Goal: Information Seeking & Learning: Check status

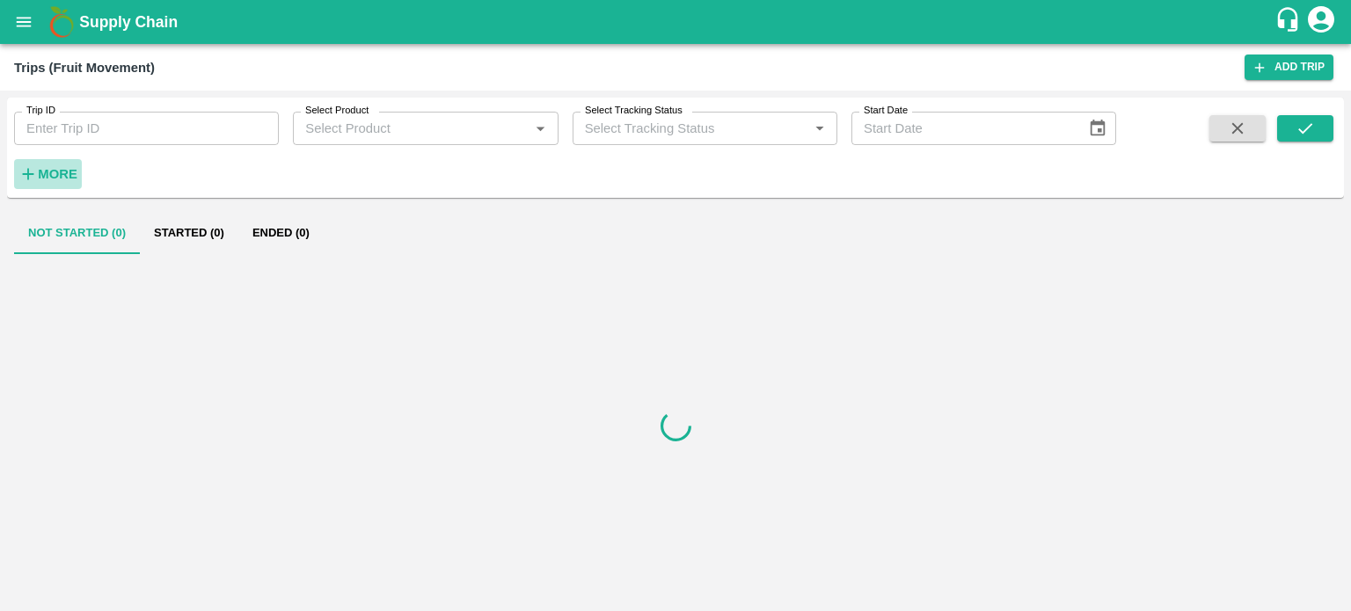
click at [60, 167] on strong "More" at bounding box center [58, 174] width 40 height 14
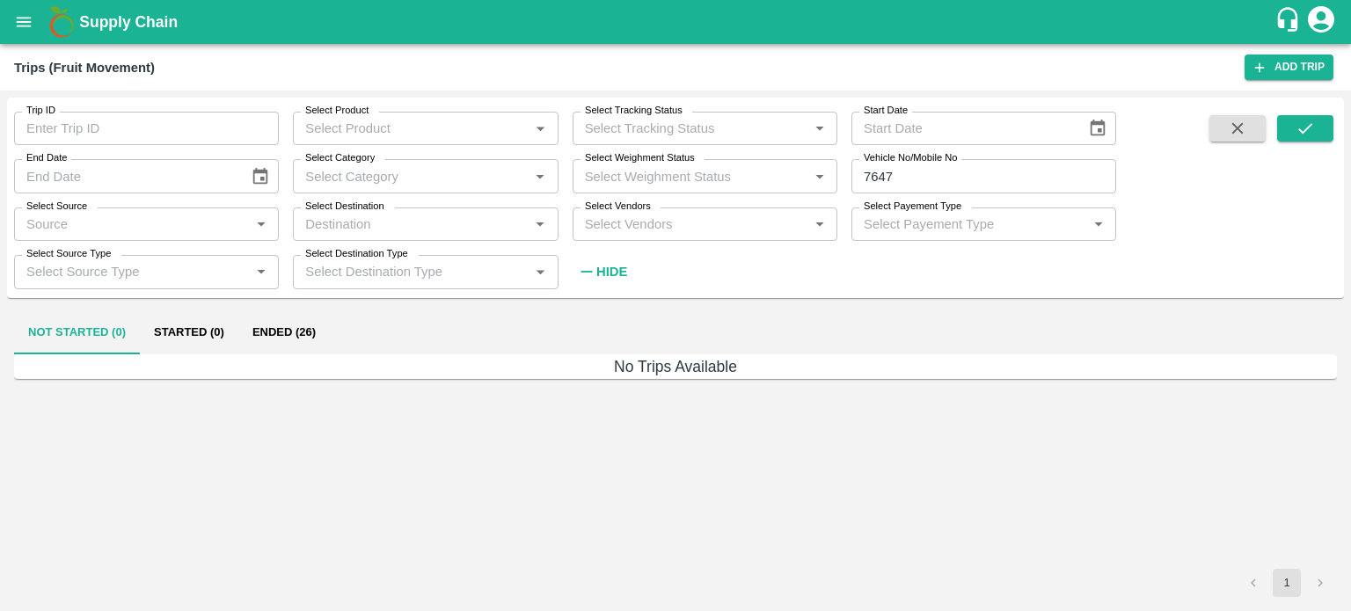
click at [898, 165] on label "Vehicle No/Mobile No" at bounding box center [910, 158] width 93 height 14
click at [898, 165] on input "7647" at bounding box center [983, 175] width 265 height 33
click at [901, 168] on input "7647" at bounding box center [983, 175] width 265 height 33
type input "7"
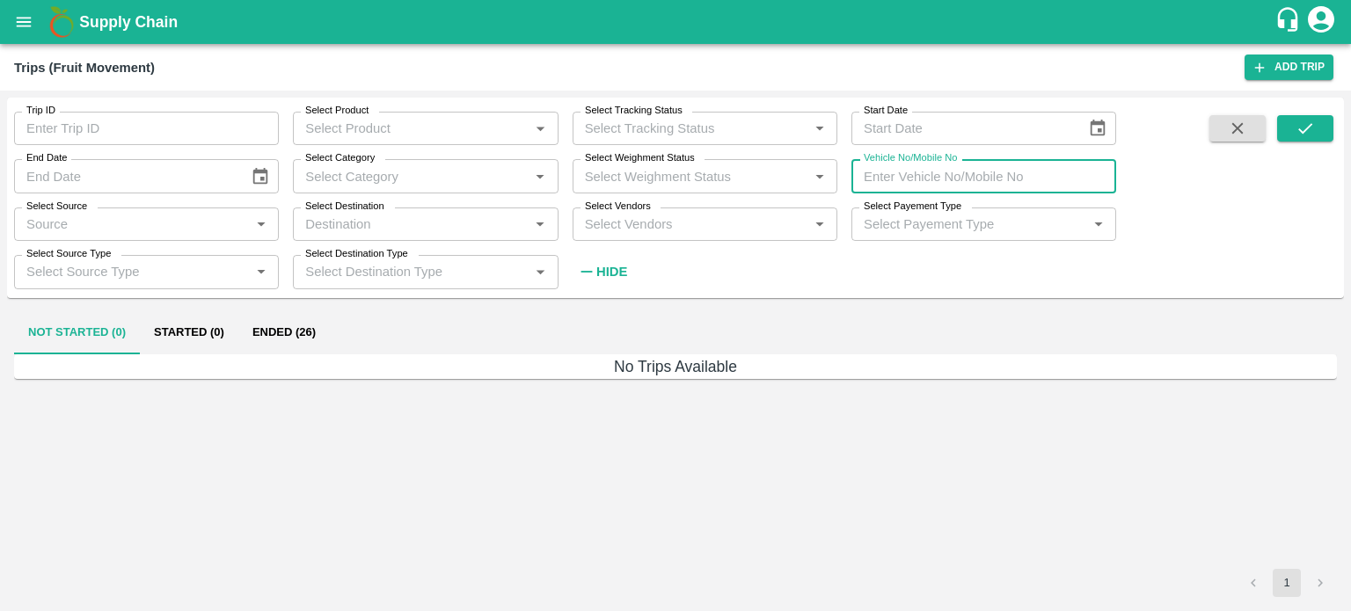
click at [922, 182] on input "Vehicle No/Mobile No" at bounding box center [983, 175] width 265 height 33
type input "7647"
click at [1309, 128] on icon "submit" at bounding box center [1305, 128] width 19 height 19
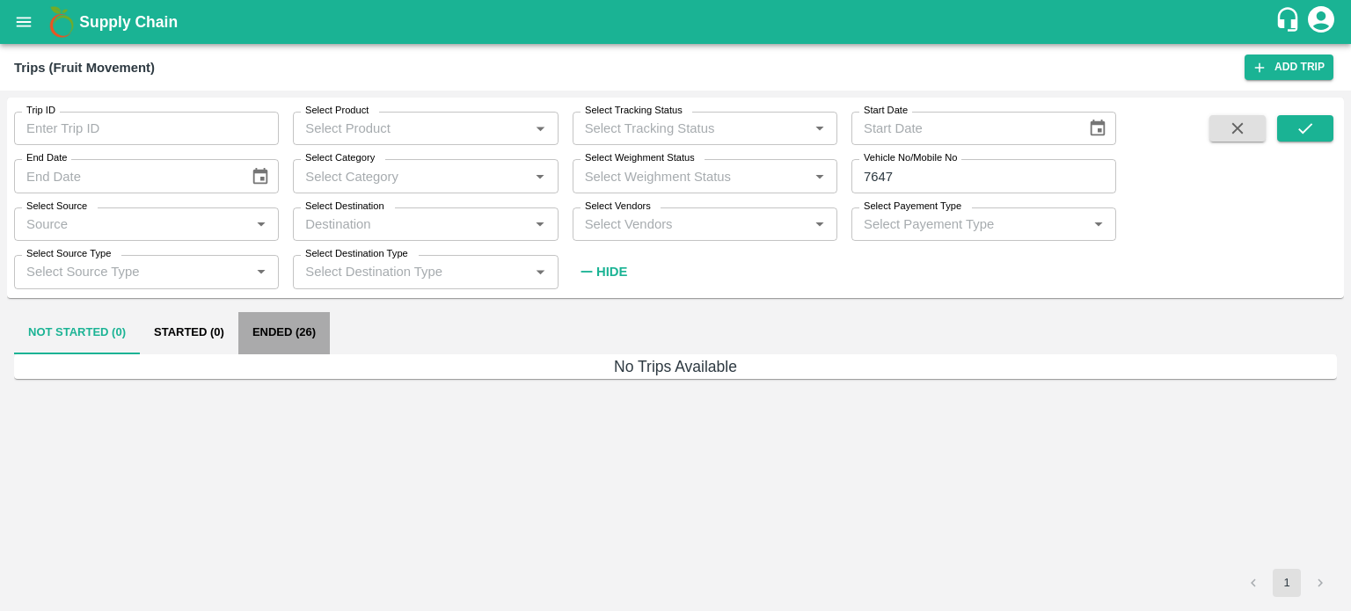
click at [288, 337] on button "Ended (26)" at bounding box center [283, 333] width 91 height 42
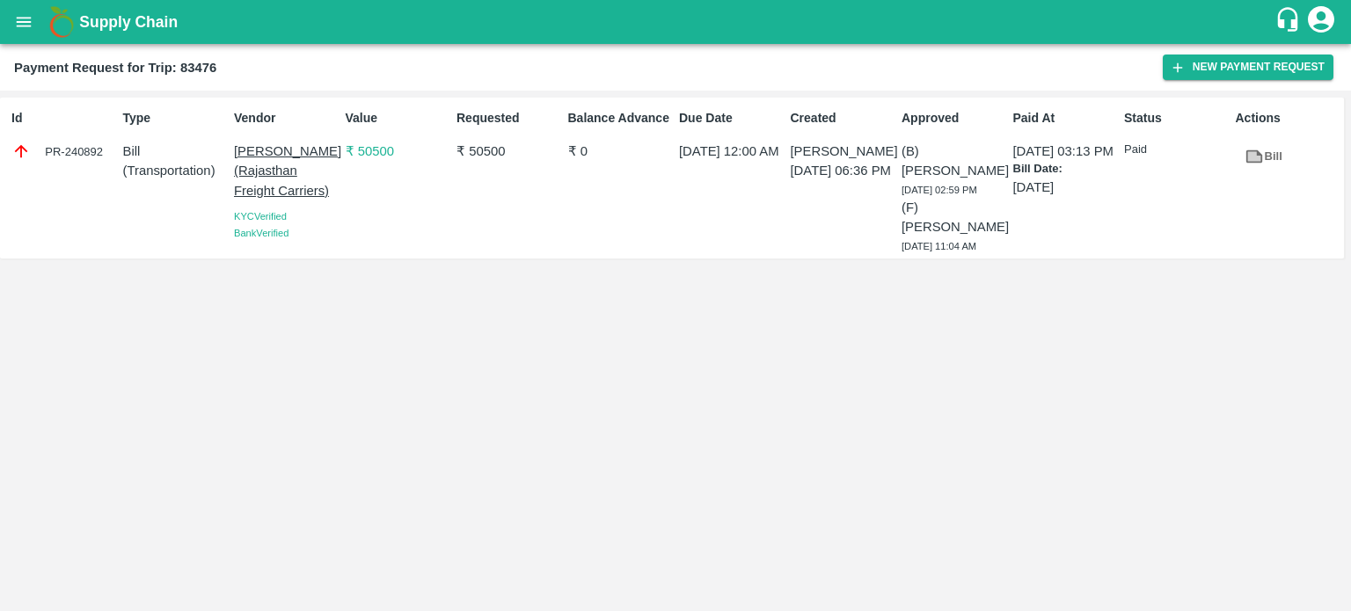
click at [881, 367] on div "Id PR-240892 Type Bill ( Transportation ) Vendor Hanif Khan (Rajasthan Freight …" at bounding box center [675, 351] width 1351 height 521
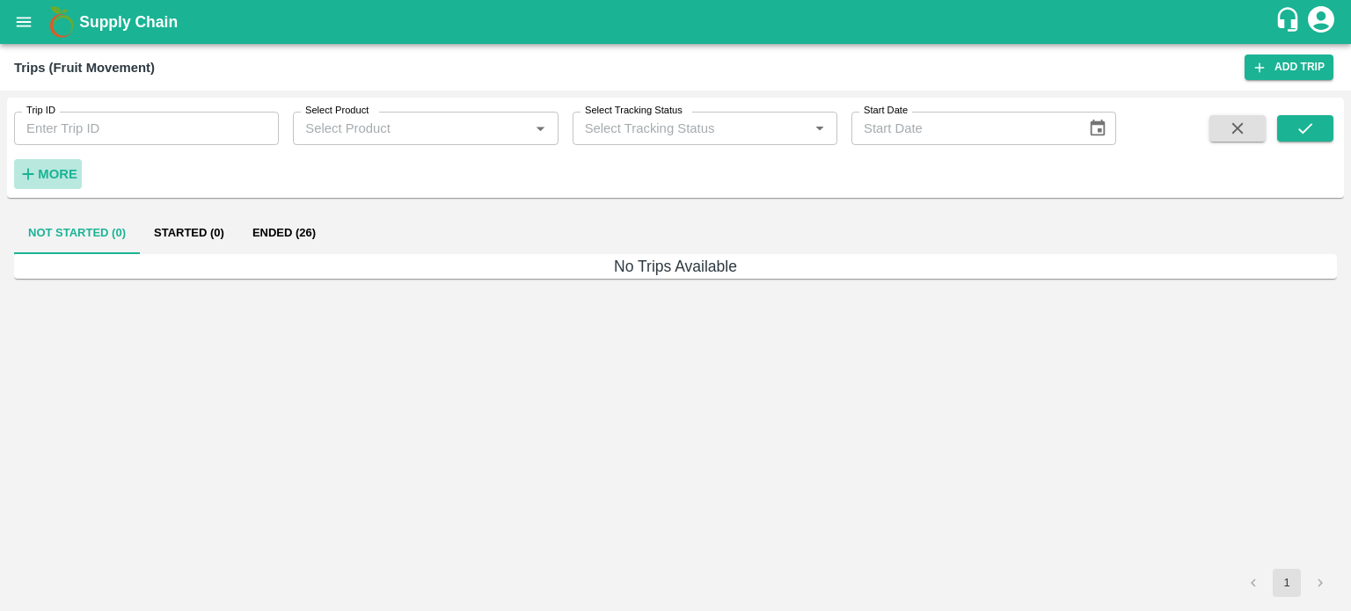
click at [55, 175] on strong "More" at bounding box center [58, 174] width 40 height 14
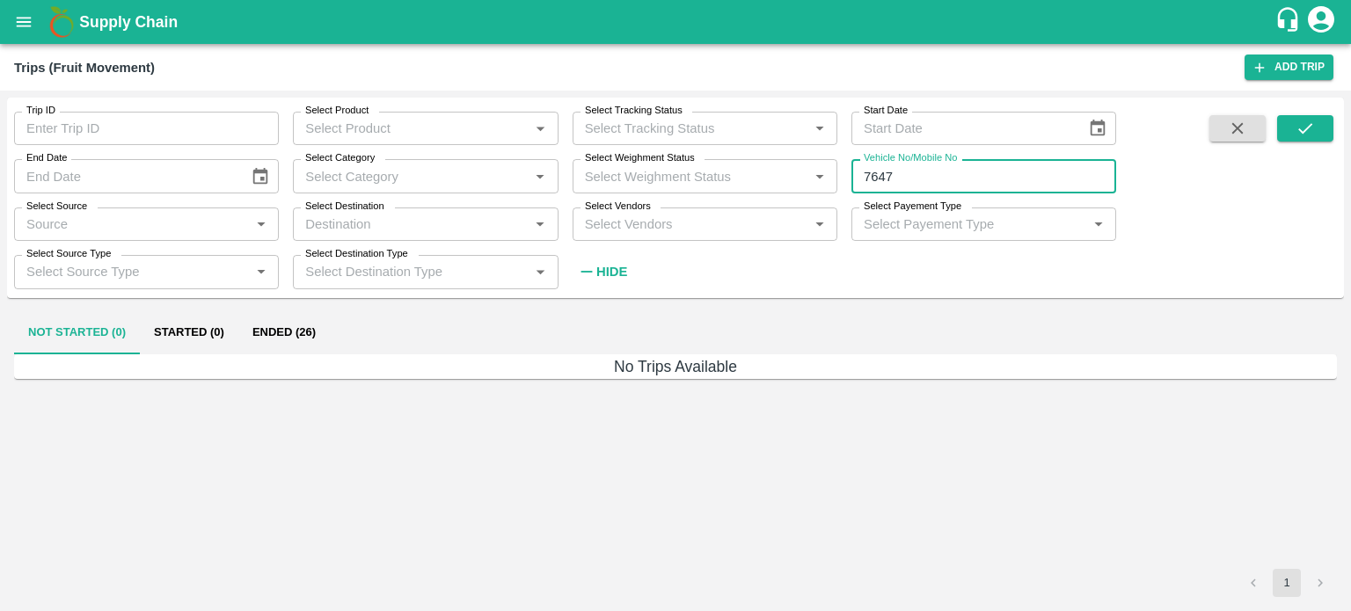
click at [930, 171] on input "7647" at bounding box center [983, 175] width 265 height 33
type input "7"
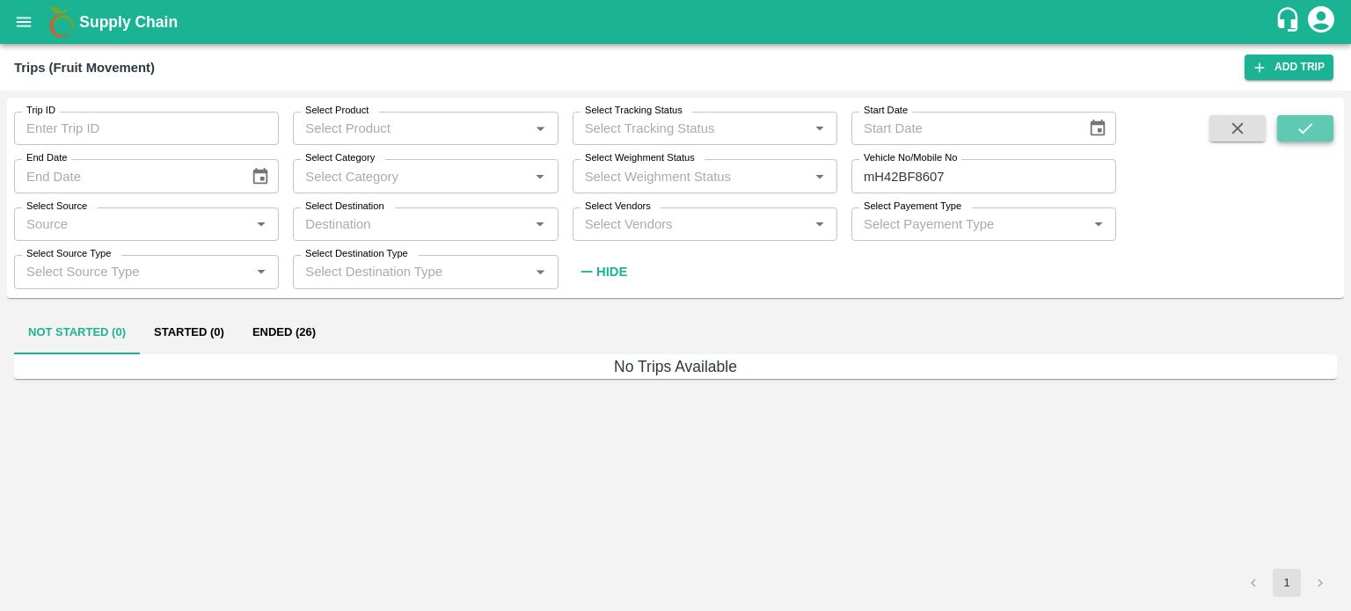
click at [1310, 122] on icon "submit" at bounding box center [1305, 128] width 19 height 19
click at [289, 333] on button "Ended (1)" at bounding box center [280, 333] width 85 height 42
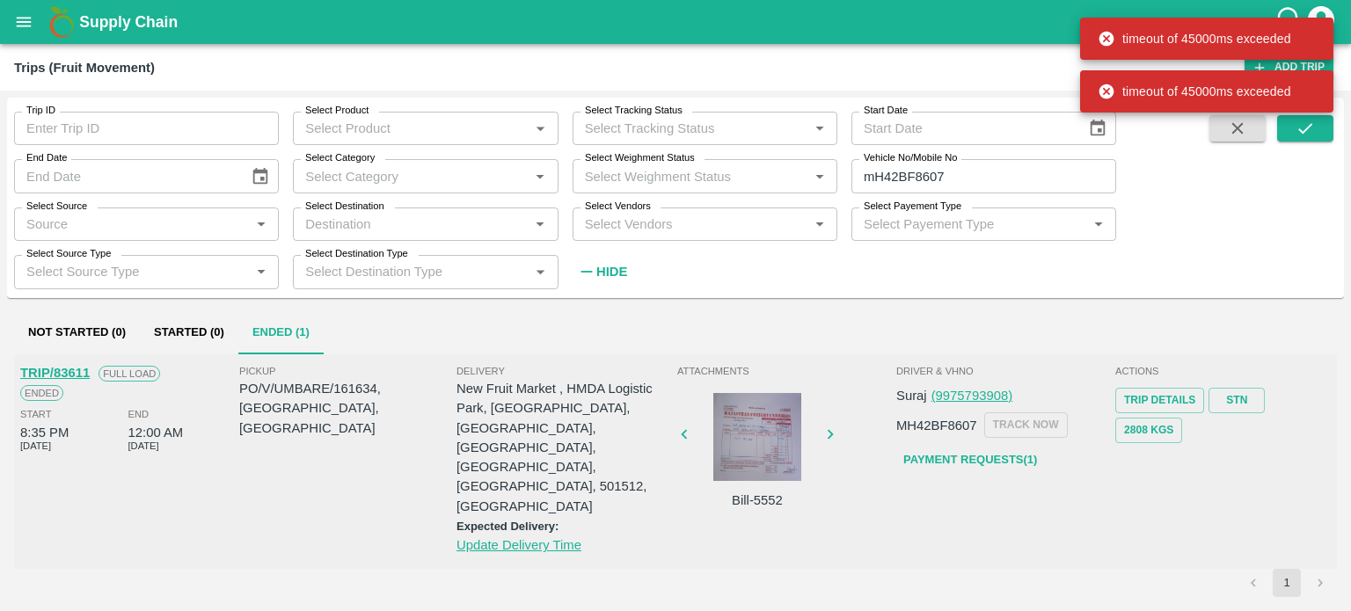
click at [853, 473] on div "Attachments Bill-5552" at bounding box center [784, 462] width 219 height 206
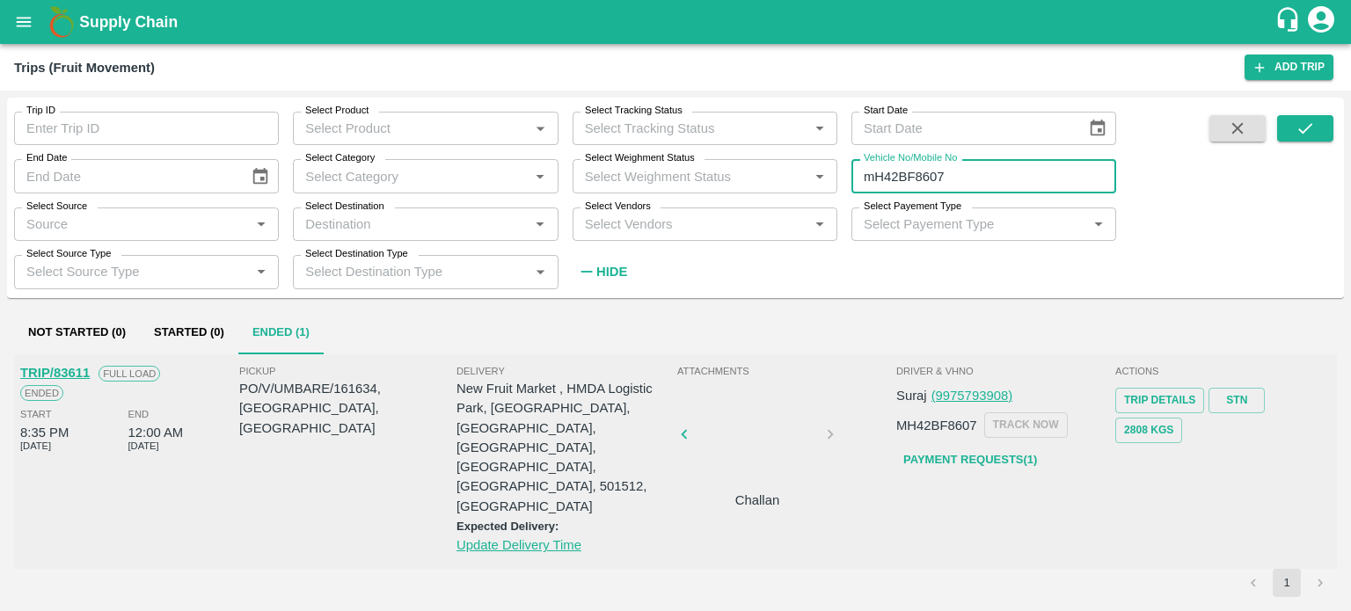
click at [873, 179] on input "mH42BF8607" at bounding box center [983, 175] width 265 height 33
type input "H"
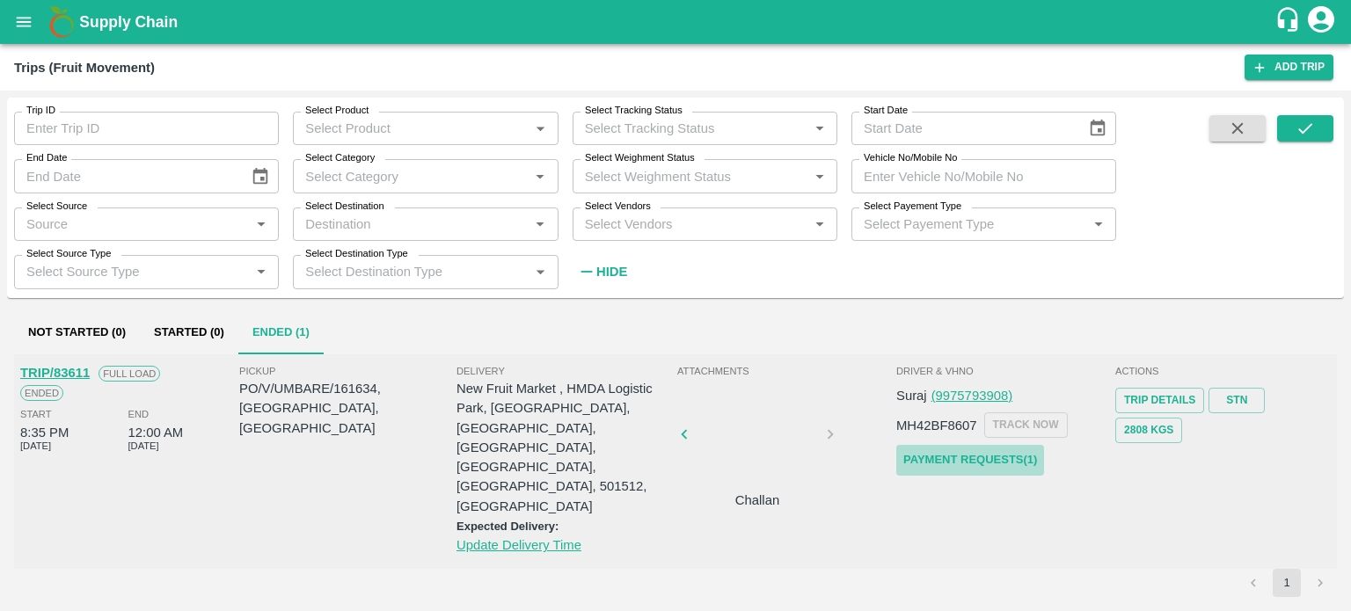
click link "Payment Requests( 1 )"
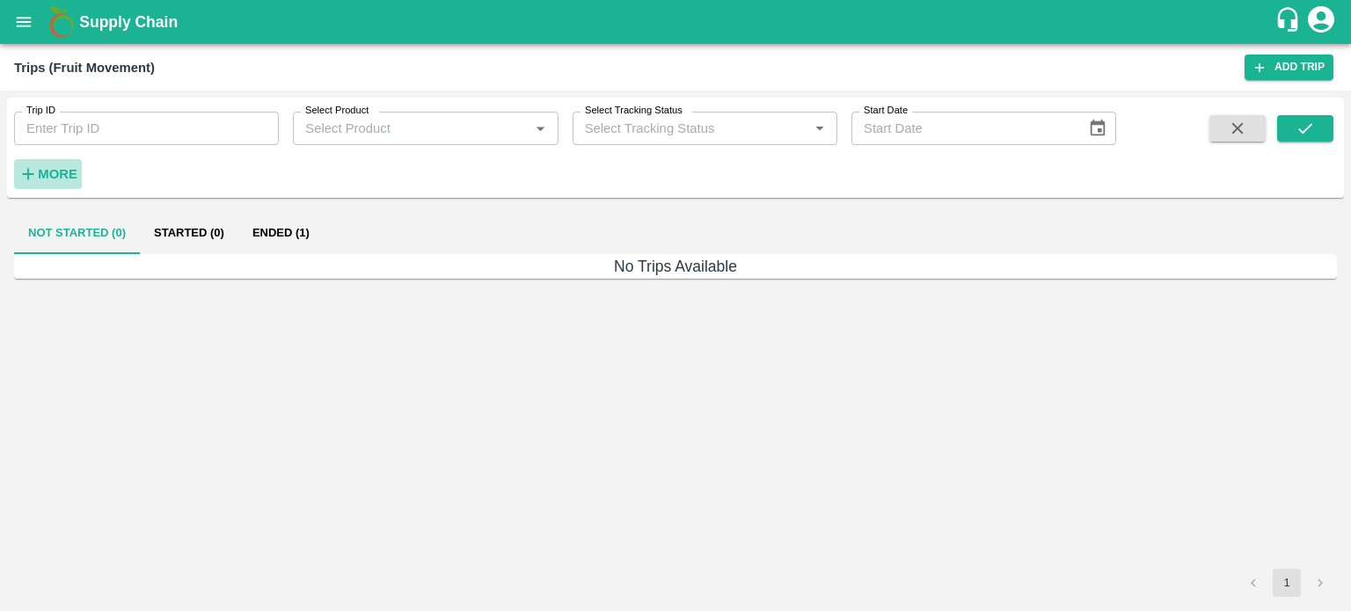
click at [77, 164] on button "More" at bounding box center [48, 174] width 68 height 30
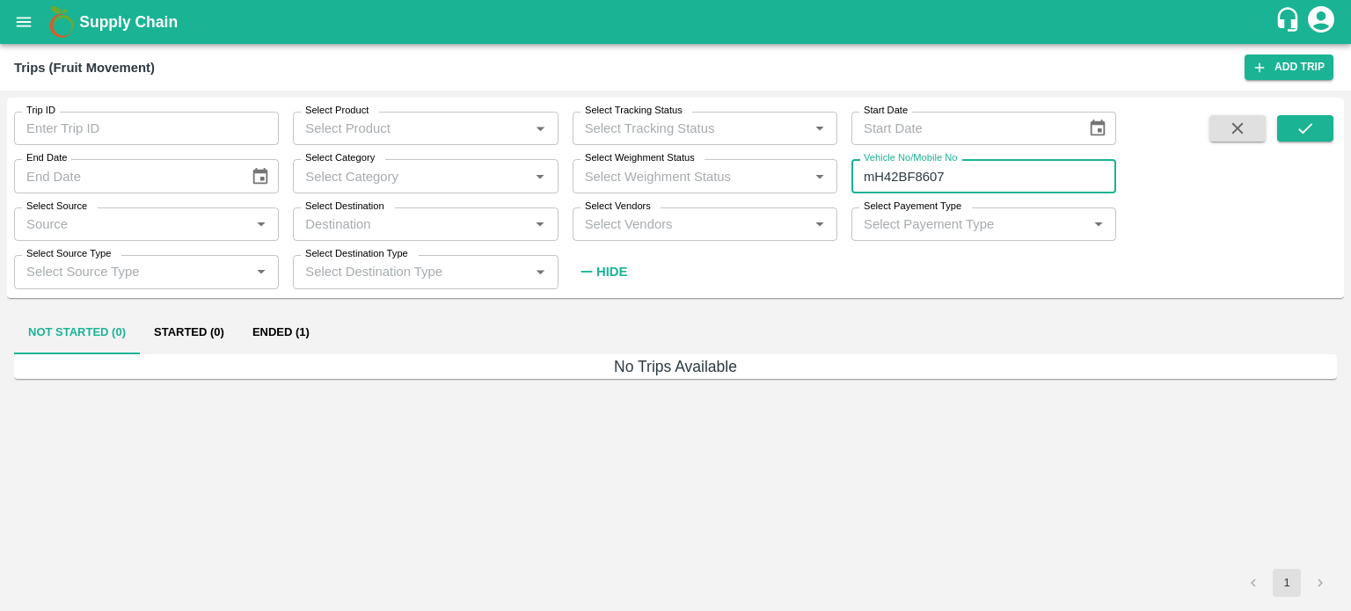
click at [989, 175] on input "mH42BF8607" at bounding box center [983, 175] width 265 height 33
type input "mH42Bf7530"
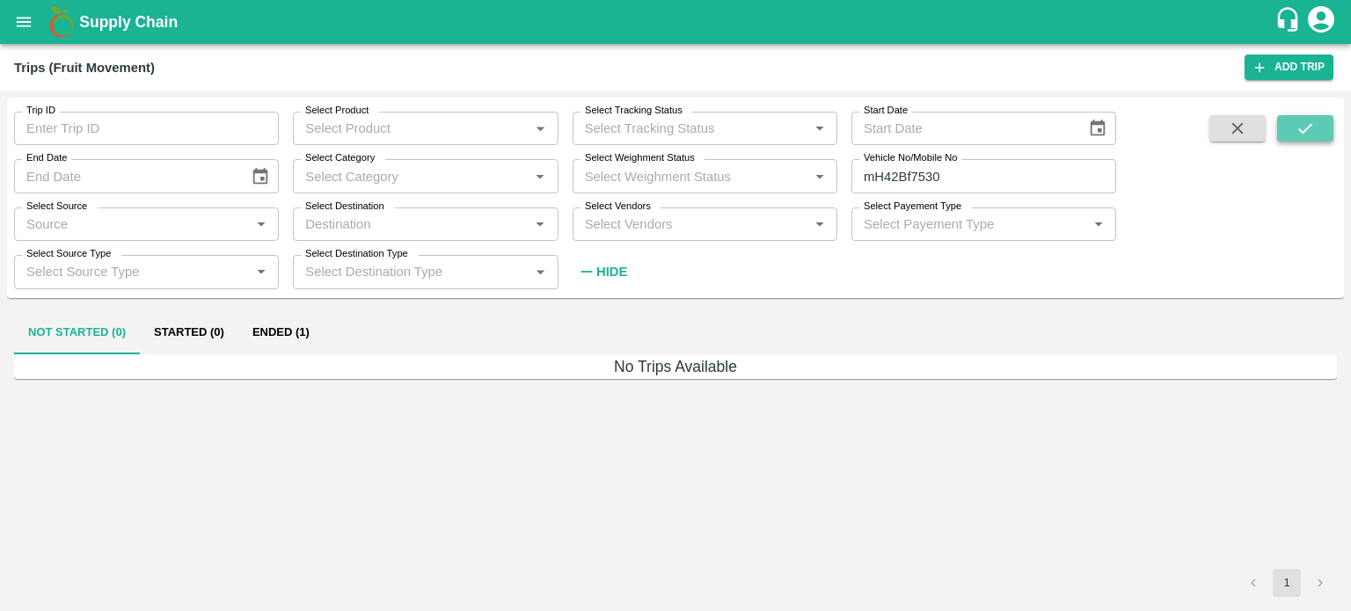
click at [1304, 125] on icon "submit" at bounding box center [1305, 128] width 19 height 19
click at [288, 334] on button "Ended (2)" at bounding box center [280, 333] width 85 height 42
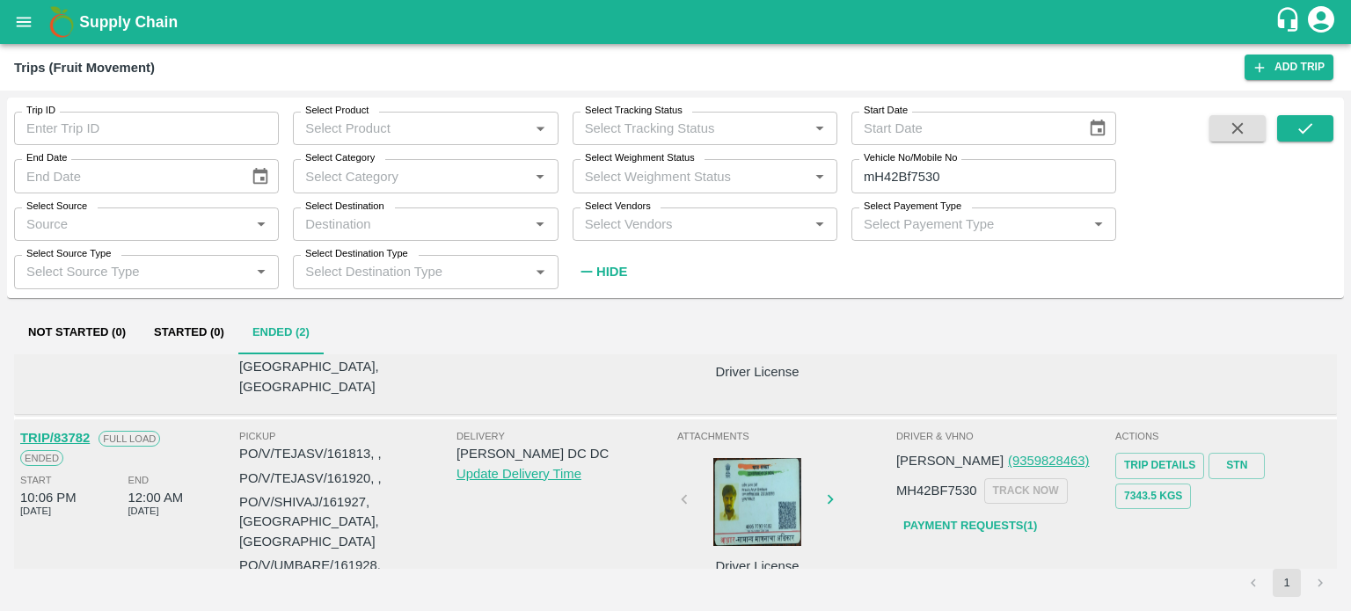
scroll to position [177, 0]
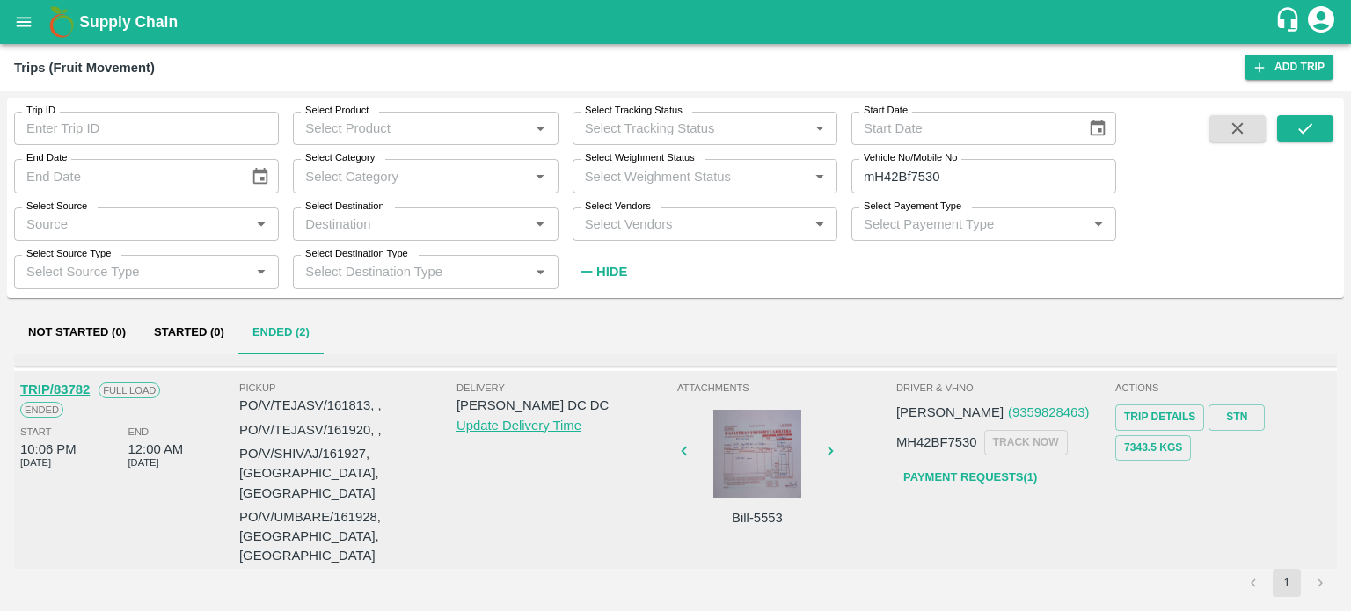
click at [750, 445] on div at bounding box center [757, 454] width 132 height 88
click at [985, 463] on link "Payment Requests( 1 )" at bounding box center [970, 478] width 148 height 31
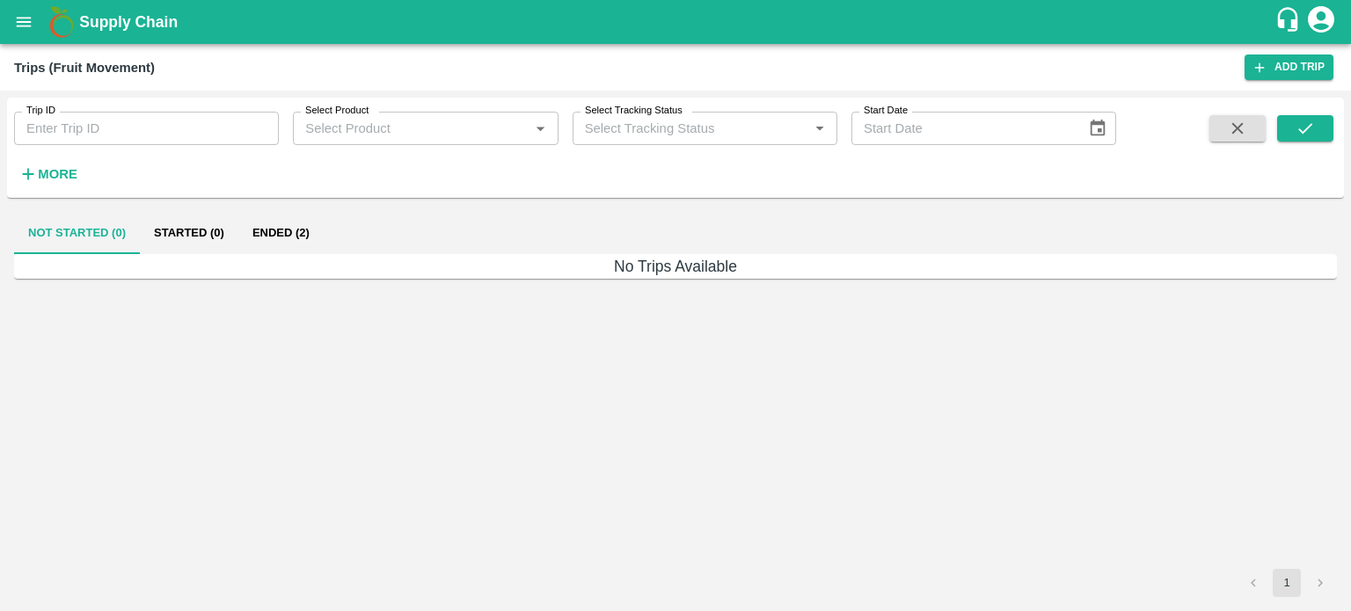
click at [67, 181] on strong "More" at bounding box center [58, 174] width 40 height 14
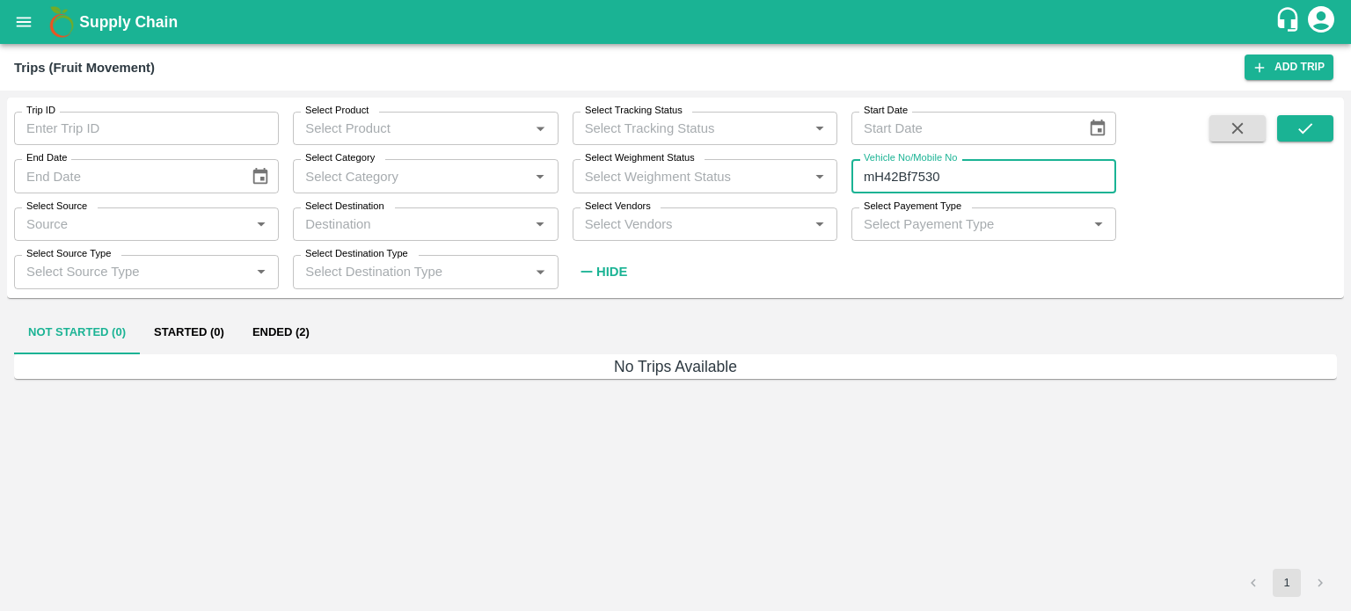
click at [943, 183] on input "mH42Bf7530" at bounding box center [983, 175] width 265 height 33
type input "m"
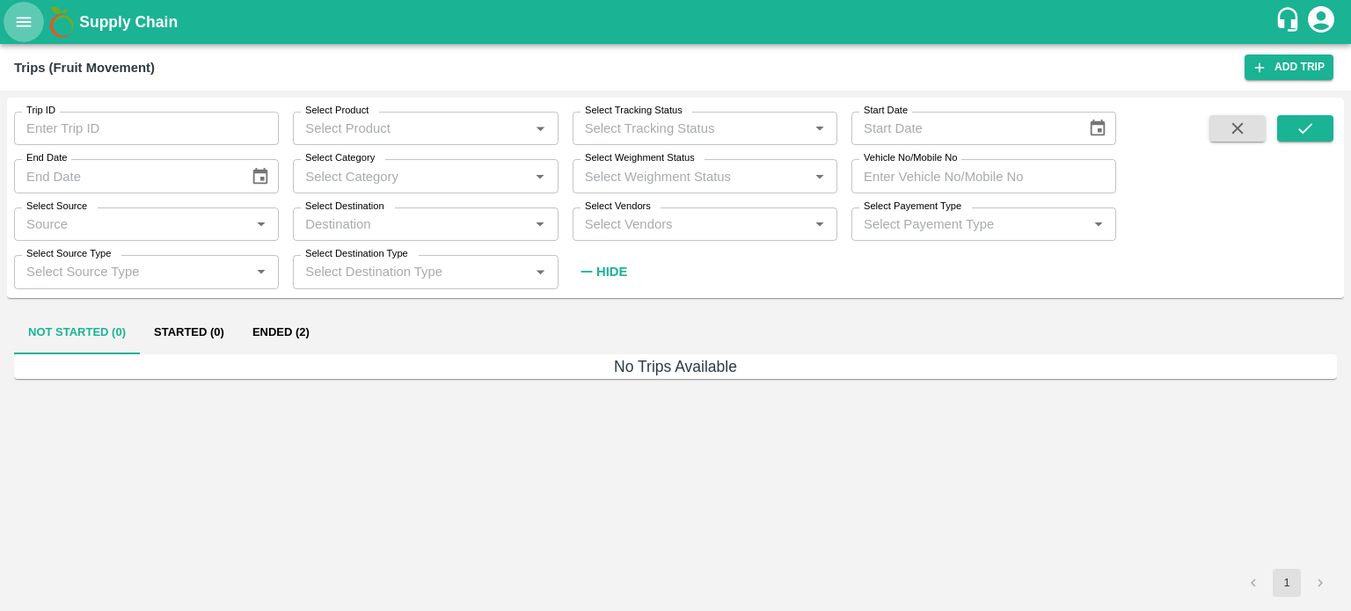
click at [18, 38] on button "open drawer" at bounding box center [24, 22] width 40 height 40
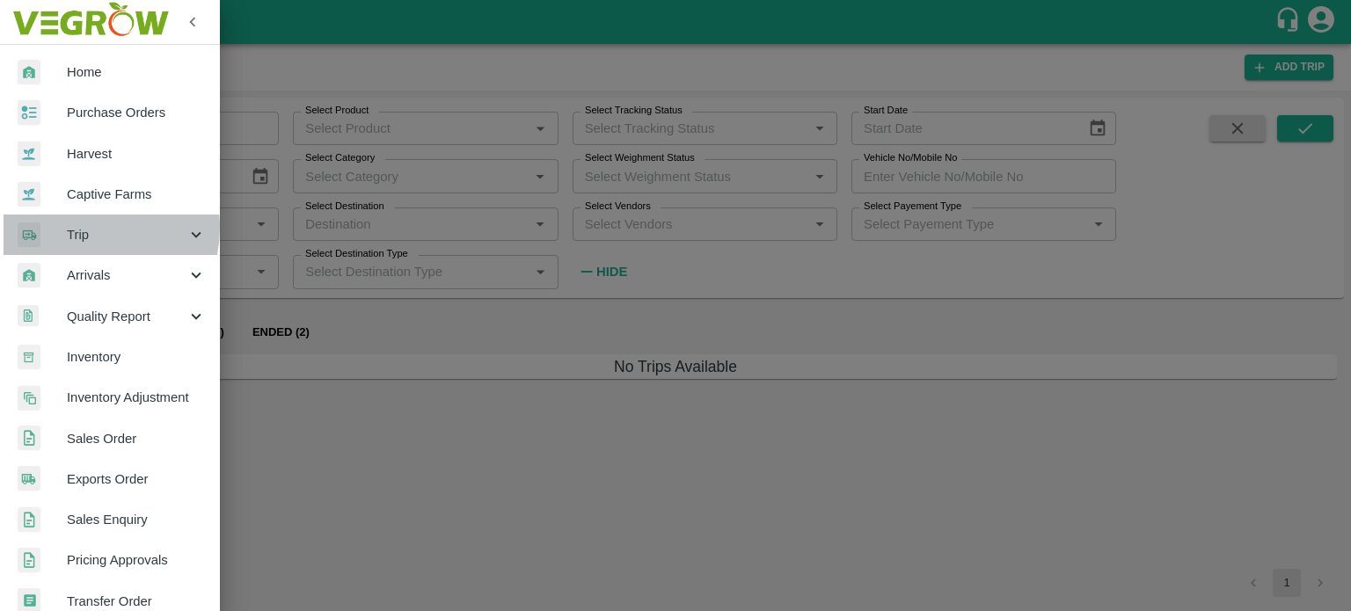
click at [84, 228] on span "Trip" at bounding box center [127, 234] width 120 height 19
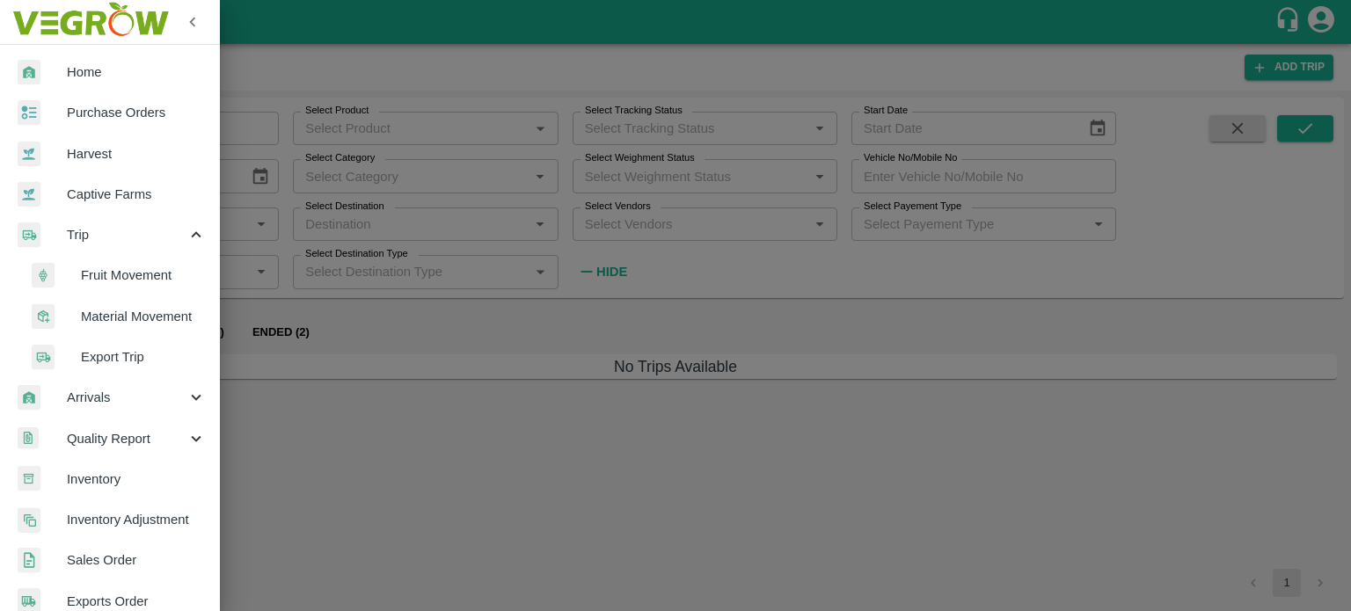
click at [130, 311] on span "Material Movement" at bounding box center [143, 316] width 125 height 19
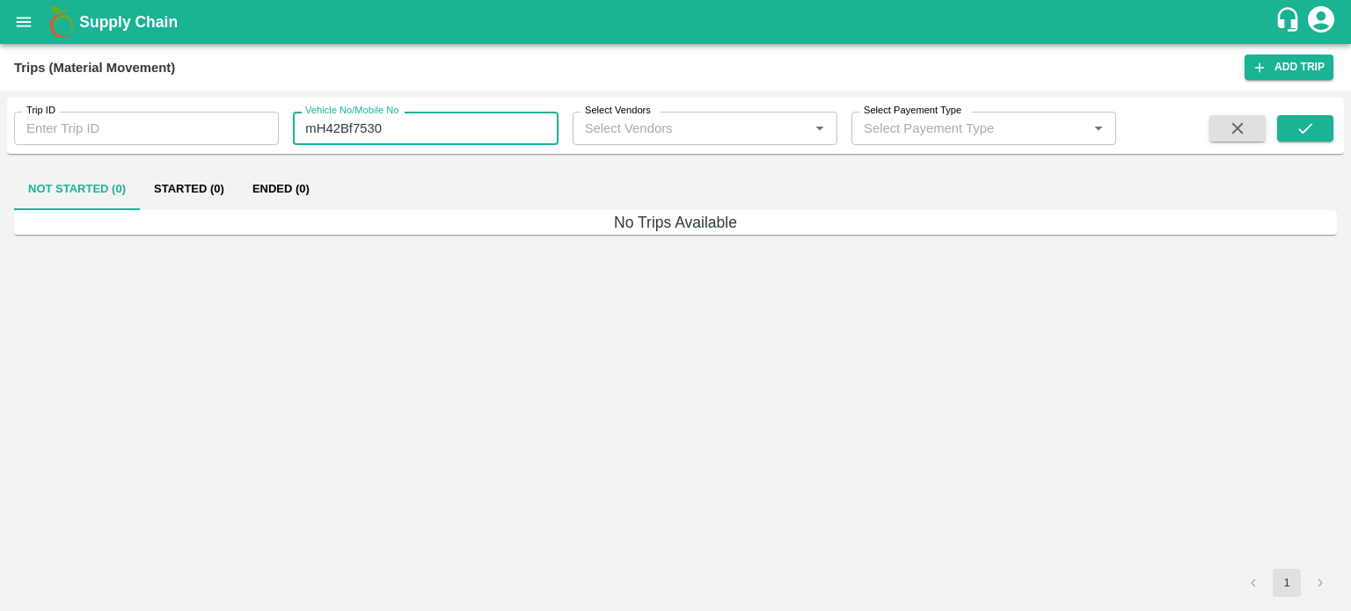
click at [415, 126] on input "mH42Bf7530" at bounding box center [425, 128] width 265 height 33
type input "m"
type input "6661"
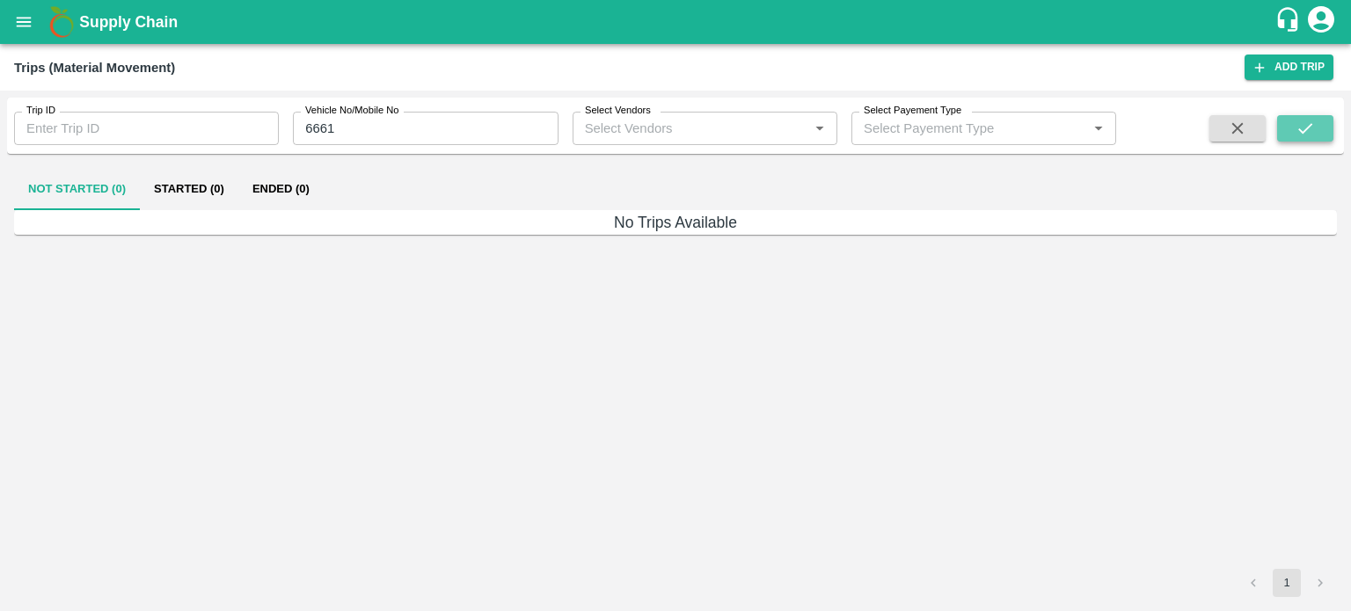
click at [1299, 133] on icon "submit" at bounding box center [1305, 128] width 19 height 19
click at [266, 198] on button "Ended (2)" at bounding box center [280, 189] width 85 height 42
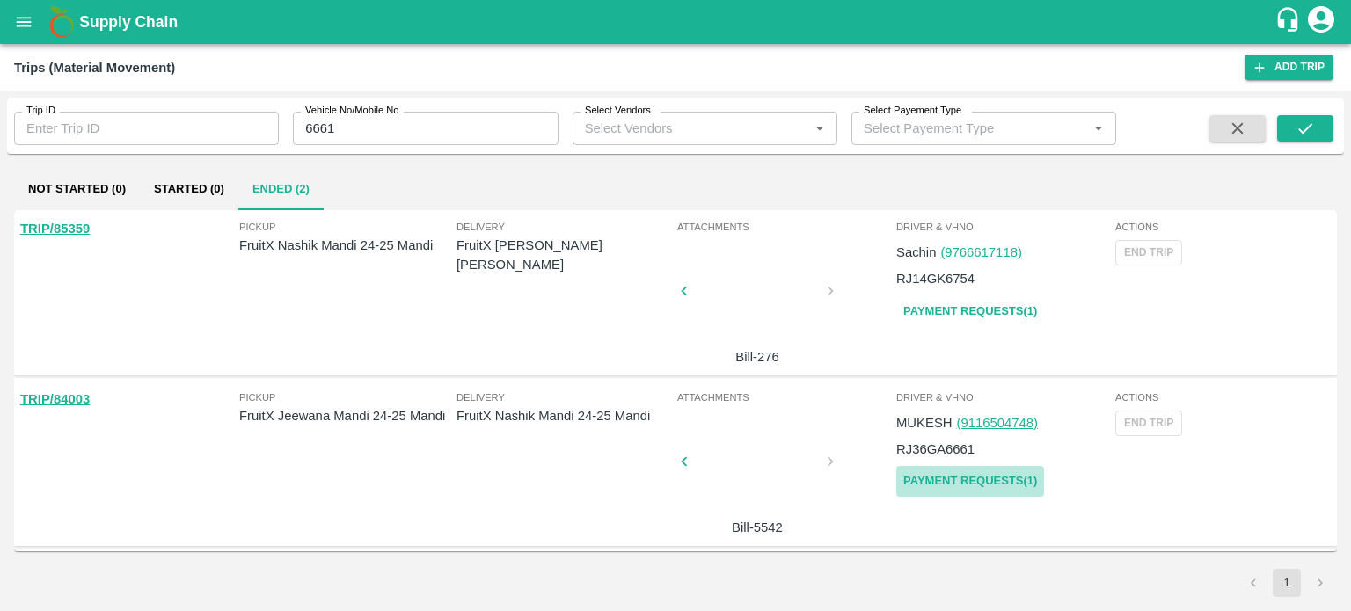
click at [975, 484] on link "Payment Requests( 1 )" at bounding box center [970, 481] width 148 height 31
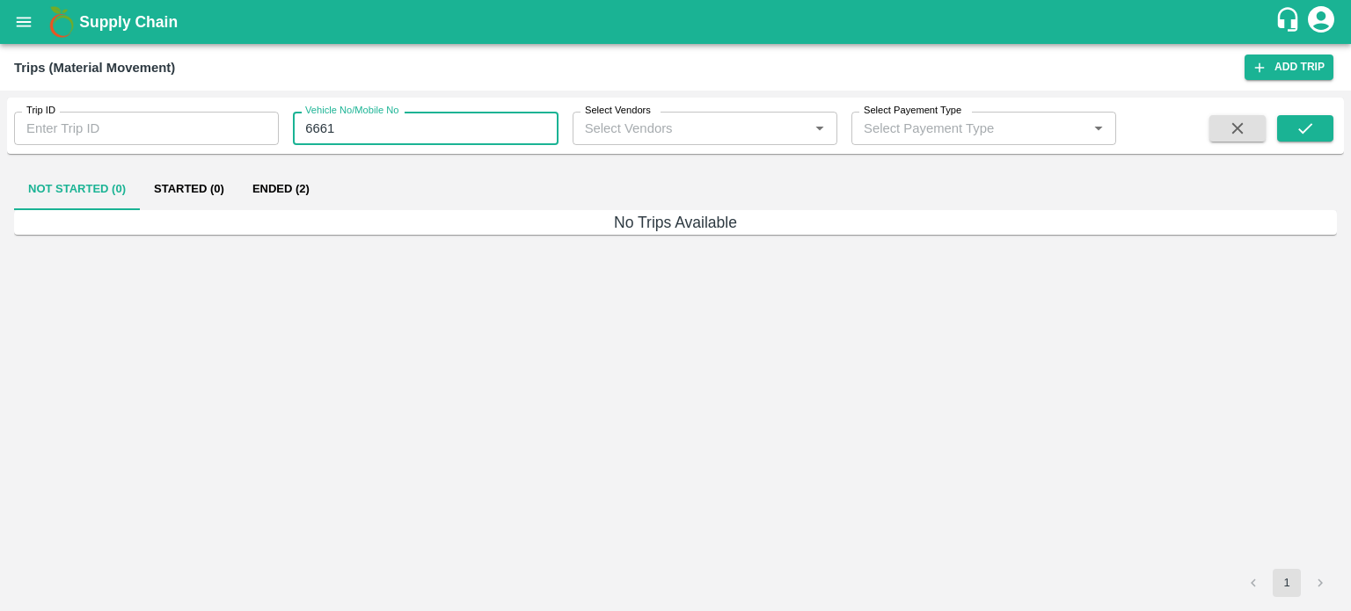
click at [388, 135] on input "6661" at bounding box center [425, 128] width 265 height 33
type input "6"
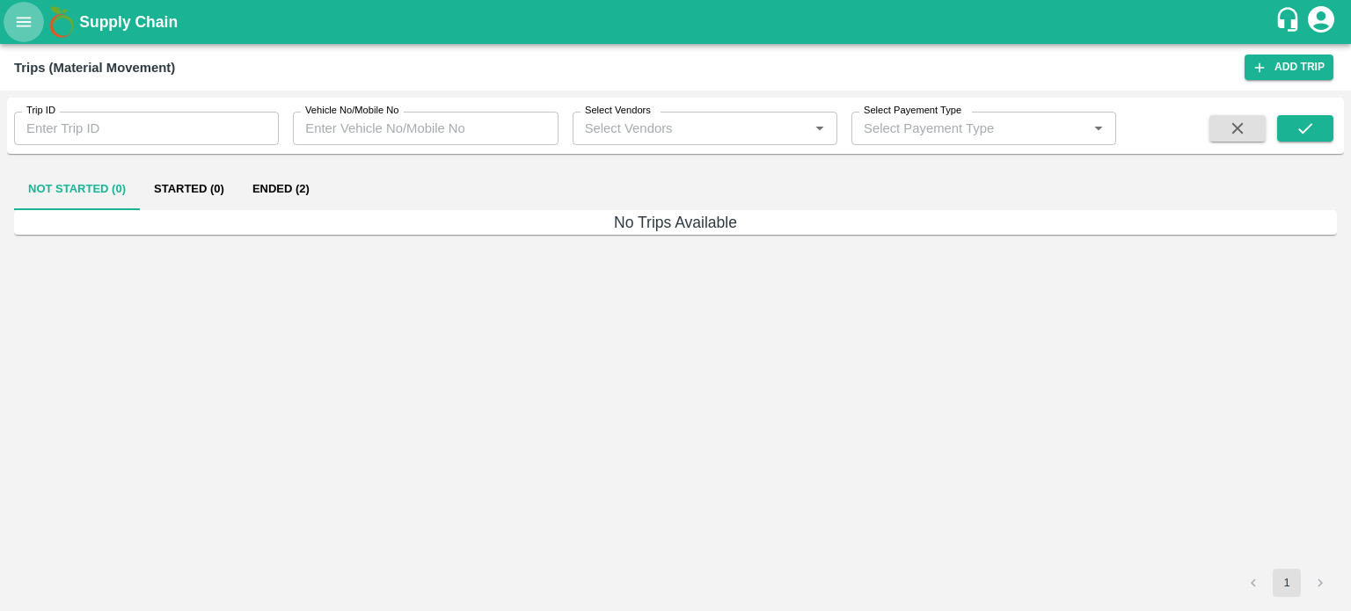
click at [14, 20] on icon "open drawer" at bounding box center [23, 21] width 19 height 19
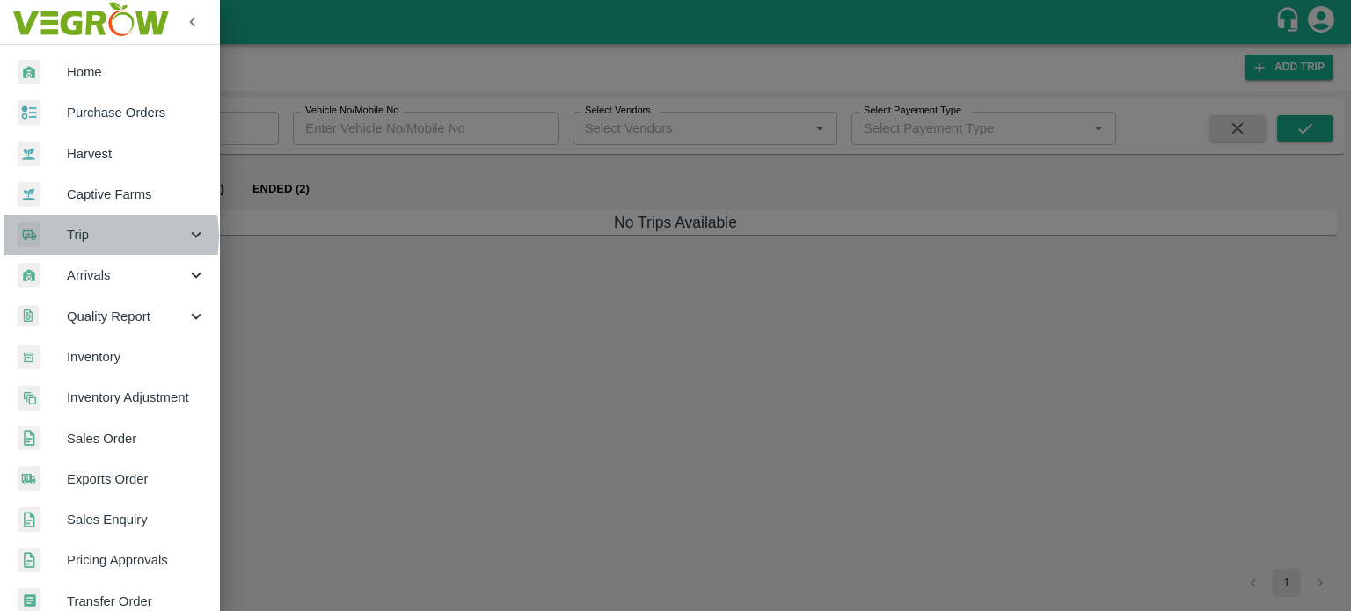
click at [89, 237] on span "Trip" at bounding box center [127, 234] width 120 height 19
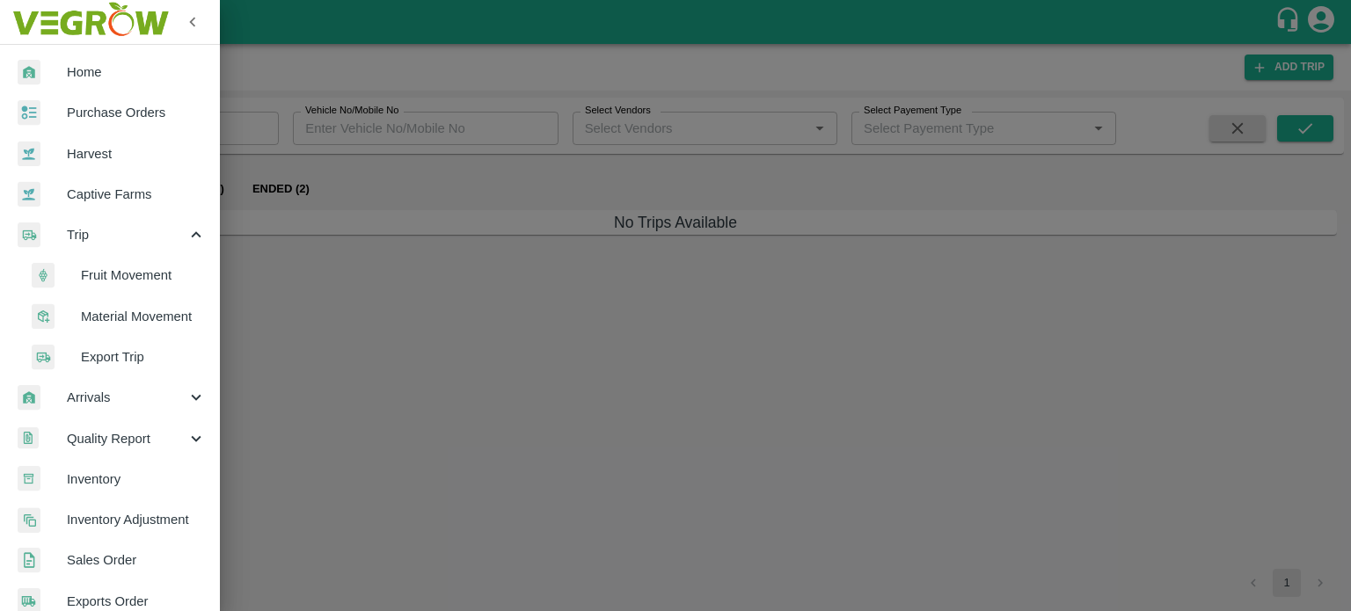
click at [151, 271] on span "Fruit Movement" at bounding box center [143, 275] width 125 height 19
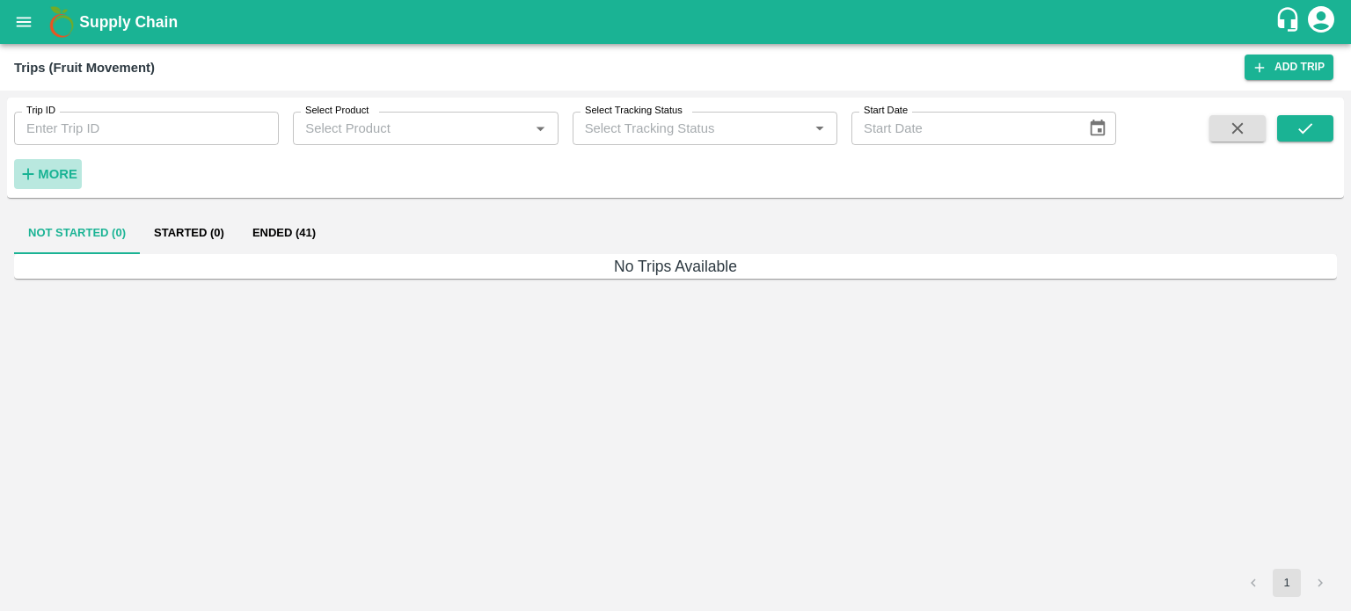
click at [59, 174] on strong "More" at bounding box center [58, 174] width 40 height 14
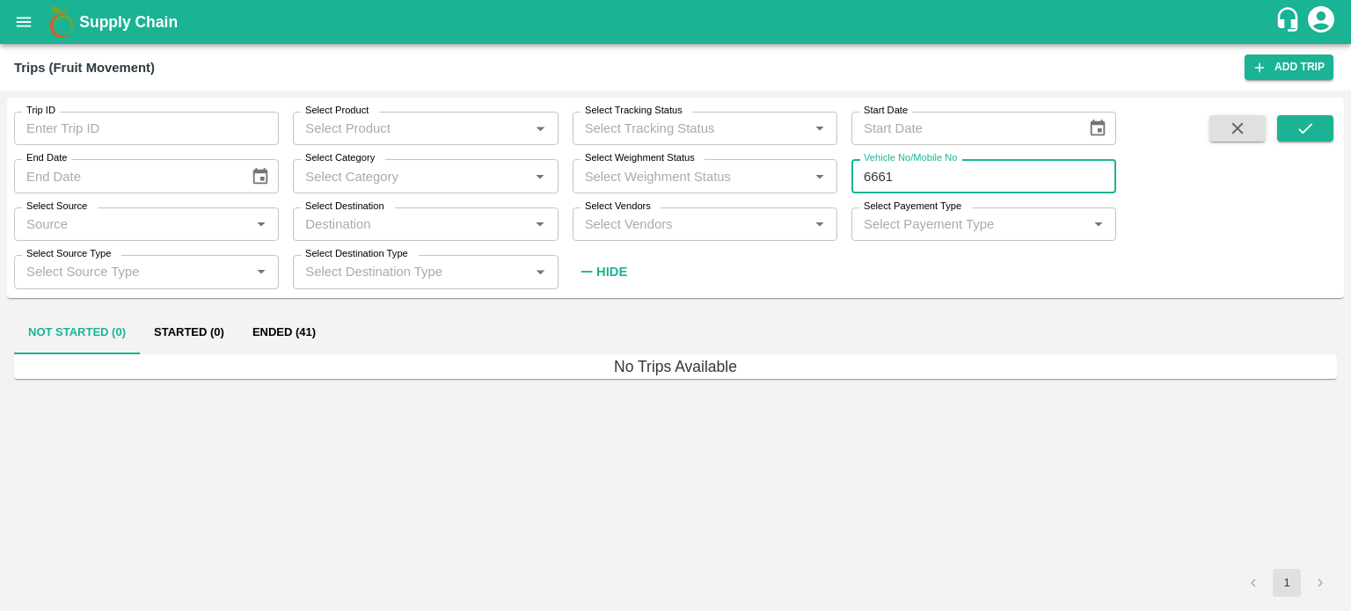
click at [922, 180] on input "6661" at bounding box center [983, 175] width 265 height 33
type input "6"
click at [911, 170] on input "Vehicle No/Mobile No" at bounding box center [983, 175] width 265 height 33
type input "HR74B0924"
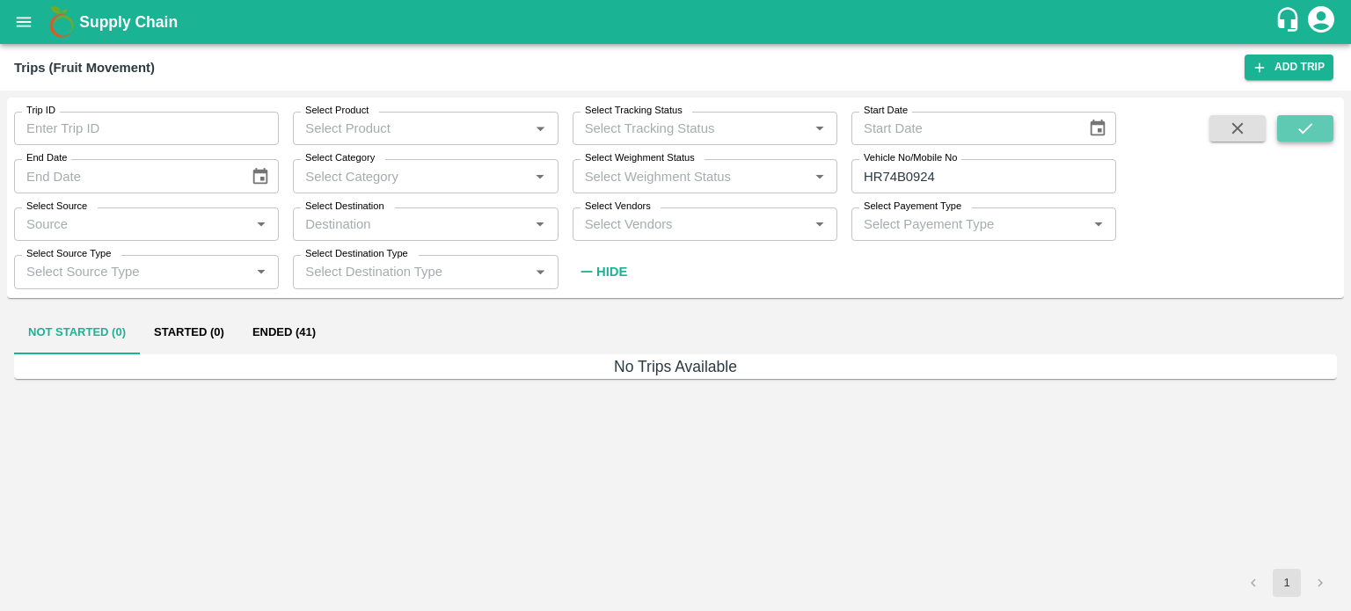
click at [1291, 136] on button "submit" at bounding box center [1305, 128] width 56 height 26
click at [288, 329] on button "Ended (65)" at bounding box center [283, 333] width 91 height 42
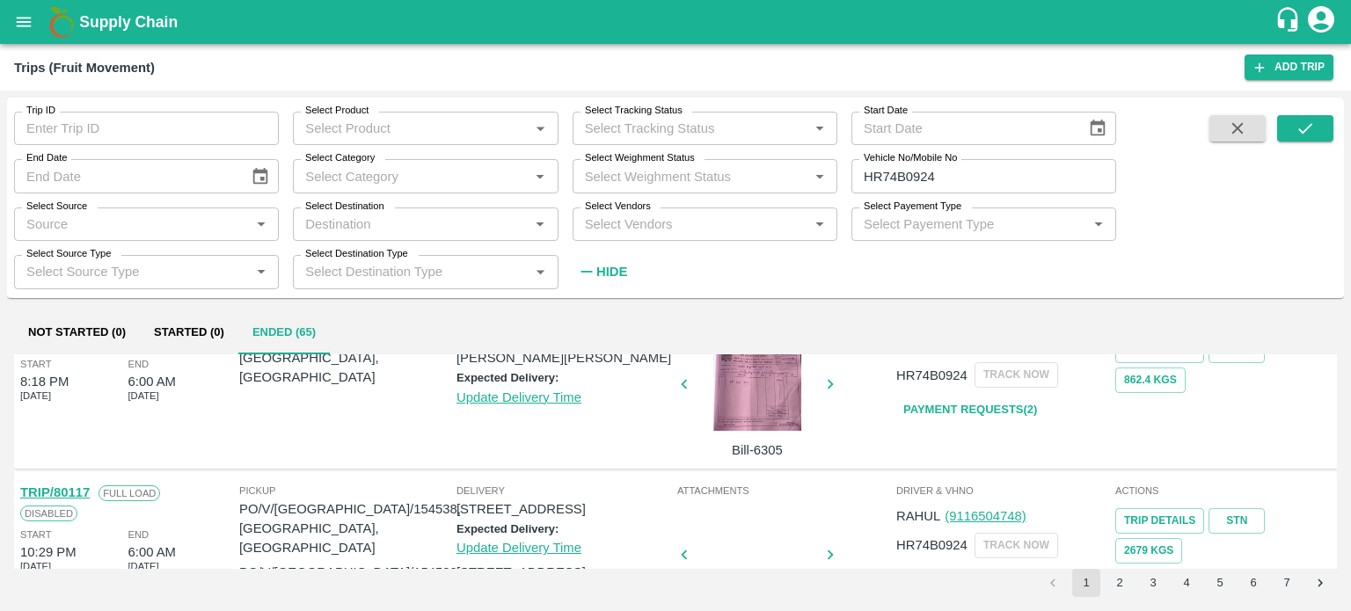
scroll to position [1668, 0]
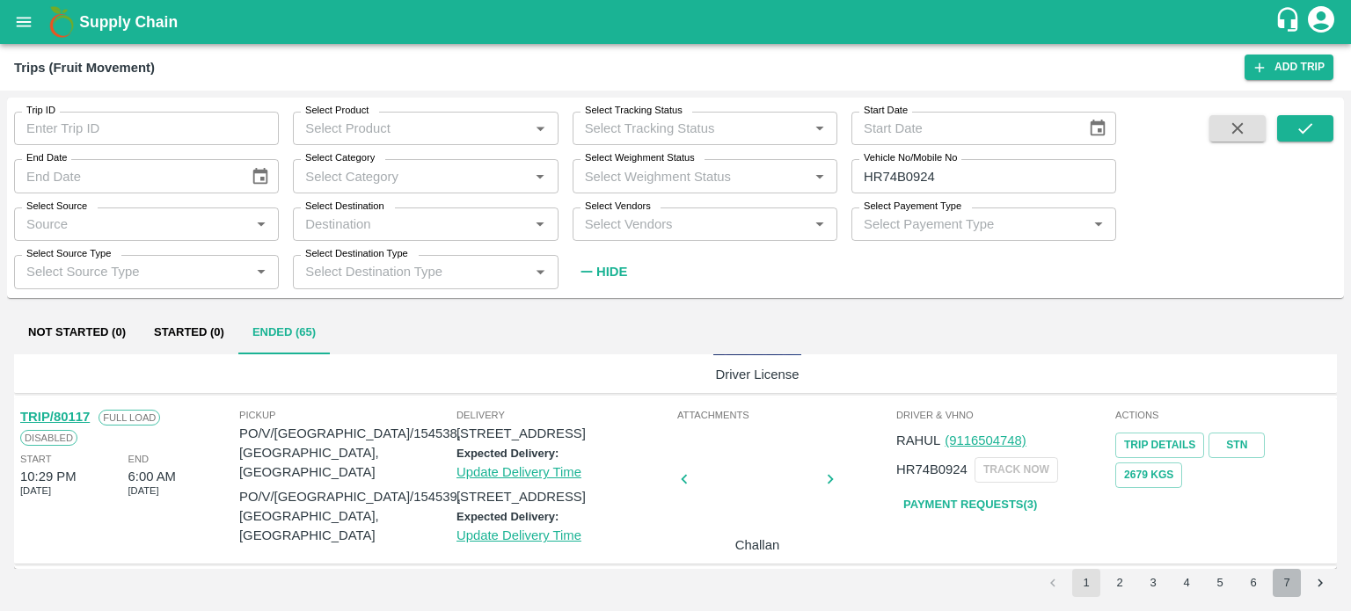
click at [1284, 578] on button "7" at bounding box center [1287, 583] width 28 height 28
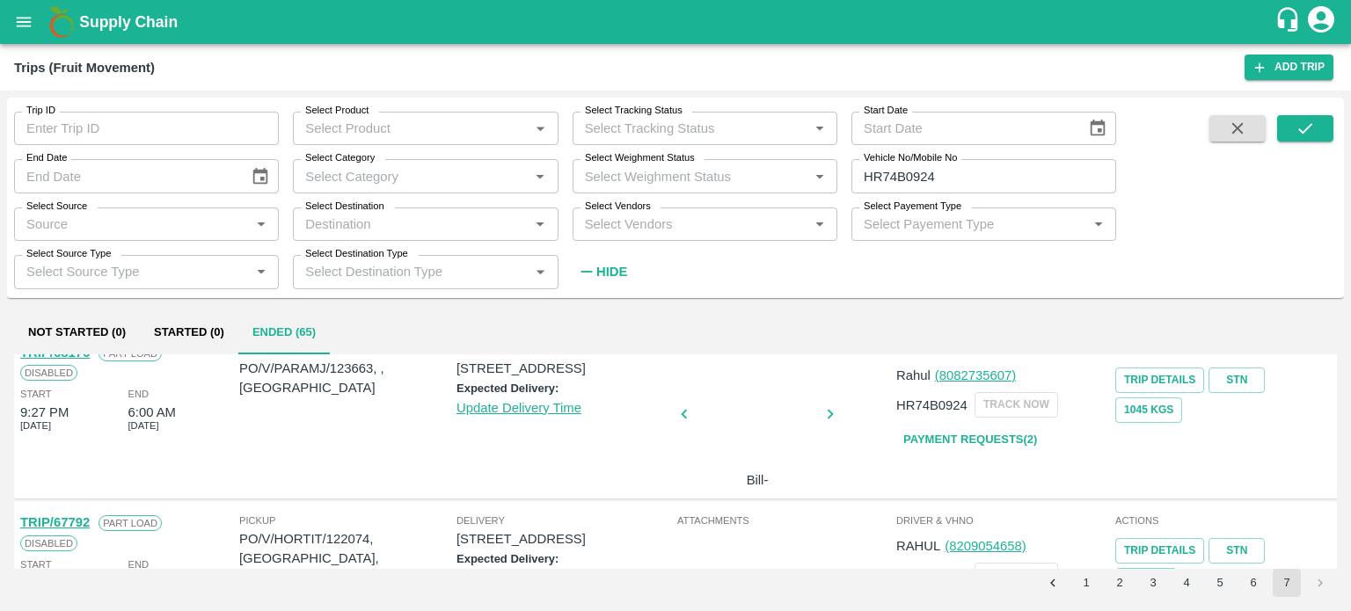
scroll to position [0, 0]
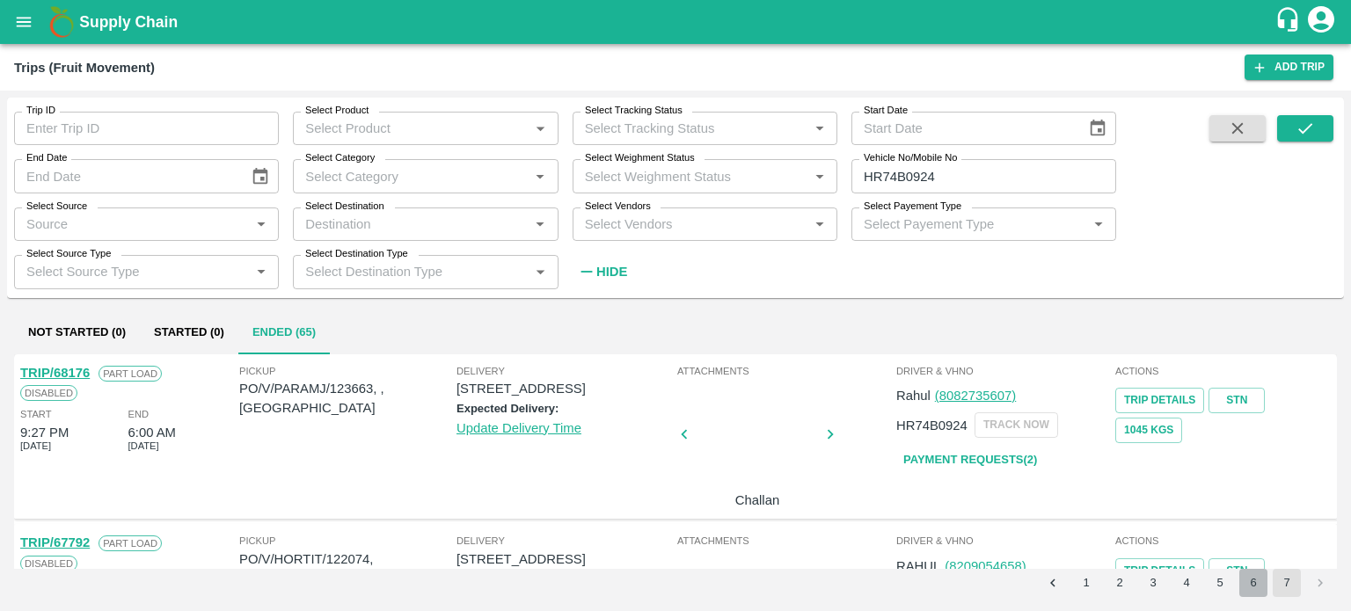
click at [1249, 585] on button "6" at bounding box center [1253, 583] width 28 height 28
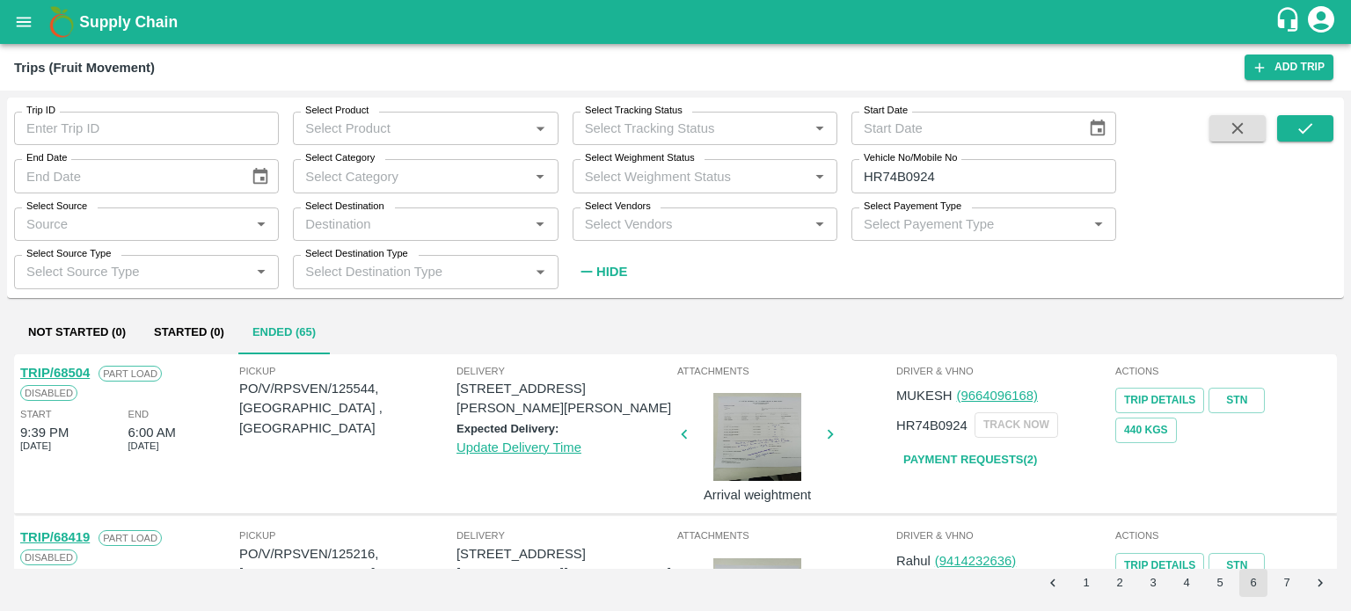
click at [1220, 588] on button "5" at bounding box center [1220, 583] width 28 height 28
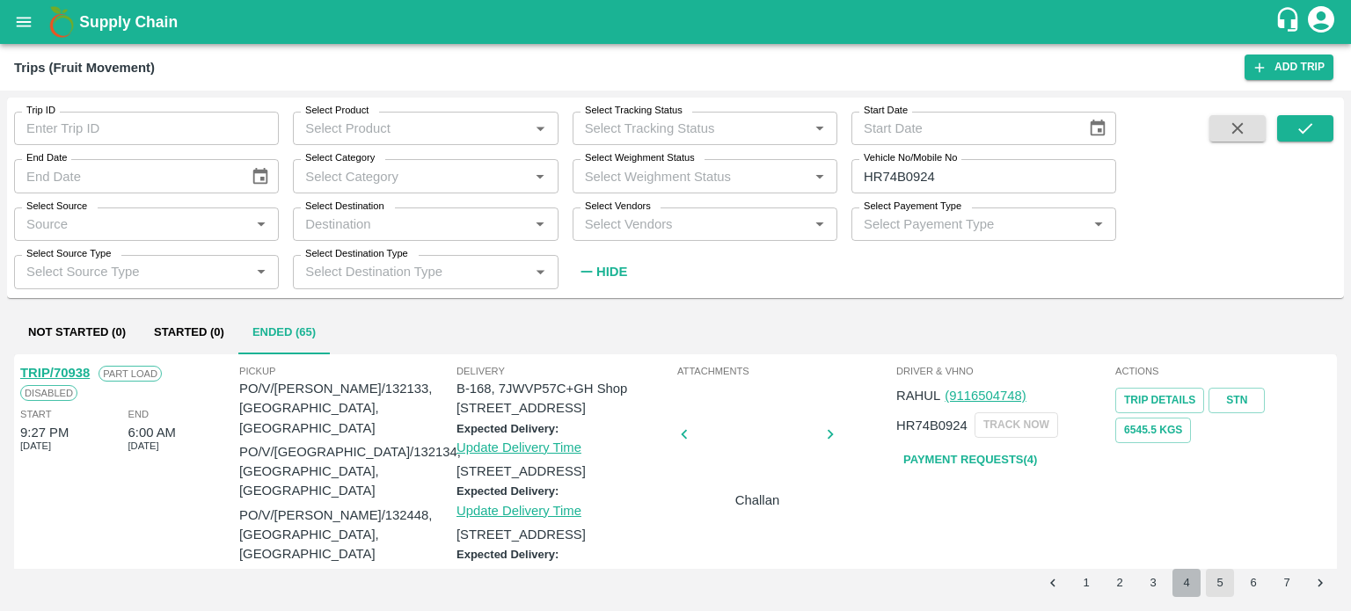
click at [1190, 587] on button "4" at bounding box center [1186, 583] width 28 height 28
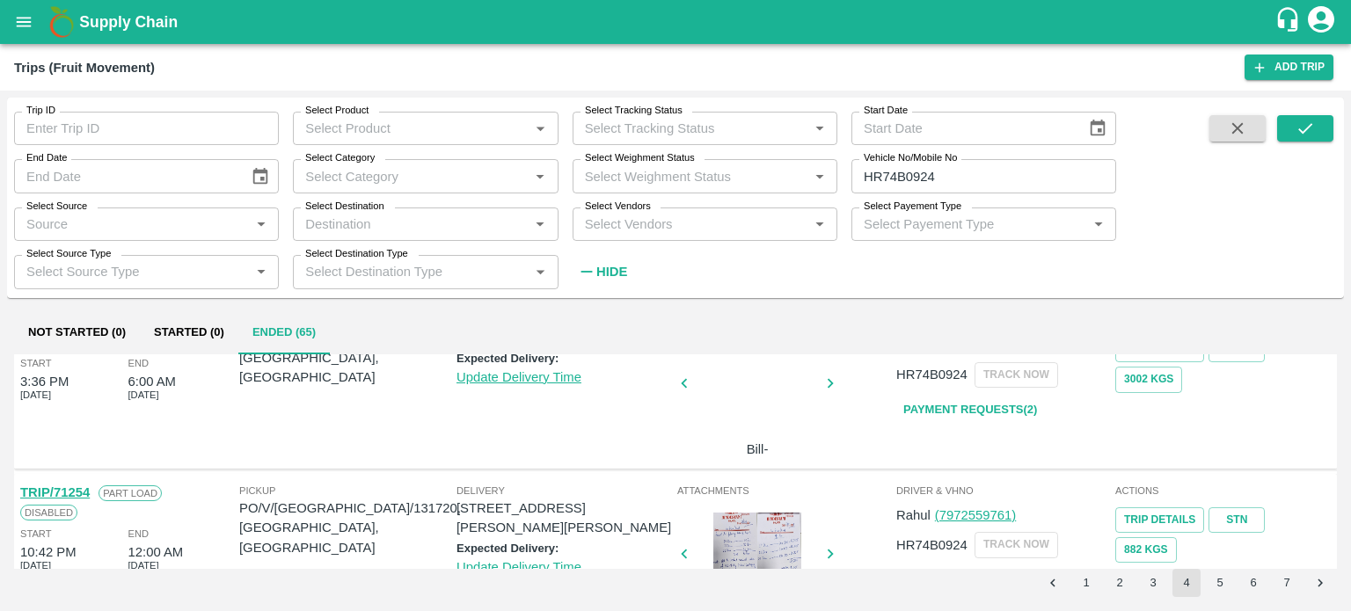
scroll to position [1486, 0]
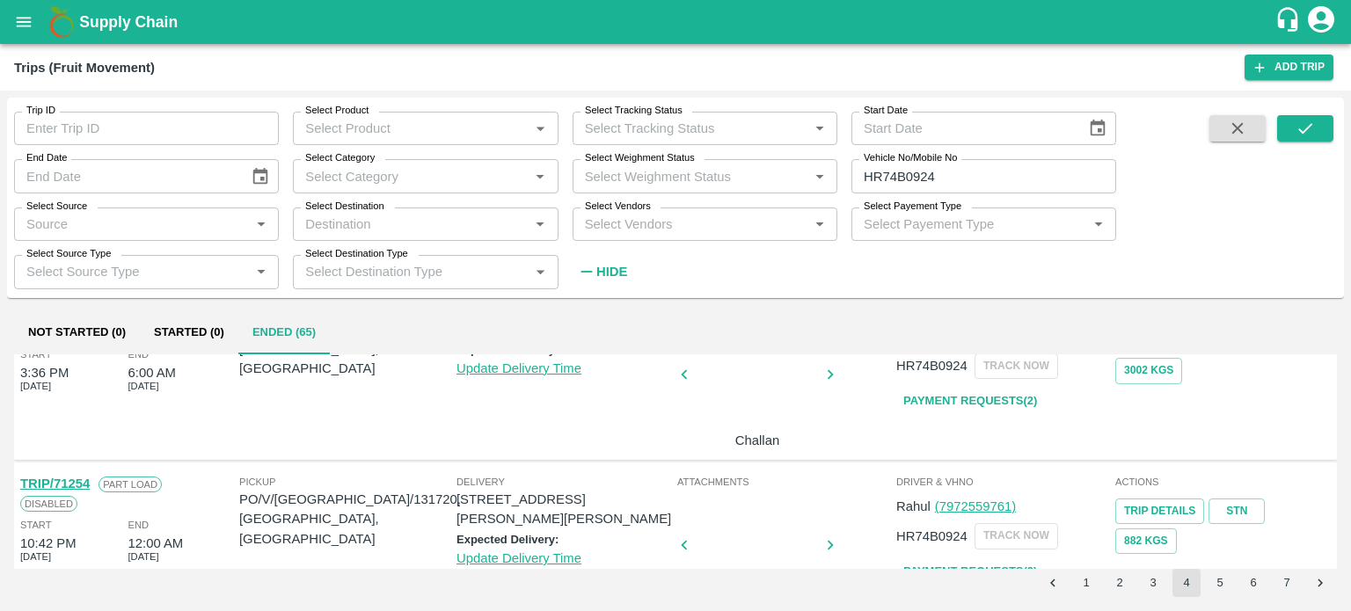
click at [734, 86] on div at bounding box center [757, 39] width 132 height 93
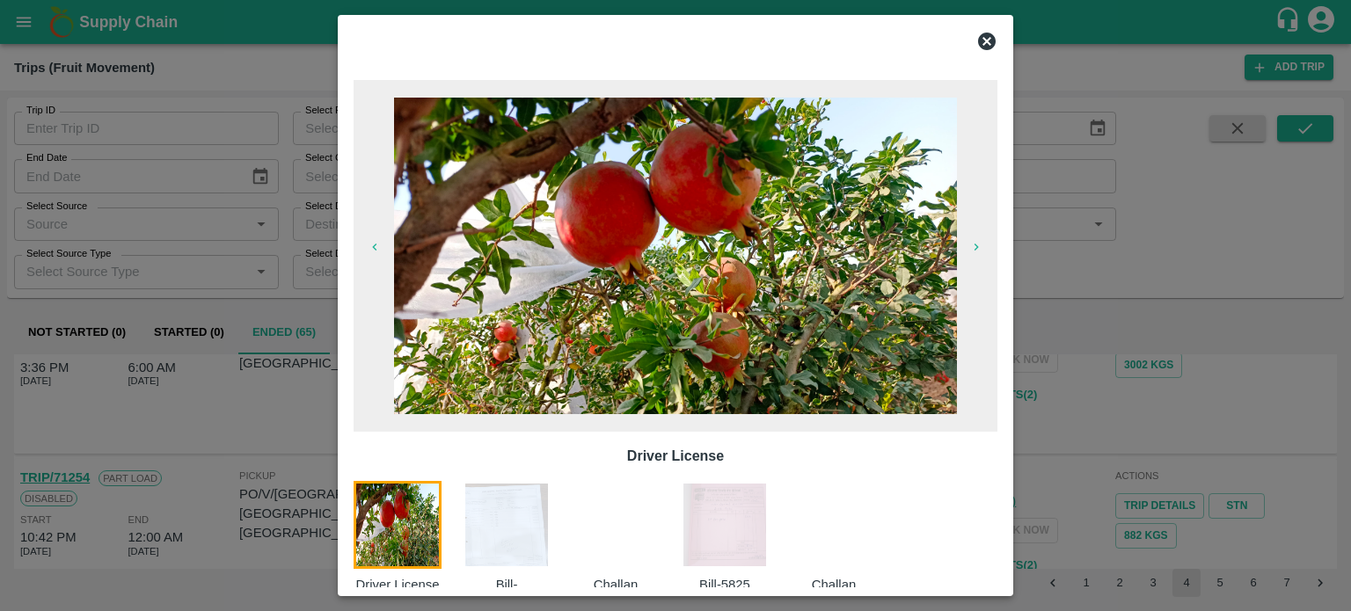
click at [716, 529] on img at bounding box center [725, 525] width 88 height 88
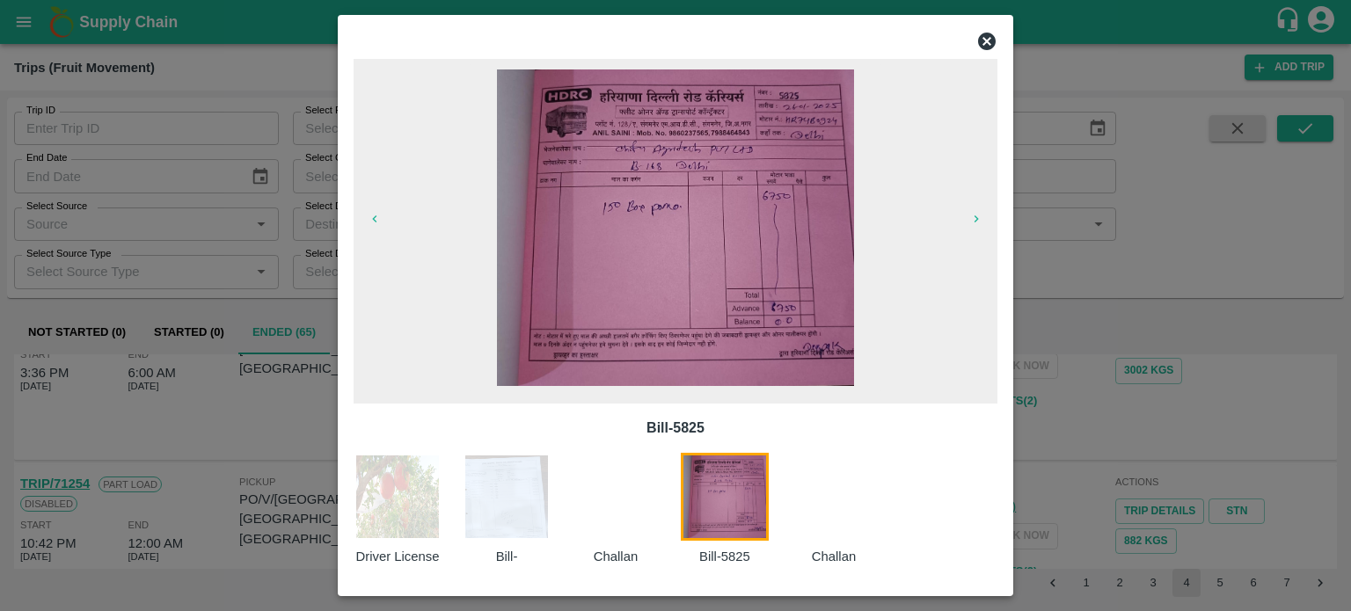
click at [1053, 484] on div at bounding box center [675, 305] width 1351 height 611
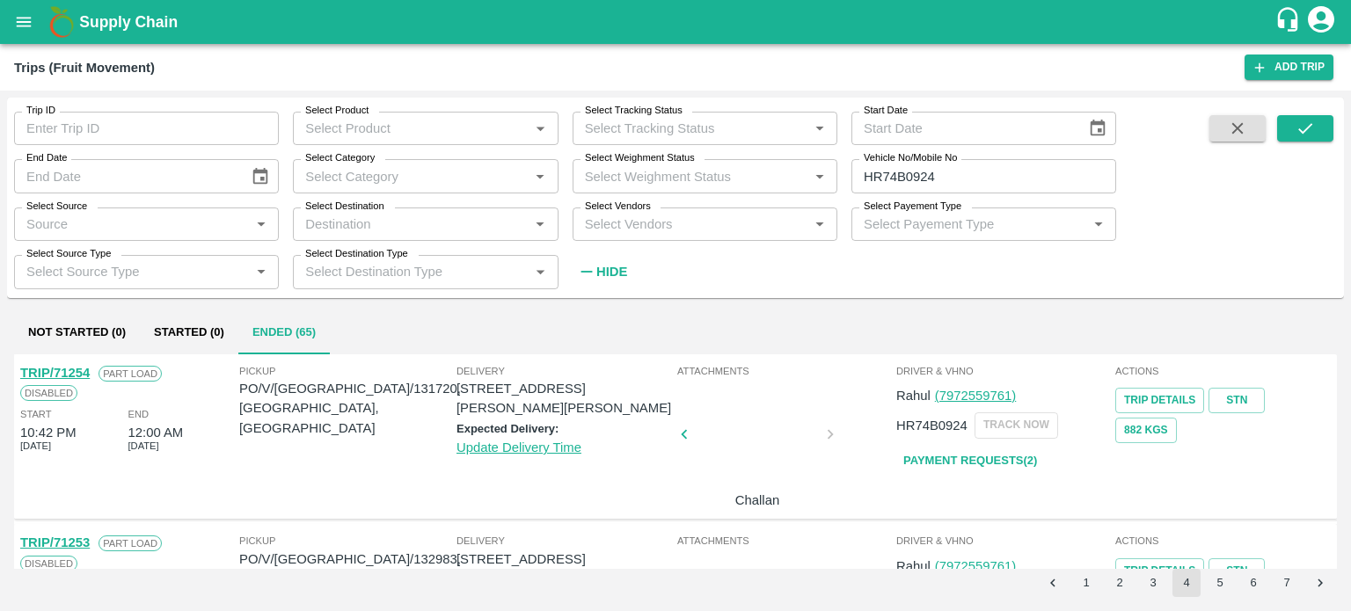
scroll to position [1617, 0]
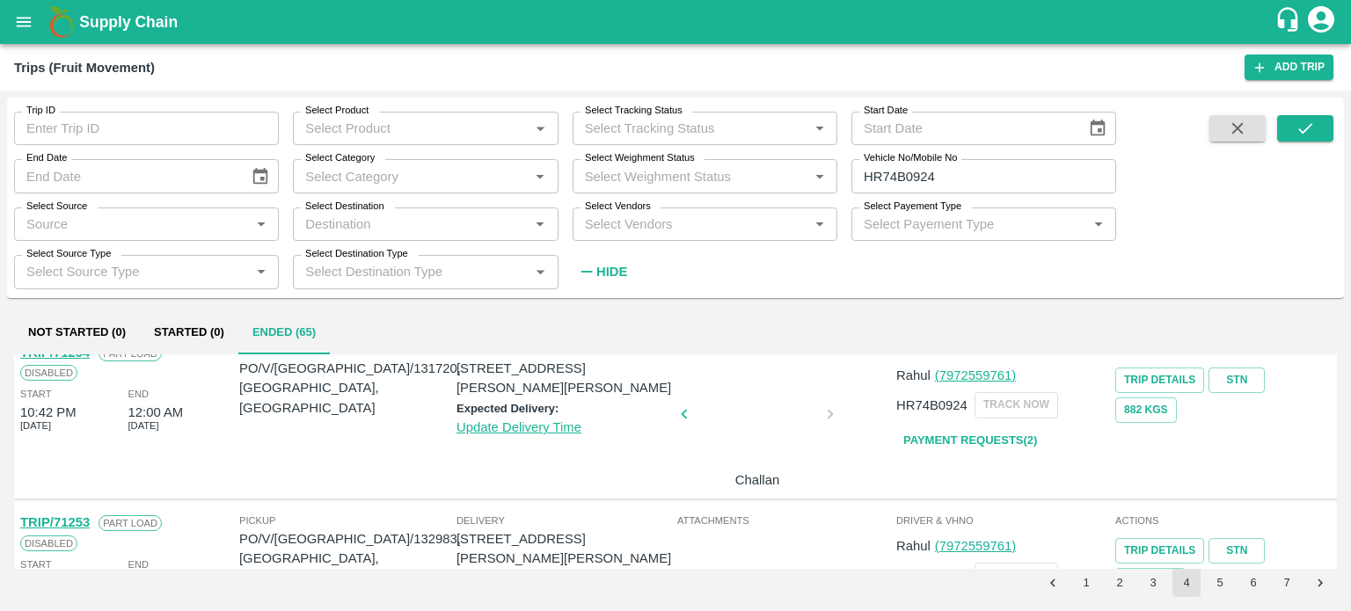
click at [785, 125] on div at bounding box center [757, 78] width 132 height 93
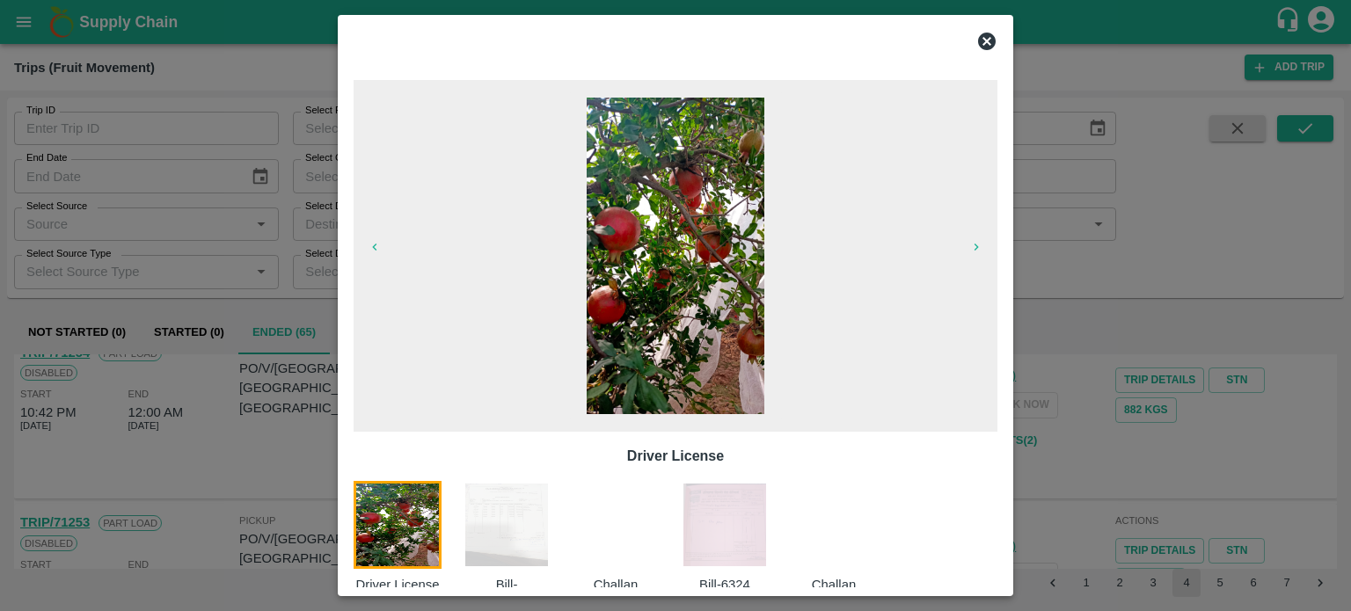
click at [710, 507] on img at bounding box center [725, 525] width 88 height 88
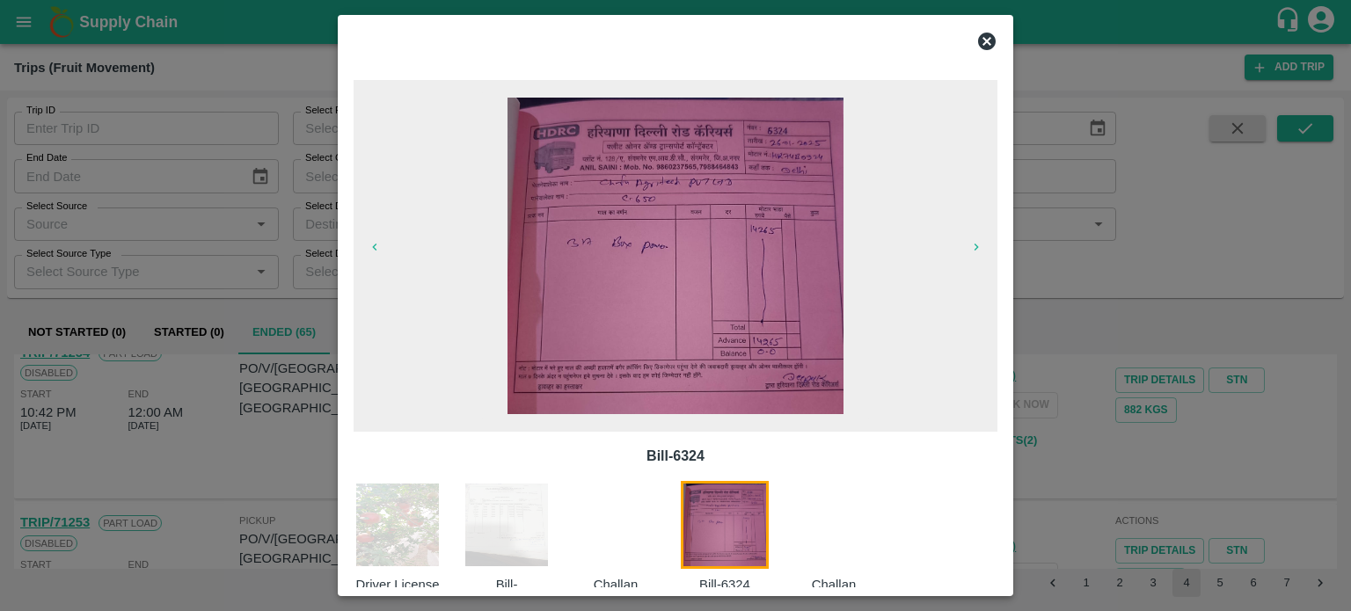
scroll to position [28, 0]
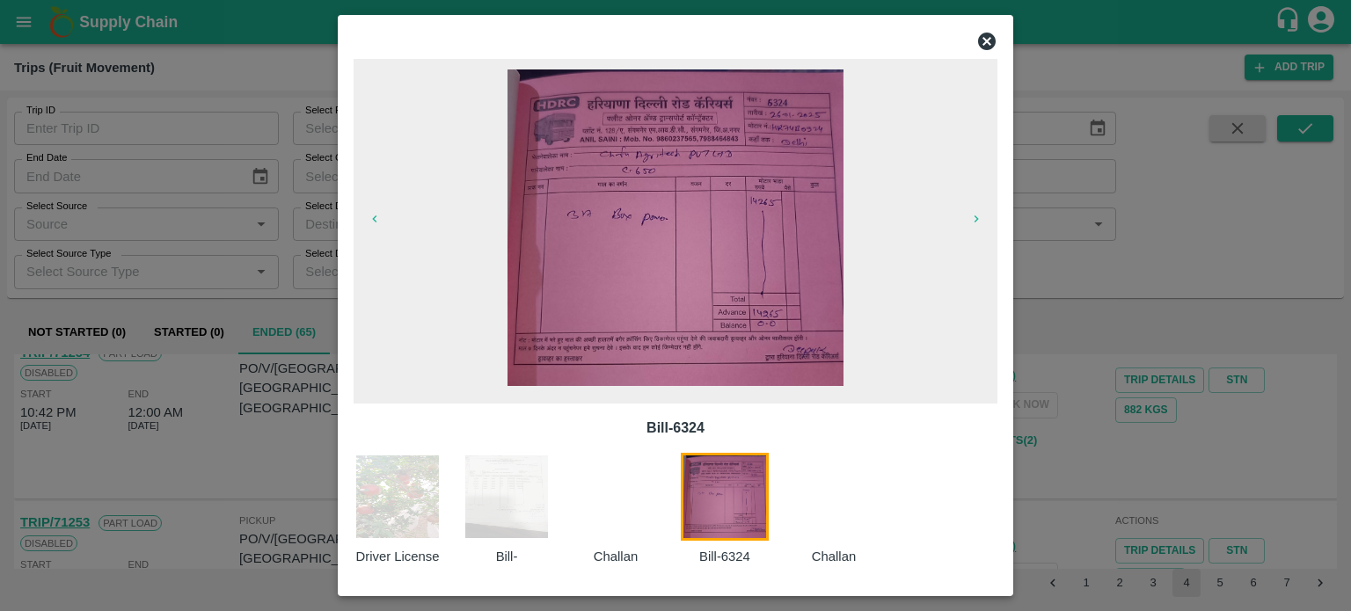
click at [1066, 502] on div at bounding box center [675, 305] width 1351 height 611
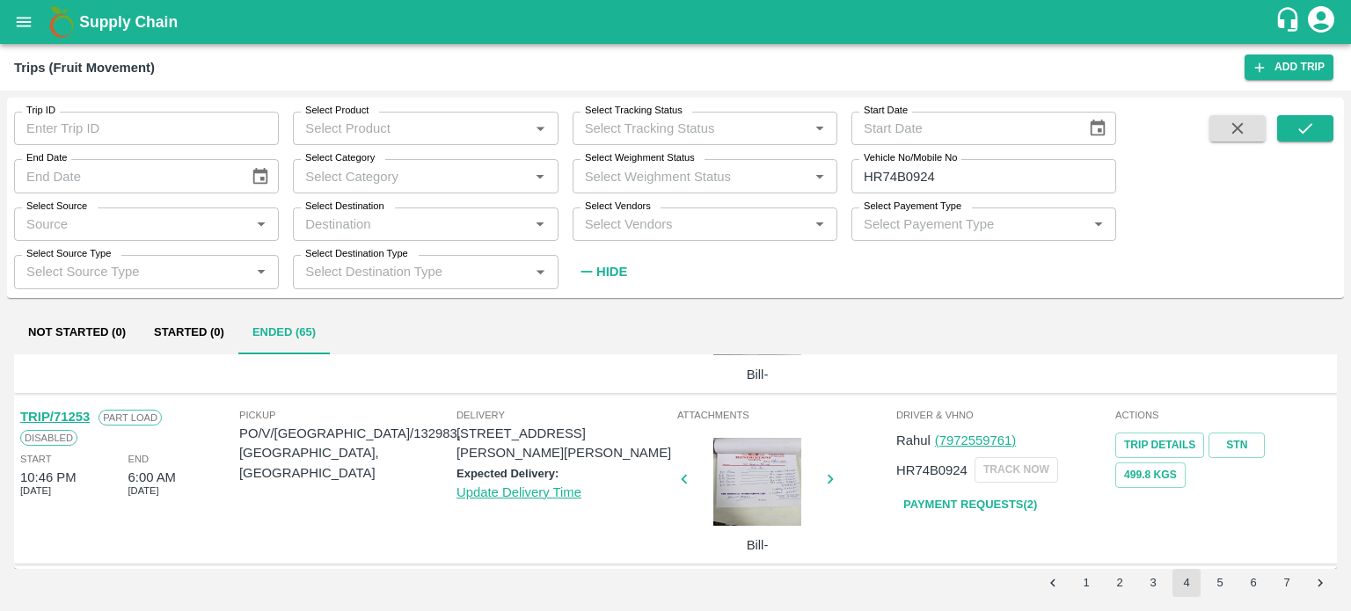
scroll to position [1832, 0]
click at [739, 190] on div at bounding box center [757, 143] width 132 height 93
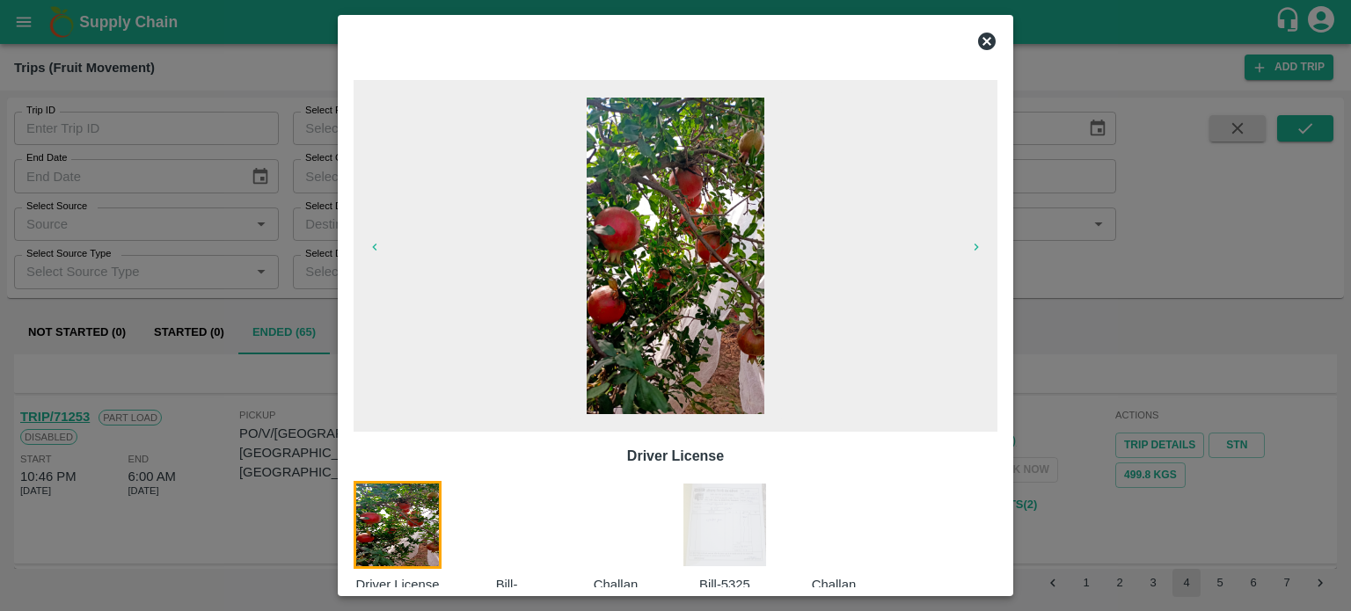
scroll to position [1827, 0]
click at [711, 544] on img at bounding box center [725, 525] width 88 height 88
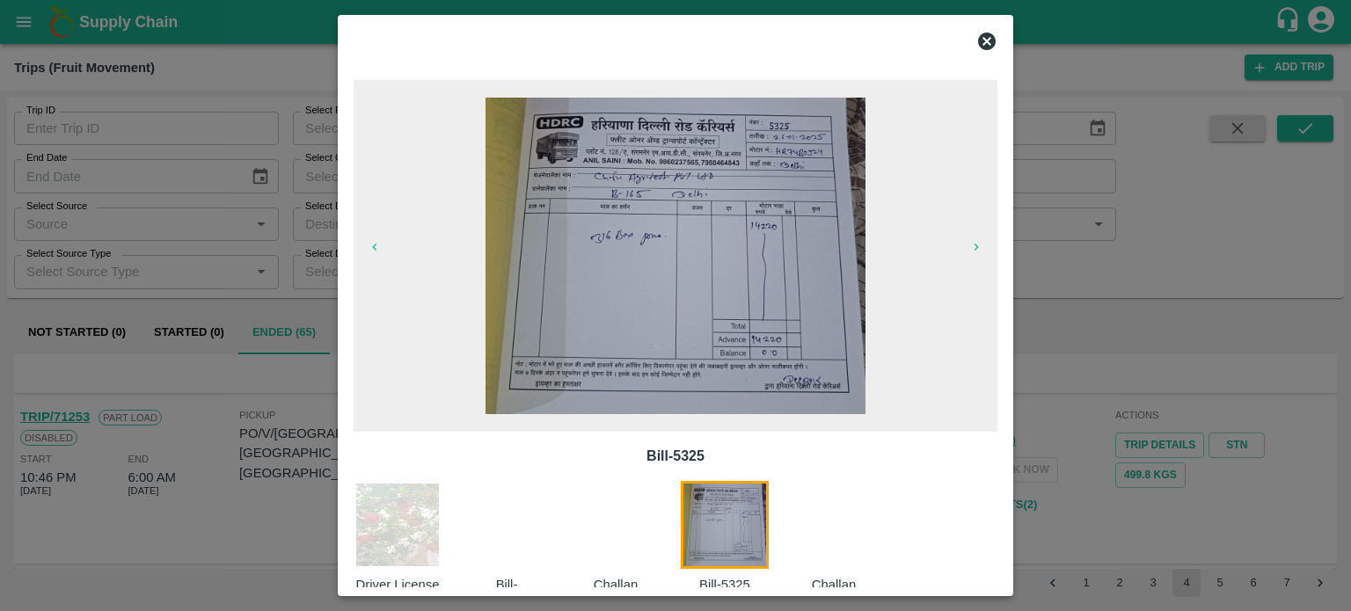
click at [1065, 462] on div at bounding box center [675, 305] width 1351 height 611
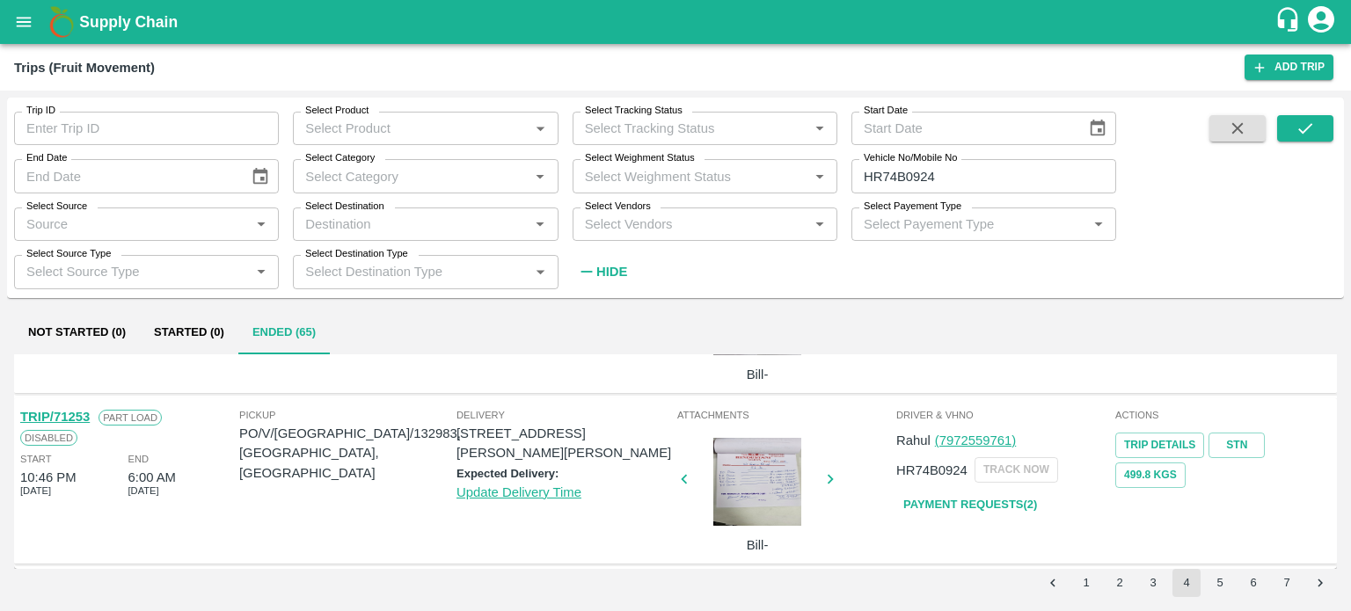
scroll to position [1967, 0]
drag, startPoint x: 805, startPoint y: 478, endPoint x: 768, endPoint y: 474, distance: 37.1
click at [768, 361] on div at bounding box center [757, 313] width 132 height 93
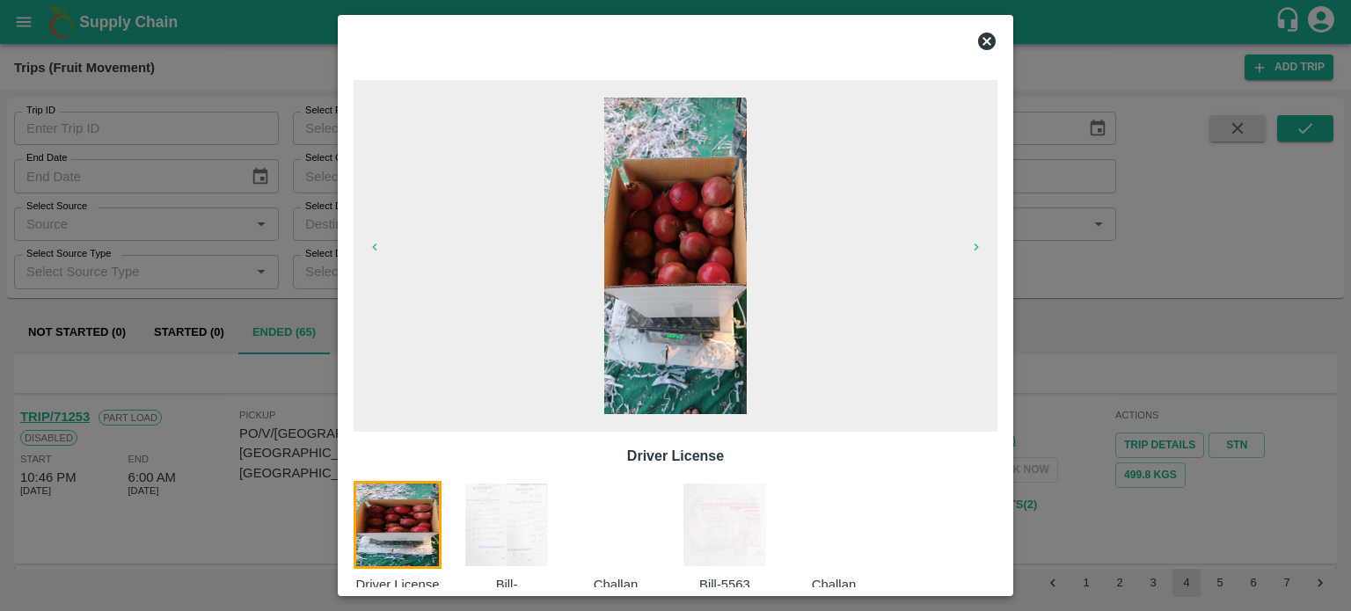
click at [726, 516] on img at bounding box center [725, 525] width 88 height 88
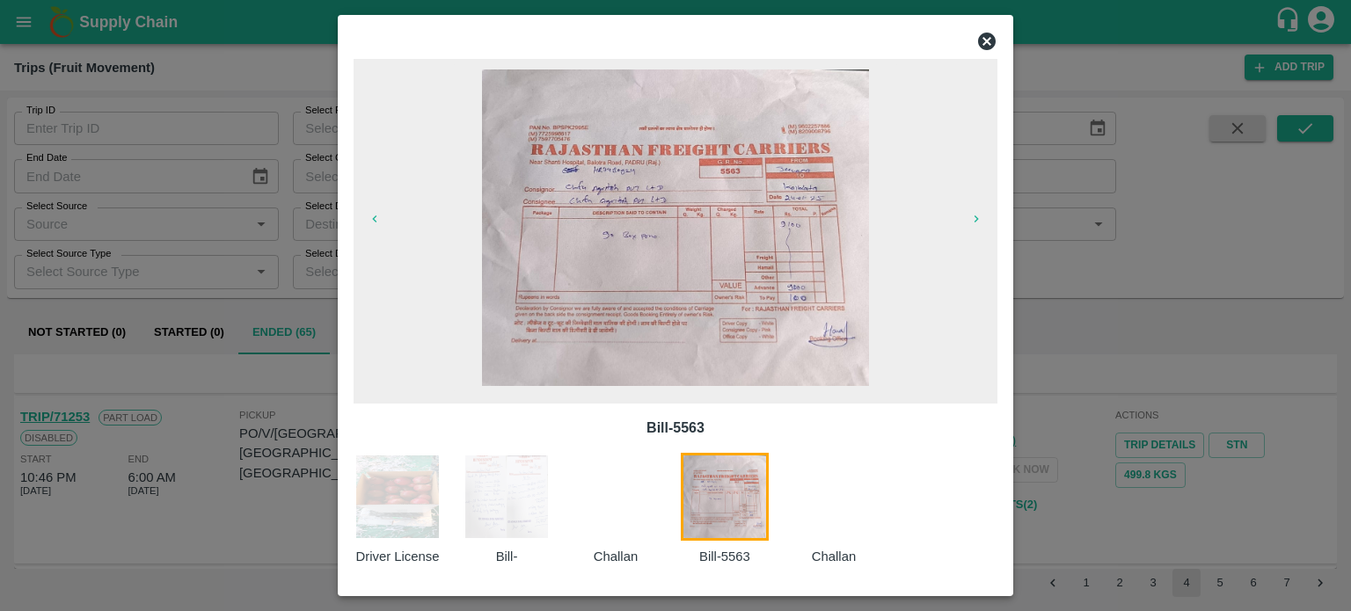
click at [989, 43] on icon at bounding box center [986, 41] width 21 height 21
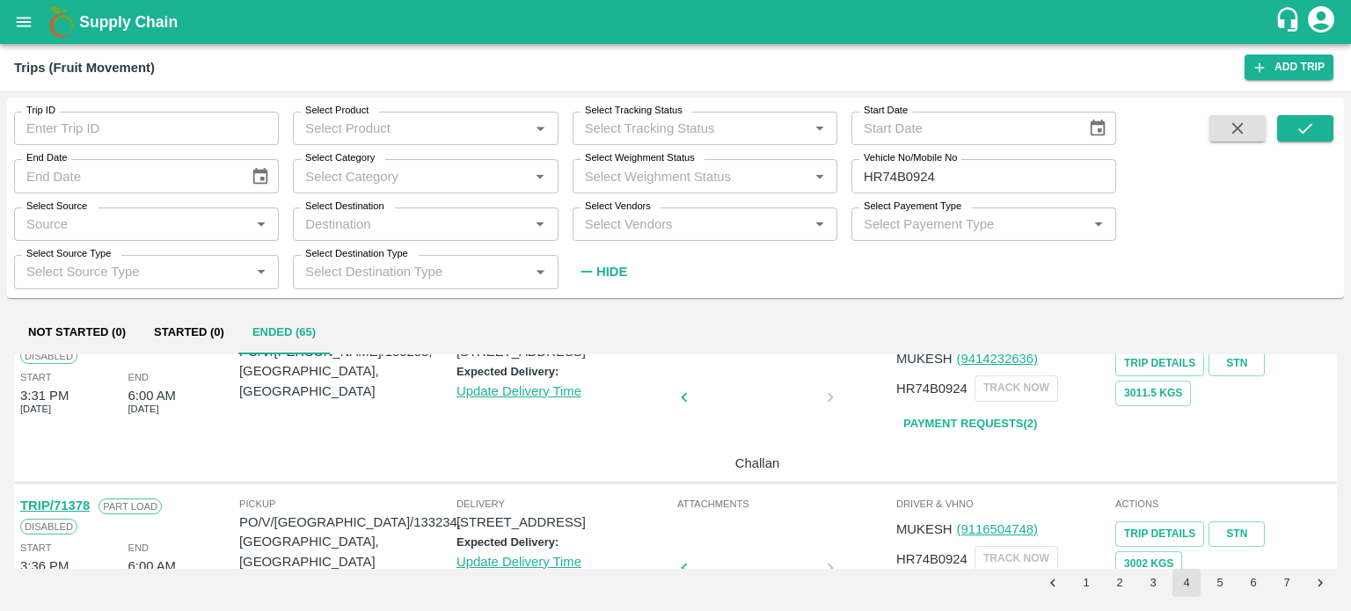
scroll to position [1289, 0]
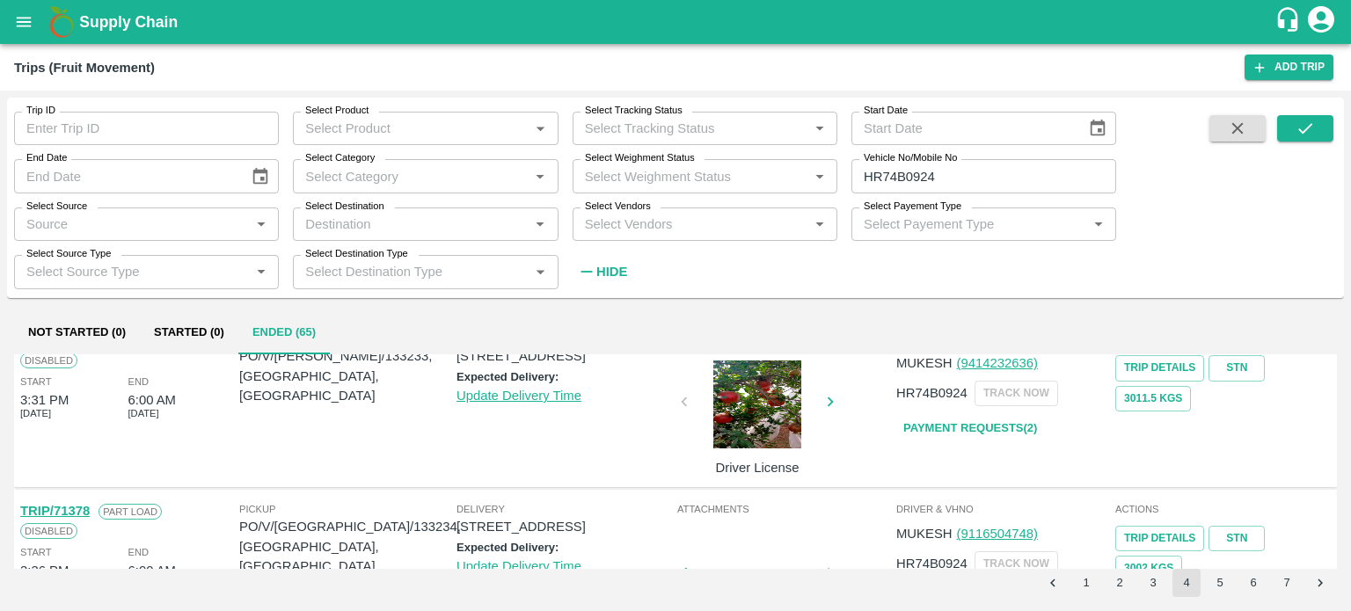
click at [691, 108] on div at bounding box center [625, 64] width 132 height 88
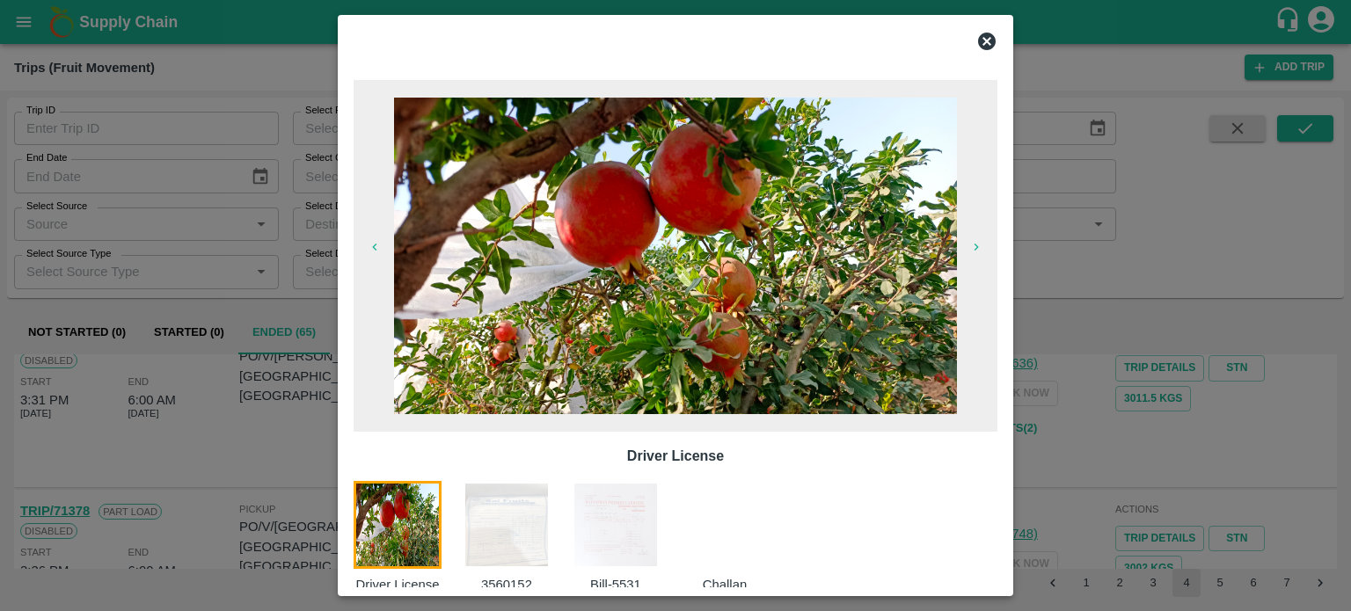
click at [636, 524] on img at bounding box center [616, 525] width 88 height 88
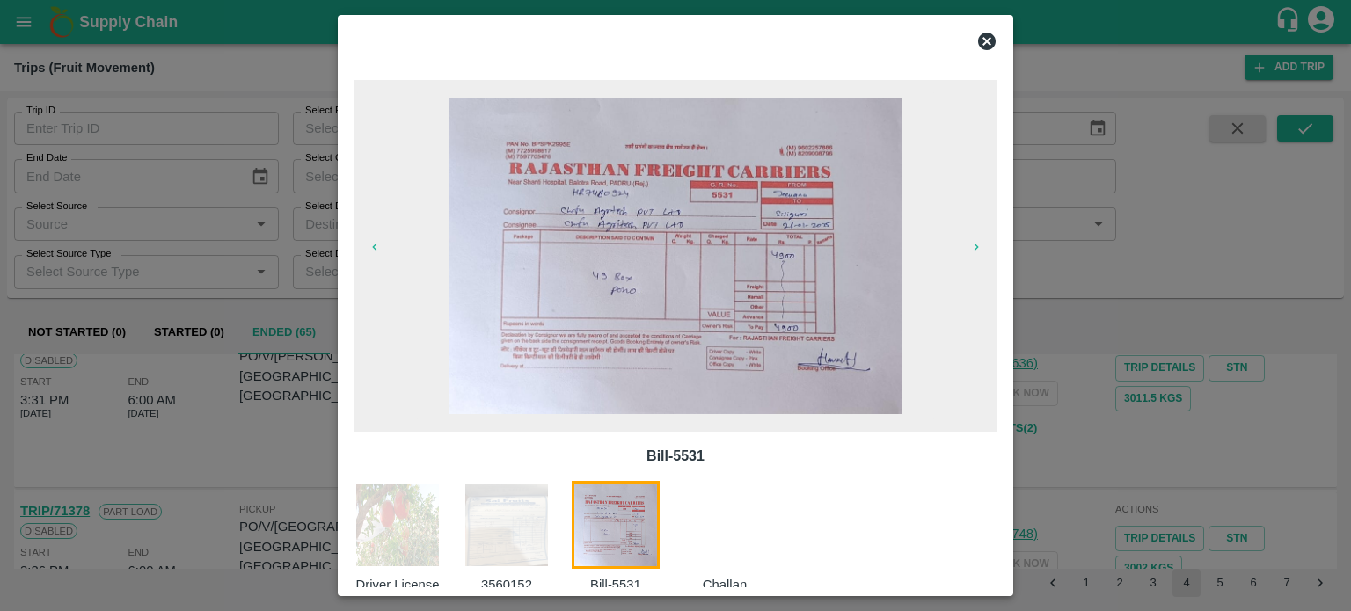
scroll to position [28, 0]
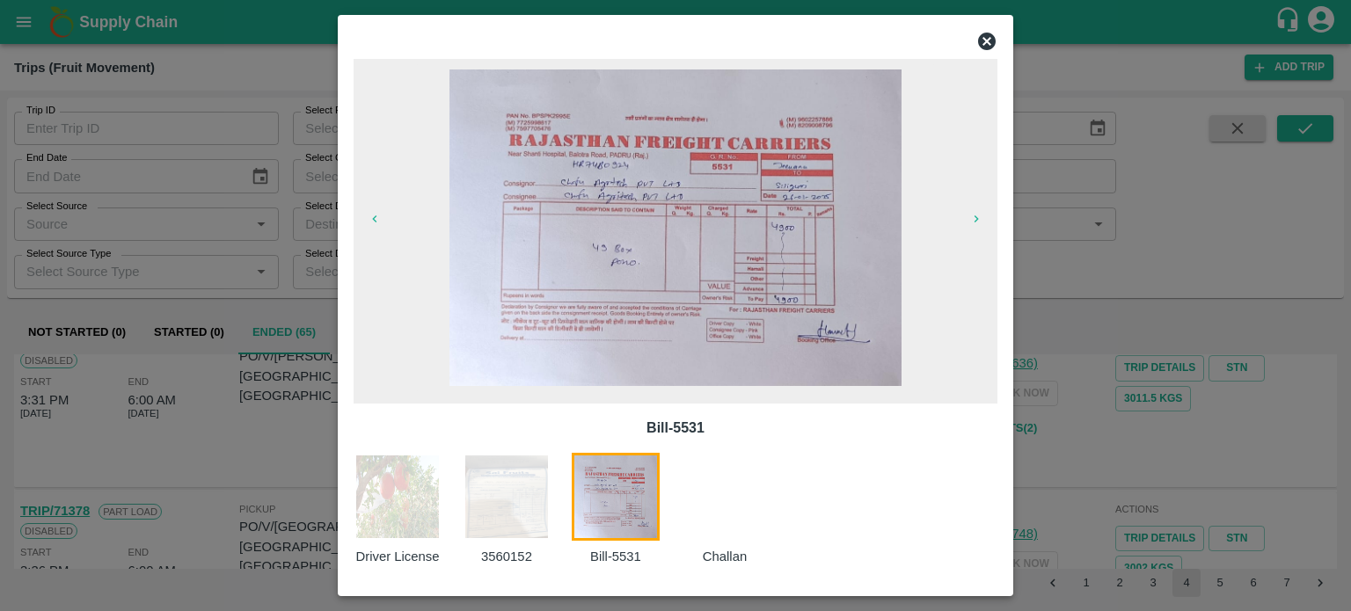
click at [1074, 496] on div at bounding box center [675, 305] width 1351 height 611
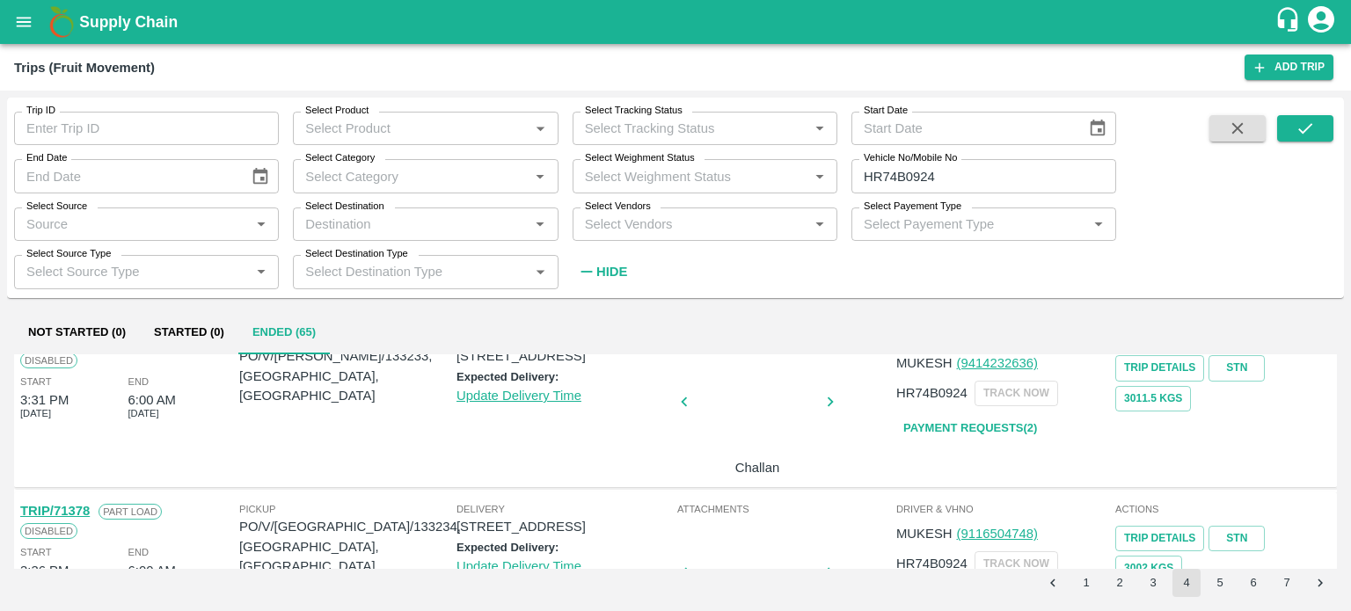
click at [1006, 103] on link "Payment Requests( 1 )" at bounding box center [970, 87] width 148 height 31
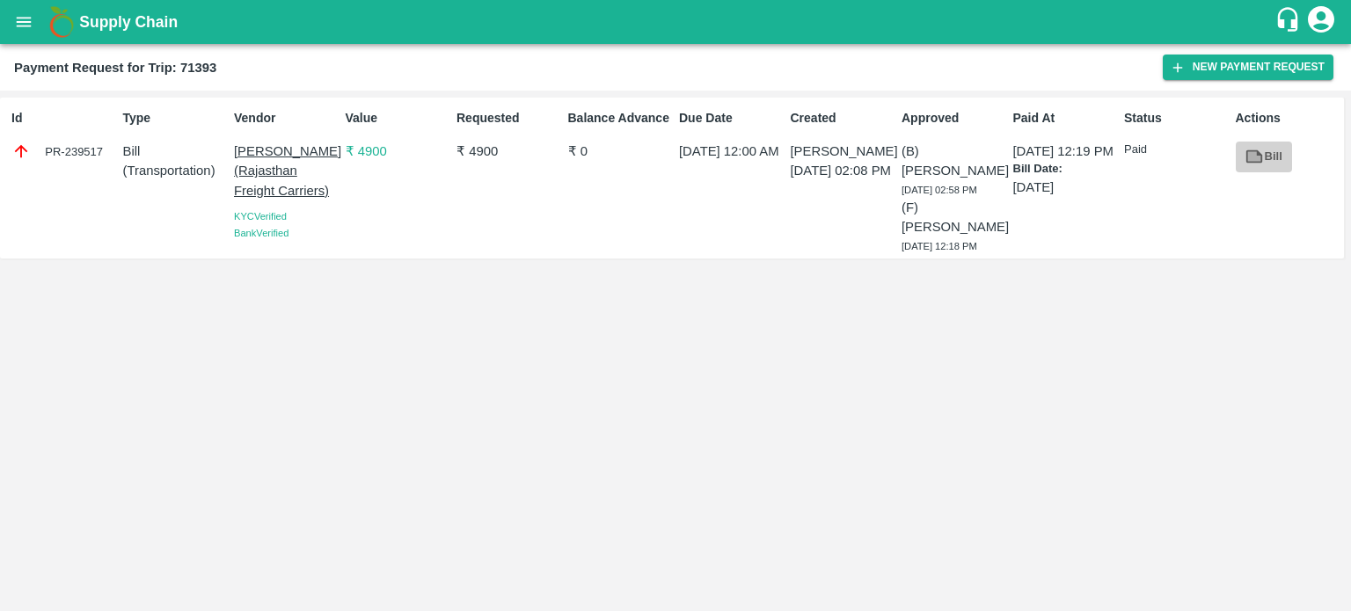
click at [1256, 158] on icon at bounding box center [1254, 157] width 13 height 10
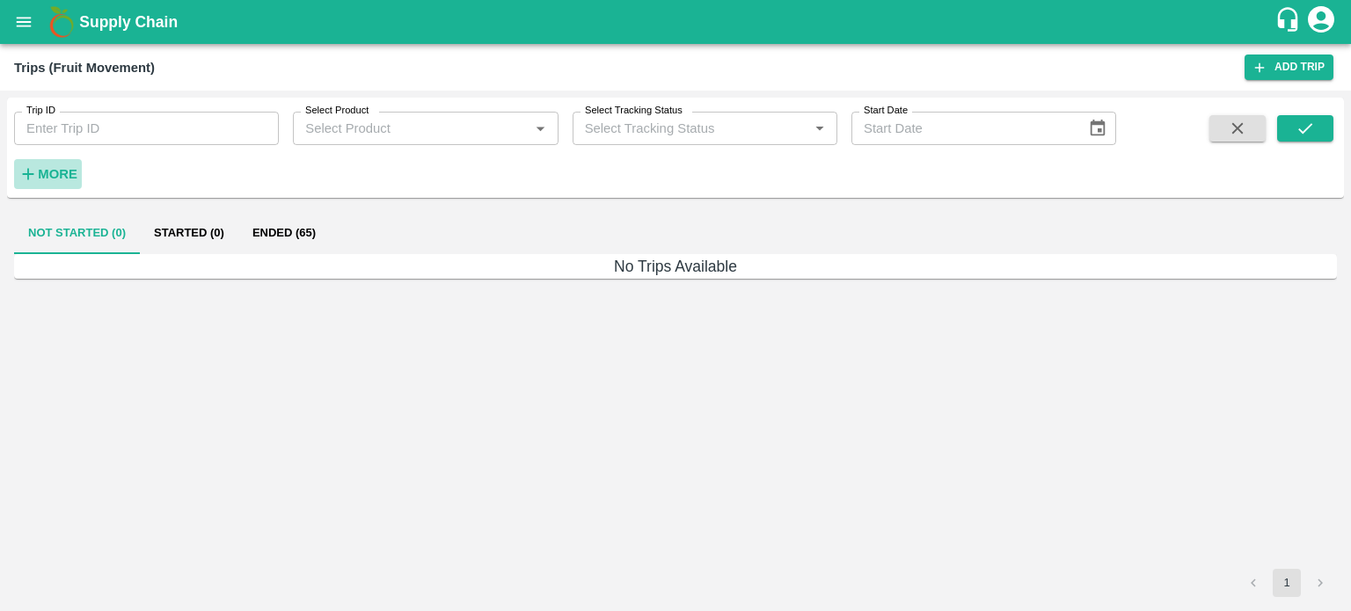
click at [62, 179] on strong "More" at bounding box center [58, 174] width 40 height 14
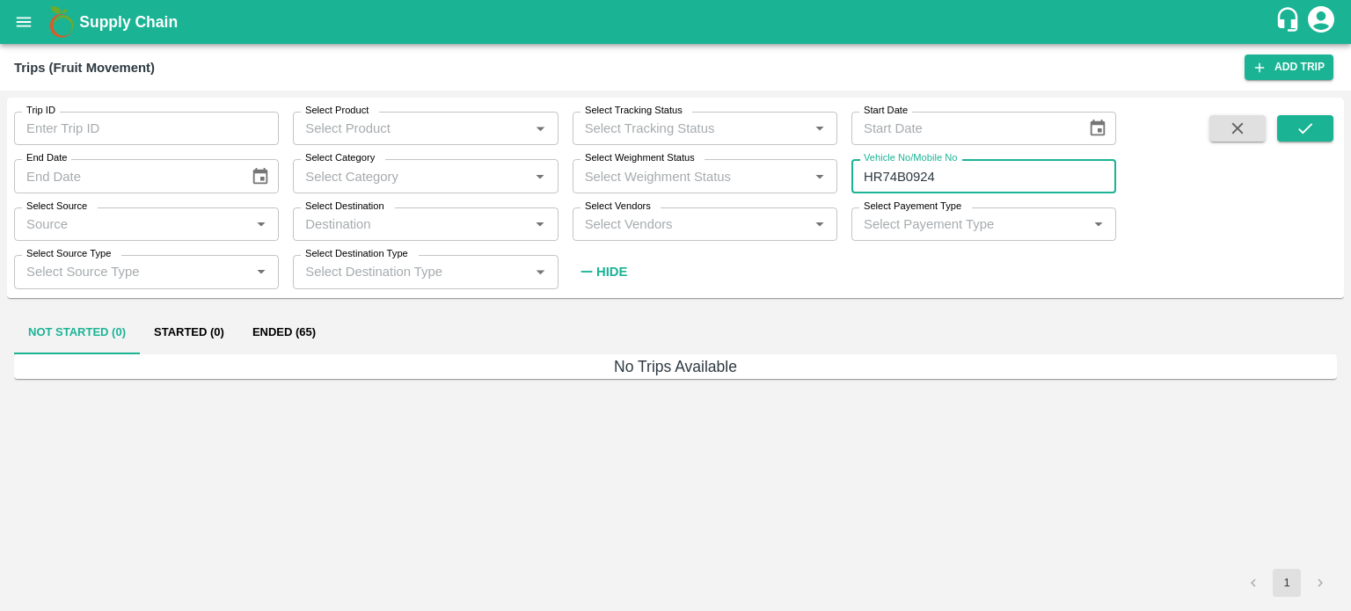
click at [971, 175] on input "HR74B0924" at bounding box center [983, 175] width 265 height 33
type input "H"
type input "1675"
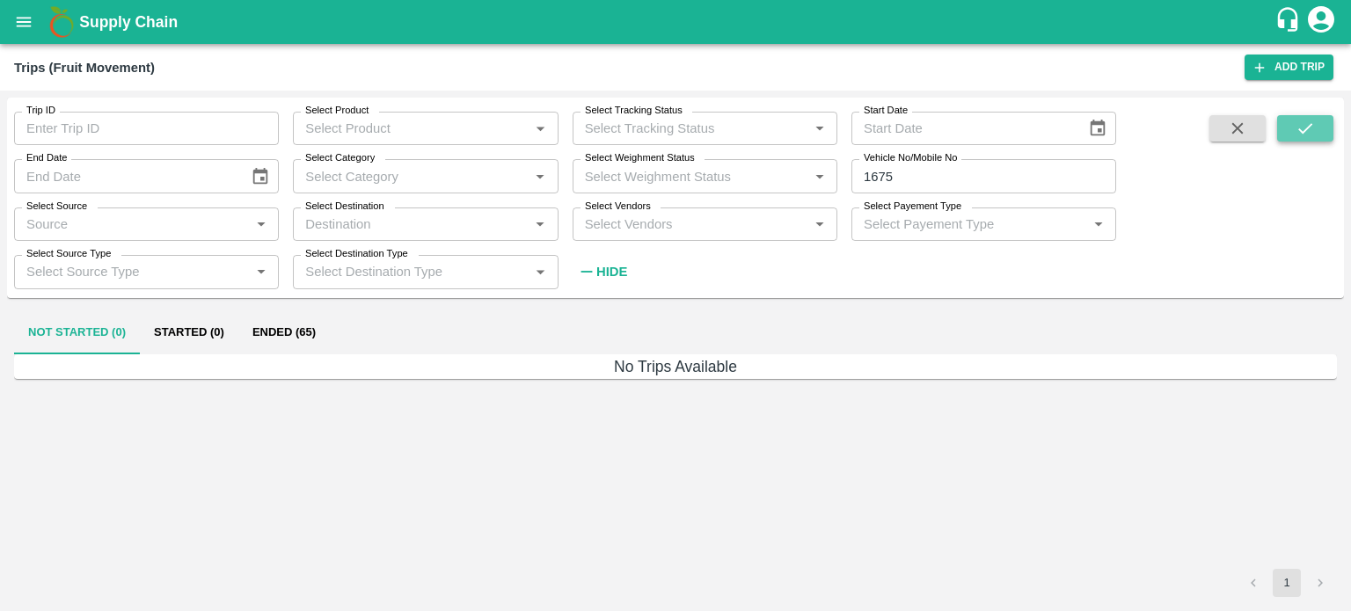
click at [1309, 125] on icon "submit" at bounding box center [1305, 128] width 19 height 19
click at [297, 328] on button "Ended (38)" at bounding box center [283, 333] width 91 height 42
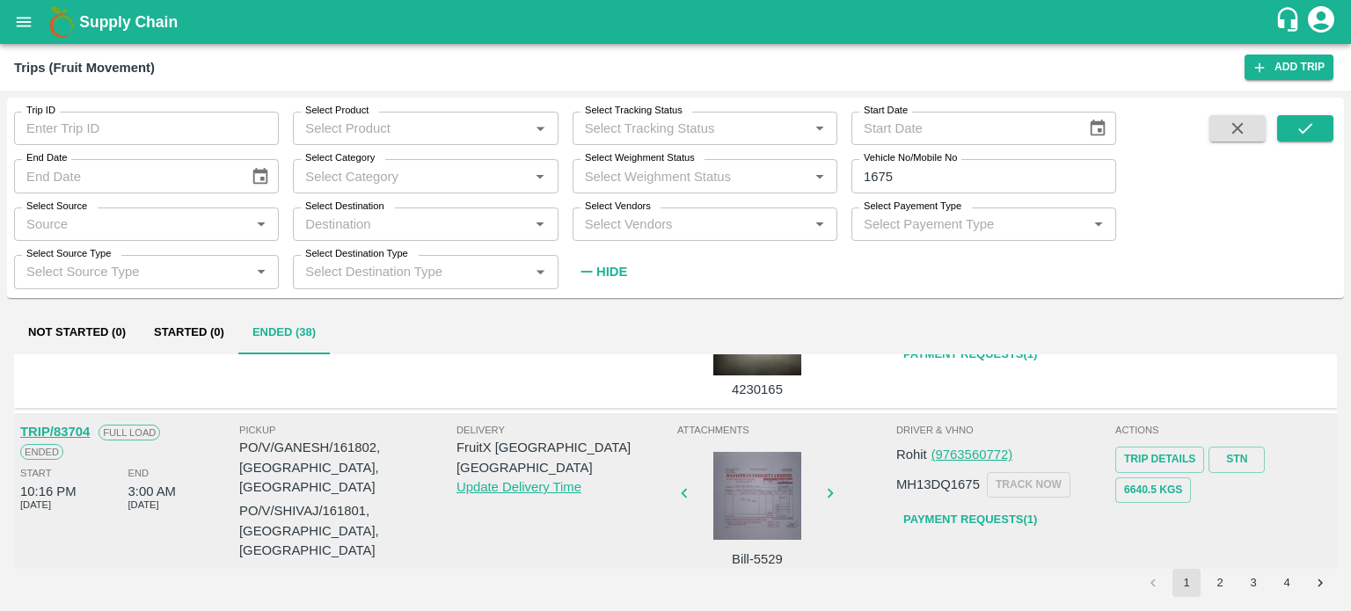
scroll to position [278, 0]
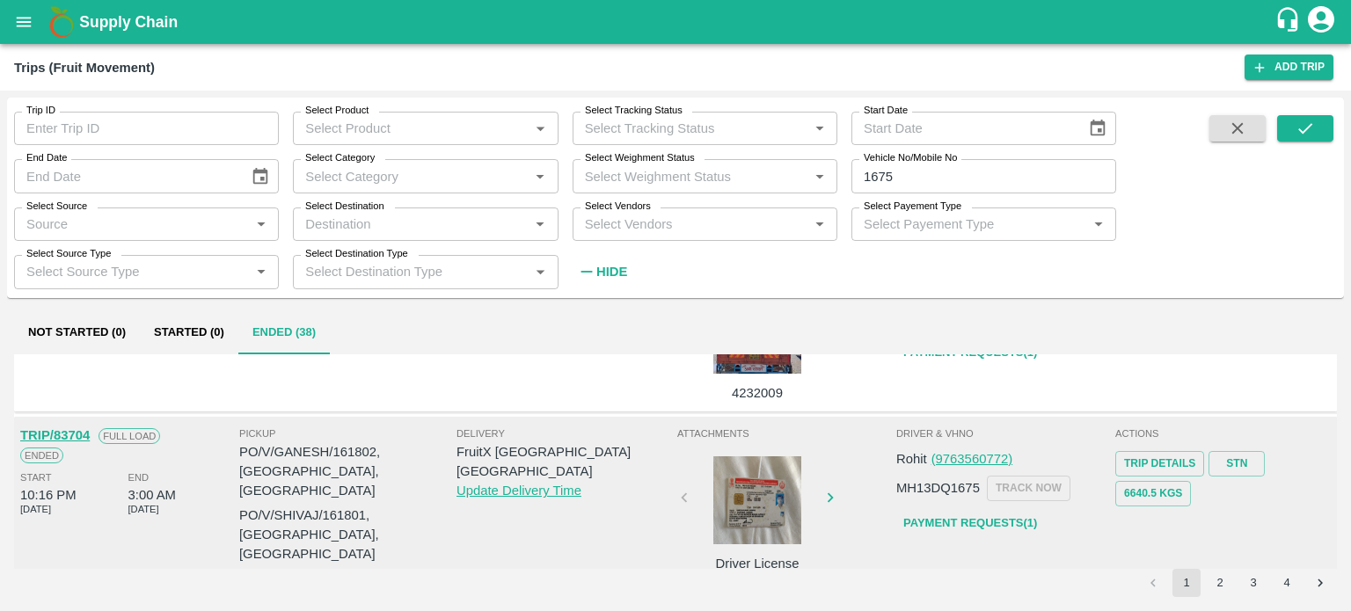
click at [956, 515] on link "Payment Requests( 1 )" at bounding box center [970, 523] width 148 height 31
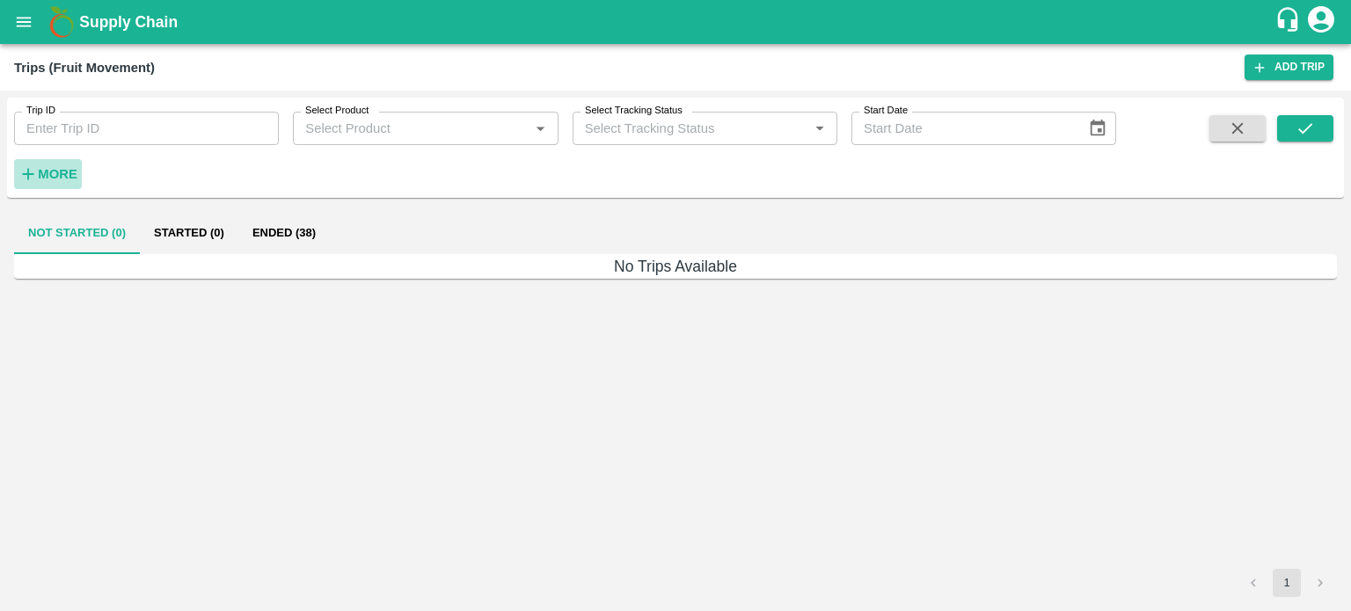
click at [59, 172] on strong "More" at bounding box center [58, 174] width 40 height 14
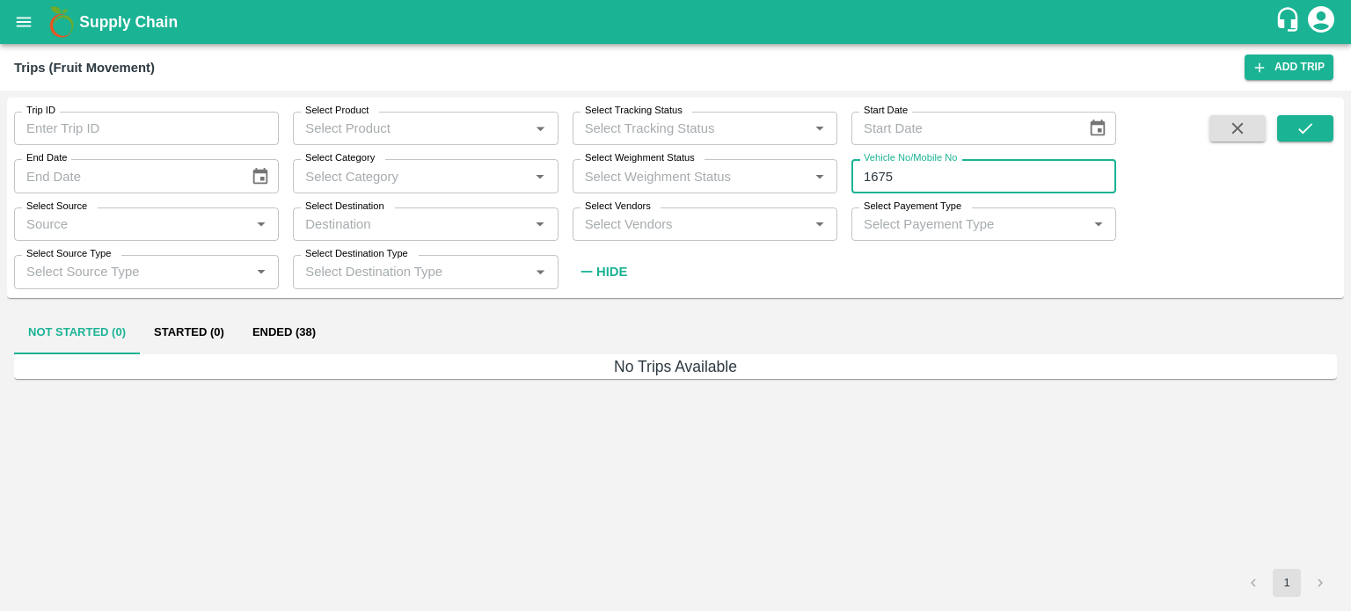
click at [916, 179] on input "1675" at bounding box center [983, 175] width 265 height 33
type input "1"
click at [901, 179] on input "Vehicle No/Mobile No" at bounding box center [983, 175] width 265 height 33
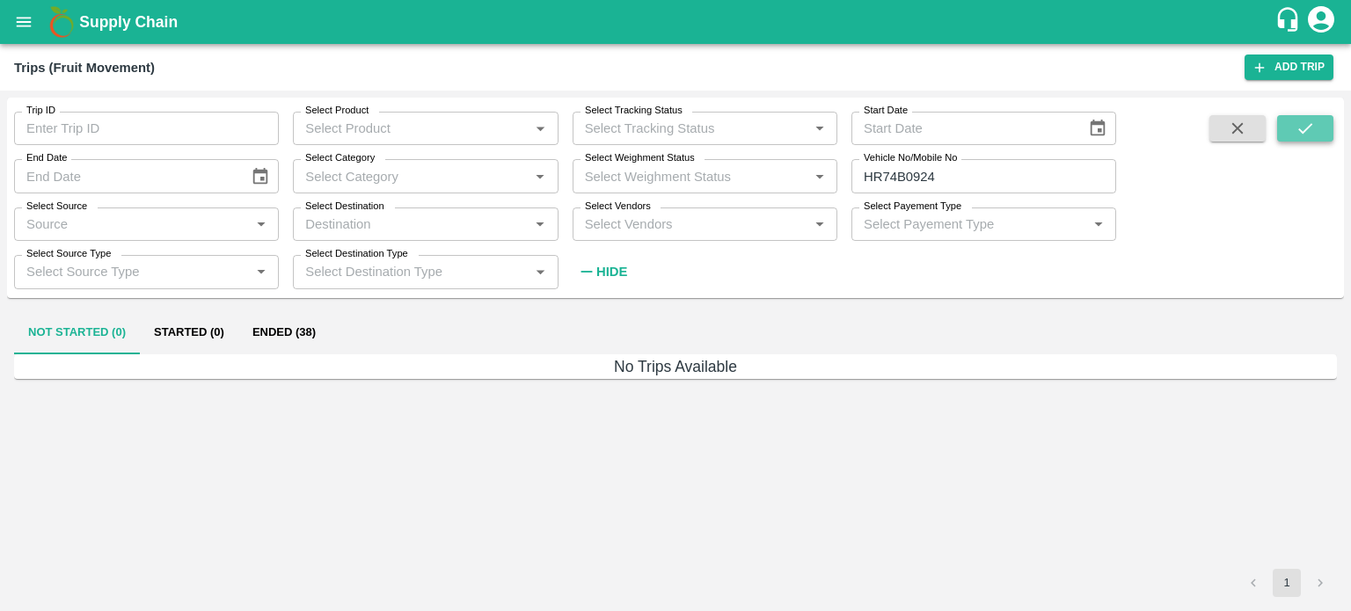
click at [1309, 140] on button "submit" at bounding box center [1305, 128] width 56 height 26
click at [1315, 128] on button "submit" at bounding box center [1305, 128] width 56 height 26
click at [289, 332] on button "Ended (65)" at bounding box center [283, 333] width 91 height 42
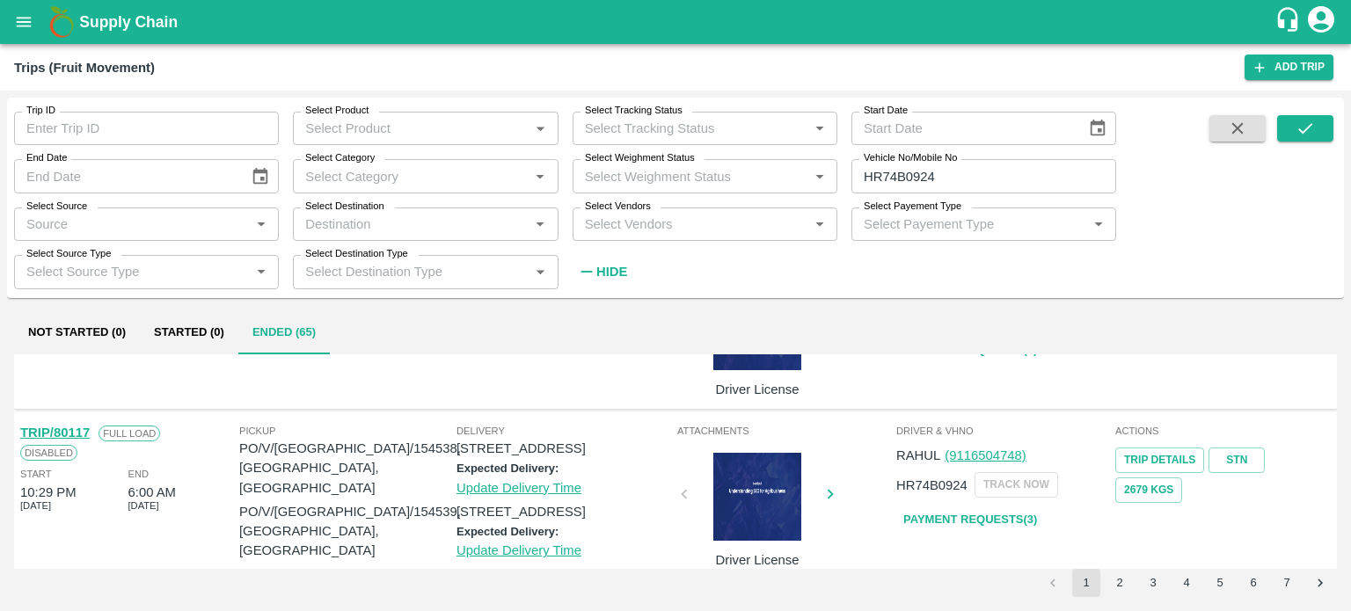
scroll to position [1668, 0]
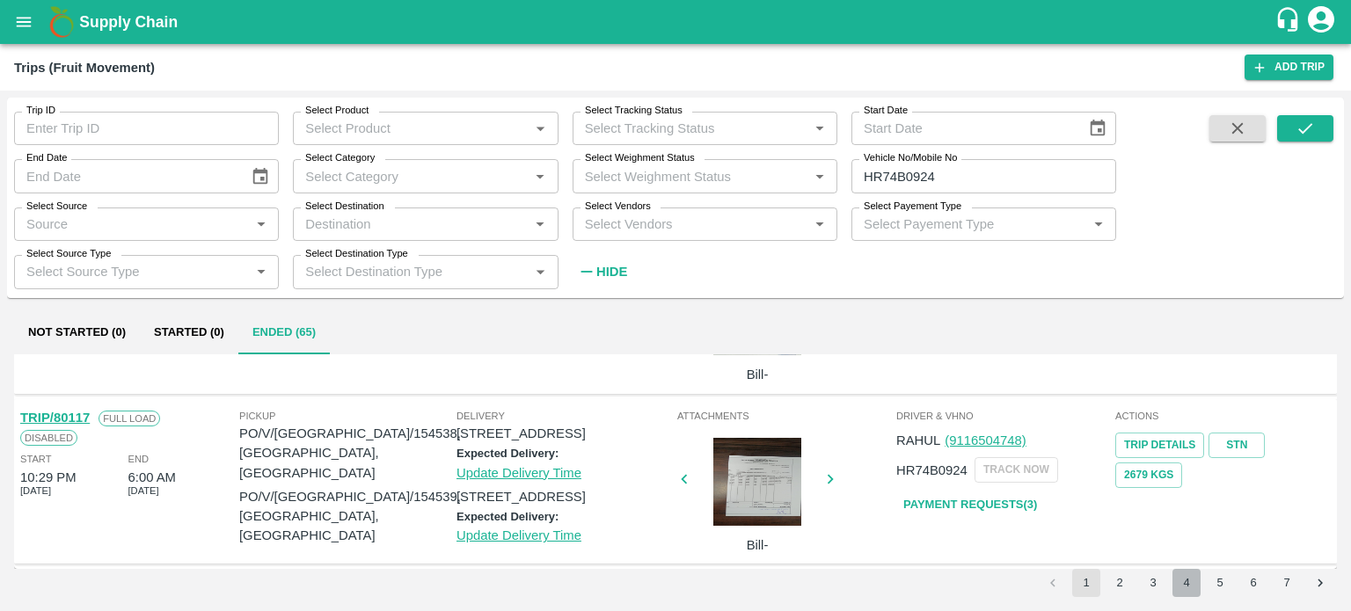
click at [1189, 580] on button "4" at bounding box center [1186, 583] width 28 height 28
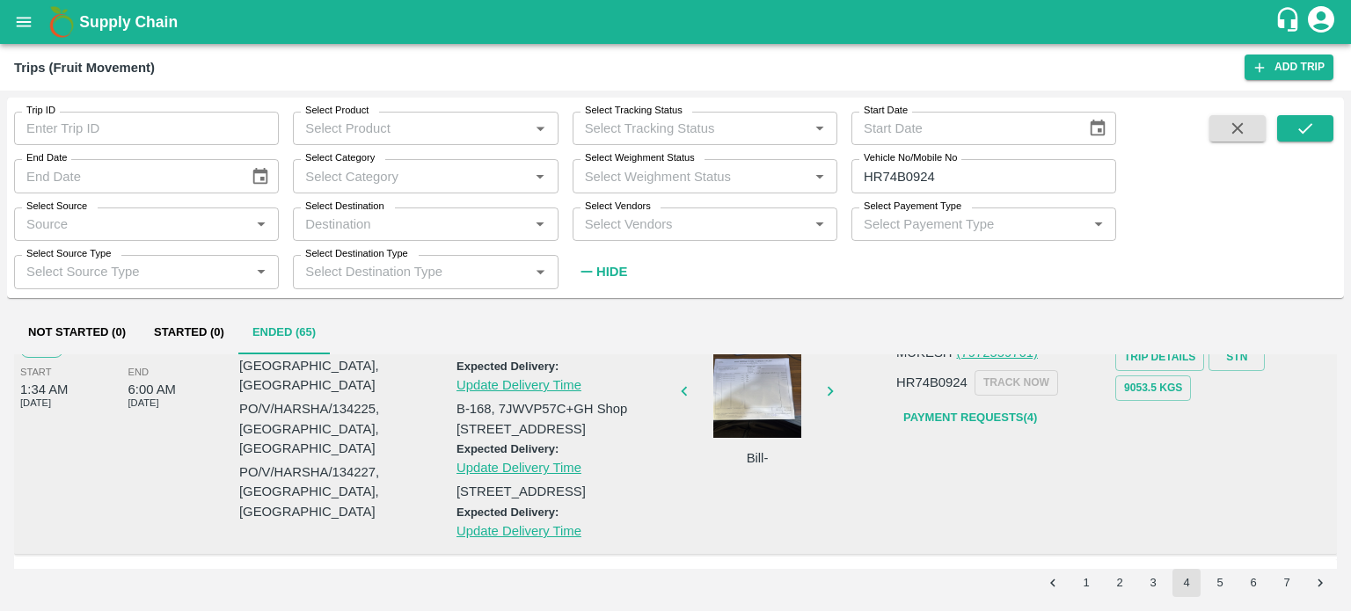
scroll to position [2133, 0]
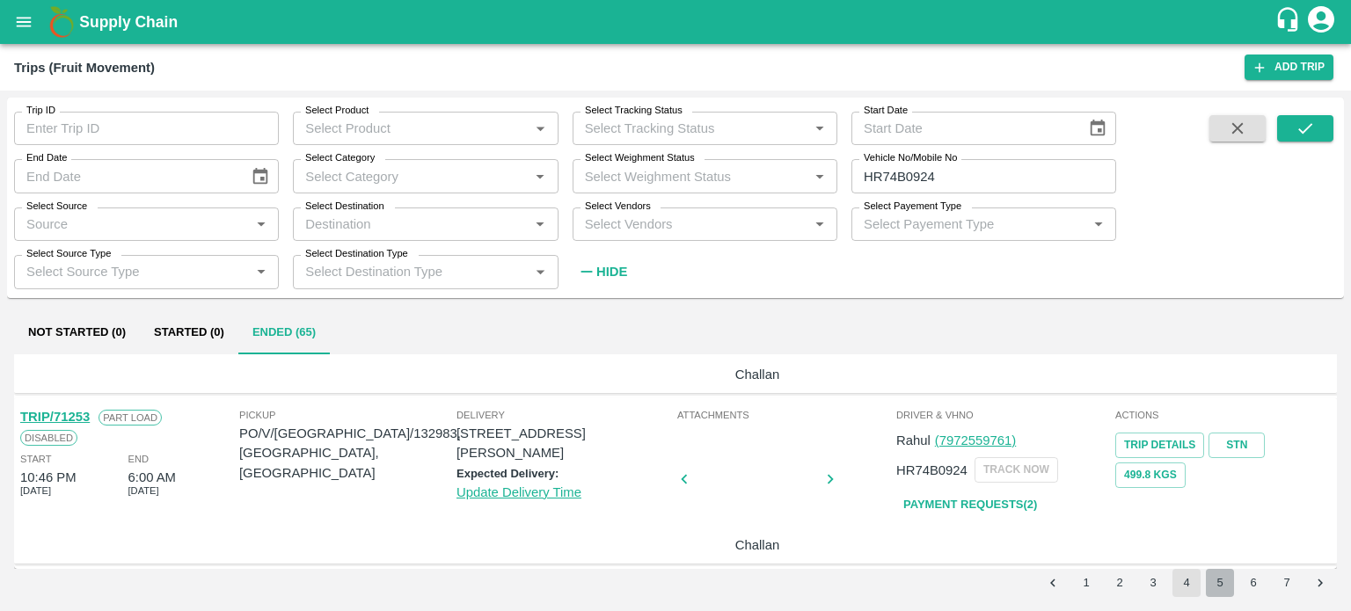
click at [1221, 580] on button "5" at bounding box center [1220, 583] width 28 height 28
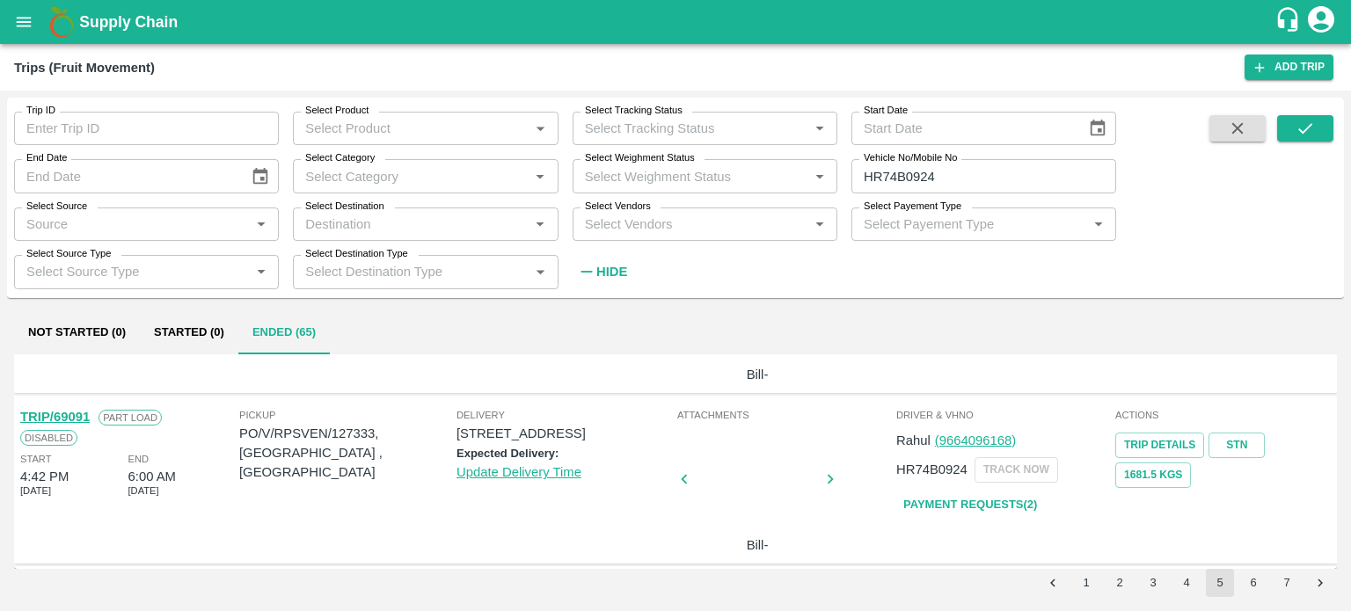
scroll to position [1976, 0]
click at [1255, 583] on button "6" at bounding box center [1253, 583] width 28 height 28
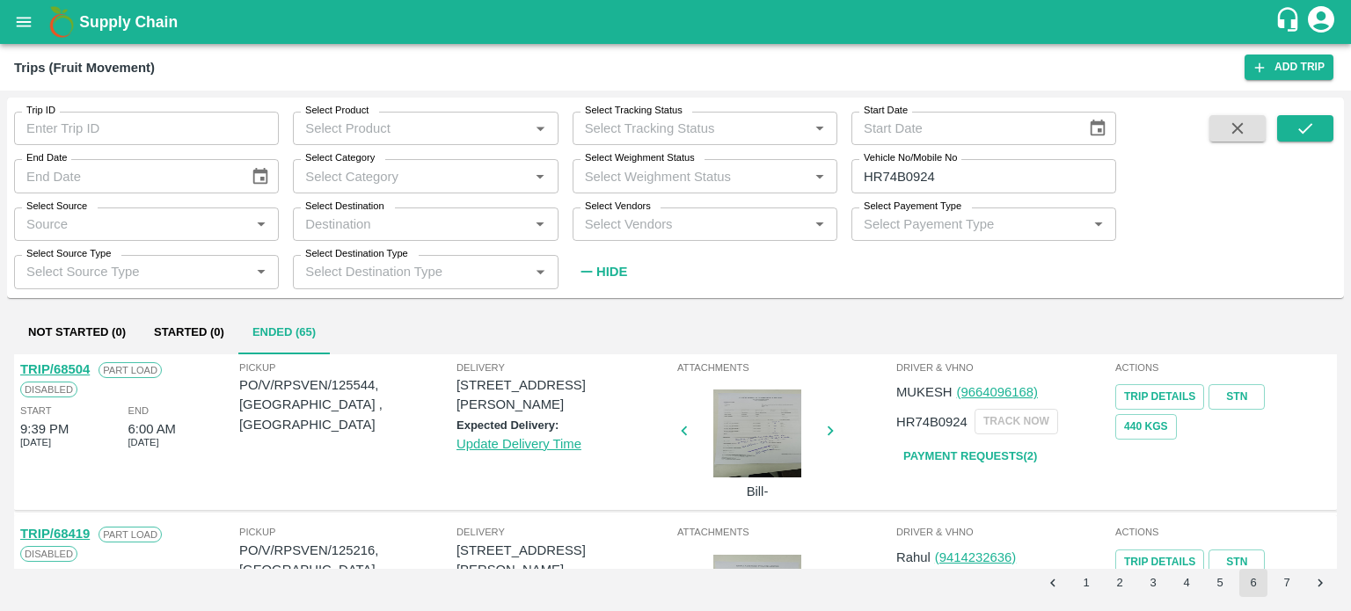
scroll to position [0, 0]
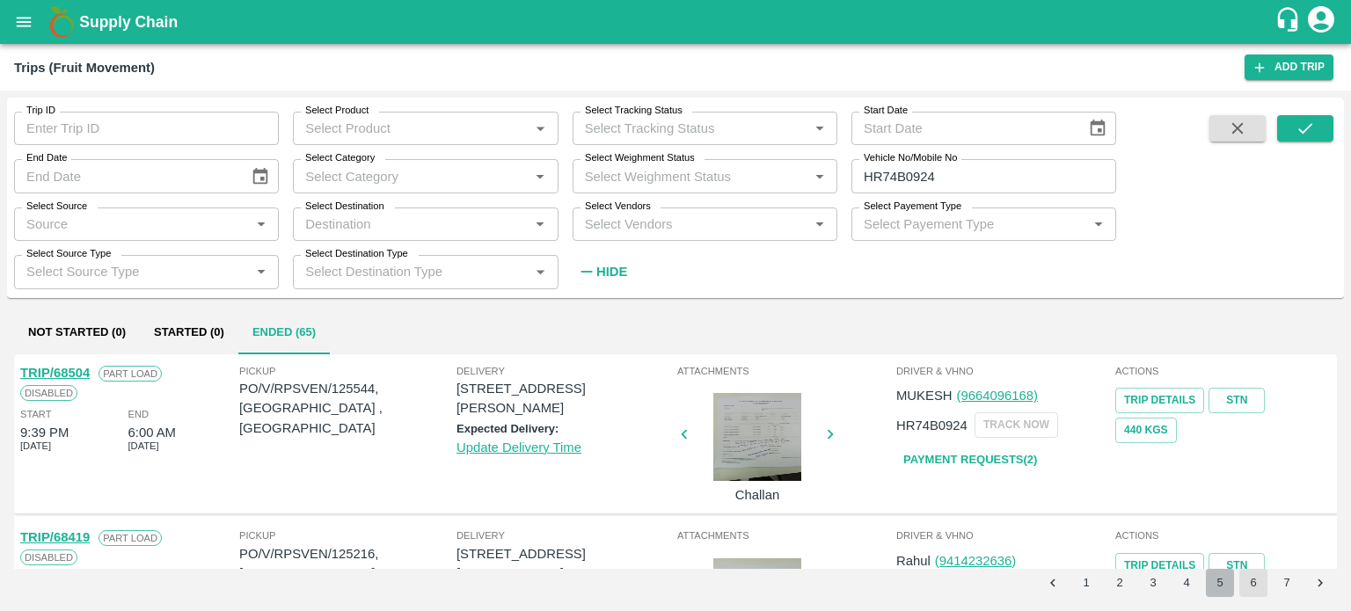
click at [1217, 583] on button "5" at bounding box center [1220, 583] width 28 height 28
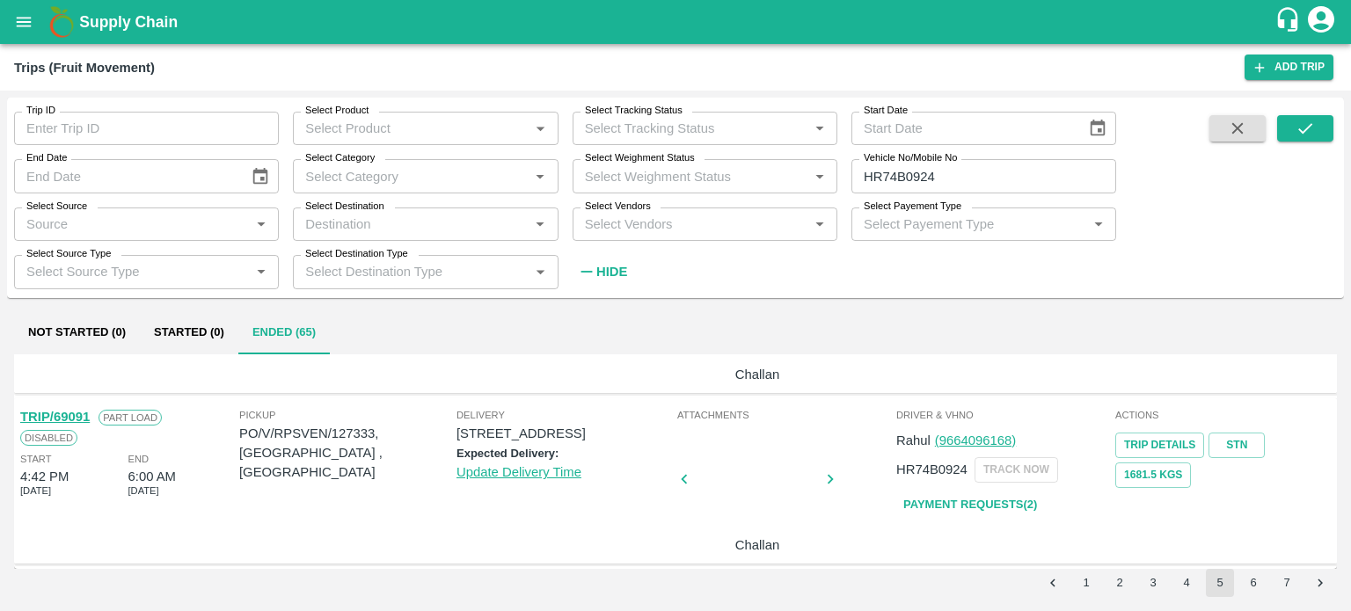
scroll to position [1976, 0]
click at [788, 499] on div at bounding box center [757, 484] width 132 height 93
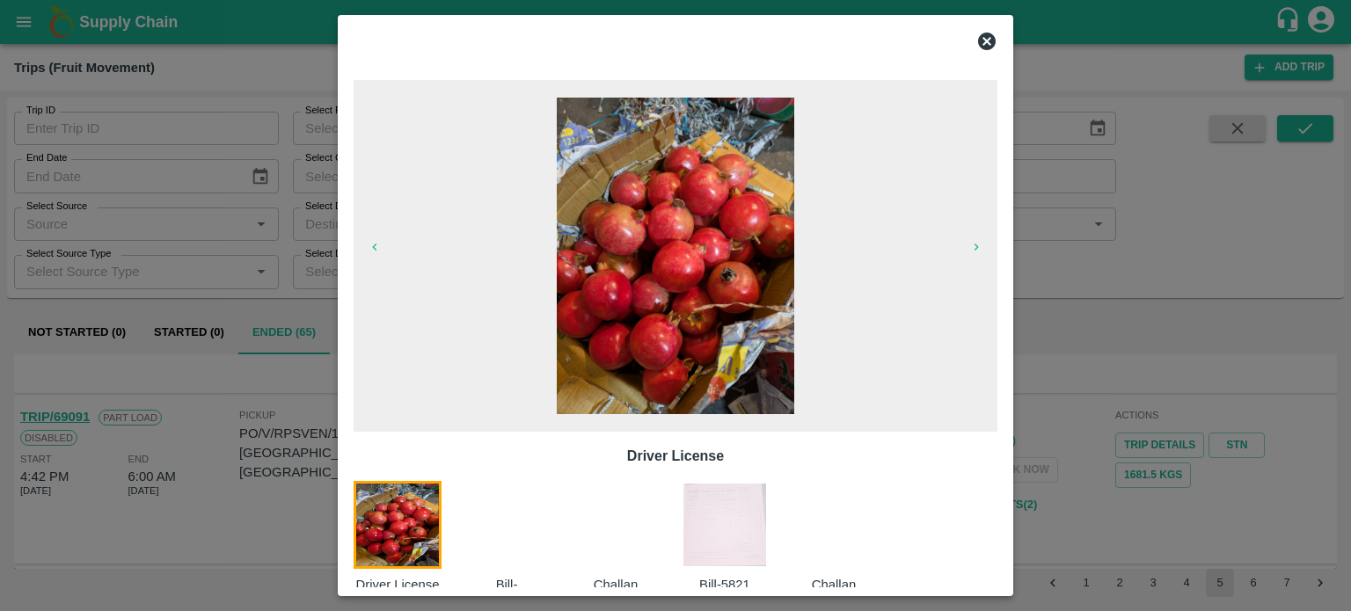
click at [503, 541] on div at bounding box center [517, 537] width 109 height 113
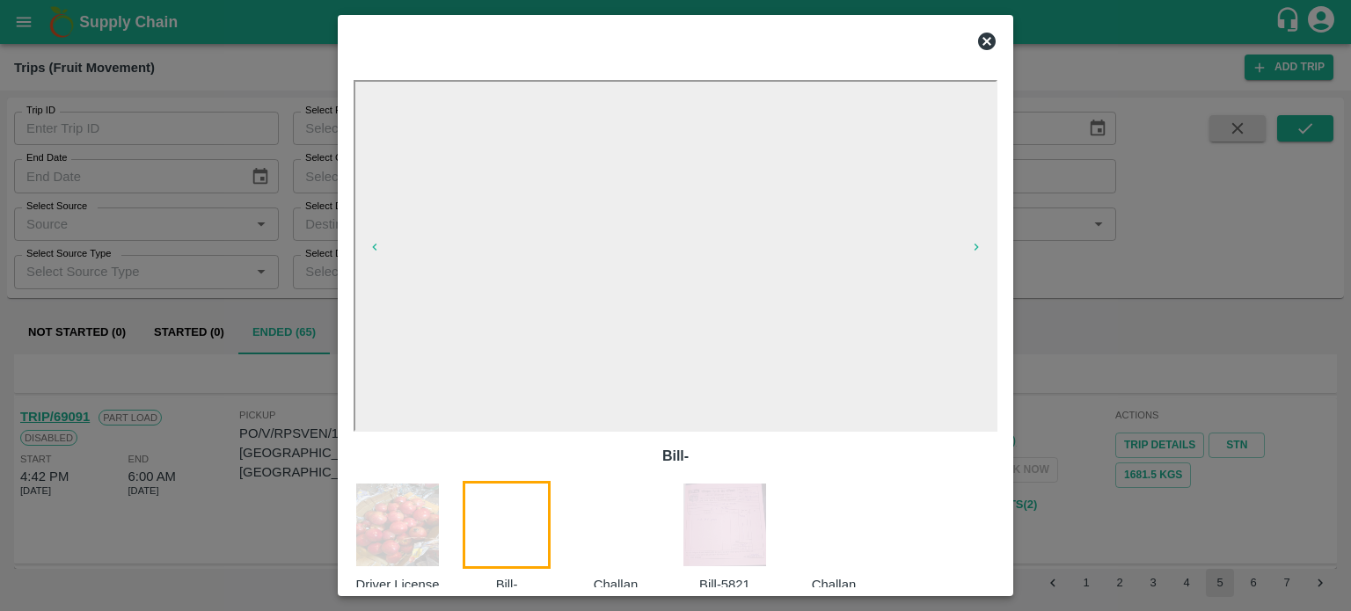
scroll to position [28, 0]
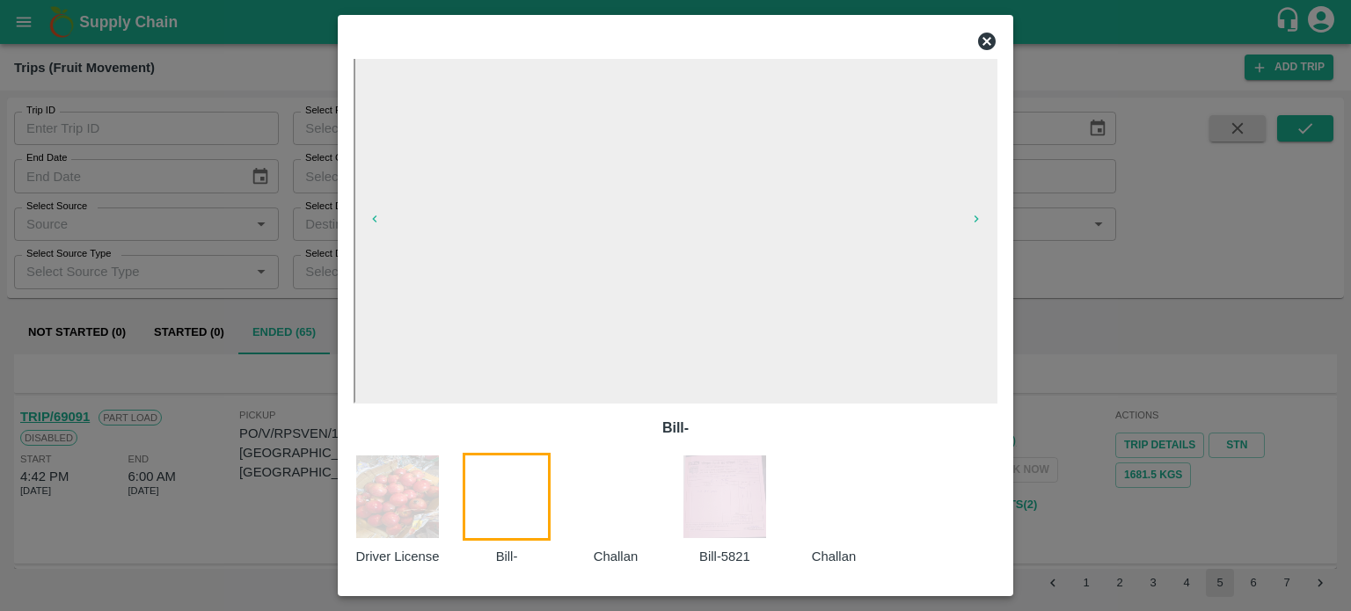
click at [597, 525] on div at bounding box center [626, 509] width 109 height 113
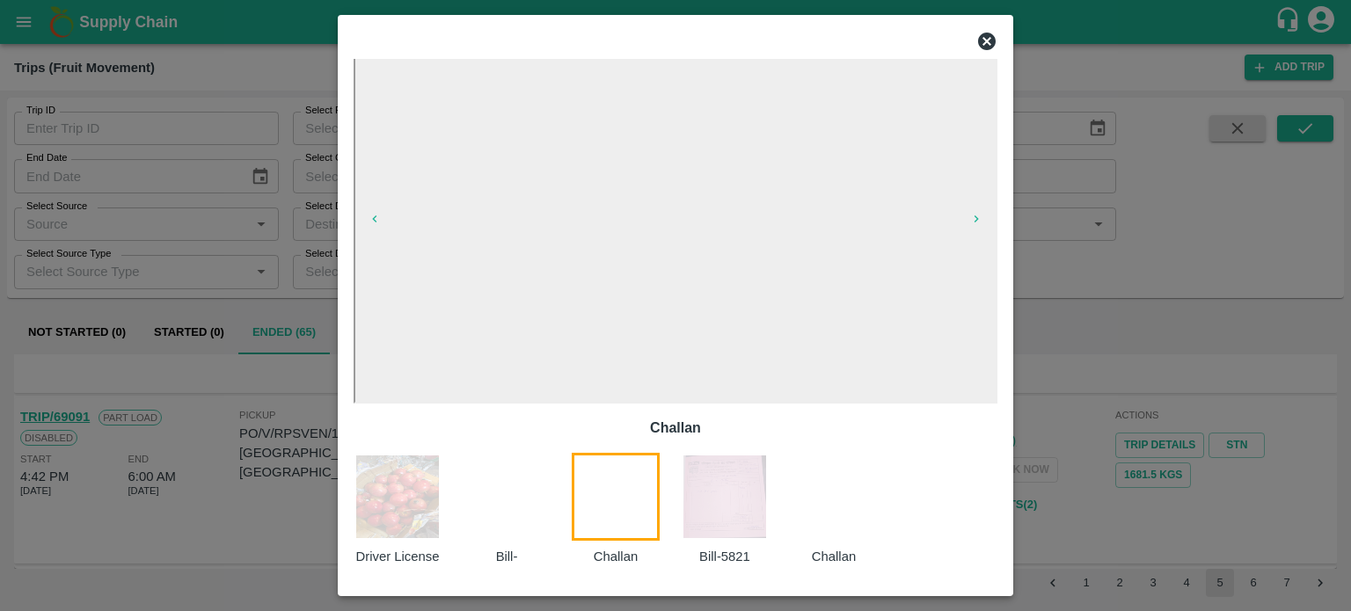
click at [705, 515] on img at bounding box center [725, 497] width 88 height 88
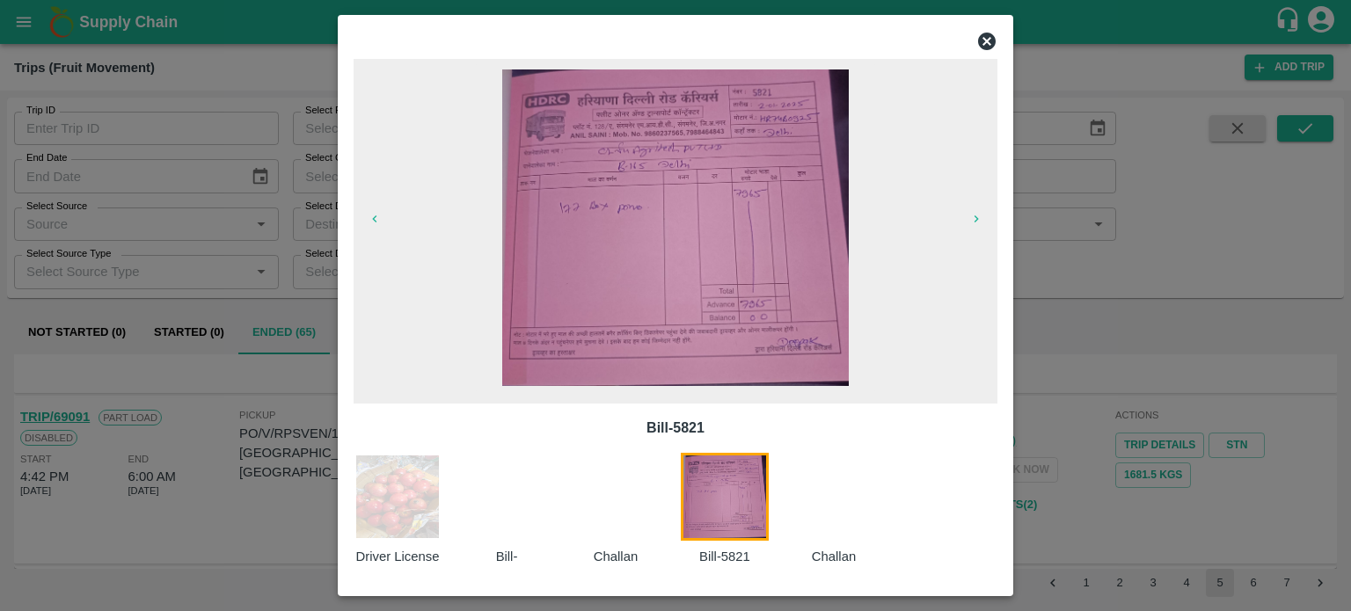
scroll to position [1970, 0]
click at [839, 498] on div at bounding box center [844, 509] width 109 height 113
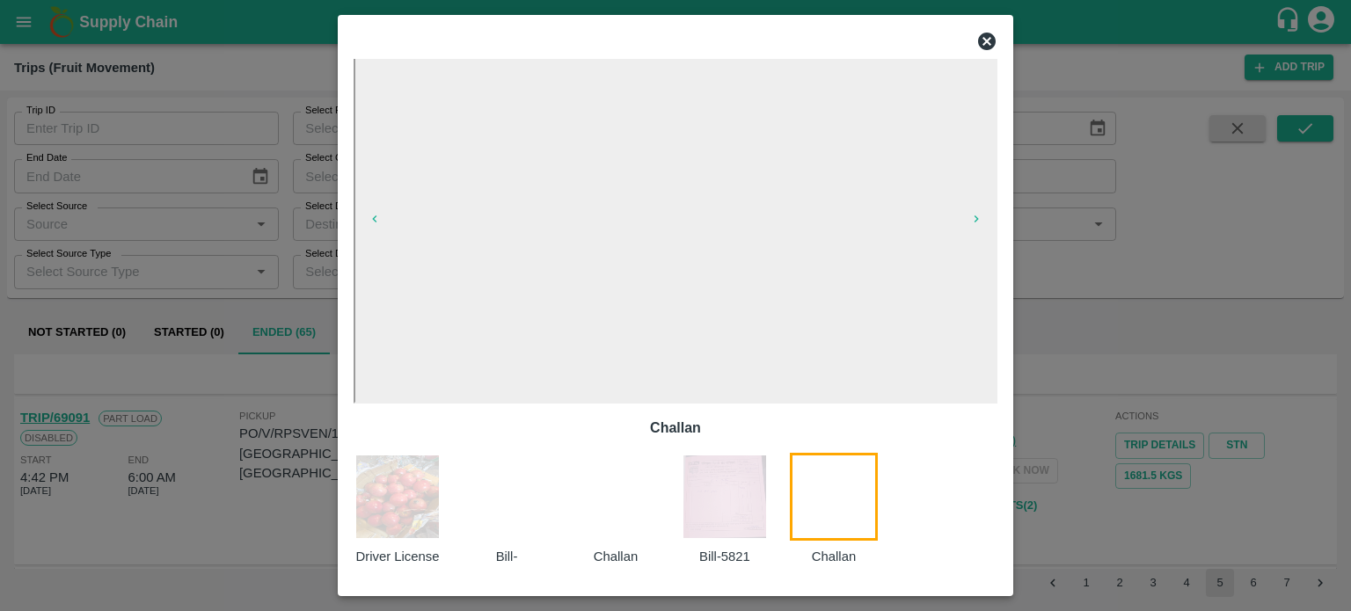
click at [720, 495] on img at bounding box center [725, 497] width 88 height 88
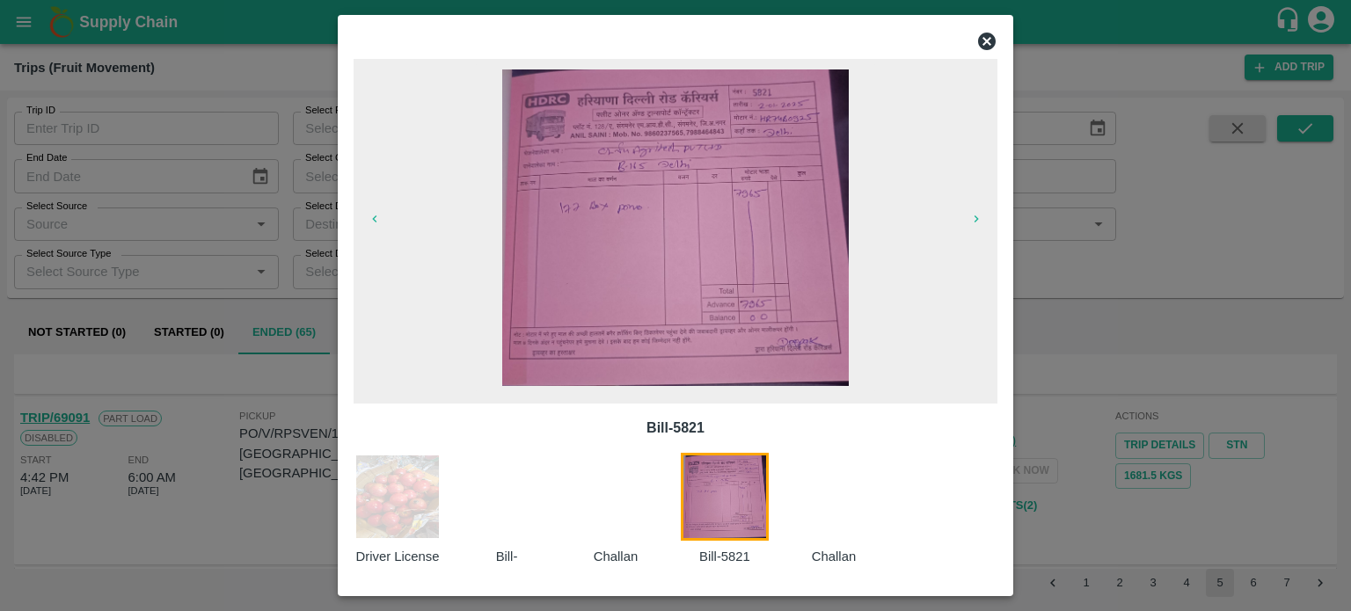
scroll to position [1976, 0]
click at [985, 35] on icon at bounding box center [987, 42] width 18 height 18
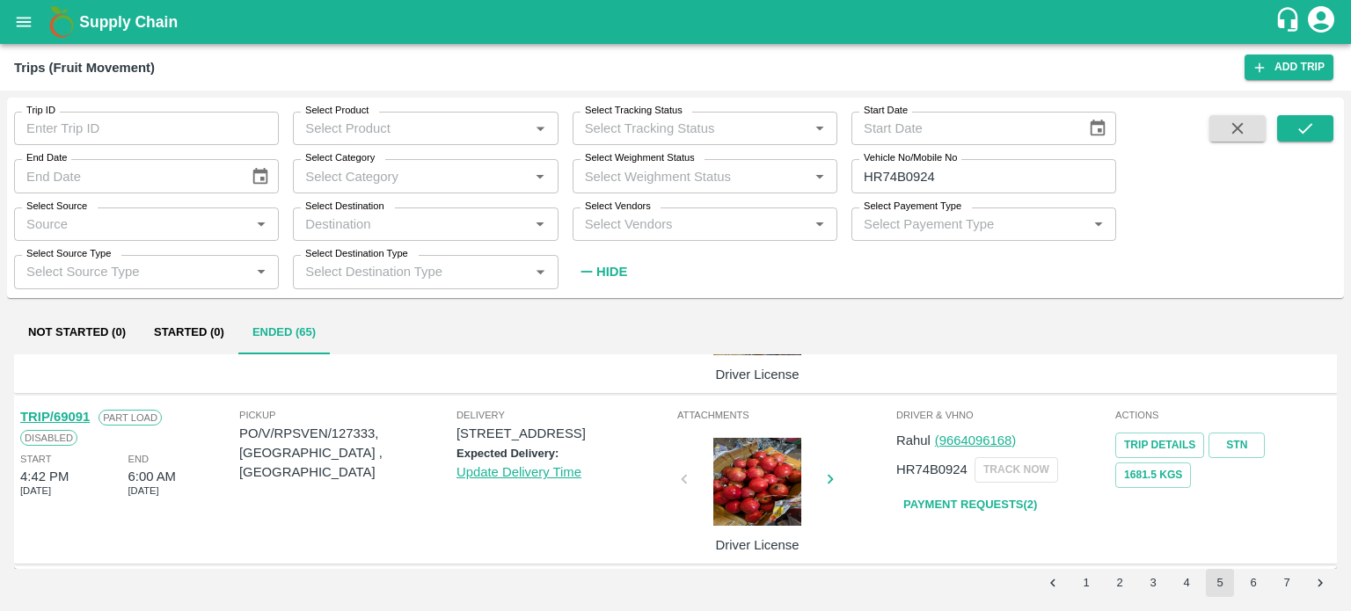
scroll to position [1864, 0]
click at [792, 355] on div at bounding box center [757, 311] width 132 height 88
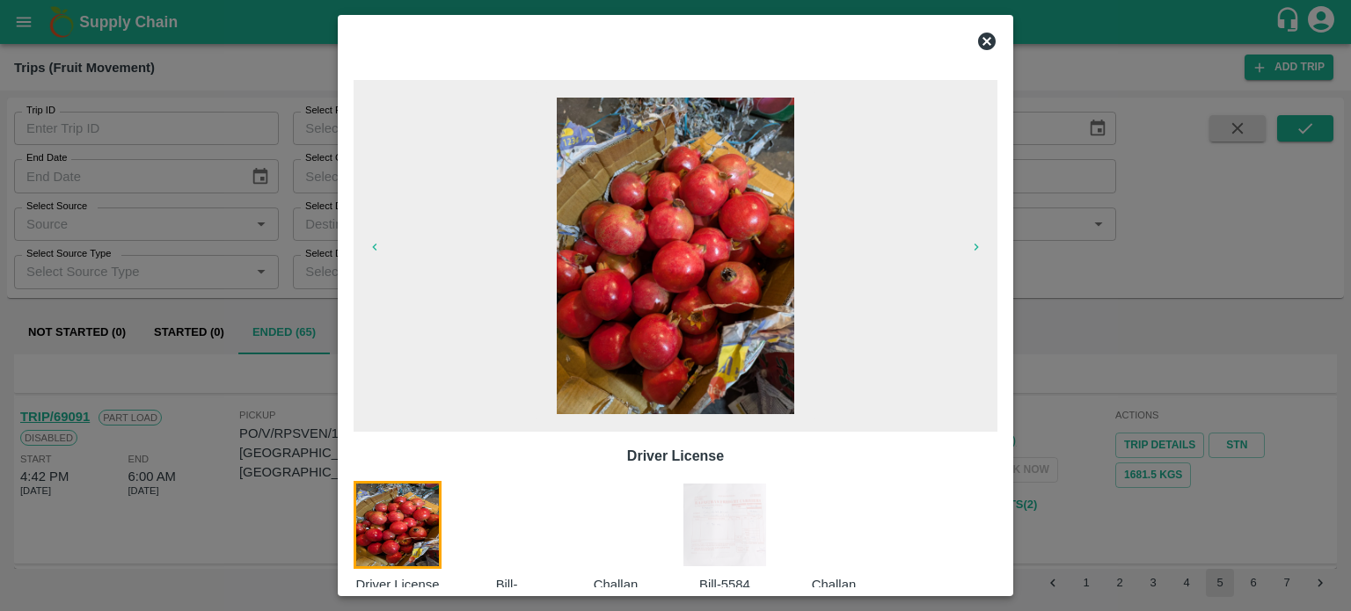
click at [521, 534] on div at bounding box center [517, 537] width 109 height 113
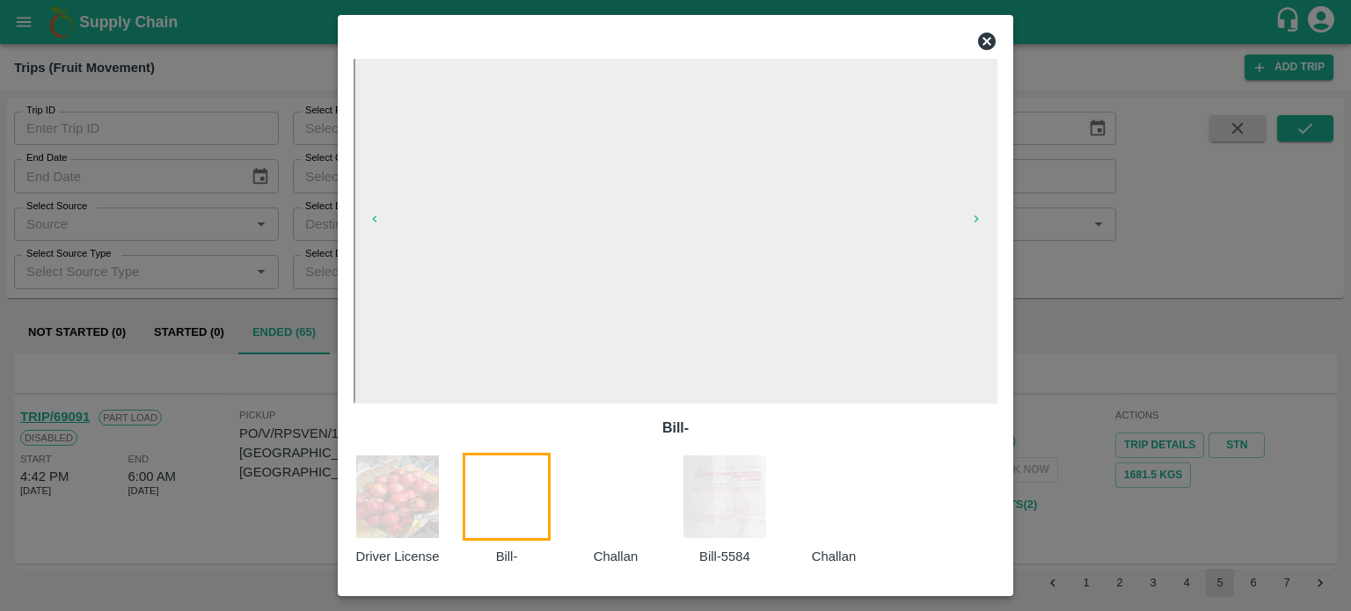
click at [711, 517] on img at bounding box center [725, 497] width 88 height 88
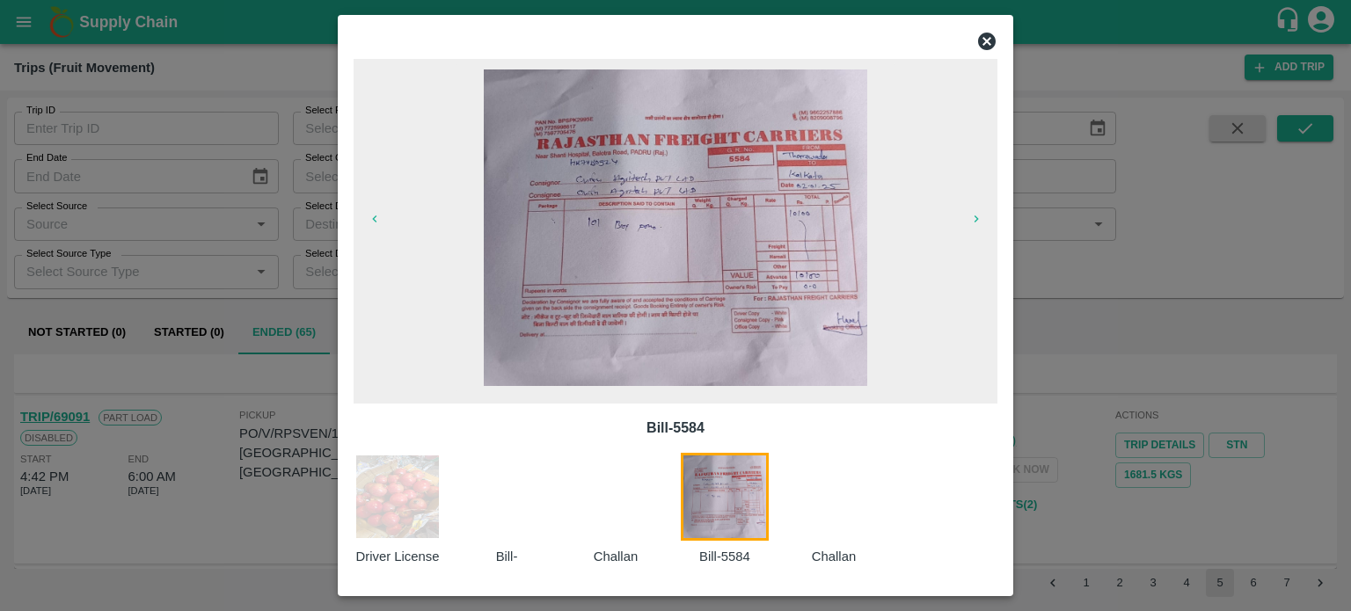
click at [986, 40] on icon at bounding box center [987, 42] width 18 height 18
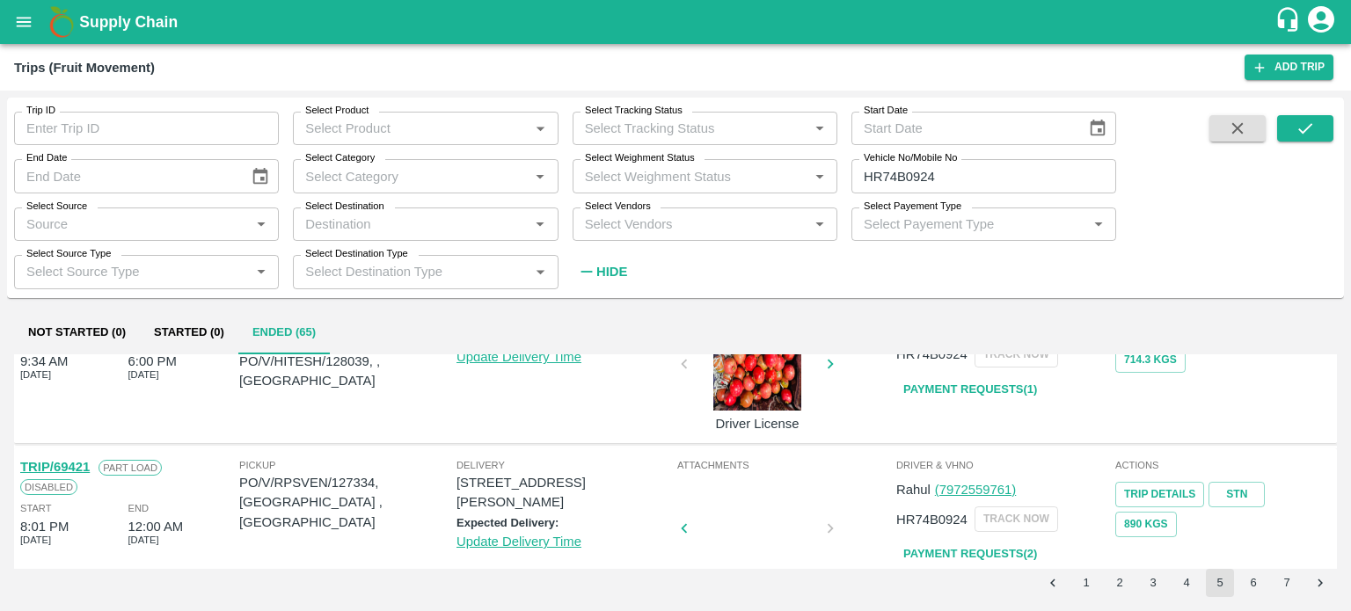
scroll to position [1178, 0]
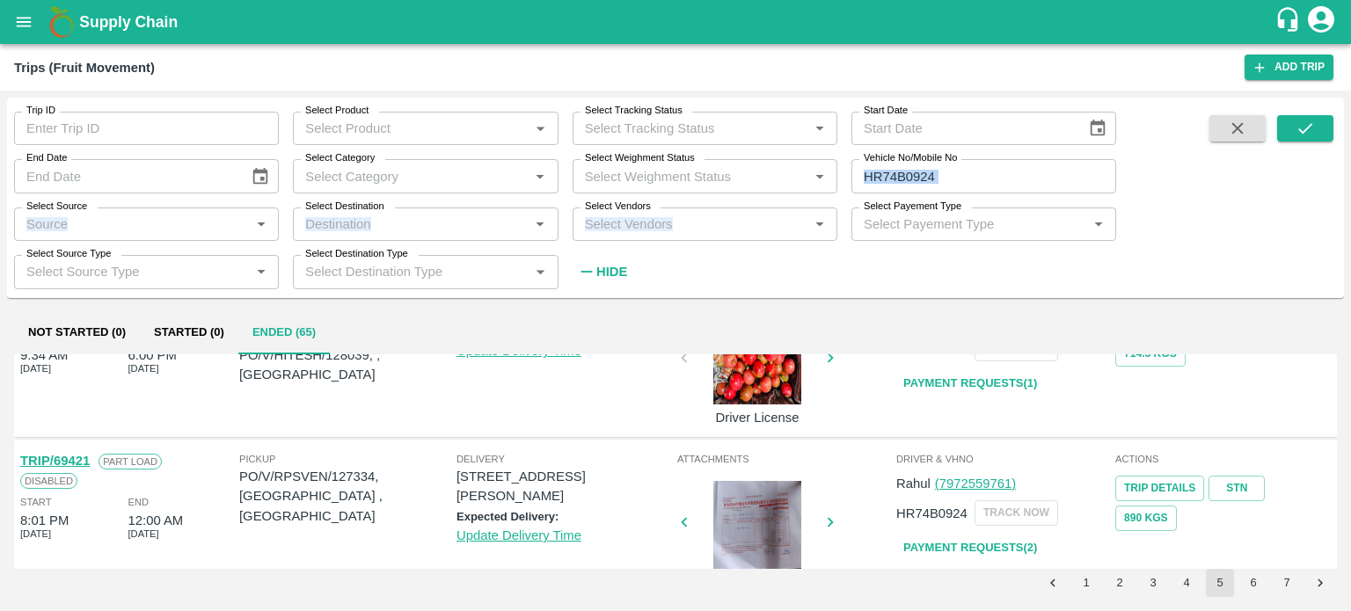
drag, startPoint x: 990, startPoint y: 196, endPoint x: 933, endPoint y: 155, distance: 70.6
click at [933, 155] on div "Trip ID Trip ID Select Product Select Product   * Select Tracking Status Select…" at bounding box center [558, 193] width 1116 height 191
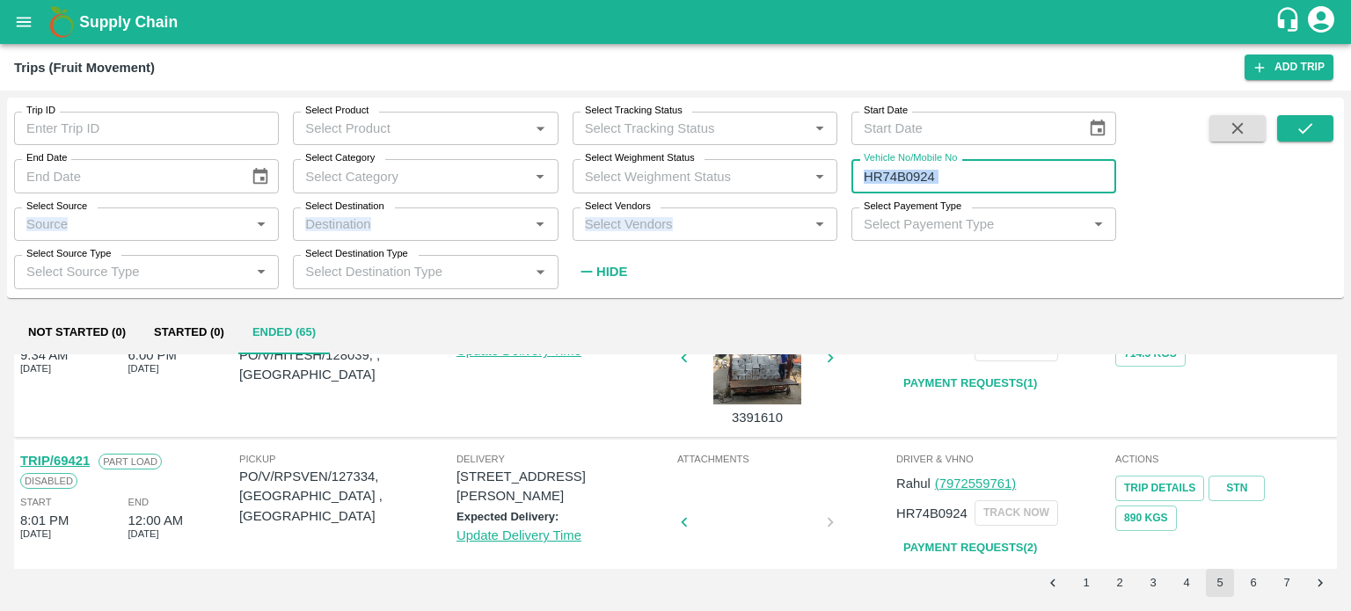
click at [953, 169] on input "HR74B0924" at bounding box center [983, 175] width 265 height 33
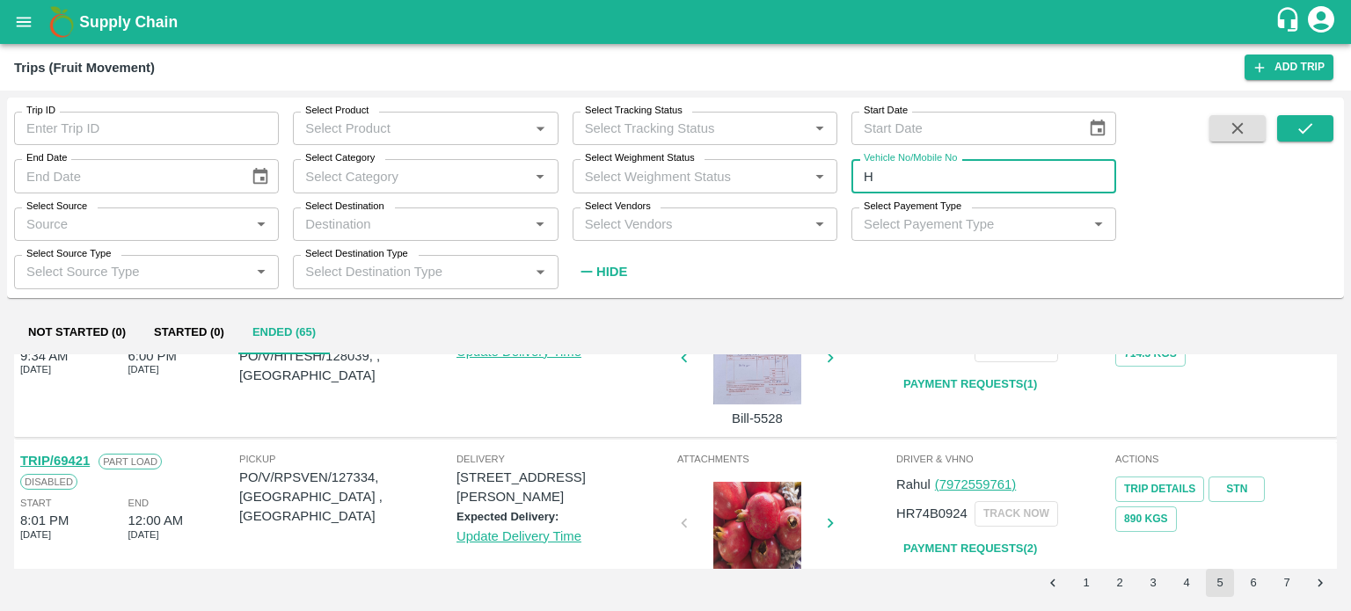
type input "H"
click at [678, 237] on div "Select Vendors   *" at bounding box center [705, 224] width 265 height 33
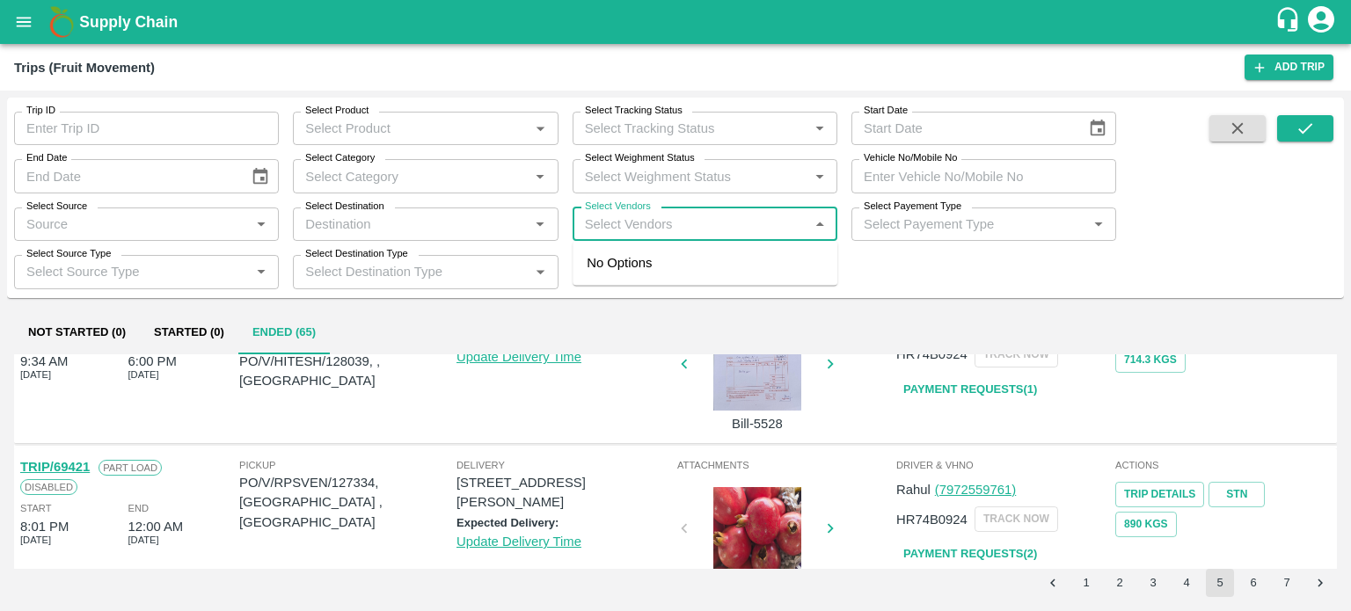
scroll to position [1178, 0]
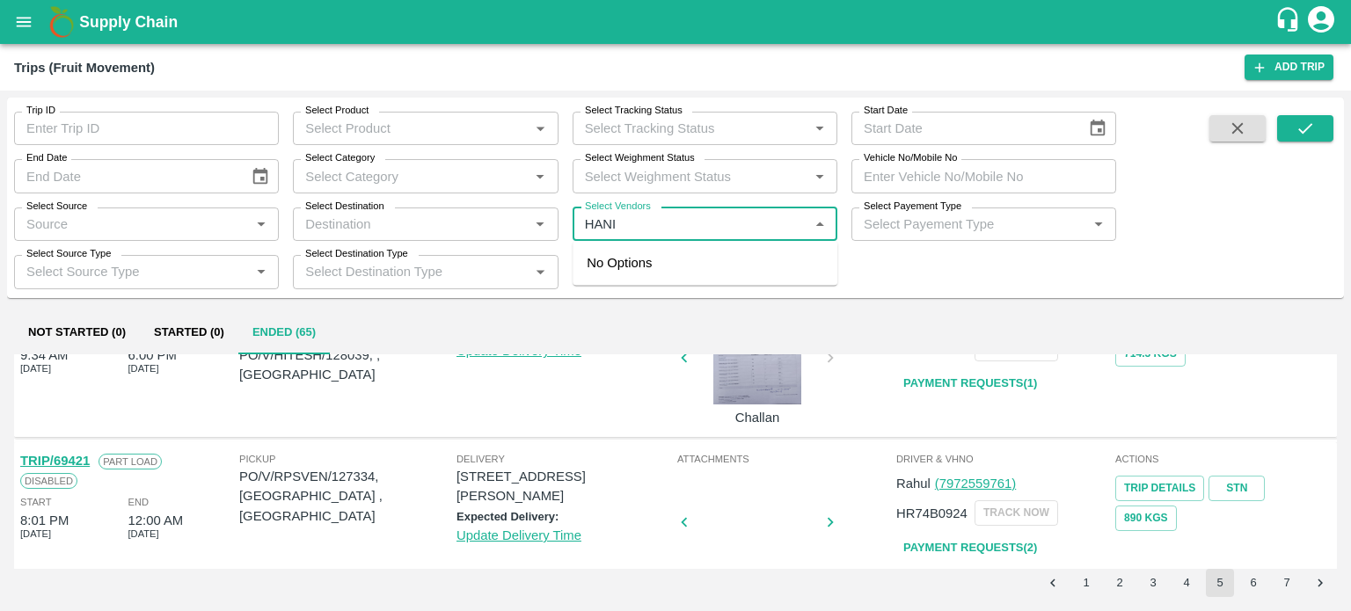
type input "HANIF"
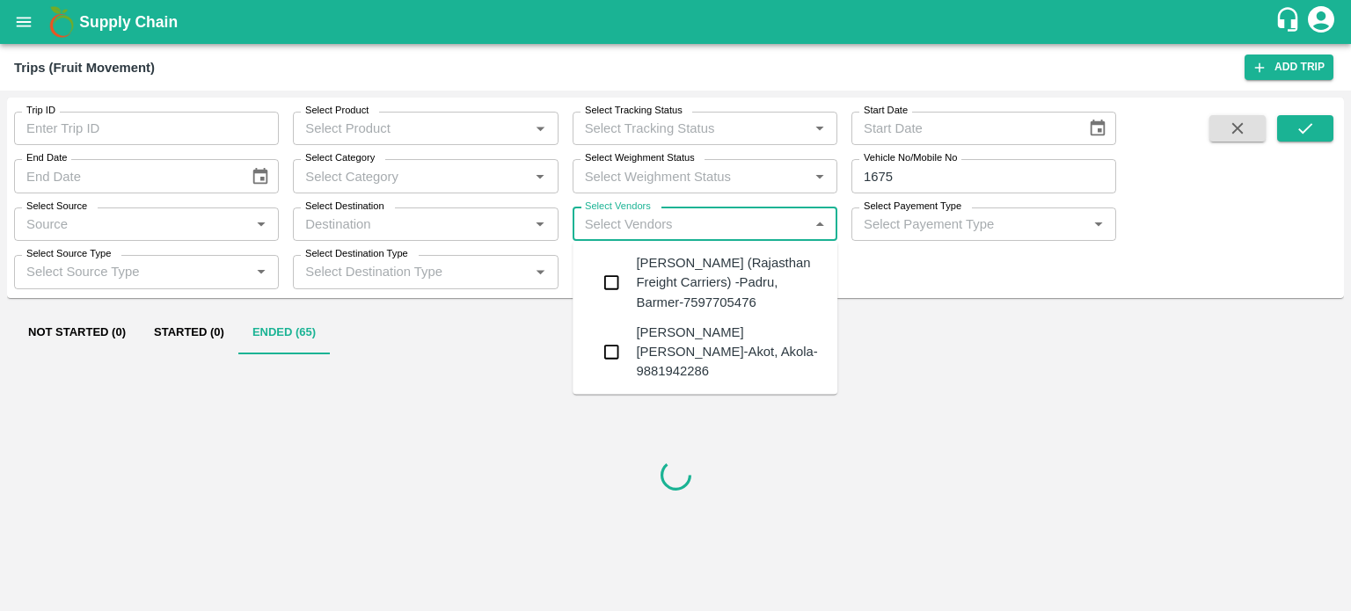
click at [690, 287] on div "Hanif Khan (Rajasthan Freight Carriers) -Padru, Barmer-7597705476" at bounding box center [729, 282] width 187 height 59
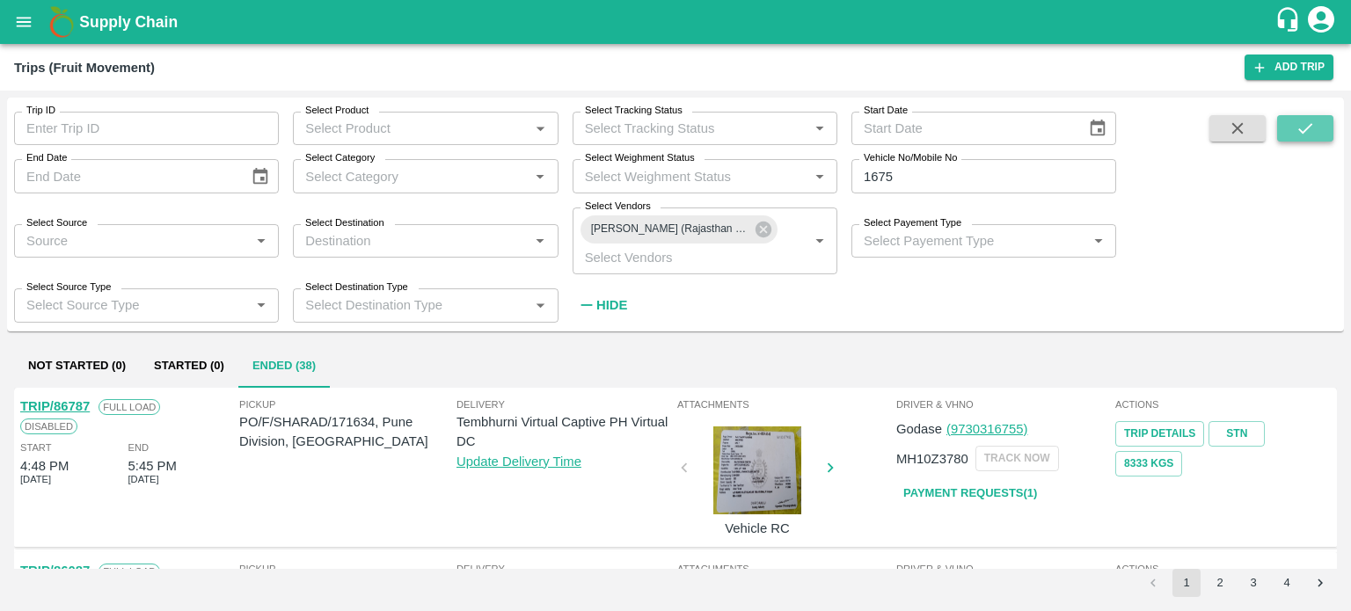
click at [1298, 123] on icon "submit" at bounding box center [1305, 128] width 19 height 19
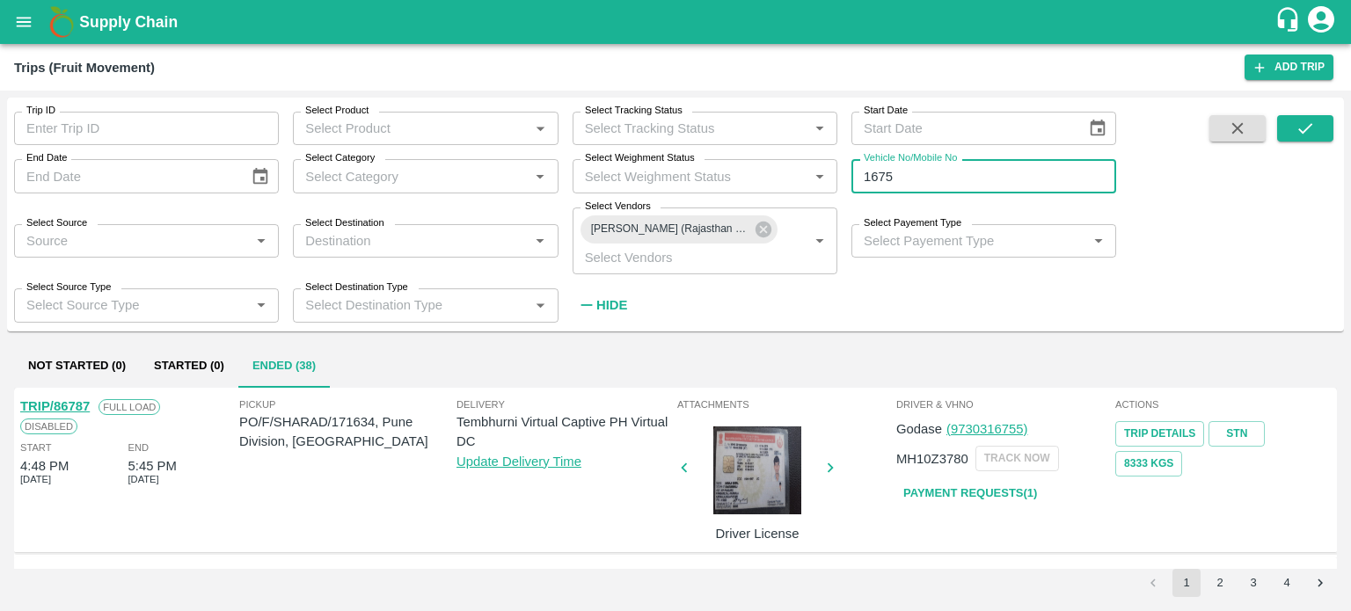
click at [908, 178] on input "1675" at bounding box center [983, 175] width 265 height 33
type input "1"
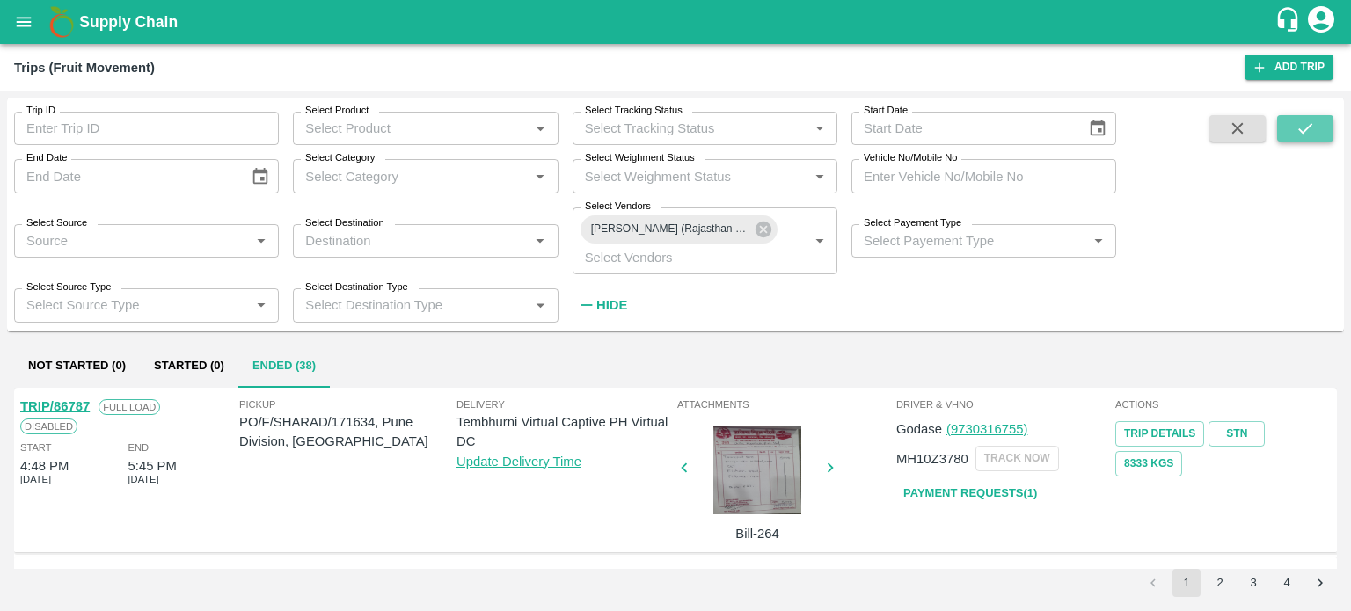
click at [1302, 126] on icon "submit" at bounding box center [1305, 128] width 19 height 19
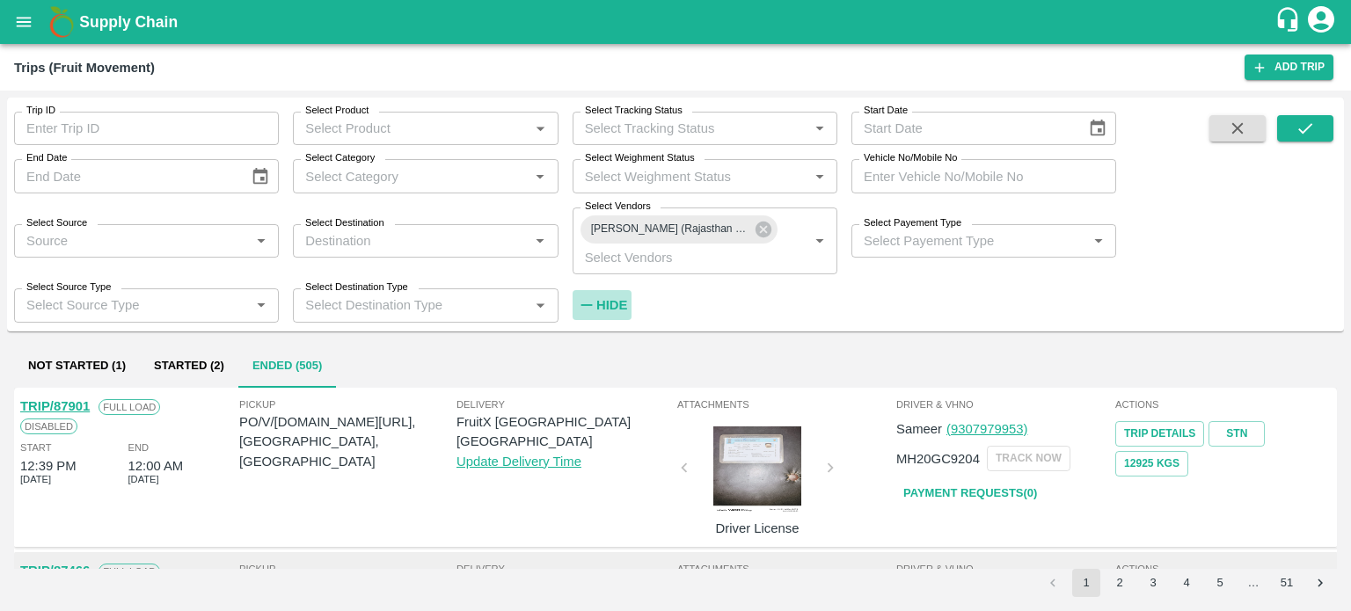
click at [619, 295] on h6 "Hide" at bounding box center [611, 305] width 31 height 23
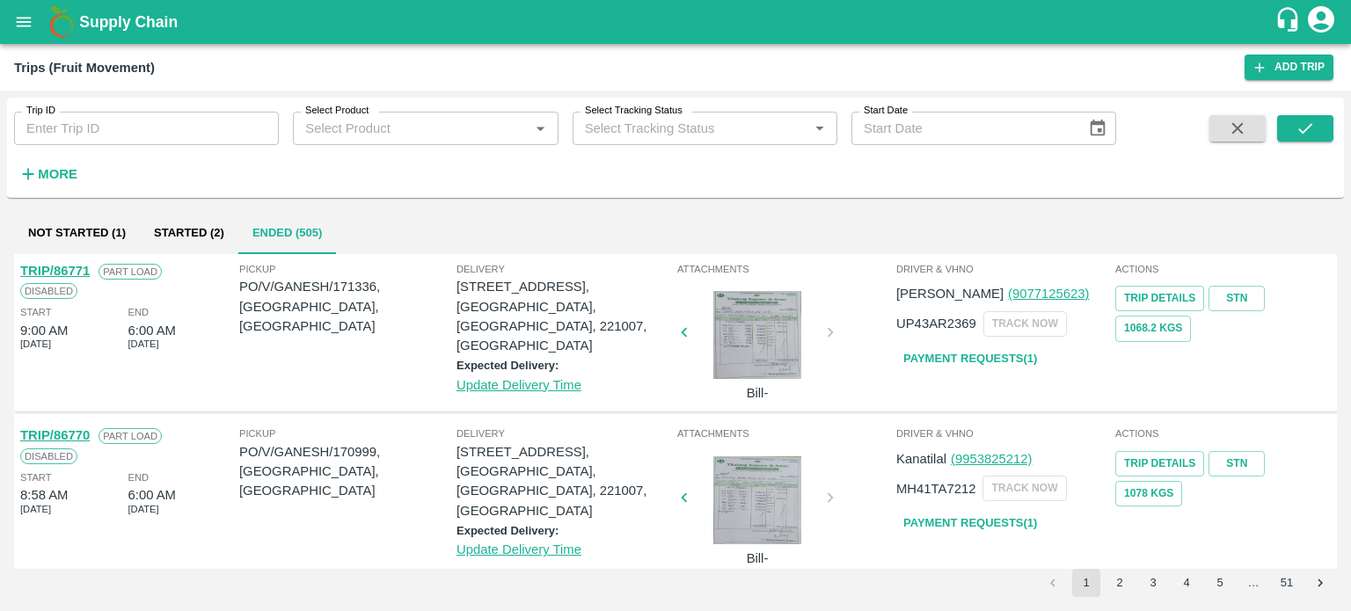
scroll to position [1350, 0]
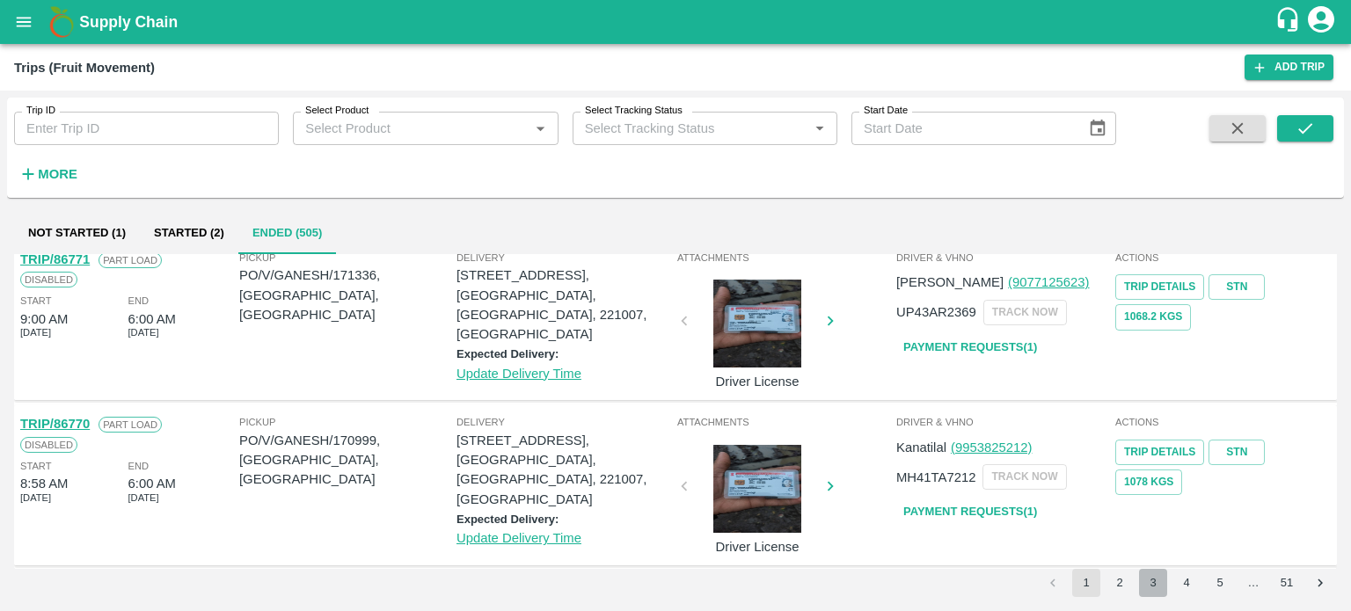
click at [1150, 583] on button "3" at bounding box center [1153, 583] width 28 height 28
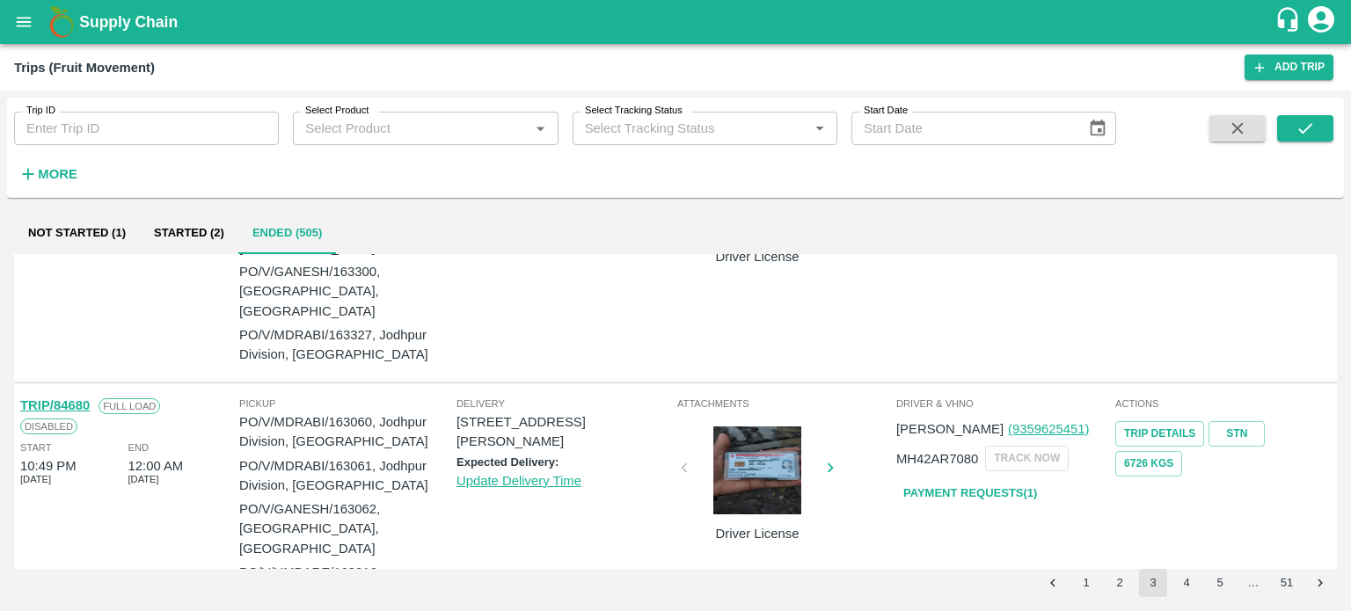
scroll to position [1731, 0]
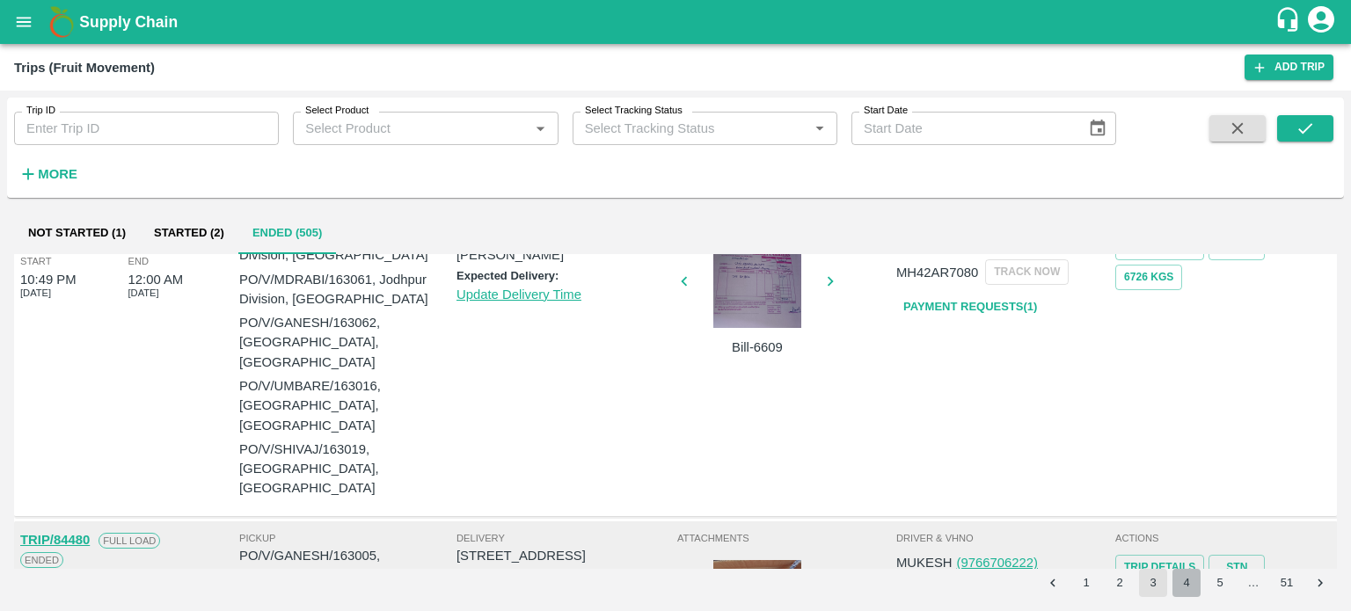
click at [1187, 588] on button "4" at bounding box center [1186, 583] width 28 height 28
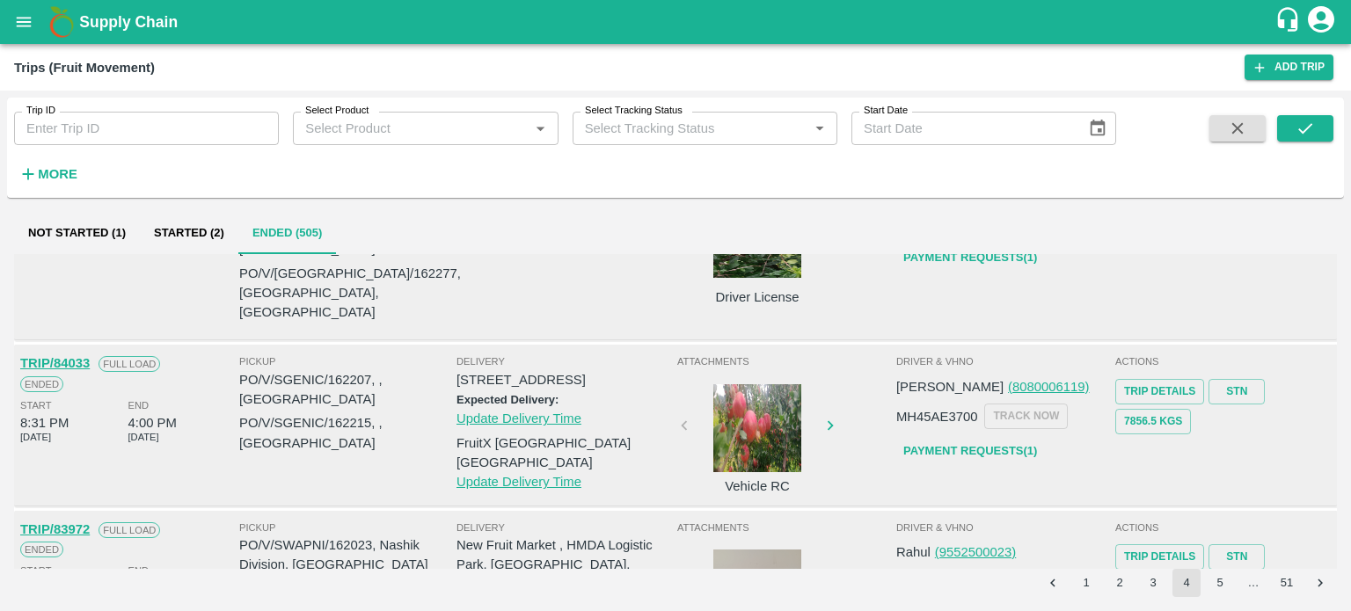
scroll to position [1629, 0]
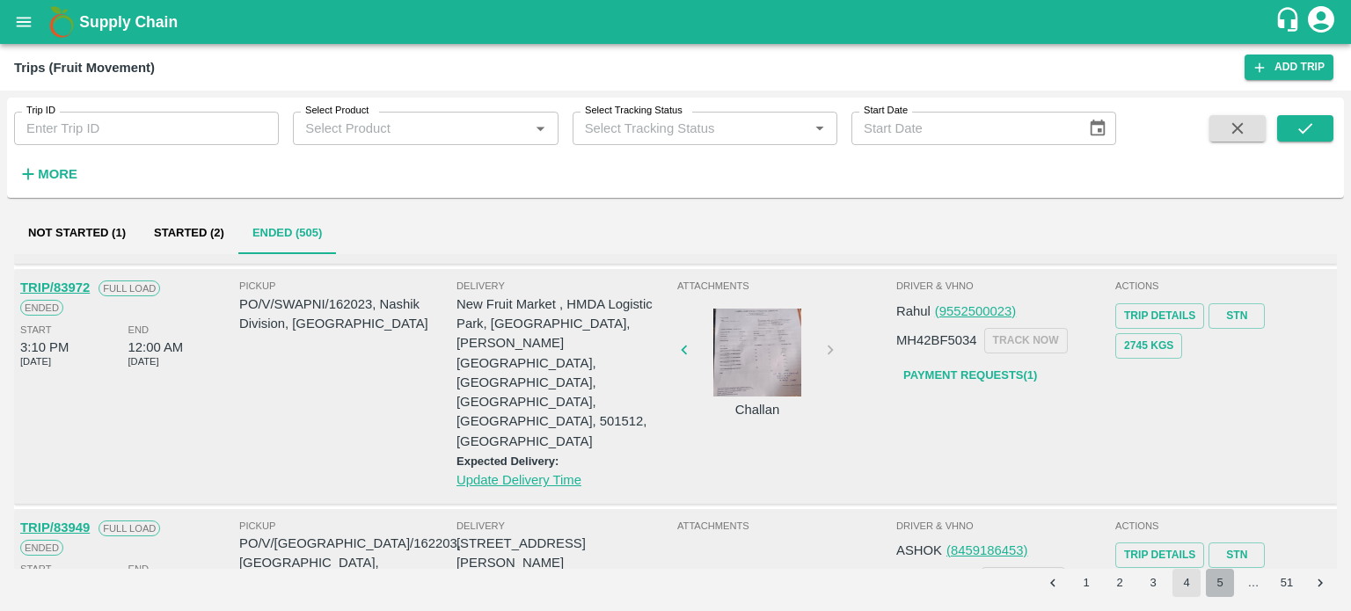
click at [1216, 587] on button "5" at bounding box center [1220, 583] width 28 height 28
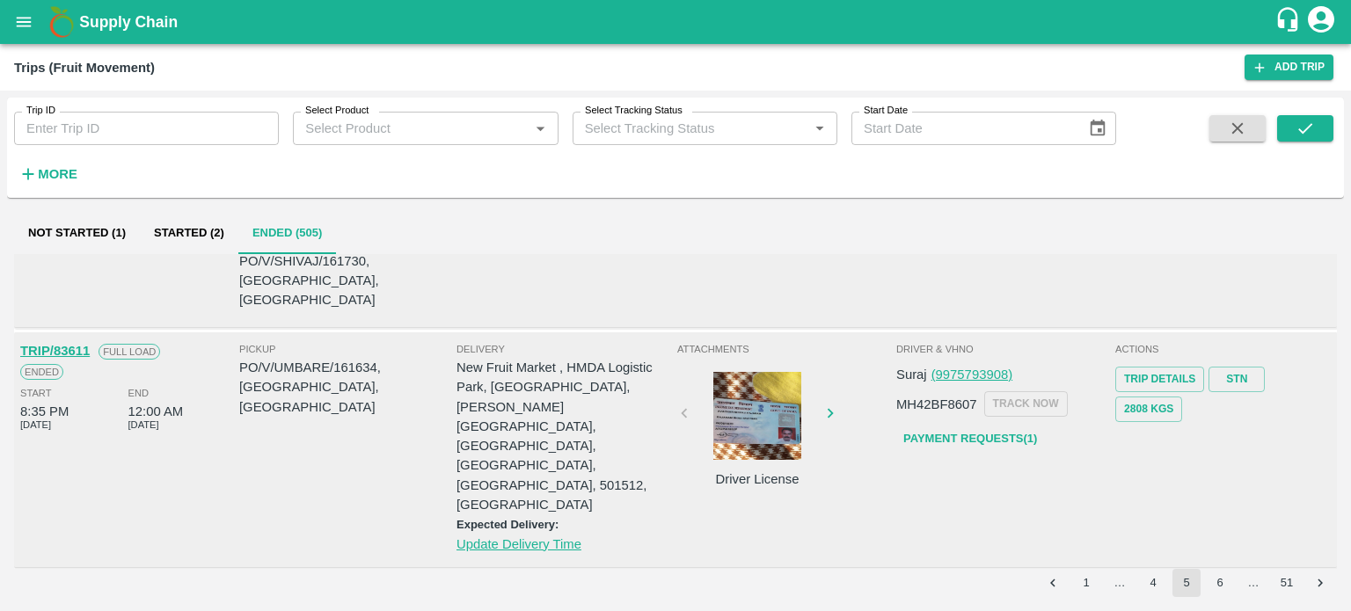
scroll to position [773, 0]
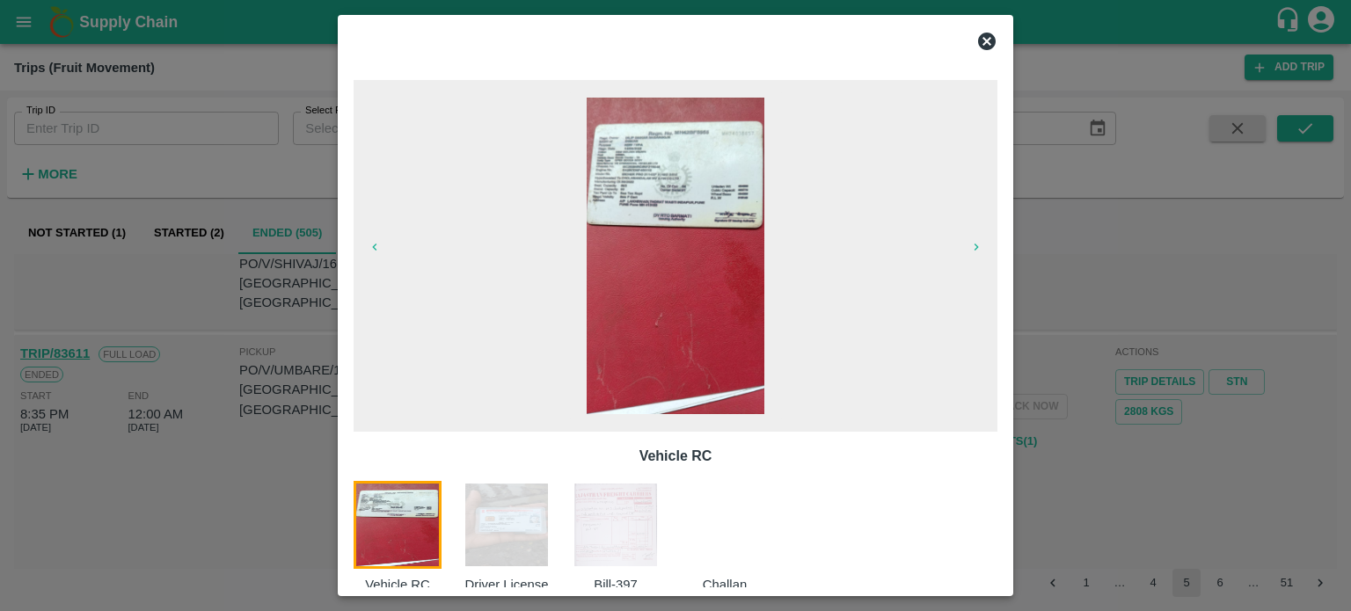
click at [635, 537] on img at bounding box center [616, 525] width 88 height 88
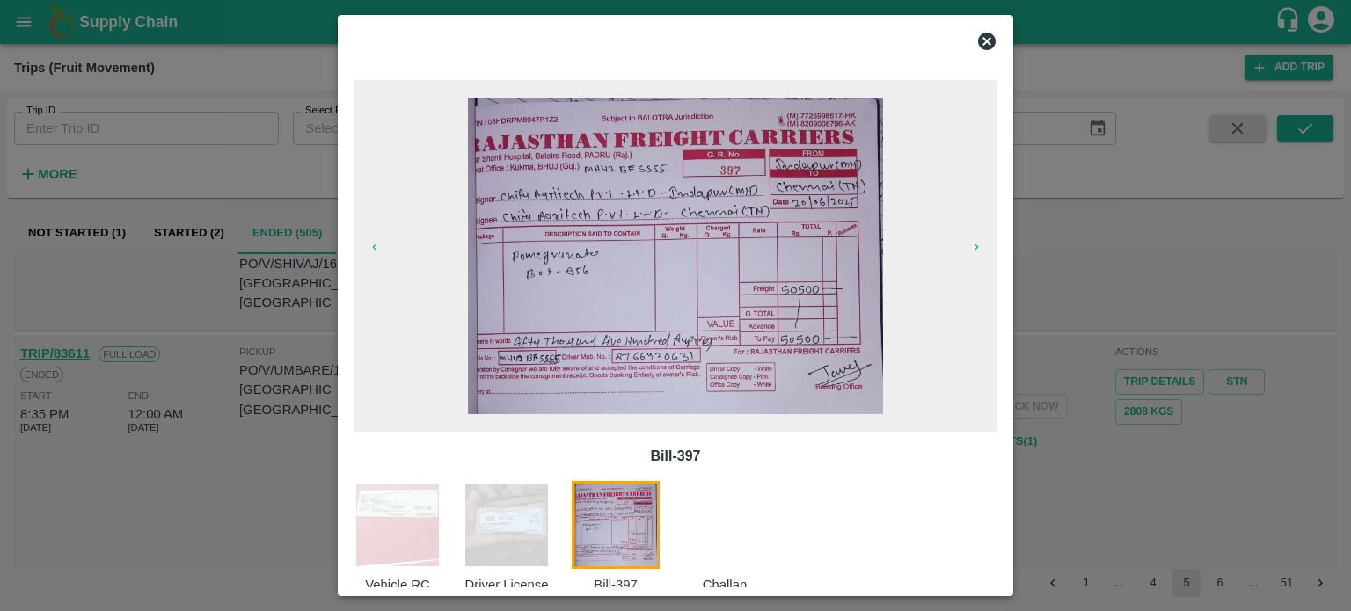
scroll to position [28, 0]
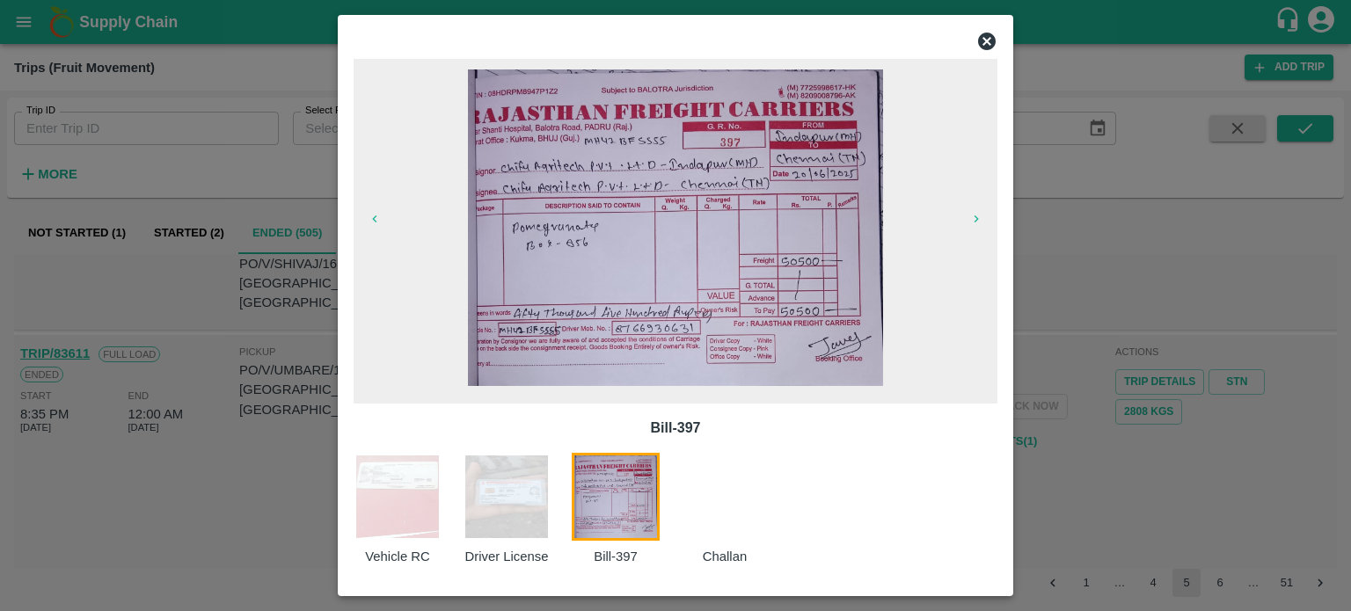
click at [985, 45] on icon at bounding box center [987, 42] width 18 height 18
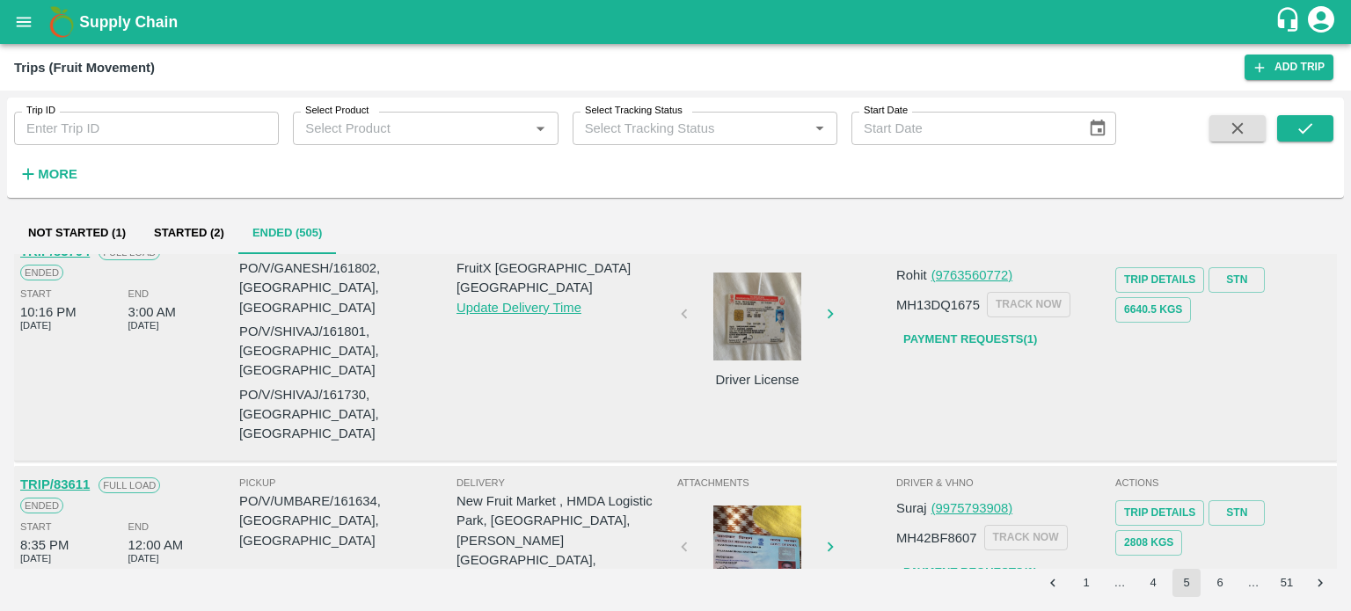
scroll to position [637, 0]
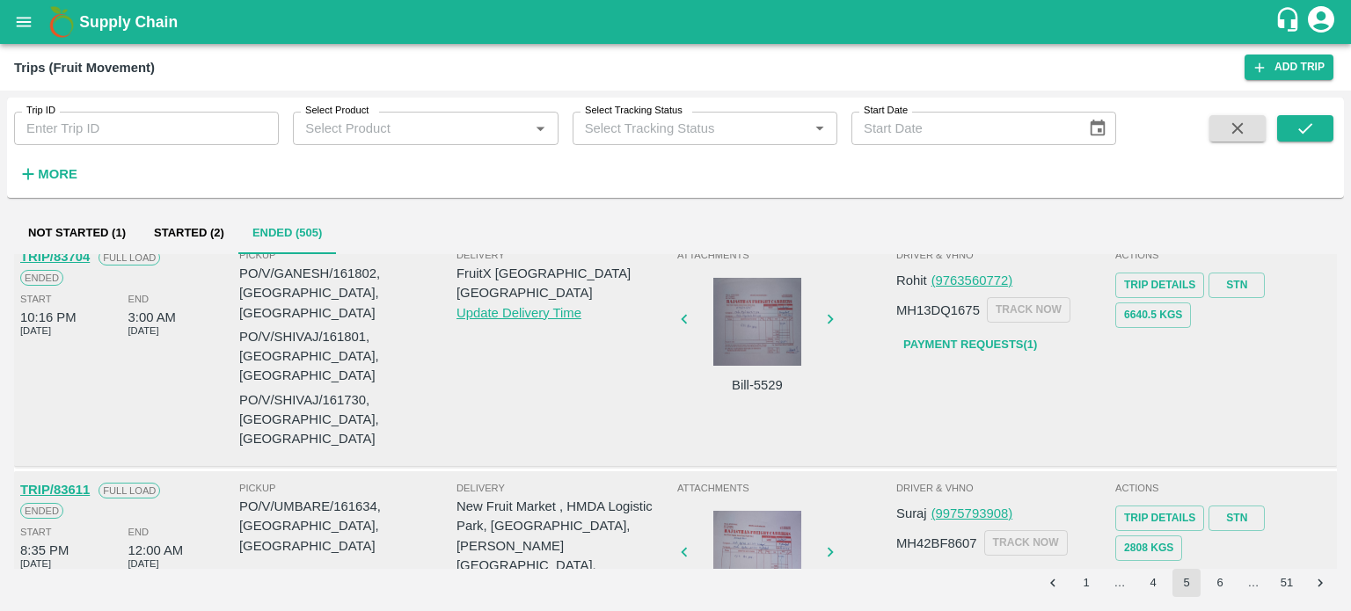
click at [770, 511] on div at bounding box center [757, 555] width 132 height 88
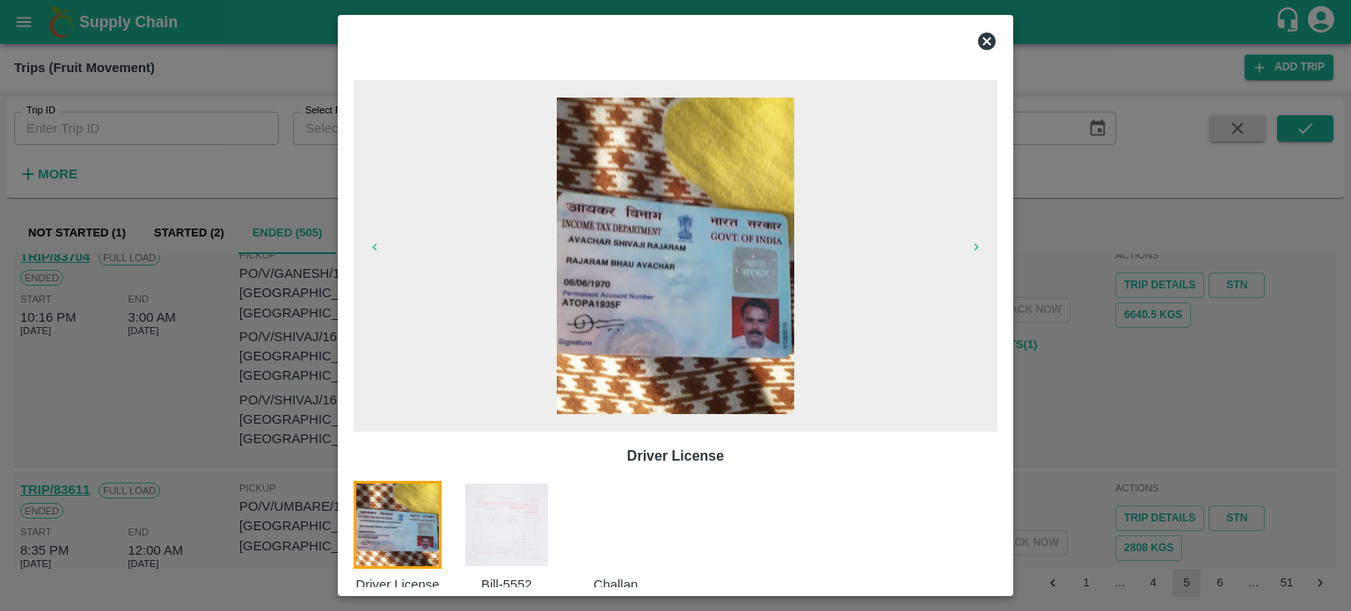
click at [517, 518] on img at bounding box center [507, 525] width 88 height 88
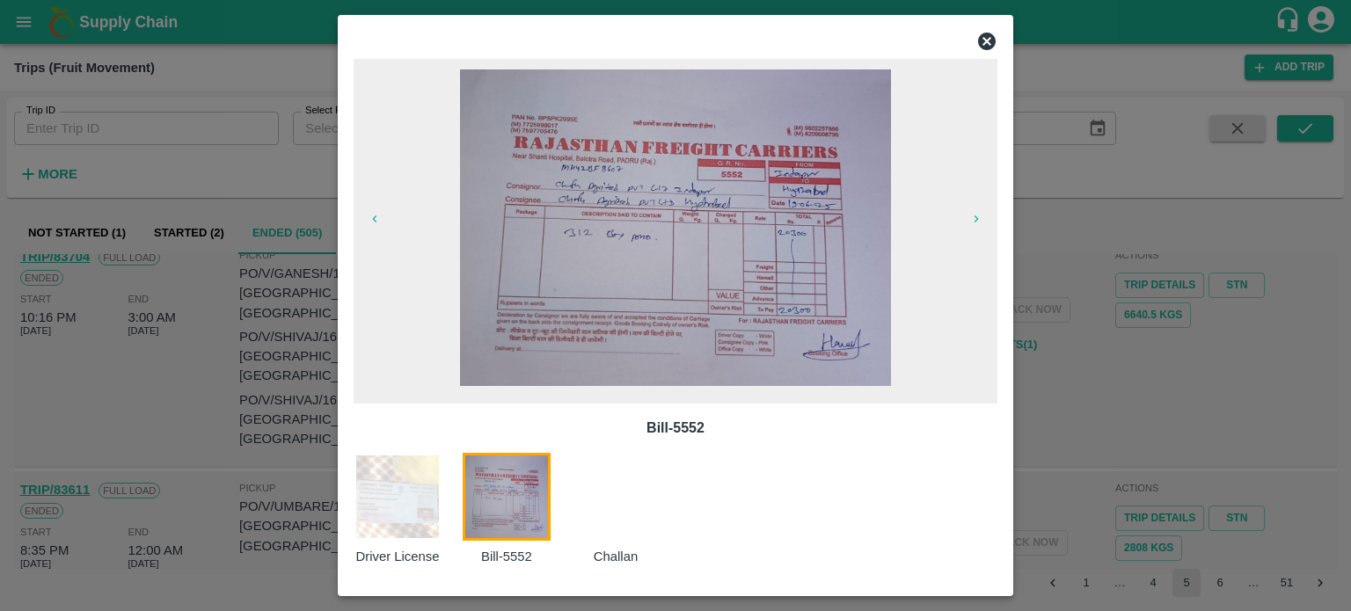
click at [990, 42] on icon at bounding box center [987, 42] width 18 height 18
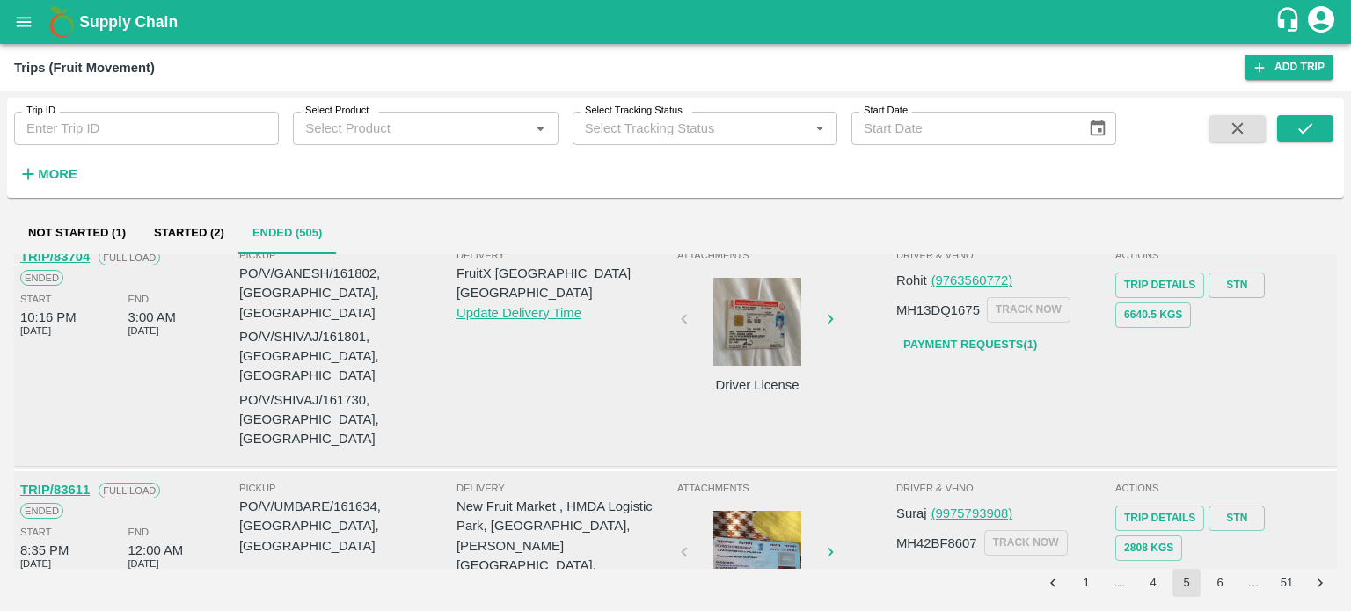
click at [762, 511] on div at bounding box center [757, 555] width 132 height 88
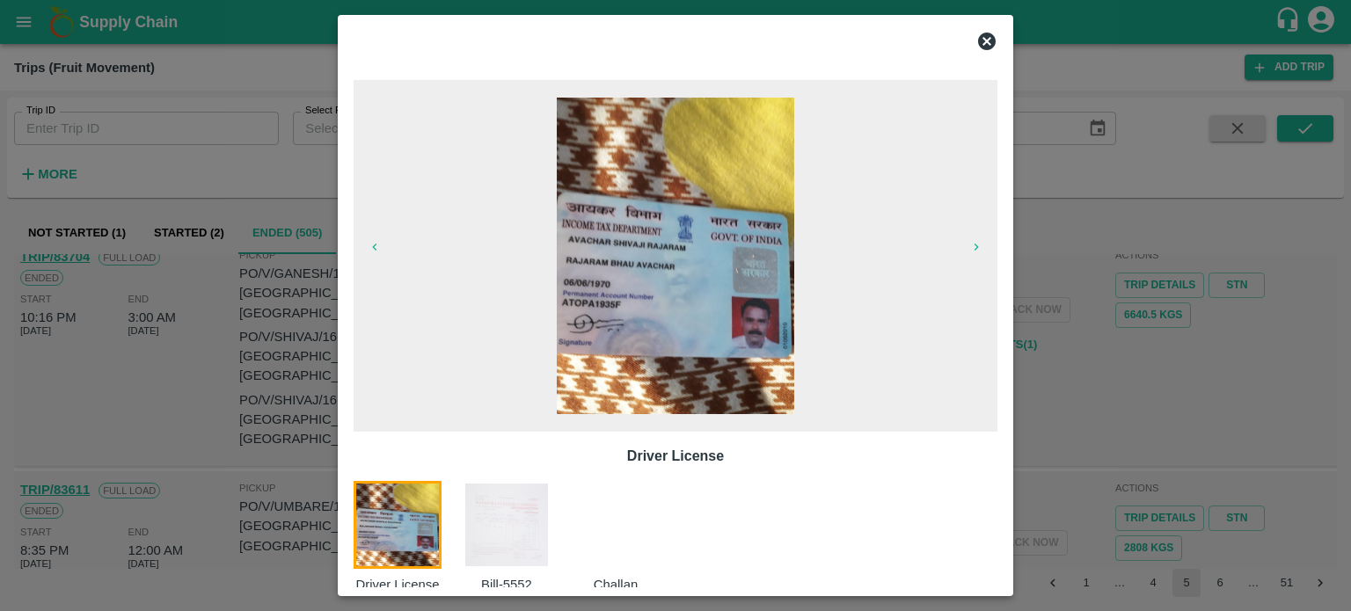
click at [498, 562] on img at bounding box center [507, 525] width 88 height 88
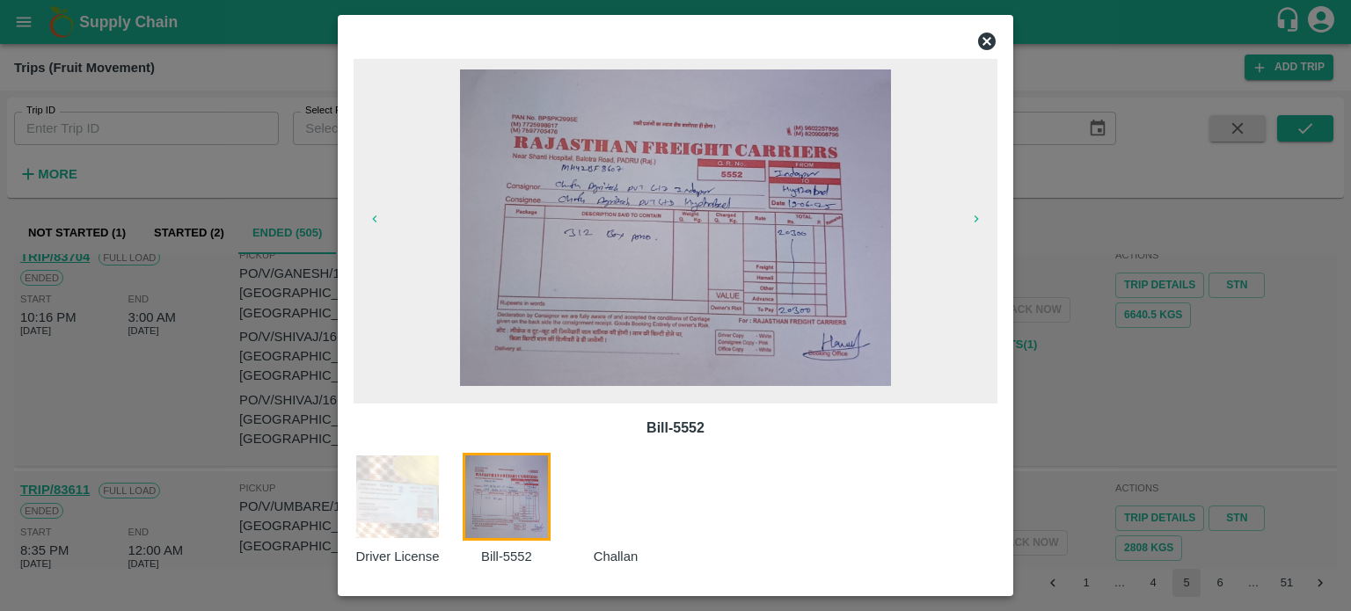
click at [292, 369] on div at bounding box center [675, 305] width 1351 height 611
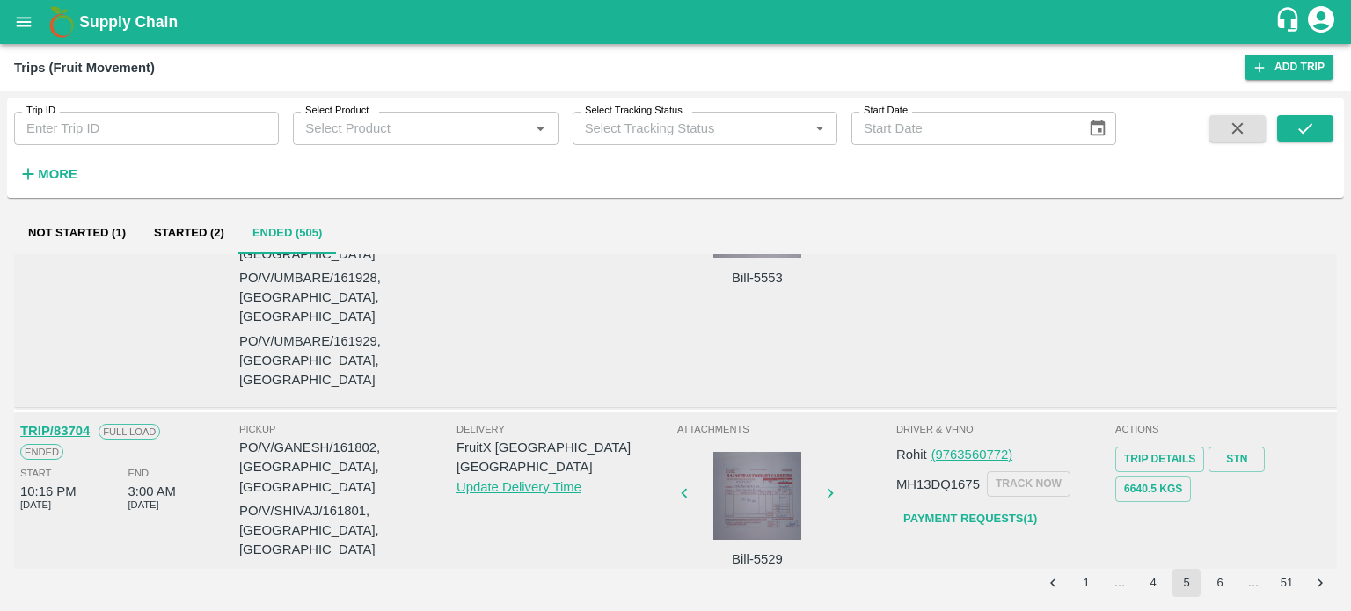
scroll to position [461, 0]
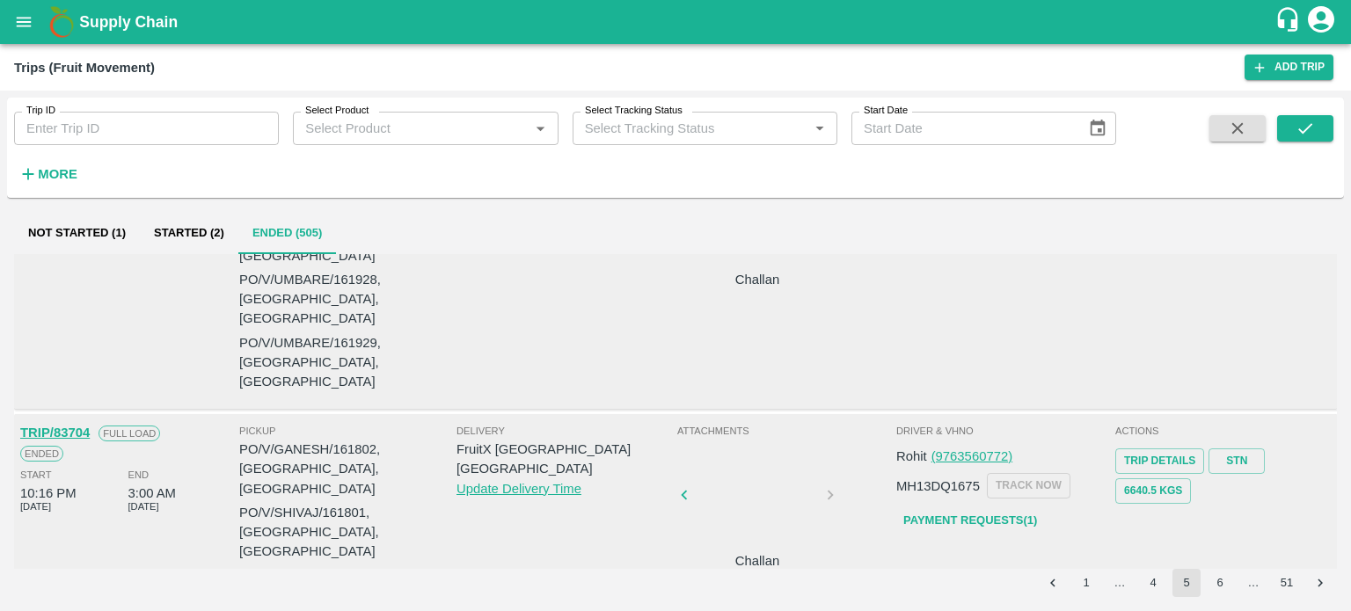
click at [739, 454] on div at bounding box center [757, 500] width 132 height 93
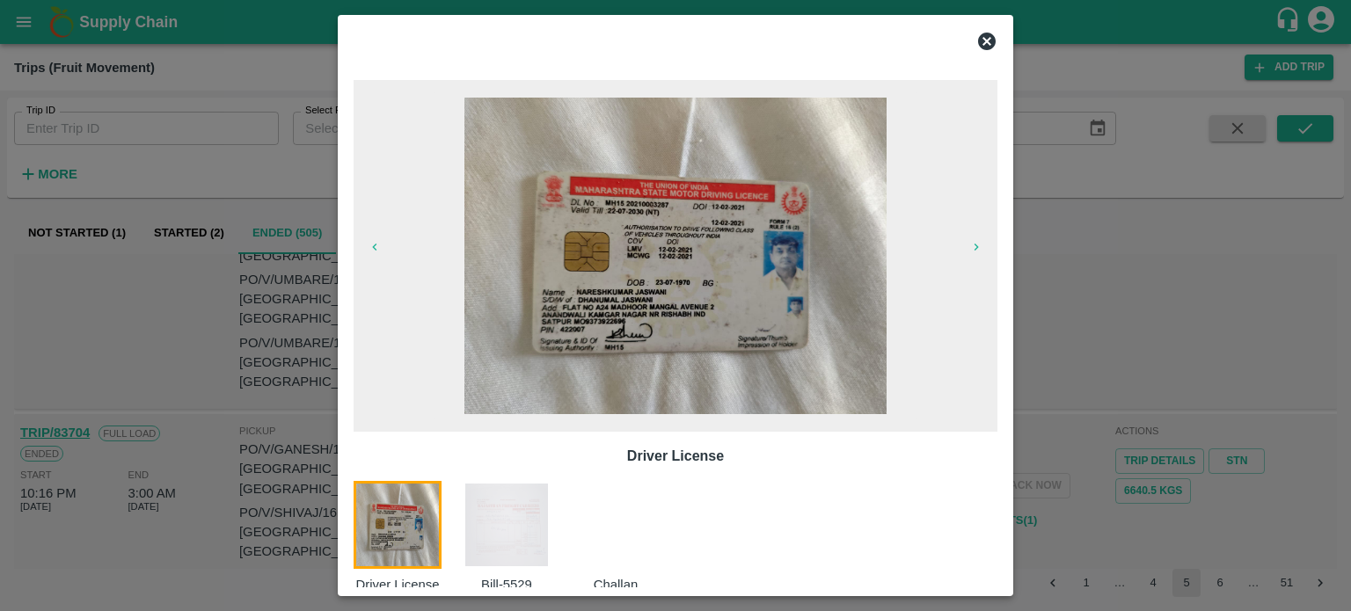
click at [500, 527] on img at bounding box center [507, 525] width 88 height 88
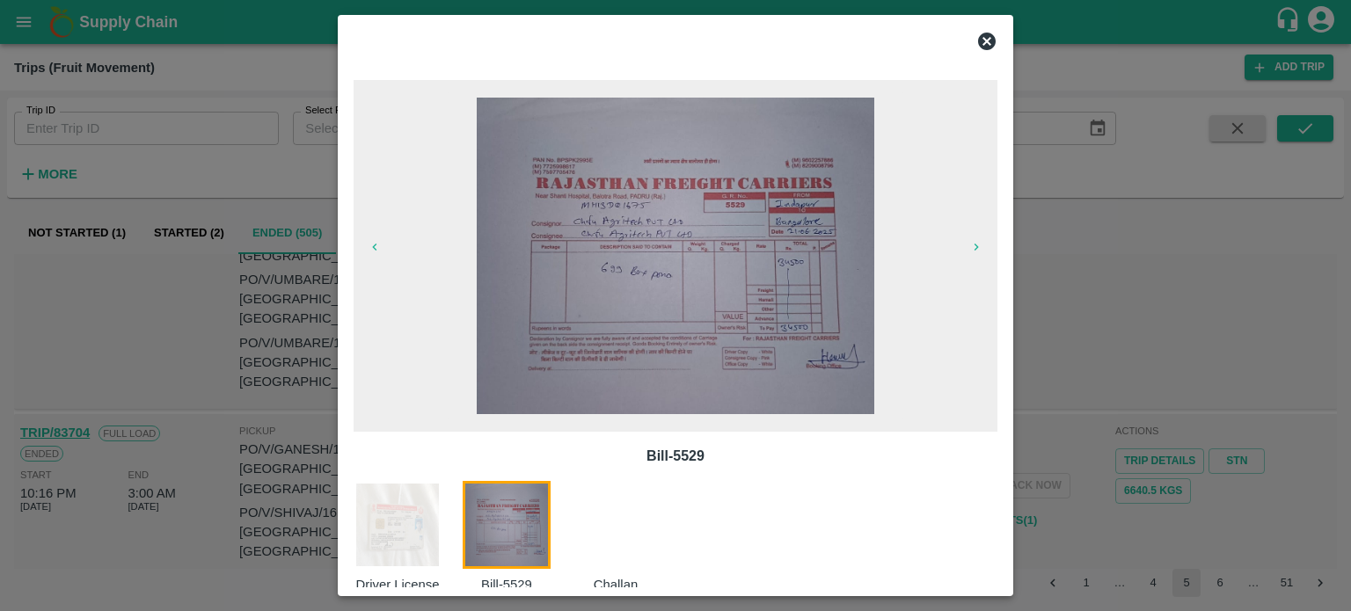
scroll to position [28, 0]
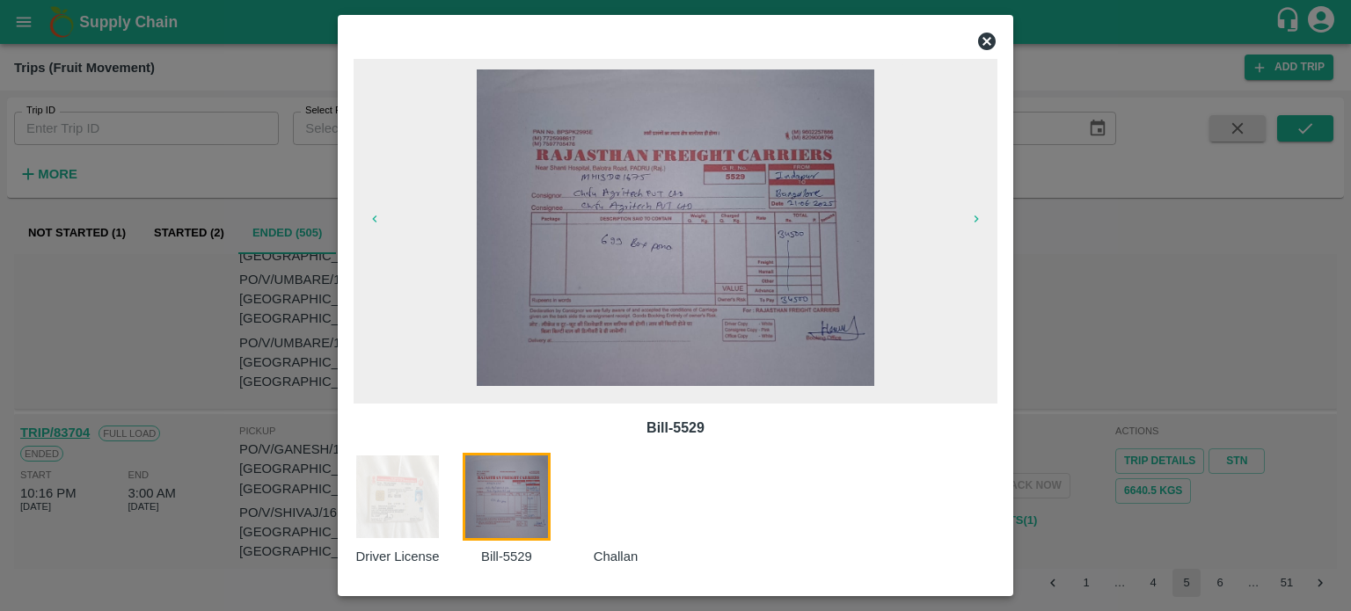
click at [985, 37] on icon at bounding box center [987, 42] width 18 height 18
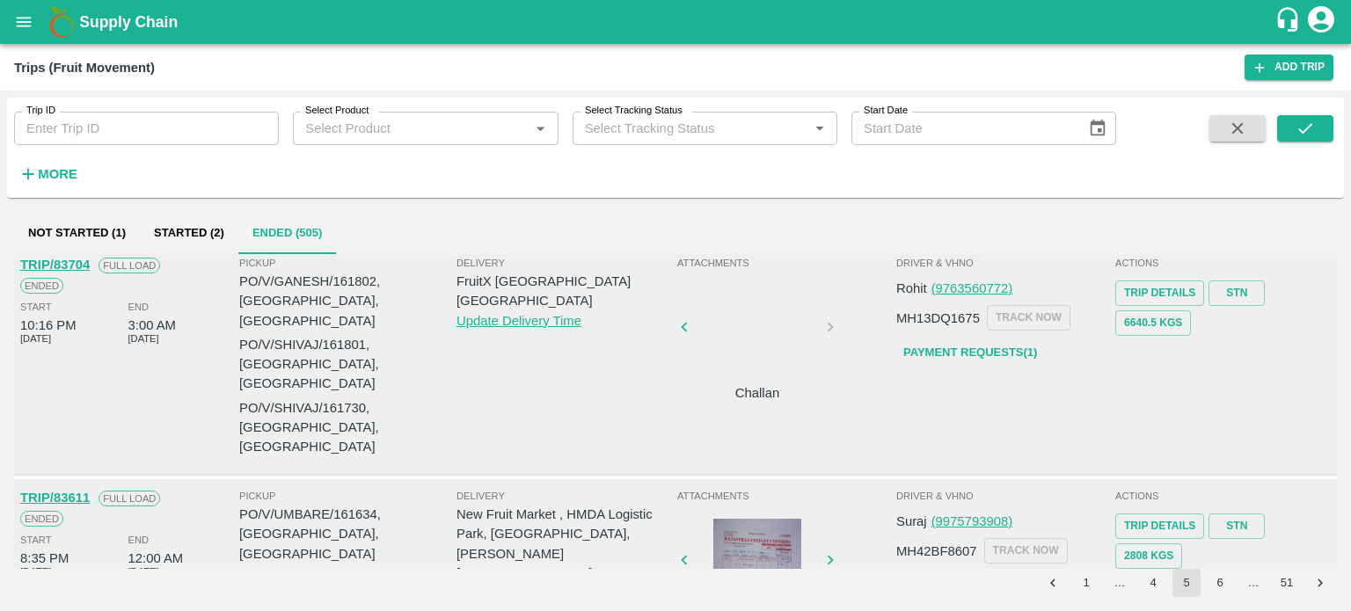
scroll to position [696, 0]
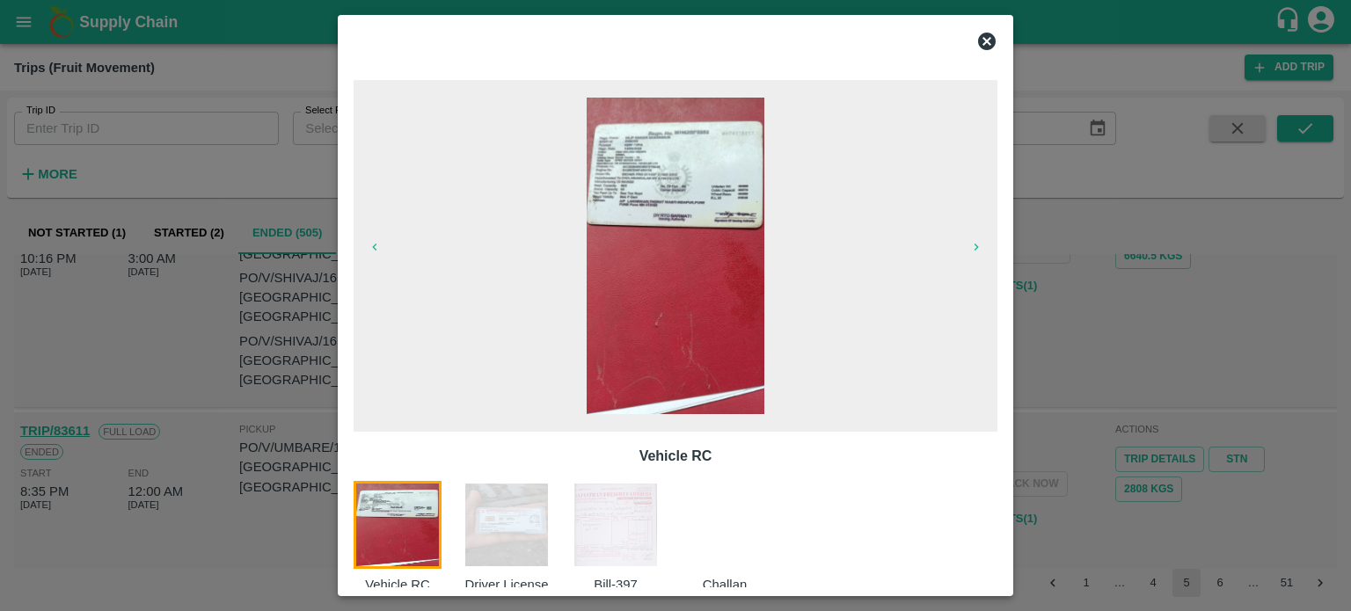
click at [1056, 527] on div at bounding box center [675, 305] width 1351 height 611
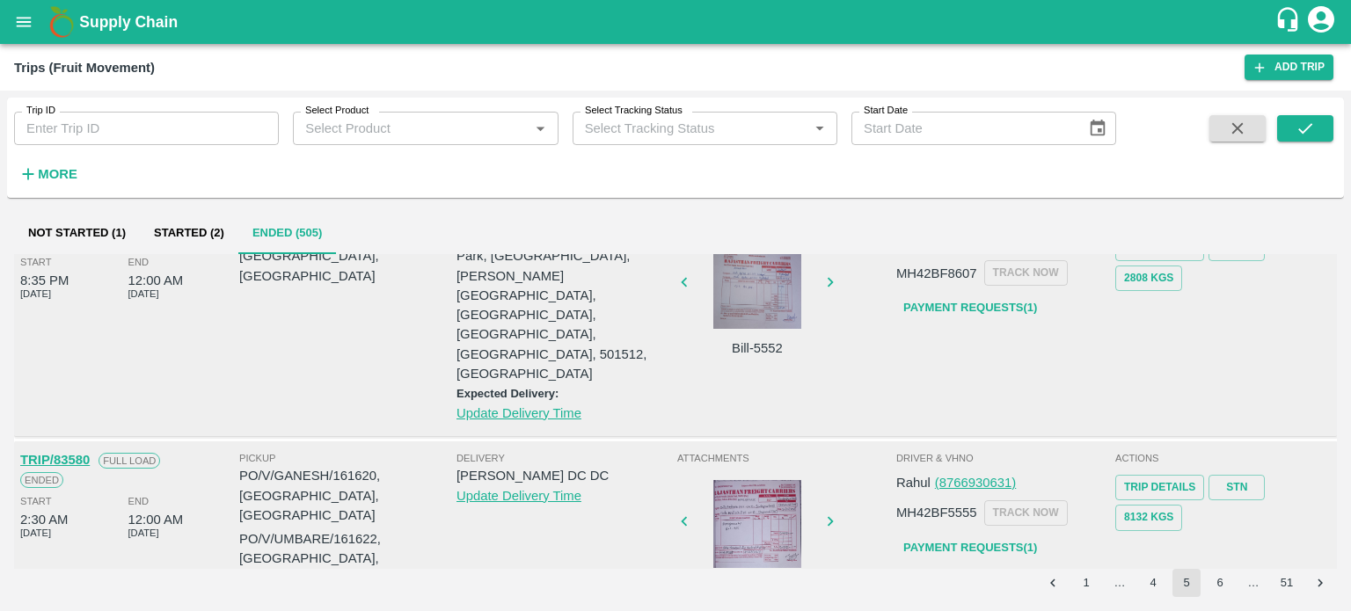
scroll to position [906, 0]
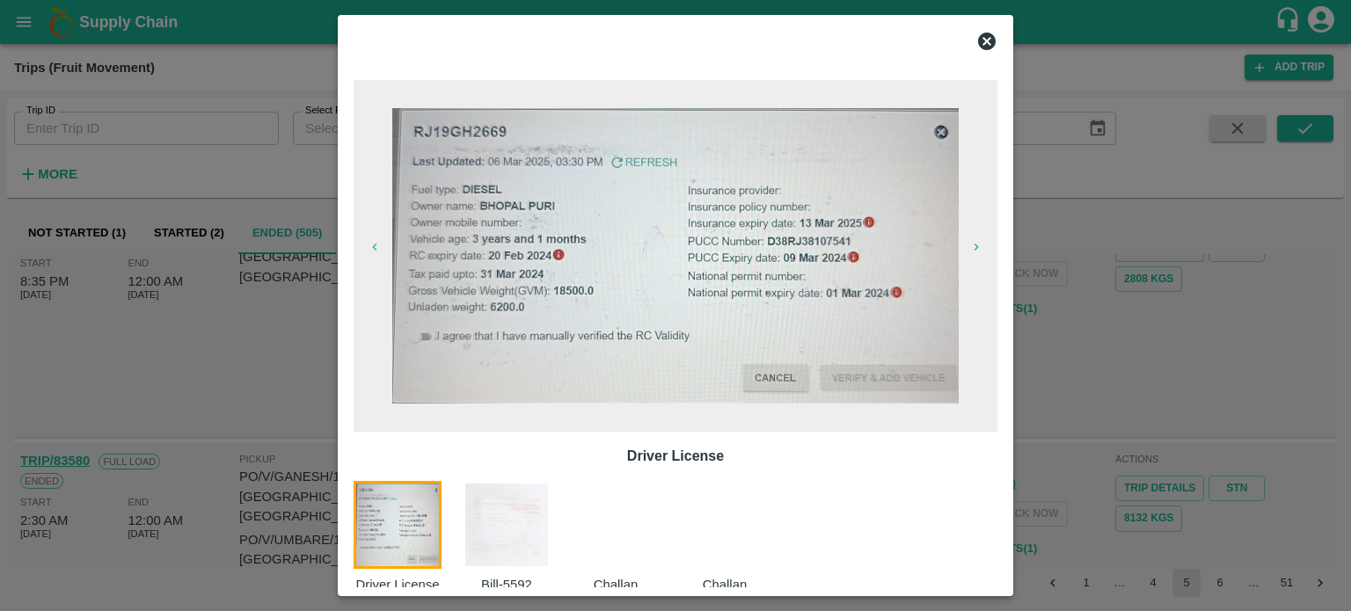
click at [528, 530] on img at bounding box center [507, 525] width 88 height 88
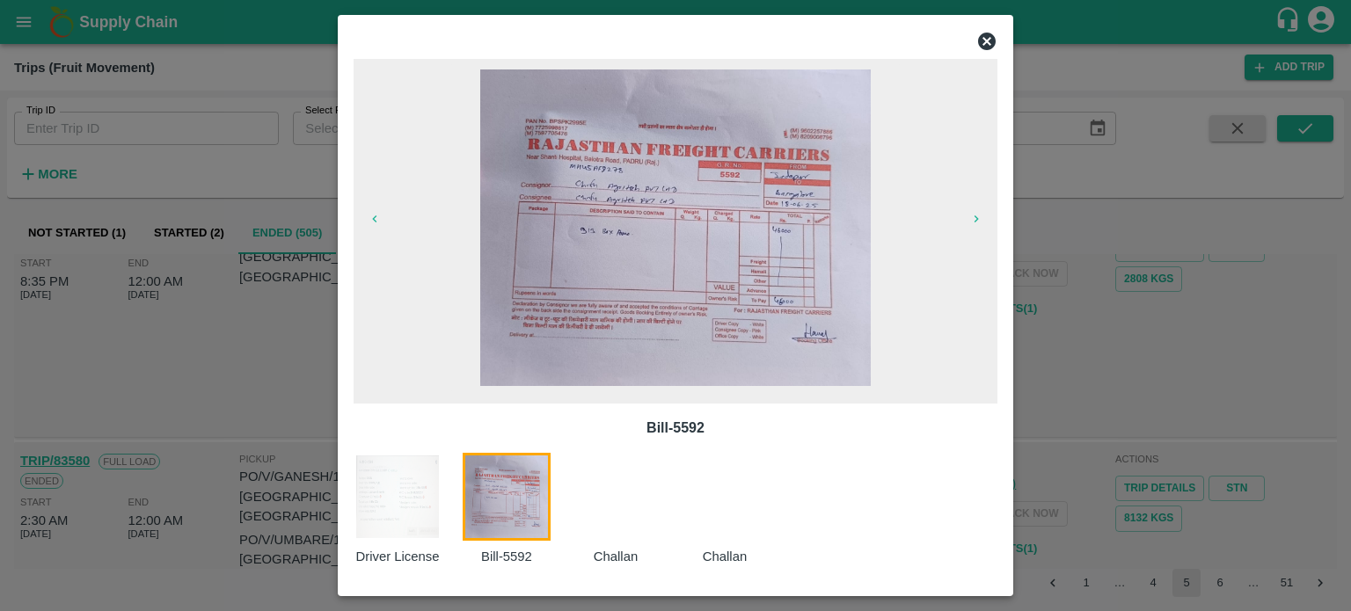
click at [1070, 528] on div at bounding box center [675, 305] width 1351 height 611
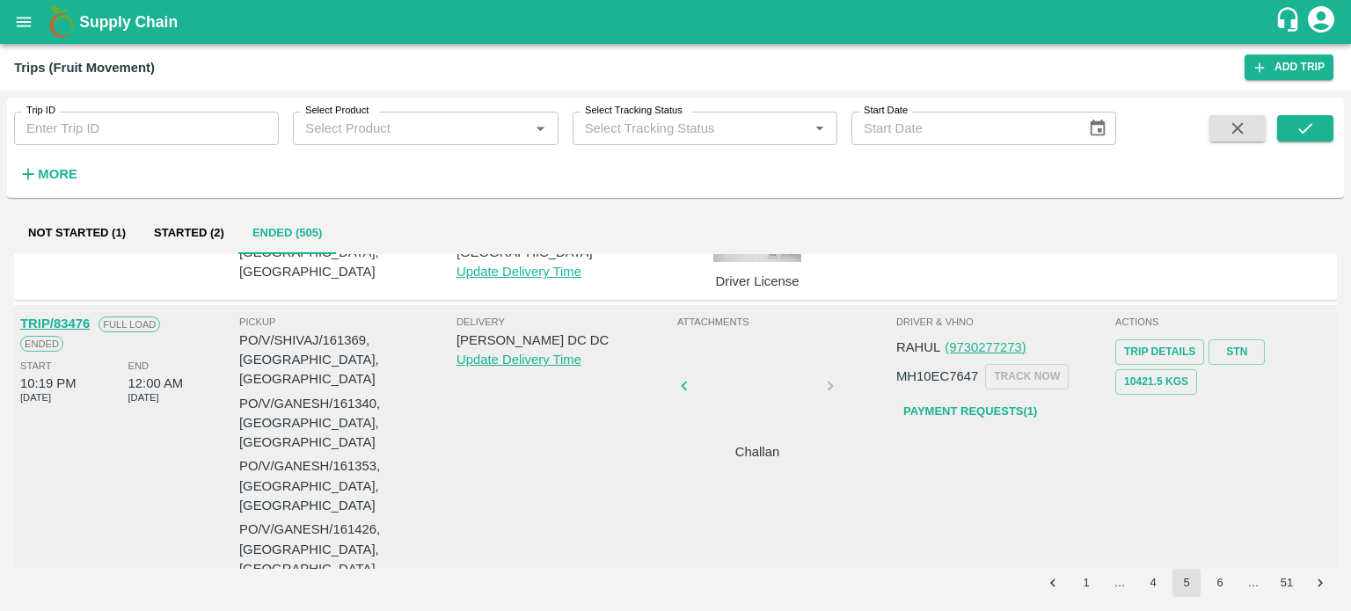
scroll to position [1492, 0]
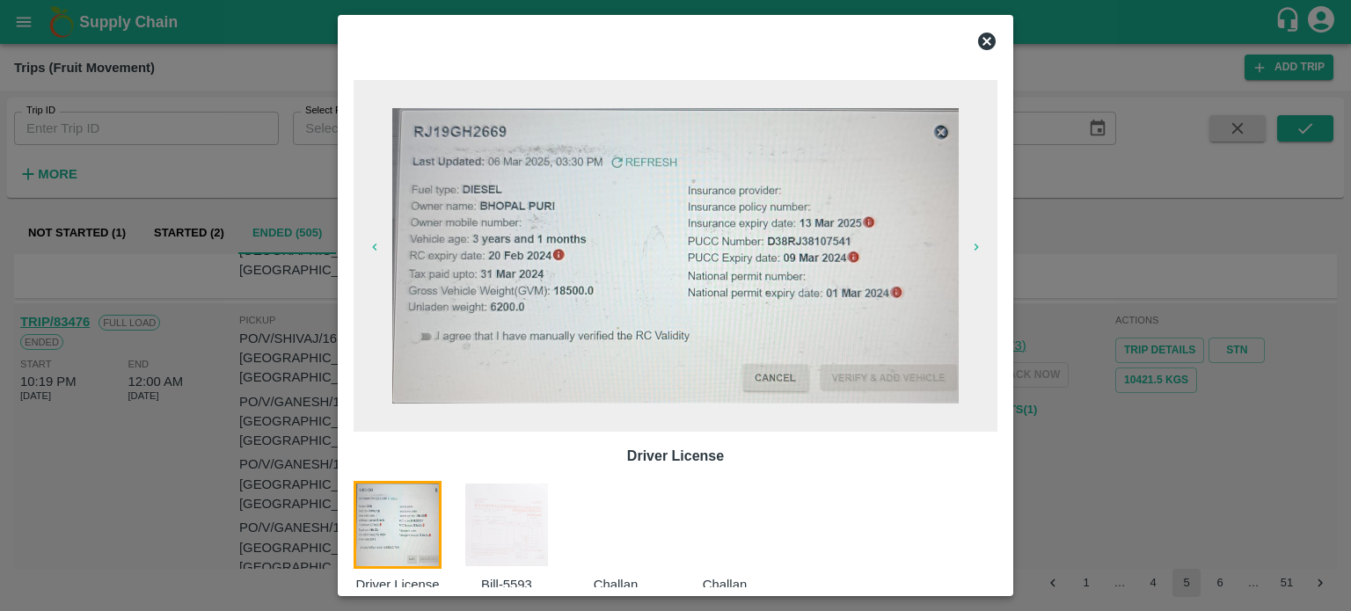
click at [517, 535] on img at bounding box center [507, 525] width 88 height 88
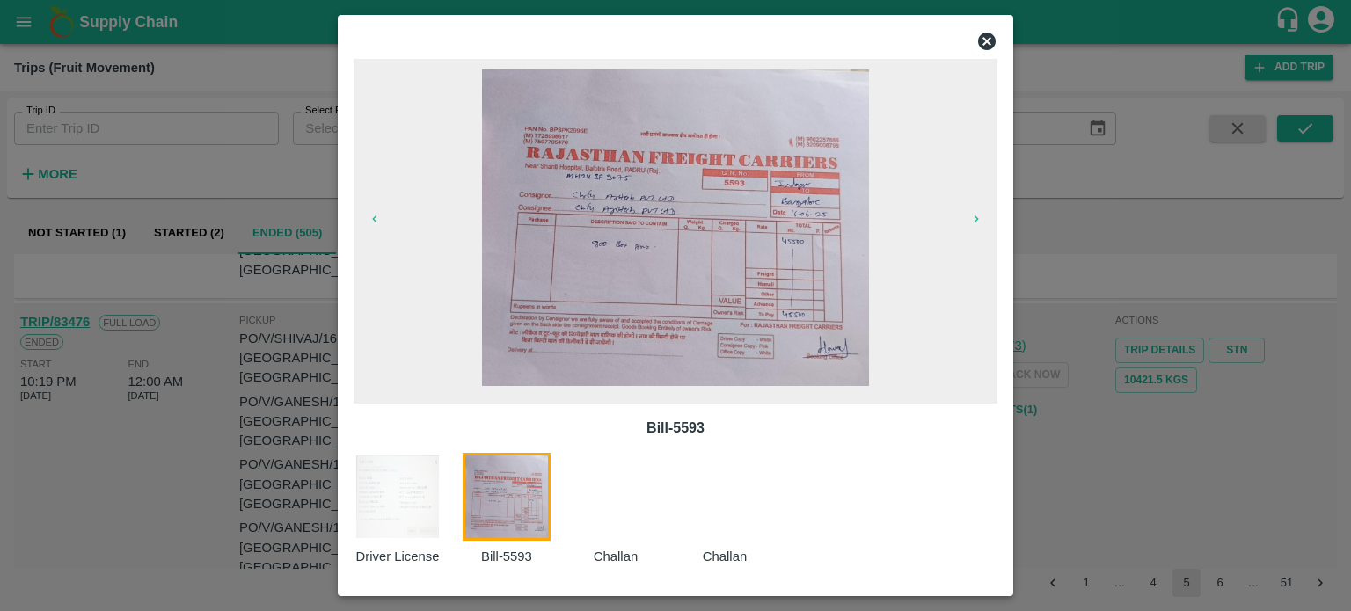
click at [1044, 421] on div at bounding box center [675, 305] width 1351 height 611
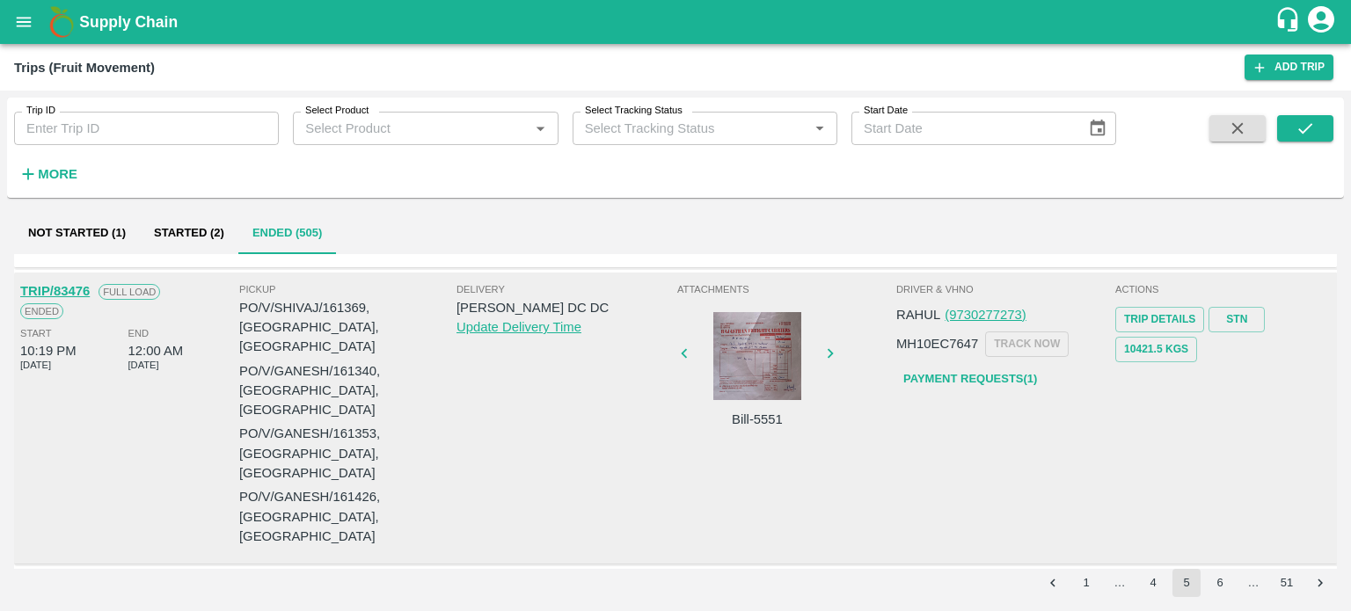
scroll to position [1523, 0]
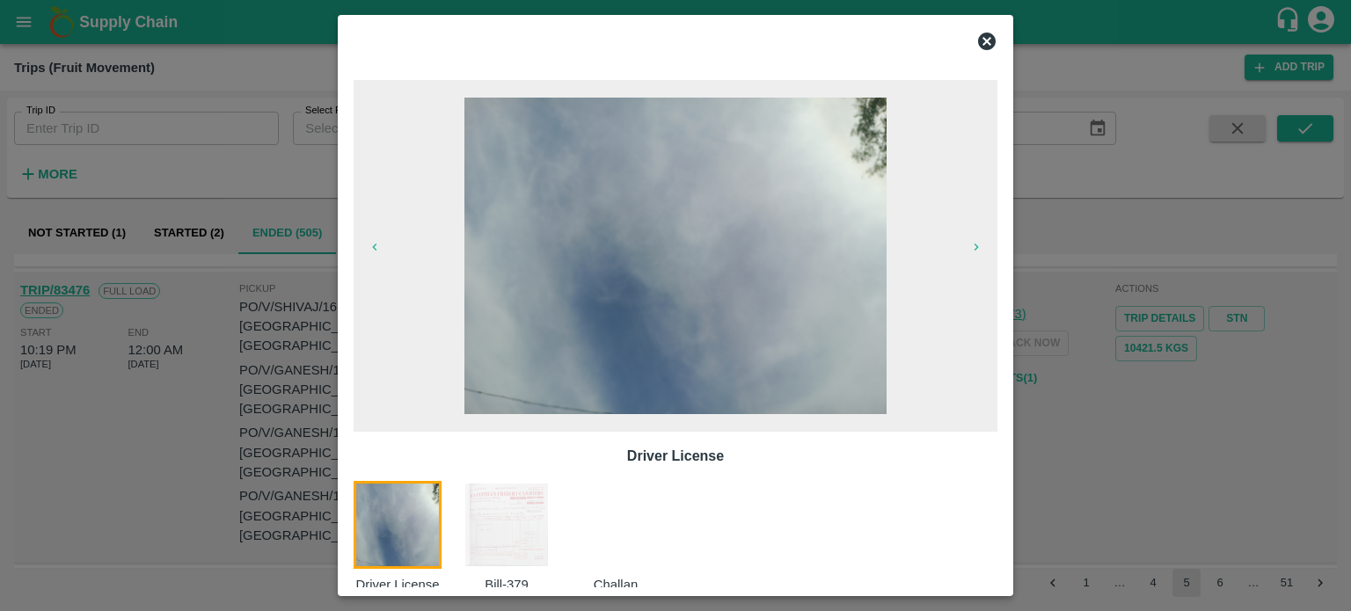
click at [539, 514] on img at bounding box center [507, 525] width 88 height 88
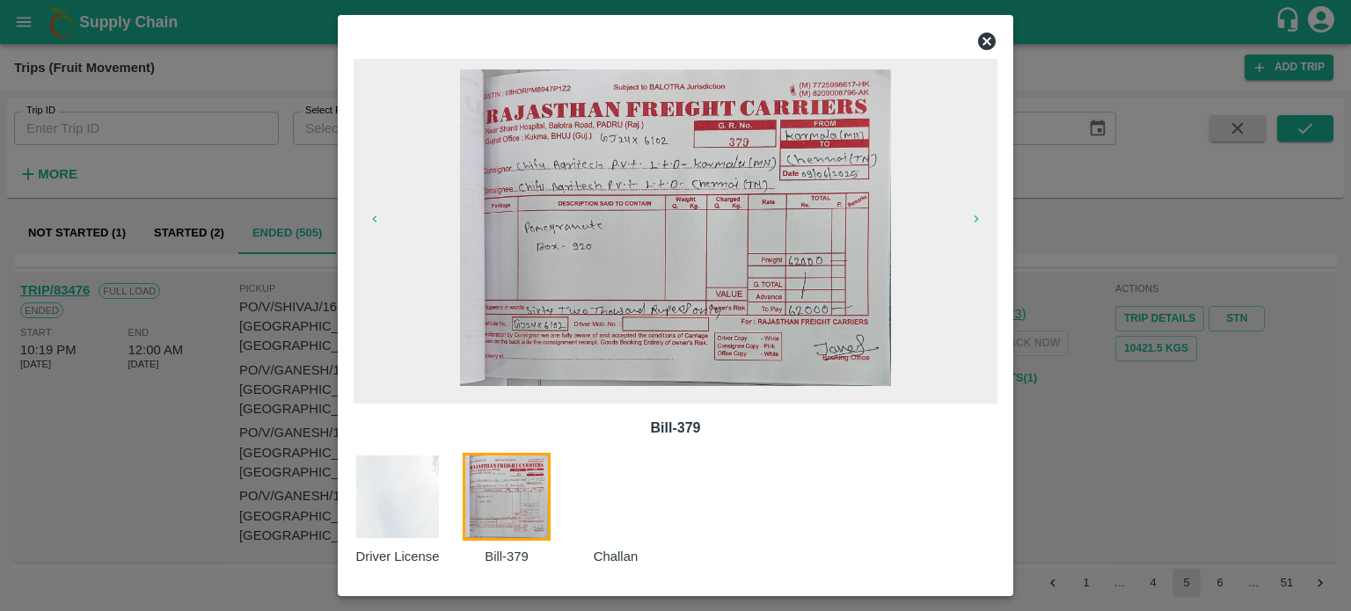
click at [1129, 534] on div at bounding box center [675, 305] width 1351 height 611
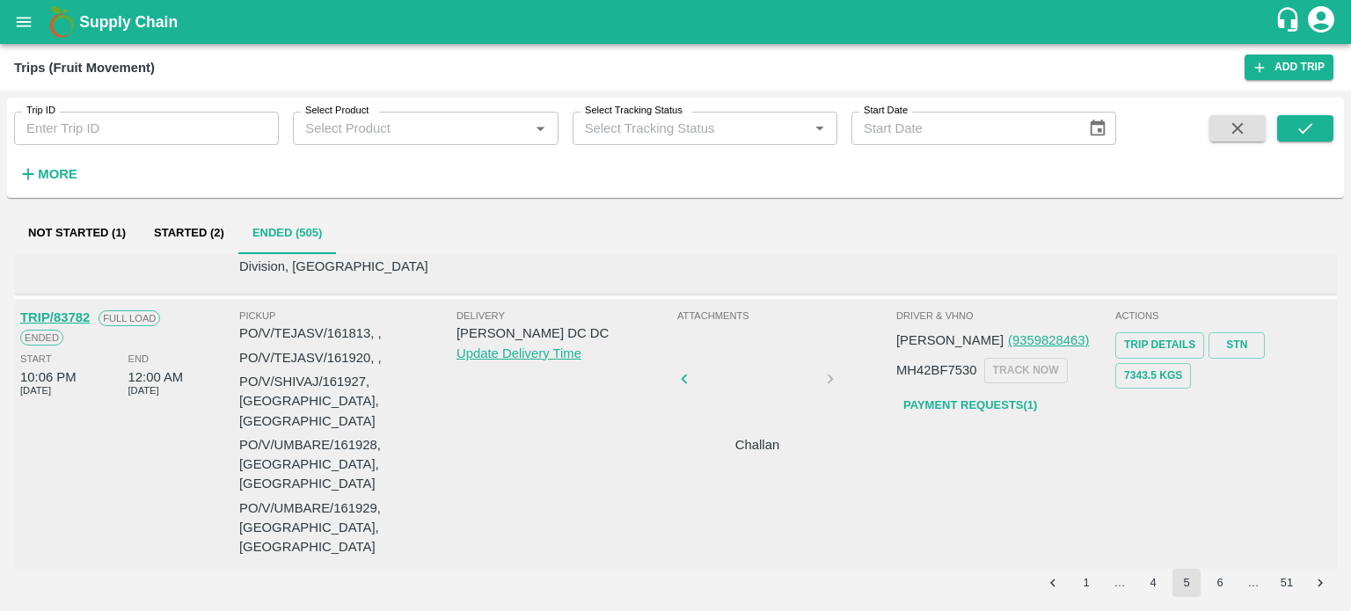
scroll to position [295, 0]
click at [753, 339] on div at bounding box center [757, 383] width 132 height 88
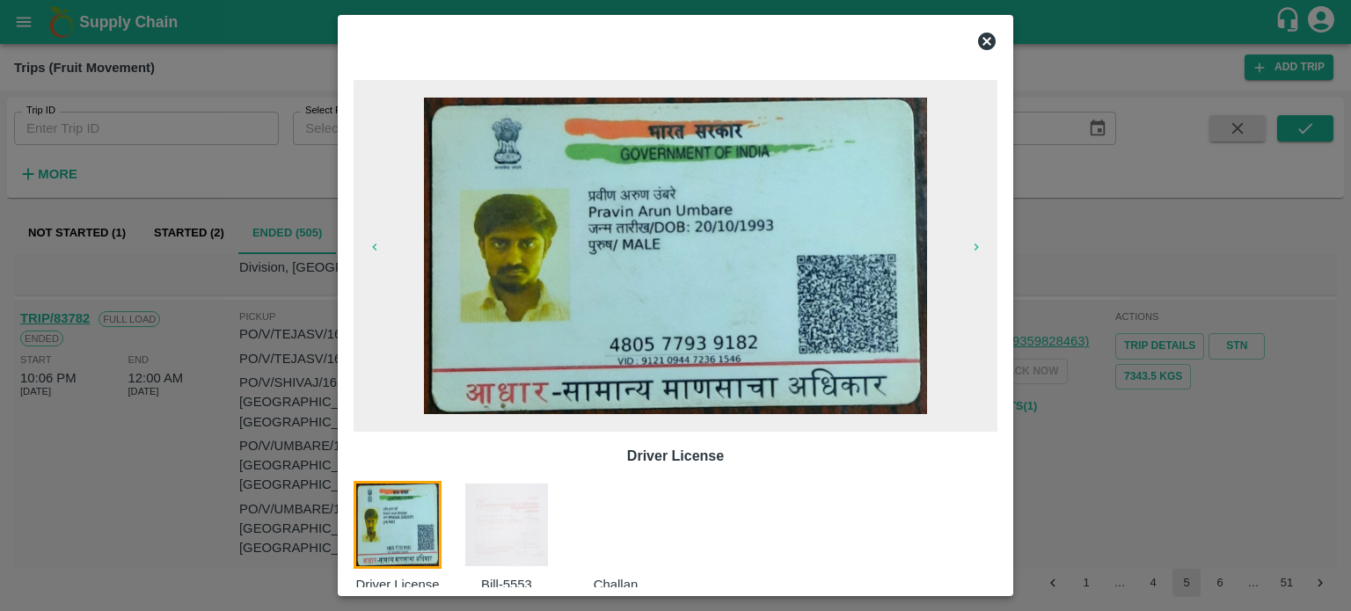
click at [475, 523] on img at bounding box center [507, 525] width 88 height 88
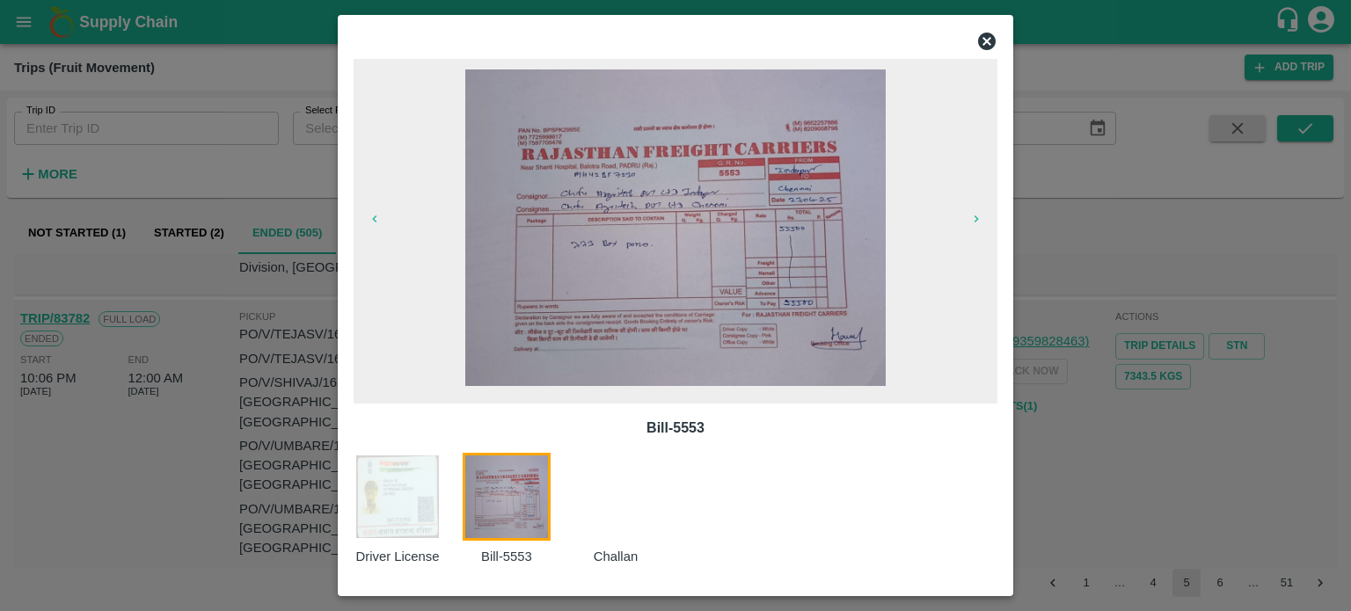
click at [989, 41] on icon at bounding box center [987, 42] width 18 height 18
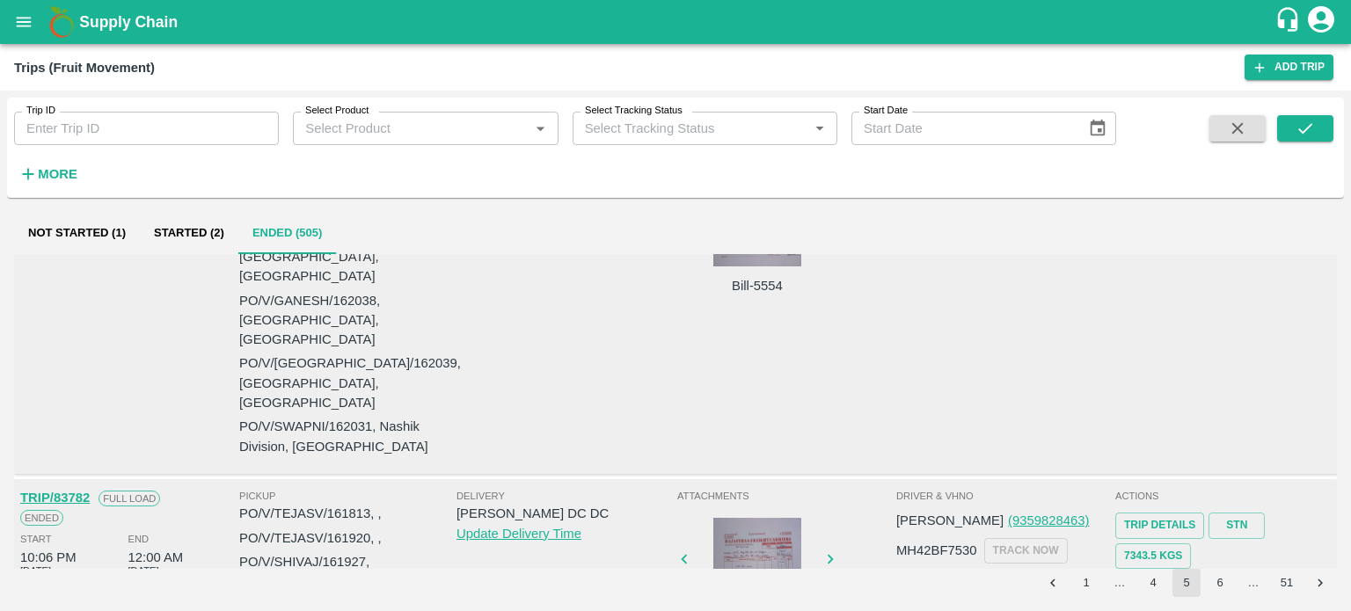
scroll to position [0, 0]
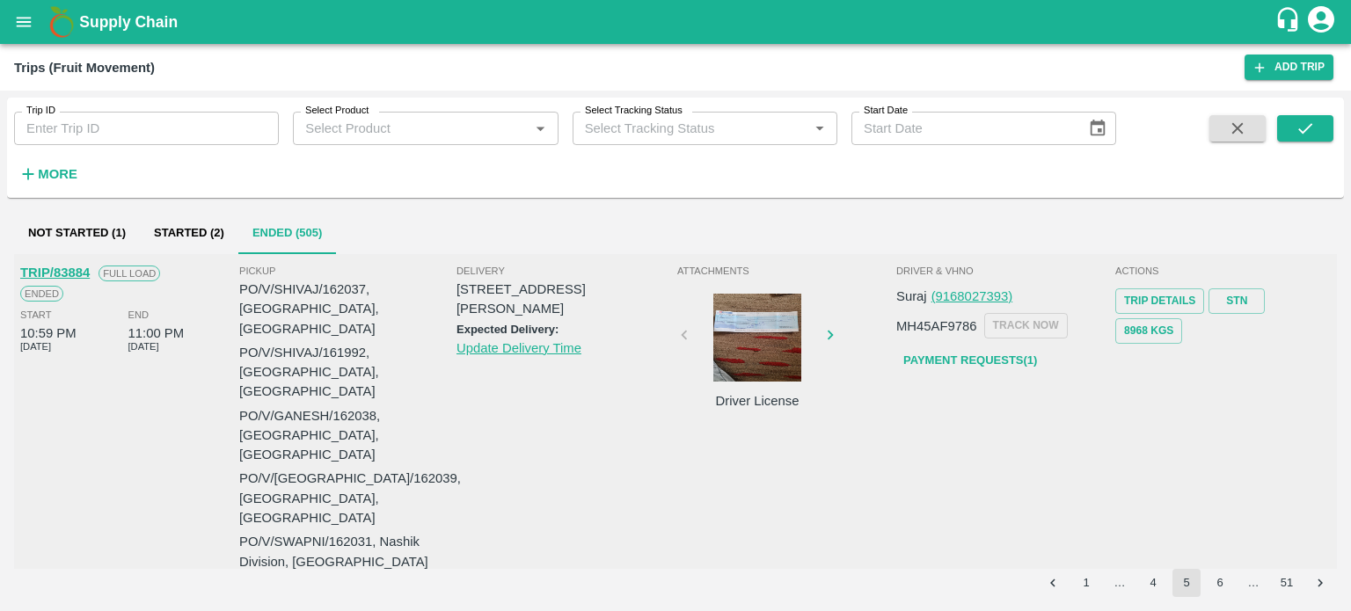
click at [741, 374] on div at bounding box center [757, 338] width 132 height 88
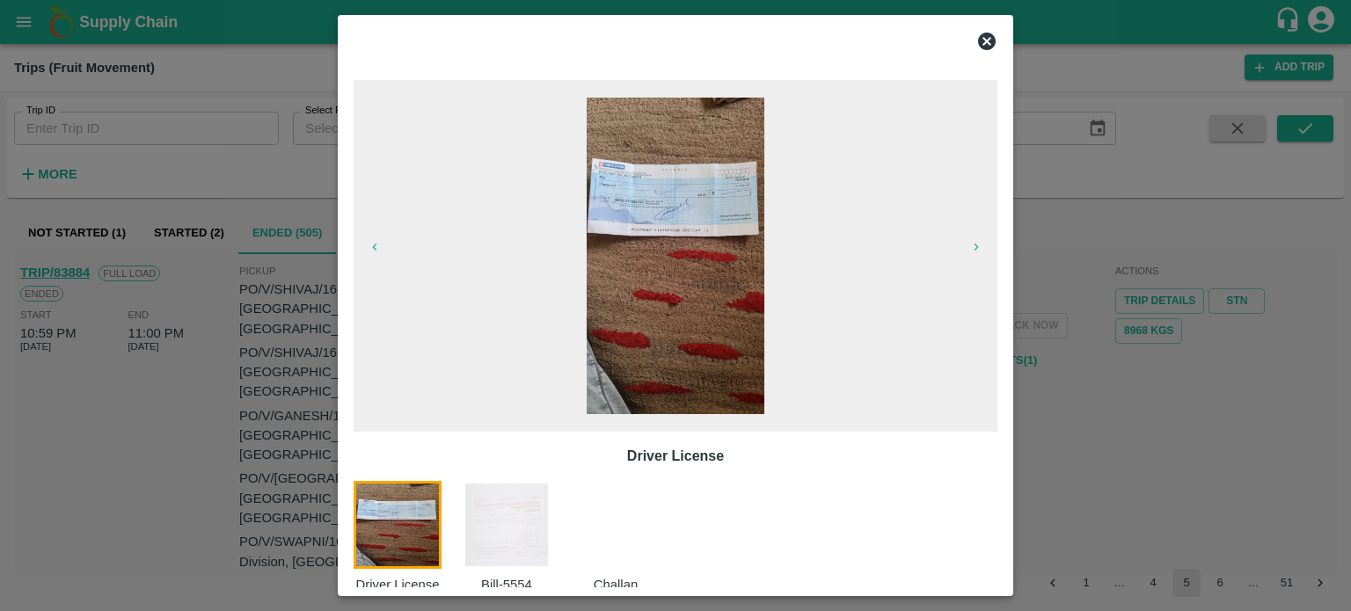
click at [493, 556] on img at bounding box center [507, 525] width 88 height 88
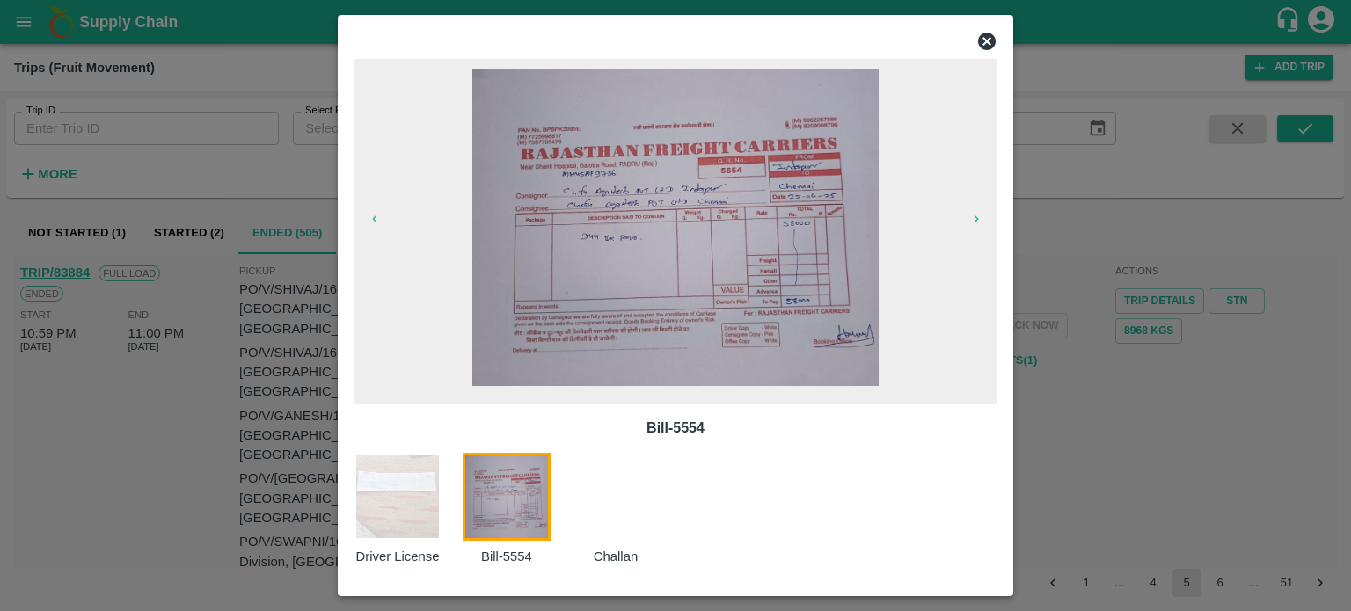
click at [992, 38] on icon at bounding box center [987, 42] width 18 height 18
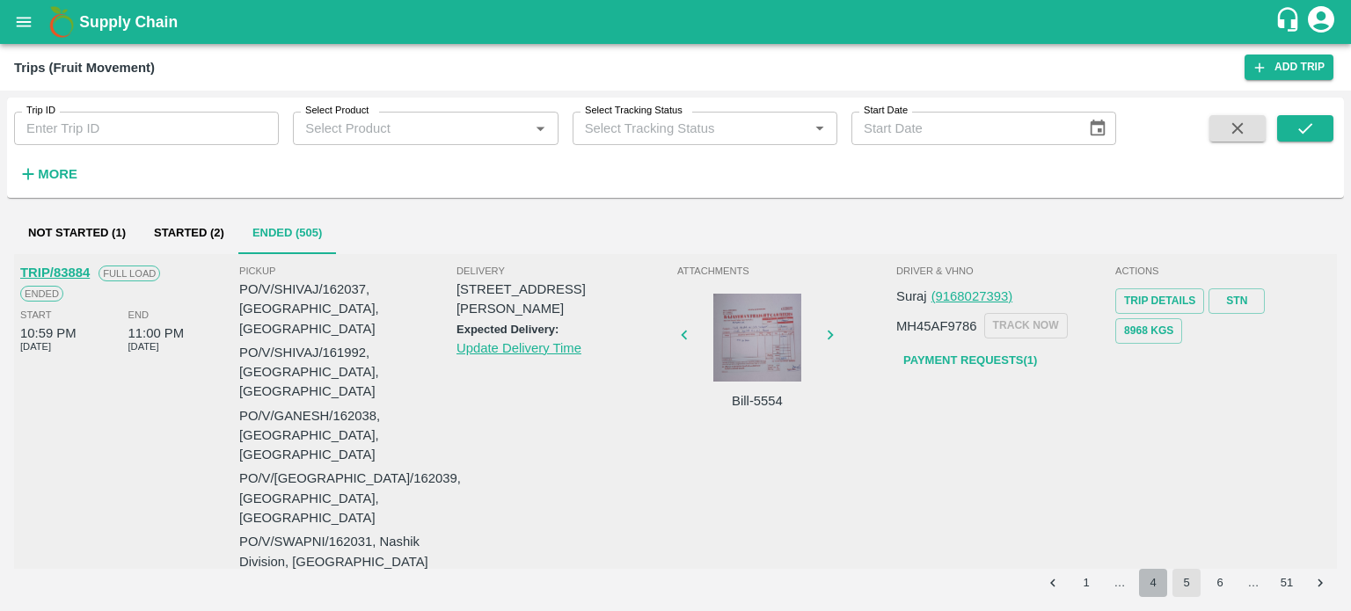
click at [1156, 587] on button "4" at bounding box center [1153, 583] width 28 height 28
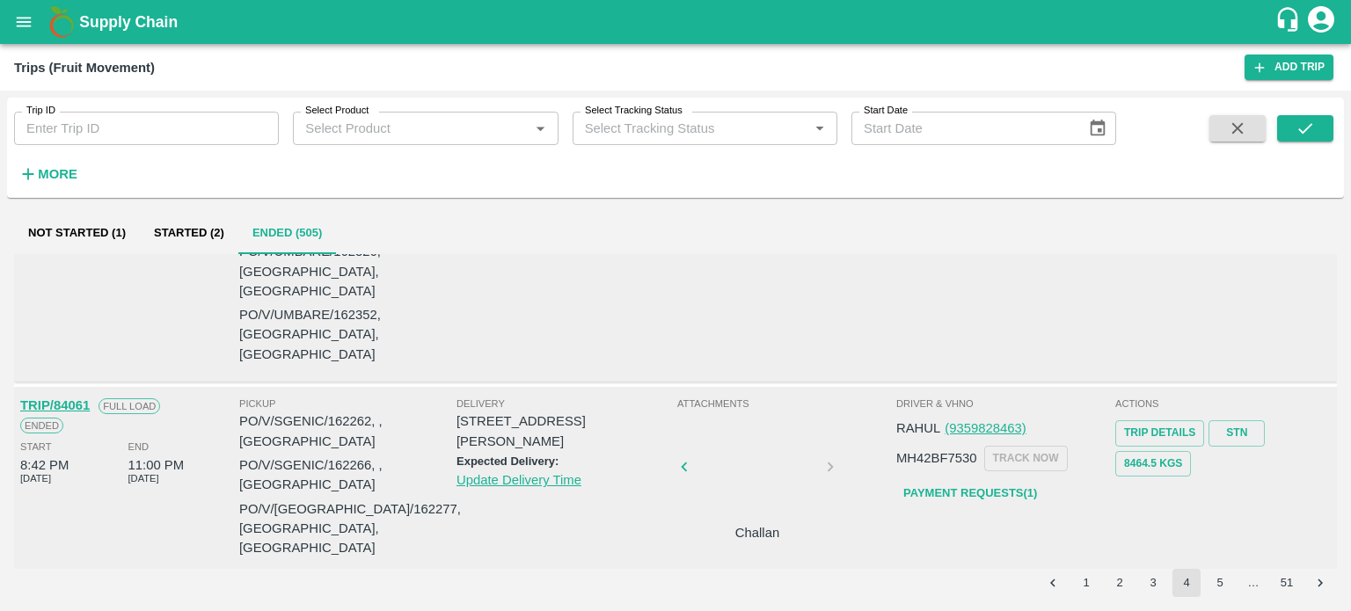
scroll to position [1140, 0]
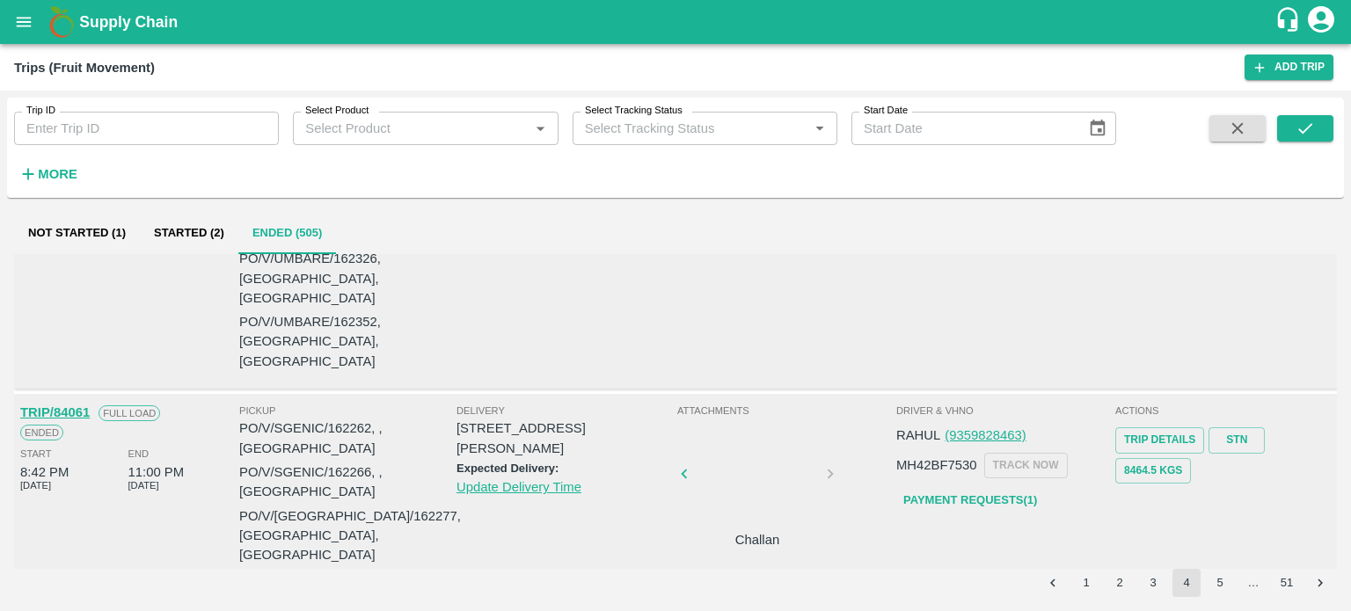
drag, startPoint x: 725, startPoint y: 416, endPoint x: 646, endPoint y: 441, distance: 82.9
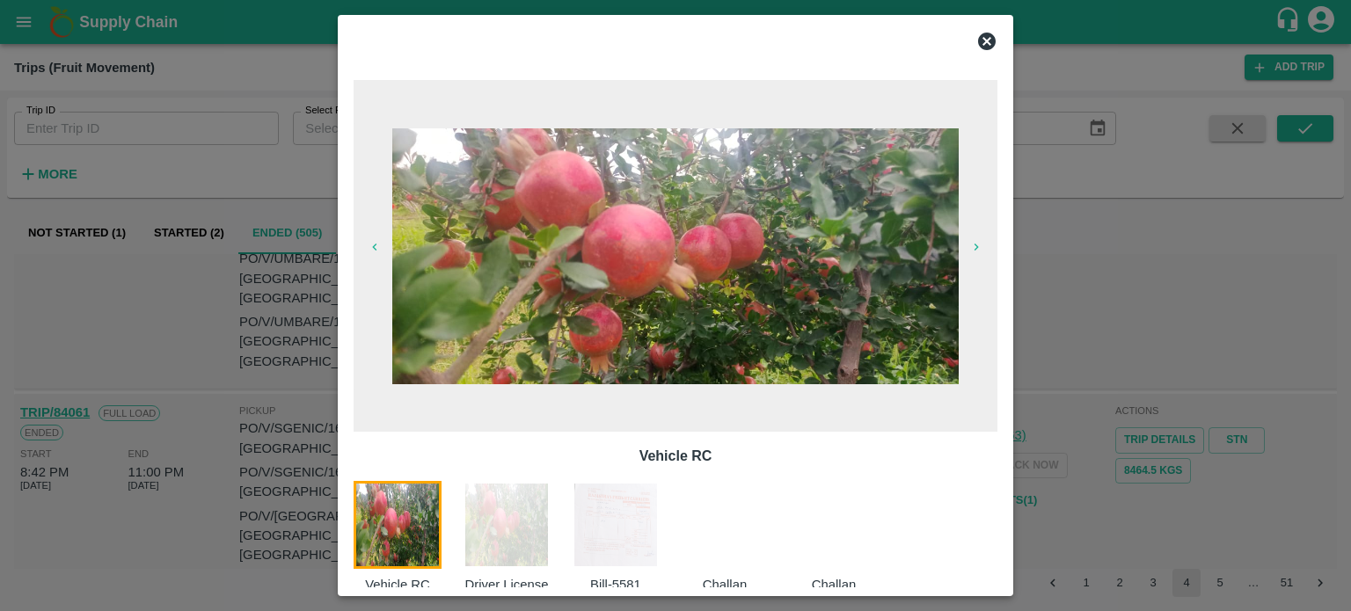
click at [1072, 427] on div at bounding box center [675, 305] width 1351 height 611
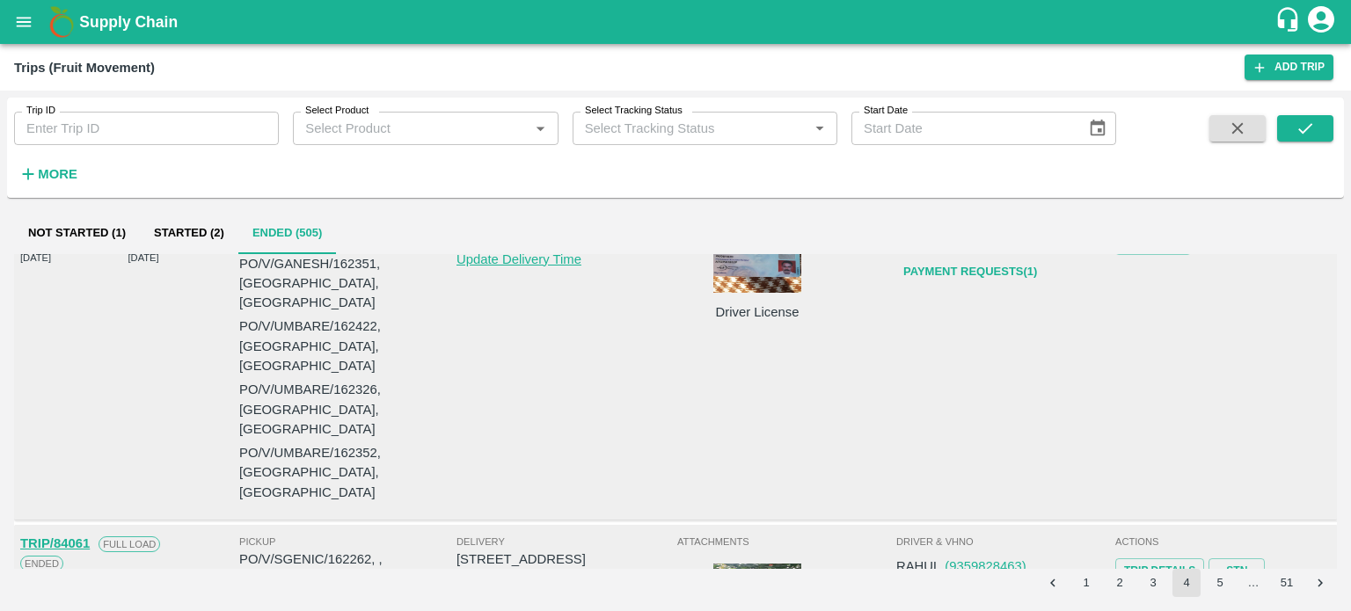
scroll to position [1005, 0]
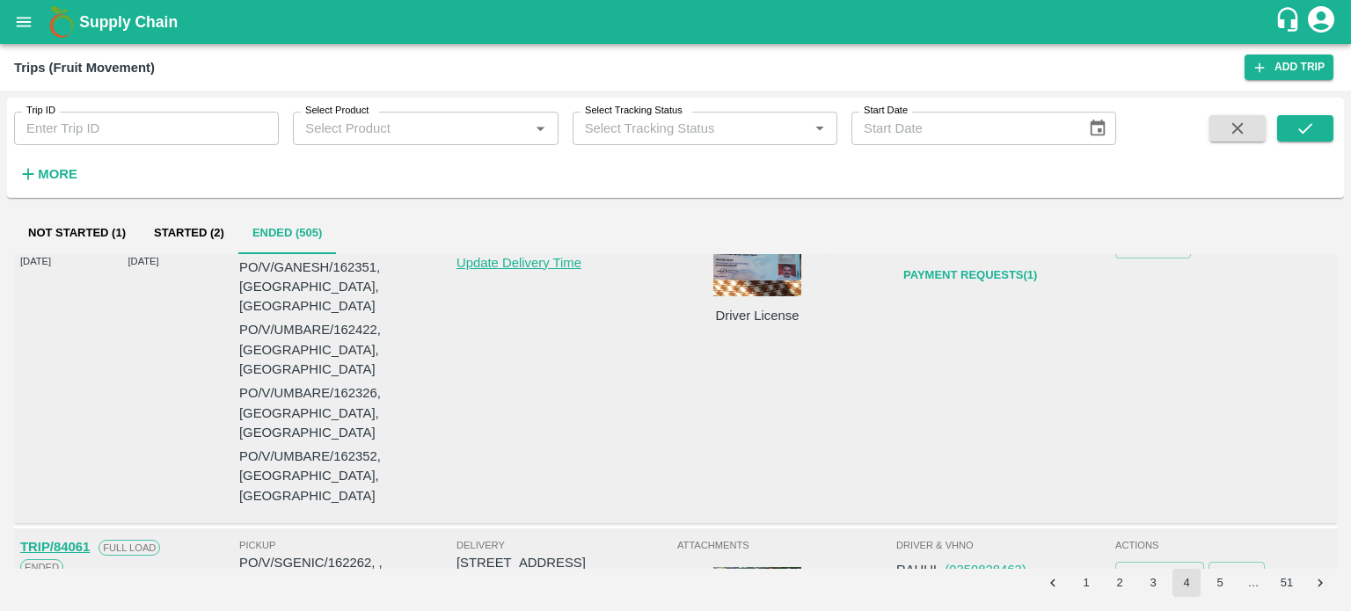
click at [756, 567] on div at bounding box center [757, 611] width 132 height 88
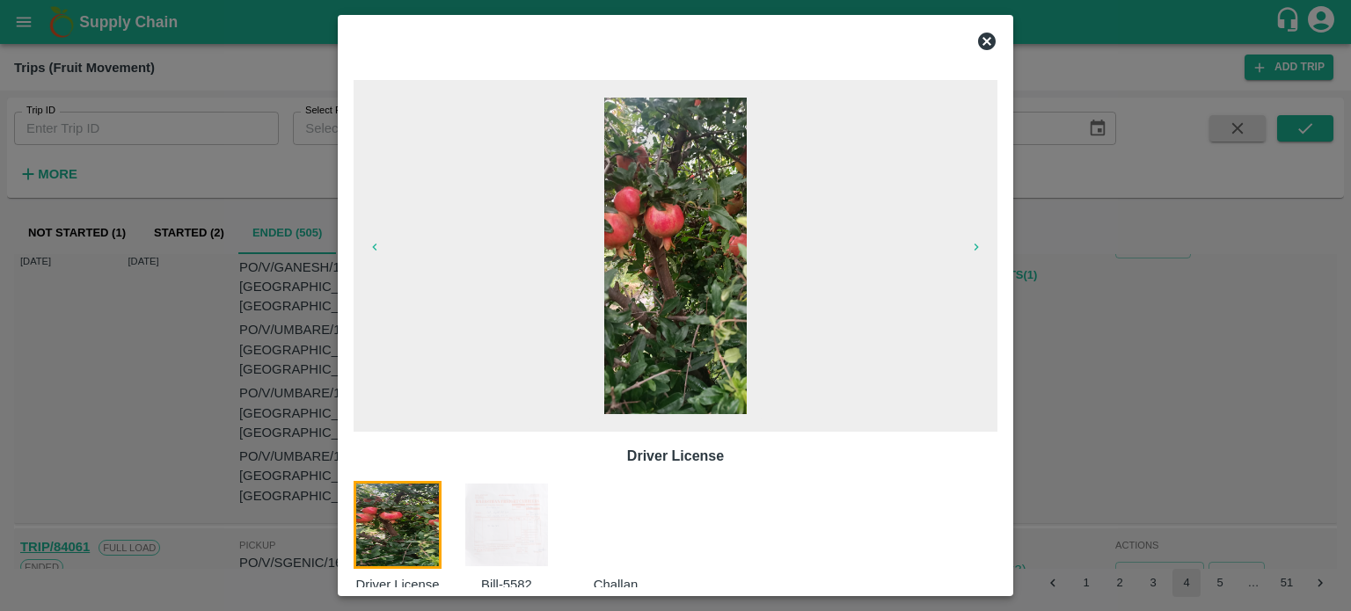
click at [535, 510] on img at bounding box center [507, 525] width 88 height 88
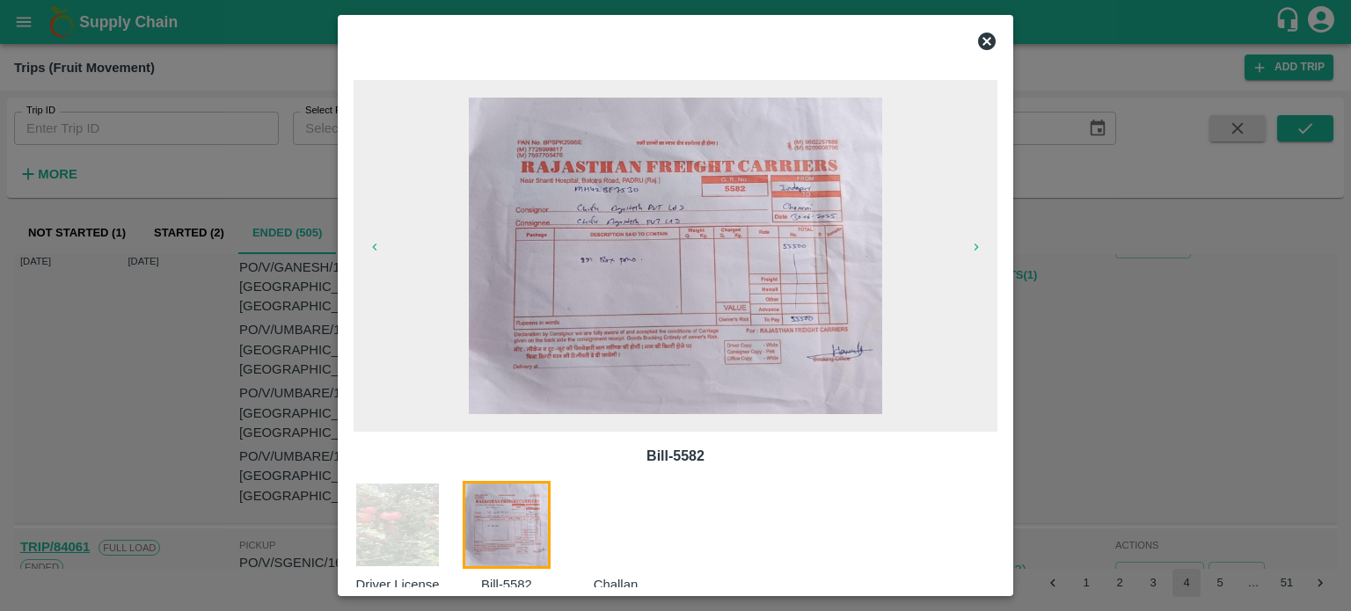
scroll to position [28, 0]
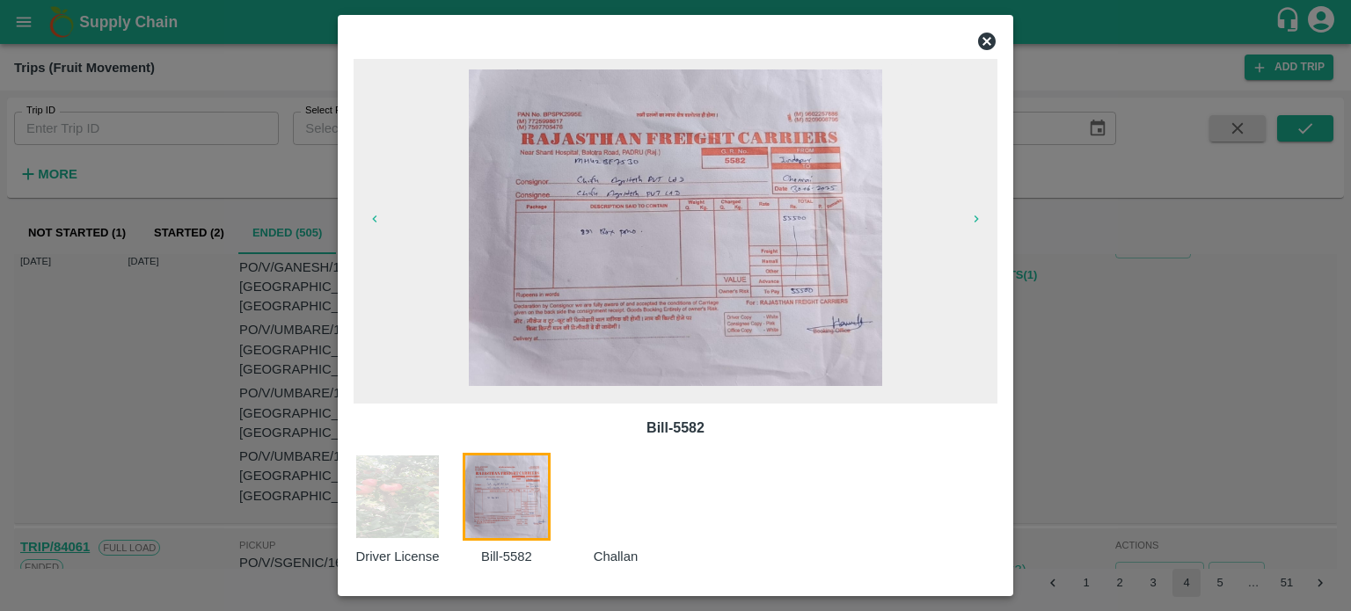
click at [1035, 351] on div at bounding box center [675, 305] width 1351 height 611
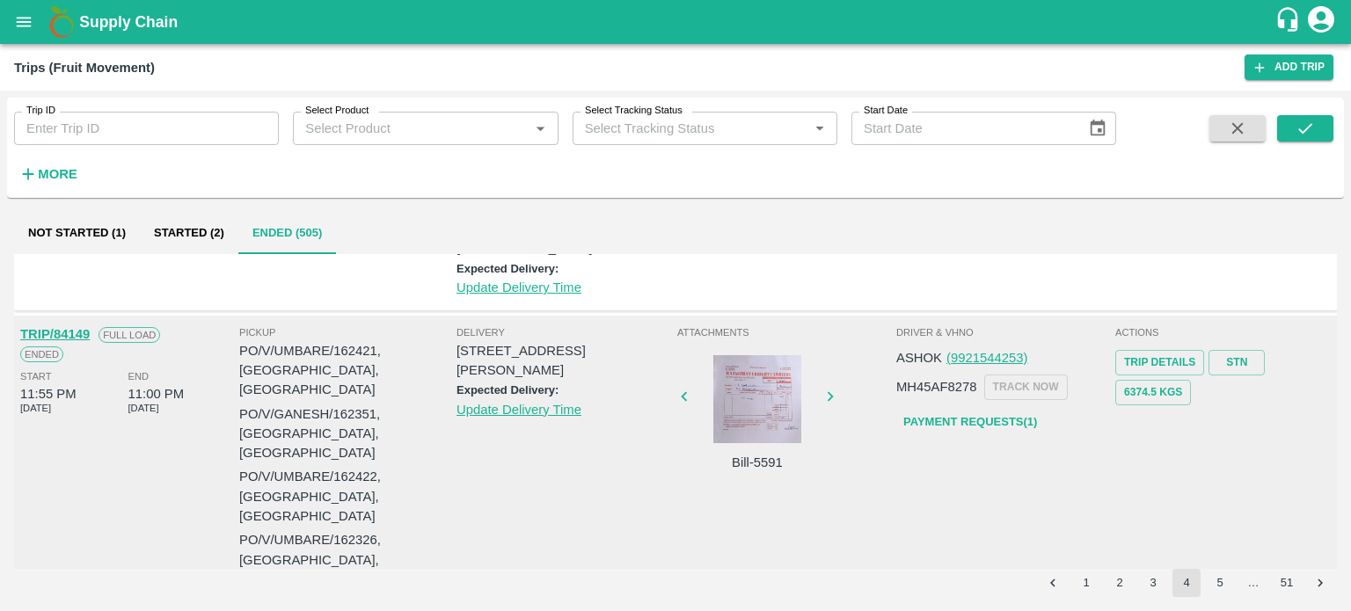
scroll to position [756, 0]
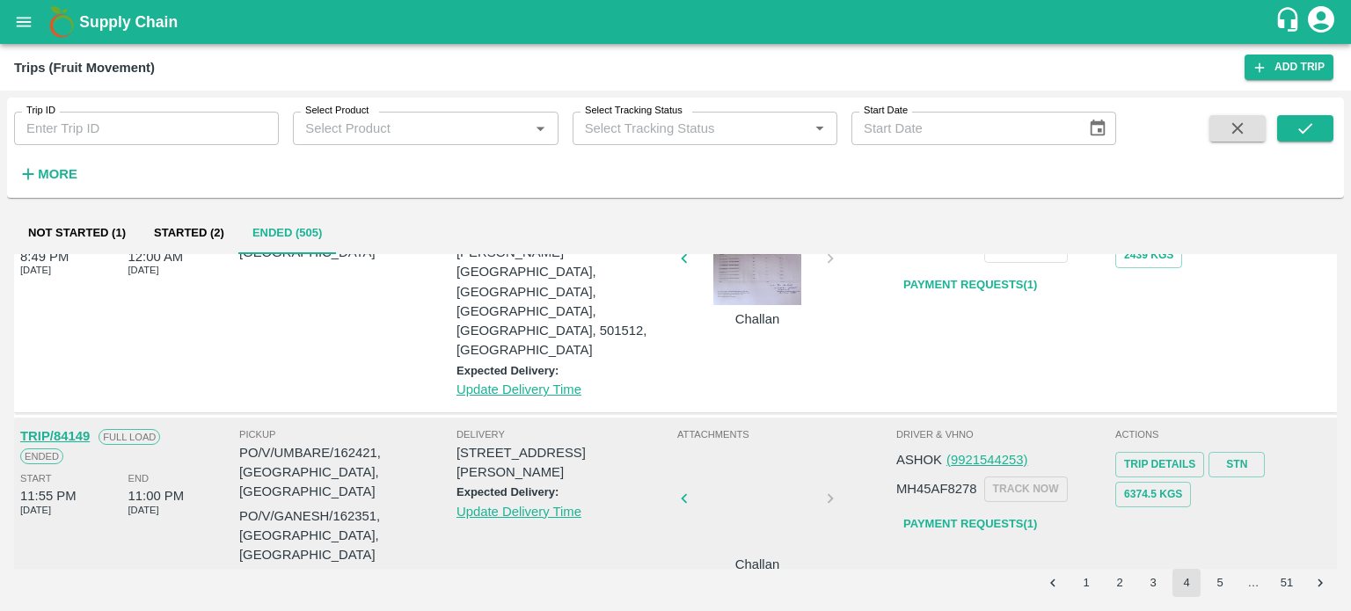
click at [778, 457] on div at bounding box center [757, 503] width 132 height 93
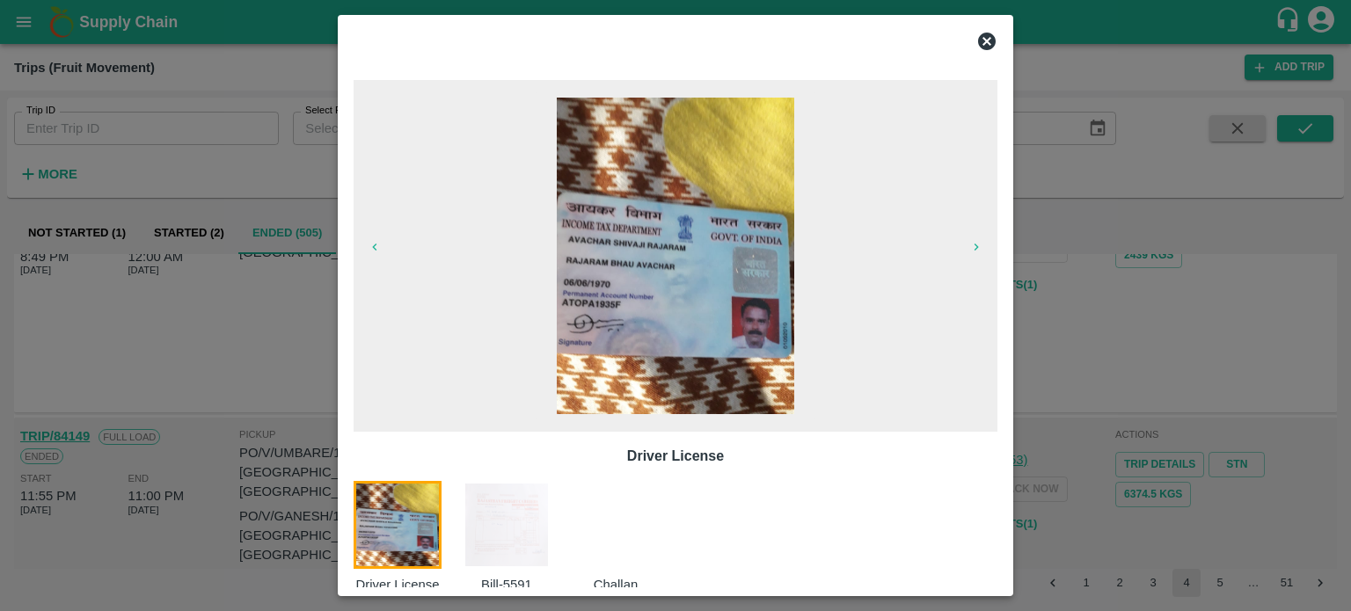
click at [529, 522] on img at bounding box center [507, 525] width 88 height 88
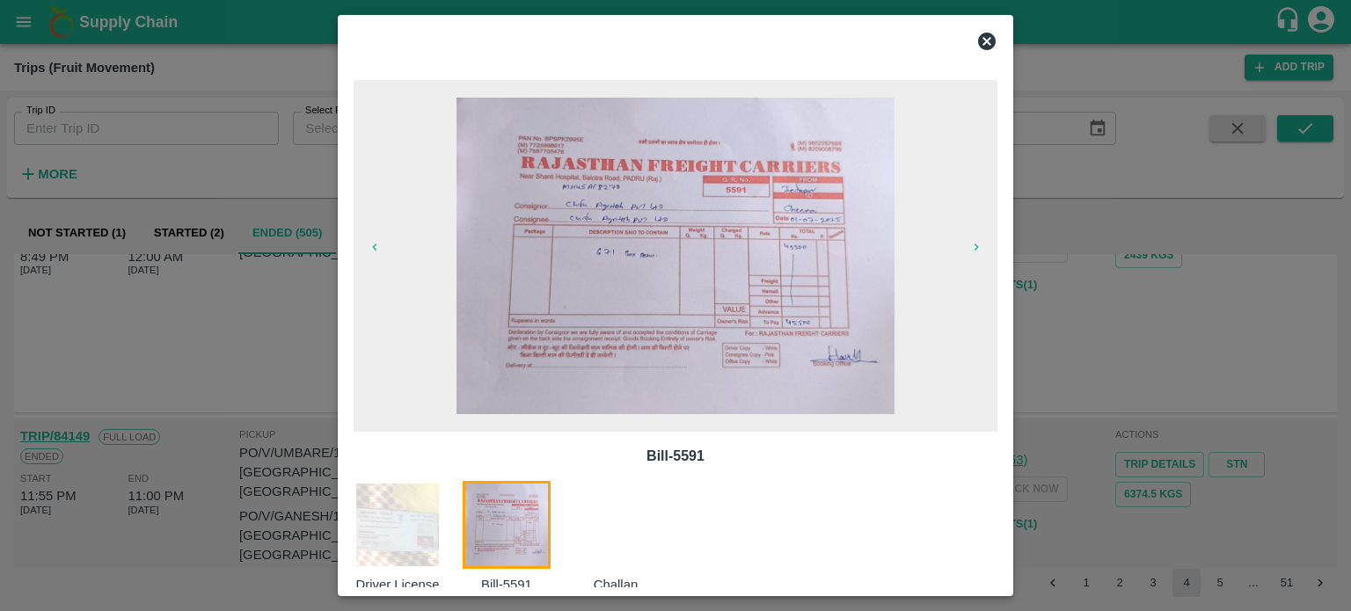
scroll to position [28, 0]
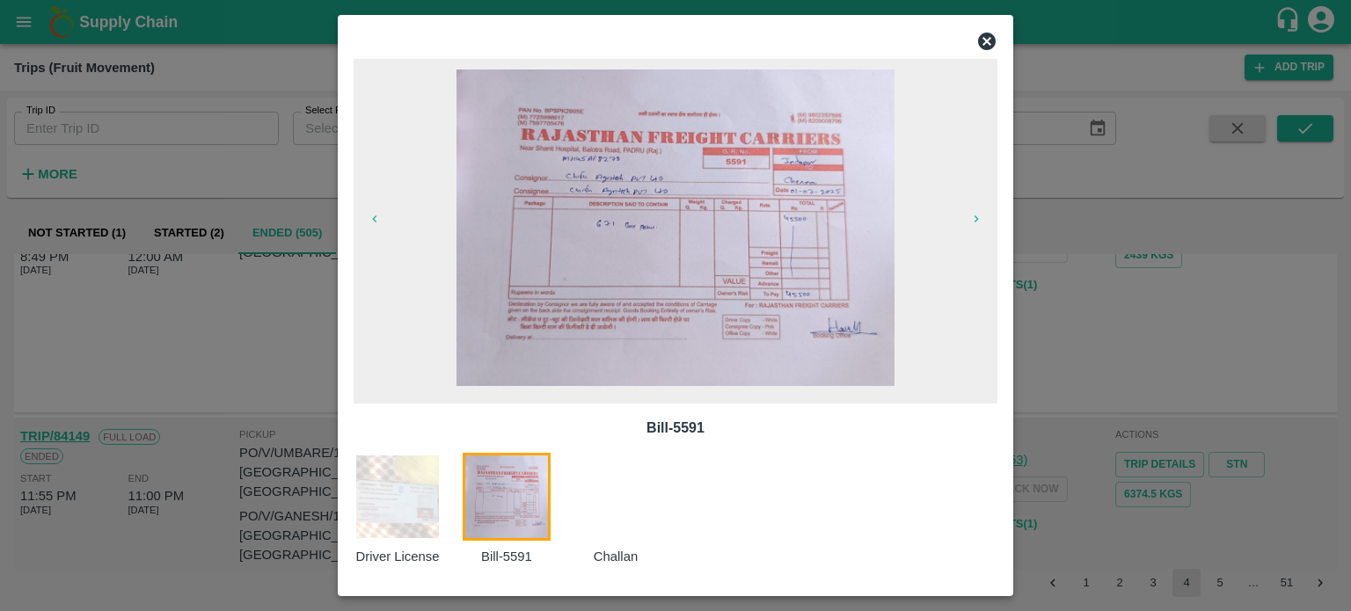
click at [989, 44] on icon at bounding box center [986, 41] width 21 height 21
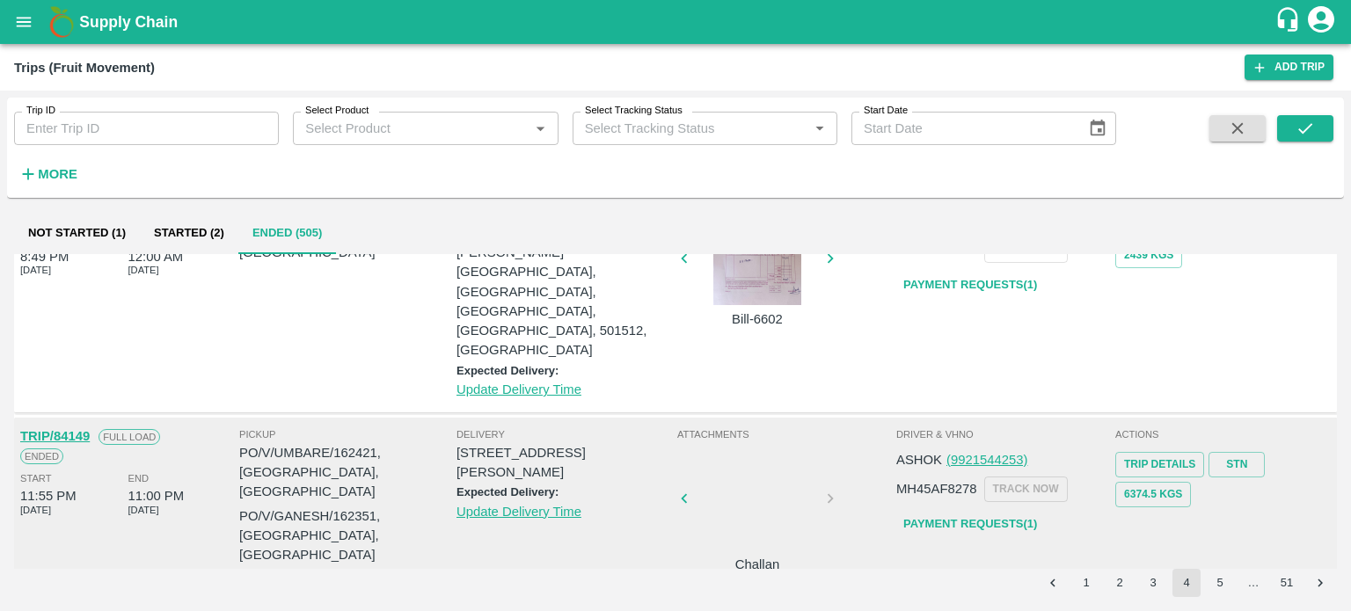
scroll to position [0, 0]
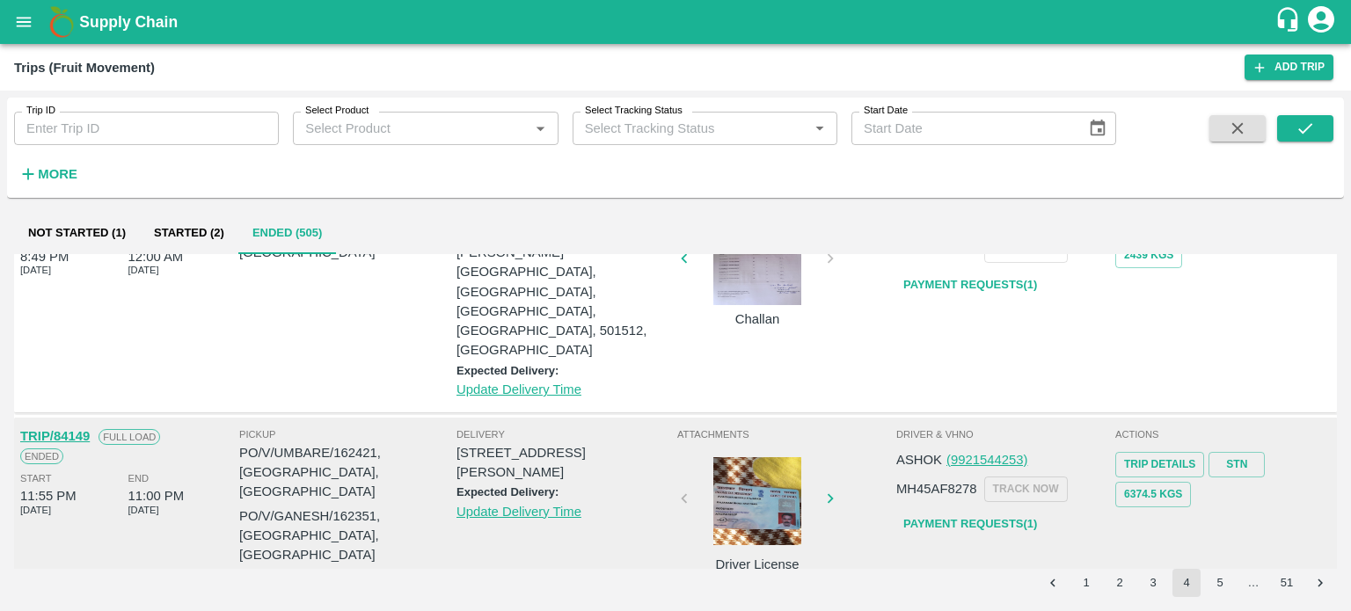
click at [757, 457] on div at bounding box center [757, 501] width 132 height 88
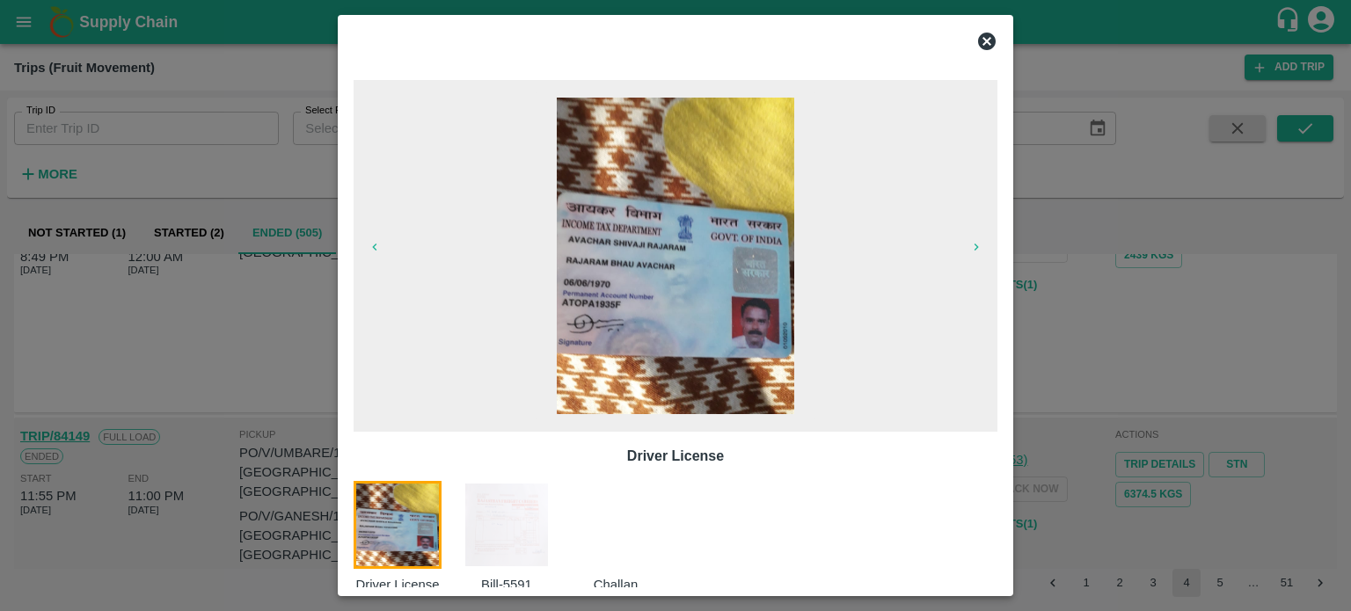
click at [1093, 426] on div at bounding box center [675, 305] width 1351 height 611
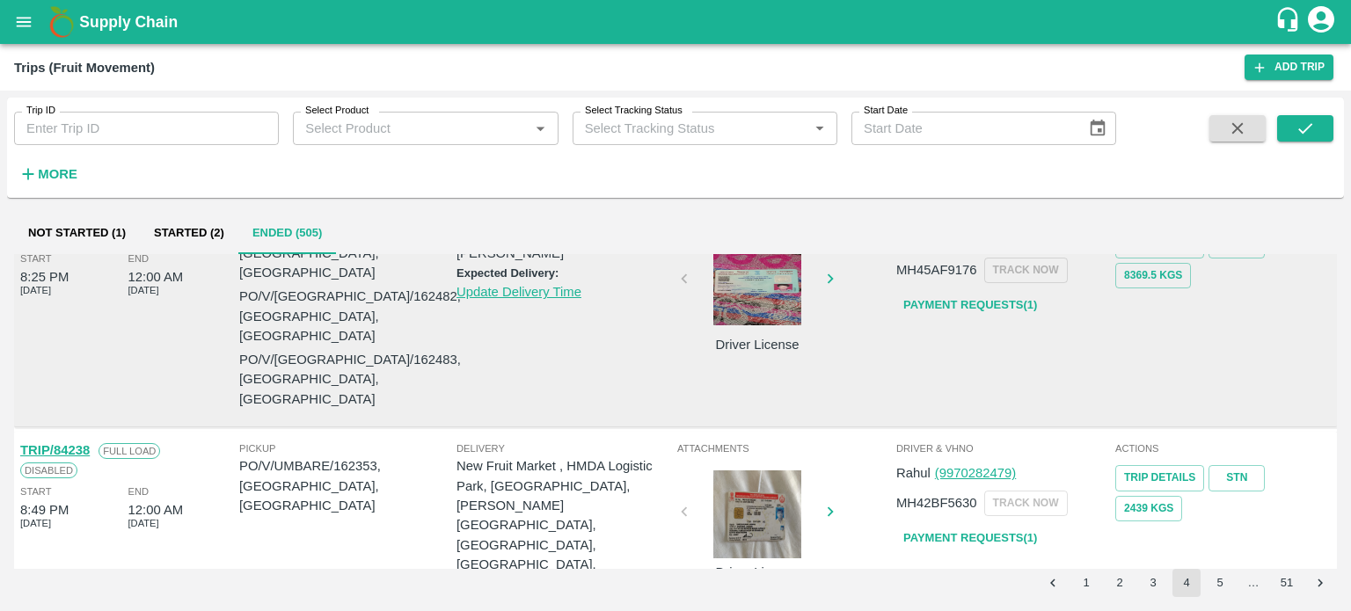
scroll to position [471, 0]
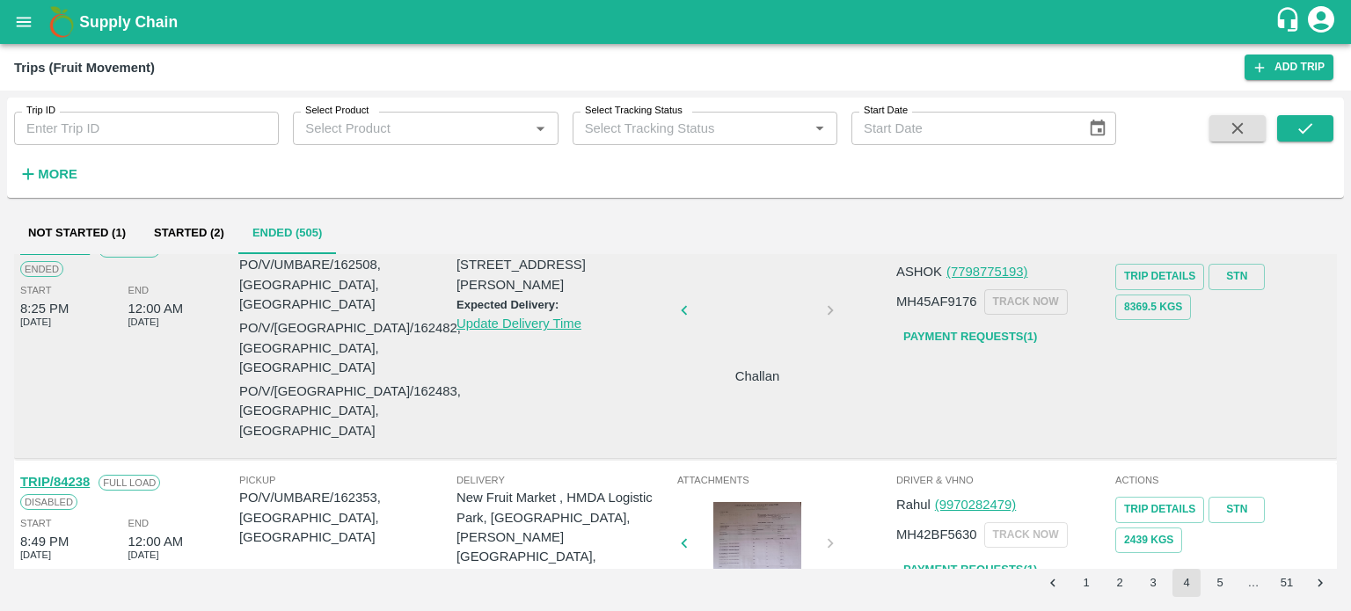
click at [763, 502] on div at bounding box center [757, 546] width 132 height 88
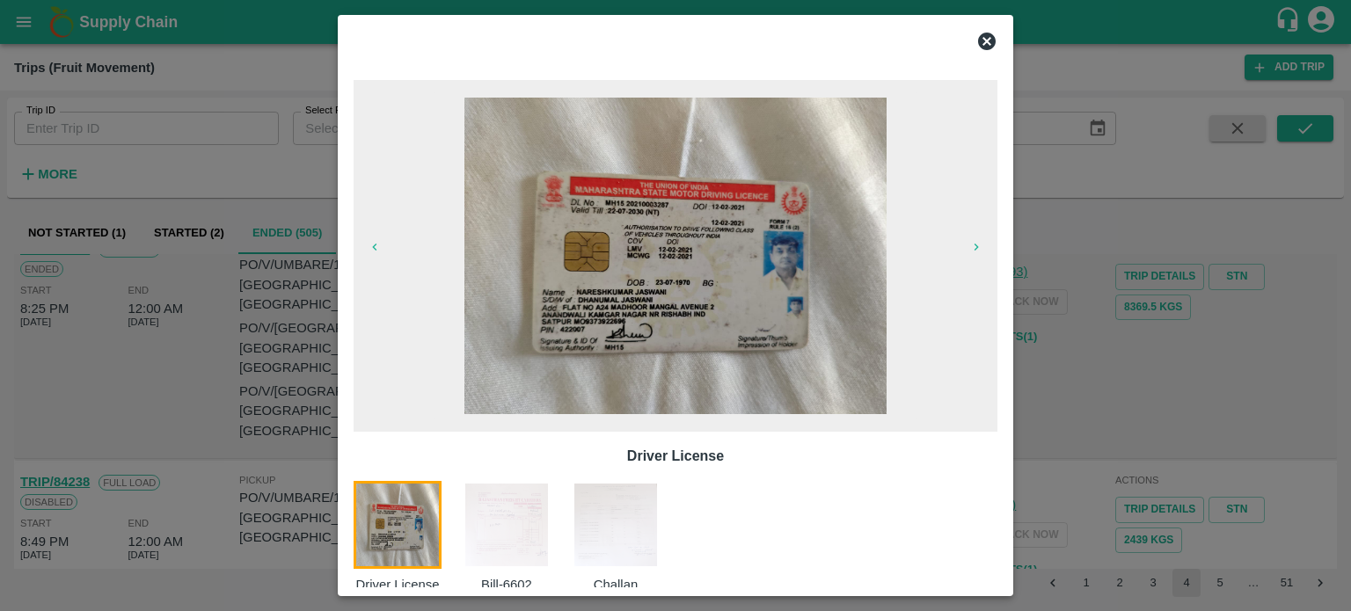
click at [503, 519] on img at bounding box center [507, 525] width 88 height 88
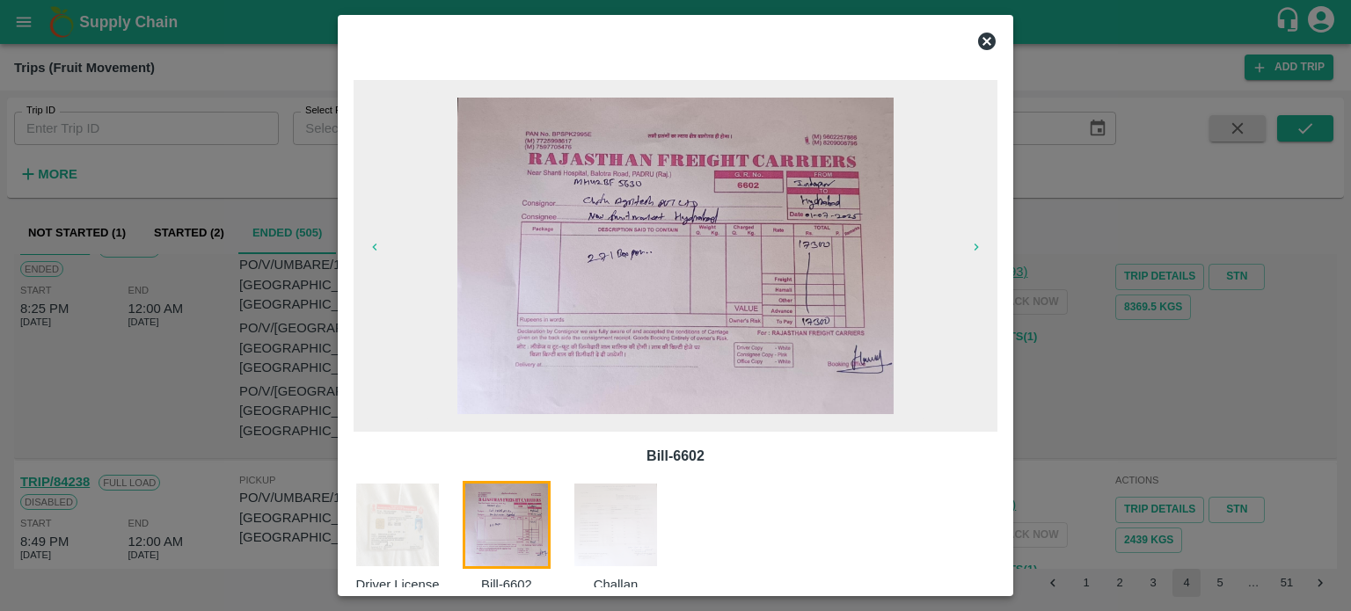
scroll to position [28, 0]
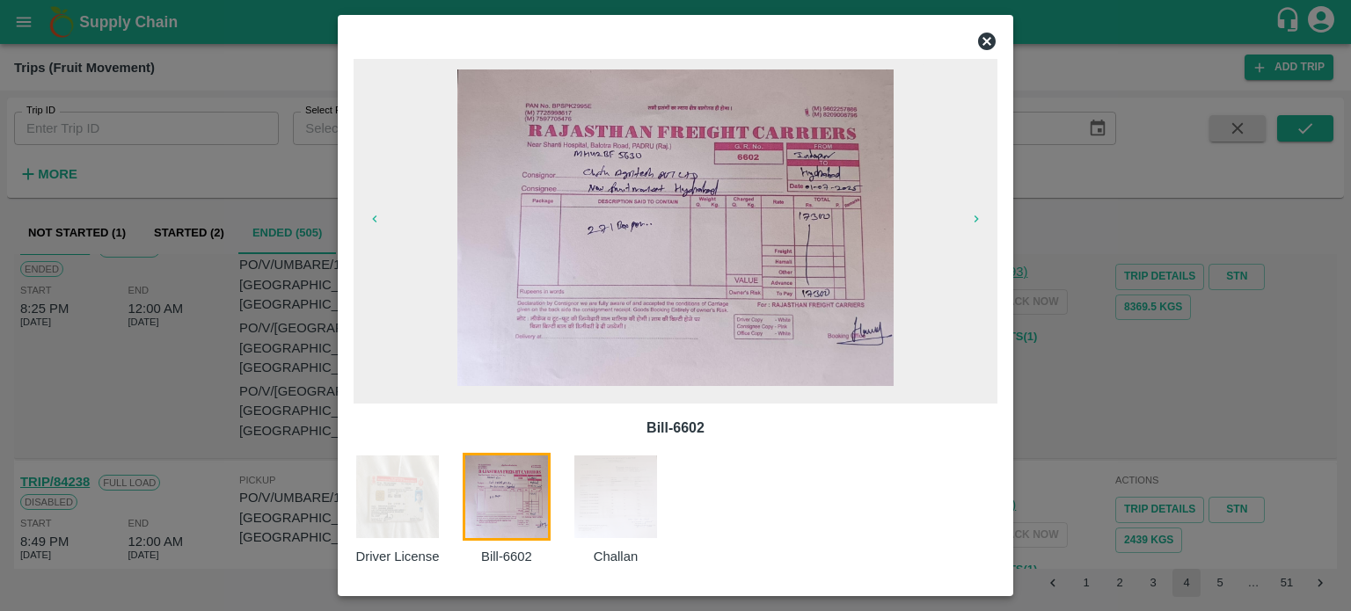
click at [285, 468] on div at bounding box center [675, 305] width 1351 height 611
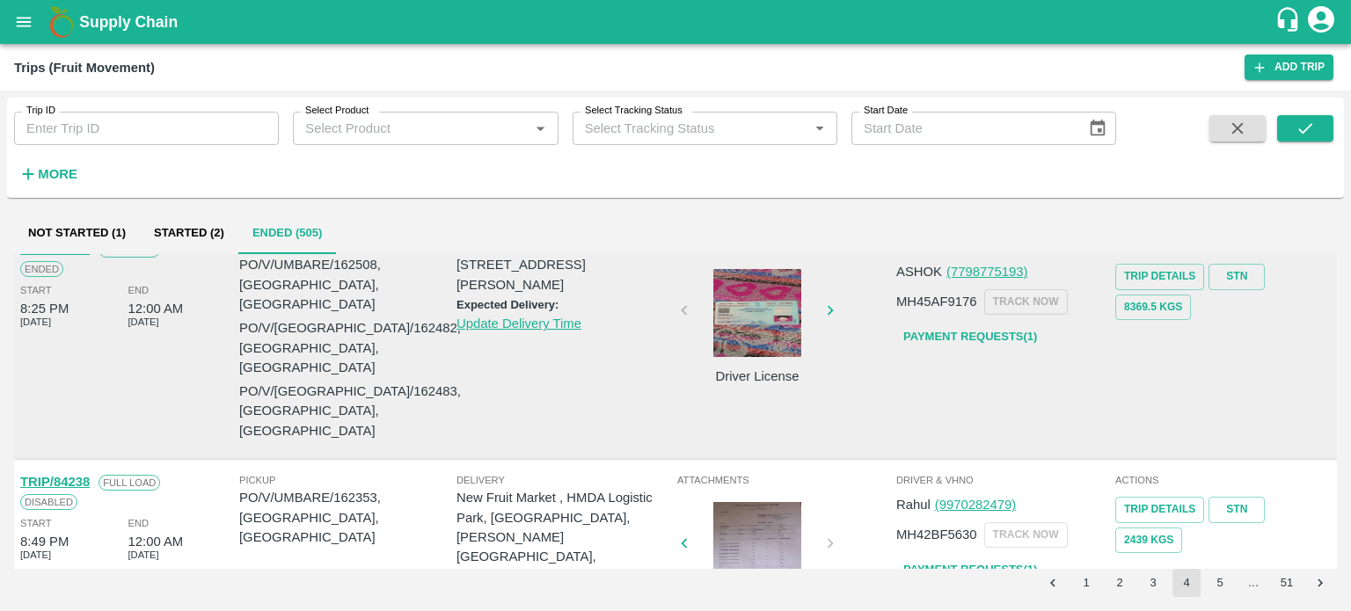
scroll to position [0, 0]
click at [754, 502] on div at bounding box center [757, 546] width 132 height 88
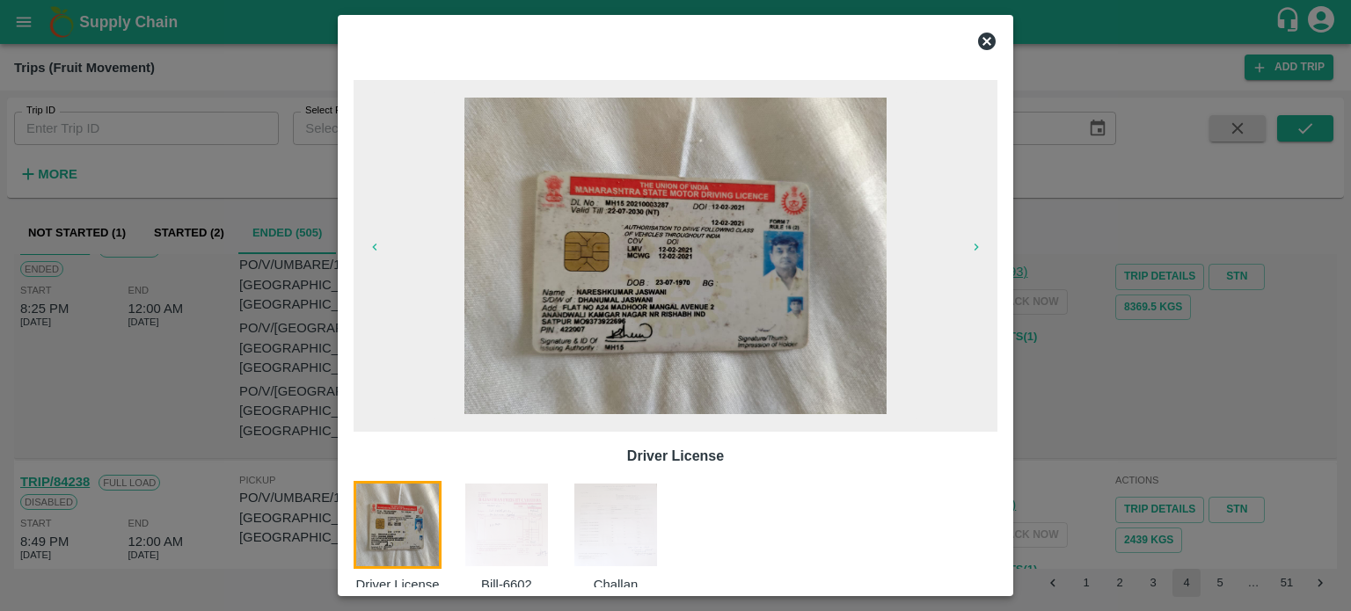
click at [989, 42] on icon at bounding box center [987, 42] width 18 height 18
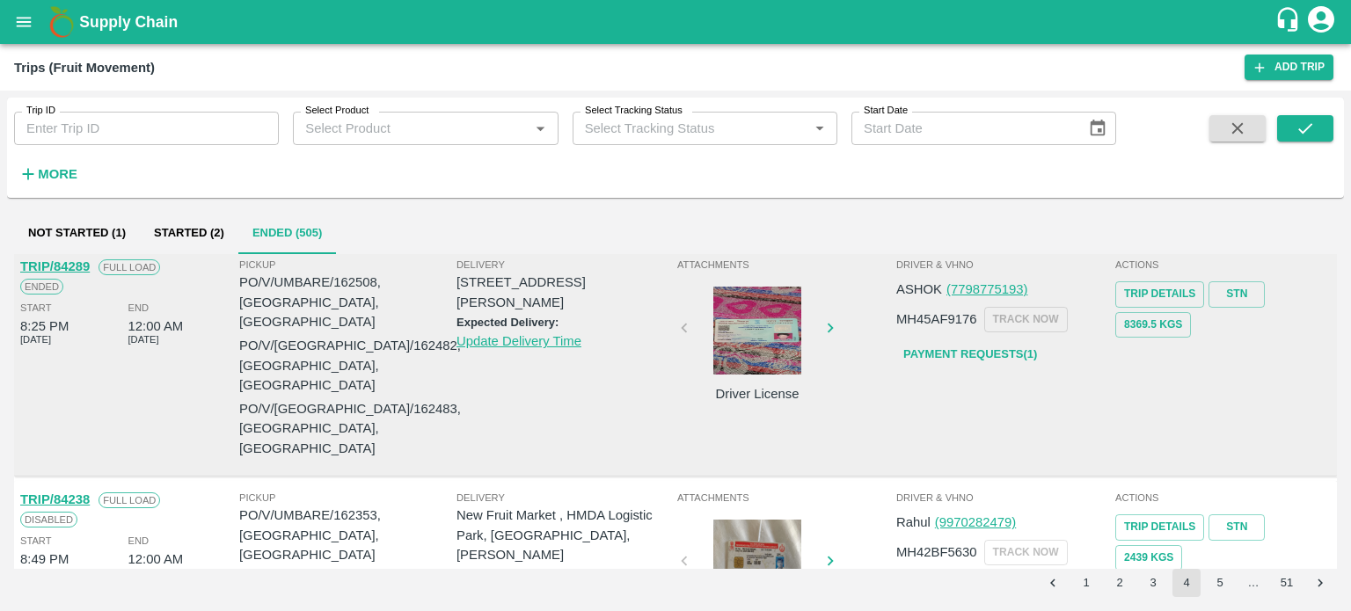
scroll to position [471, 0]
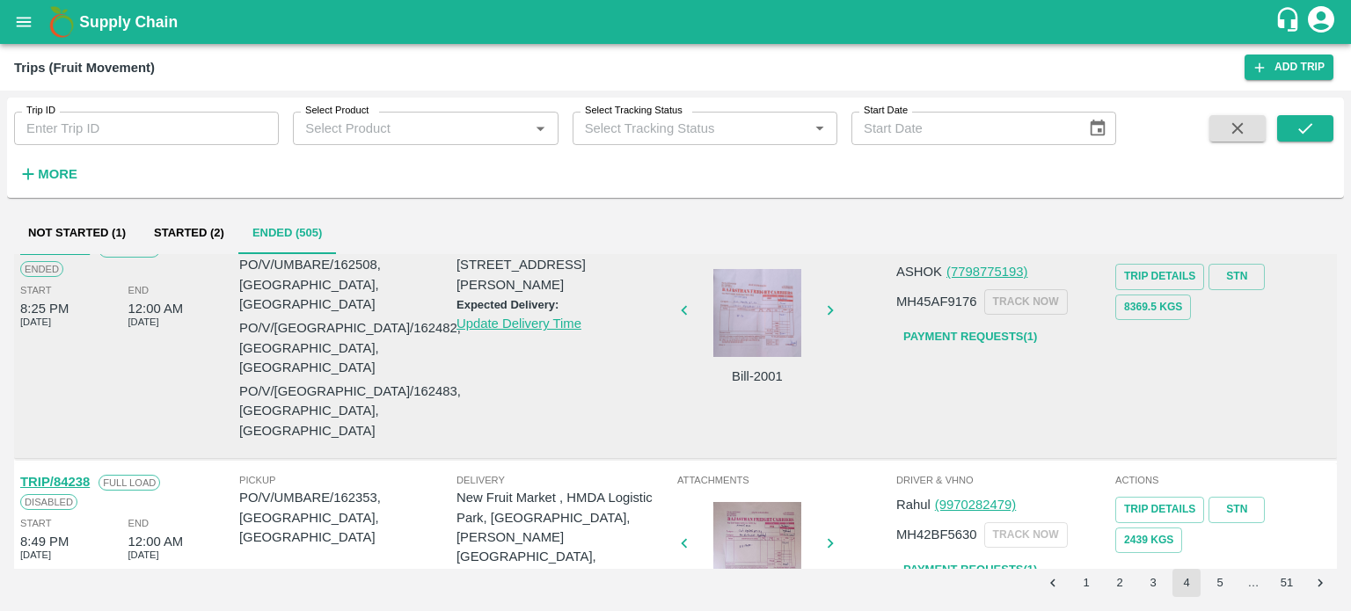
click at [753, 502] on div at bounding box center [757, 546] width 132 height 88
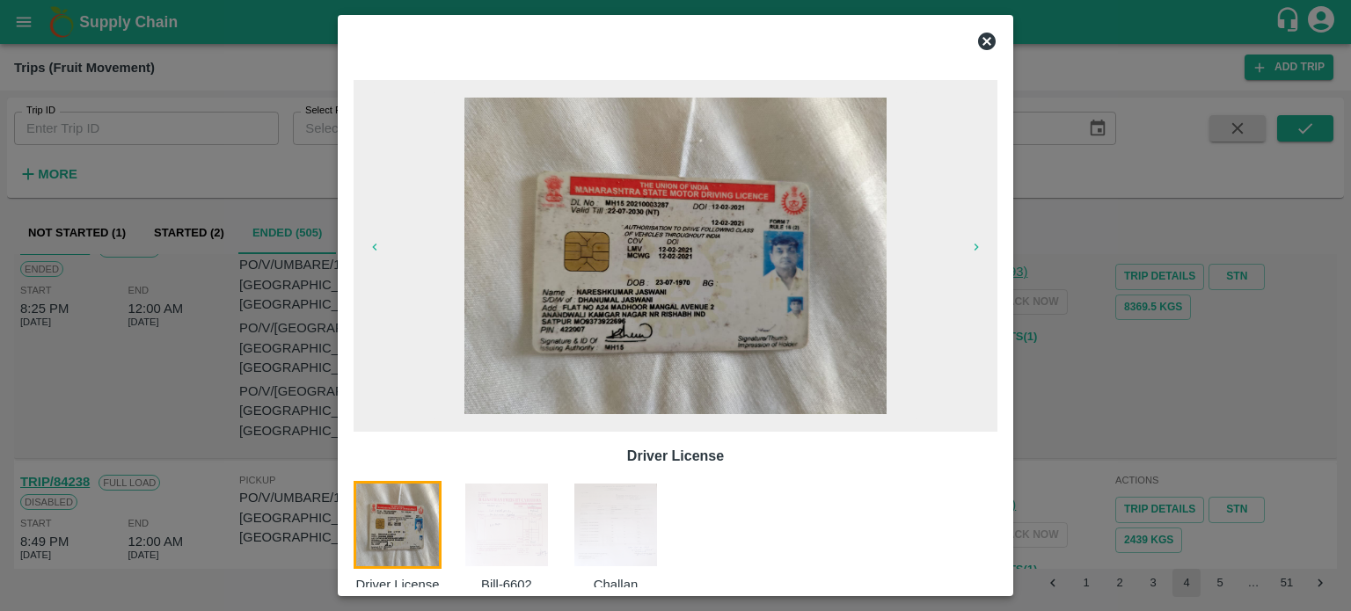
click at [609, 513] on img at bounding box center [616, 525] width 88 height 88
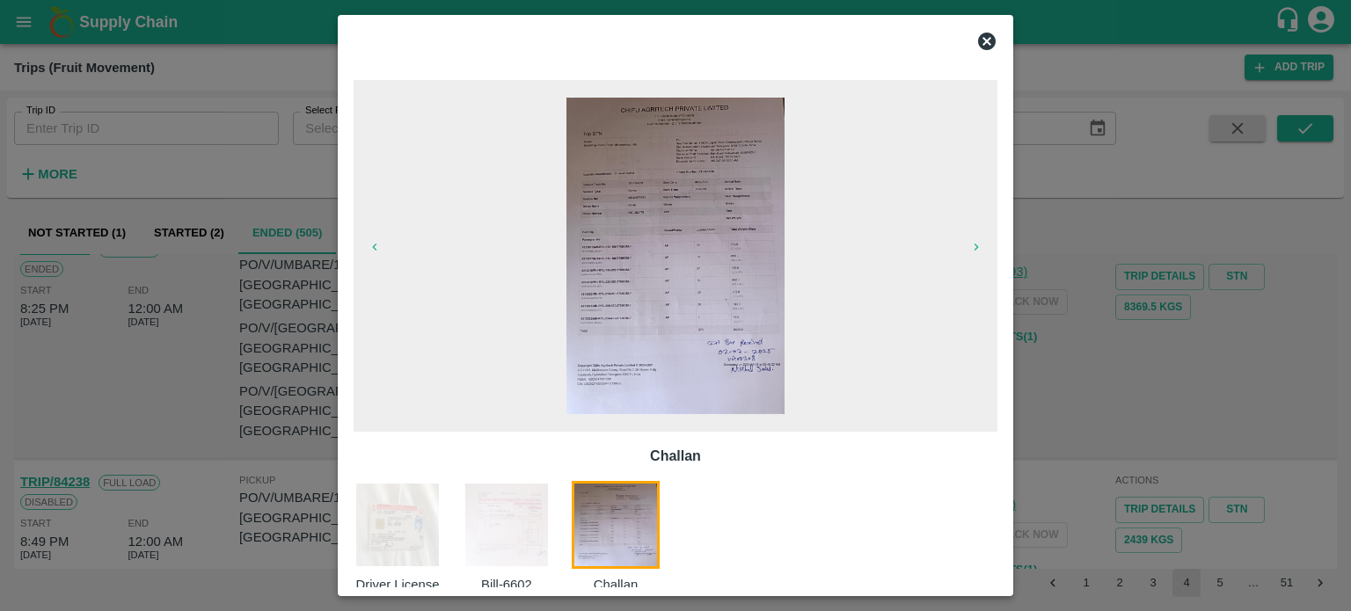
scroll to position [28, 0]
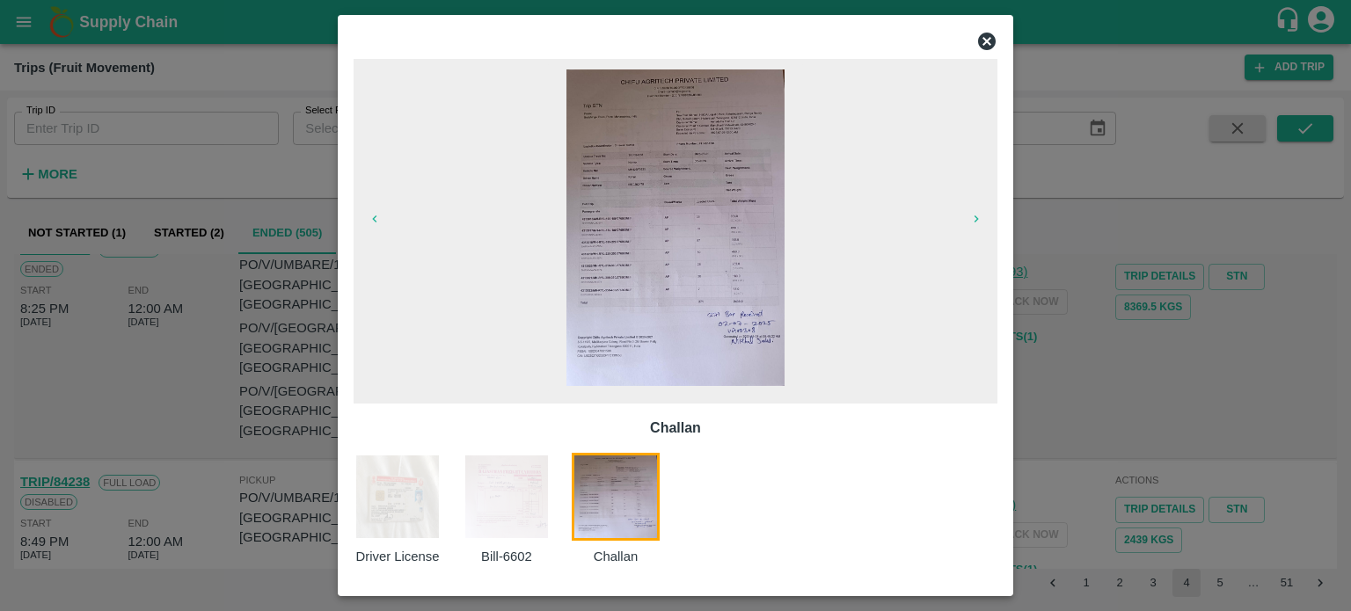
click at [504, 515] on img at bounding box center [507, 497] width 88 height 88
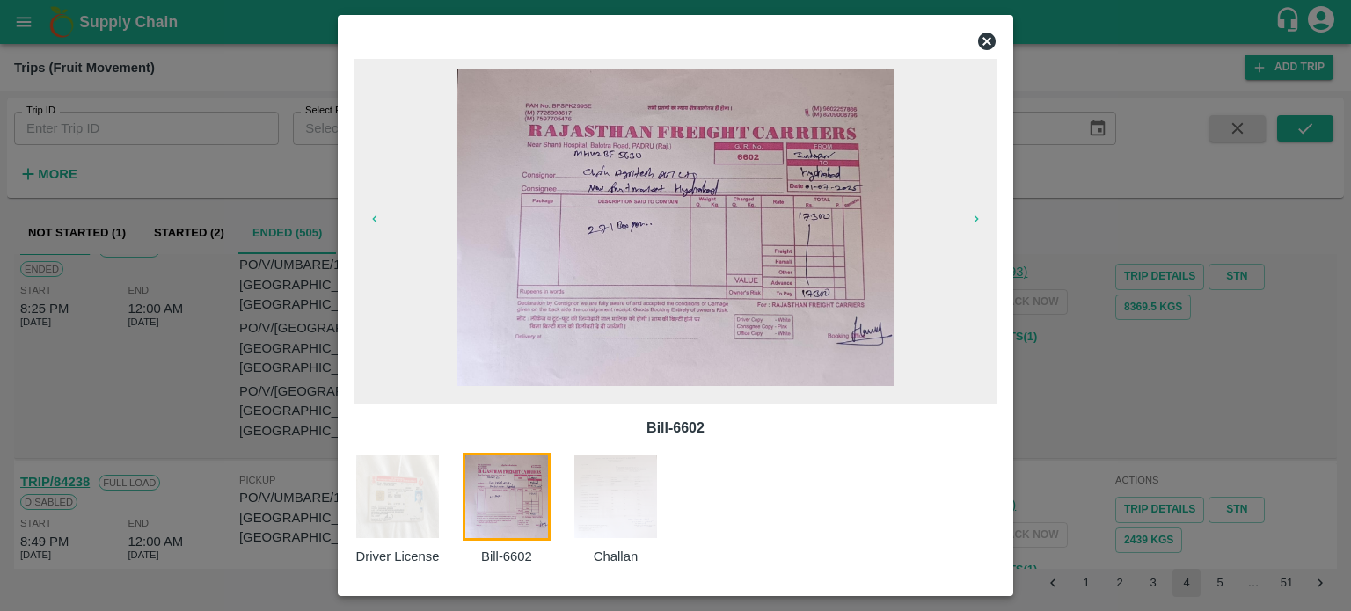
click at [299, 464] on div at bounding box center [675, 305] width 1351 height 611
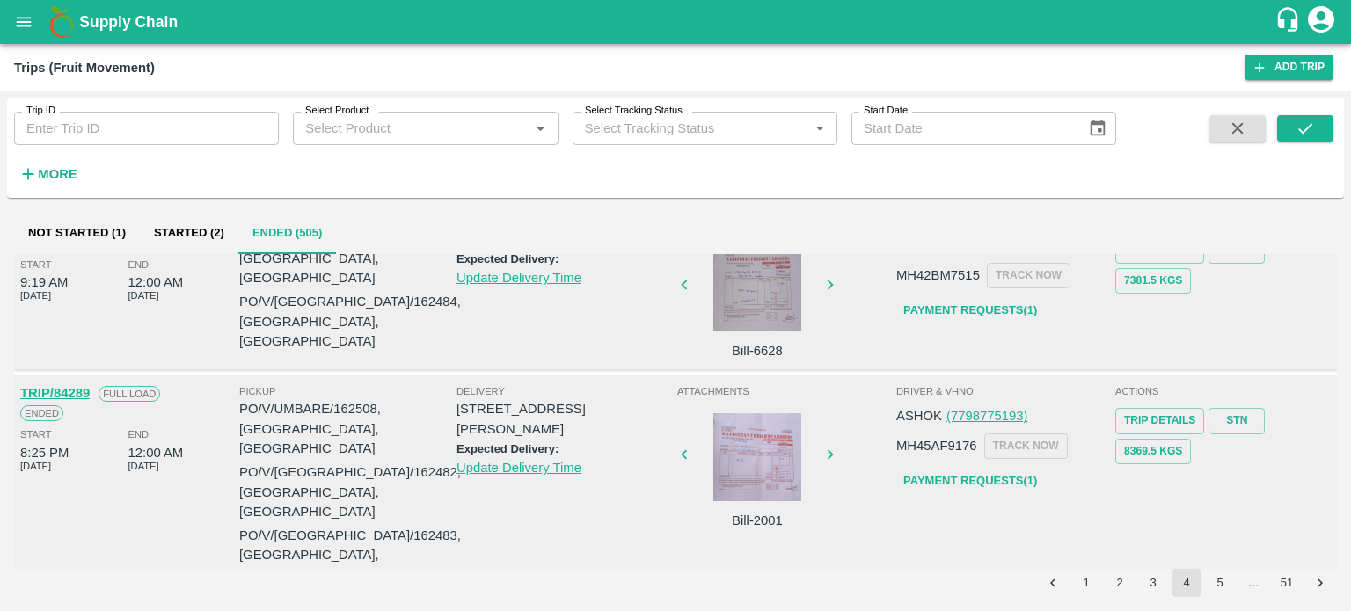
scroll to position [326, 0]
click at [758, 414] on div at bounding box center [757, 458] width 132 height 88
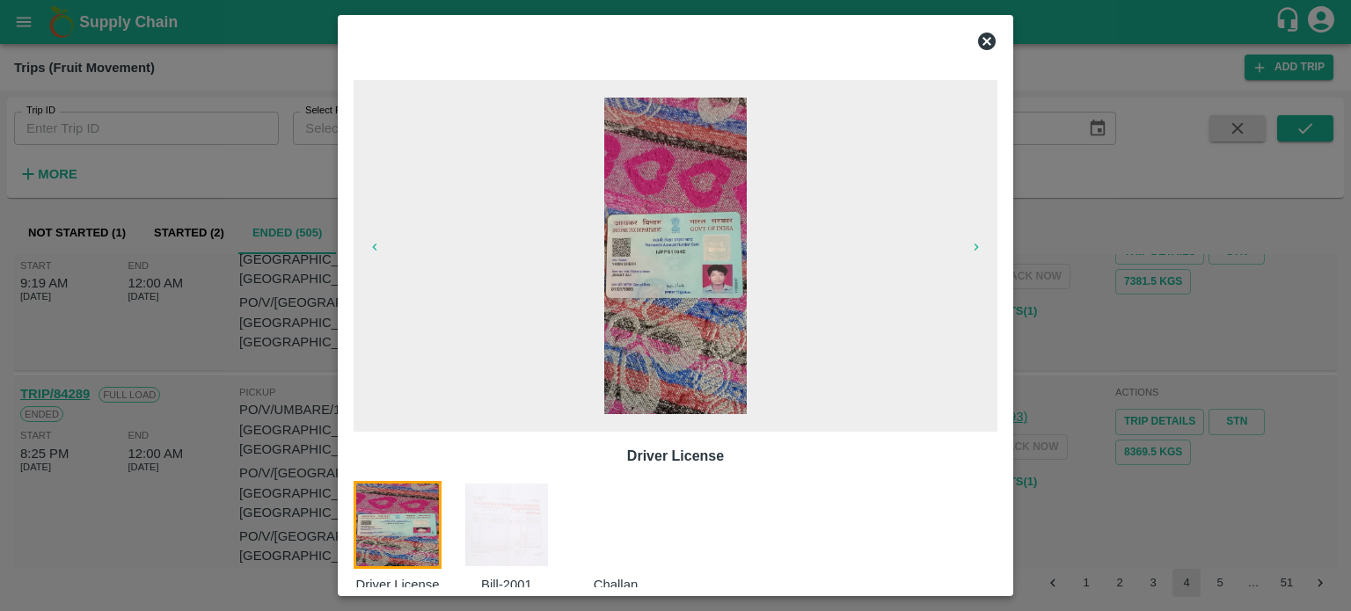
click at [512, 533] on img at bounding box center [507, 525] width 88 height 88
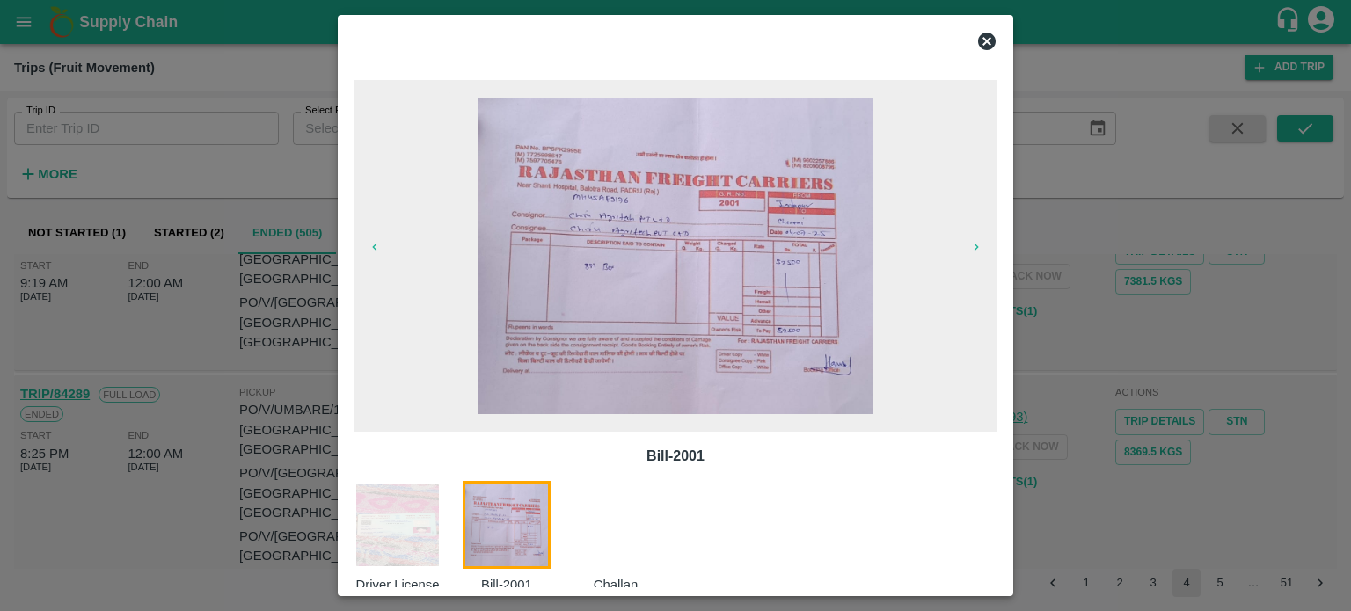
scroll to position [28, 0]
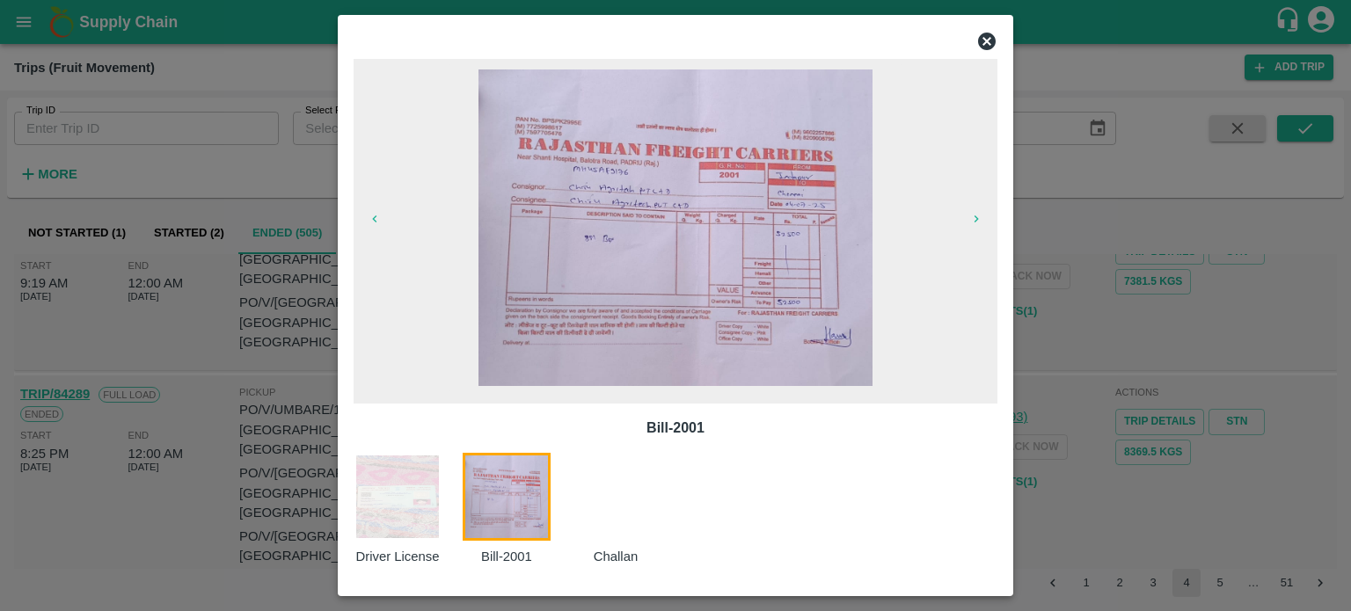
click at [983, 44] on icon at bounding box center [986, 41] width 21 height 21
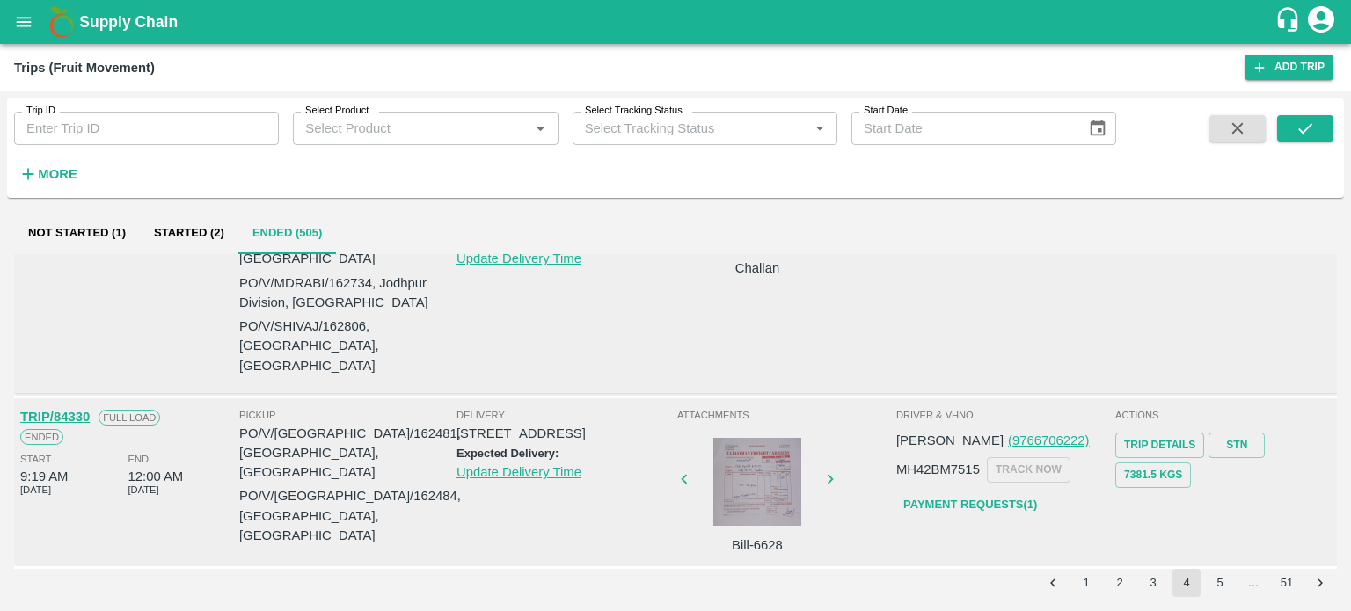
scroll to position [133, 0]
click at [728, 438] on div at bounding box center [757, 482] width 132 height 88
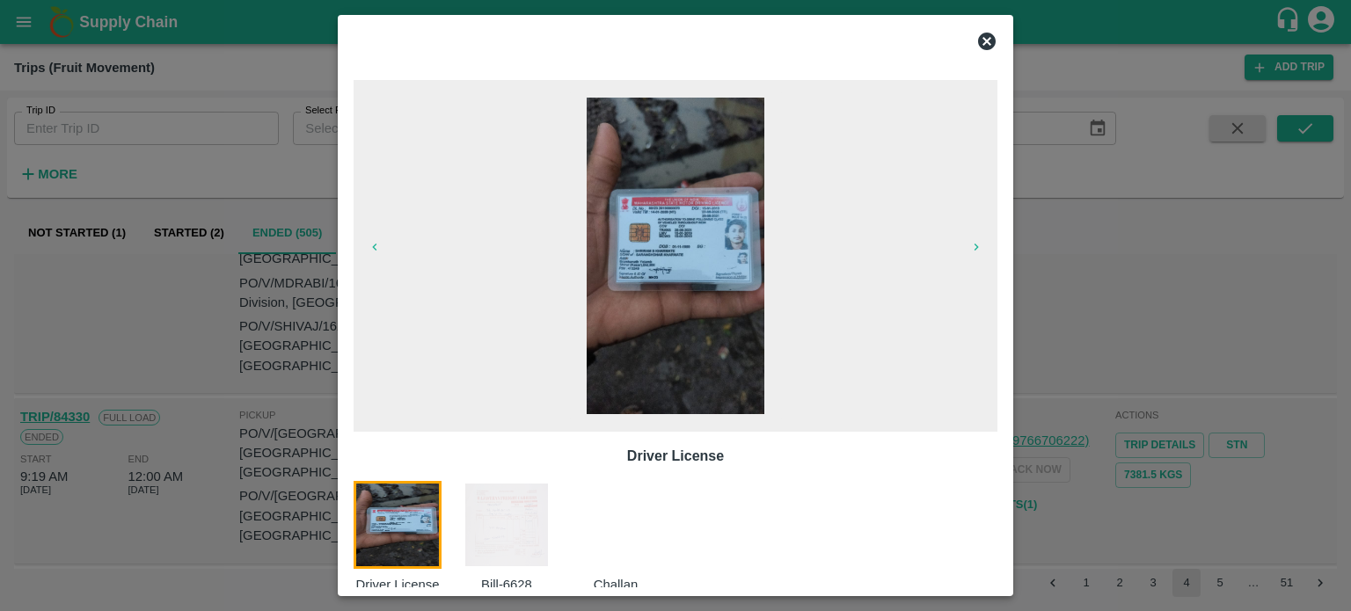
click at [549, 527] on img at bounding box center [507, 525] width 88 height 88
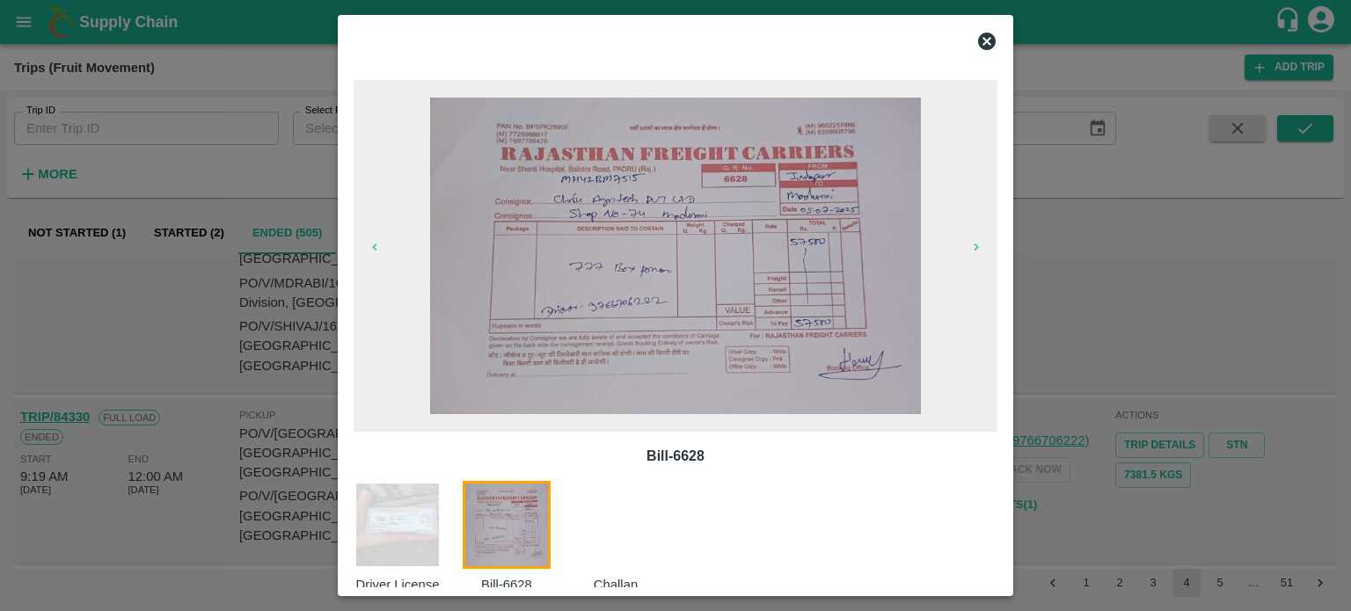
scroll to position [28, 0]
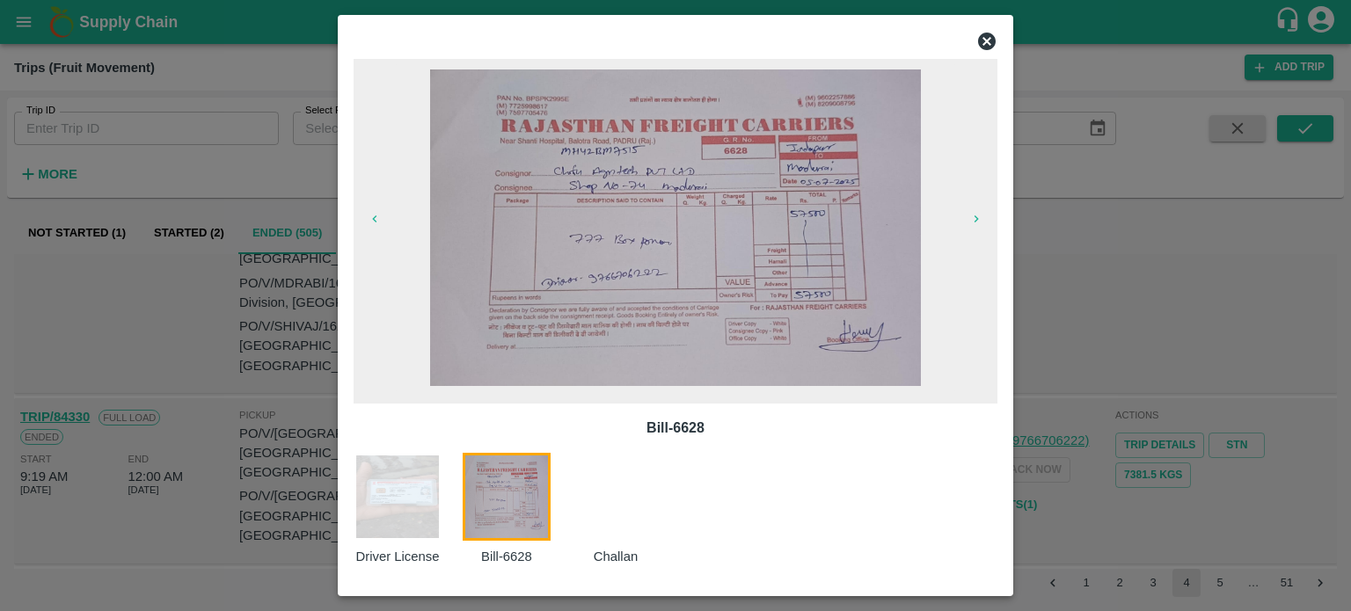
click at [982, 41] on icon at bounding box center [987, 42] width 18 height 18
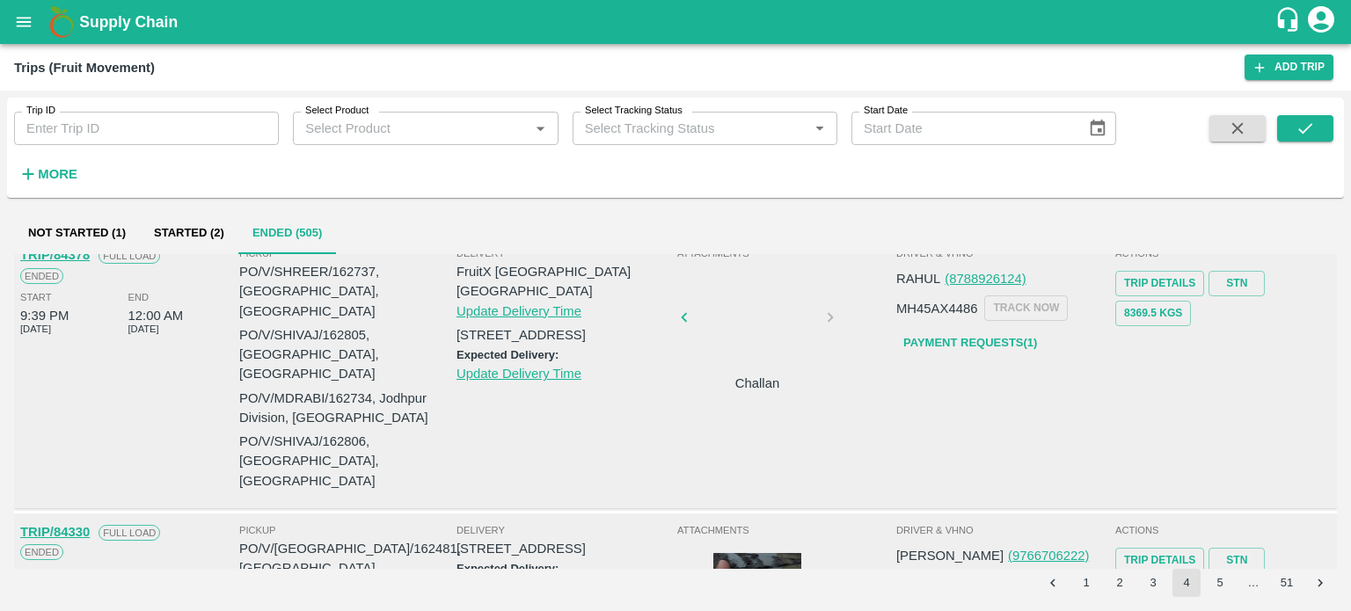
scroll to position [0, 0]
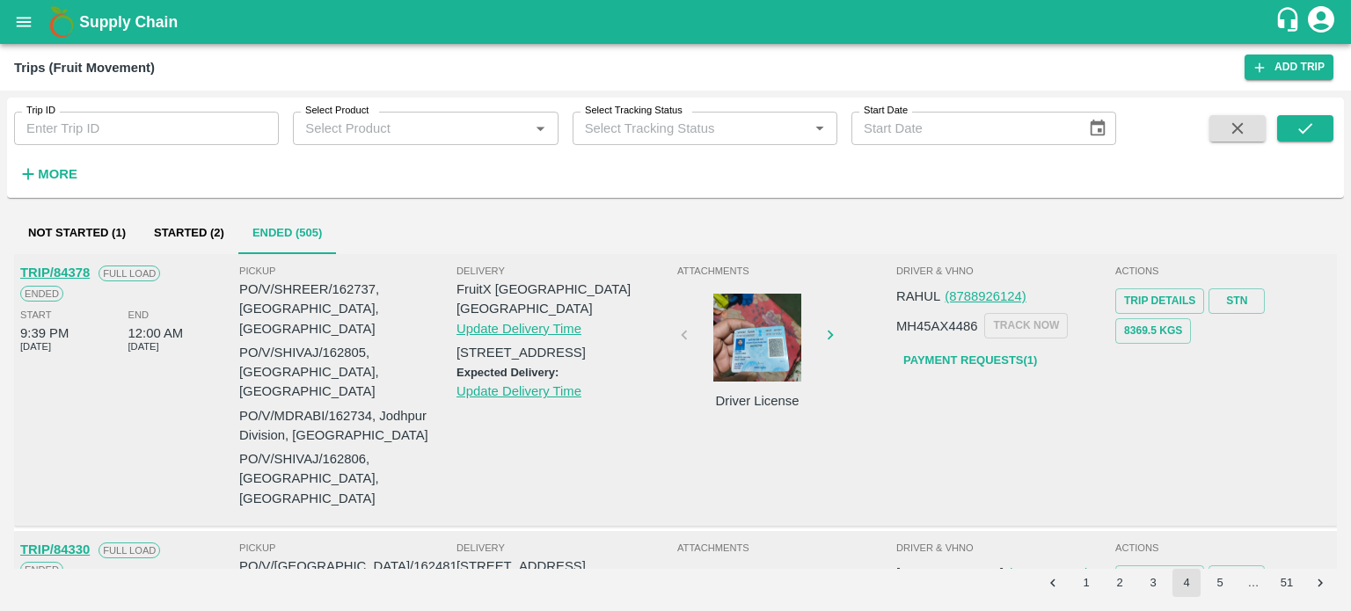
click at [758, 355] on div at bounding box center [757, 338] width 132 height 88
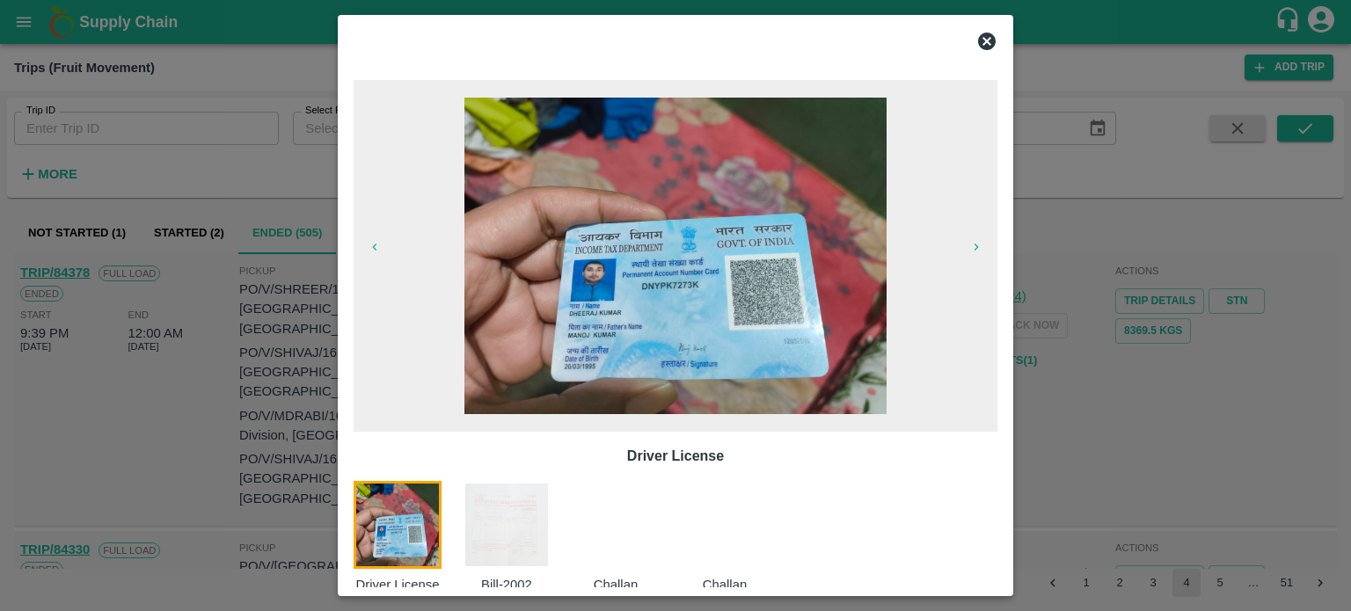
click at [526, 511] on img at bounding box center [507, 525] width 88 height 88
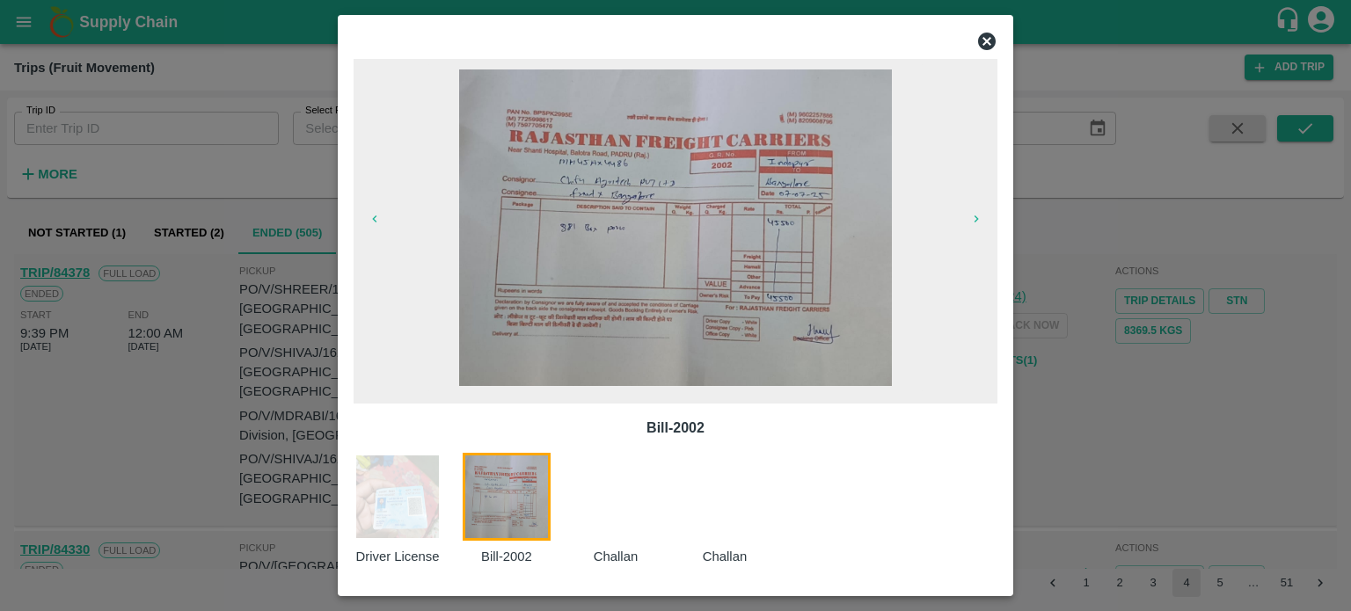
click at [987, 49] on icon at bounding box center [987, 42] width 18 height 18
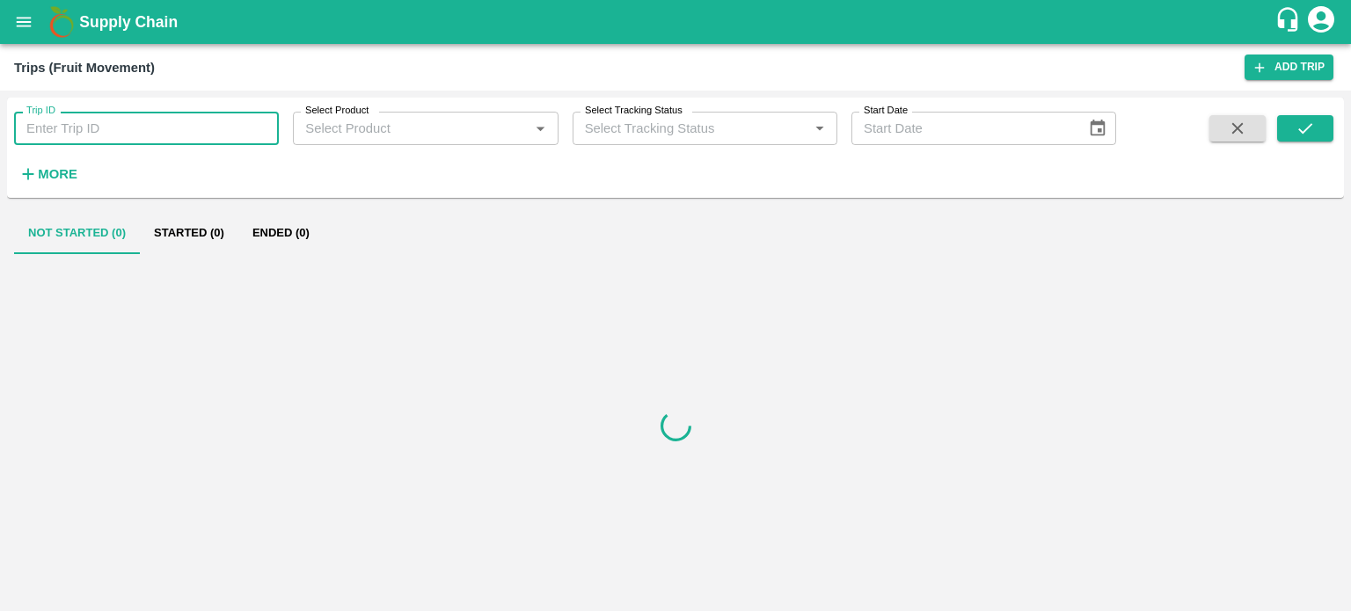
click at [109, 129] on input "Trip ID" at bounding box center [146, 128] width 265 height 33
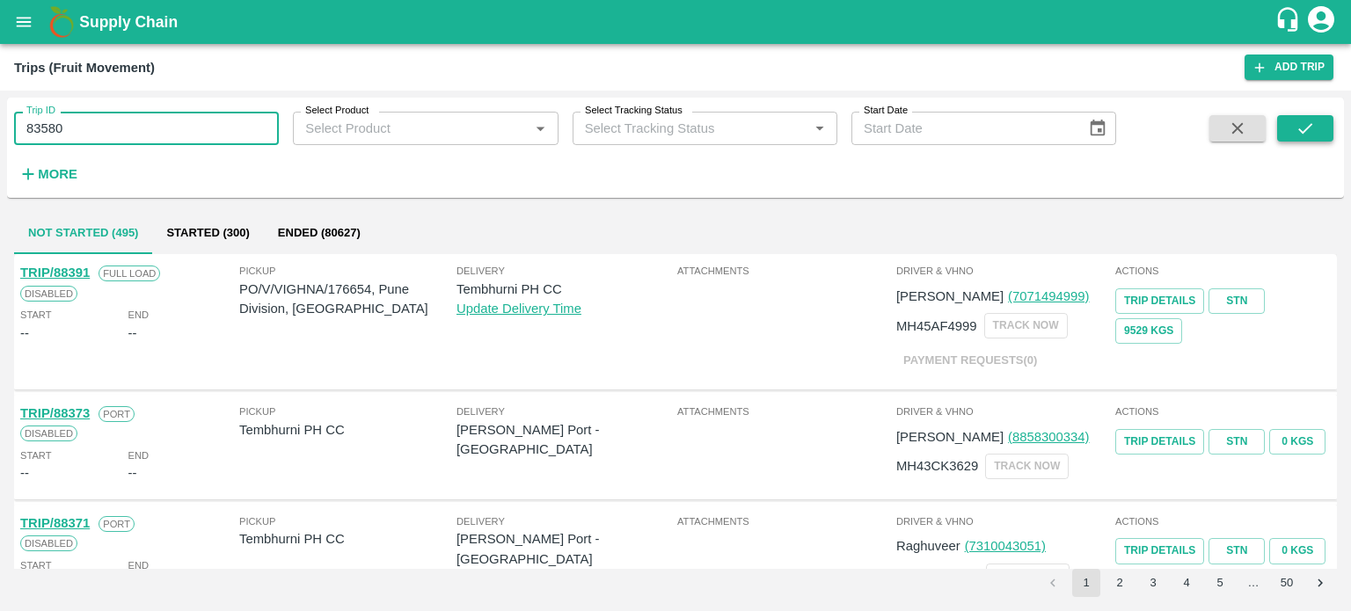
type input "83580"
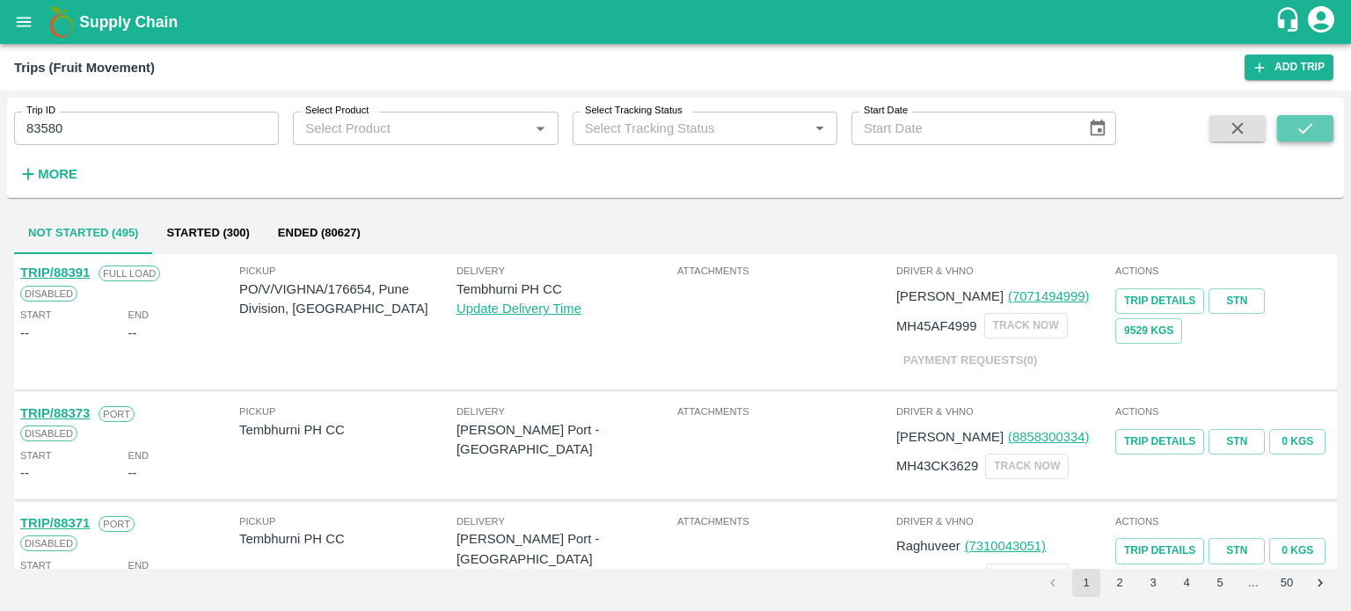
click at [1299, 131] on icon "submit" at bounding box center [1305, 128] width 19 height 19
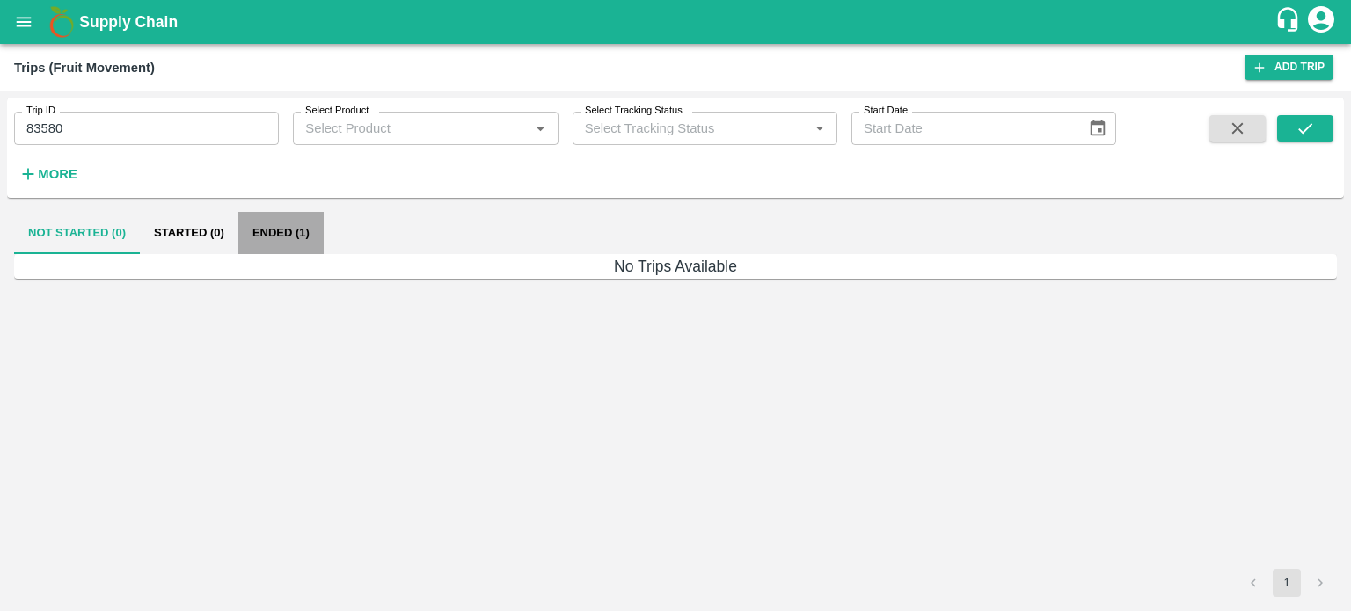
click at [264, 235] on button "Ended (1)" at bounding box center [280, 233] width 85 height 42
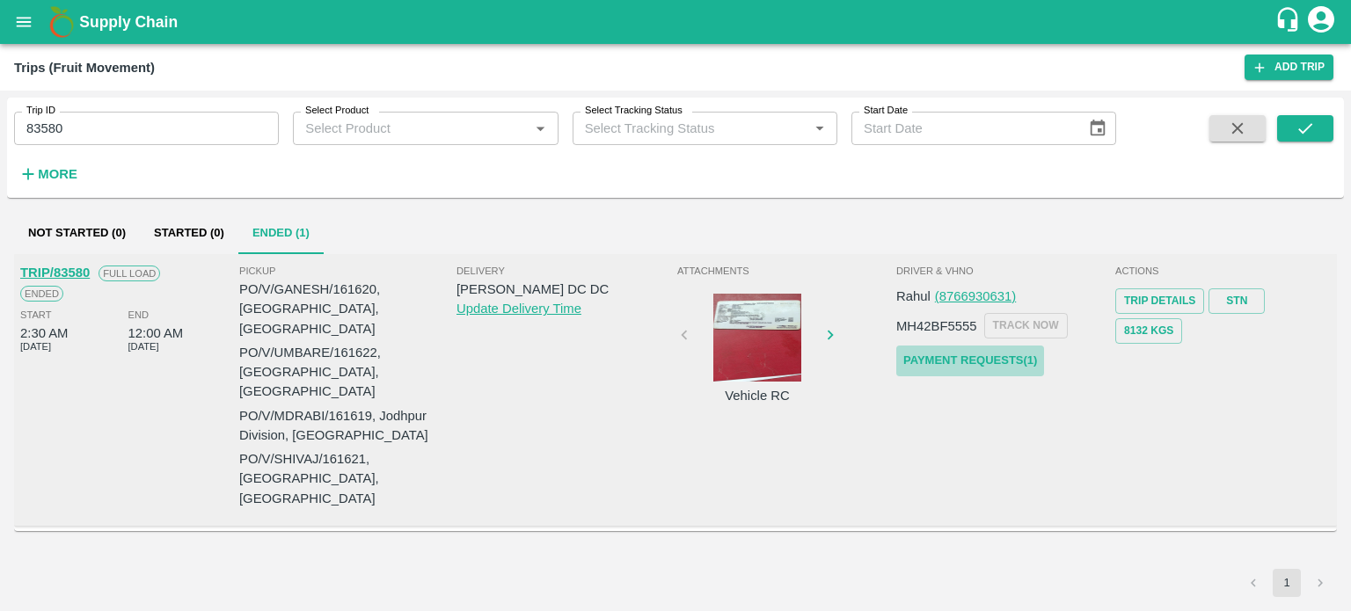
click at [1004, 357] on link "Payment Requests( 1 )" at bounding box center [970, 361] width 148 height 31
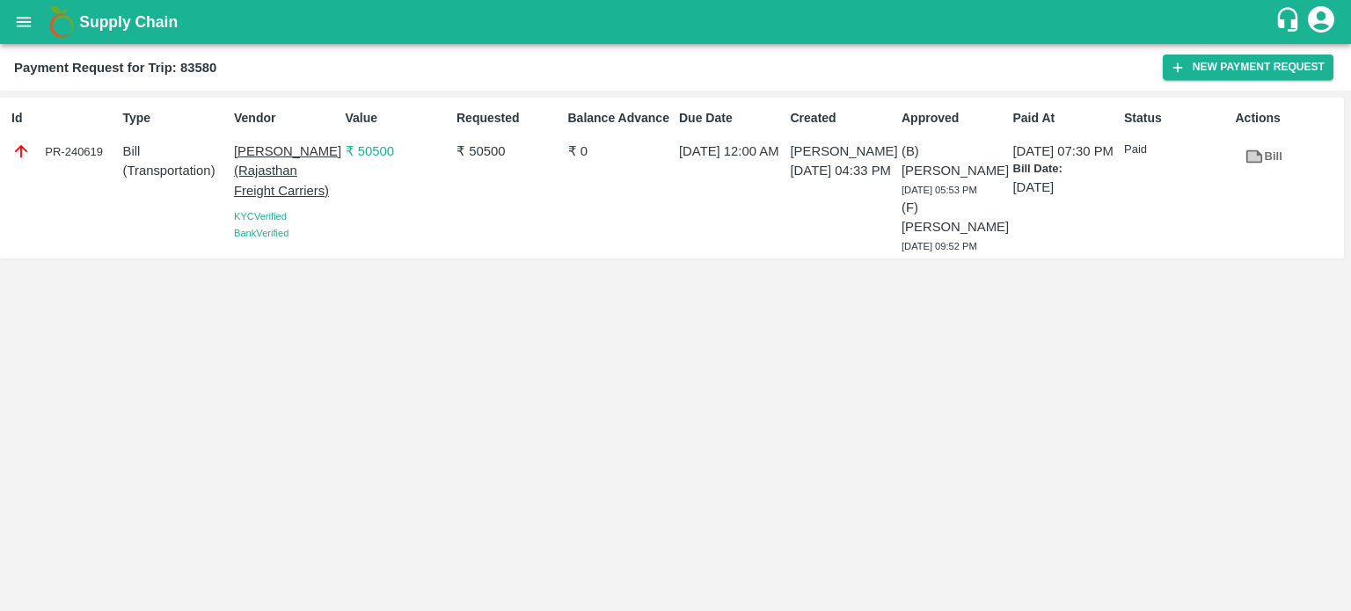
click at [71, 151] on div "PR-240619" at bounding box center [63, 151] width 105 height 19
click at [26, 15] on icon "open drawer" at bounding box center [23, 21] width 19 height 19
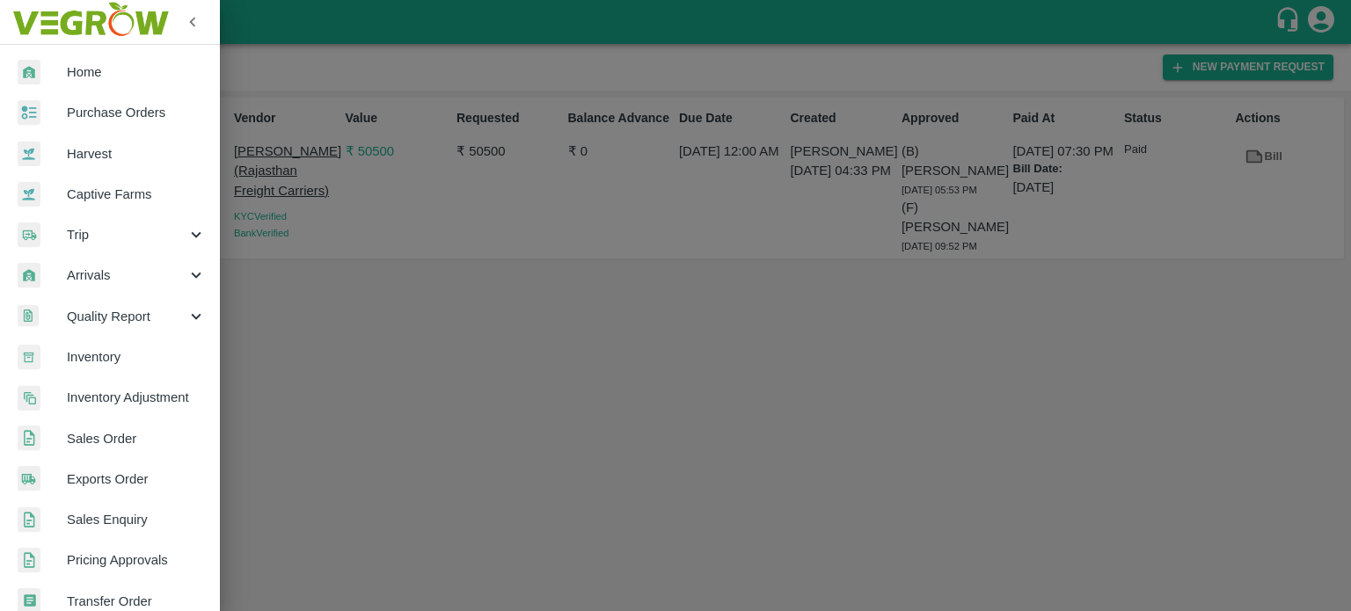
scroll to position [391, 0]
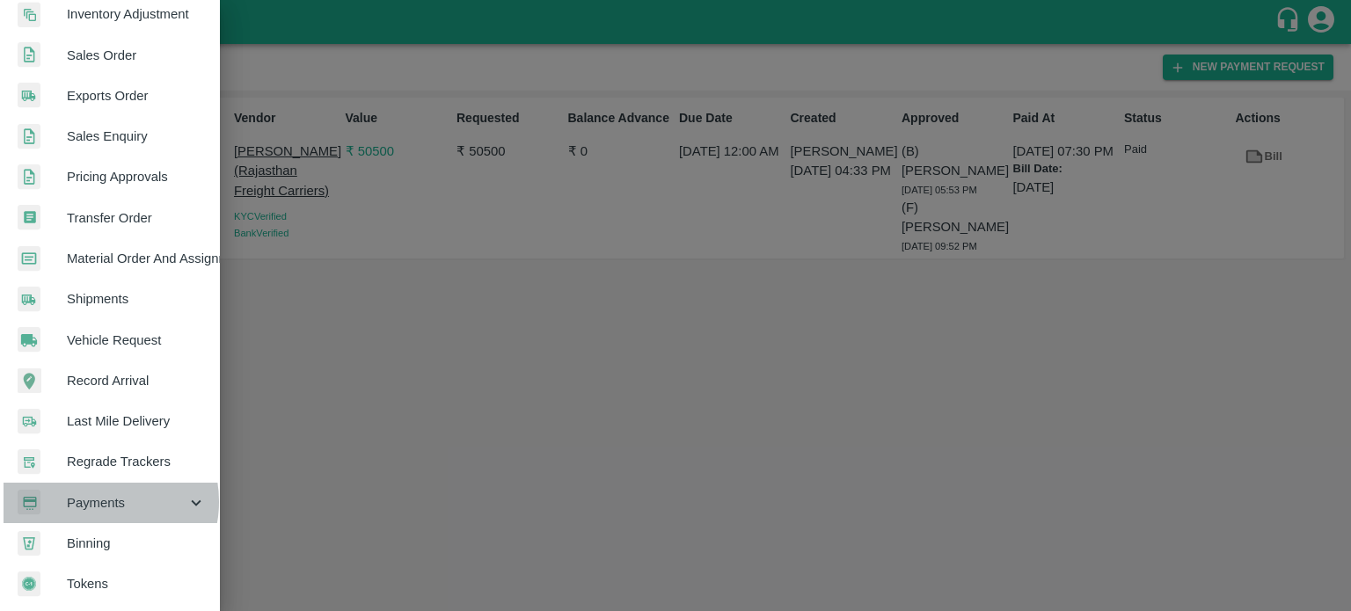
click at [99, 495] on span "Payments" at bounding box center [127, 502] width 120 height 19
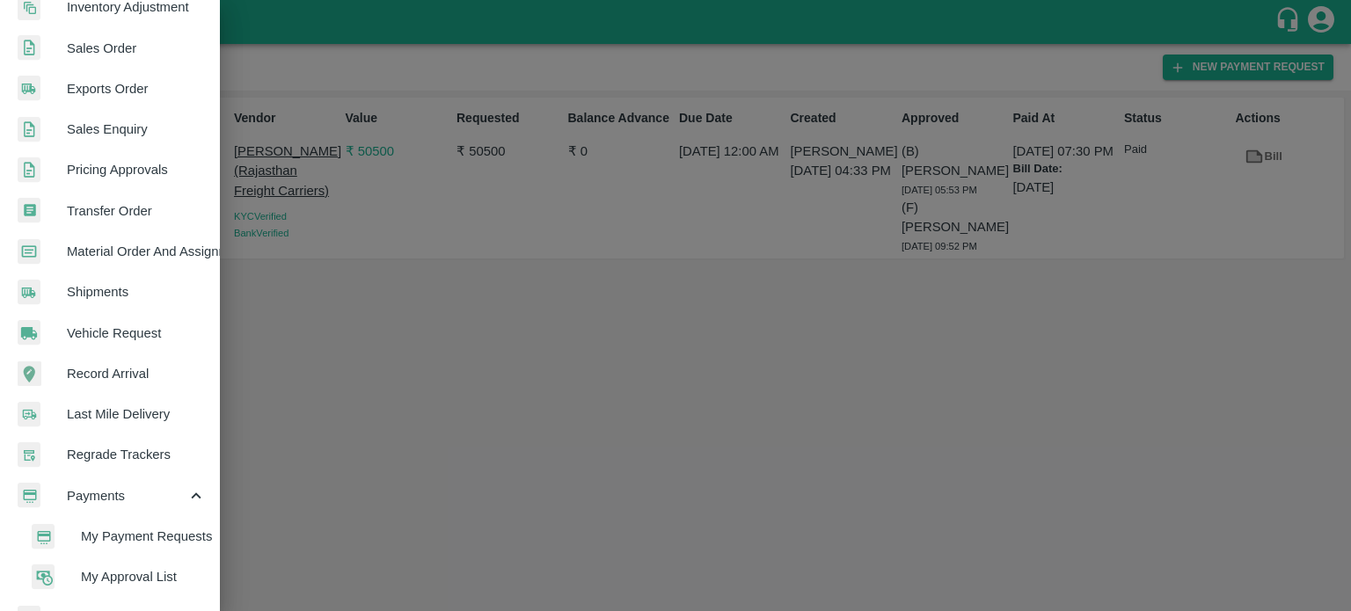
click at [146, 534] on span "My Payment Requests" at bounding box center [143, 536] width 125 height 19
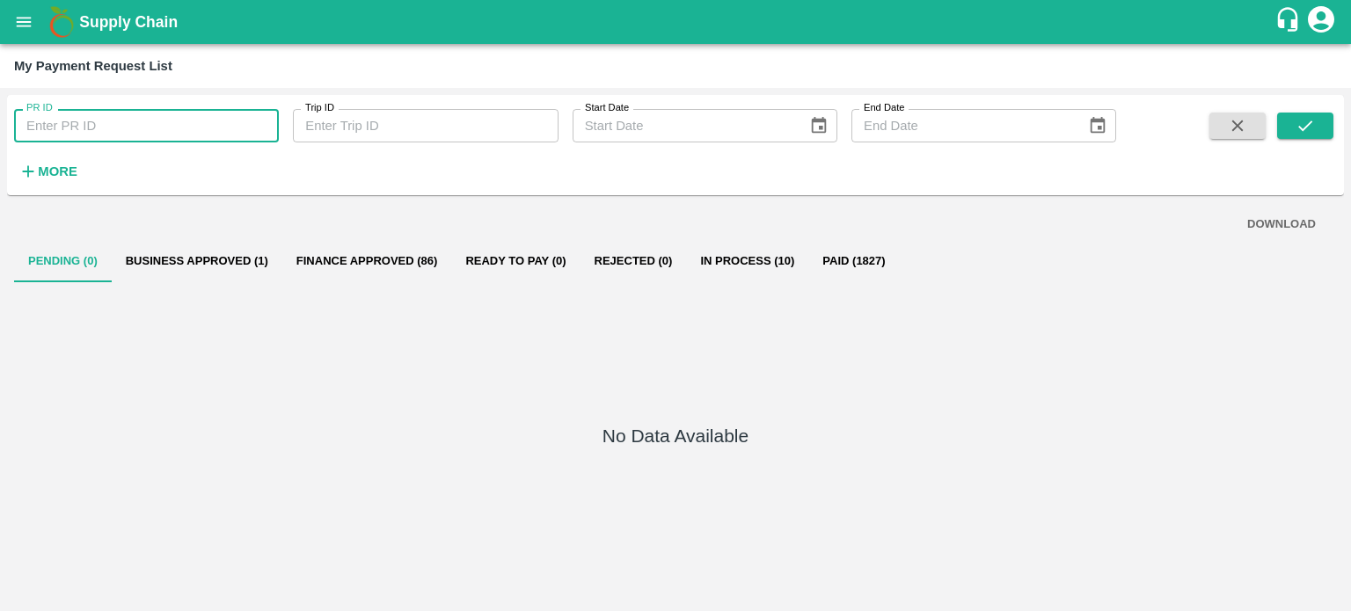
click at [105, 115] on input "PR ID" at bounding box center [146, 125] width 265 height 33
type input "240619"
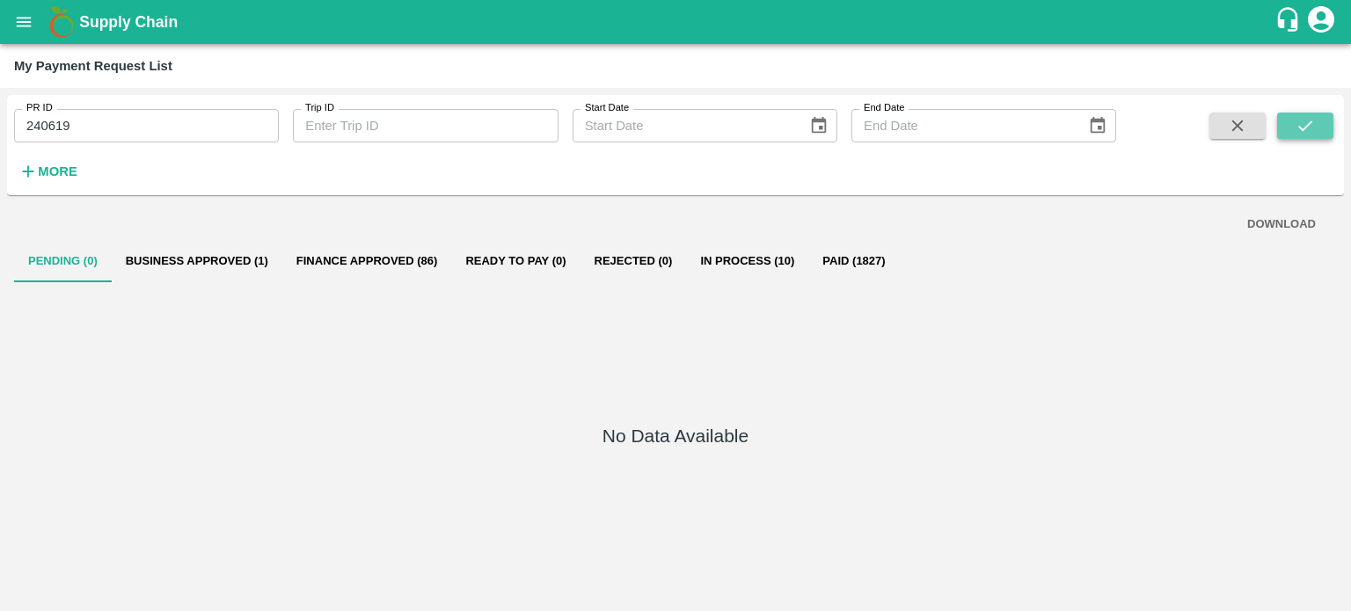
click at [1306, 129] on icon "submit" at bounding box center [1305, 125] width 19 height 19
click at [862, 256] on button "Paid (1)" at bounding box center [835, 261] width 79 height 42
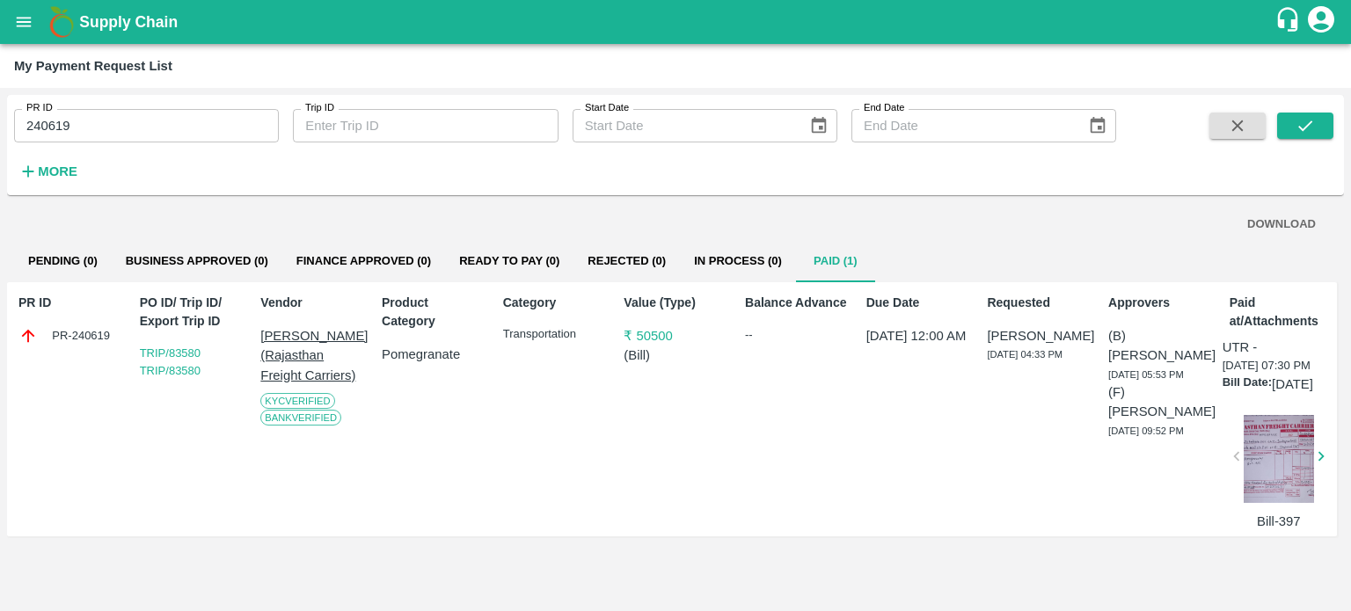
scroll to position [0, 5]
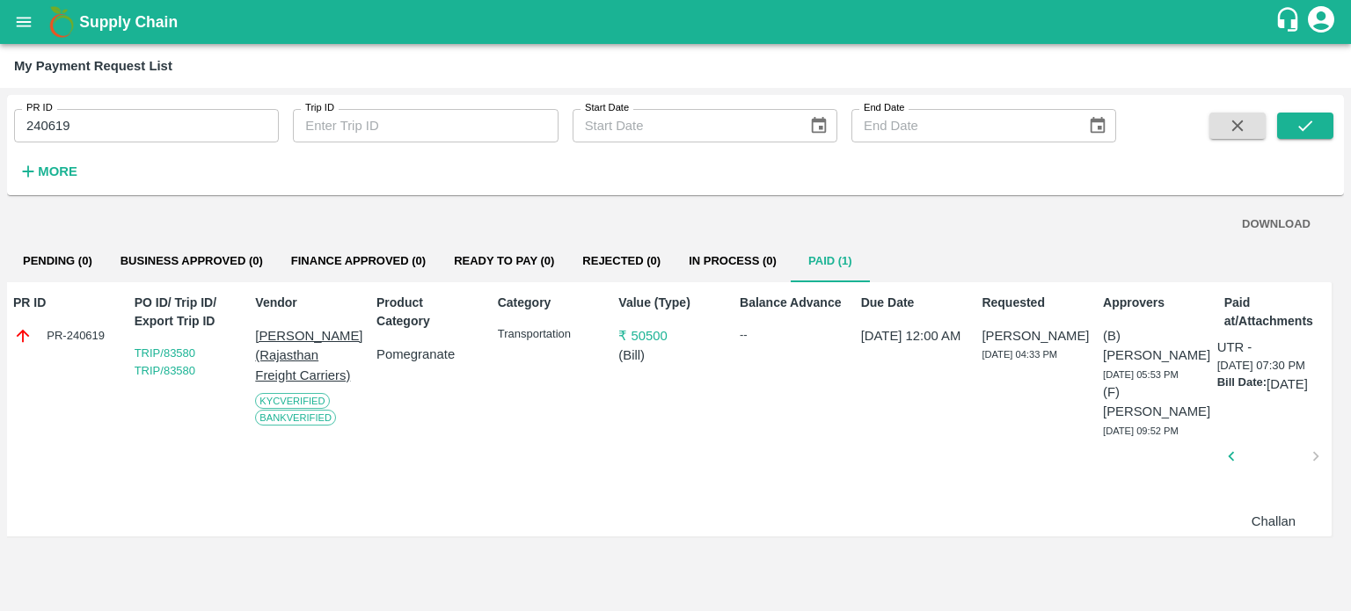
click at [1225, 353] on p "UTR -" at bounding box center [1234, 347] width 35 height 19
click at [1234, 384] on div "UTR - [DATE] 07:30 PM Bill Date: [DATE] Challan" at bounding box center [1272, 435] width 110 height 194
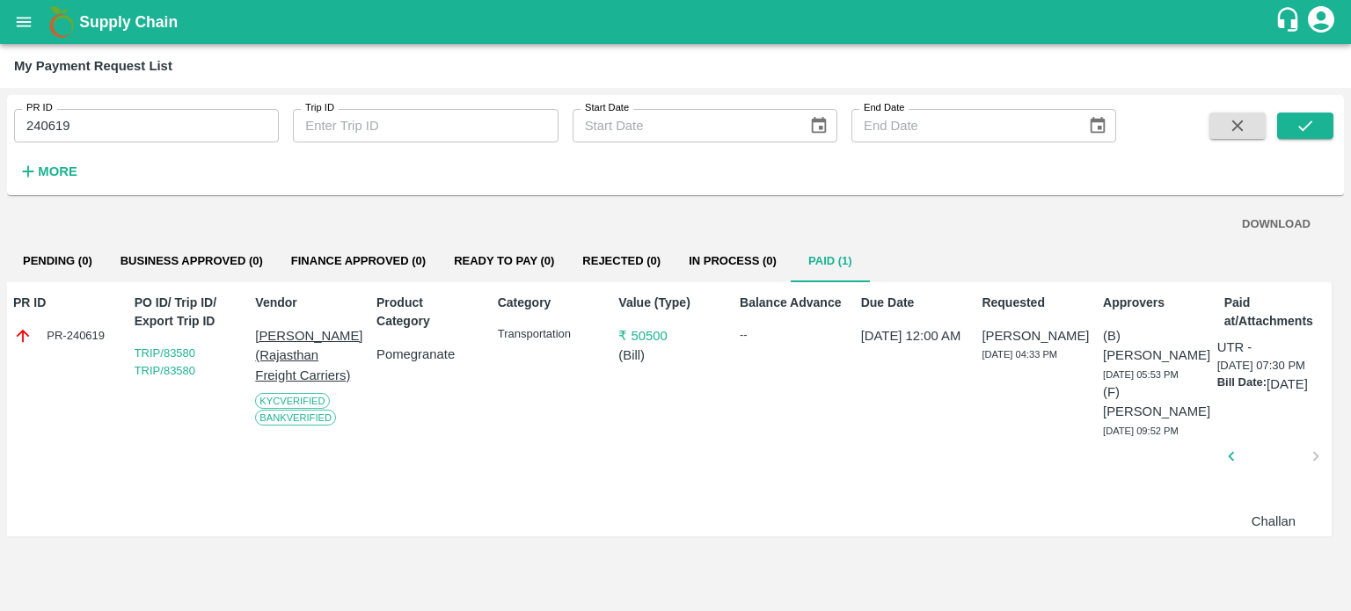
click at [419, 446] on div "Product Category Pomegranate" at bounding box center [424, 409] width 110 height 245
click at [25, 24] on icon "open drawer" at bounding box center [23, 21] width 19 height 19
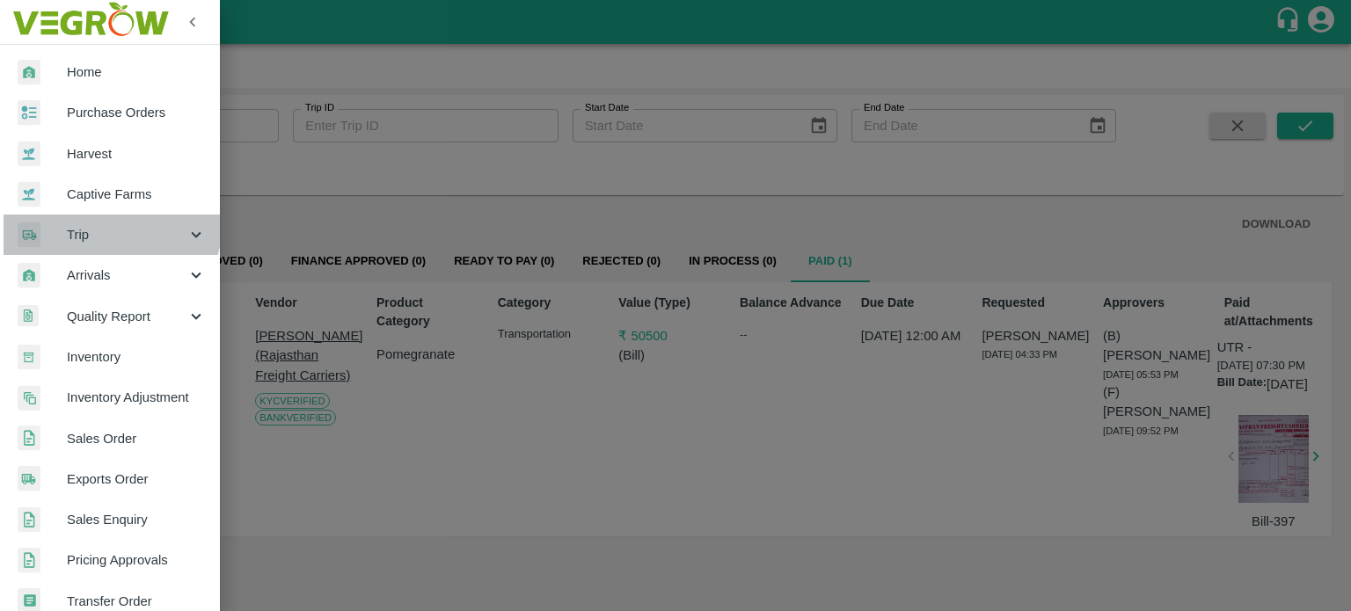
click at [88, 220] on div "Trip" at bounding box center [110, 235] width 220 height 40
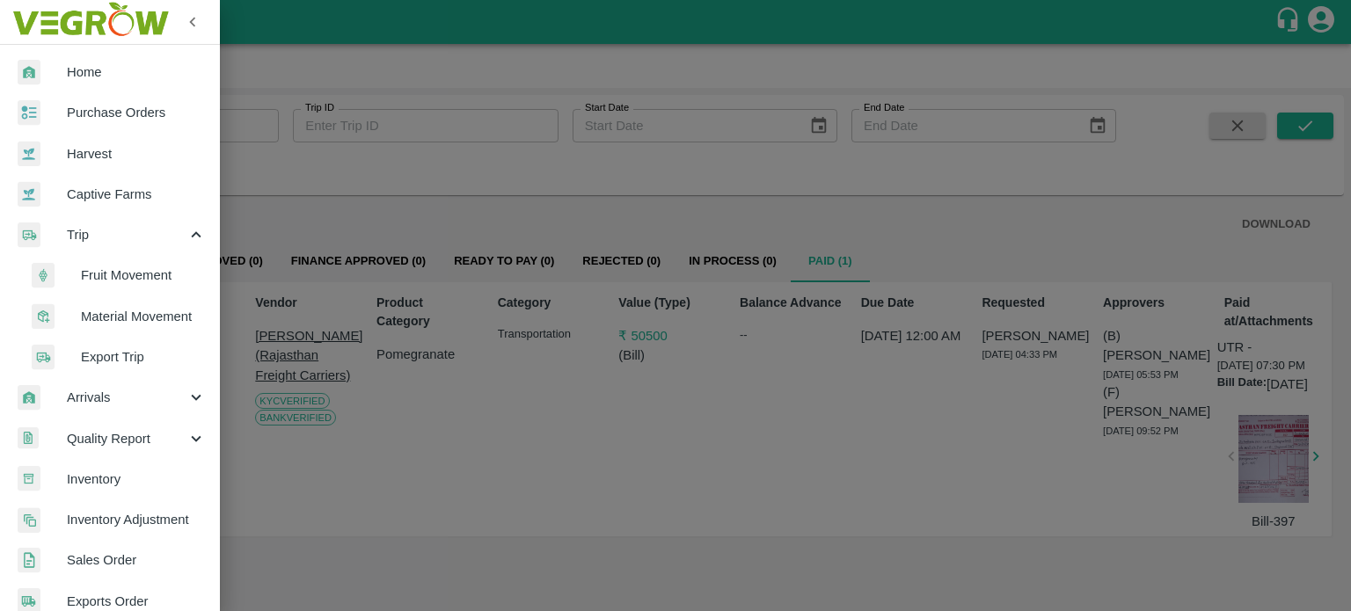
click at [119, 274] on span "Fruit Movement" at bounding box center [143, 275] width 125 height 19
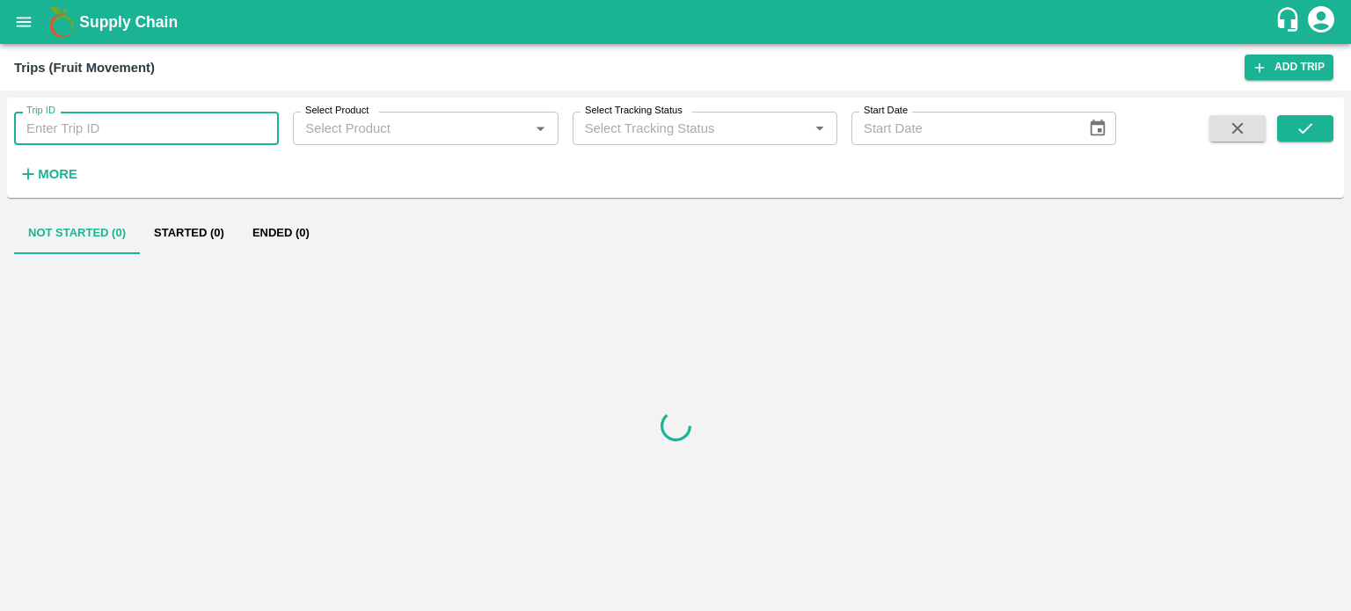
click at [112, 135] on input "Trip ID" at bounding box center [146, 128] width 265 height 33
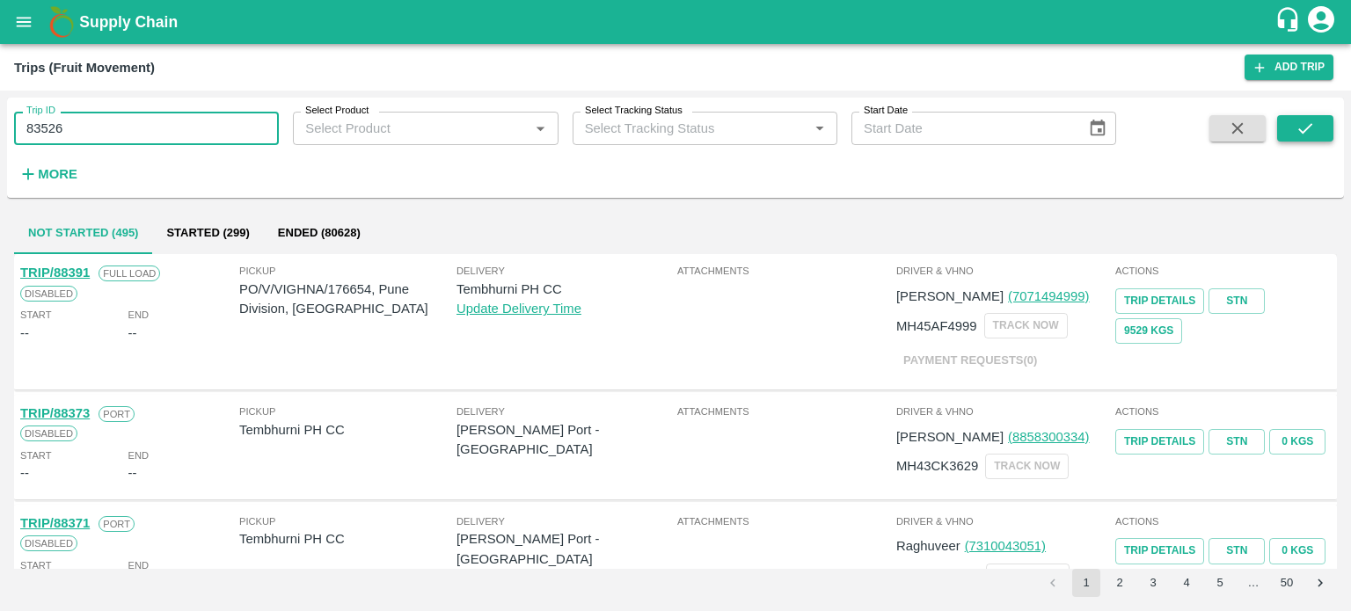
type input "83526"
click at [1298, 131] on icon "submit" at bounding box center [1305, 128] width 19 height 19
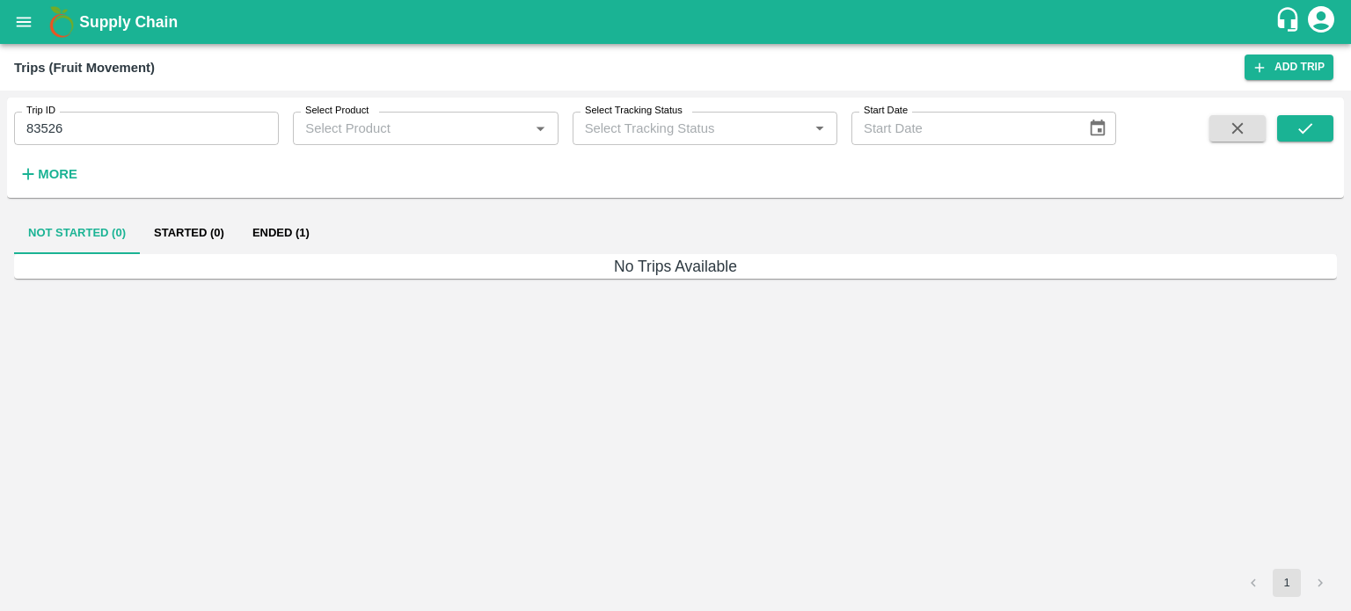
click at [273, 231] on button "Ended (1)" at bounding box center [280, 233] width 85 height 42
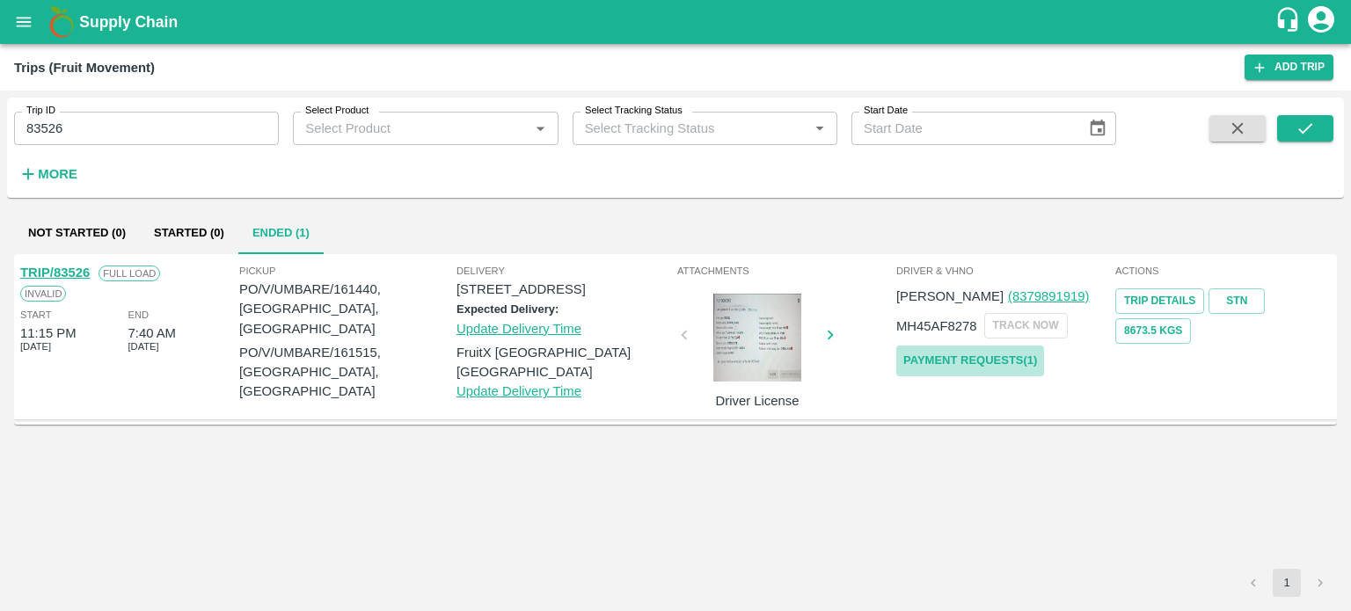
click at [942, 361] on link "Payment Requests( 1 )" at bounding box center [970, 361] width 148 height 31
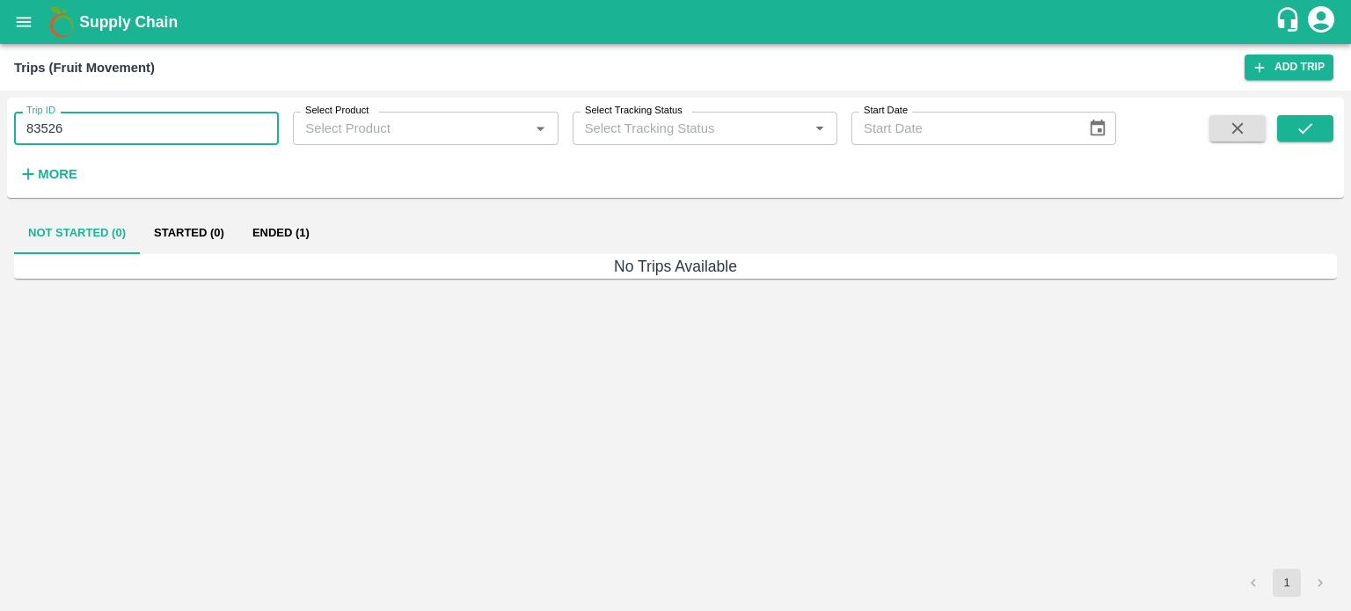
click at [99, 133] on input "83526" at bounding box center [146, 128] width 265 height 33
type input "8"
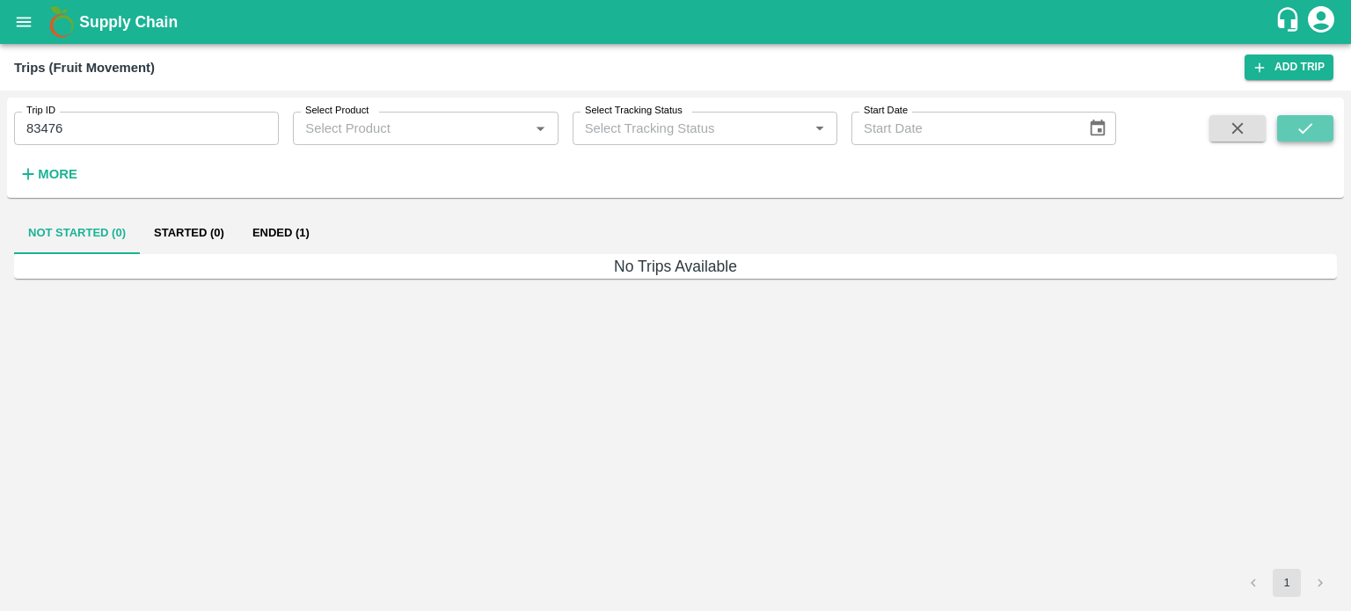
click at [1305, 123] on icon "submit" at bounding box center [1305, 128] width 19 height 19
click at [262, 238] on button "Ended (1)" at bounding box center [280, 233] width 85 height 42
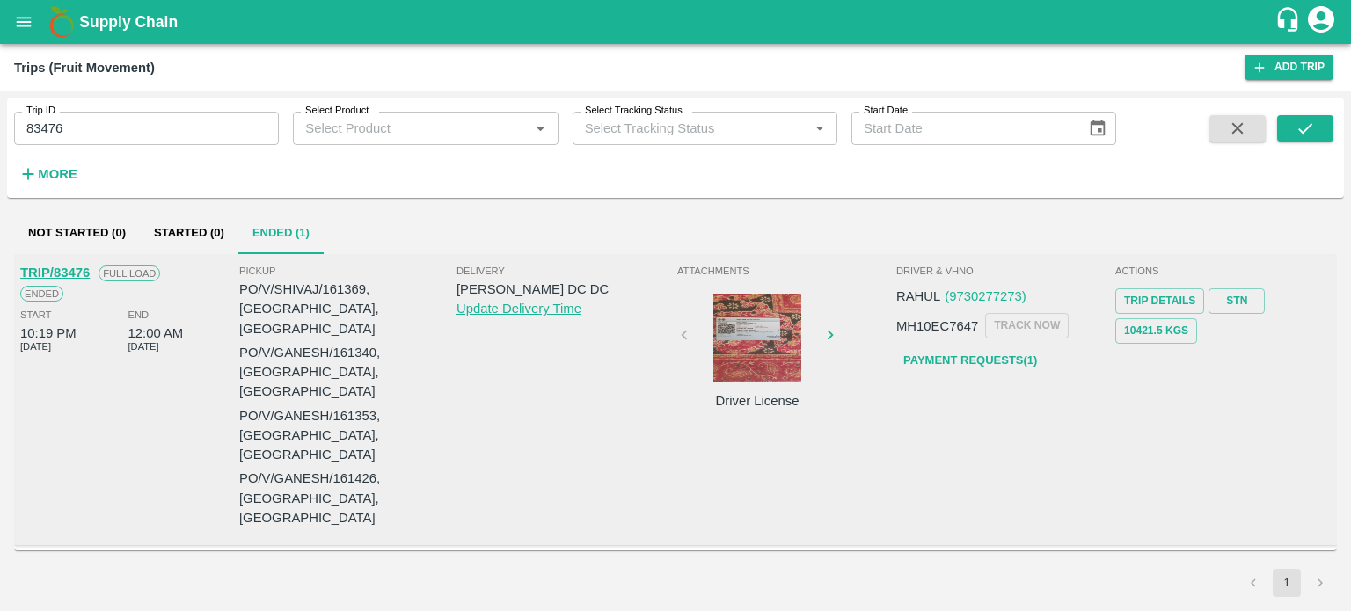
click at [747, 354] on div at bounding box center [757, 338] width 132 height 88
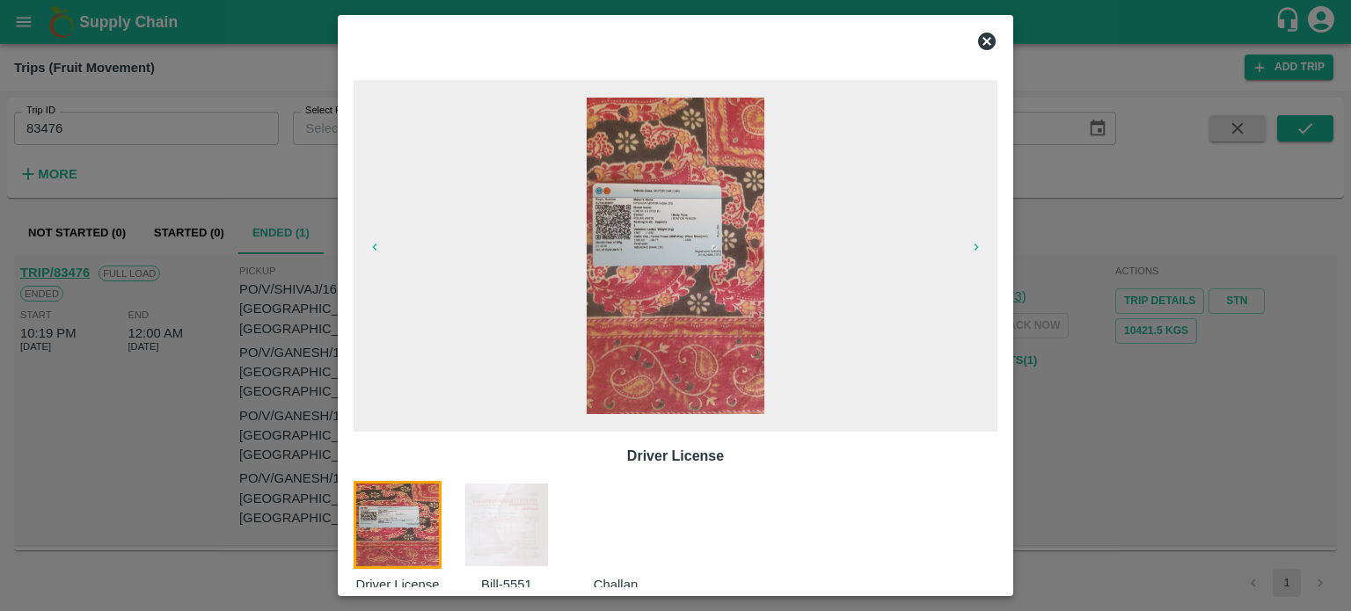
click at [515, 529] on img at bounding box center [507, 525] width 88 height 88
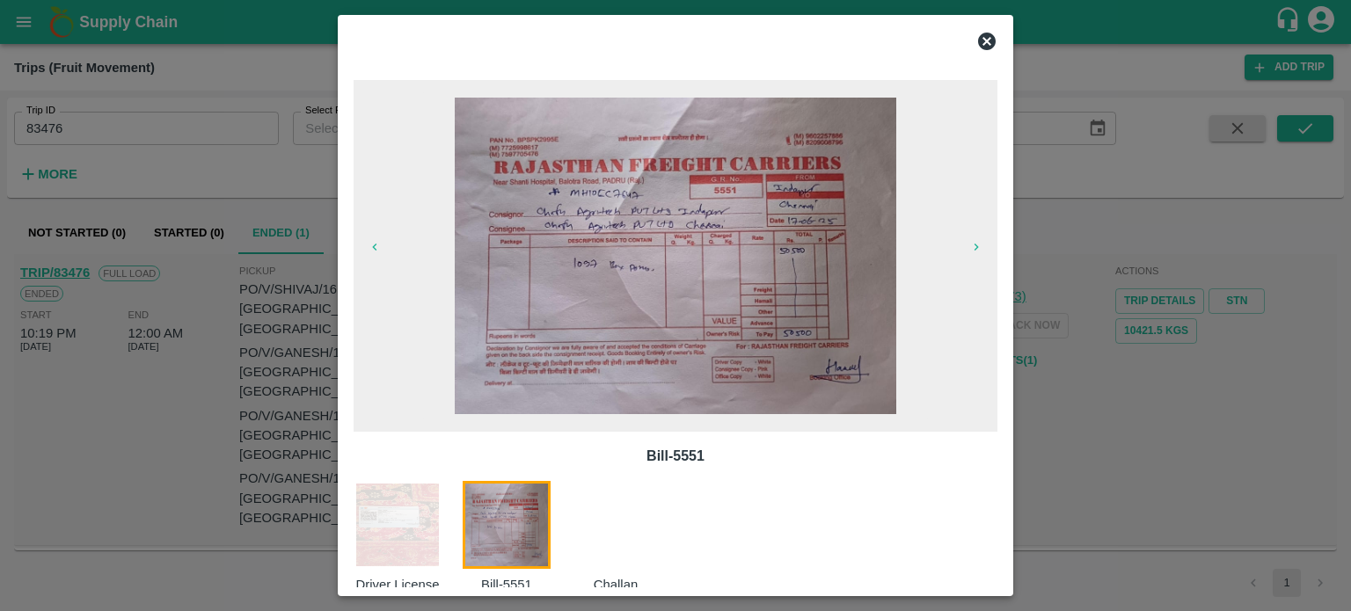
scroll to position [28, 0]
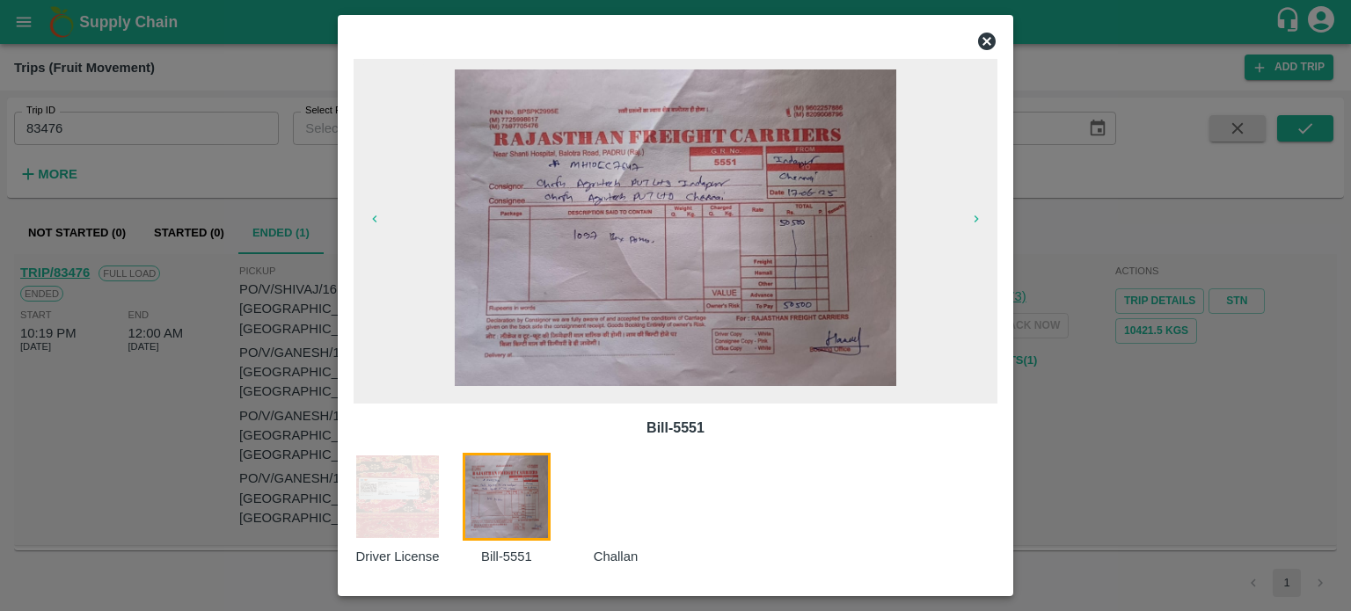
click at [251, 449] on div at bounding box center [675, 305] width 1351 height 611
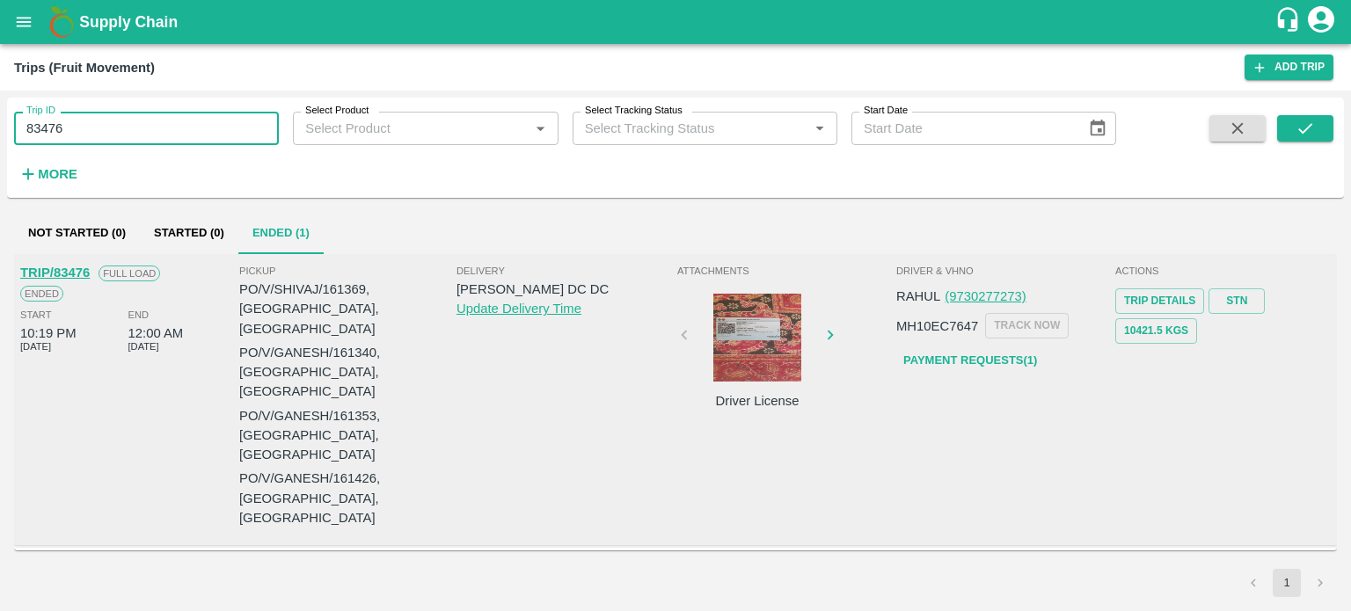
click at [148, 133] on input "83476" at bounding box center [146, 128] width 265 height 33
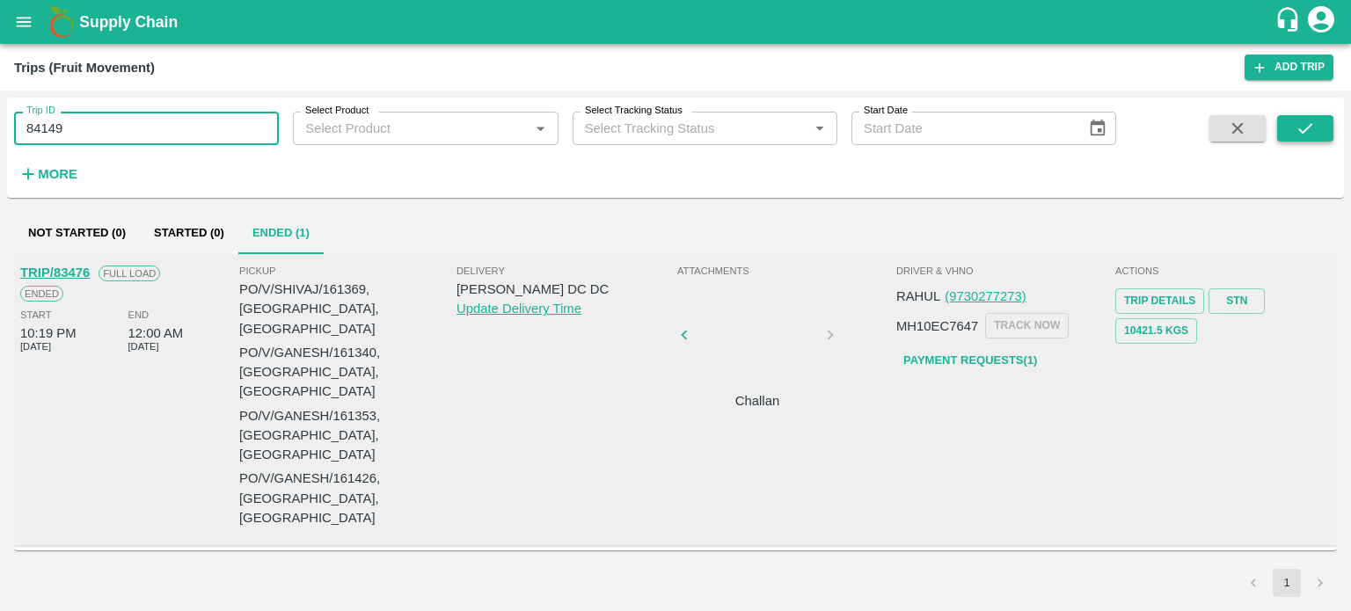
type input "84149"
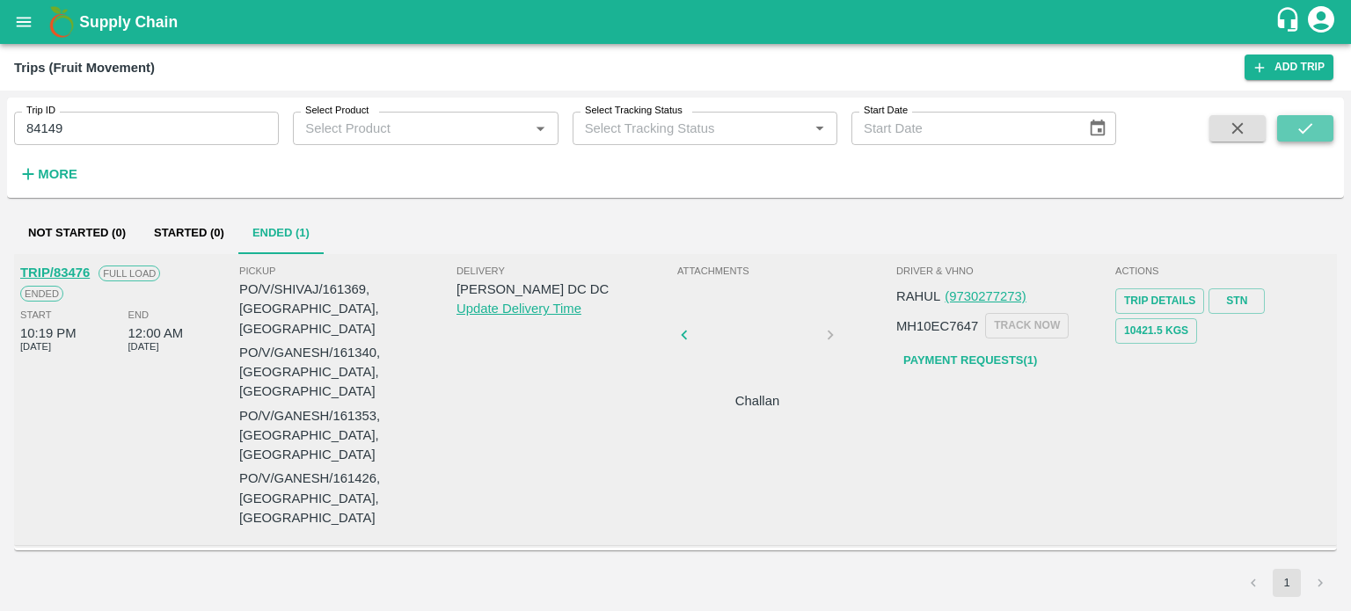
click at [1326, 141] on button "submit" at bounding box center [1305, 128] width 56 height 26
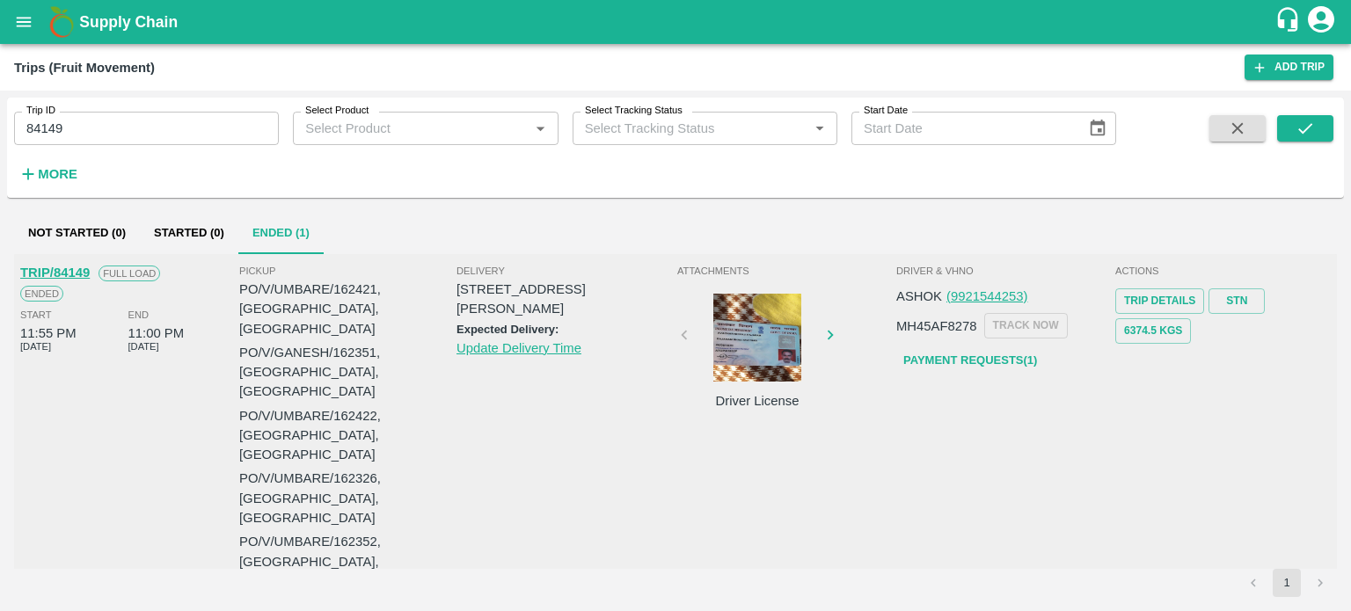
click at [966, 361] on link "Payment Requests( 1 )" at bounding box center [970, 361] width 148 height 31
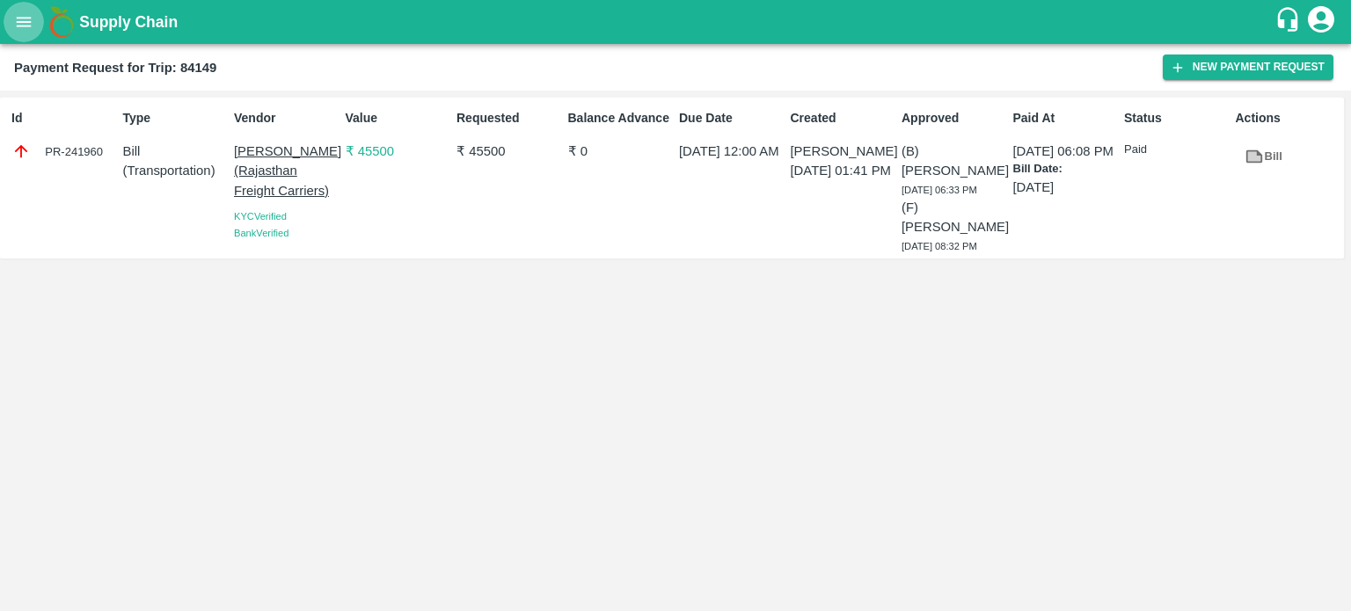
click at [25, 34] on button "open drawer" at bounding box center [24, 22] width 40 height 40
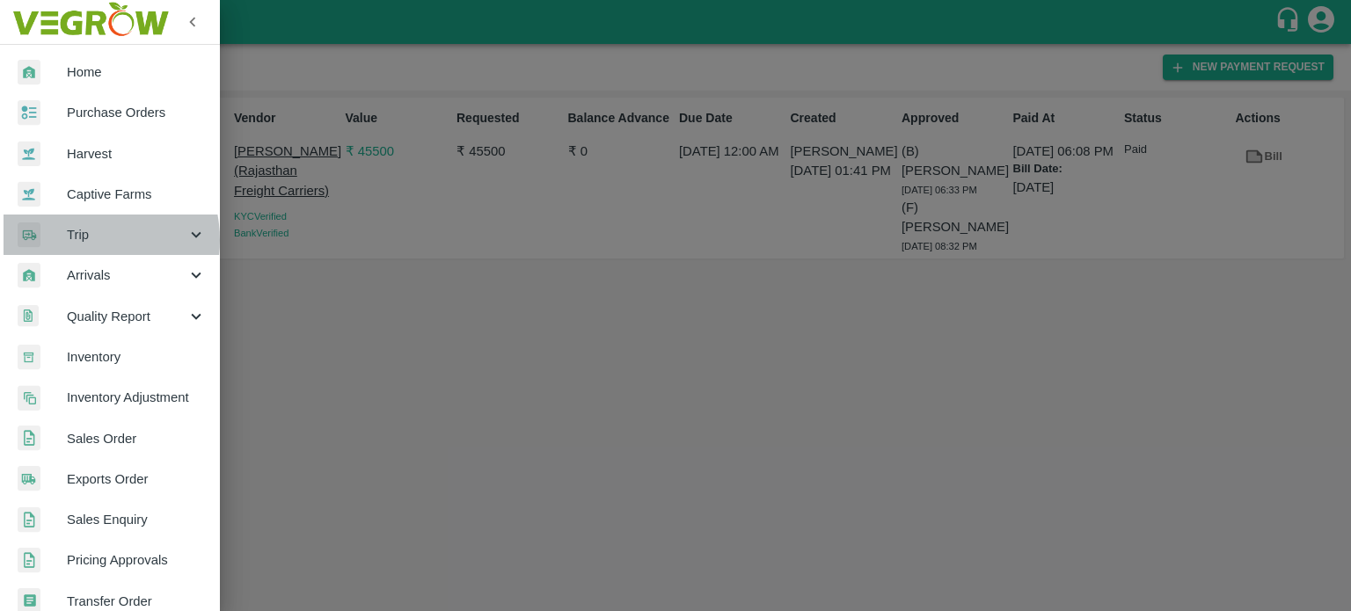
click at [78, 240] on span "Trip" at bounding box center [127, 234] width 120 height 19
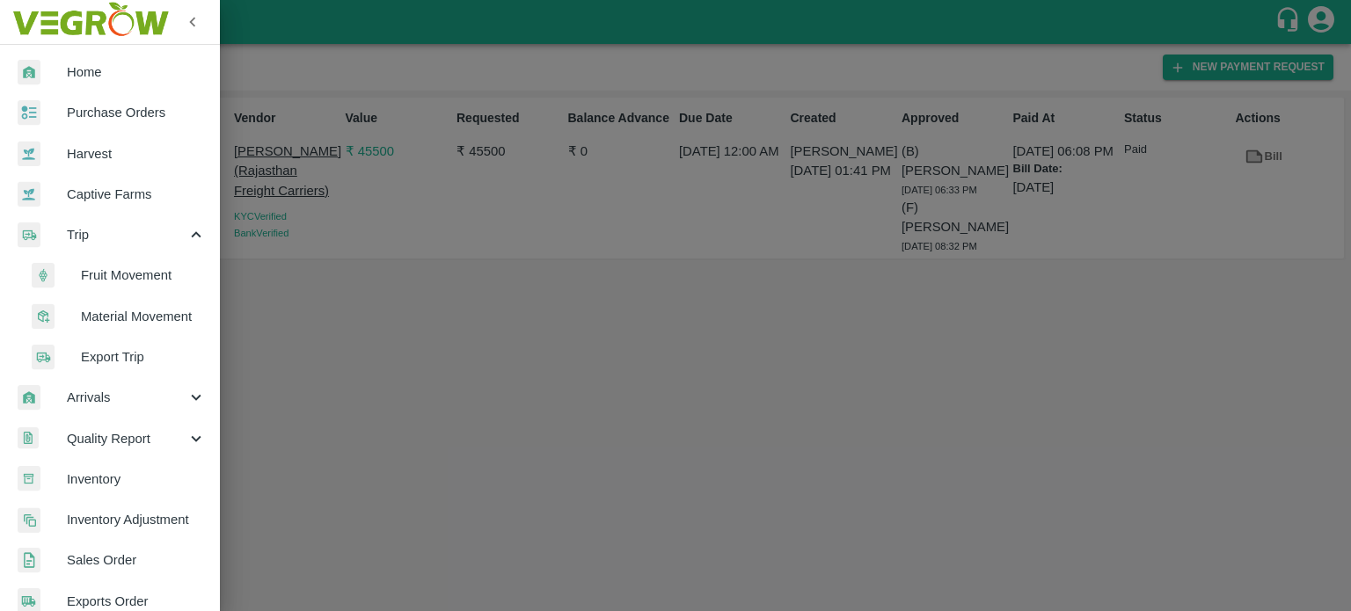
click at [112, 277] on span "Fruit Movement" at bounding box center [143, 275] width 125 height 19
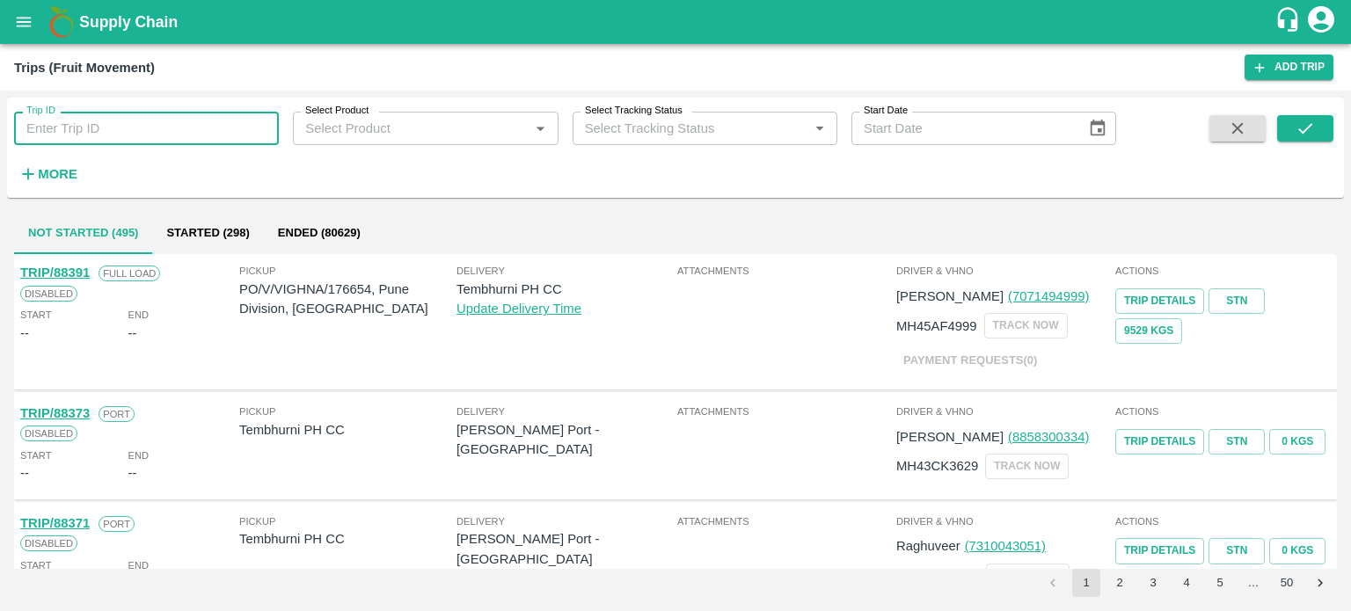
click at [113, 129] on input "Trip ID" at bounding box center [146, 128] width 265 height 33
type input "84289"
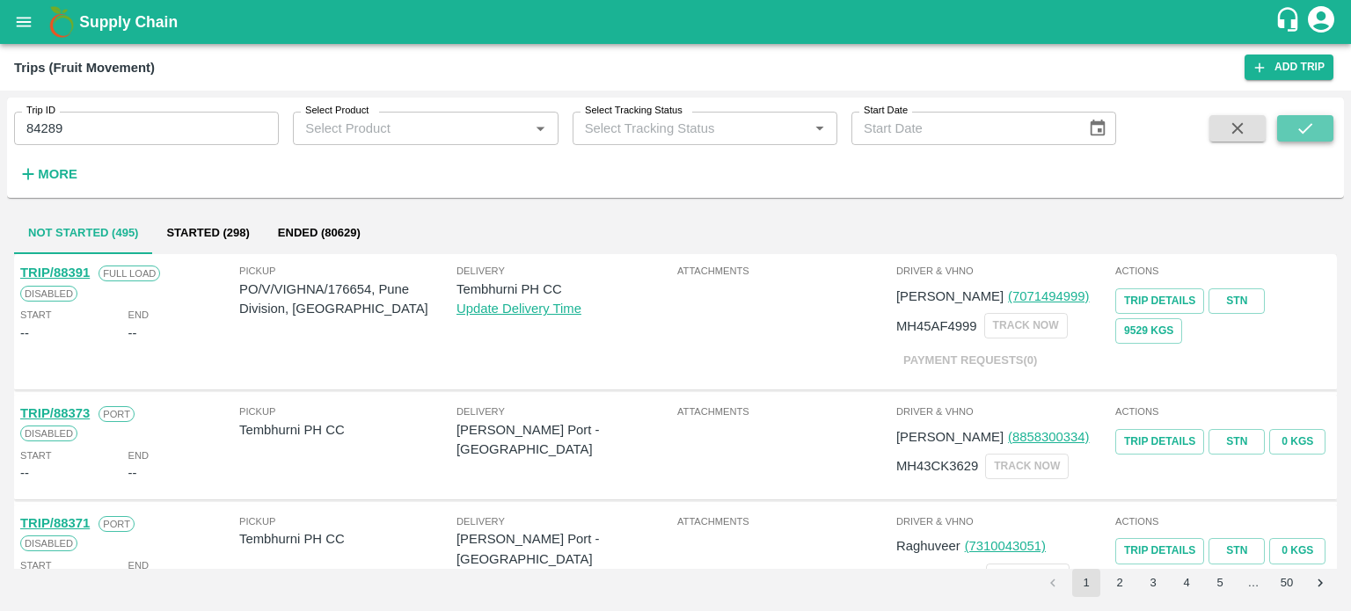
click at [1296, 127] on icon "submit" at bounding box center [1305, 128] width 19 height 19
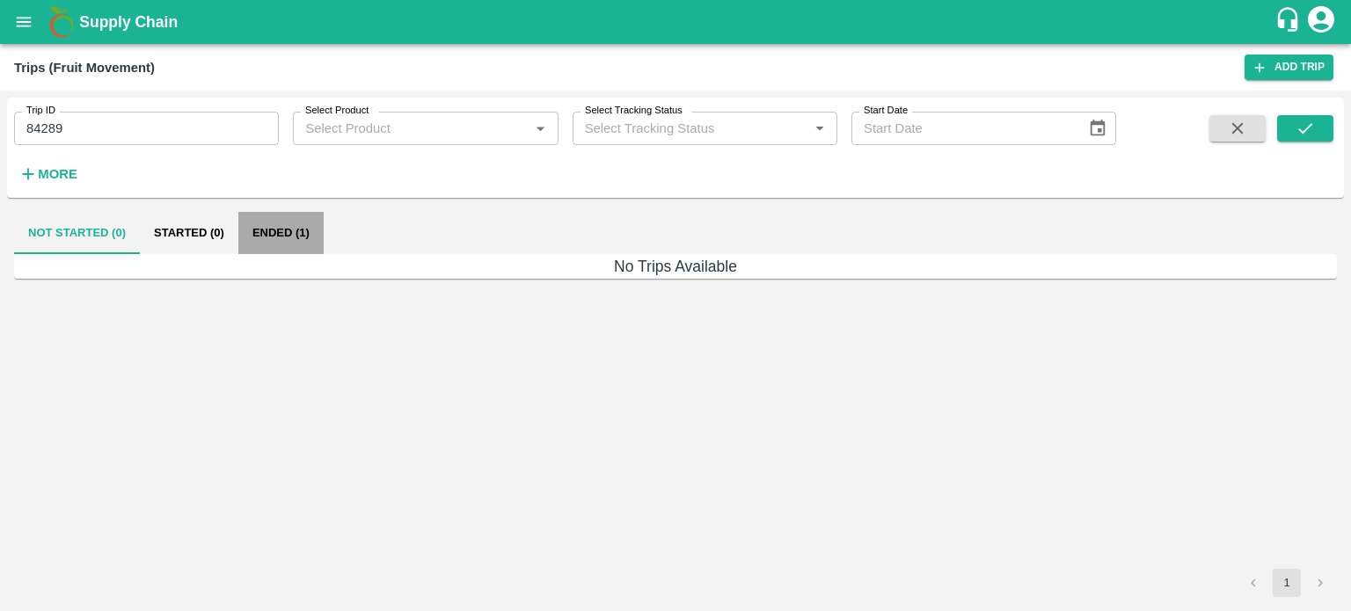
click at [306, 242] on button "Ended (1)" at bounding box center [280, 233] width 85 height 42
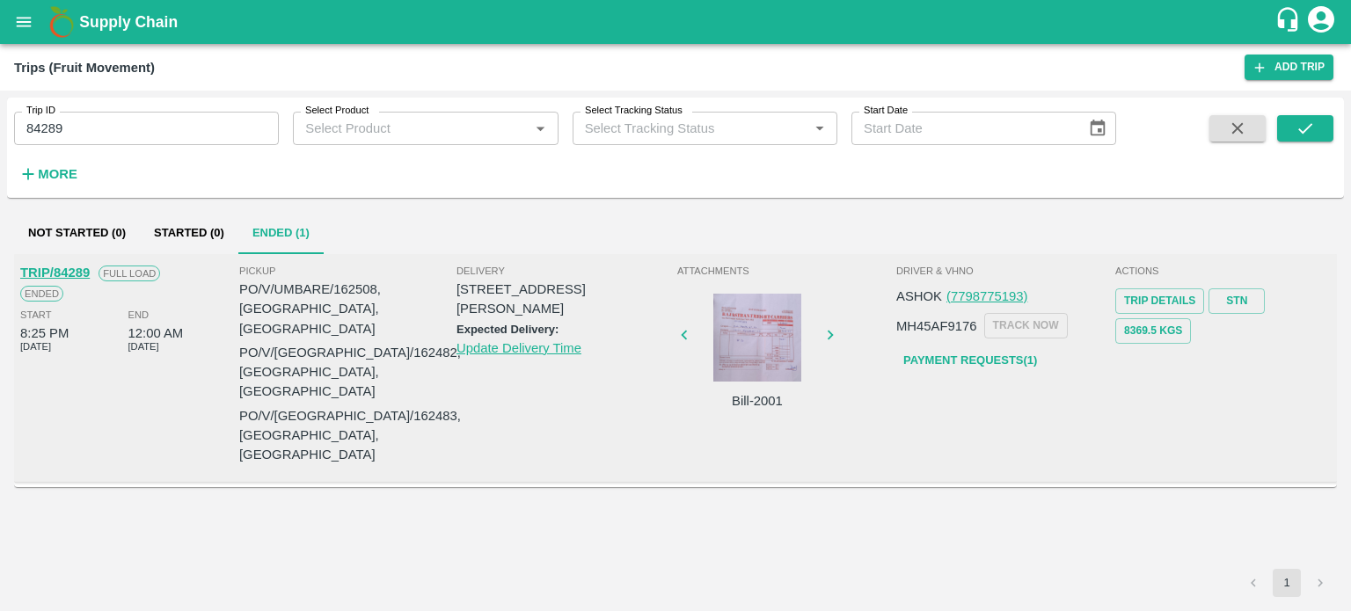
click at [771, 371] on div at bounding box center [757, 338] width 132 height 88
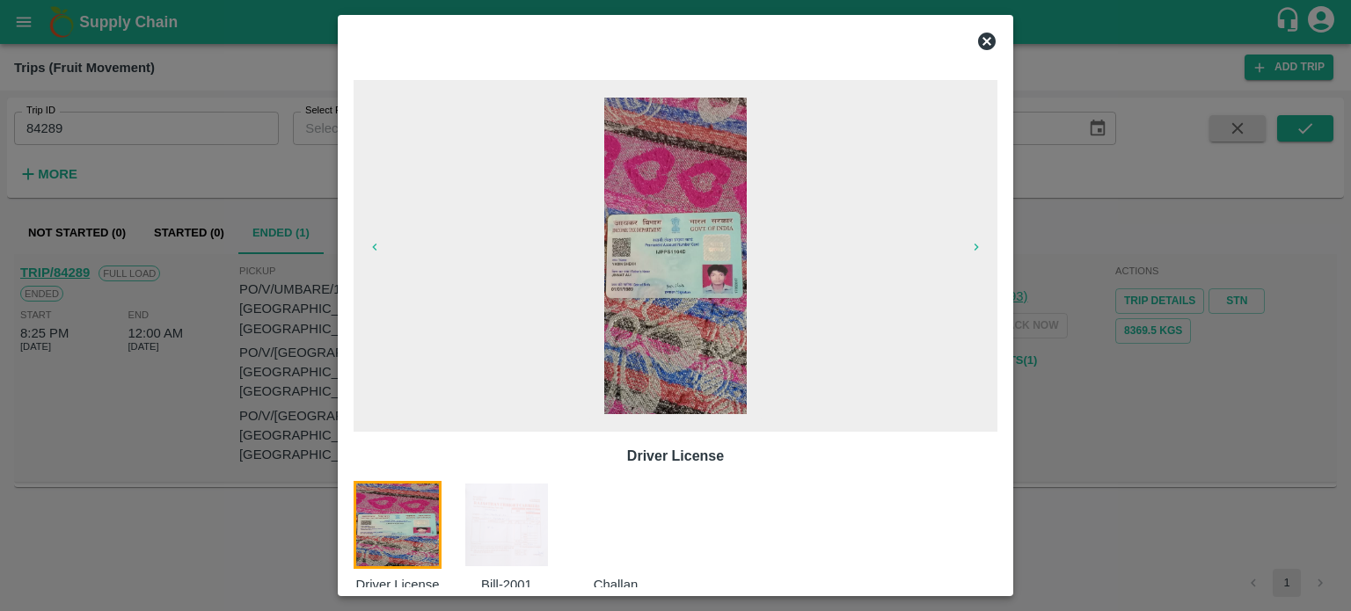
click at [515, 522] on img at bounding box center [507, 525] width 88 height 88
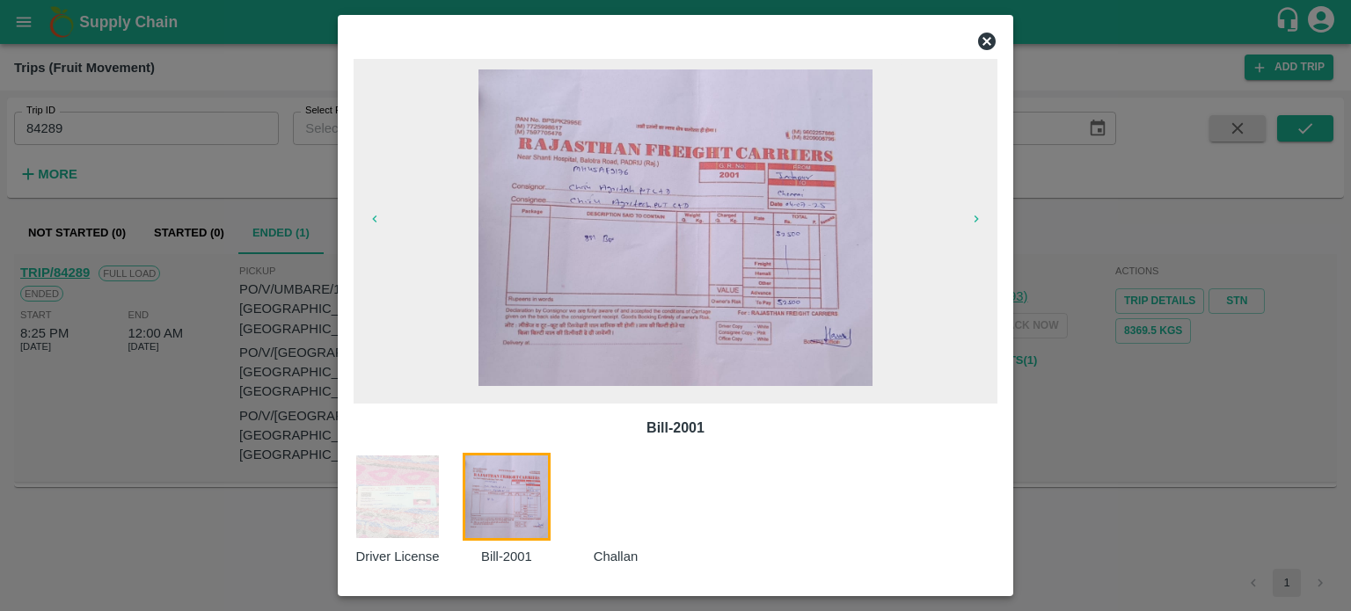
click at [1026, 479] on div at bounding box center [675, 305] width 1351 height 611
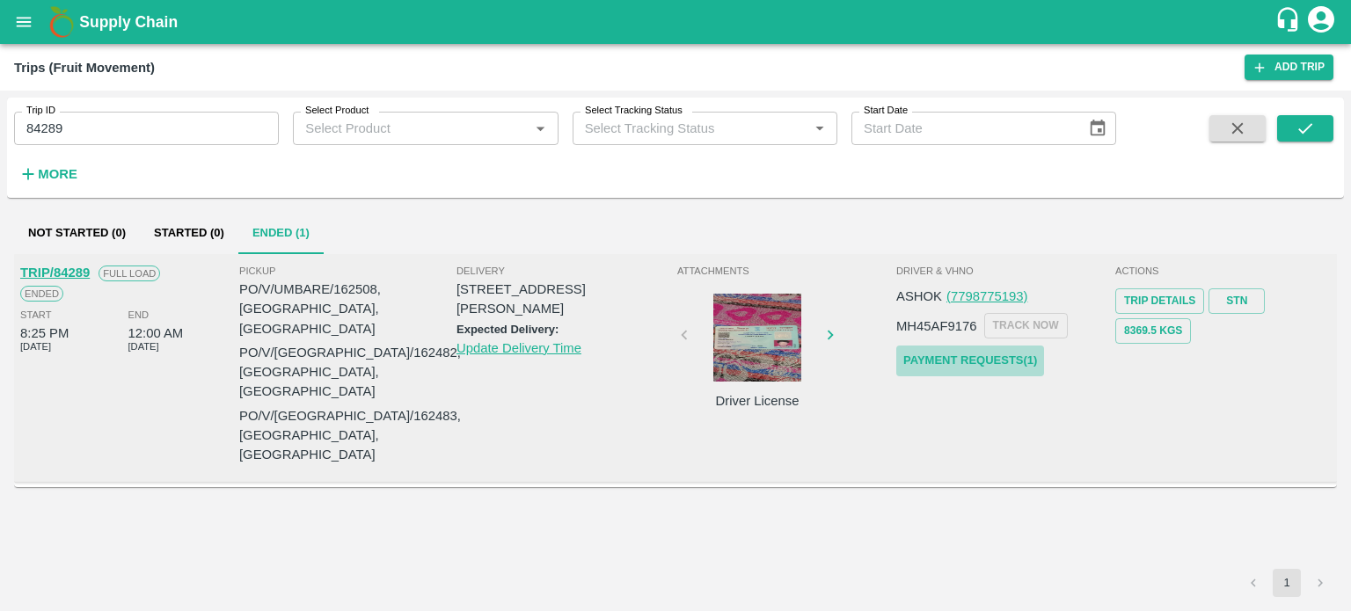
click at [957, 361] on link "Payment Requests( 1 )" at bounding box center [970, 361] width 148 height 31
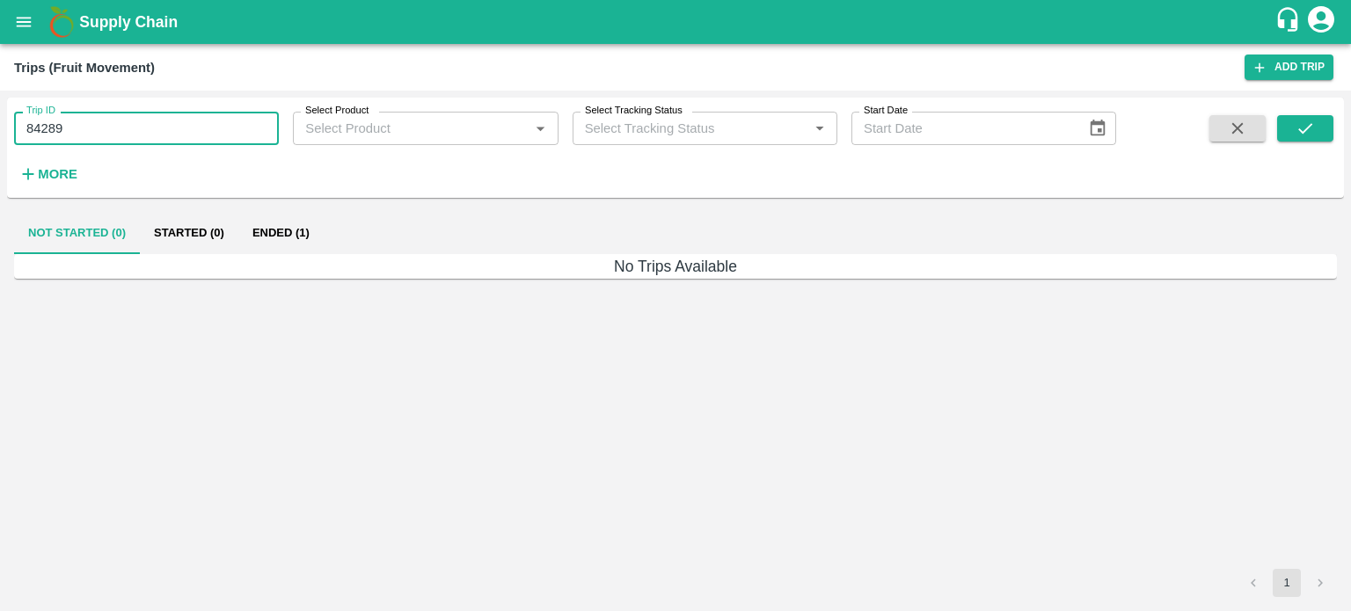
click at [88, 140] on input "84289" at bounding box center [146, 128] width 265 height 33
type input "84330"
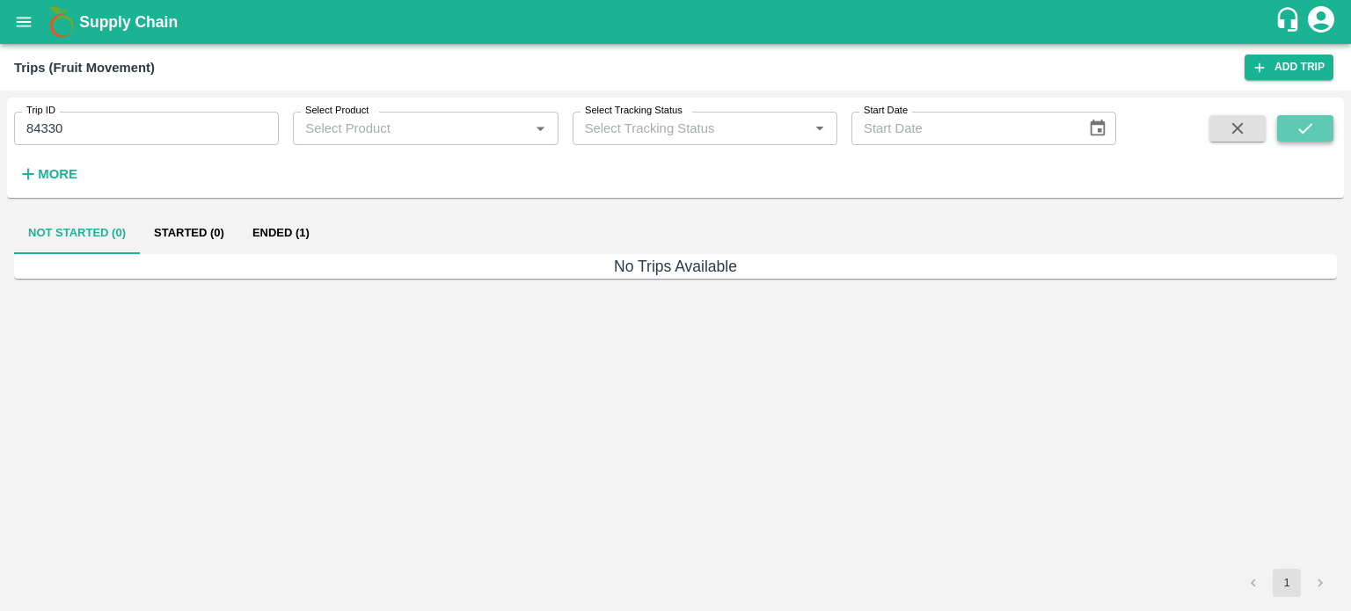
click at [1300, 118] on button "submit" at bounding box center [1305, 128] width 56 height 26
click at [248, 227] on button "Ended (1)" at bounding box center [280, 233] width 85 height 42
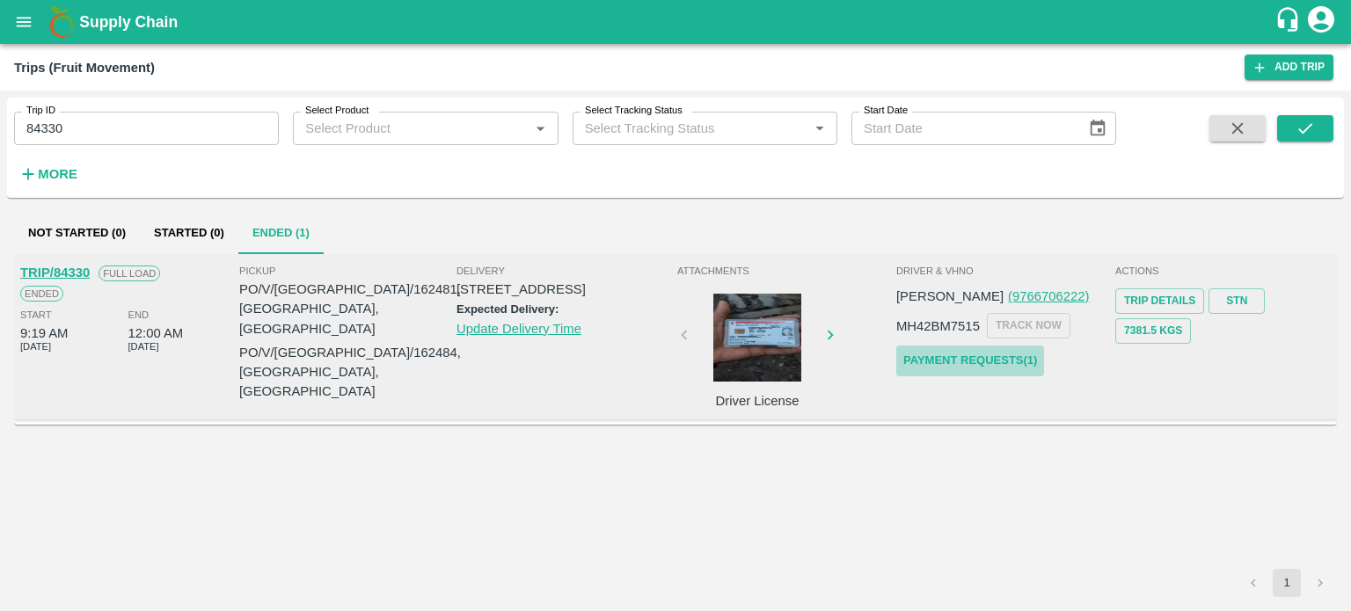
click at [947, 361] on link "Payment Requests( 1 )" at bounding box center [970, 361] width 148 height 31
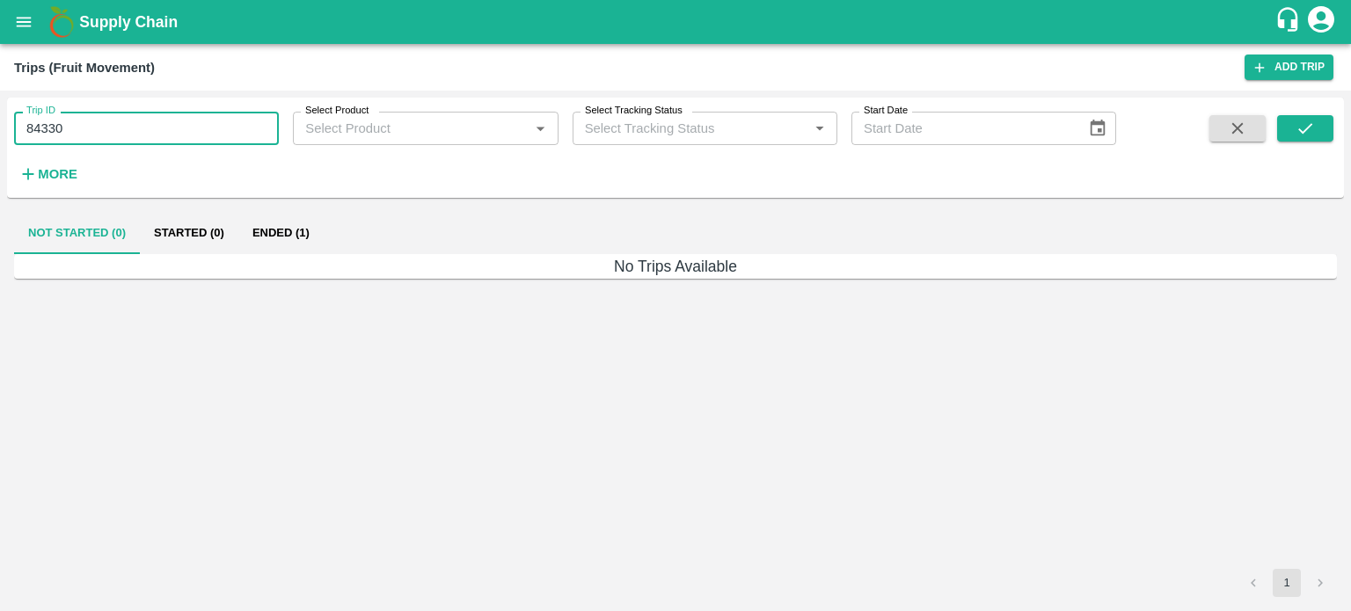
click at [83, 128] on input "84330" at bounding box center [146, 128] width 265 height 33
type input "84378"
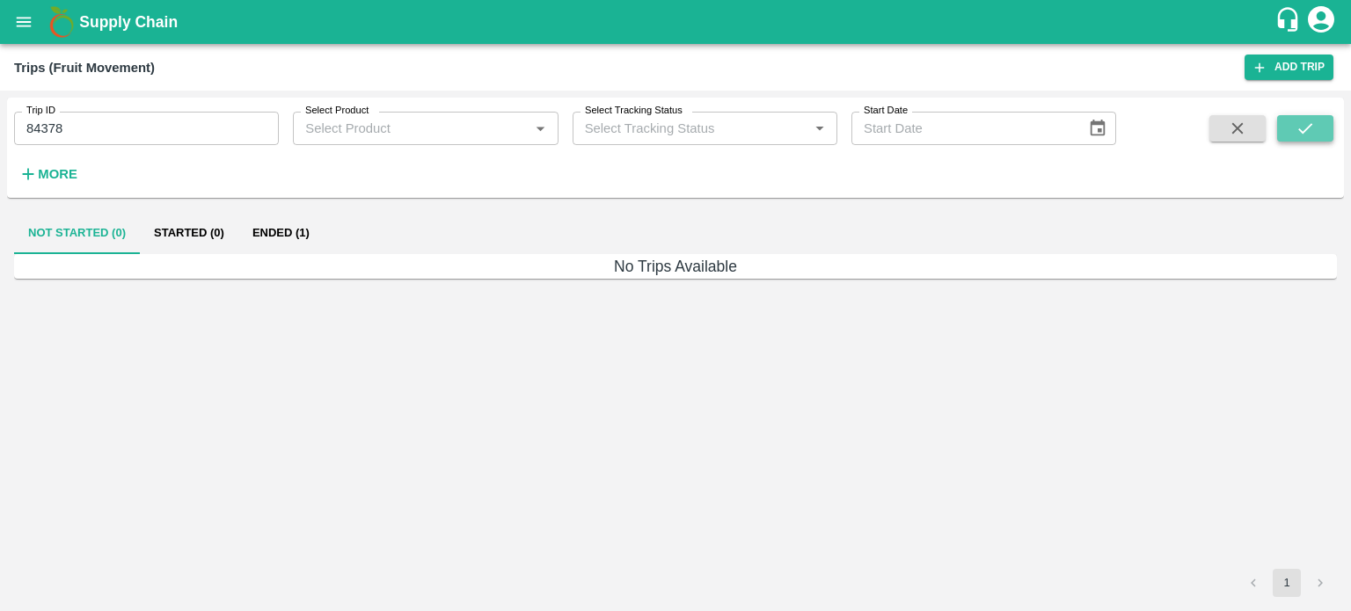
click at [1289, 119] on button "submit" at bounding box center [1305, 128] width 56 height 26
click at [275, 243] on button "Ended (1)" at bounding box center [280, 233] width 85 height 42
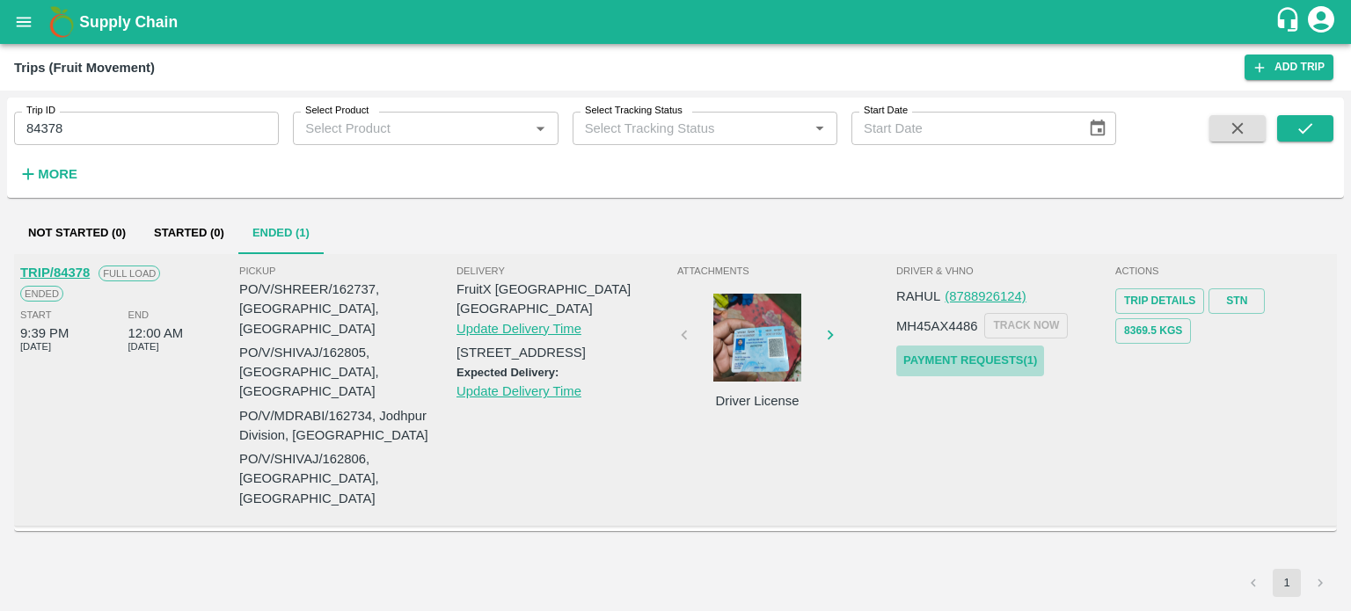
click at [971, 361] on link "Payment Requests( 1 )" at bounding box center [970, 361] width 148 height 31
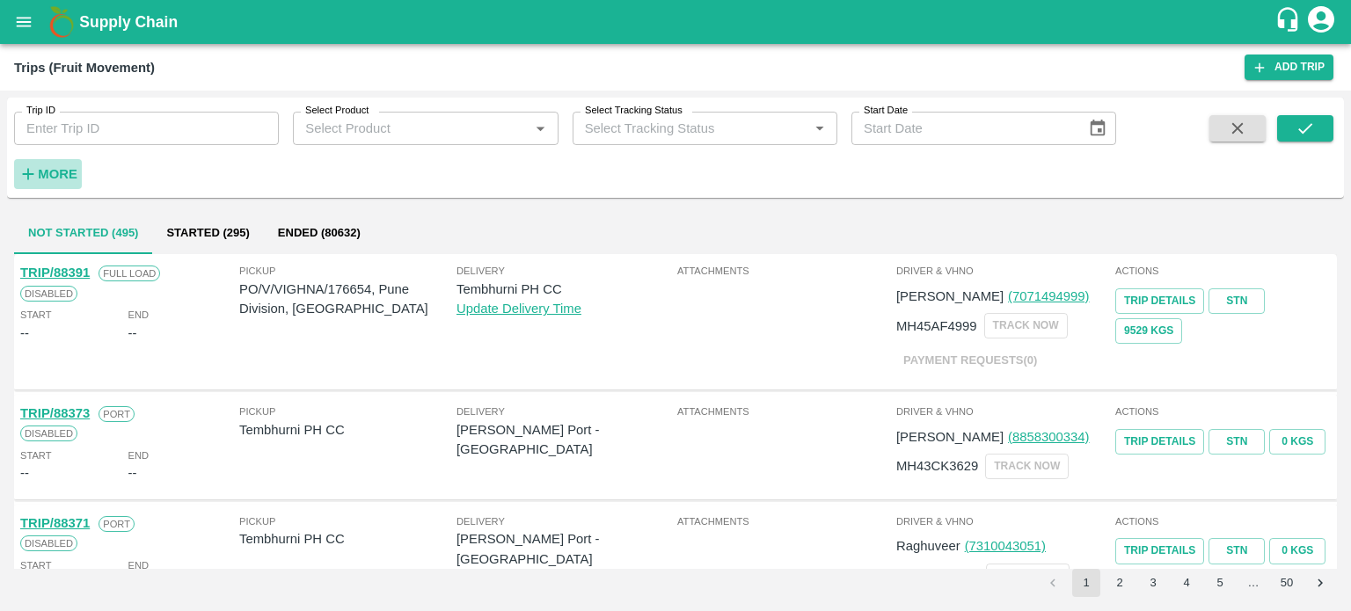
click at [48, 172] on strong "More" at bounding box center [58, 174] width 40 height 14
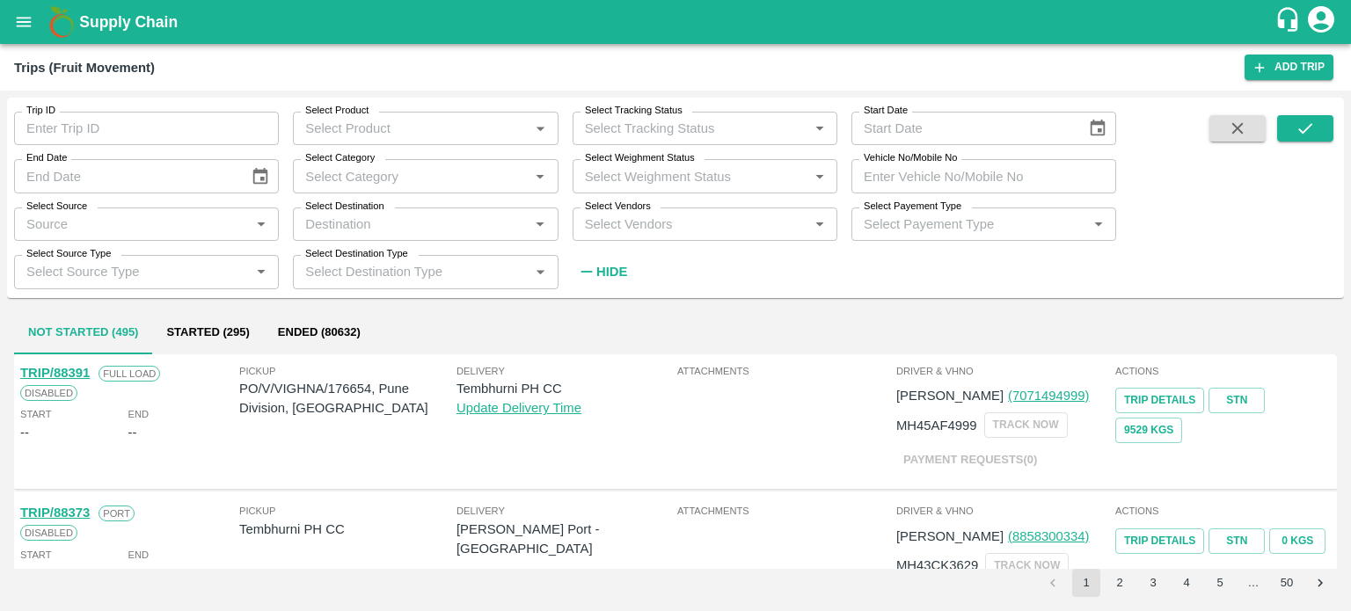
click at [618, 237] on div "Select Vendors   *" at bounding box center [705, 224] width 265 height 33
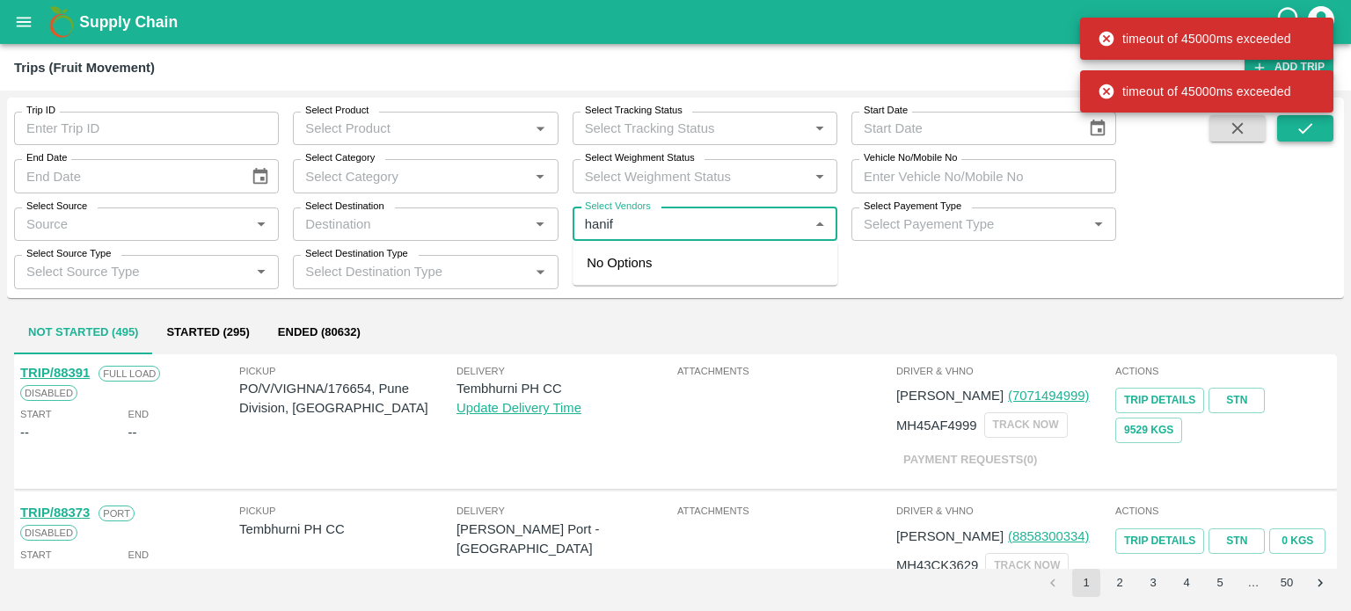
type input "hanif"
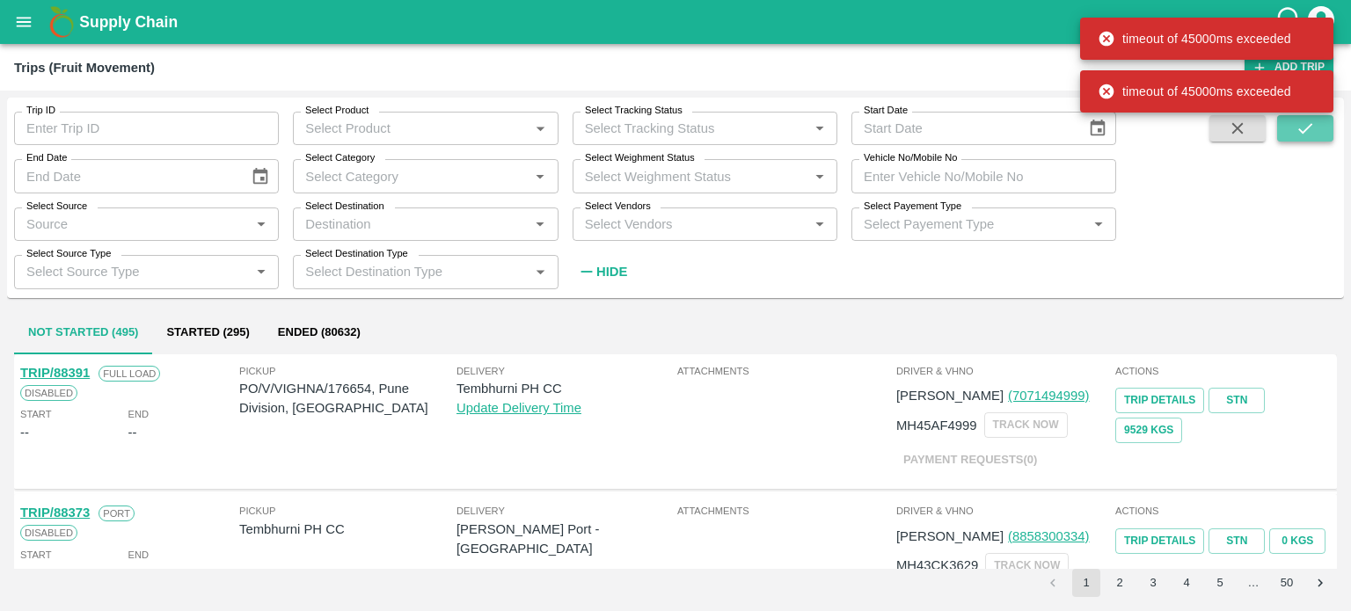
click at [1296, 136] on icon "submit" at bounding box center [1305, 128] width 19 height 19
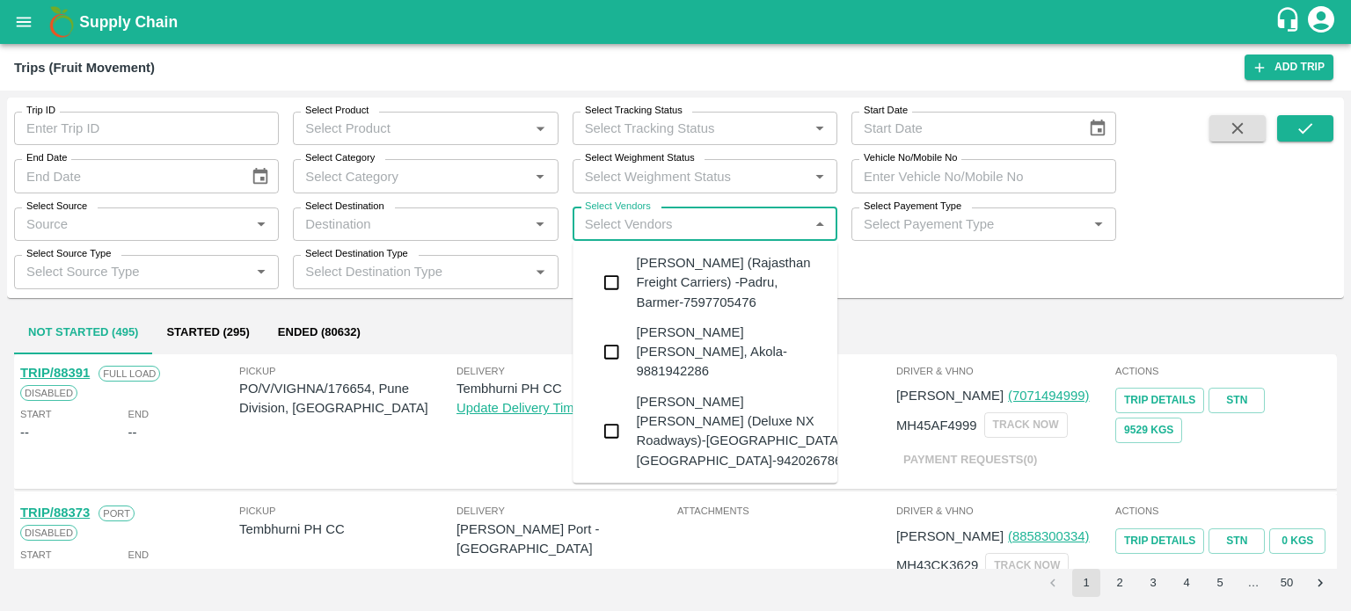
click at [642, 227] on input "Select Vendors" at bounding box center [690, 224] width 225 height 23
click at [685, 274] on div "Hanif Khan (Rajasthan Freight Carriers) -Padru, Barmer-7597705476" at bounding box center [729, 282] width 187 height 59
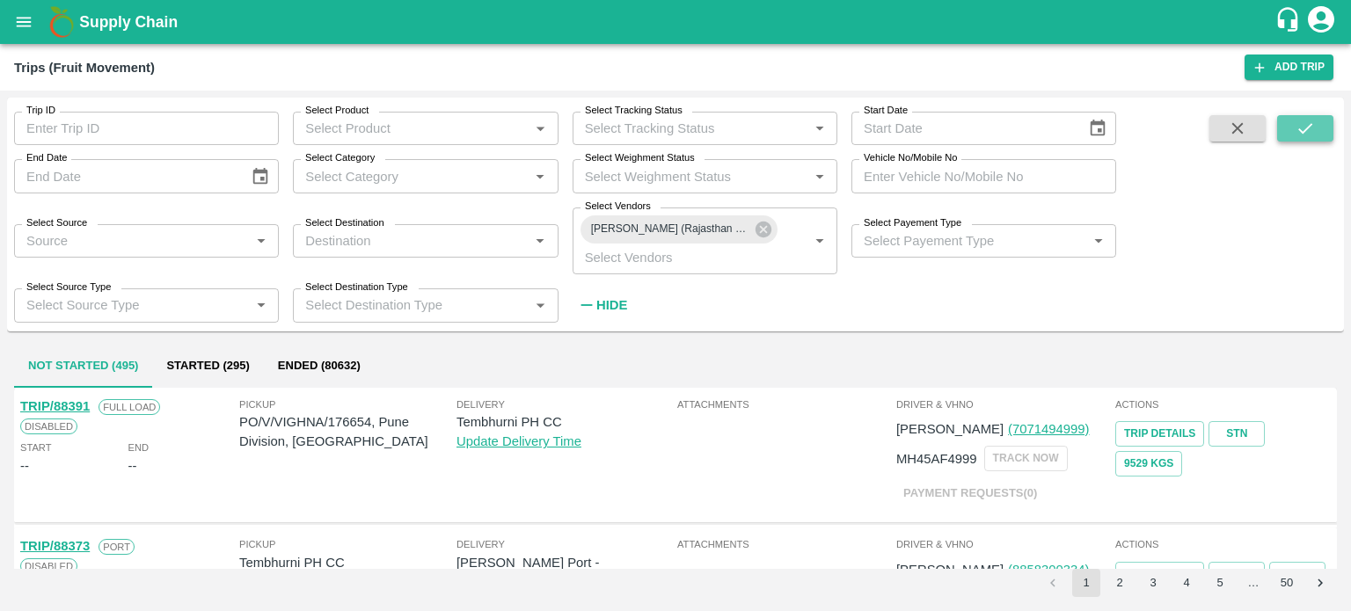
click at [1294, 135] on button "submit" at bounding box center [1305, 128] width 56 height 26
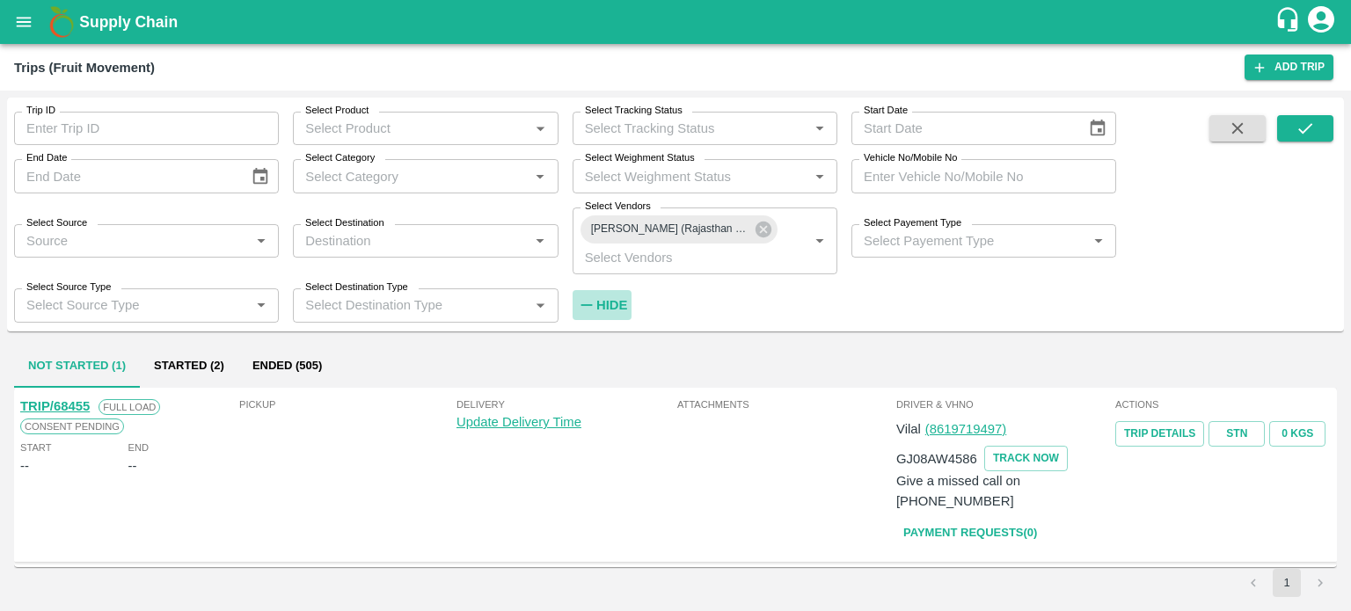
click at [612, 309] on strong "Hide" at bounding box center [611, 305] width 31 height 14
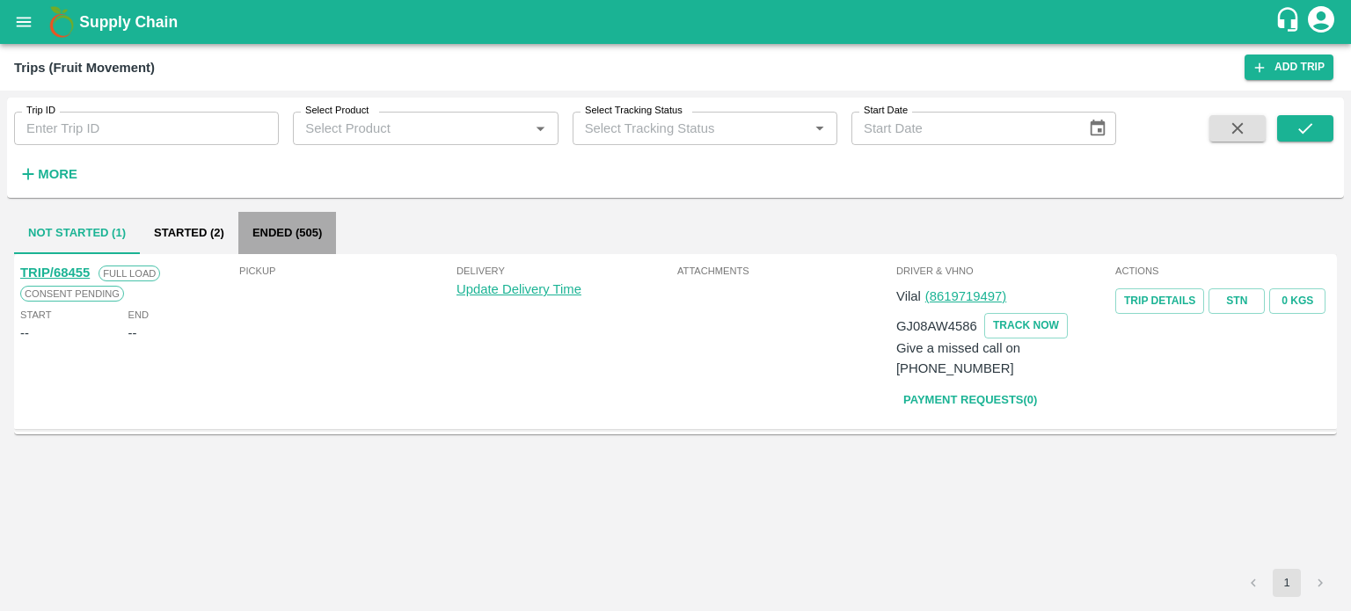
click at [286, 238] on button "Ended (505)" at bounding box center [287, 233] width 98 height 42
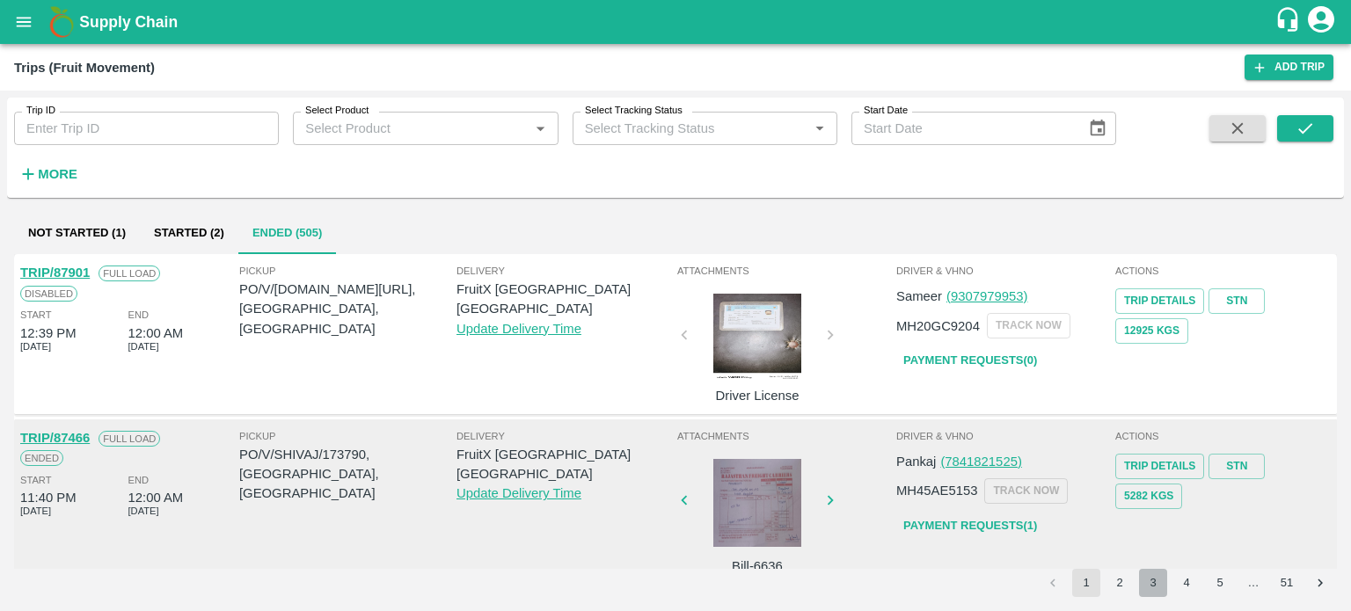
click at [1151, 576] on button "3" at bounding box center [1153, 583] width 28 height 28
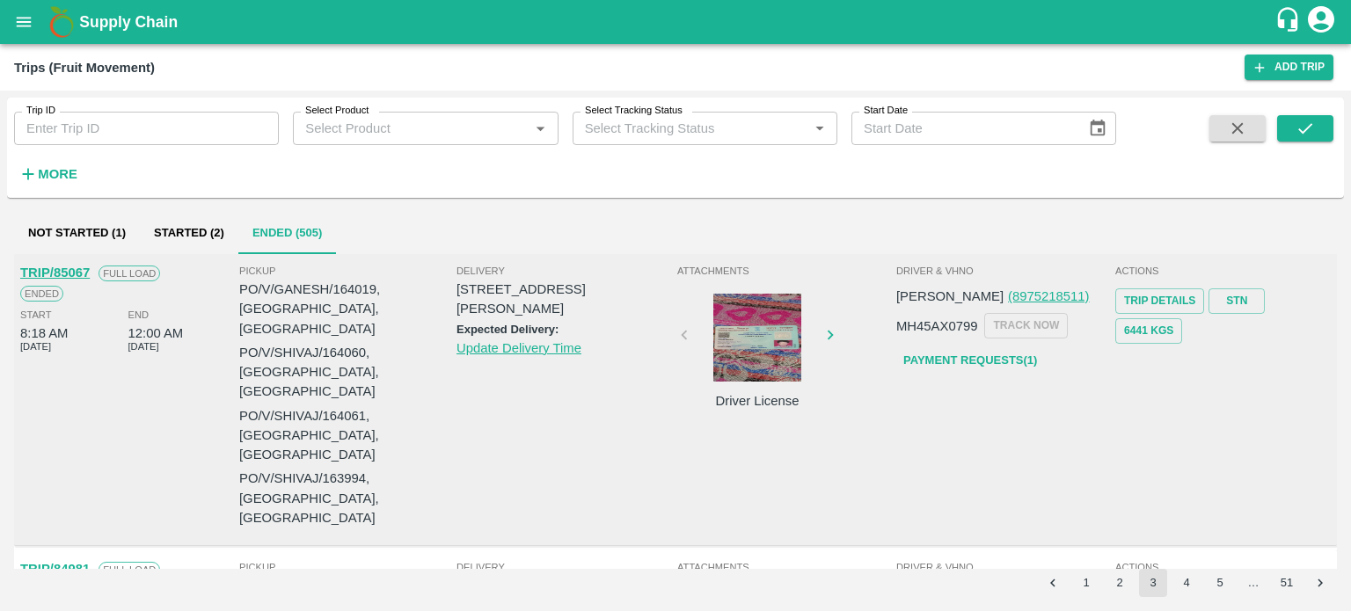
click at [765, 354] on div at bounding box center [757, 338] width 132 height 88
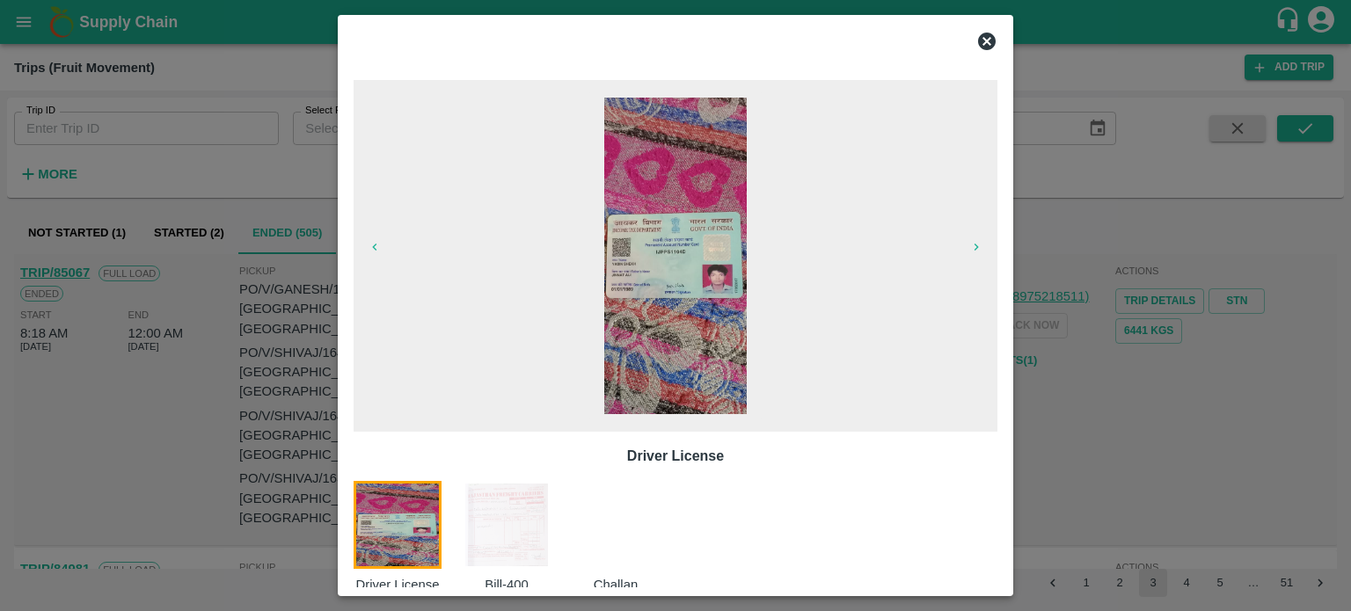
click at [521, 521] on img at bounding box center [507, 525] width 88 height 88
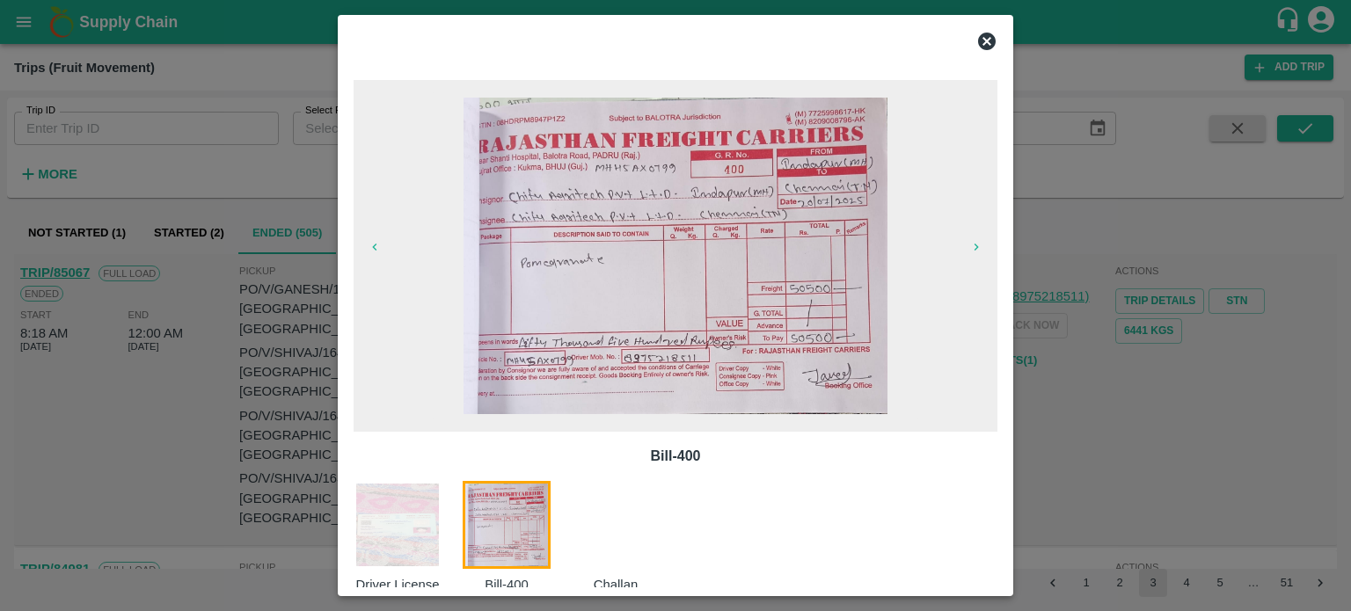
scroll to position [28, 0]
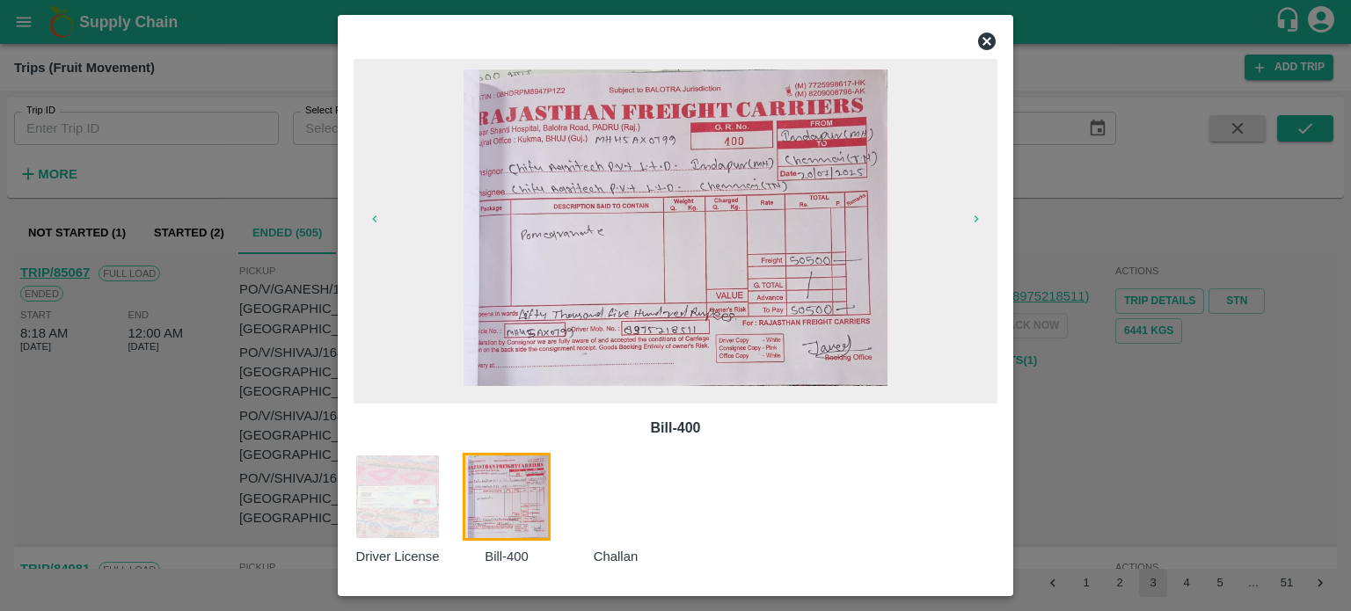
click at [1119, 411] on div at bounding box center [675, 305] width 1351 height 611
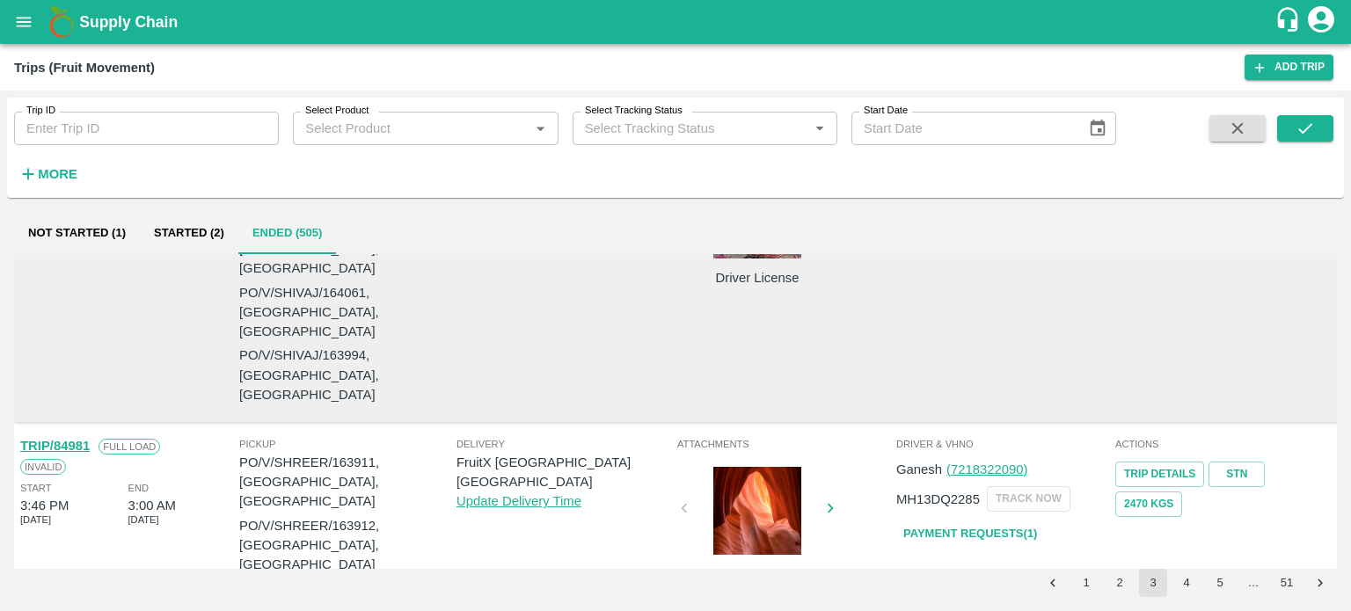
scroll to position [0, 0]
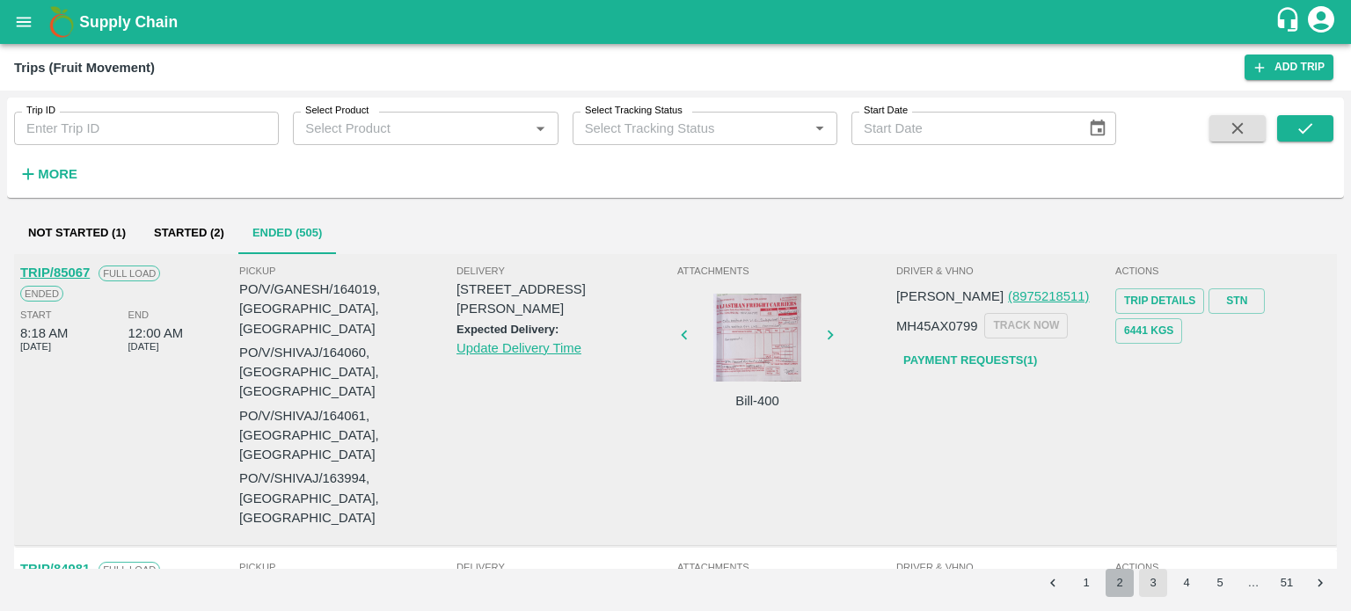
click at [1117, 580] on button "2" at bounding box center [1120, 583] width 28 height 28
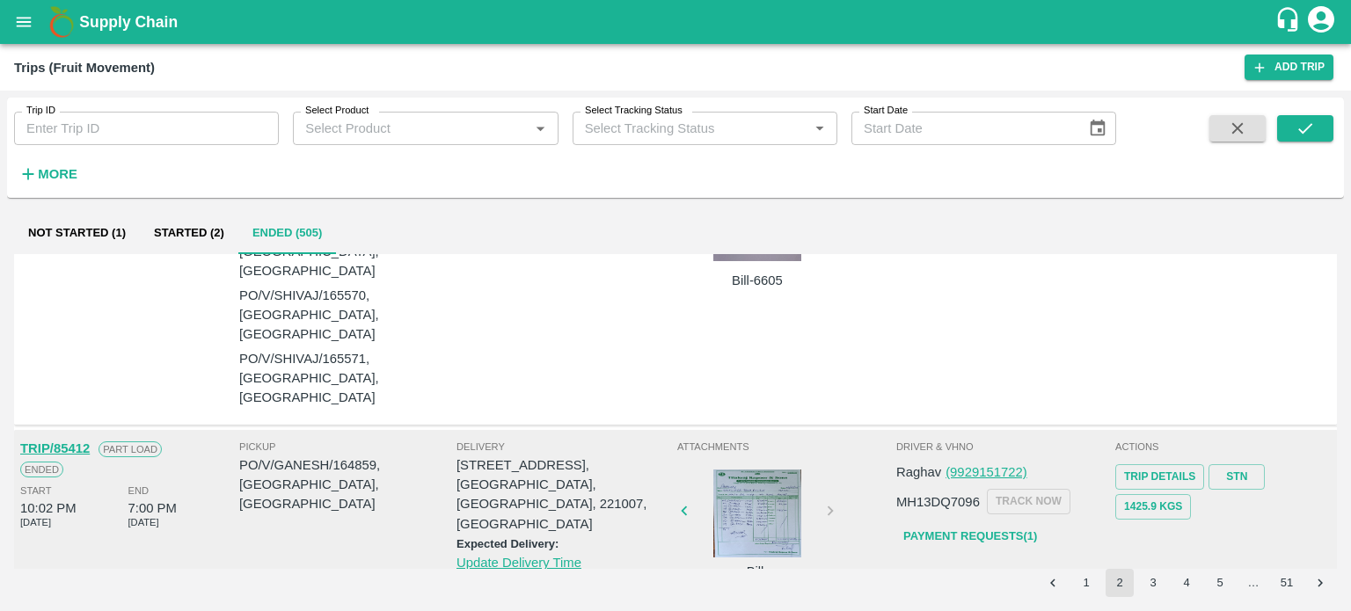
scroll to position [1822, 0]
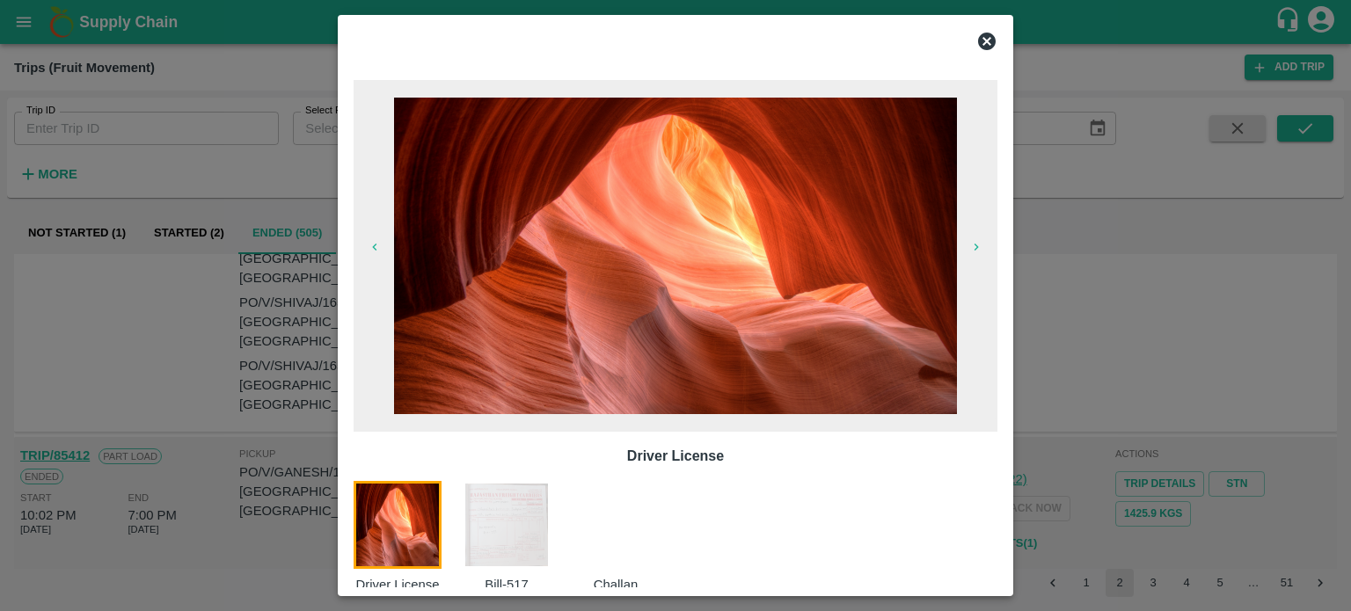
click at [542, 505] on img at bounding box center [507, 525] width 88 height 88
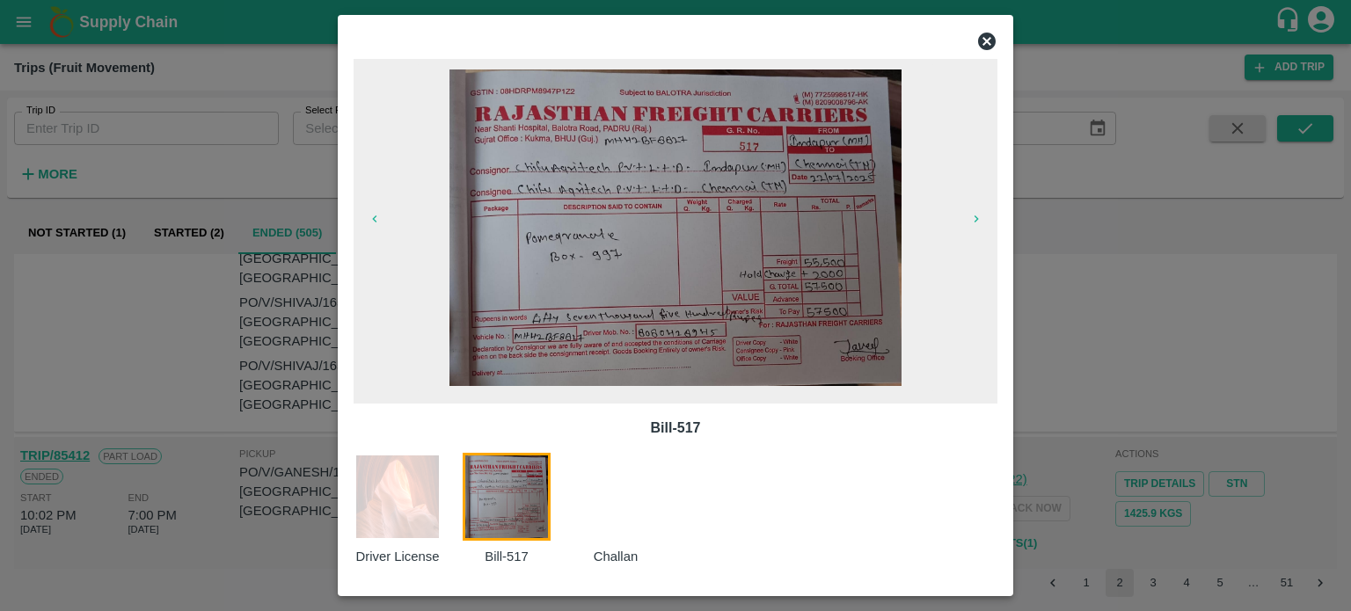
click at [989, 47] on icon at bounding box center [987, 42] width 18 height 18
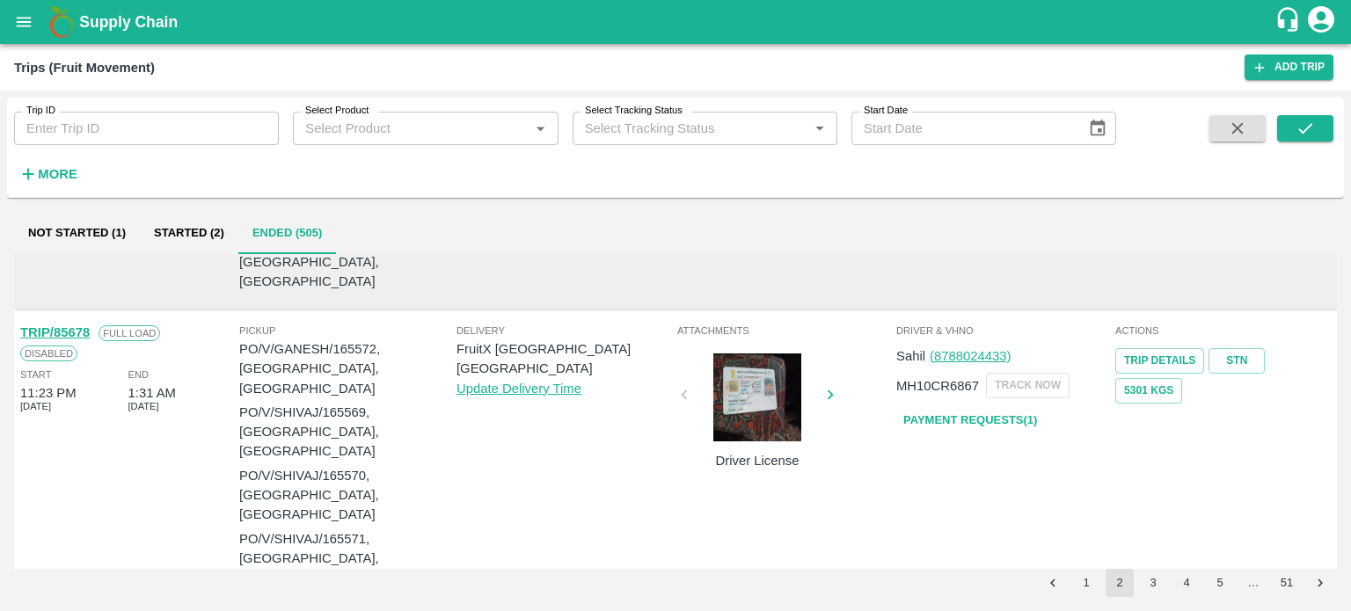
scroll to position [1647, 0]
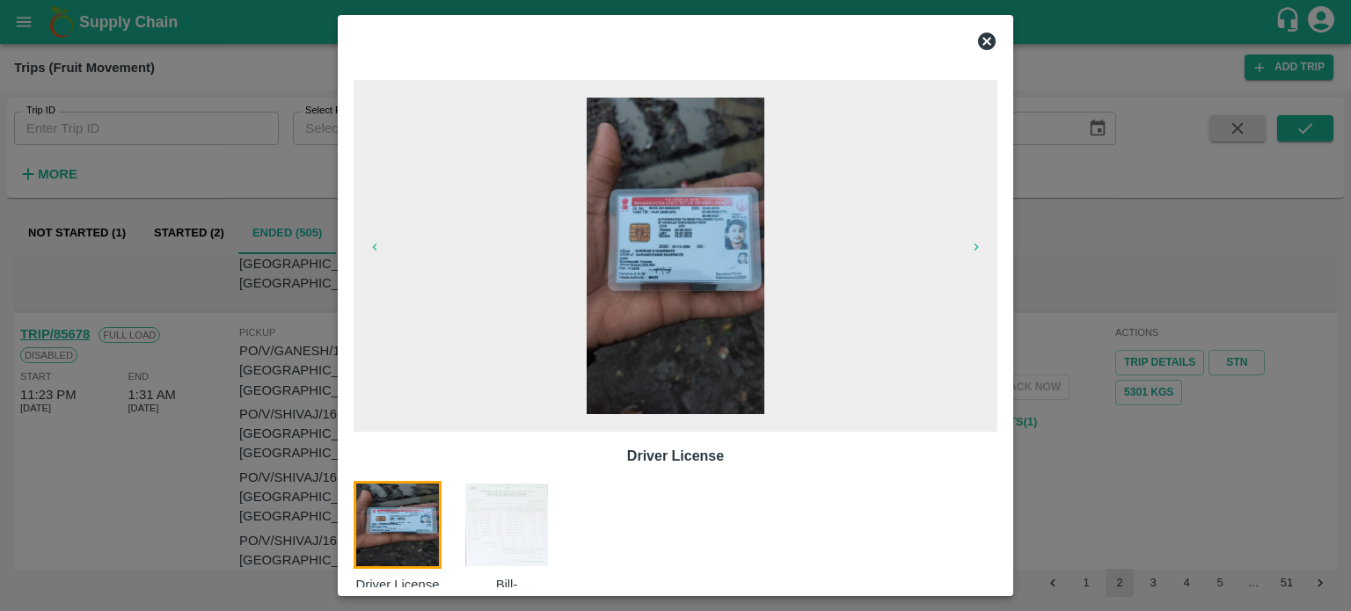
click at [509, 508] on img at bounding box center [507, 525] width 88 height 88
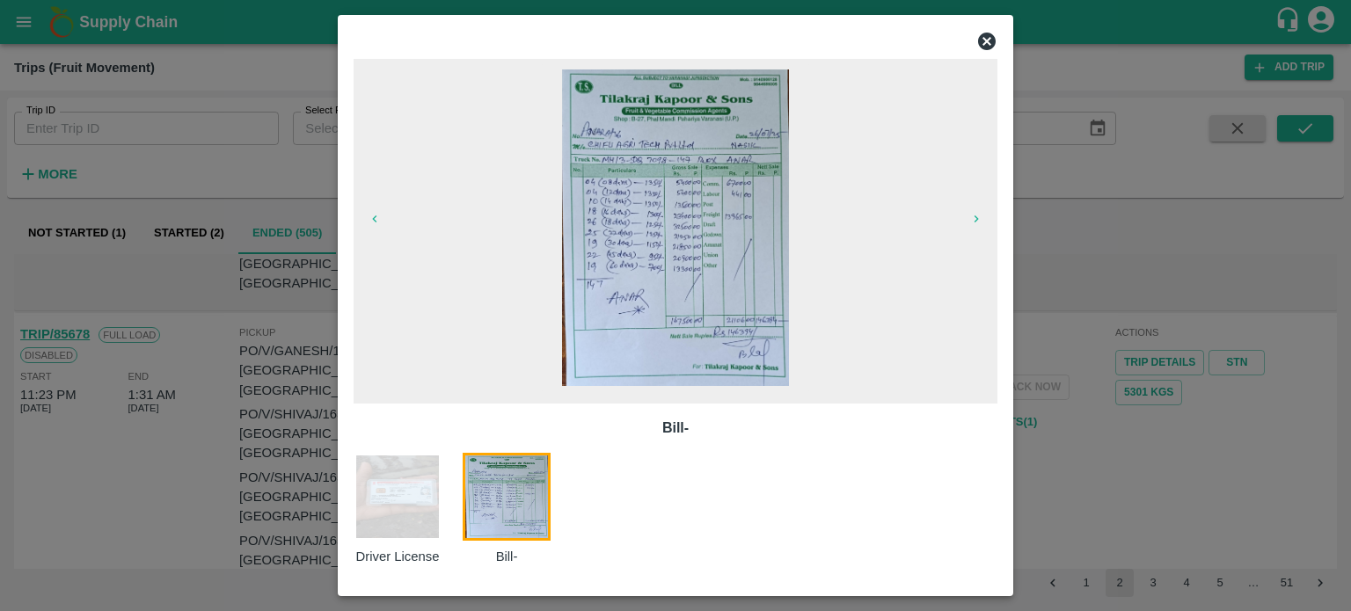
click at [617, 492] on div "Driver License Bill-" at bounding box center [676, 509] width 644 height 113
click at [411, 509] on img at bounding box center [398, 497] width 88 height 88
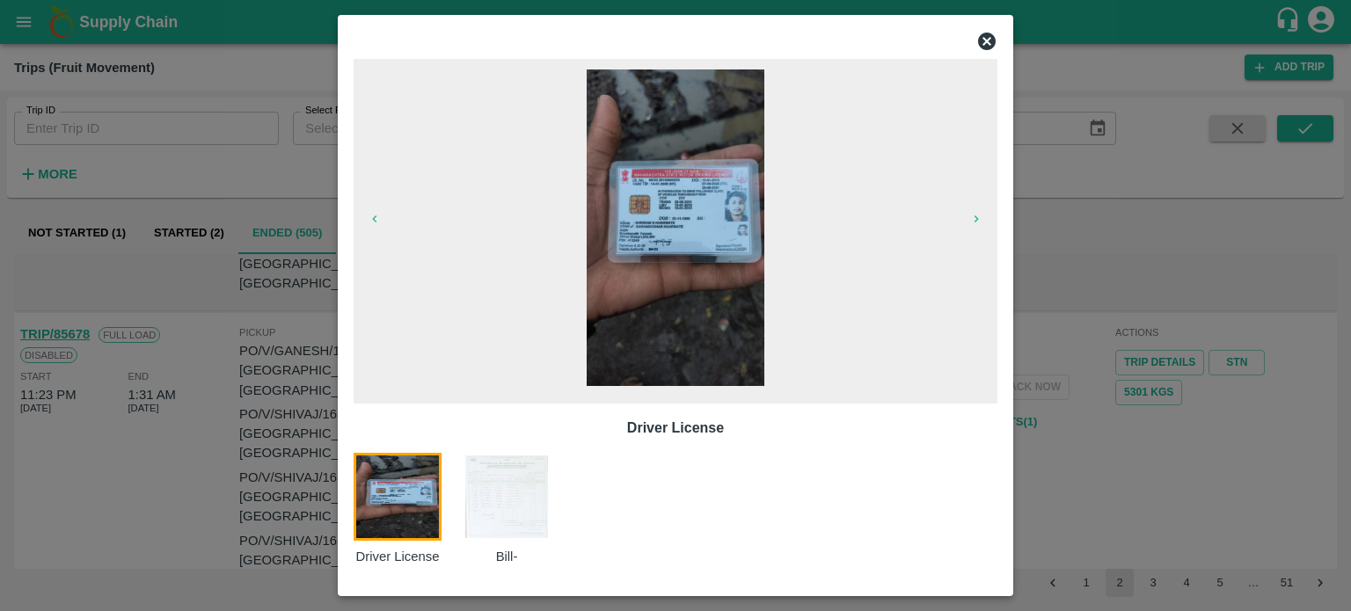
click at [281, 428] on div at bounding box center [675, 305] width 1351 height 611
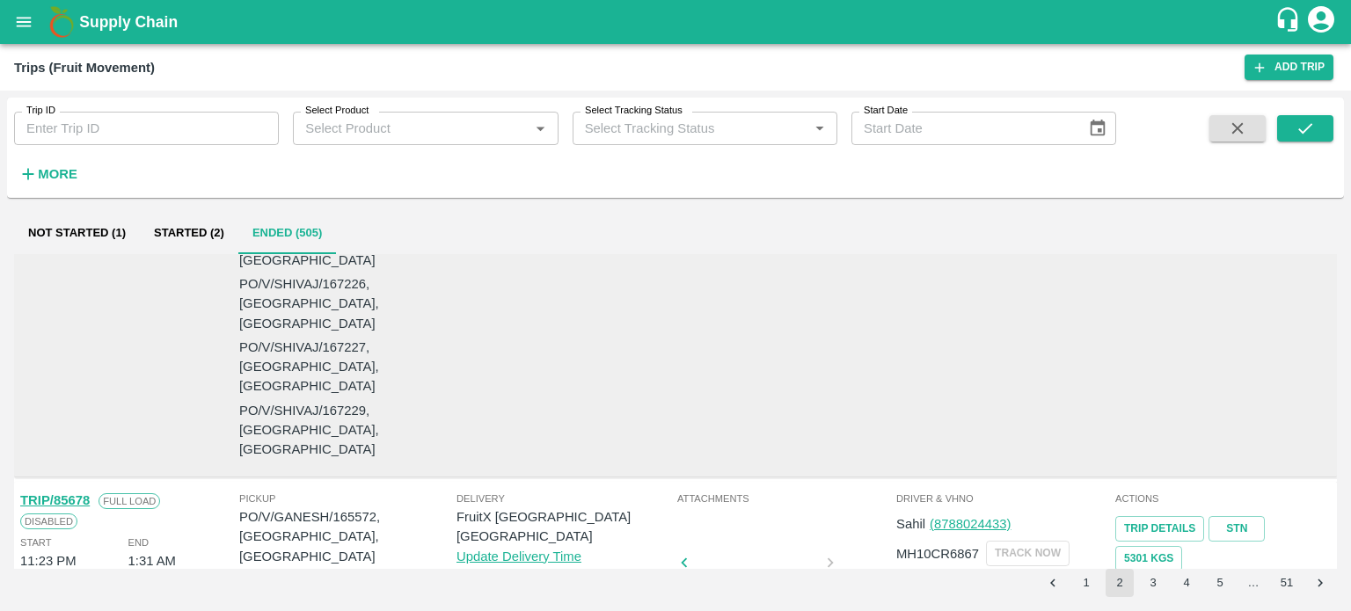
scroll to position [1482, 0]
click at [559, 521] on div at bounding box center [493, 567] width 132 height 93
click at [727, 521] on div at bounding box center [757, 567] width 132 height 93
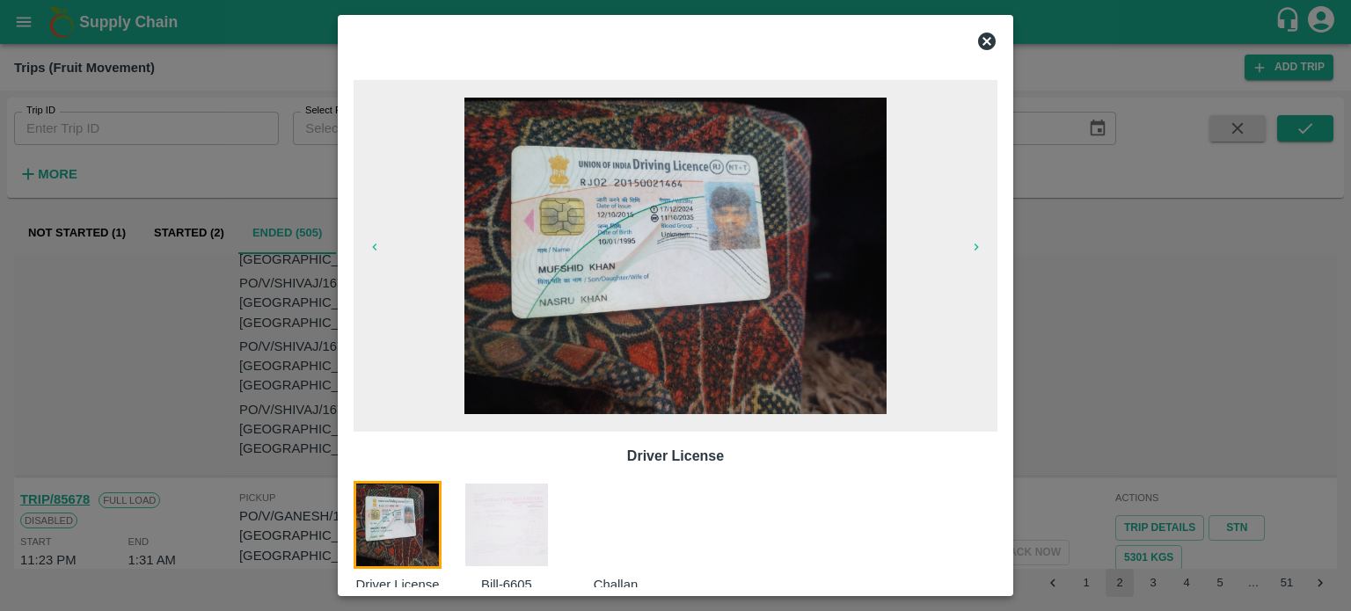
click at [522, 529] on img at bounding box center [507, 525] width 88 height 88
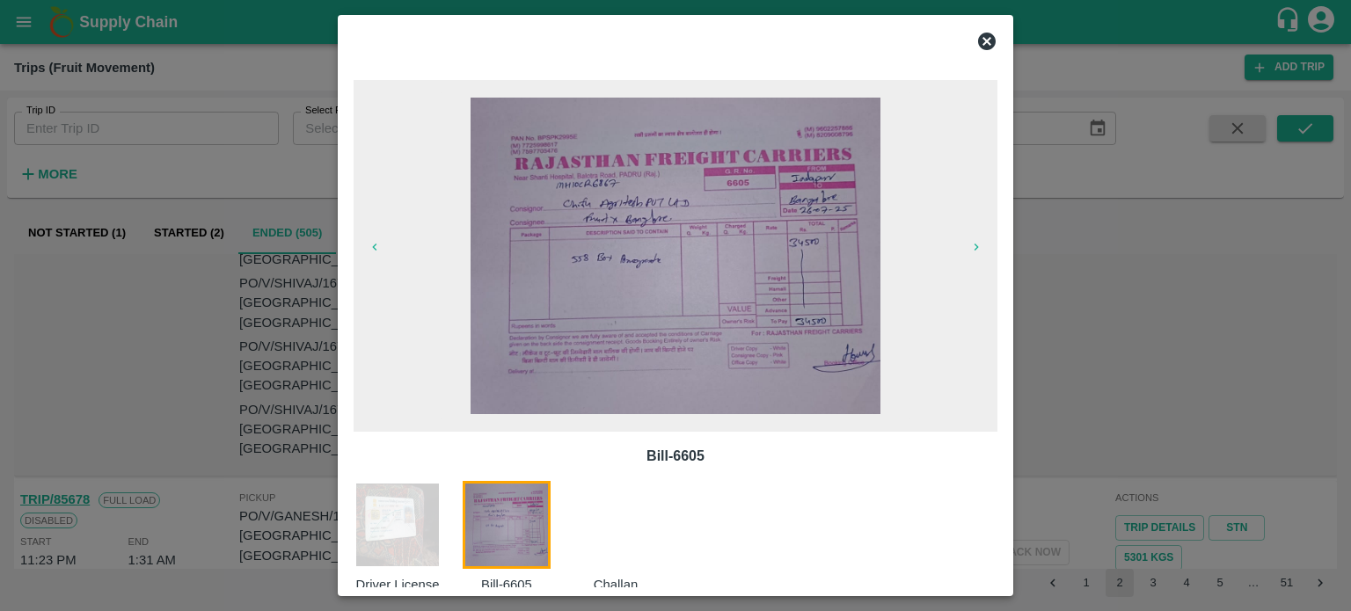
scroll to position [28, 0]
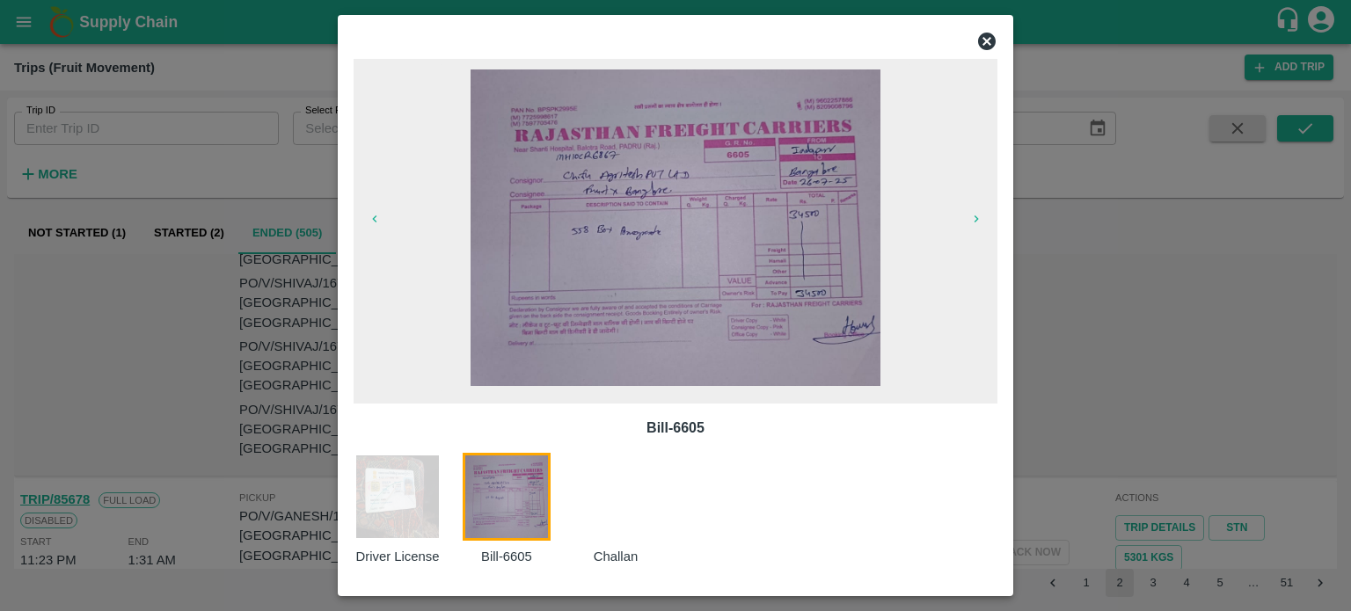
click at [1089, 380] on div at bounding box center [675, 305] width 1351 height 611
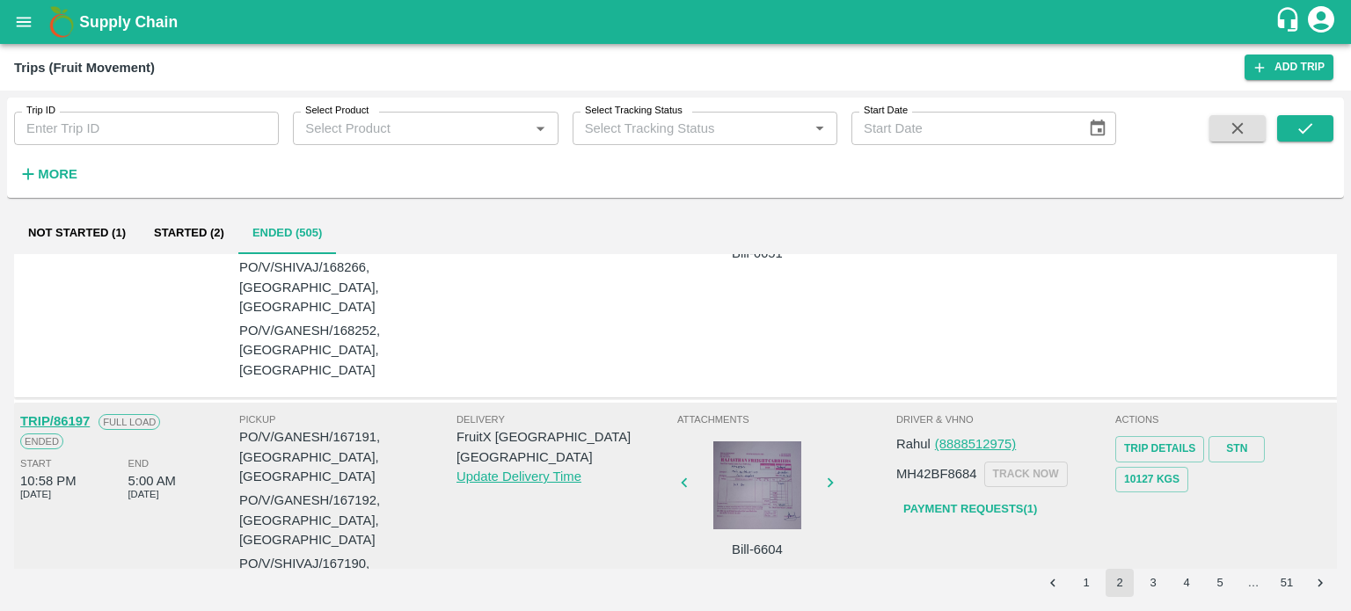
scroll to position [1137, 0]
click at [762, 442] on div at bounding box center [757, 486] width 132 height 88
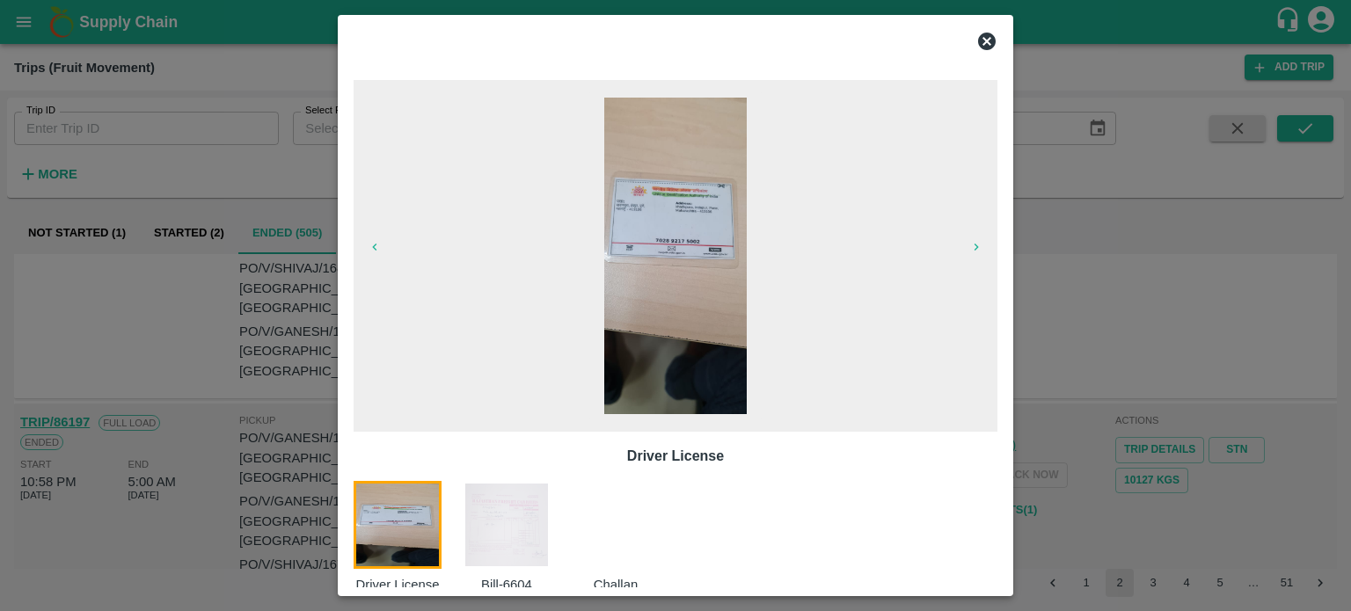
click at [514, 544] on img at bounding box center [507, 525] width 88 height 88
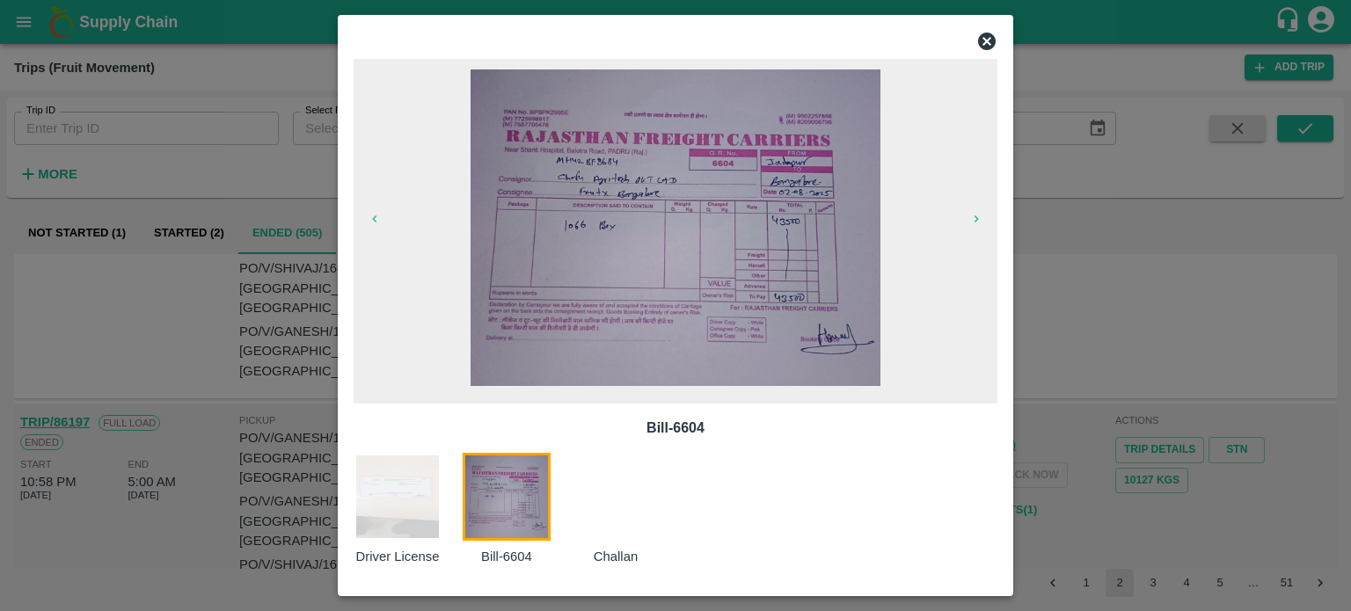
click at [140, 375] on div at bounding box center [675, 305] width 1351 height 611
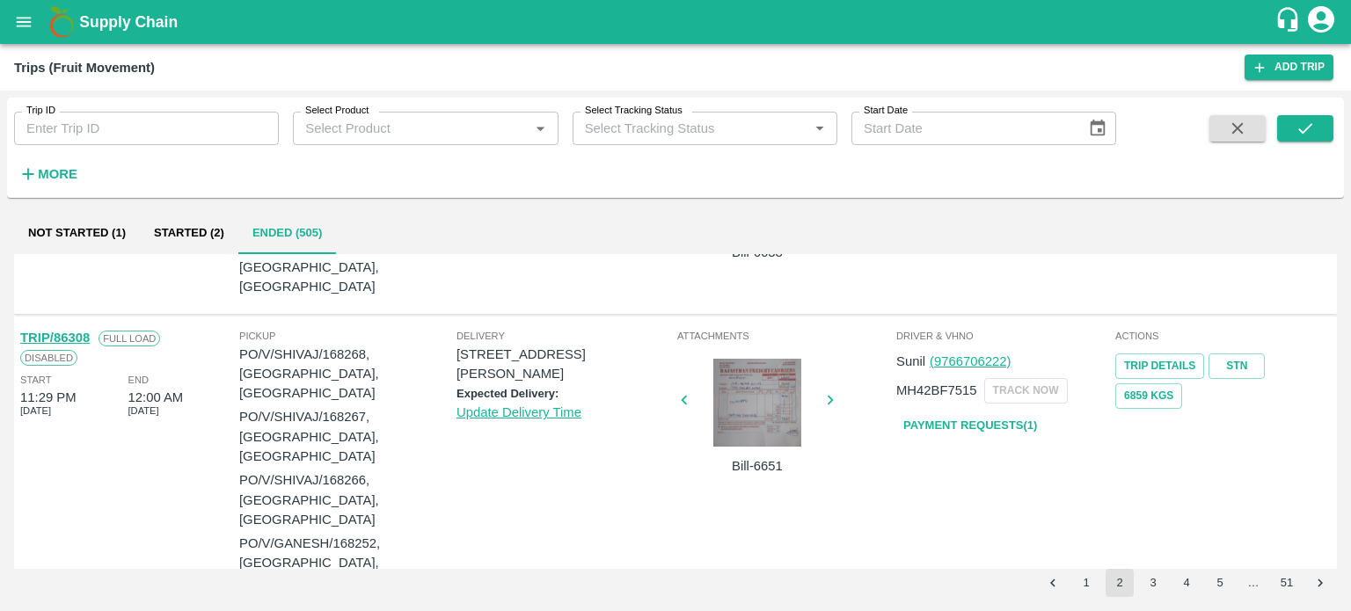
scroll to position [924, 0]
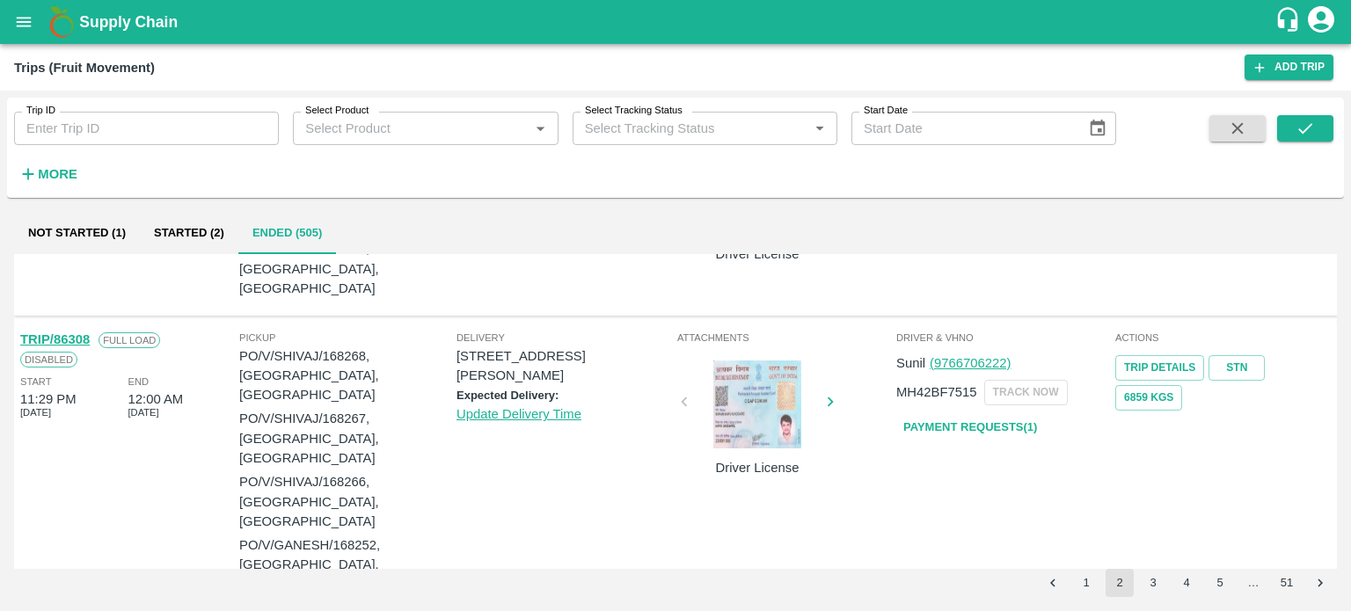
click at [762, 361] on div at bounding box center [757, 405] width 132 height 88
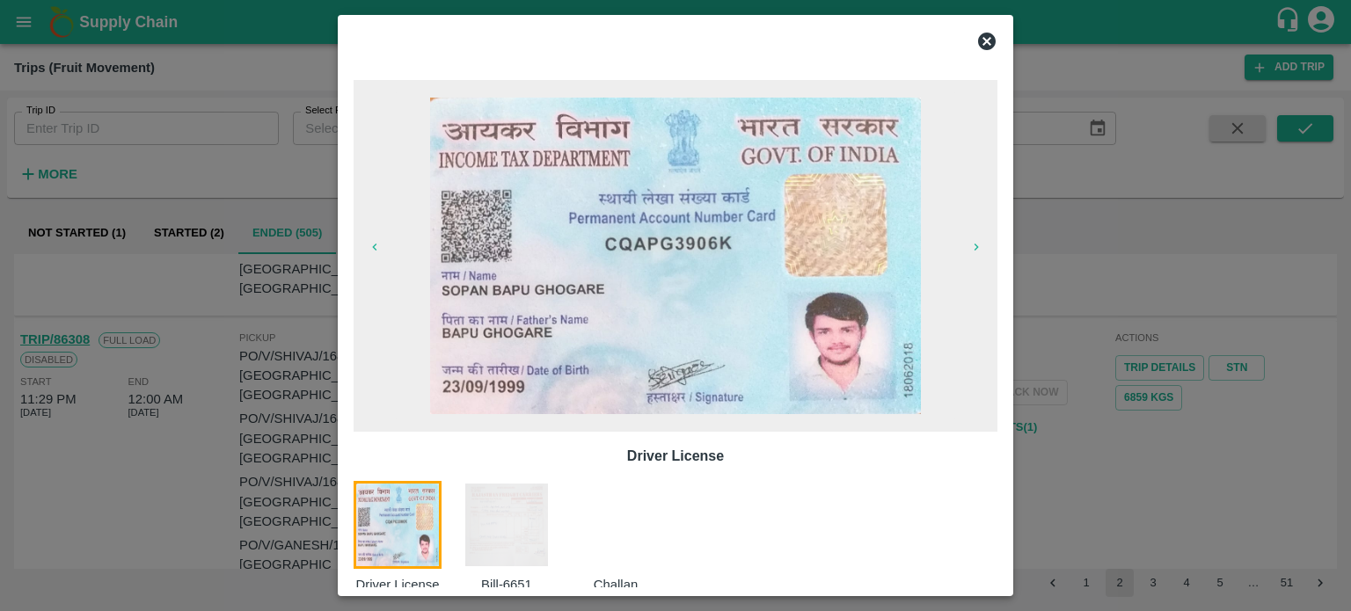
click at [514, 544] on img at bounding box center [507, 525] width 88 height 88
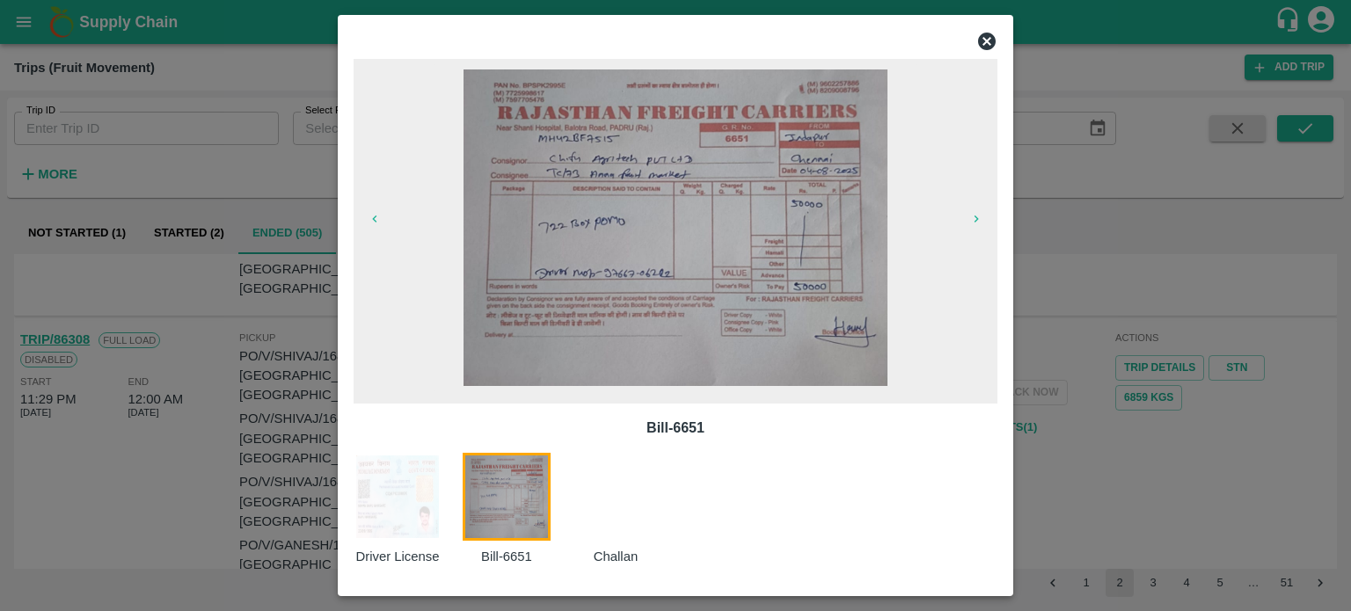
click at [188, 326] on div at bounding box center [675, 305] width 1351 height 611
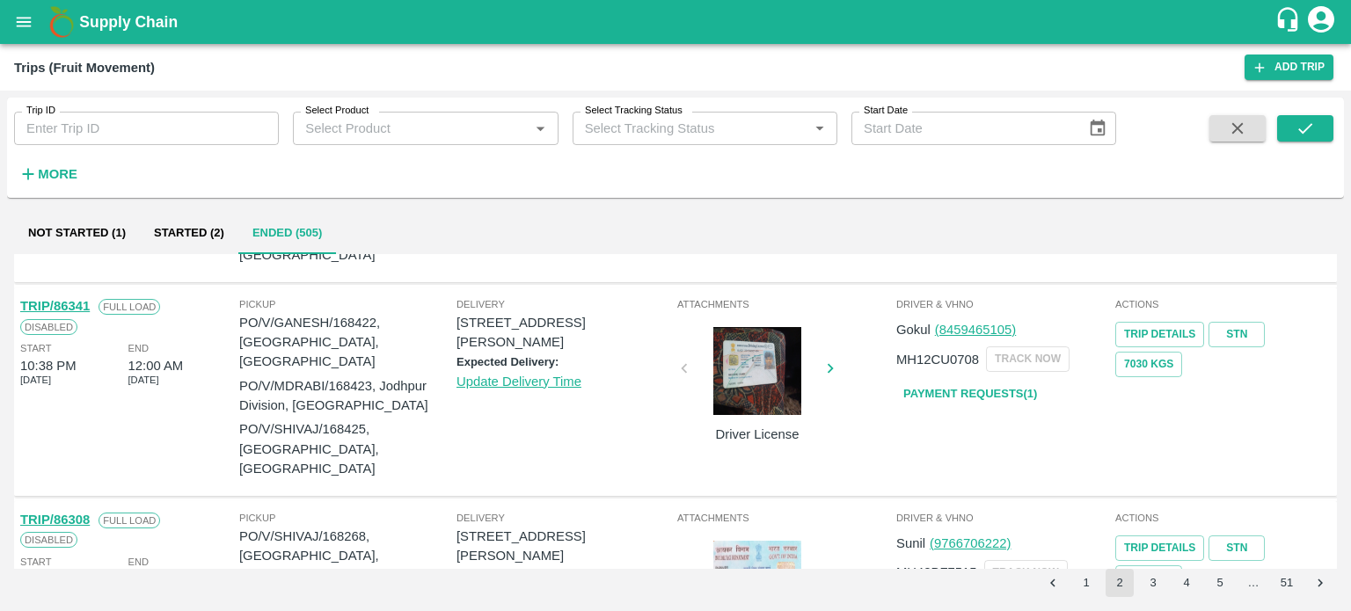
scroll to position [733, 0]
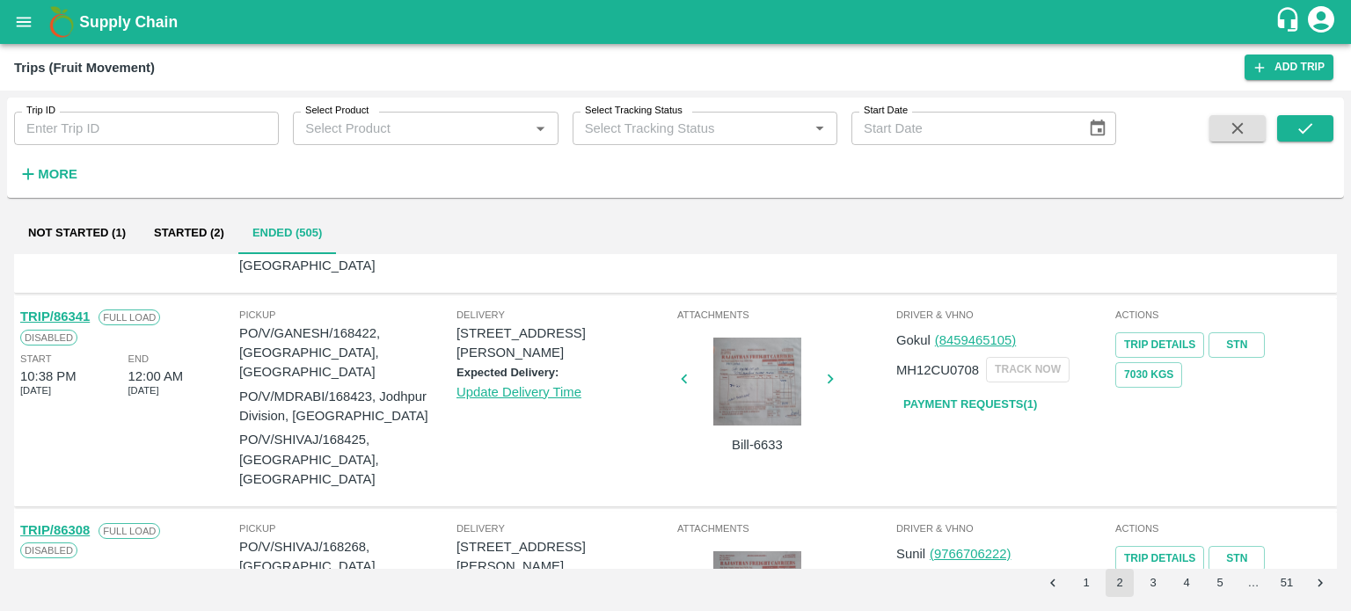
click at [739, 401] on div at bounding box center [757, 382] width 132 height 88
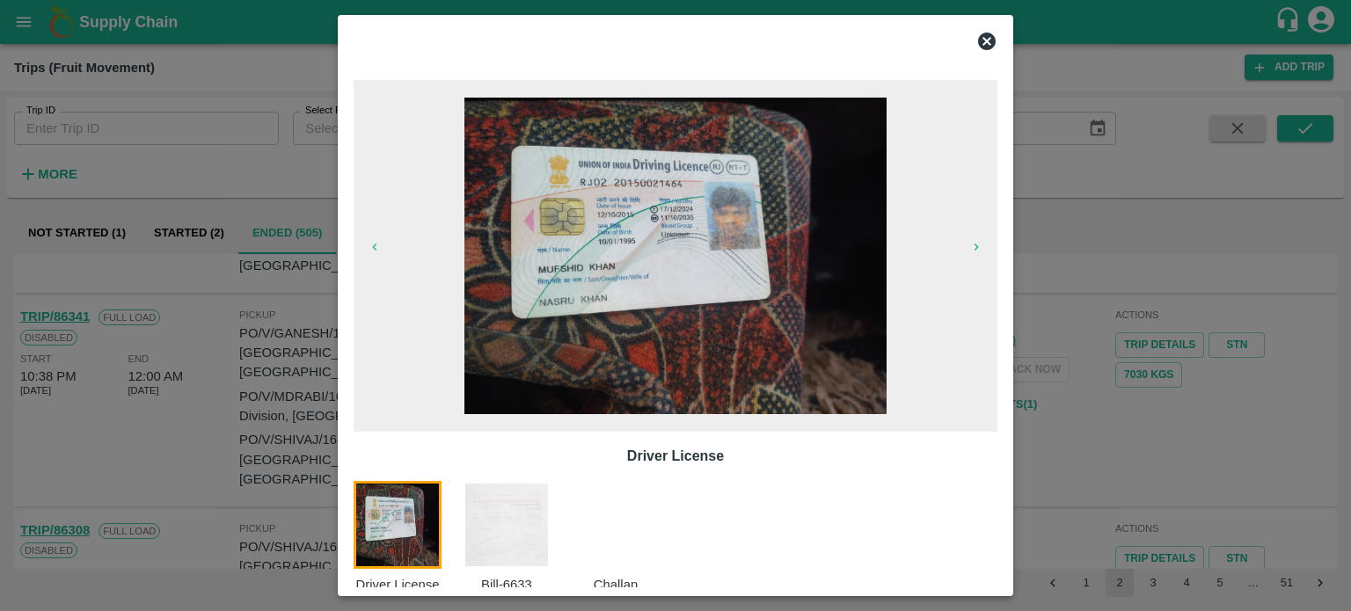
click at [502, 529] on img at bounding box center [507, 525] width 88 height 88
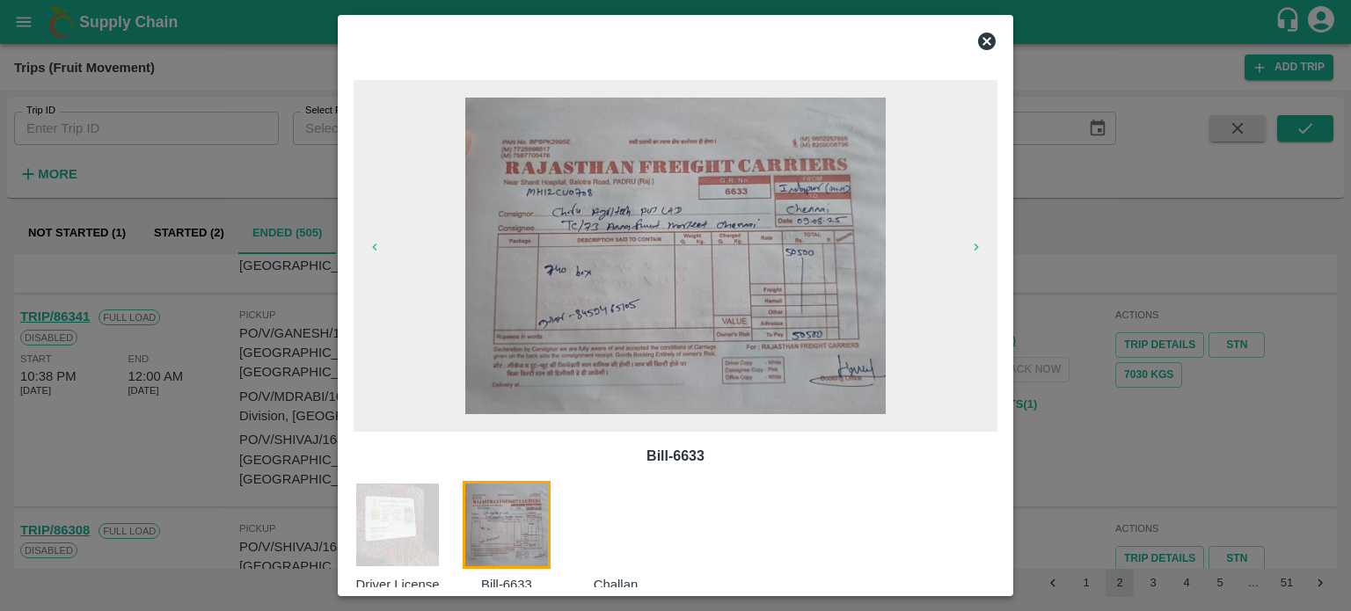
scroll to position [28, 0]
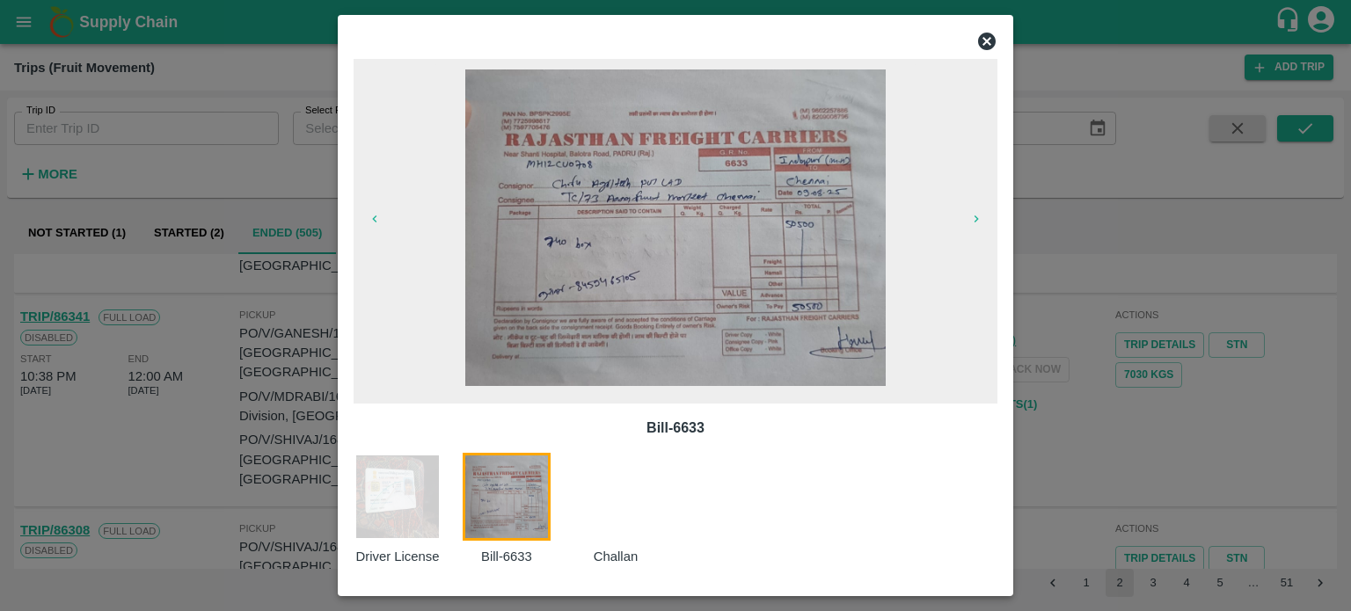
click at [1164, 422] on div at bounding box center [675, 305] width 1351 height 611
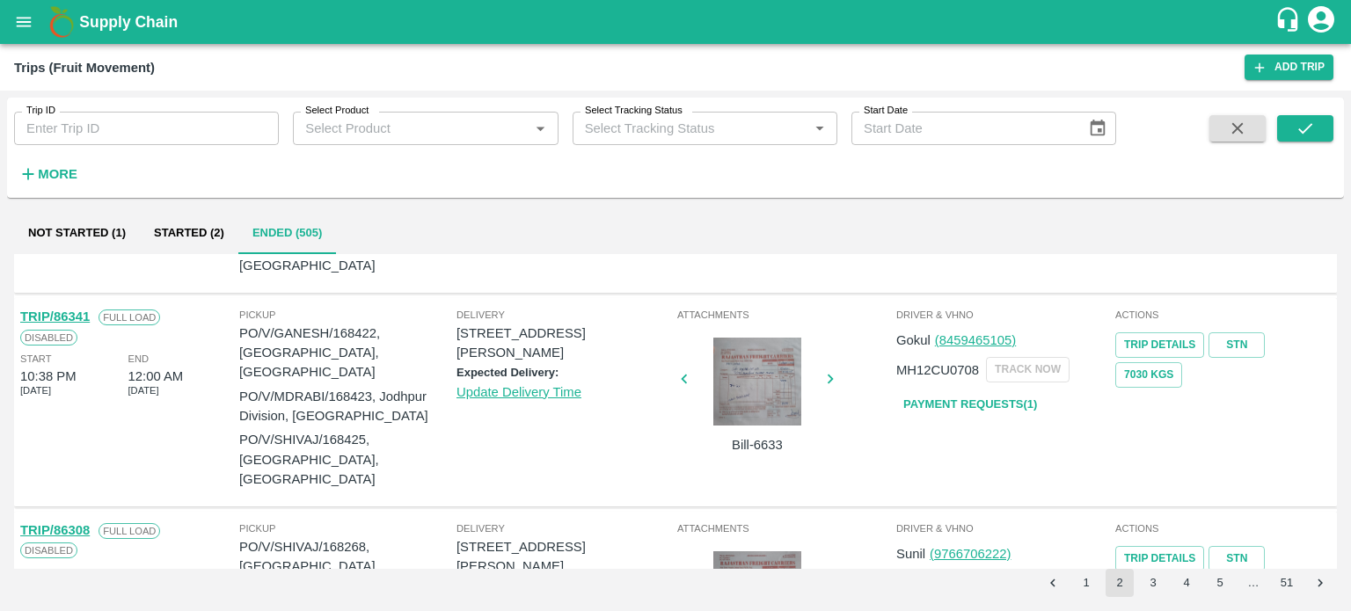
click at [691, 389] on div at bounding box center [625, 384] width 132 height 93
click at [771, 389] on div at bounding box center [757, 382] width 132 height 88
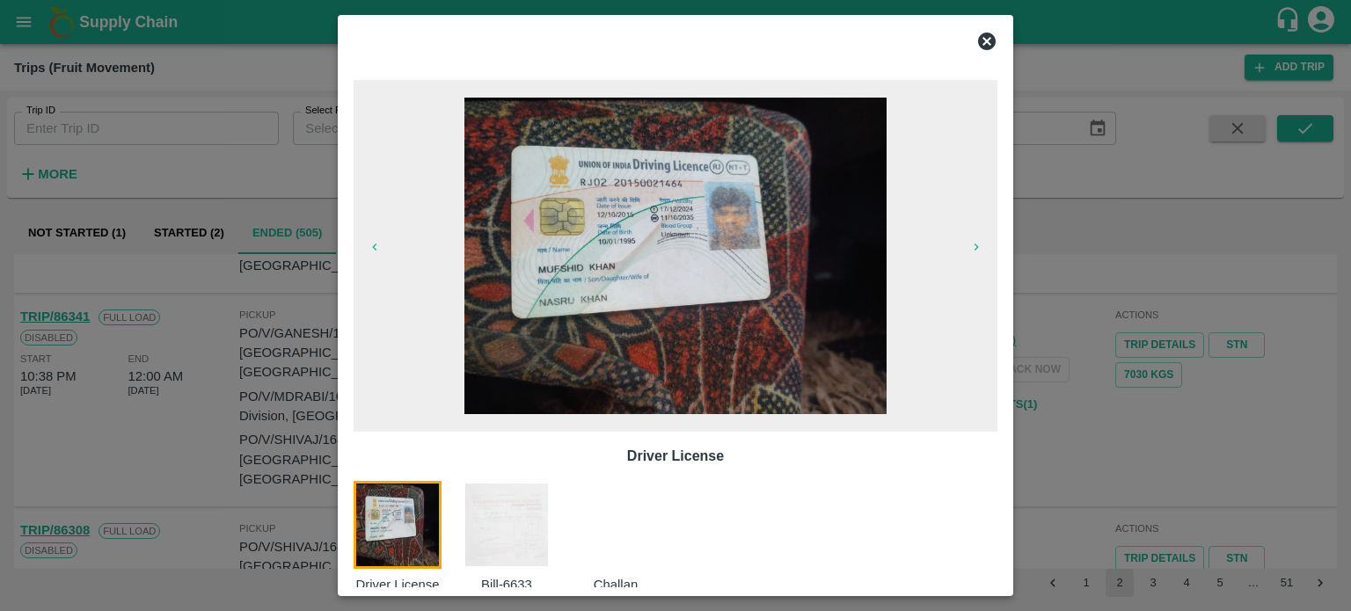
click at [486, 523] on img at bounding box center [507, 525] width 88 height 88
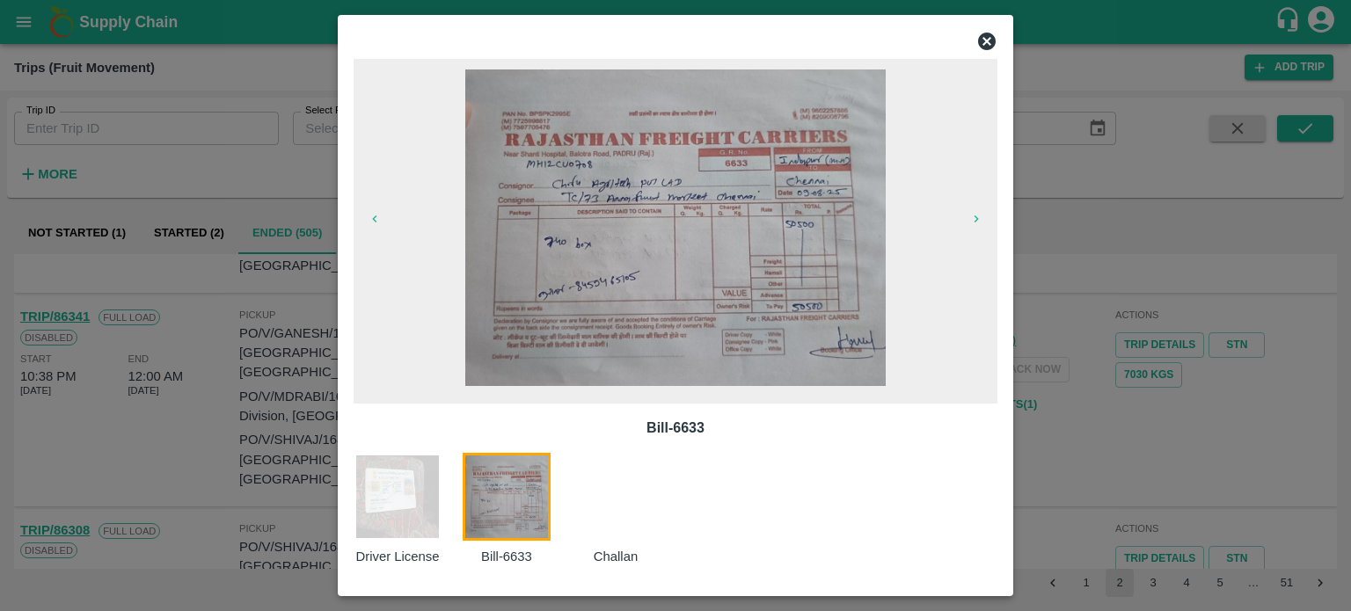
click at [985, 43] on icon at bounding box center [986, 41] width 21 height 21
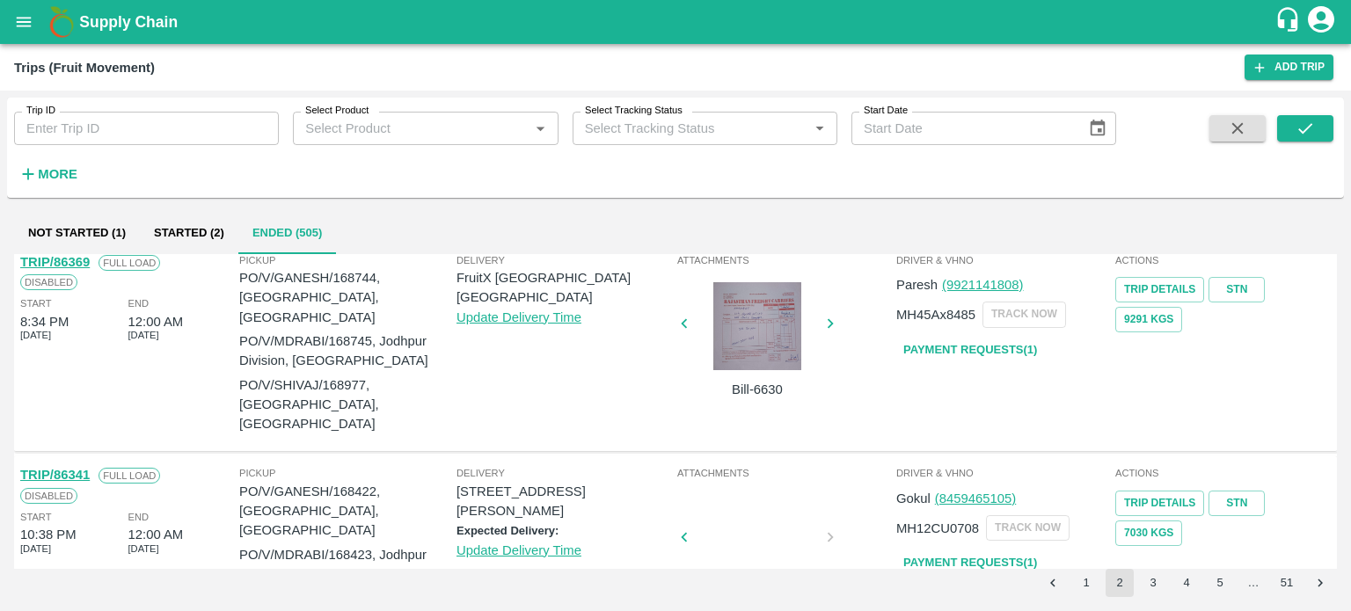
scroll to position [560, 0]
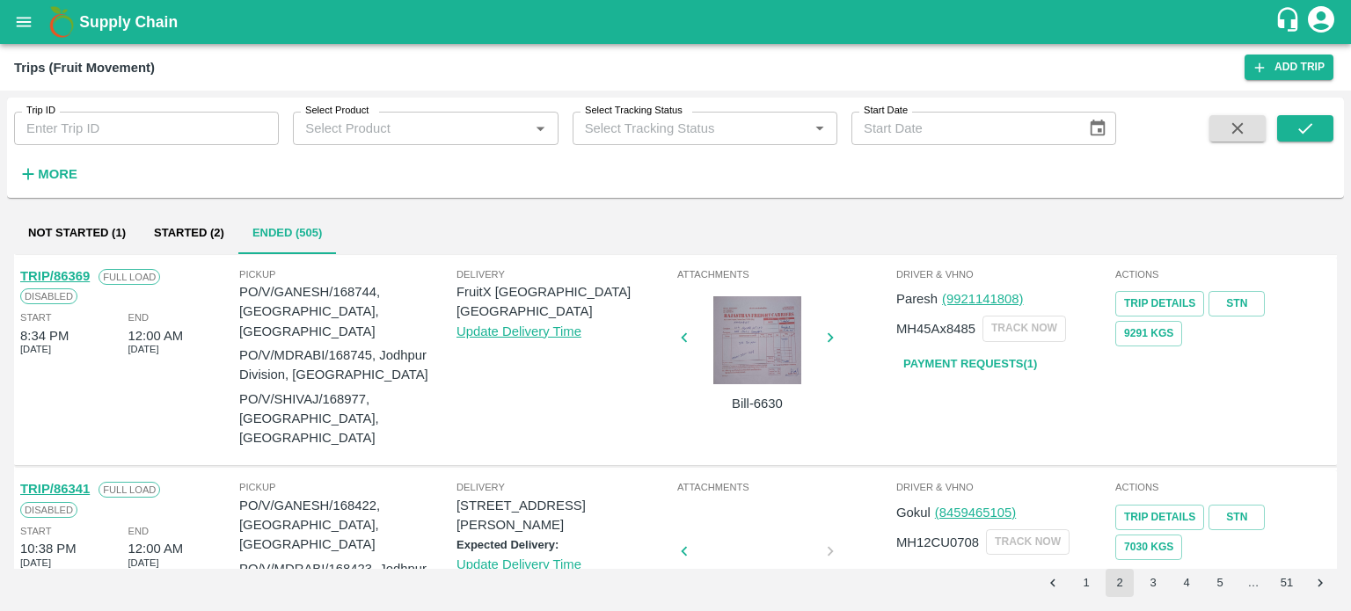
click at [749, 384] on div at bounding box center [757, 340] width 132 height 88
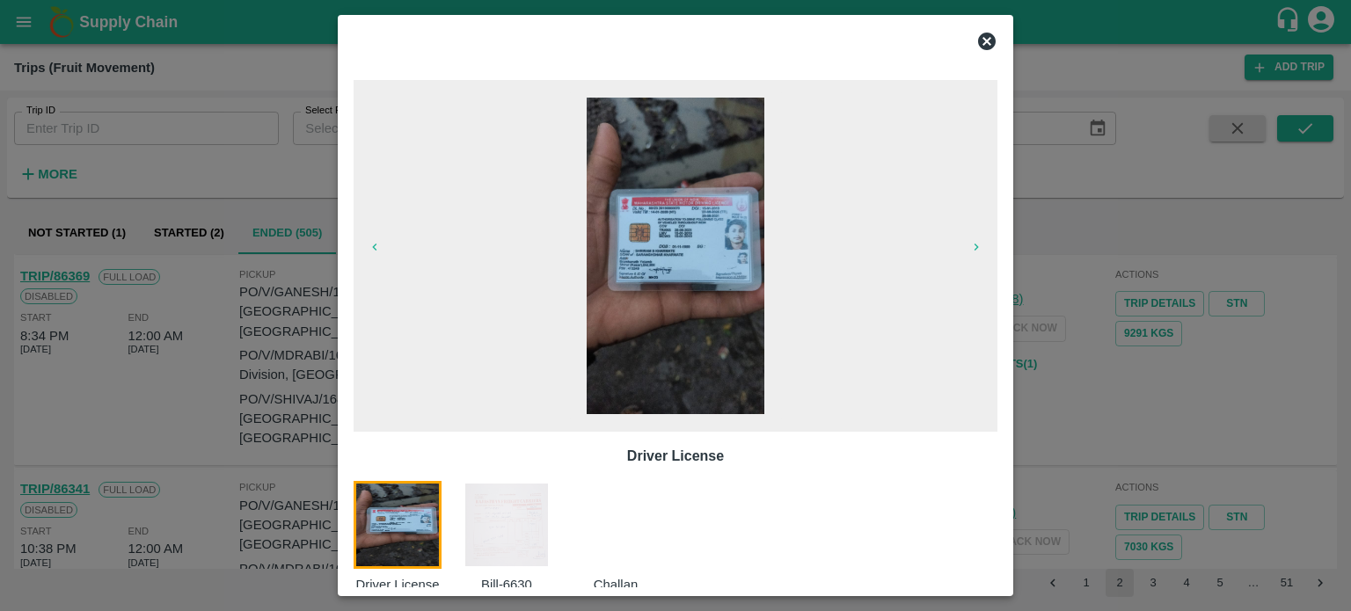
click at [490, 509] on img at bounding box center [507, 525] width 88 height 88
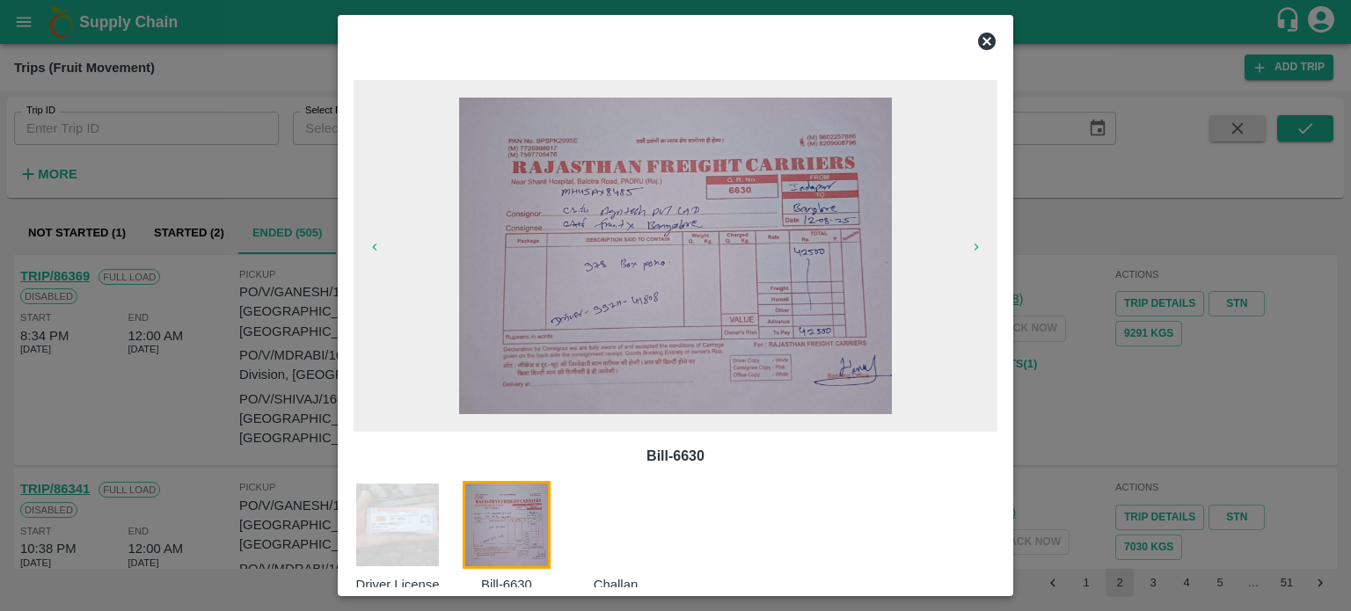
scroll to position [28, 0]
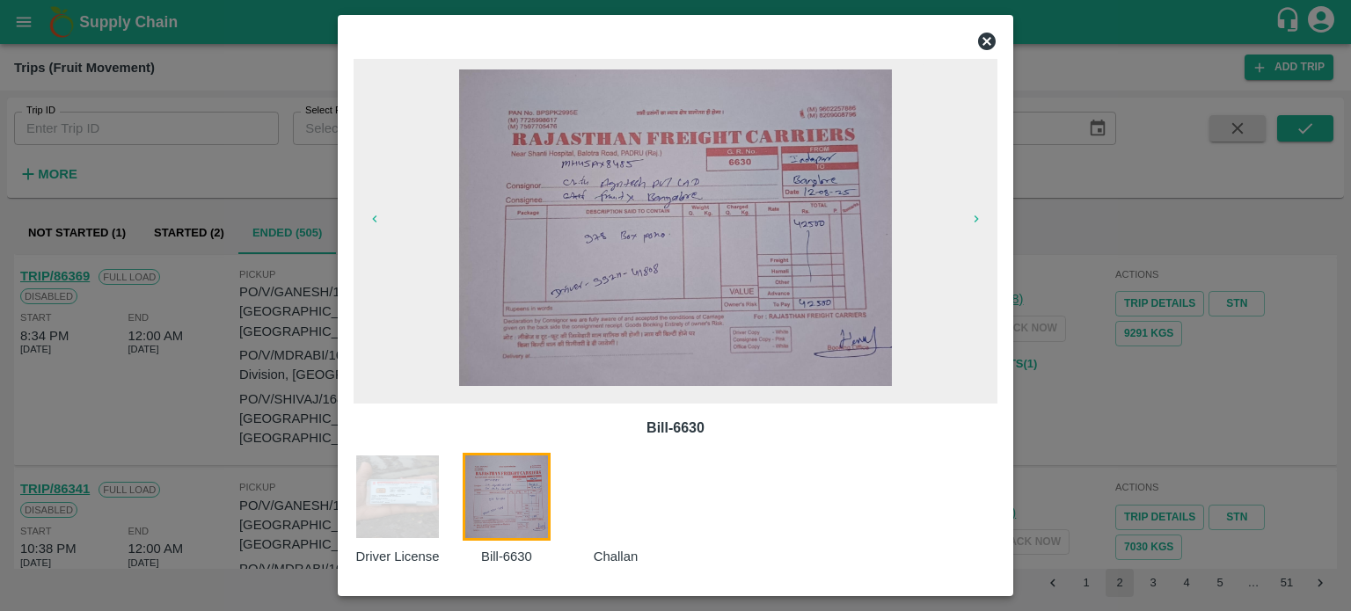
click at [1140, 410] on div at bounding box center [675, 305] width 1351 height 611
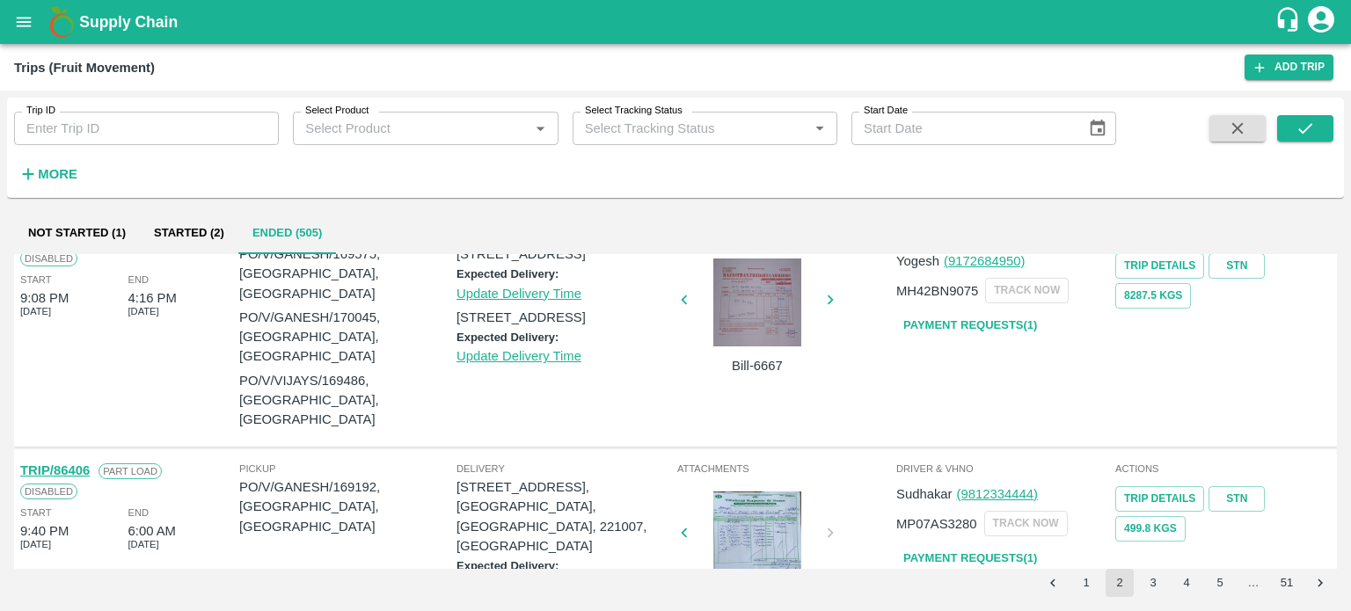
scroll to position [30, 0]
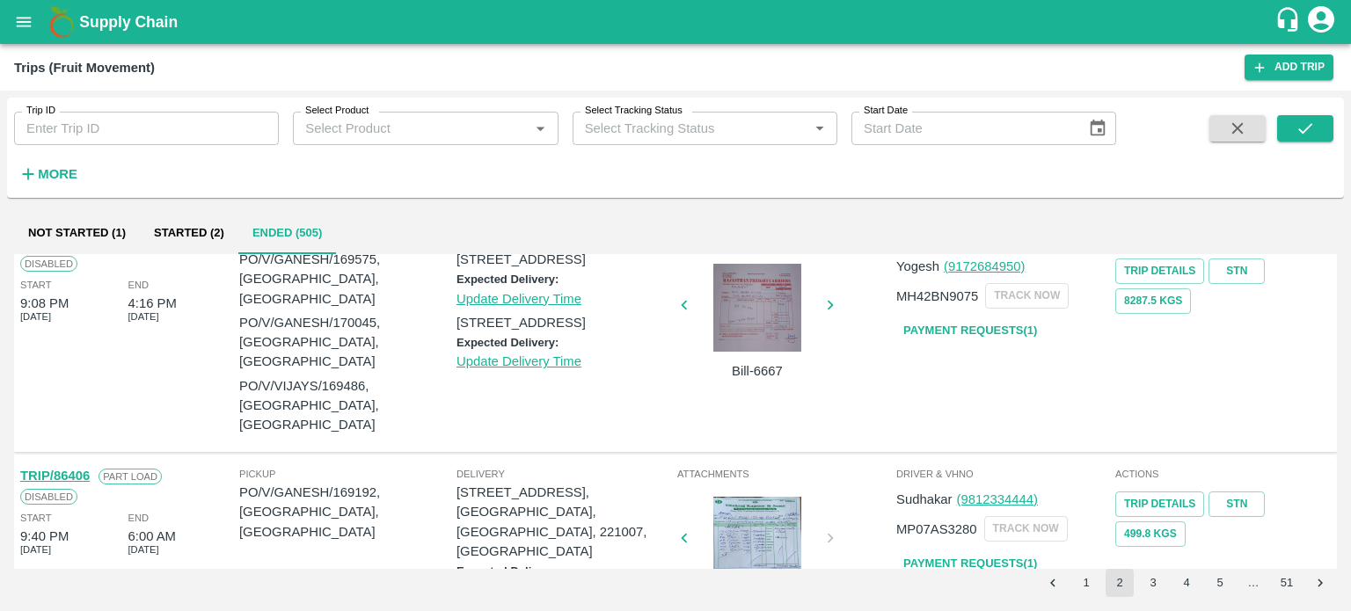
click at [741, 444] on div "Bill-6667" at bounding box center [757, 354] width 132 height 180
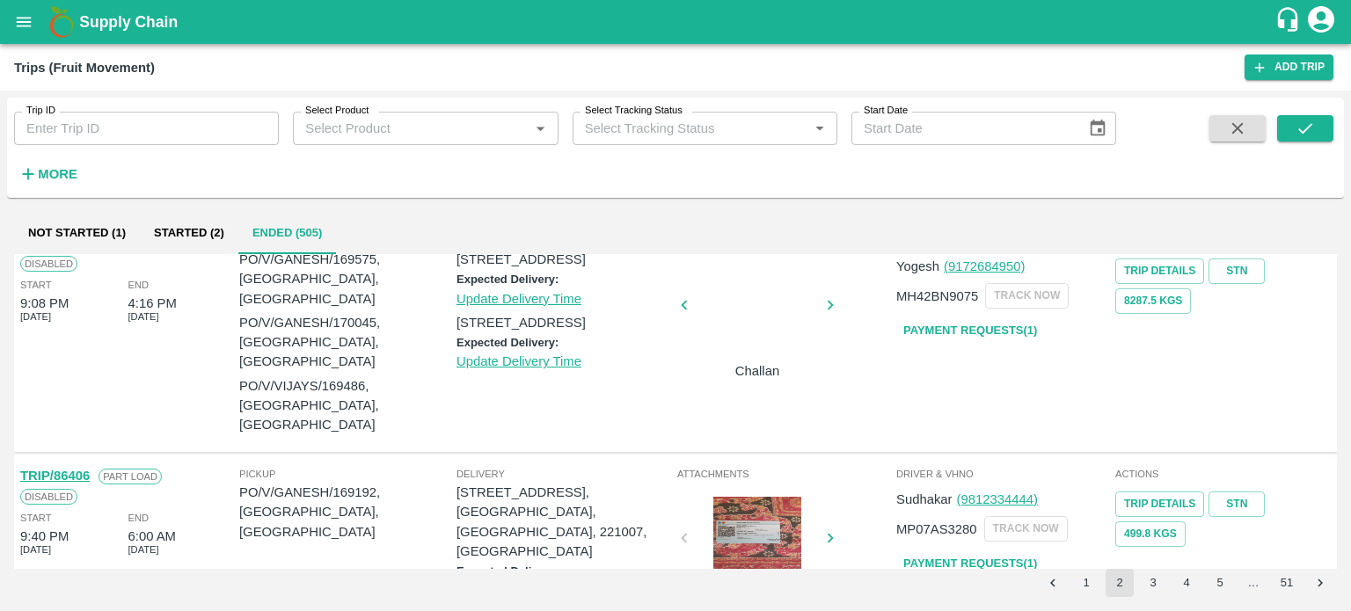
scroll to position [0, 0]
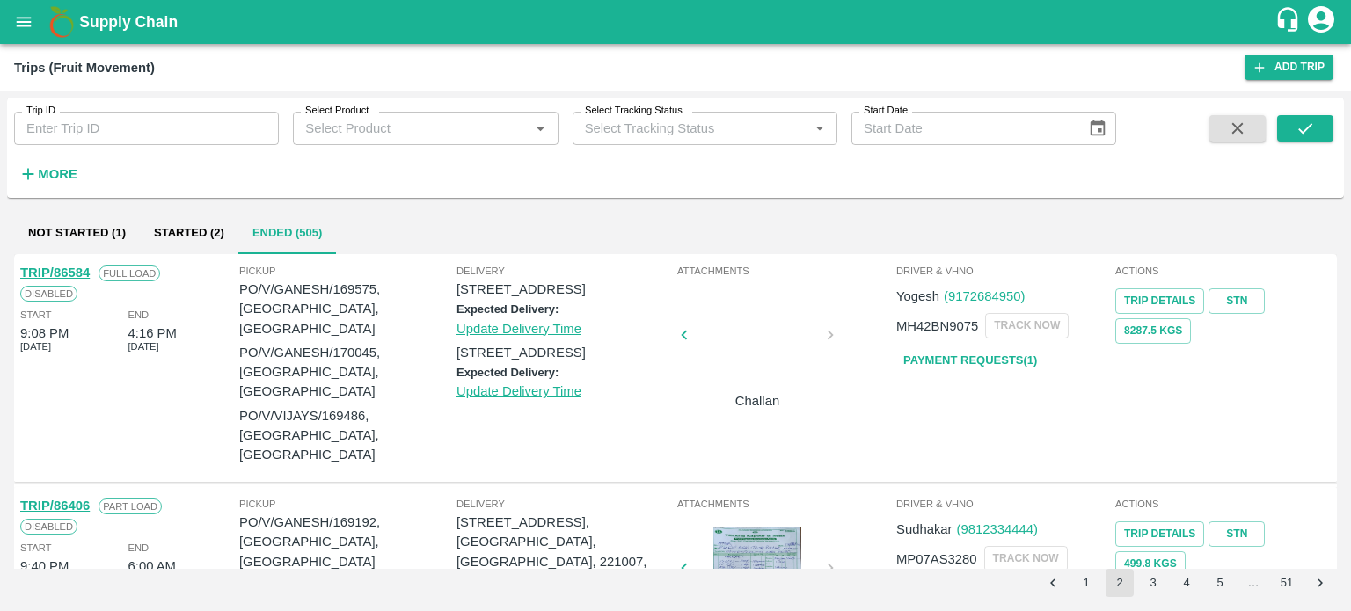
click at [427, 330] on div at bounding box center [362, 340] width 132 height 93
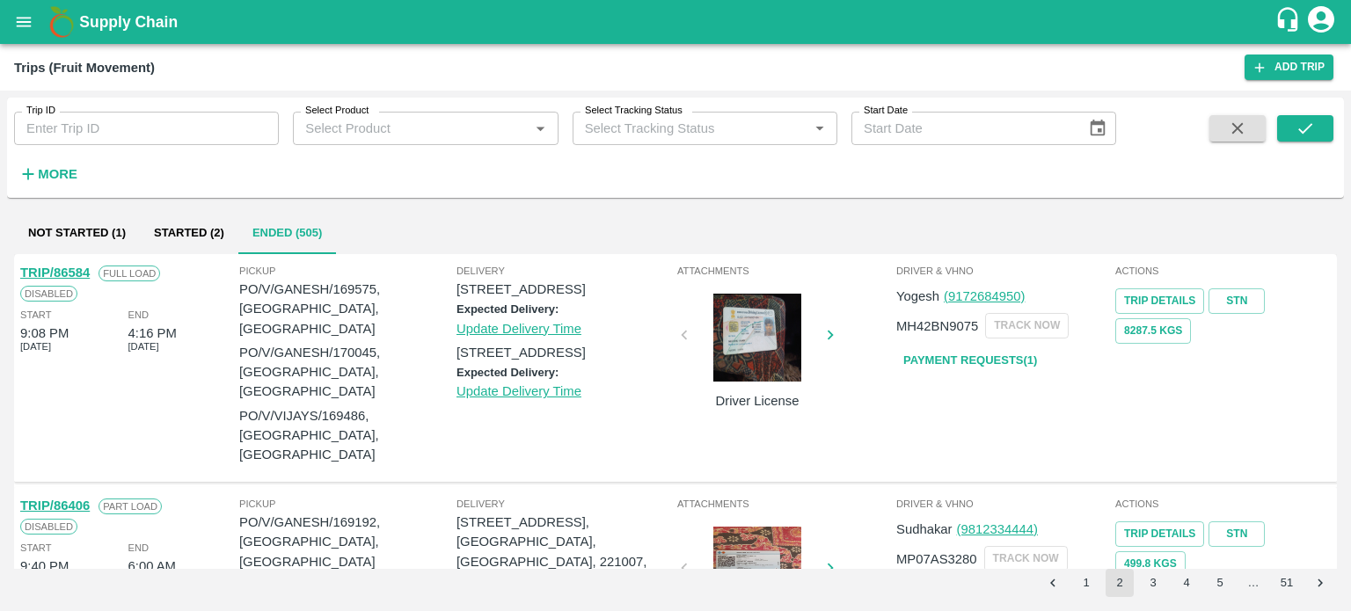
click at [742, 330] on div at bounding box center [757, 338] width 132 height 88
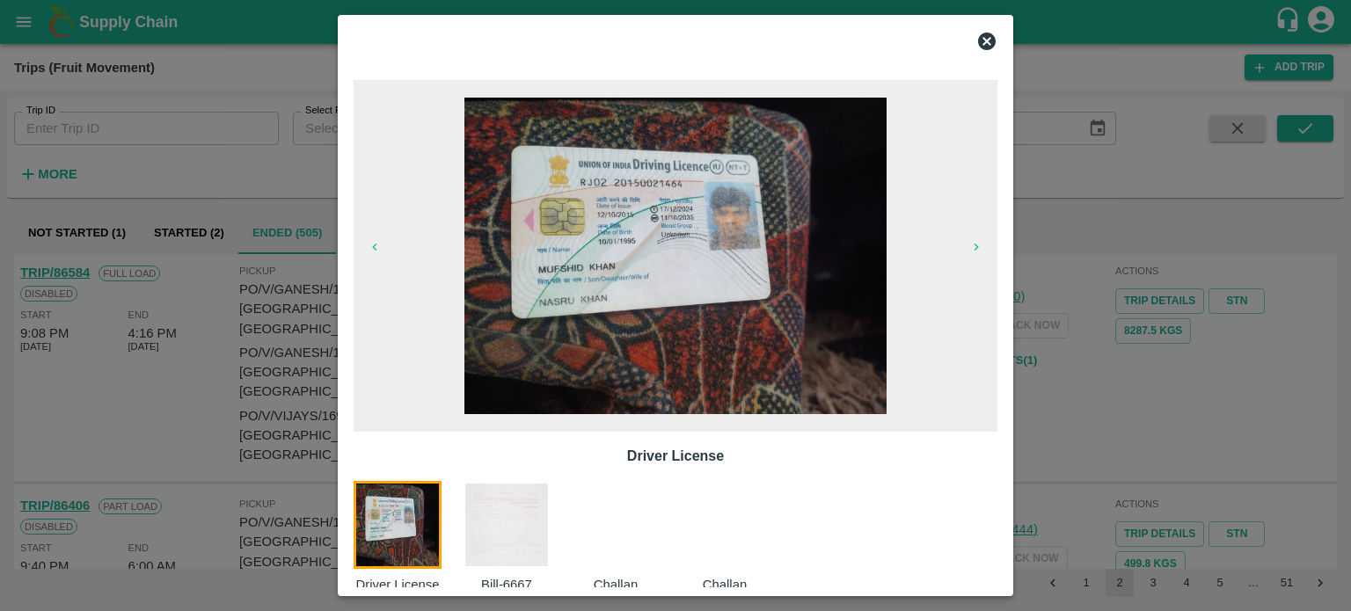
click at [515, 539] on img at bounding box center [507, 525] width 88 height 88
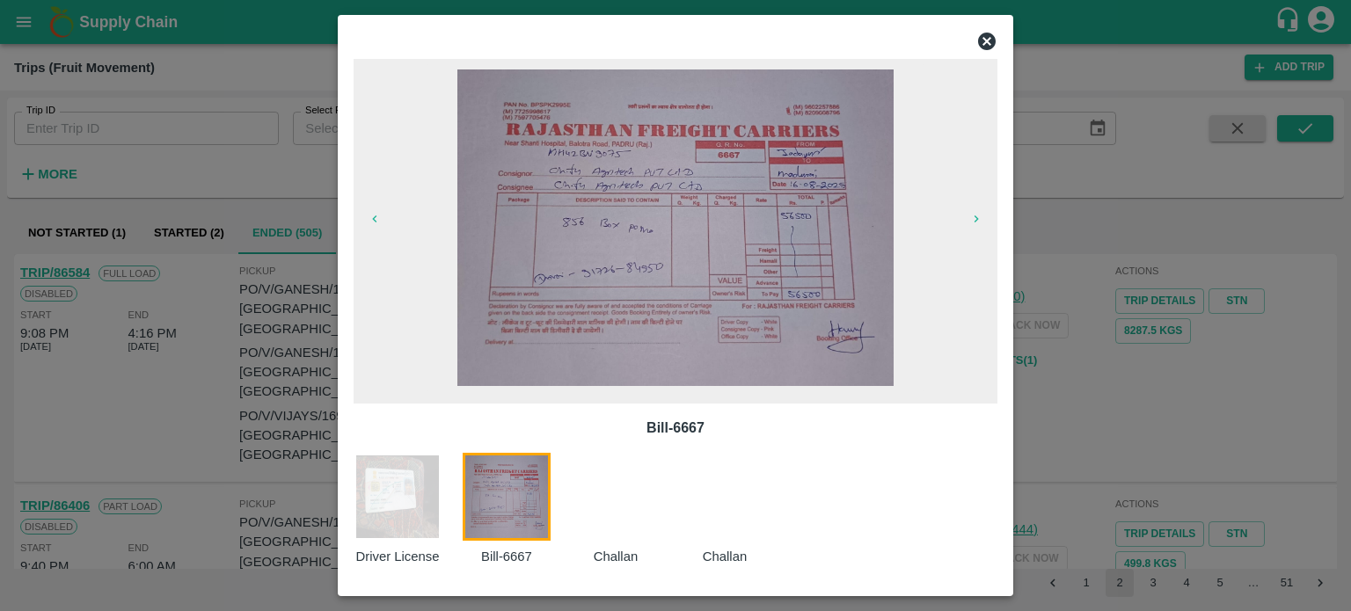
click at [1077, 434] on div at bounding box center [675, 305] width 1351 height 611
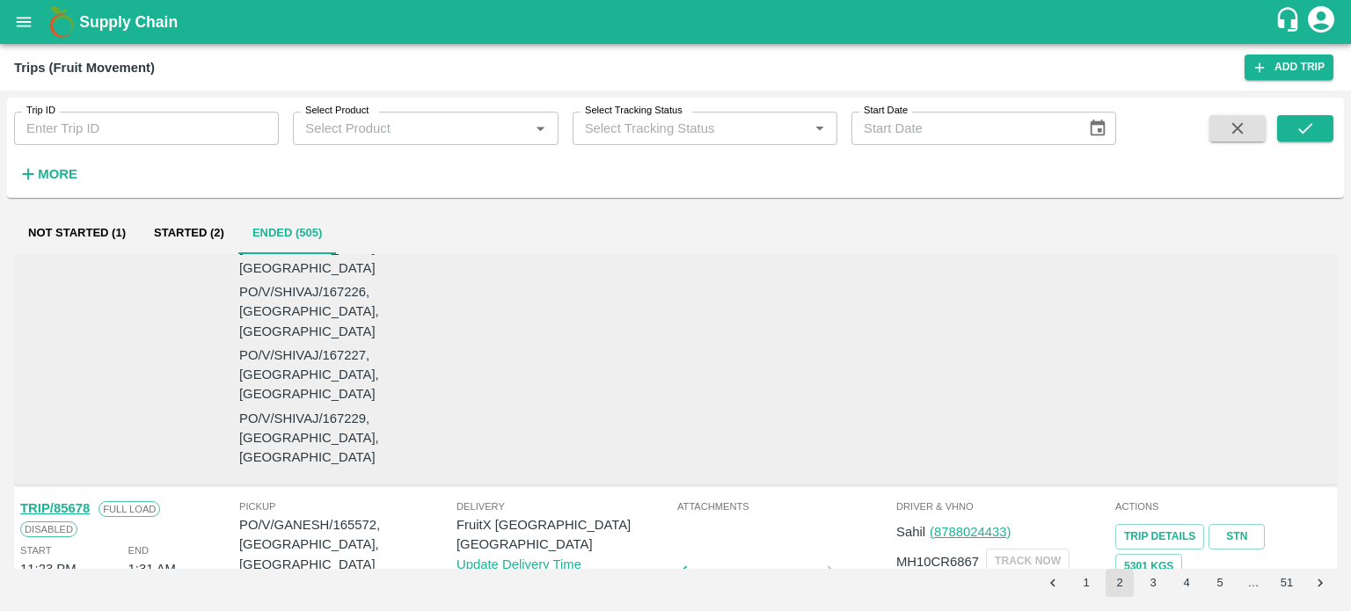
scroll to position [1857, 0]
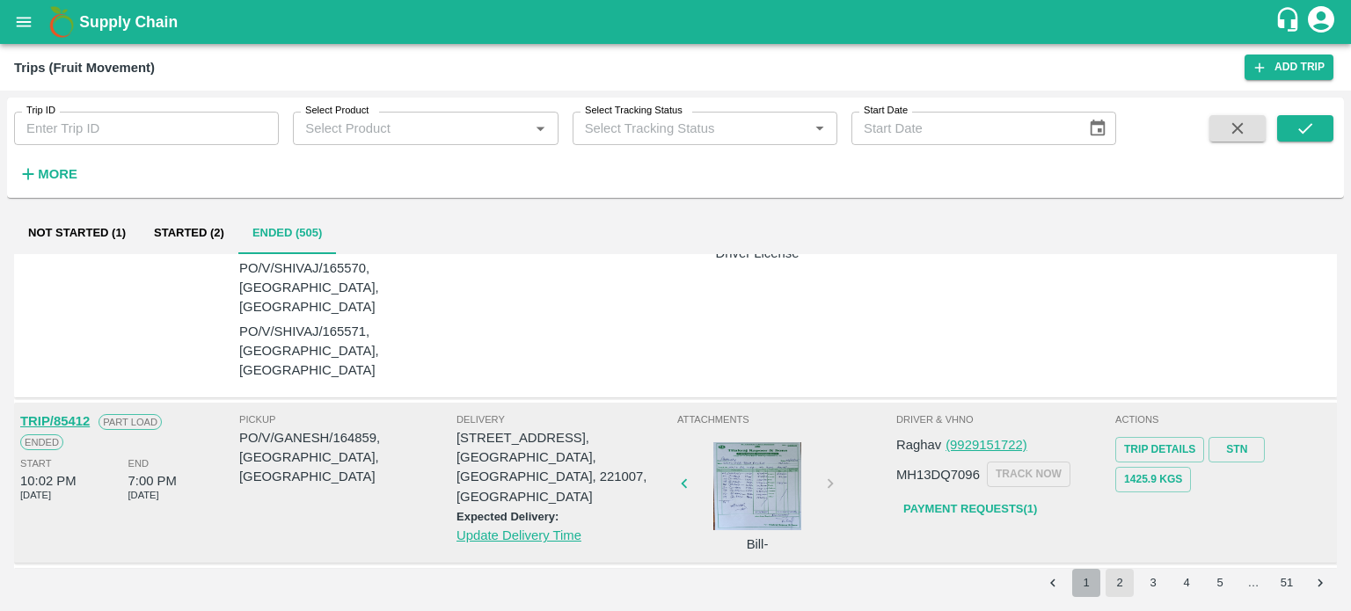
click at [1091, 591] on button "1" at bounding box center [1086, 583] width 28 height 28
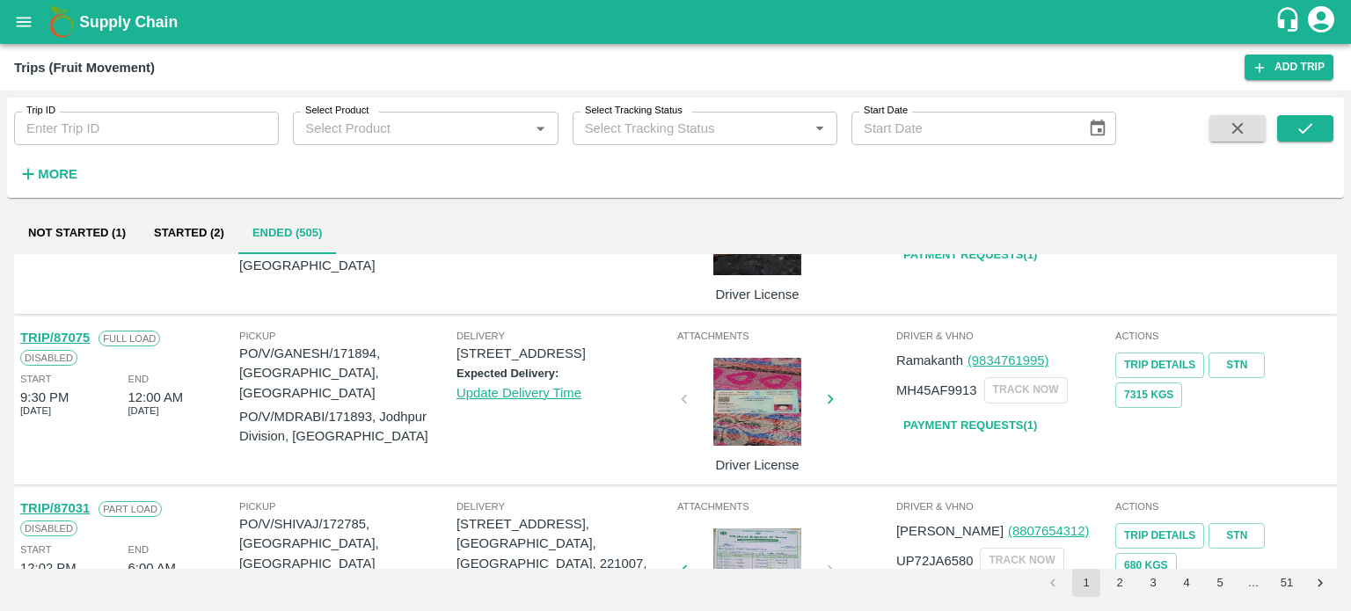
scroll to position [433, 0]
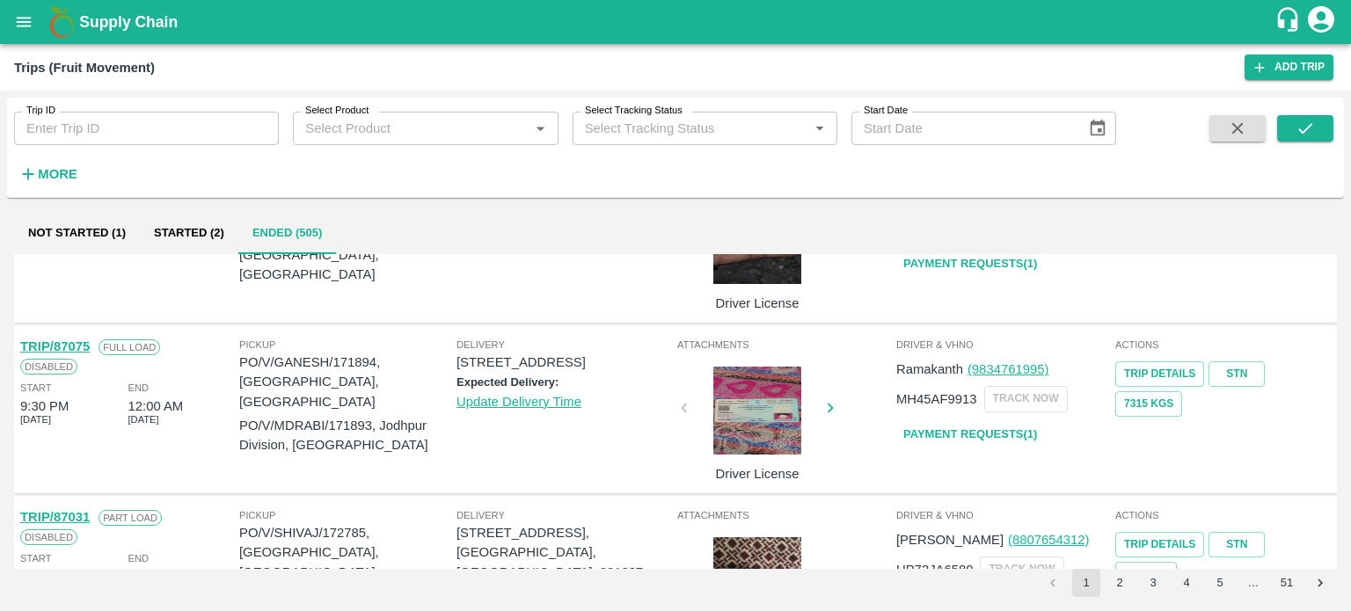
click at [756, 428] on div at bounding box center [757, 411] width 132 height 88
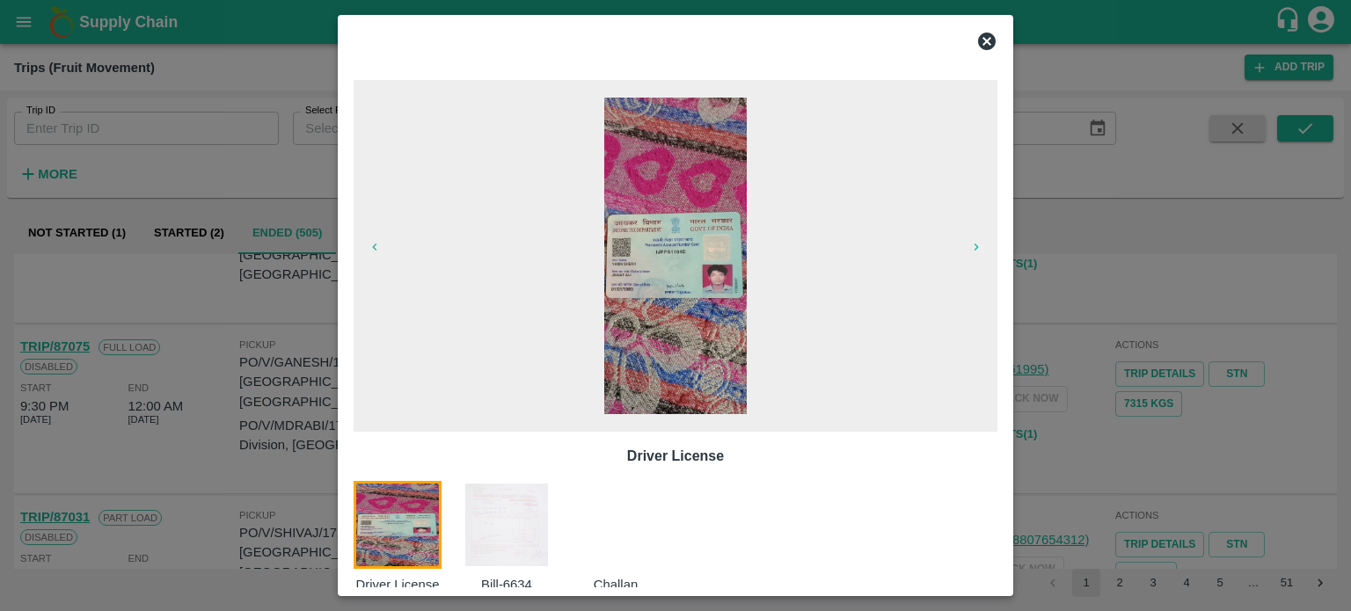
click at [501, 532] on img at bounding box center [507, 525] width 88 height 88
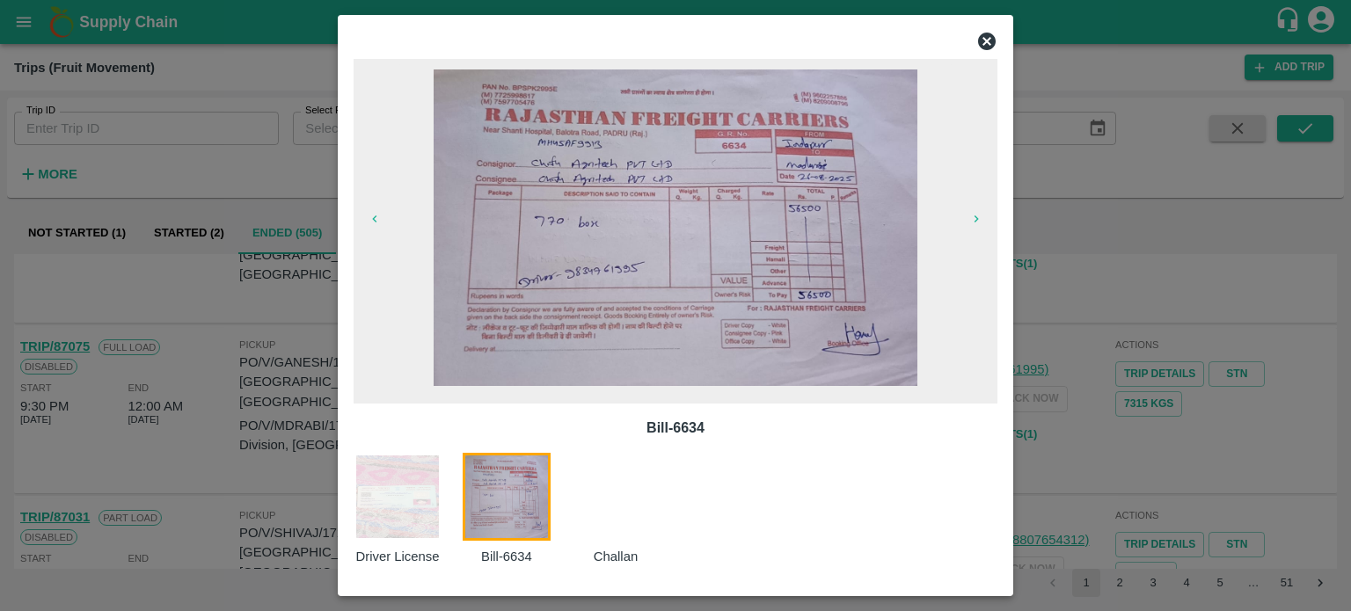
click at [248, 421] on div at bounding box center [675, 305] width 1351 height 611
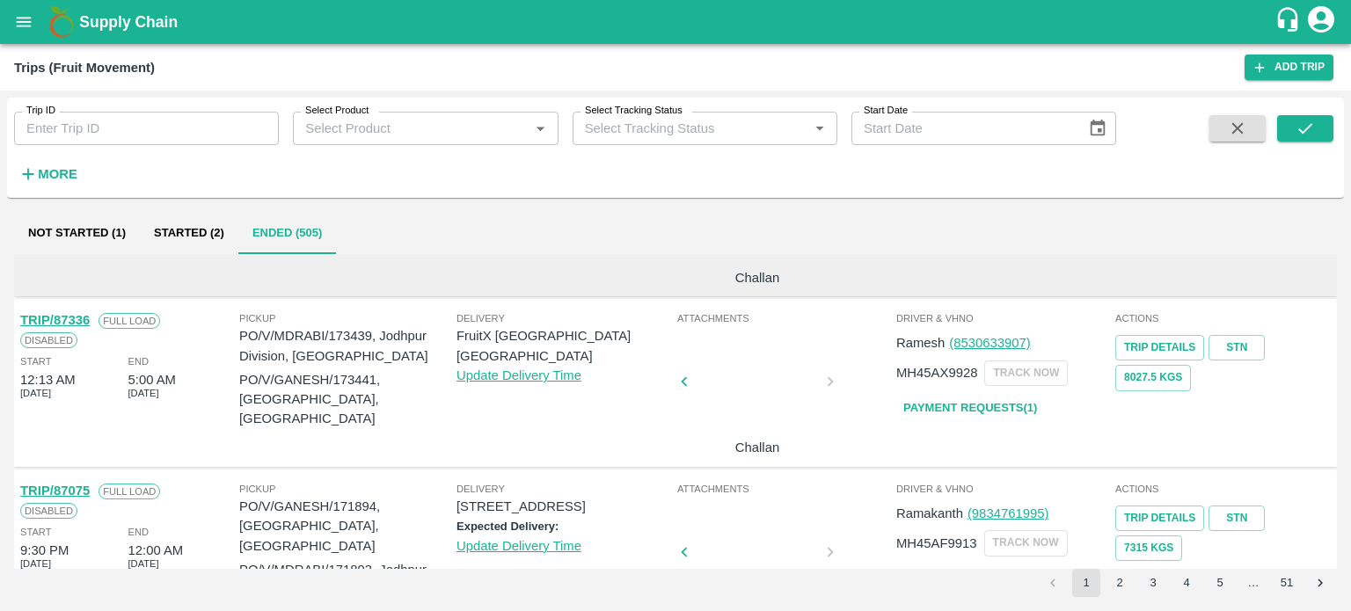
scroll to position [288, 0]
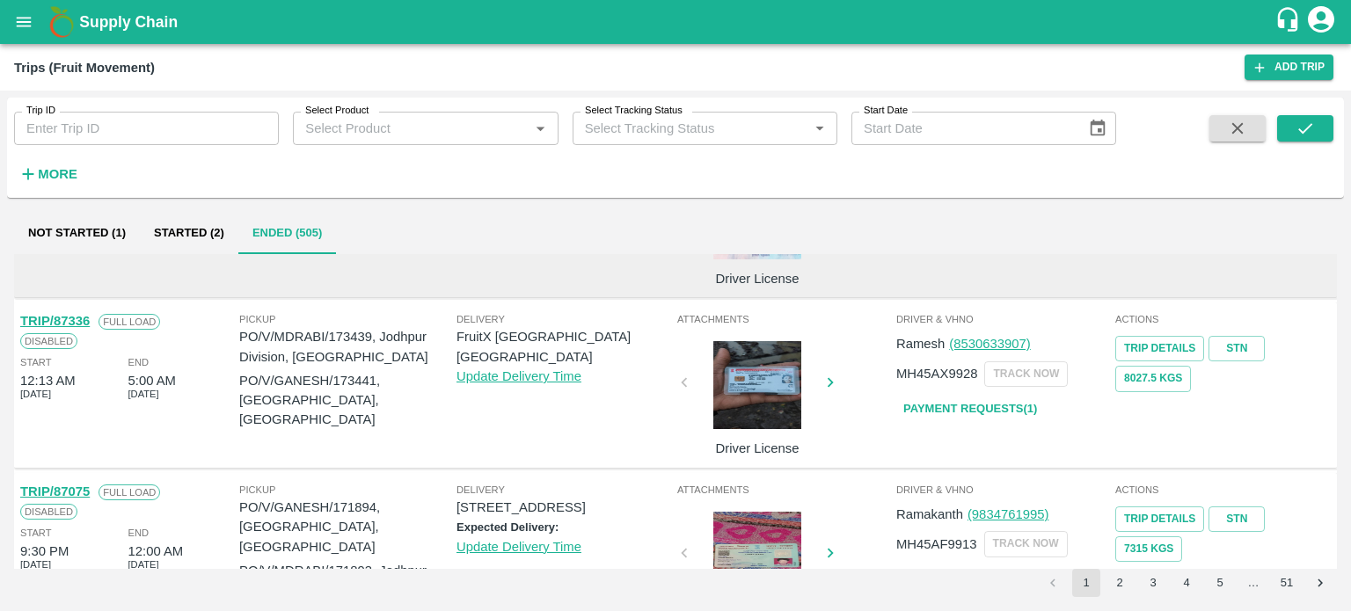
click at [722, 412] on div at bounding box center [757, 385] width 132 height 88
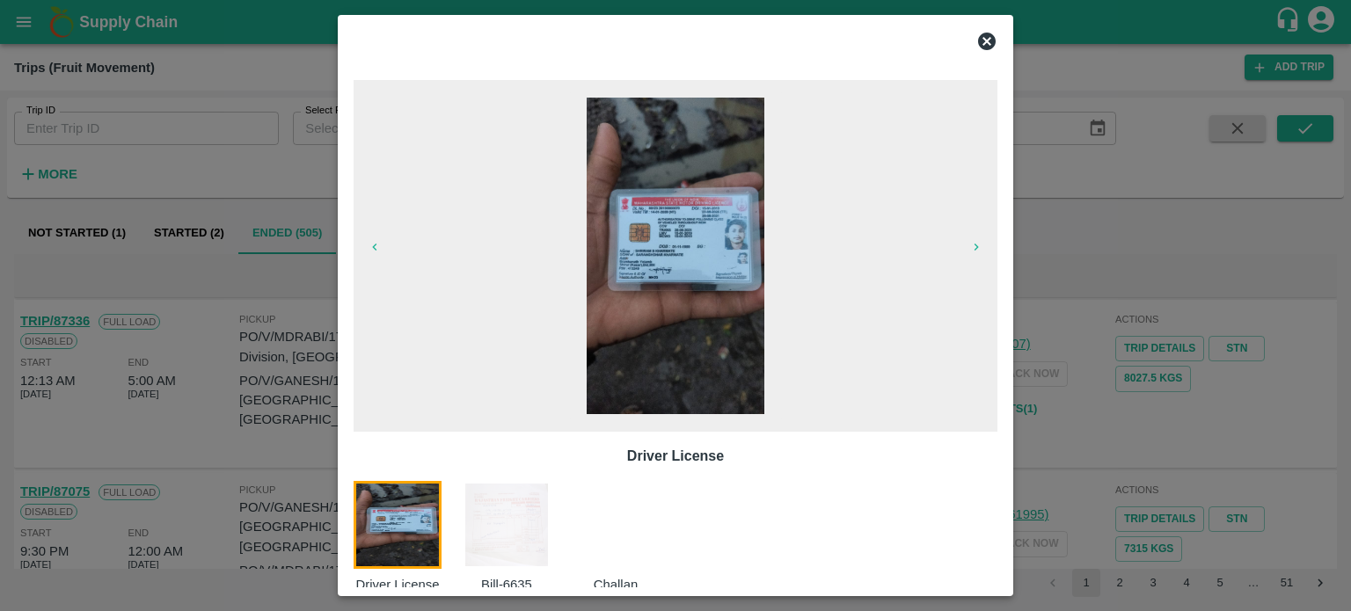
click at [510, 506] on img at bounding box center [507, 525] width 88 height 88
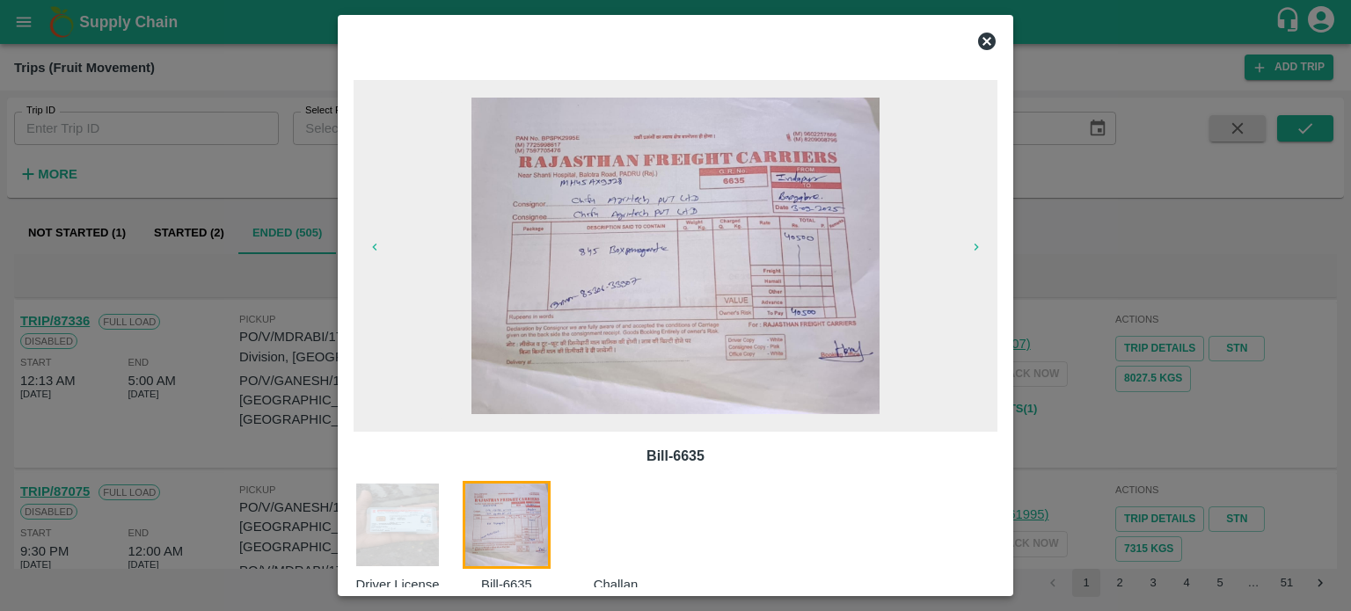
scroll to position [28, 0]
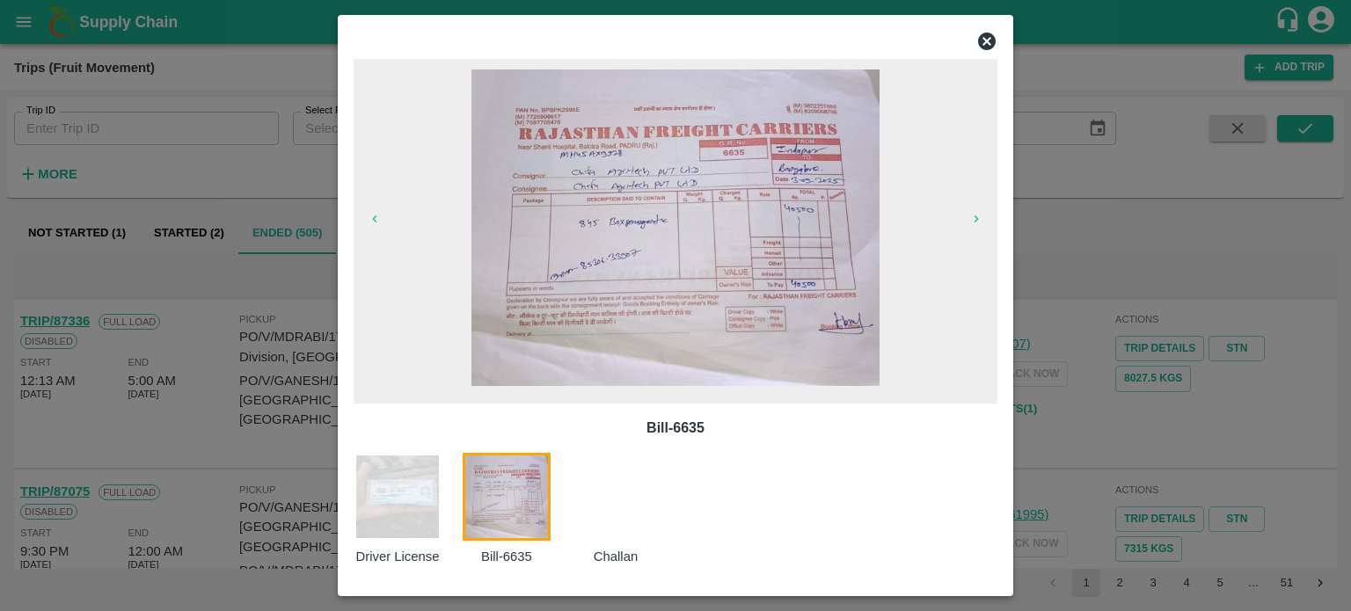
click at [215, 449] on div at bounding box center [675, 305] width 1351 height 611
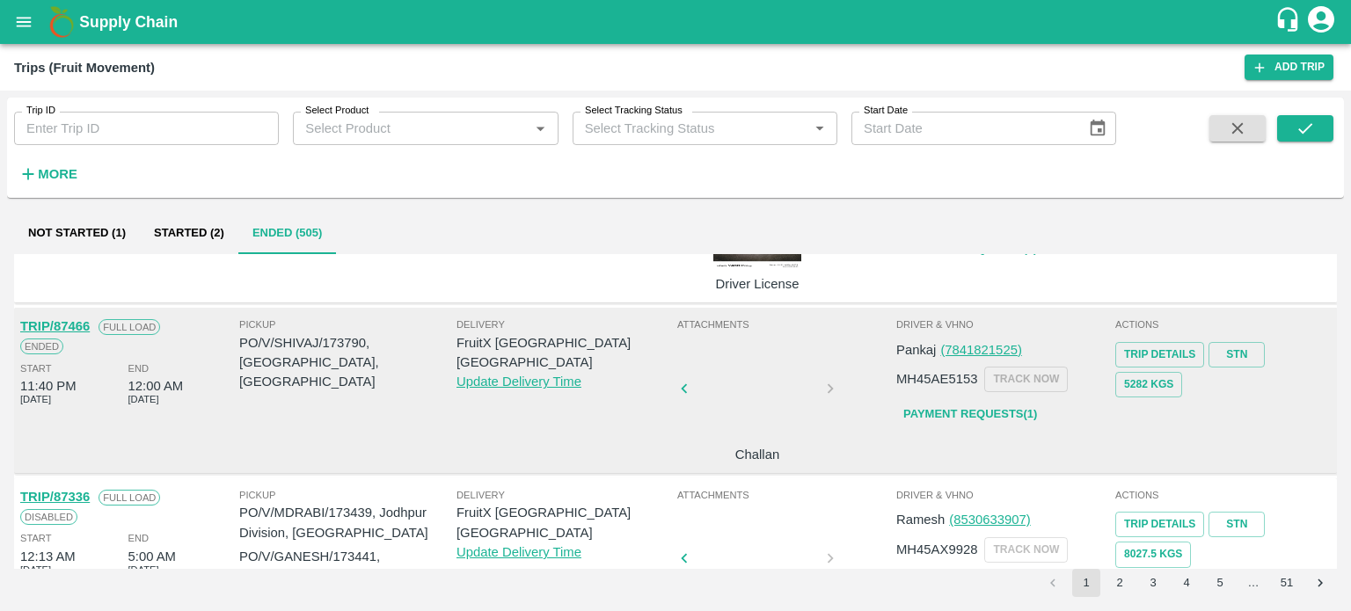
scroll to position [110, 0]
click at [793, 398] on div at bounding box center [757, 395] width 132 height 93
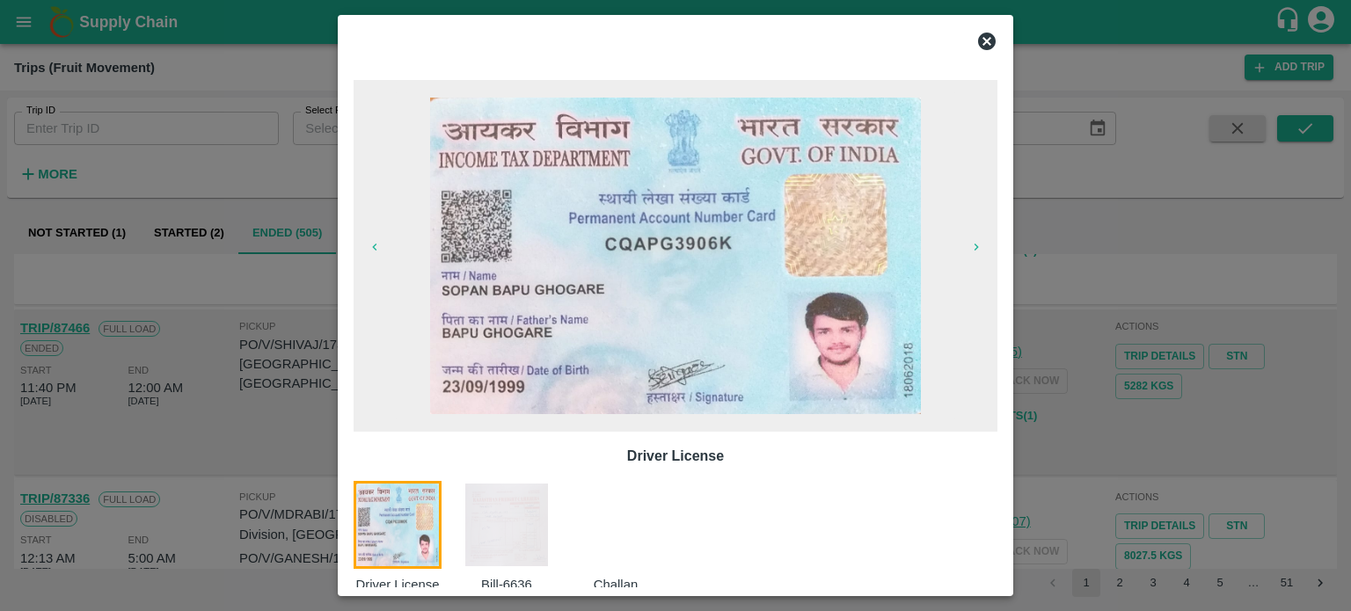
click at [535, 509] on img at bounding box center [507, 525] width 88 height 88
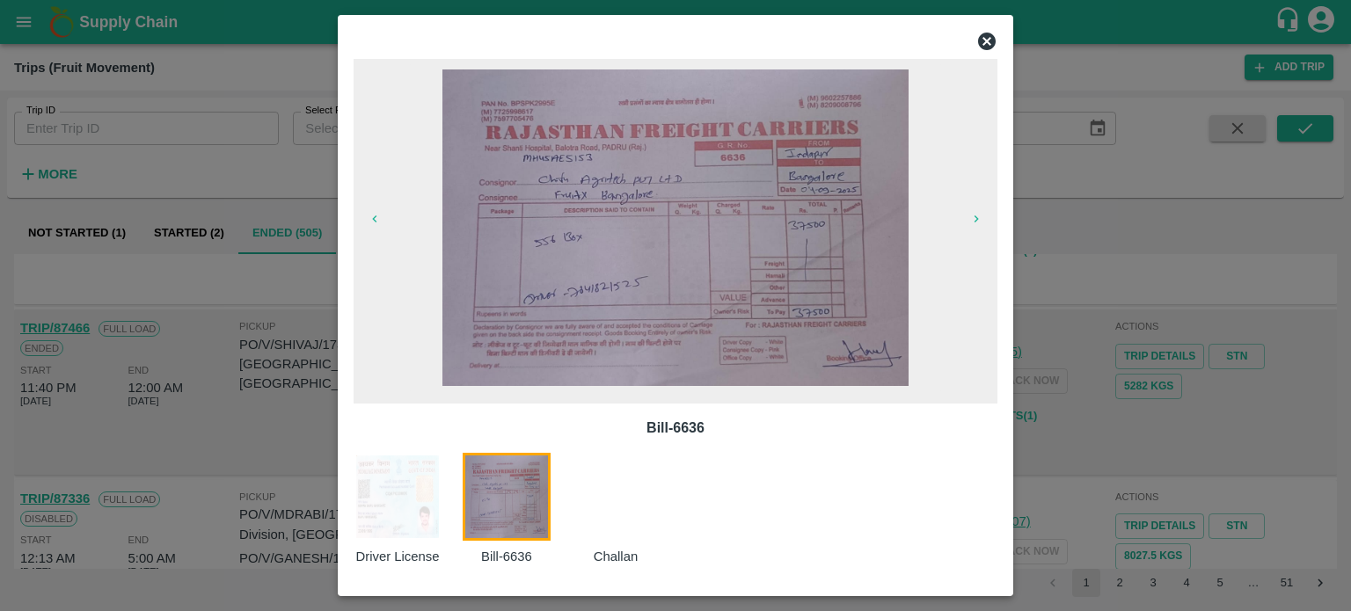
click at [1061, 411] on div at bounding box center [675, 305] width 1351 height 611
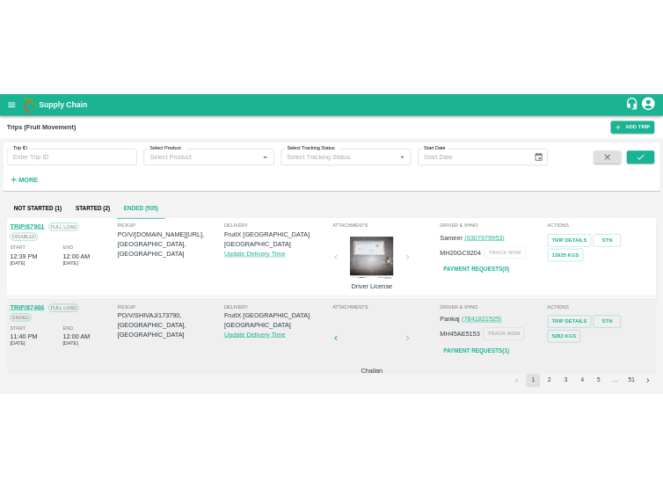
scroll to position [0, 0]
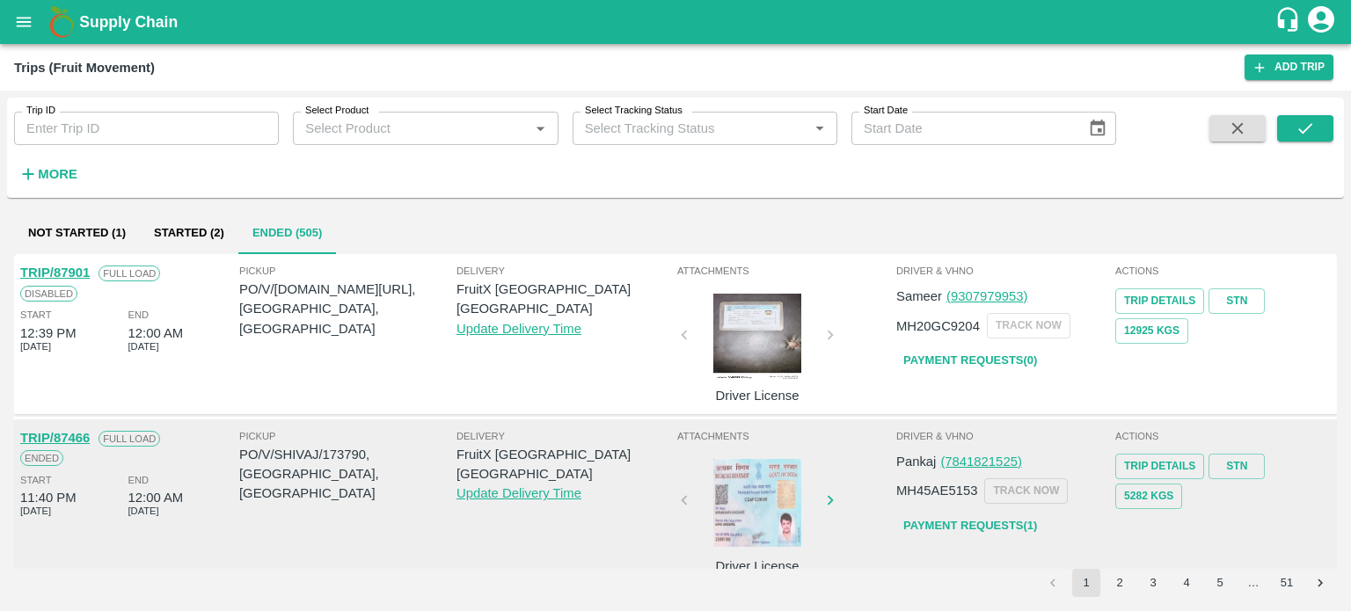
click at [1114, 392] on div "Actions Trip Details STN 12925 Kgs" at bounding box center [1223, 334] width 219 height 151
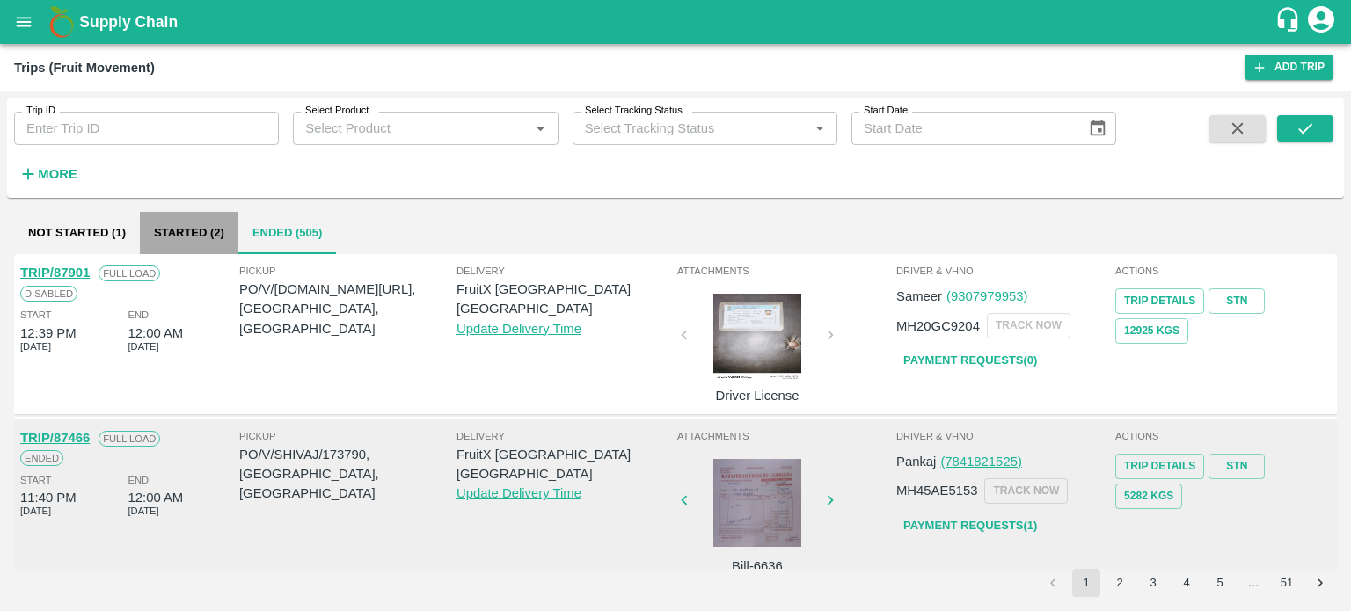
click at [208, 222] on button "Started (2)" at bounding box center [189, 233] width 99 height 42
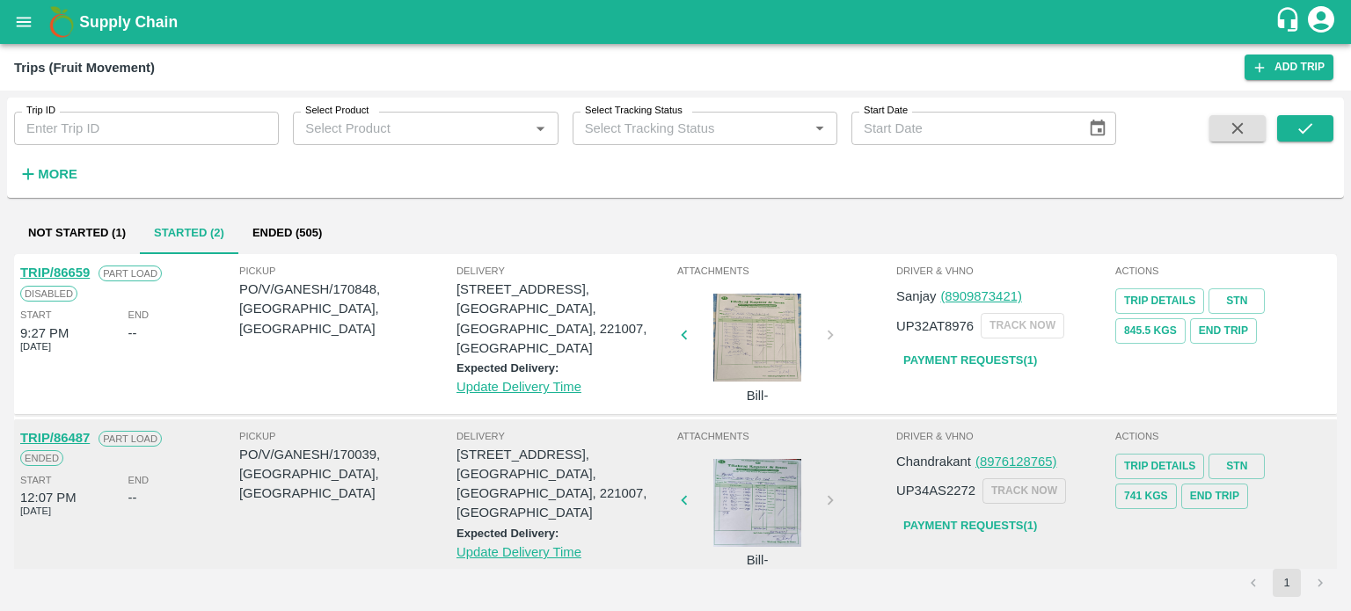
click at [1311, 580] on li "pagination navigation" at bounding box center [1319, 583] width 33 height 28
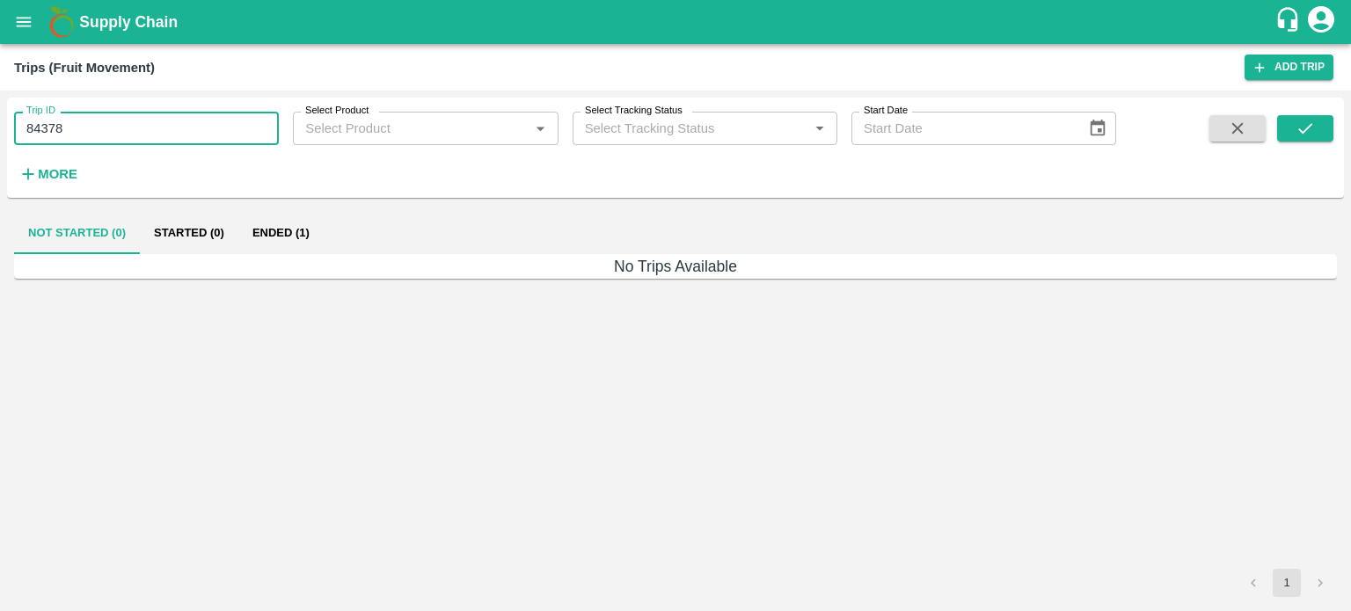
click at [99, 127] on input "84378" at bounding box center [146, 128] width 265 height 33
type input "85067"
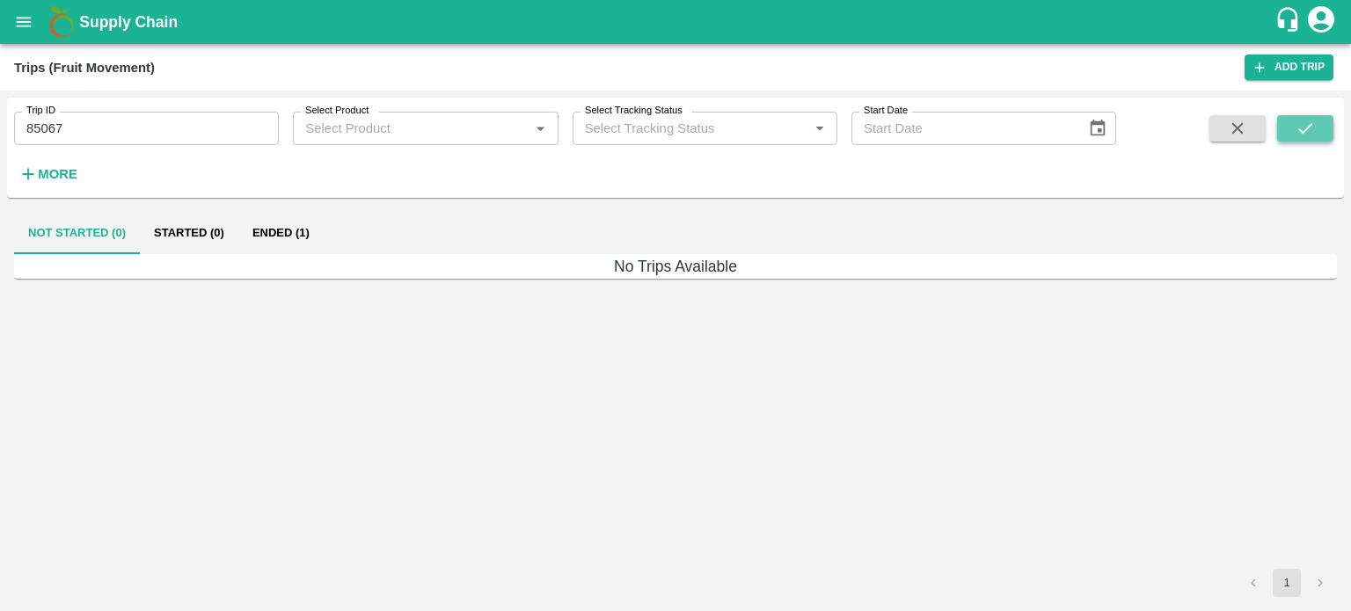
click at [1330, 129] on button "submit" at bounding box center [1305, 128] width 56 height 26
click at [287, 235] on button "Ended (1)" at bounding box center [280, 233] width 85 height 42
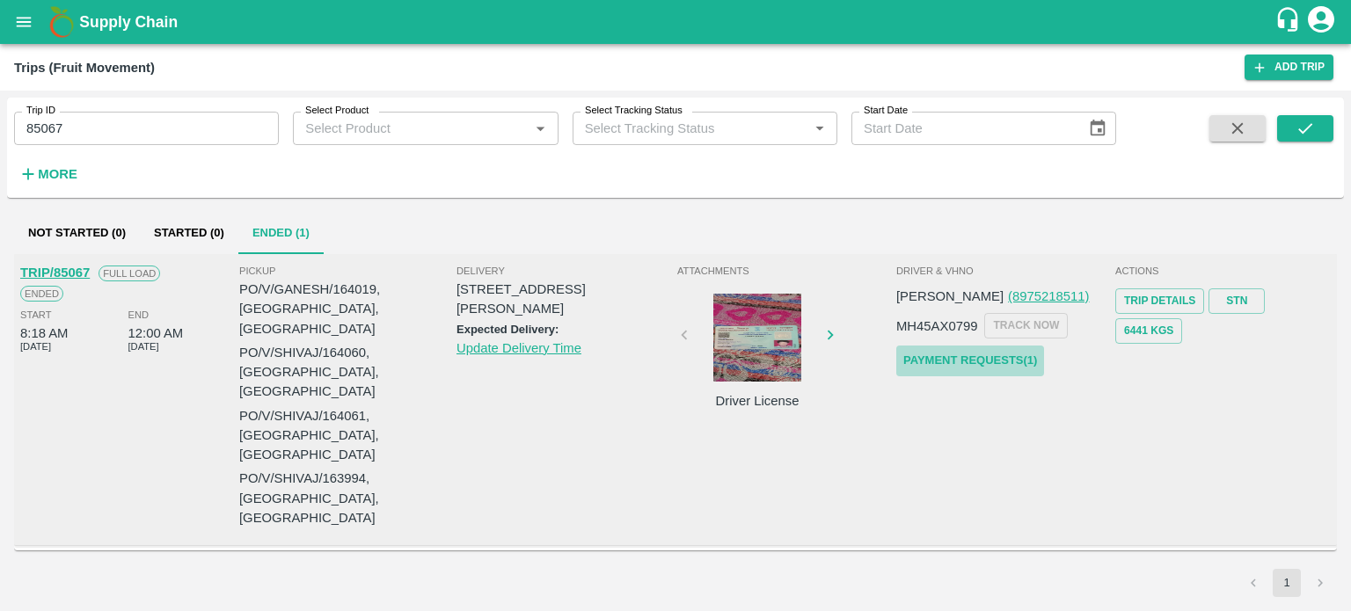
click at [990, 369] on link "Payment Requests( 1 )" at bounding box center [970, 361] width 148 height 31
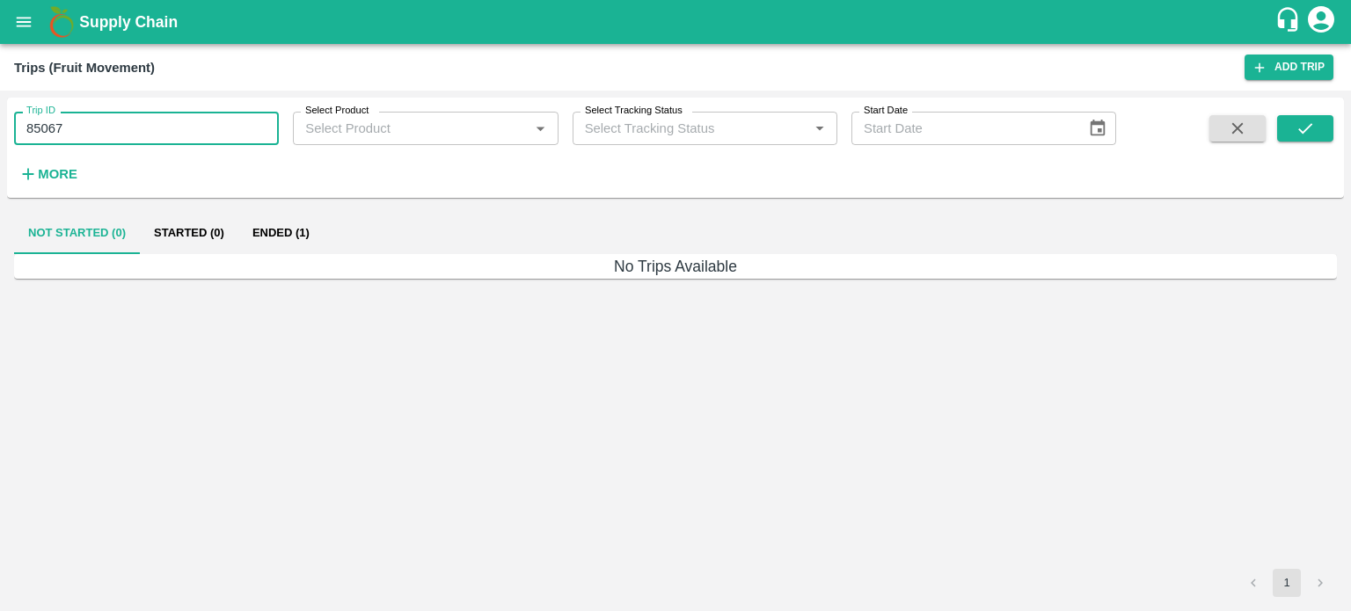
drag, startPoint x: 0, startPoint y: 0, endPoint x: 92, endPoint y: 127, distance: 156.7
click at [92, 127] on input "85067" at bounding box center [146, 128] width 265 height 33
type input "85412"
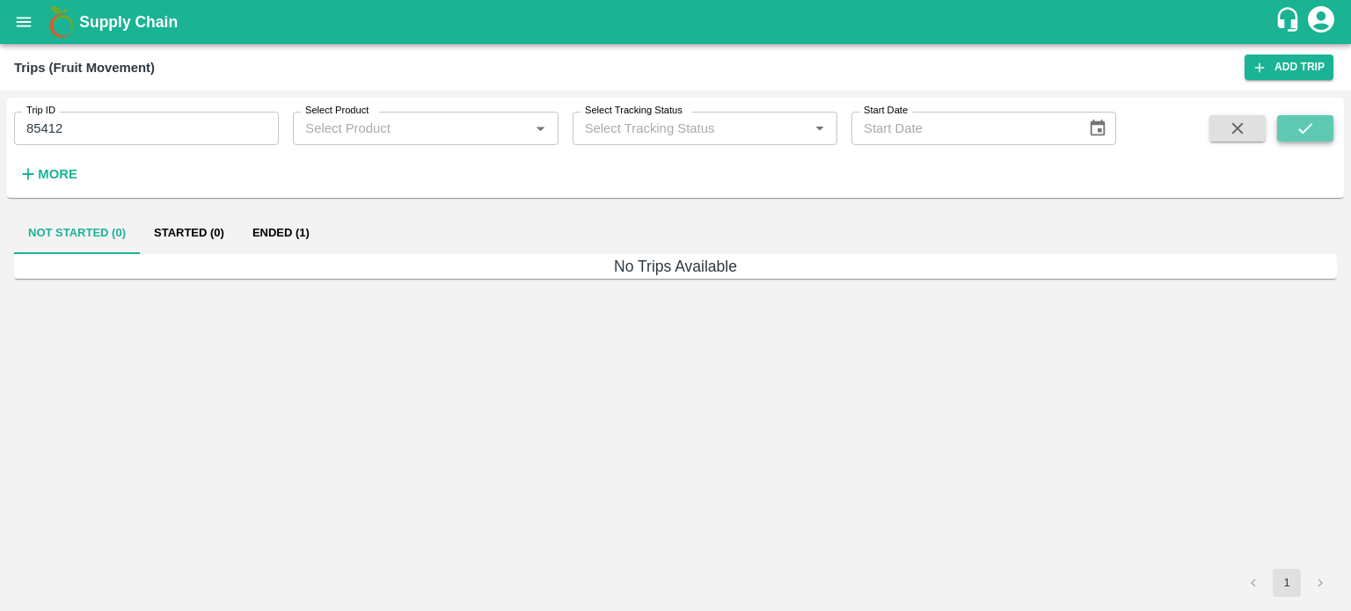
click at [1298, 119] on icon "submit" at bounding box center [1305, 128] width 19 height 19
click at [267, 232] on button "Ended (1)" at bounding box center [280, 233] width 85 height 42
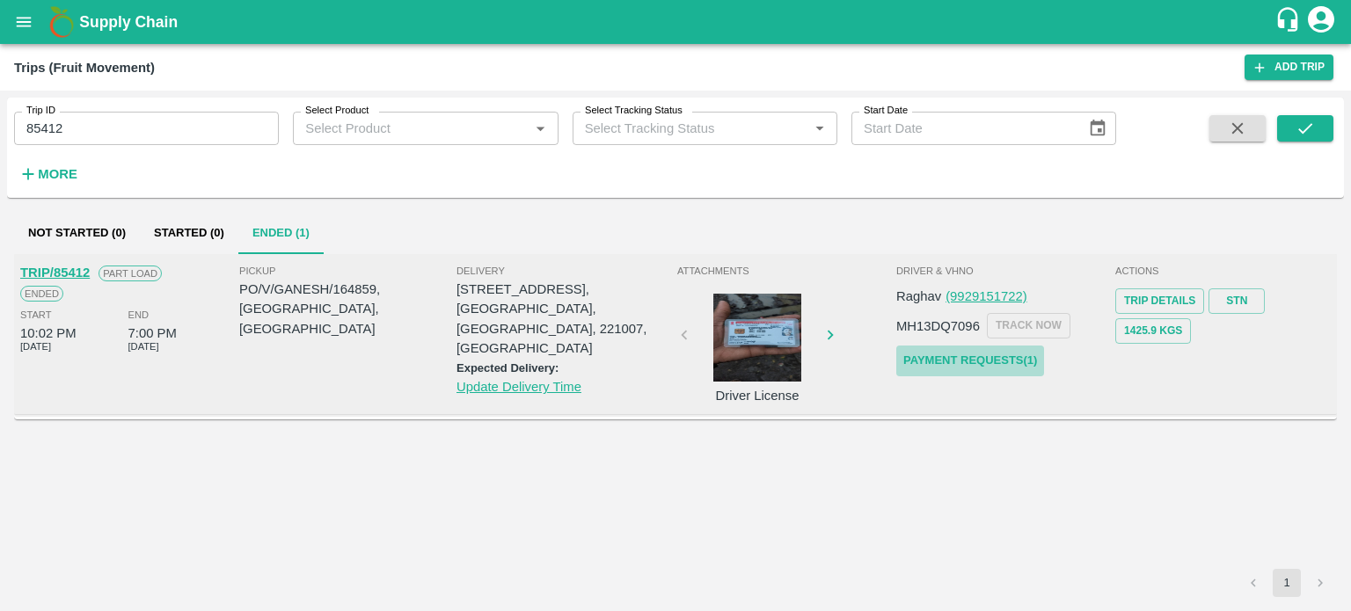
click at [992, 347] on link "Payment Requests( 1 )" at bounding box center [970, 361] width 148 height 31
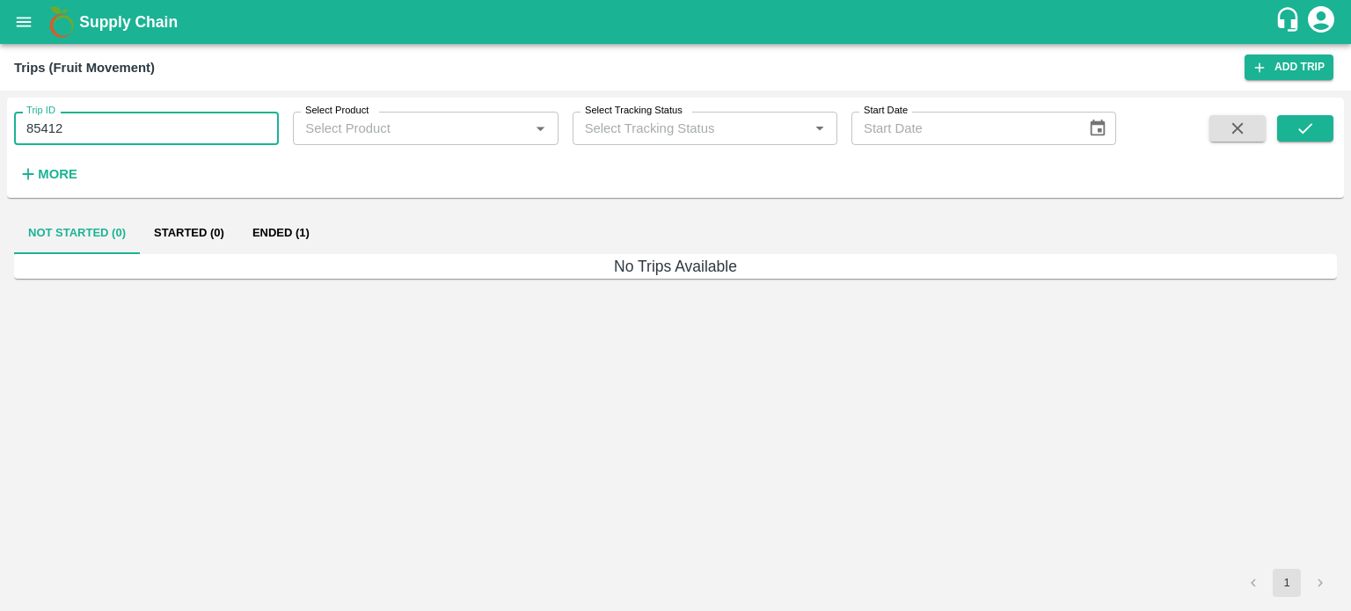
click at [100, 125] on input "85412" at bounding box center [146, 128] width 265 height 33
type input "85678"
click at [1278, 129] on button "submit" at bounding box center [1305, 128] width 56 height 26
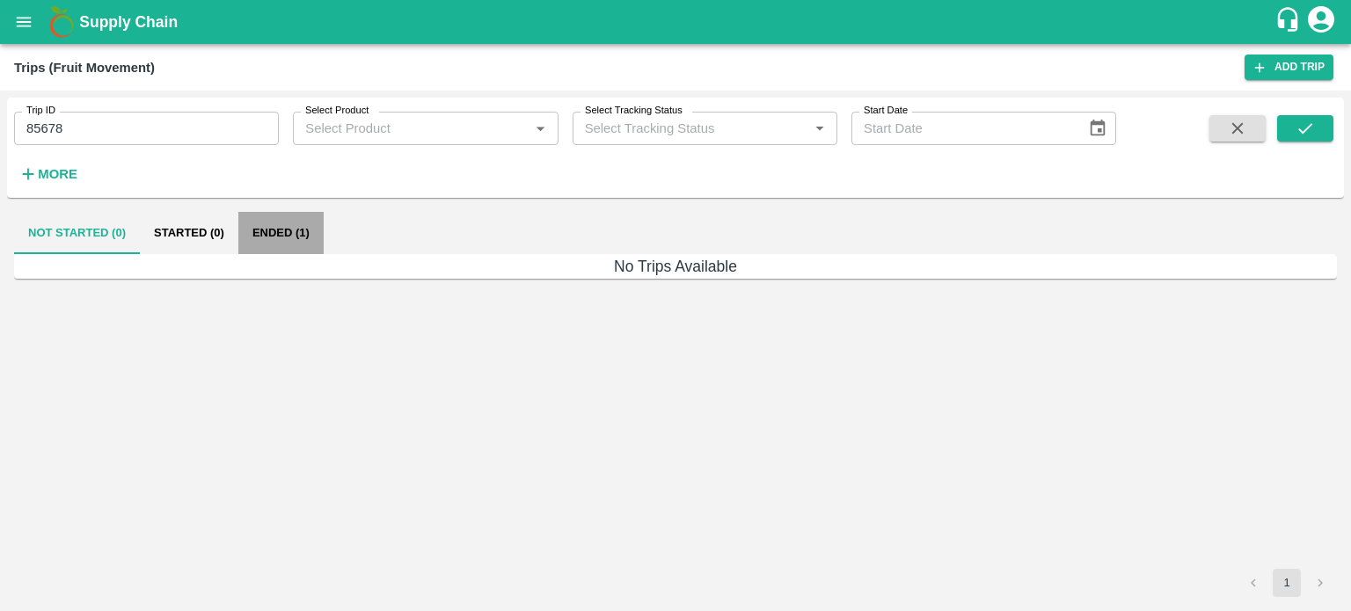
click at [292, 235] on button "Ended (1)" at bounding box center [280, 233] width 85 height 42
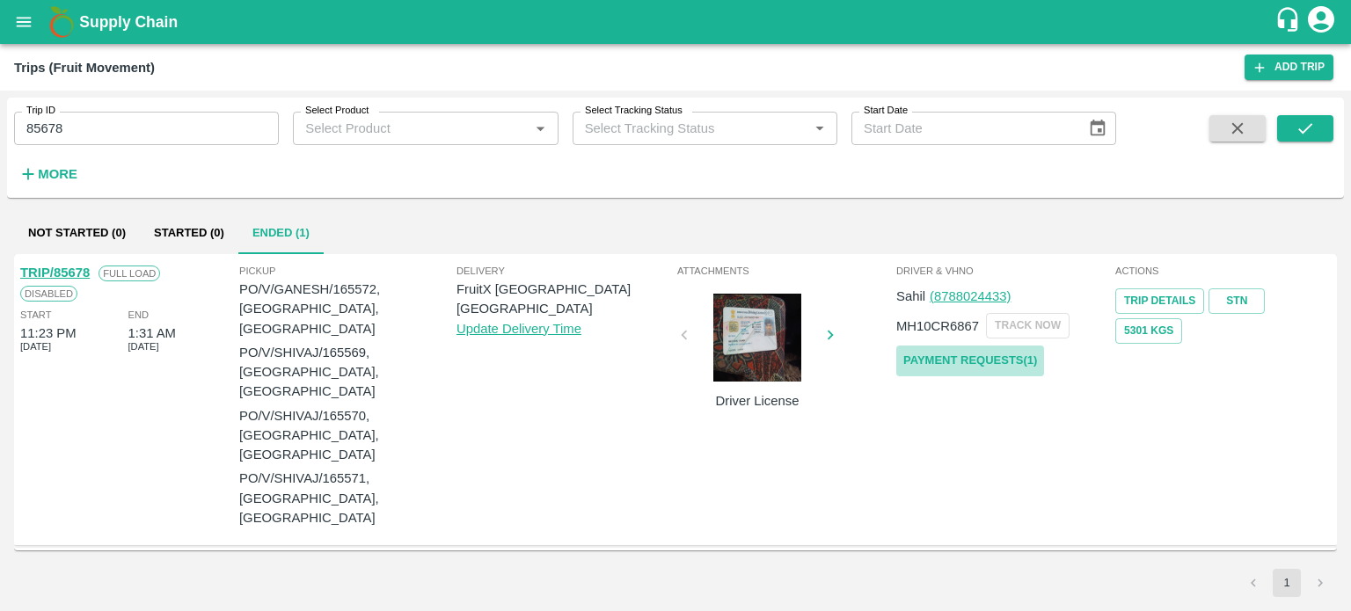
click at [970, 364] on link "Payment Requests( 1 )" at bounding box center [970, 361] width 148 height 31
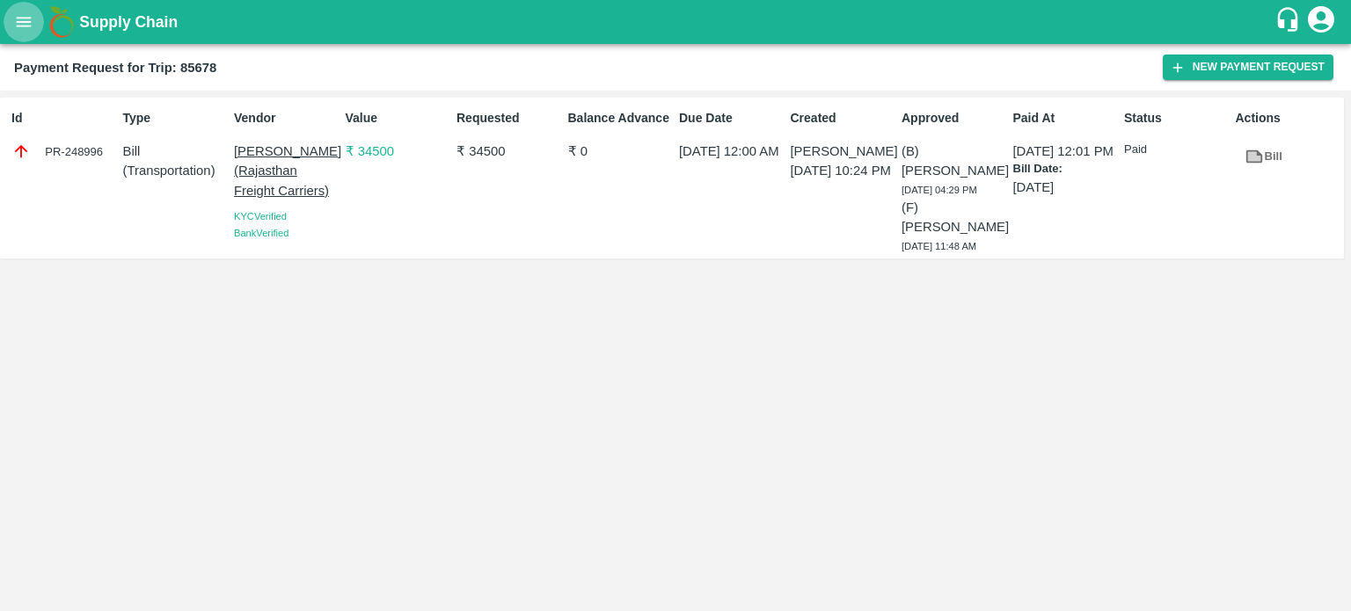
click at [11, 34] on button "open drawer" at bounding box center [24, 22] width 40 height 40
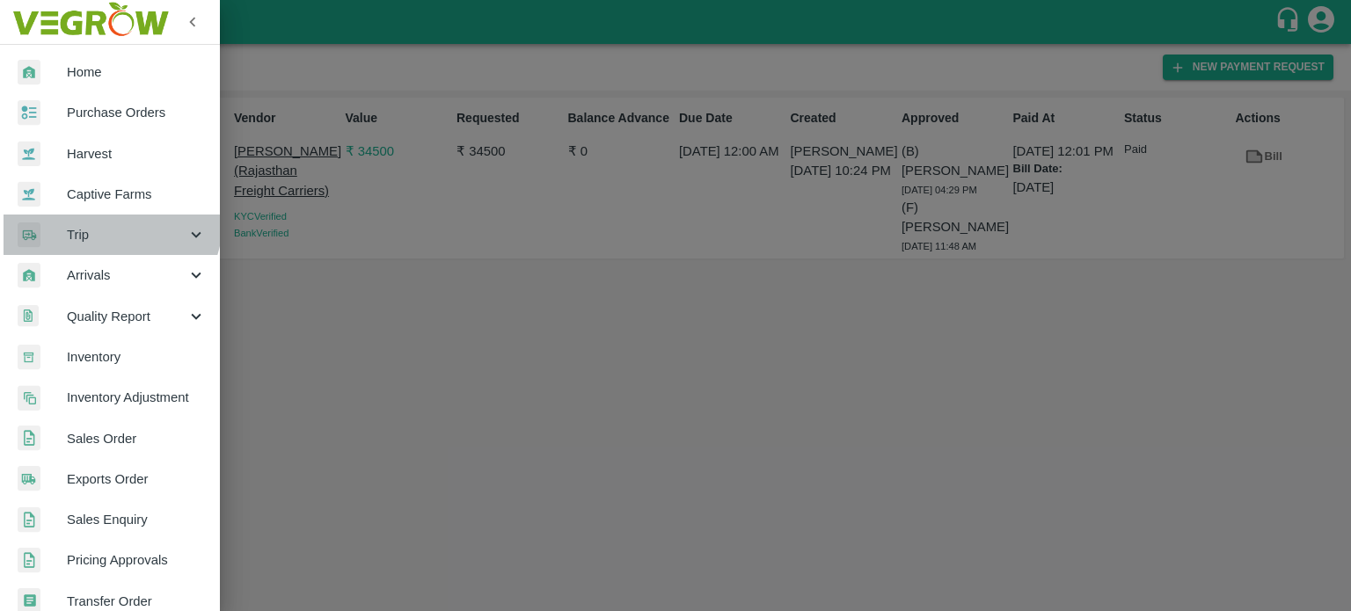
click at [88, 215] on div "Trip" at bounding box center [110, 235] width 220 height 40
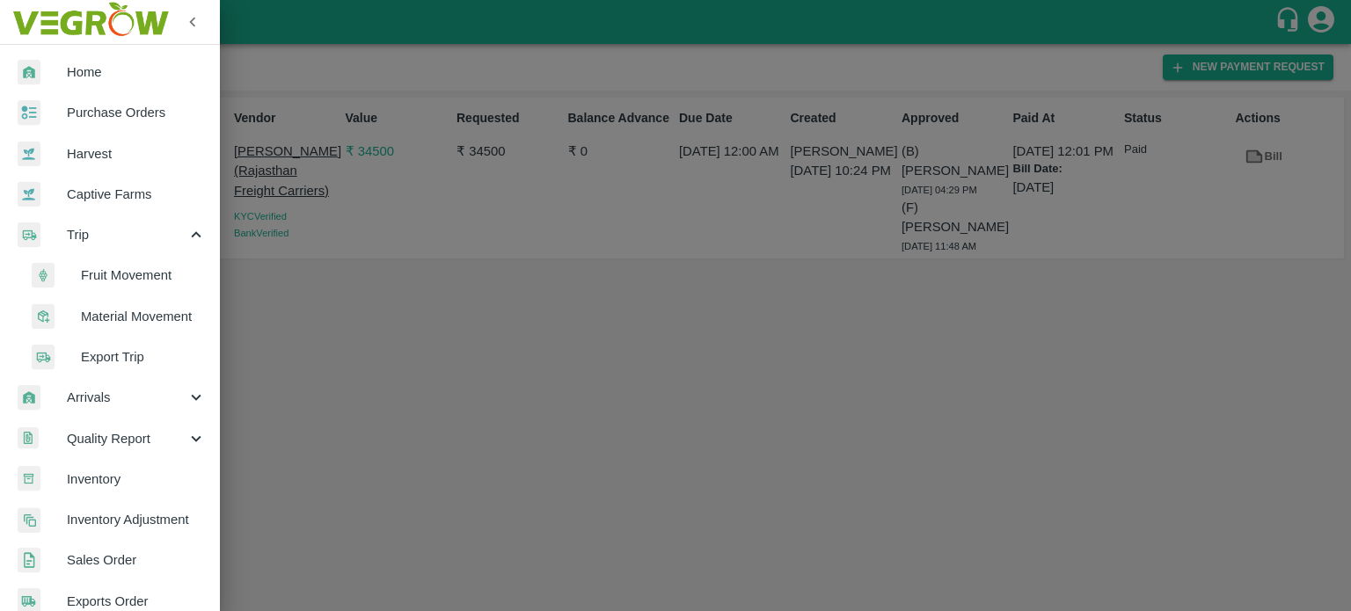
click at [124, 269] on span "Fruit Movement" at bounding box center [143, 275] width 125 height 19
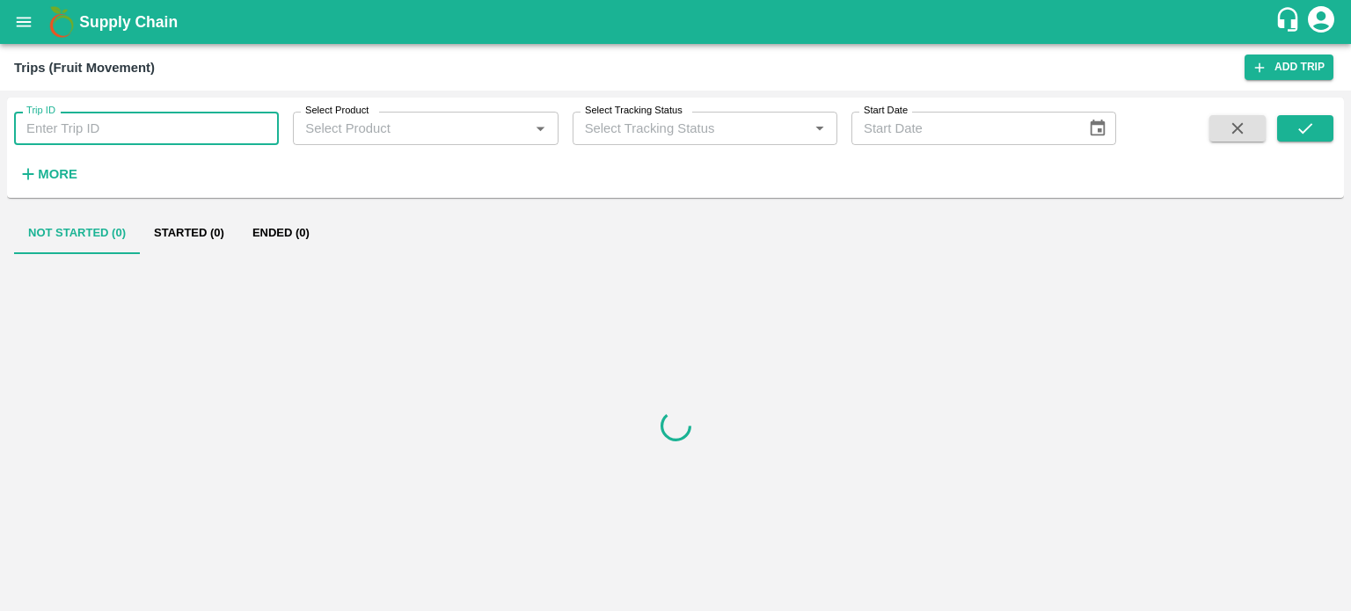
click at [95, 128] on input "Trip ID" at bounding box center [146, 128] width 265 height 33
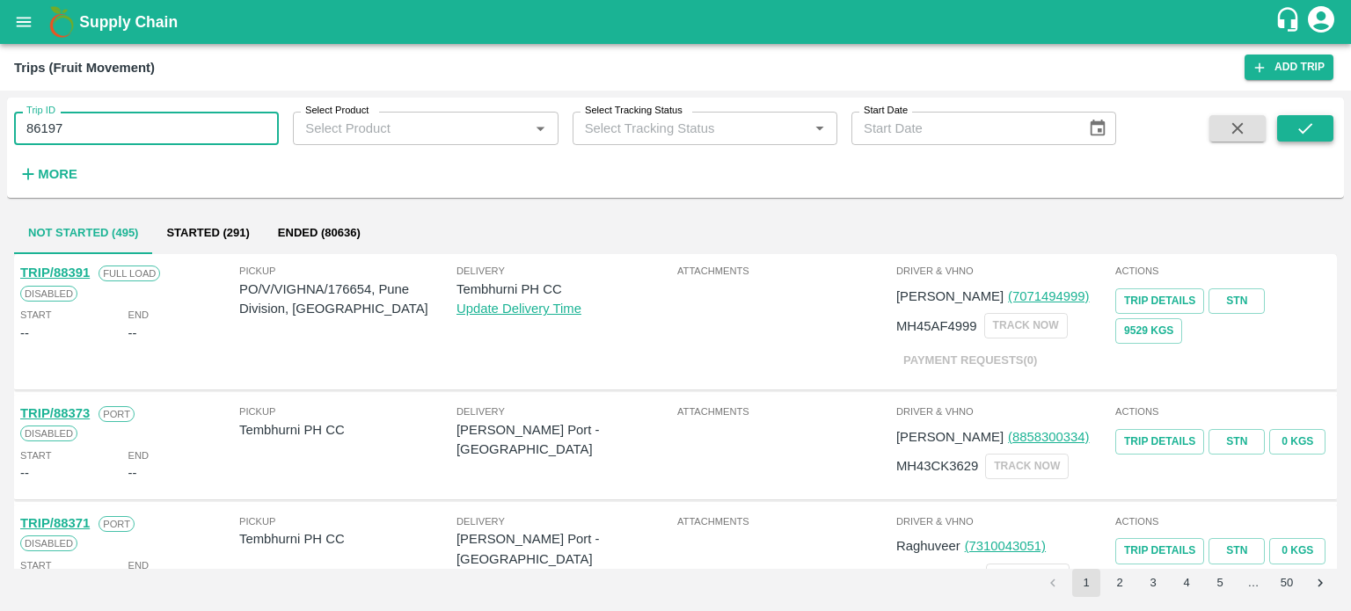
type input "86197"
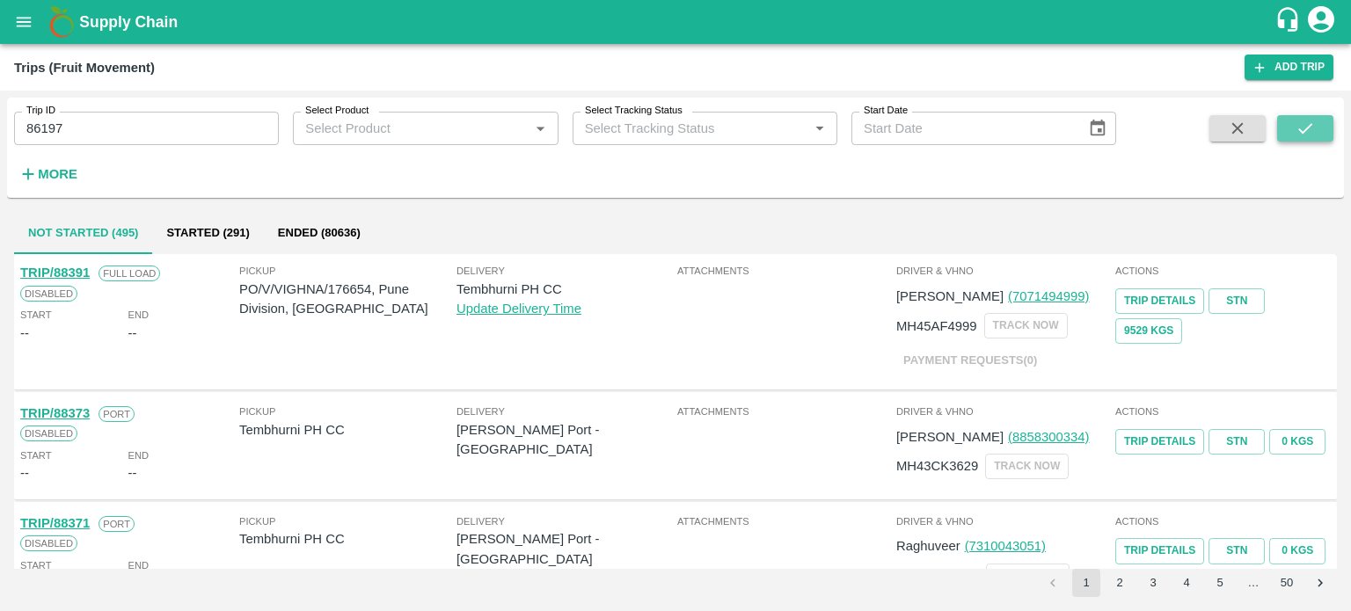
click at [1309, 128] on icon "submit" at bounding box center [1305, 128] width 19 height 19
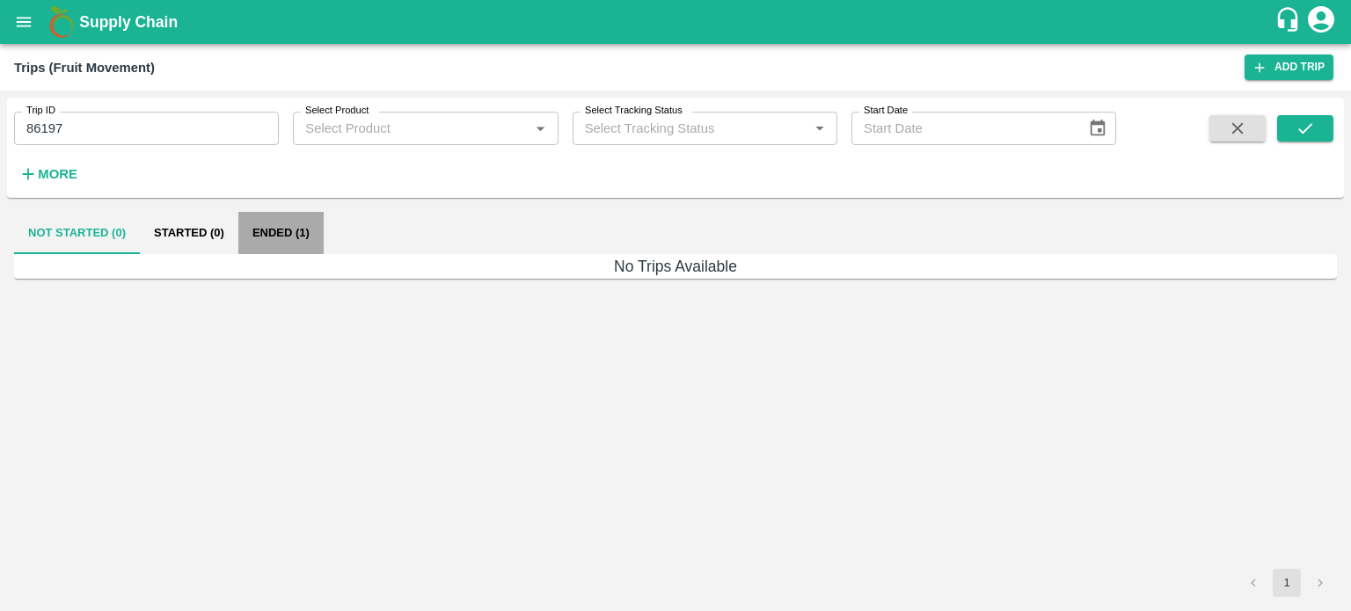
click at [318, 238] on button "Ended (1)" at bounding box center [280, 233] width 85 height 42
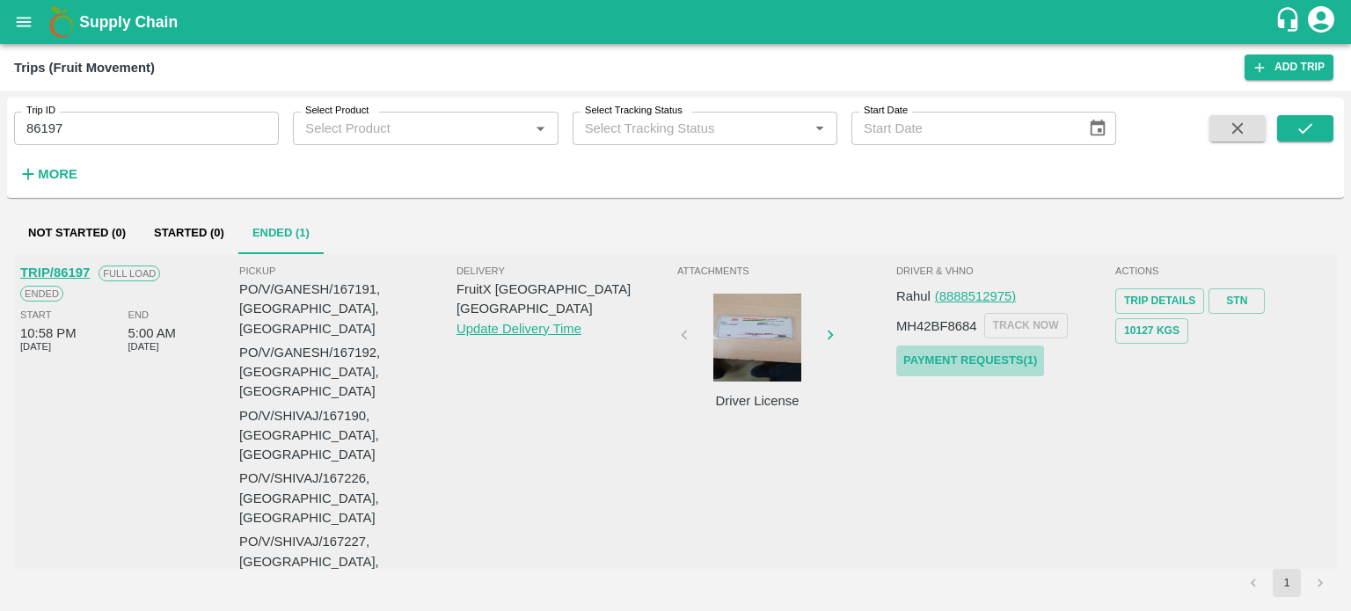
click at [953, 360] on link "Payment Requests( 1 )" at bounding box center [970, 361] width 148 height 31
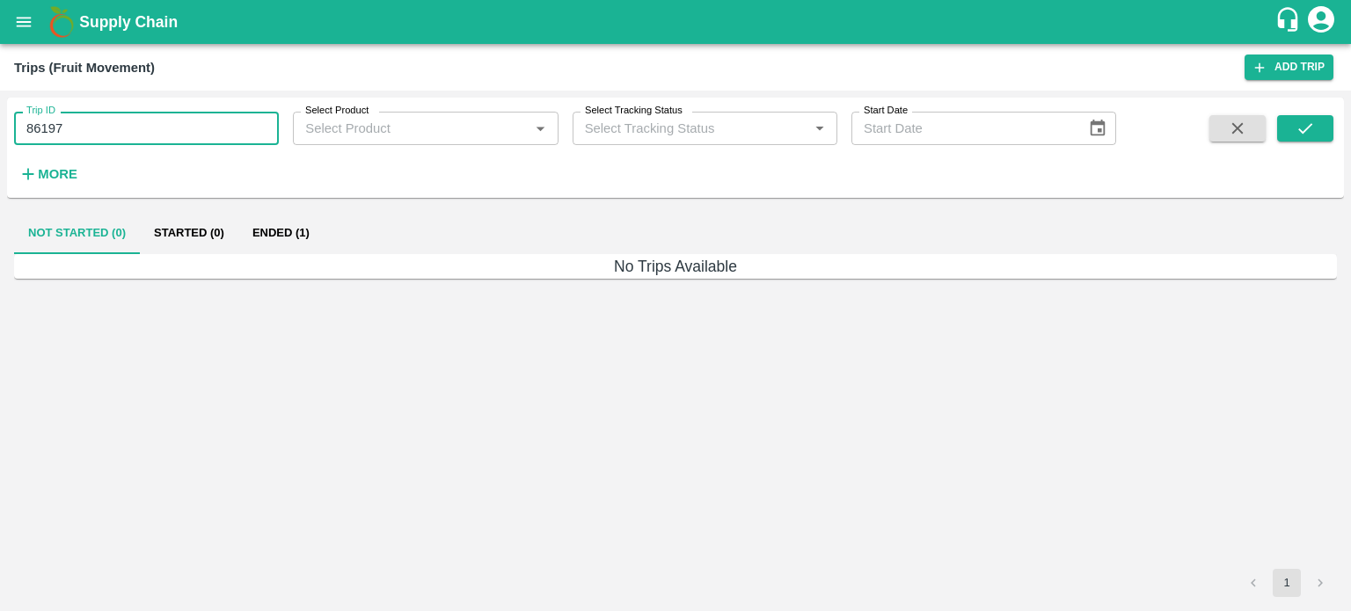
click at [102, 126] on input "86197" at bounding box center [146, 128] width 265 height 33
type input "86308"
click at [1311, 129] on icon "submit" at bounding box center [1305, 128] width 19 height 19
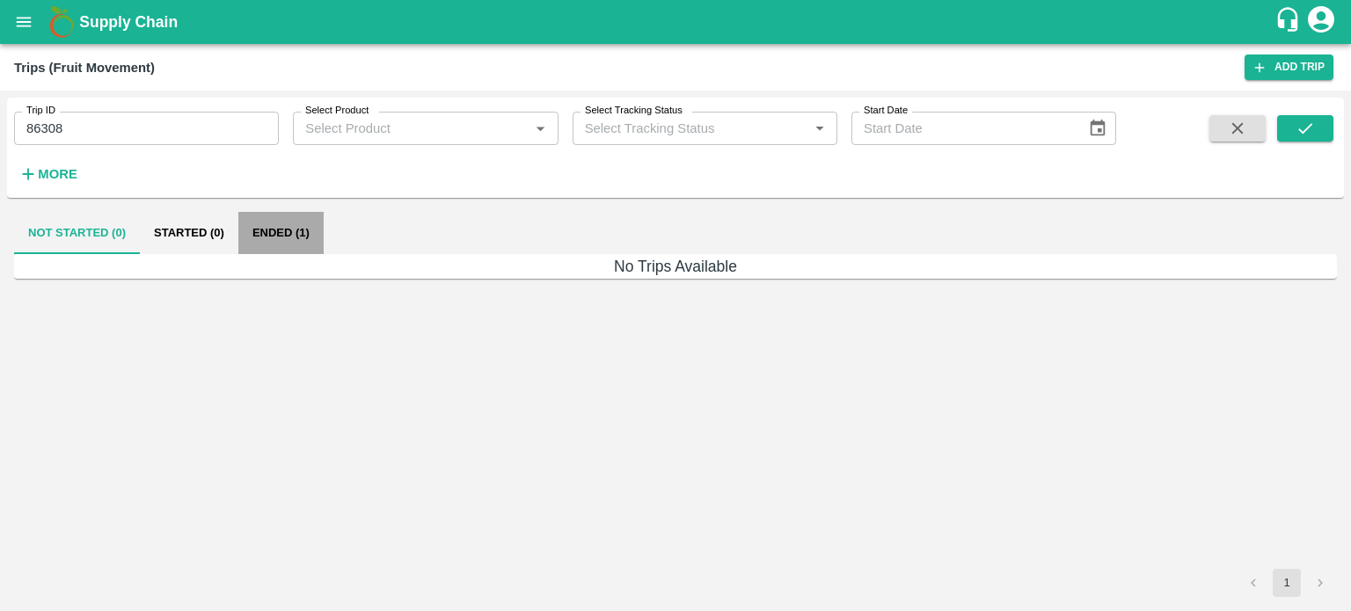
click at [278, 235] on button "Ended (1)" at bounding box center [280, 233] width 85 height 42
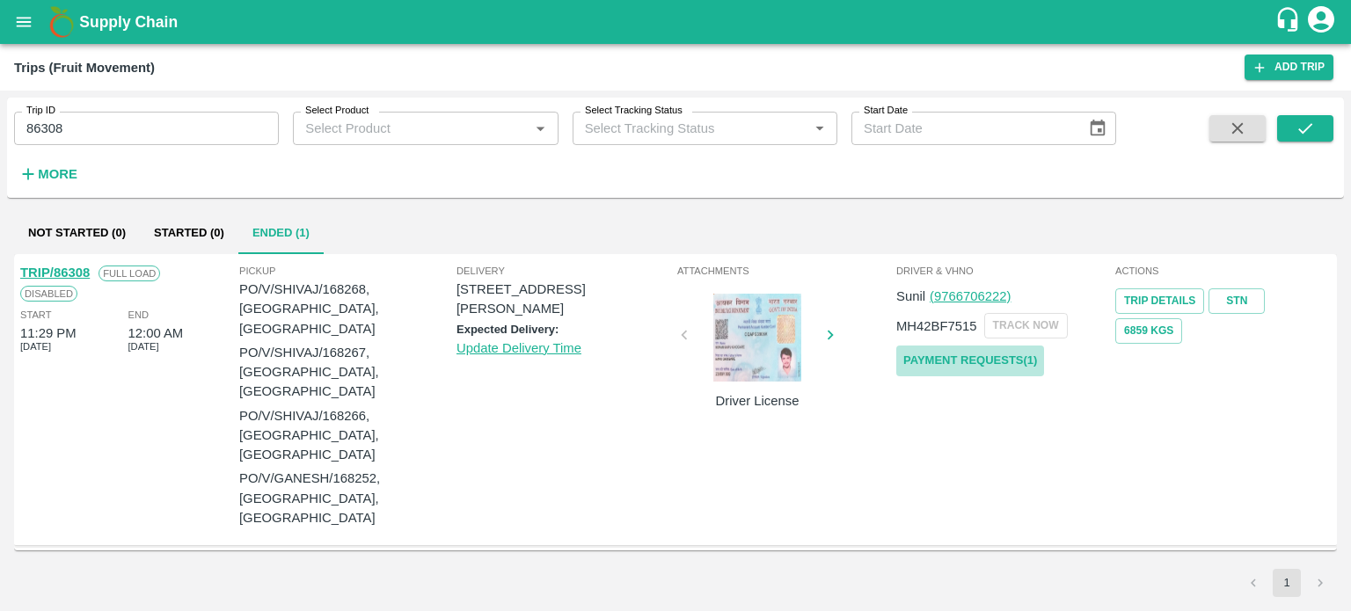
click at [1012, 354] on link "Payment Requests( 1 )" at bounding box center [970, 361] width 148 height 31
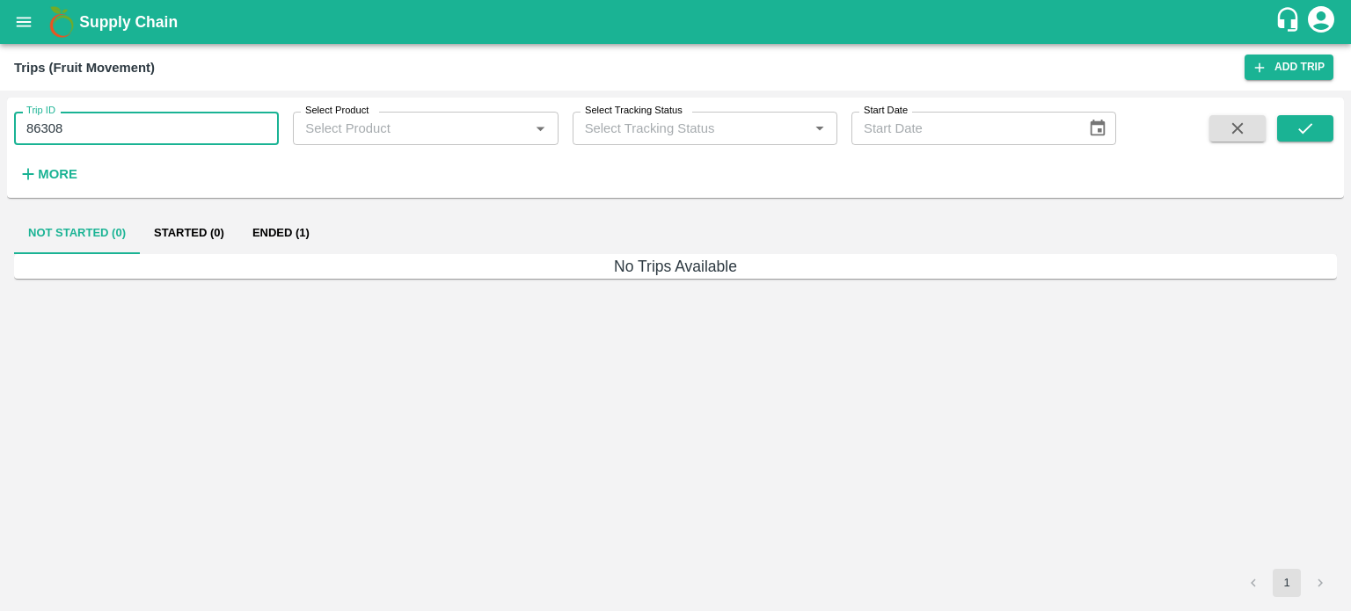
click at [95, 135] on input "86308" at bounding box center [146, 128] width 265 height 33
type input "86341"
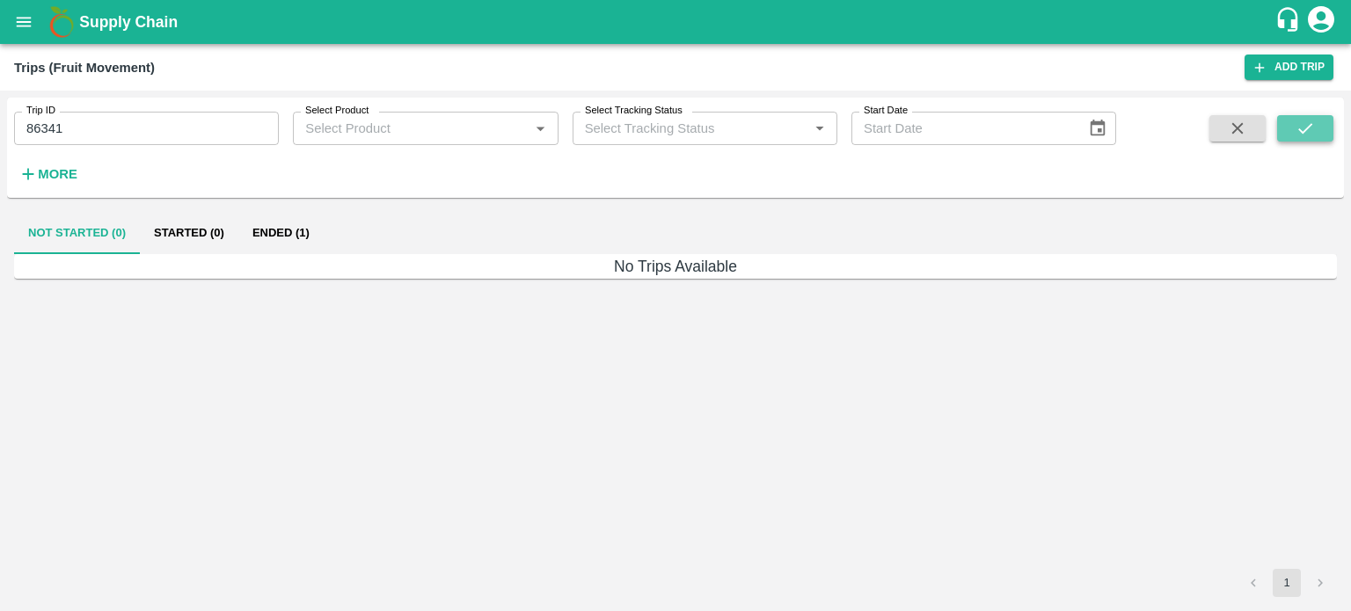
click at [1300, 140] on button "submit" at bounding box center [1305, 128] width 56 height 26
click at [293, 229] on button "Ended (1)" at bounding box center [280, 233] width 85 height 42
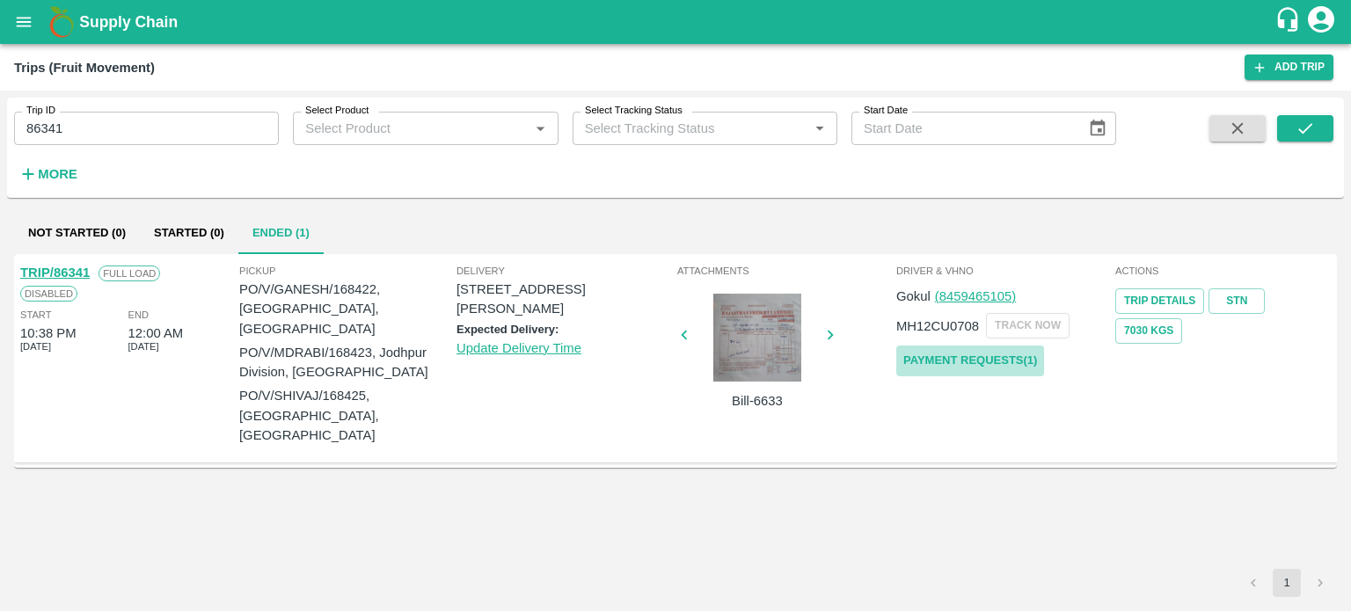
click at [930, 352] on link "Payment Requests( 1 )" at bounding box center [970, 361] width 148 height 31
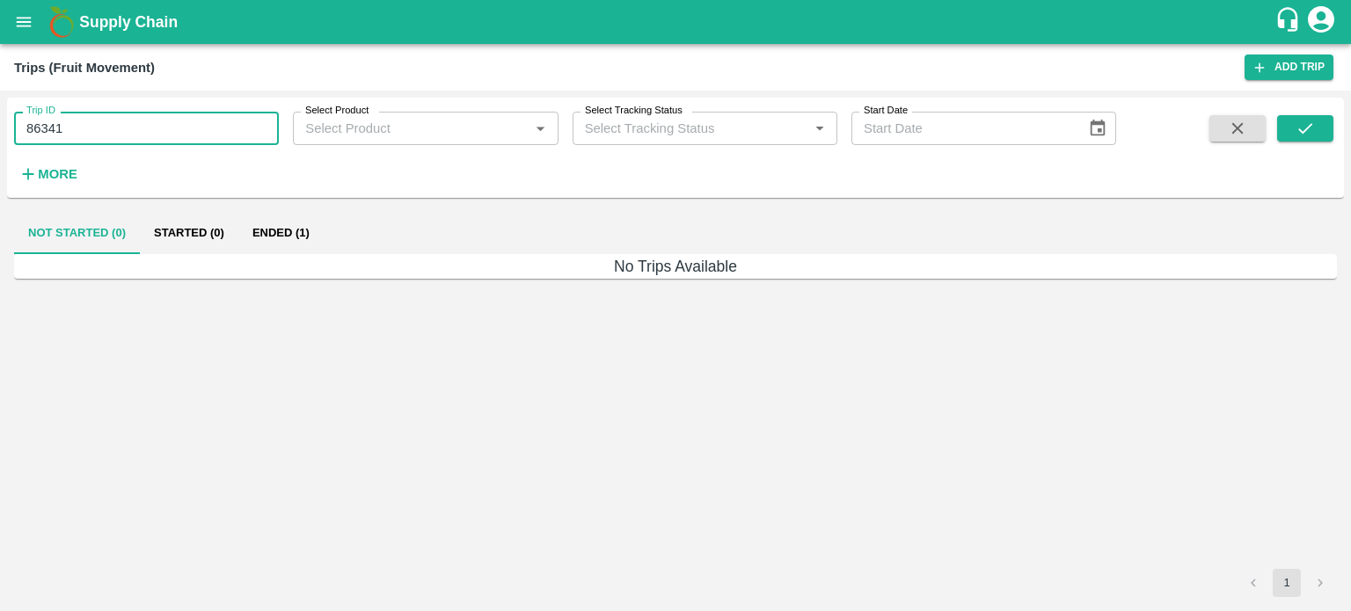
click at [74, 134] on input "86341" at bounding box center [146, 128] width 265 height 33
type input "86369"
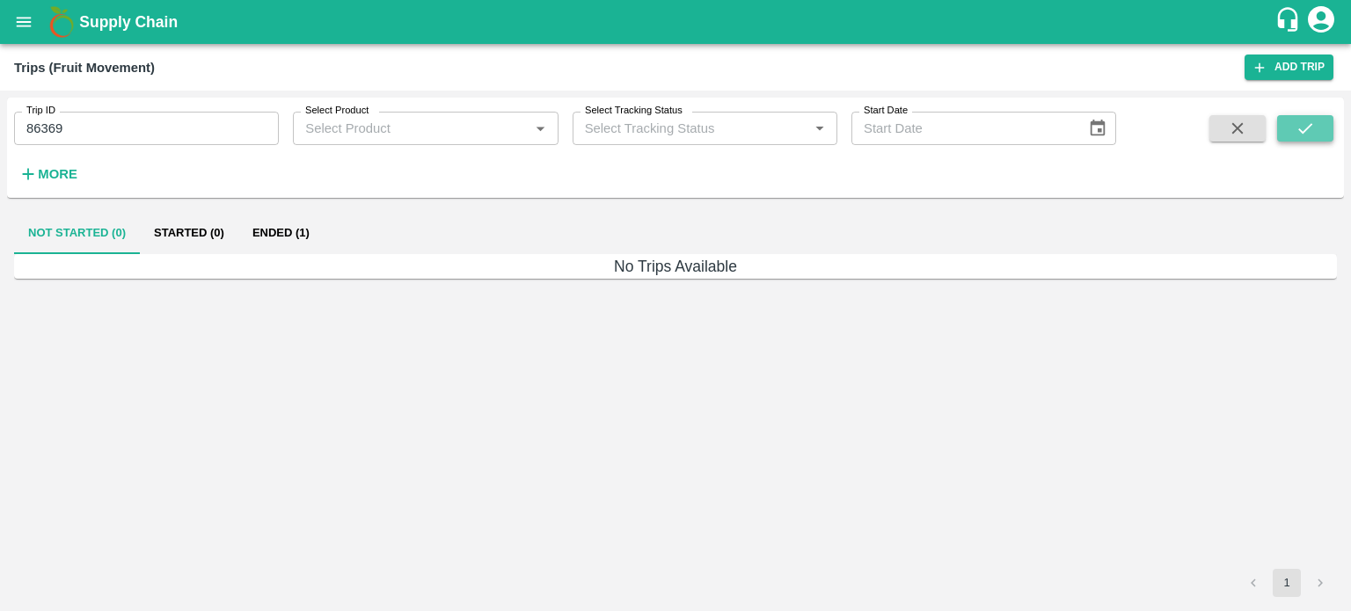
click at [1325, 131] on button "submit" at bounding box center [1305, 128] width 56 height 26
click at [264, 235] on button "Ended (1)" at bounding box center [280, 233] width 85 height 42
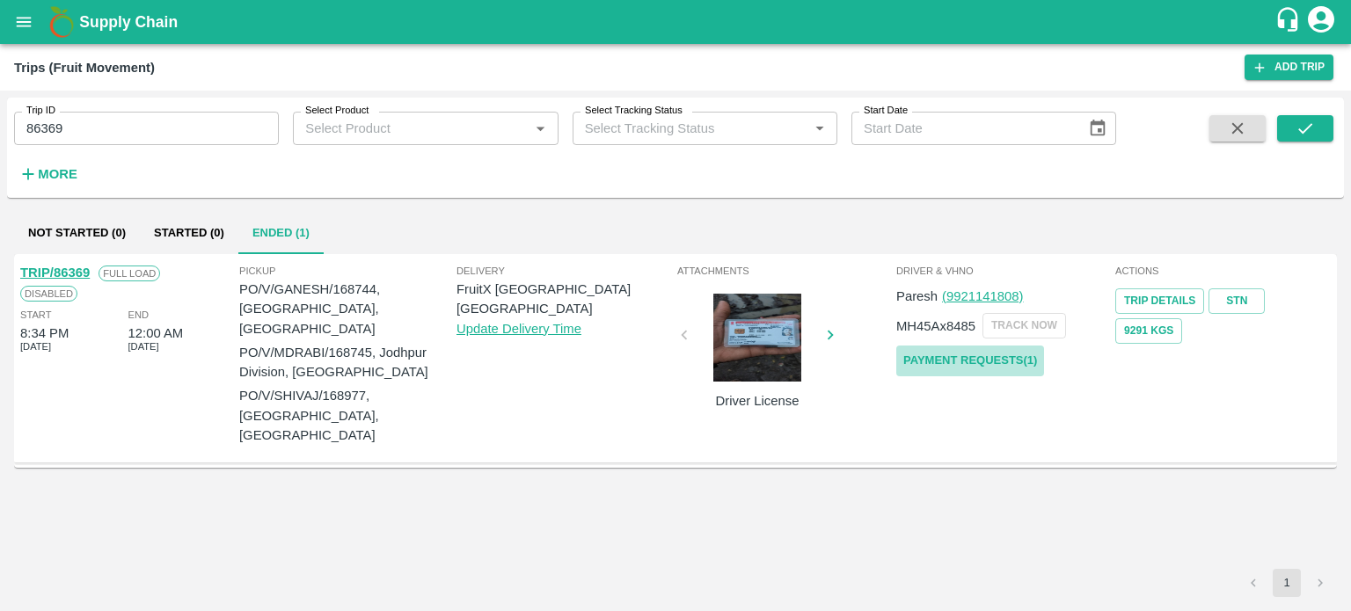
click at [982, 353] on link "Payment Requests( 1 )" at bounding box center [970, 361] width 148 height 31
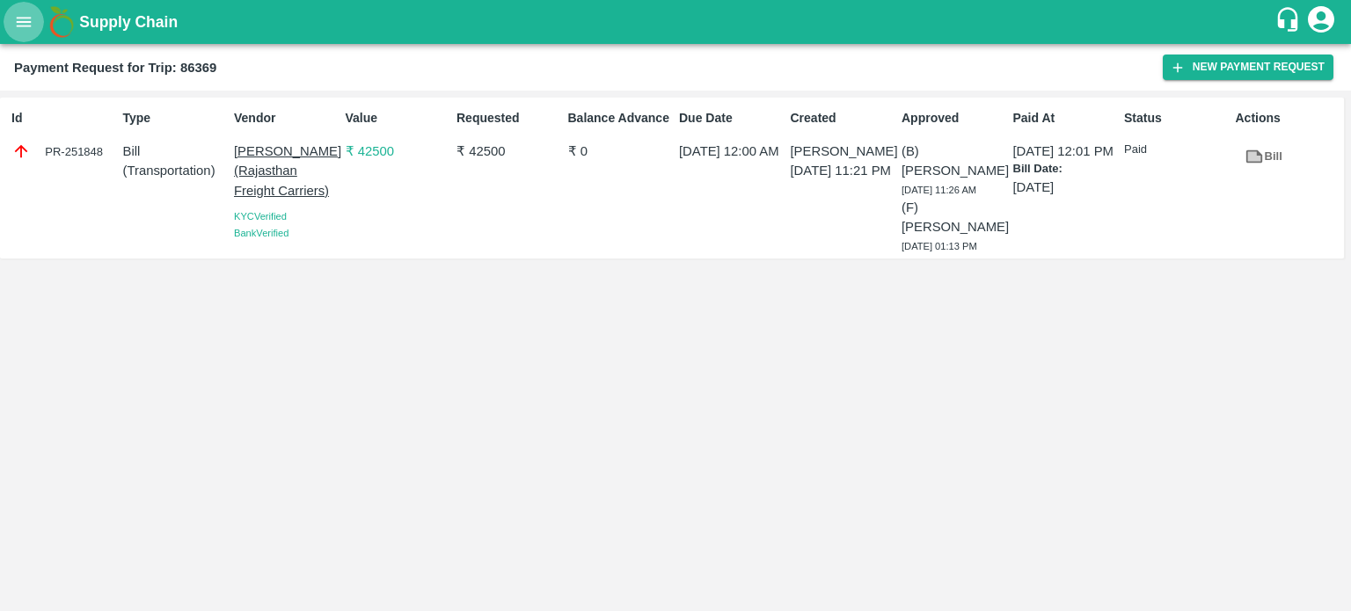
click at [18, 10] on button "open drawer" at bounding box center [24, 22] width 40 height 40
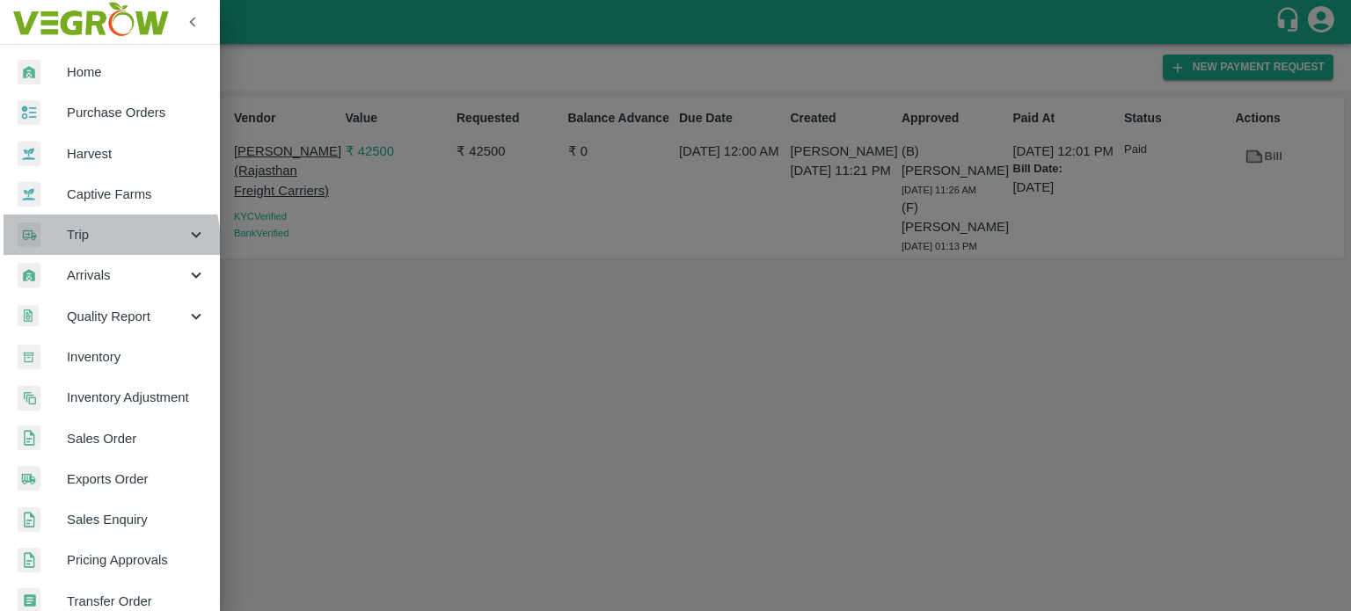
click at [79, 245] on div "Trip" at bounding box center [110, 235] width 220 height 40
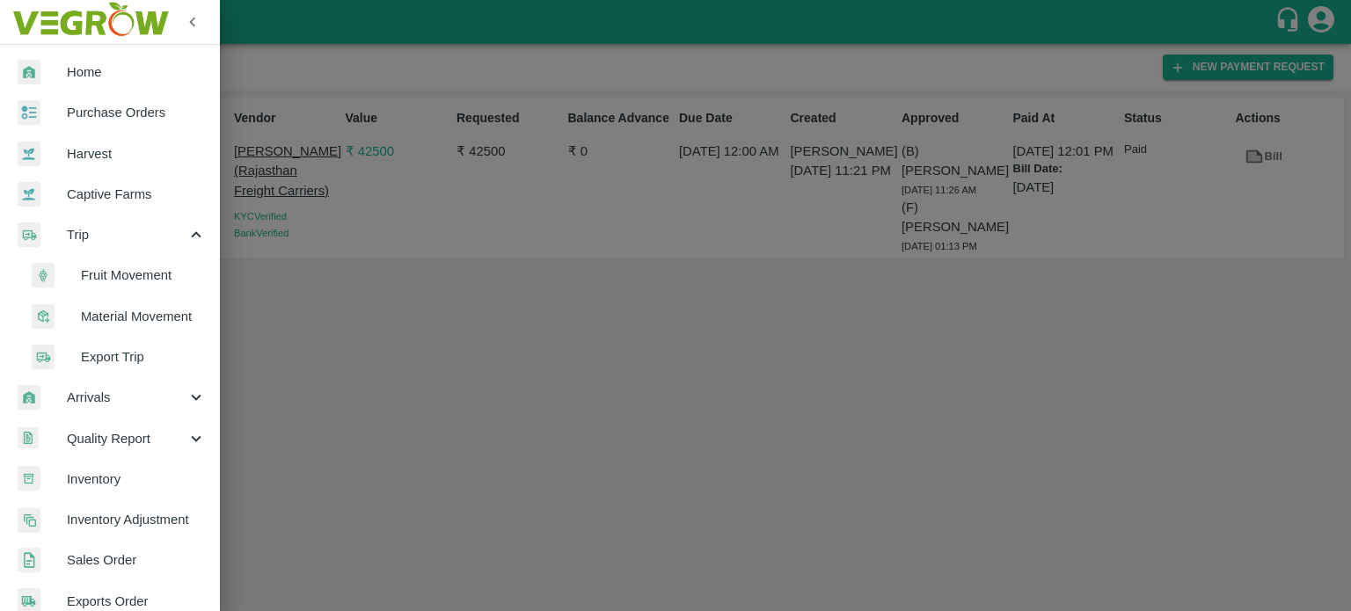
click at [113, 279] on span "Fruit Movement" at bounding box center [143, 275] width 125 height 19
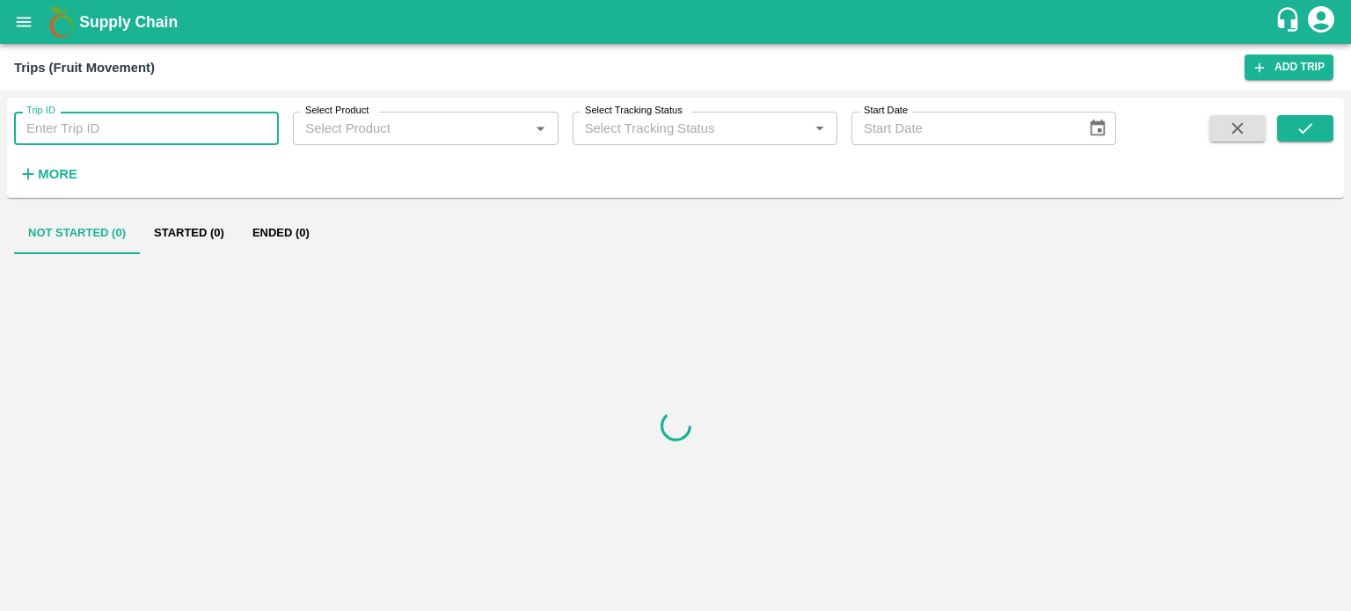
click at [88, 136] on input "Trip ID" at bounding box center [146, 128] width 265 height 33
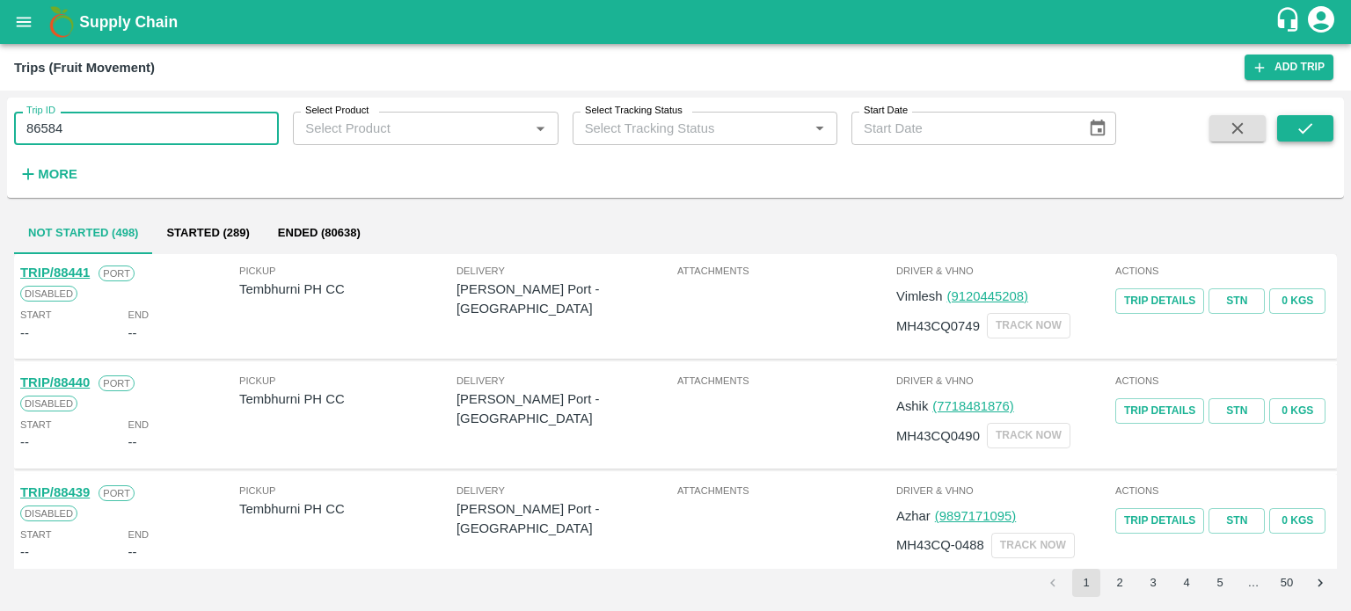
type input "86584"
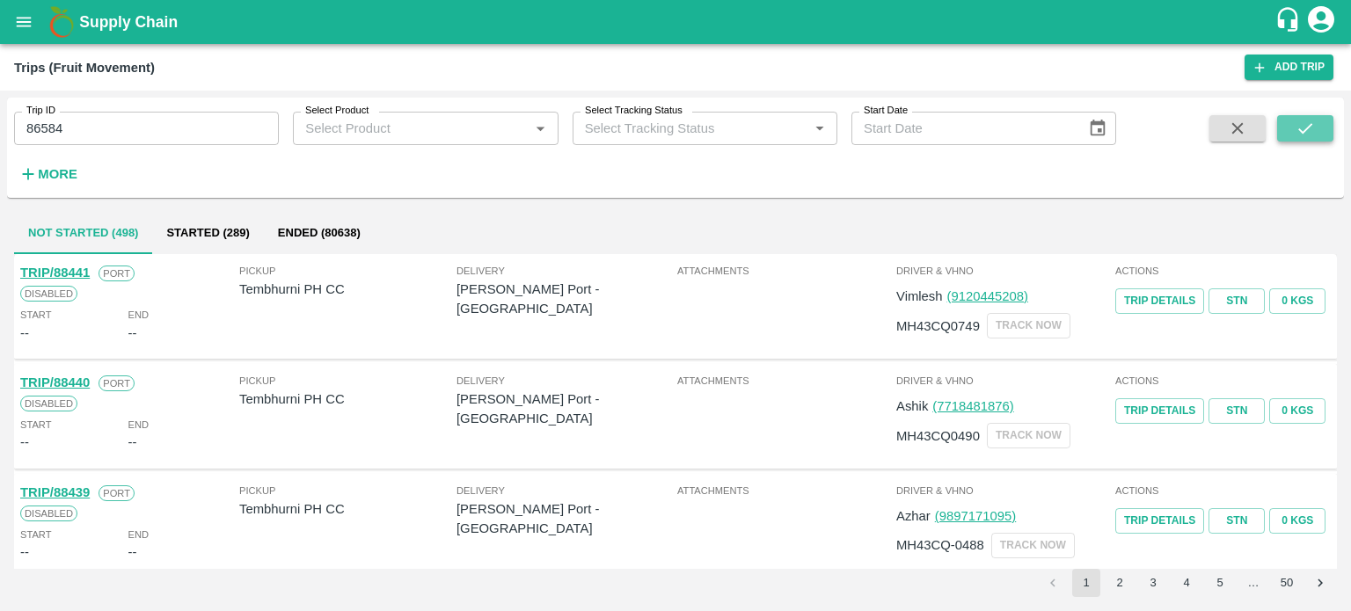
click at [1302, 140] on button "submit" at bounding box center [1305, 128] width 56 height 26
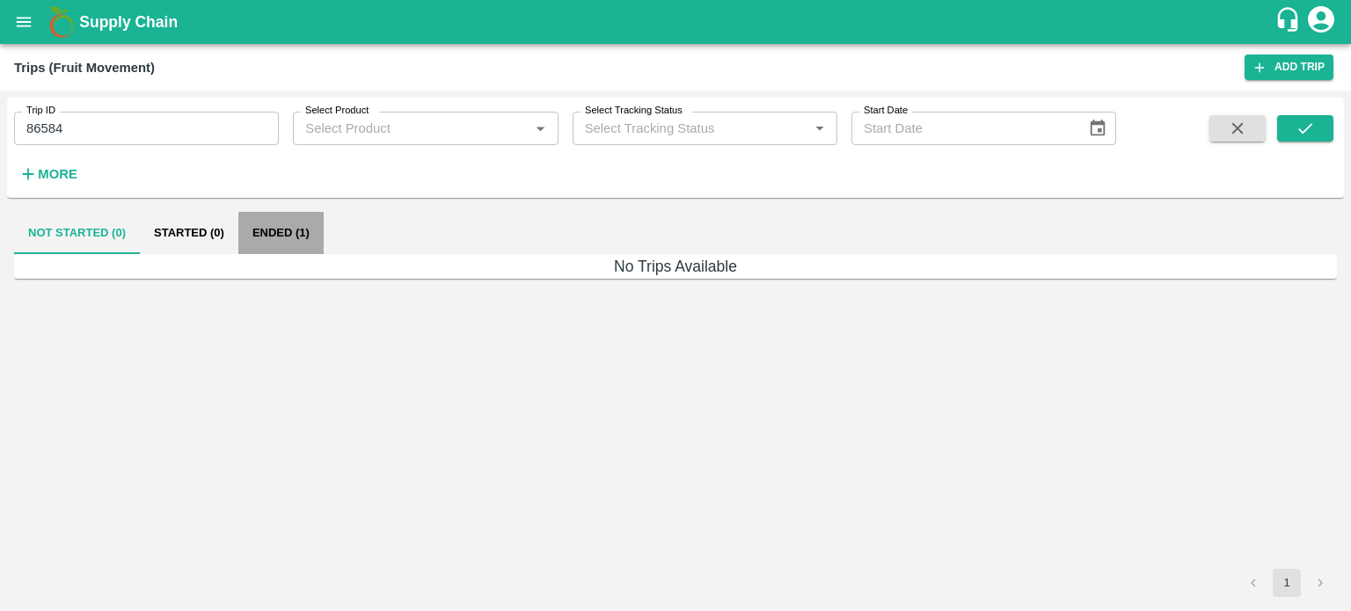
click at [306, 238] on button "Ended (1)" at bounding box center [280, 233] width 85 height 42
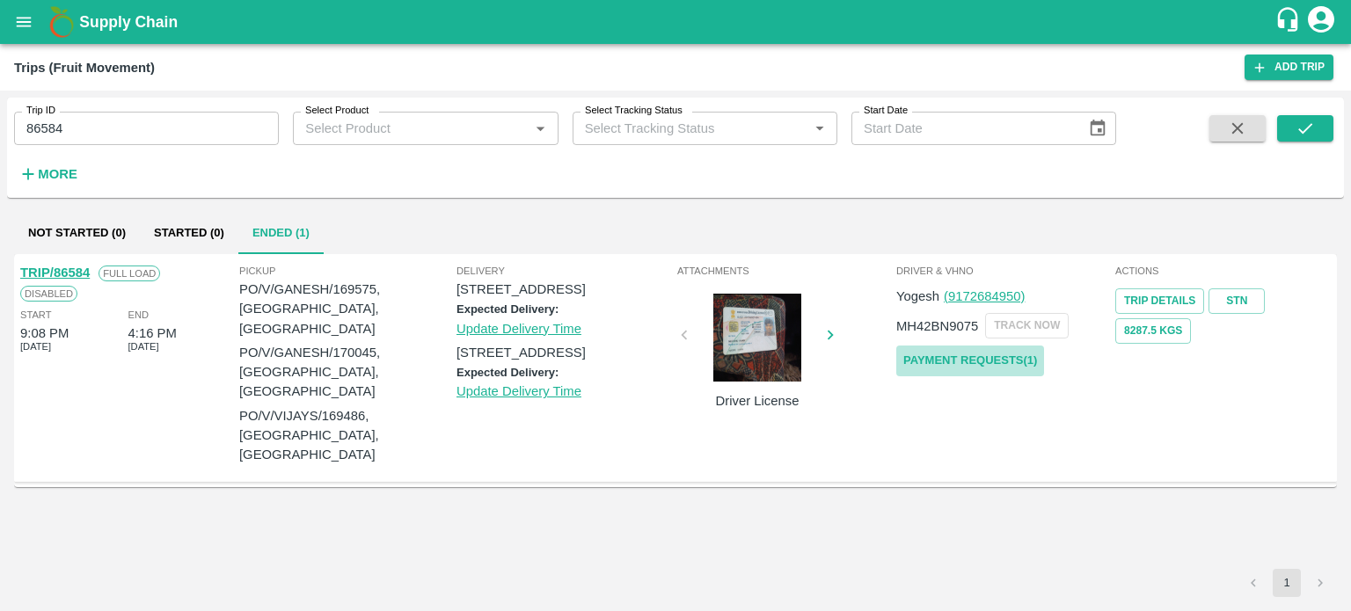
click at [977, 358] on link "Payment Requests( 1 )" at bounding box center [970, 361] width 148 height 31
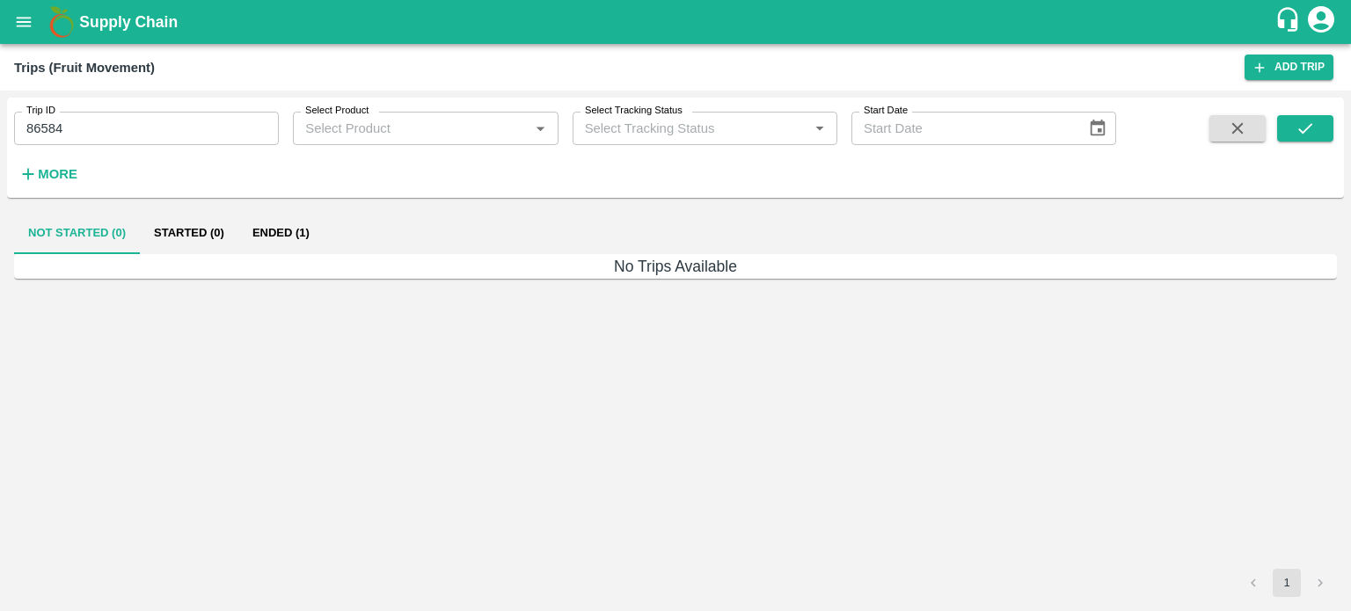
drag, startPoint x: 0, startPoint y: 0, endPoint x: 84, endPoint y: 126, distance: 151.0
click at [84, 126] on input "86584" at bounding box center [146, 128] width 265 height 33
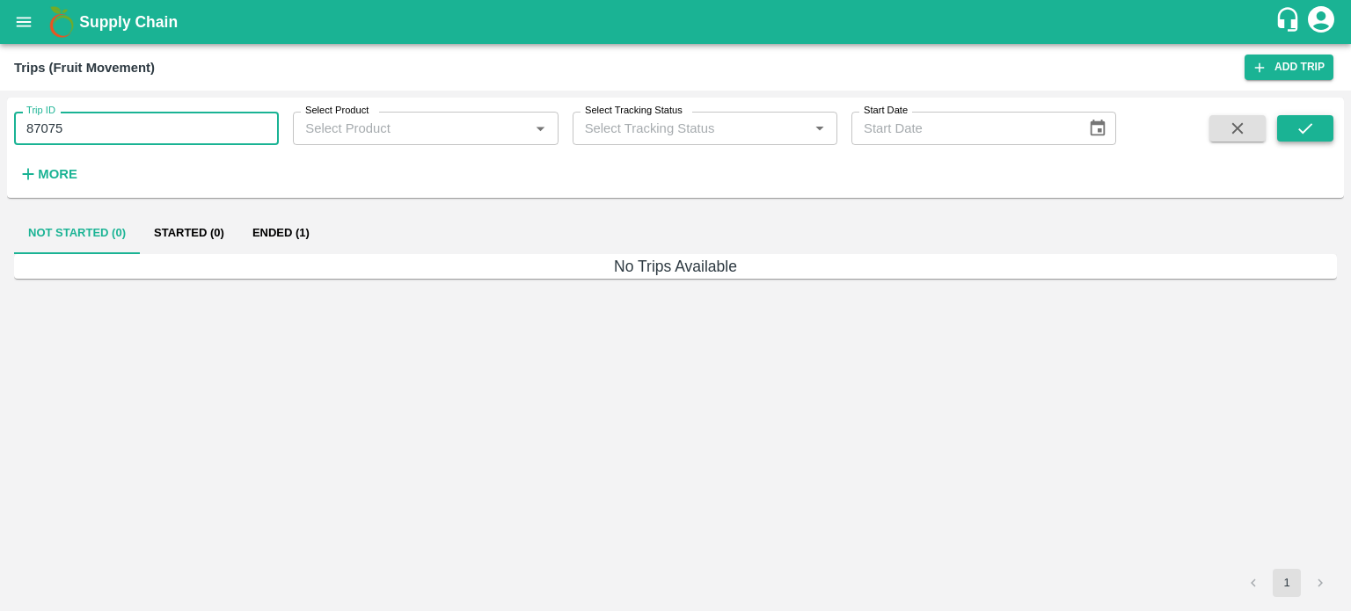
type input "87075"
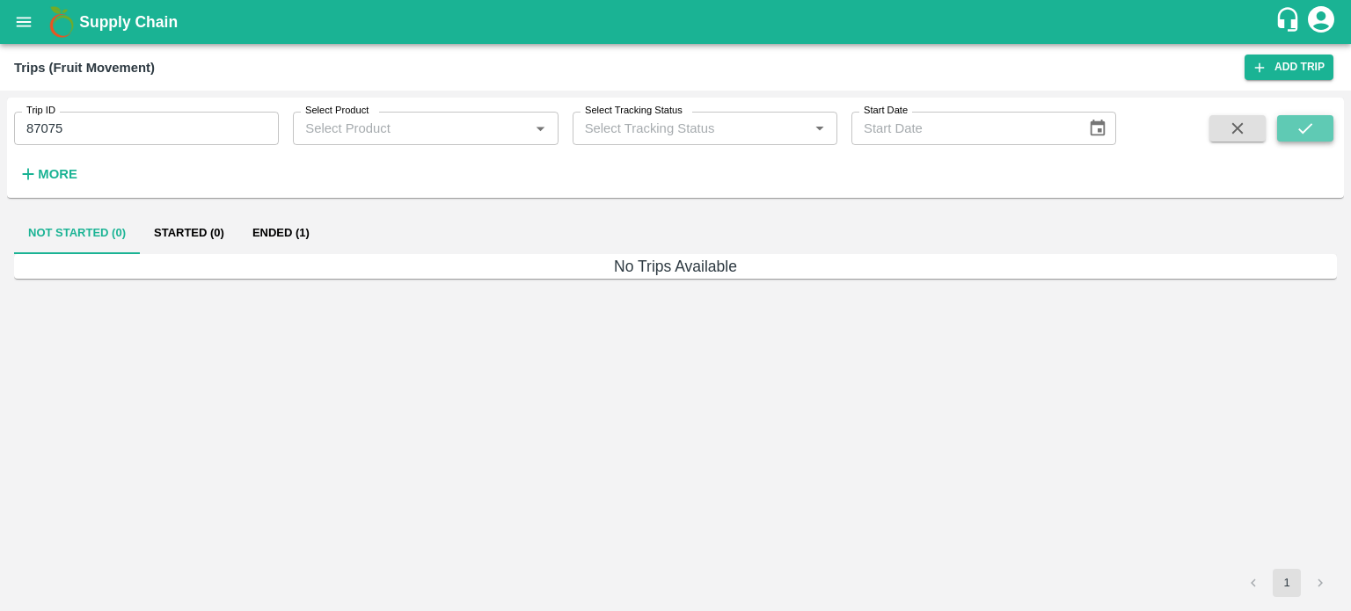
click at [1301, 128] on icon "submit" at bounding box center [1305, 128] width 19 height 19
click at [299, 237] on button "Ended (1)" at bounding box center [280, 233] width 85 height 42
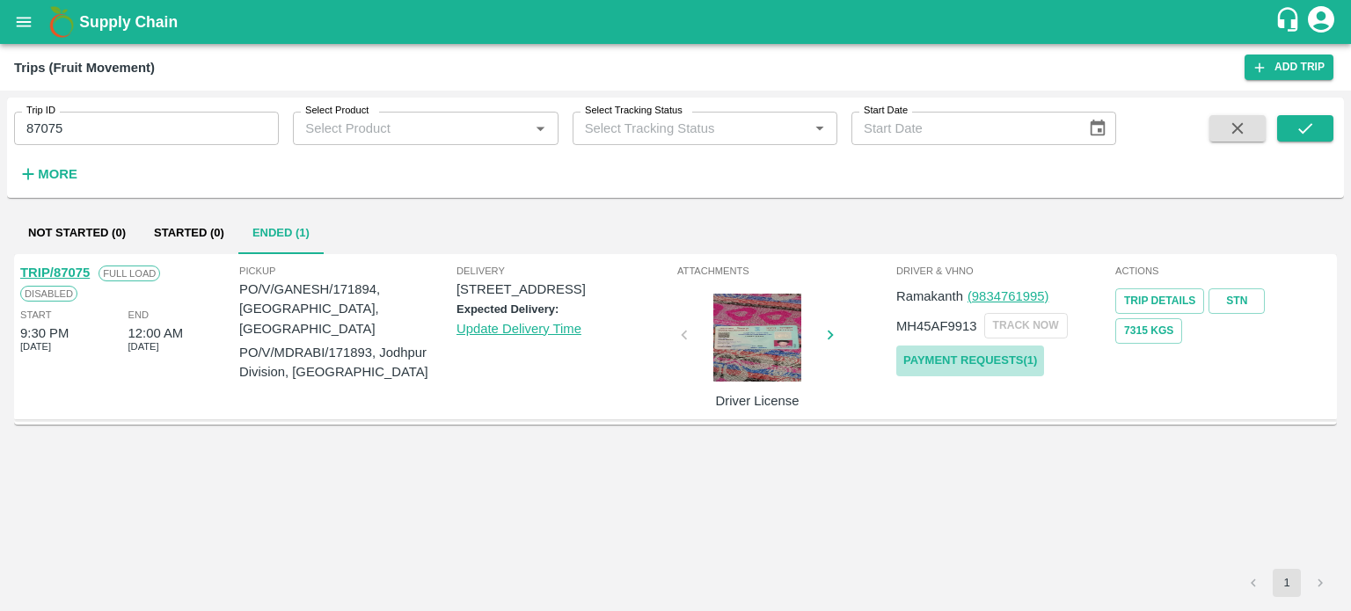
click at [970, 354] on link "Payment Requests( 1 )" at bounding box center [970, 361] width 148 height 31
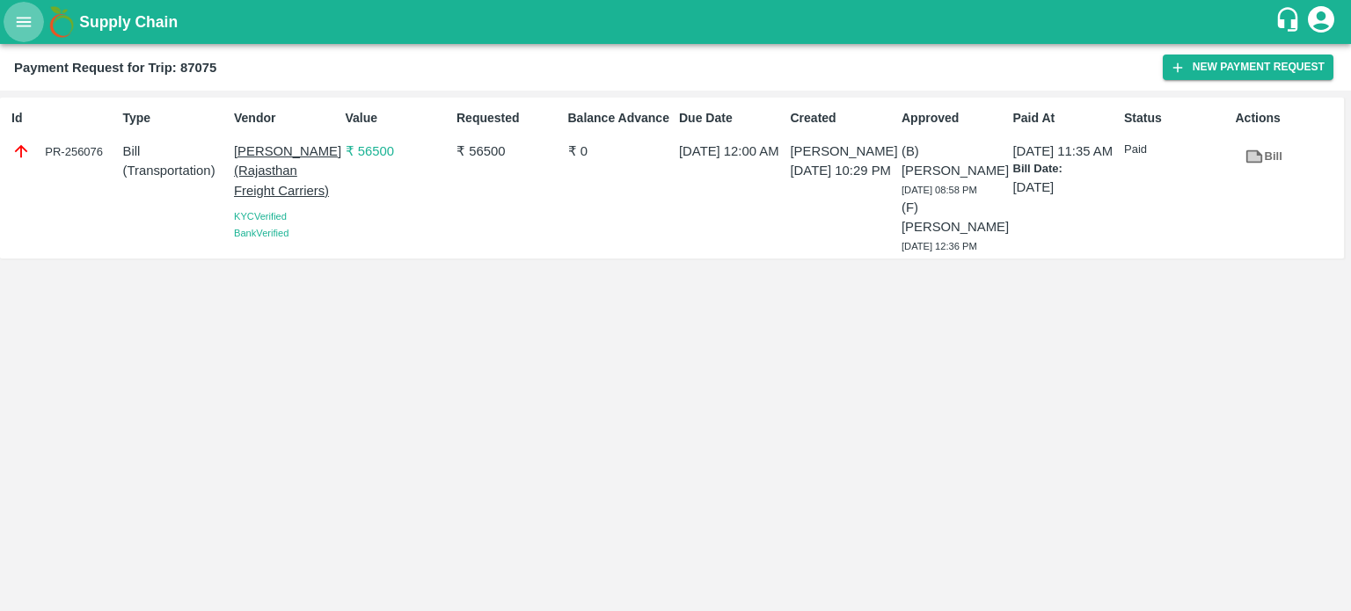
click at [30, 20] on icon "open drawer" at bounding box center [23, 21] width 19 height 19
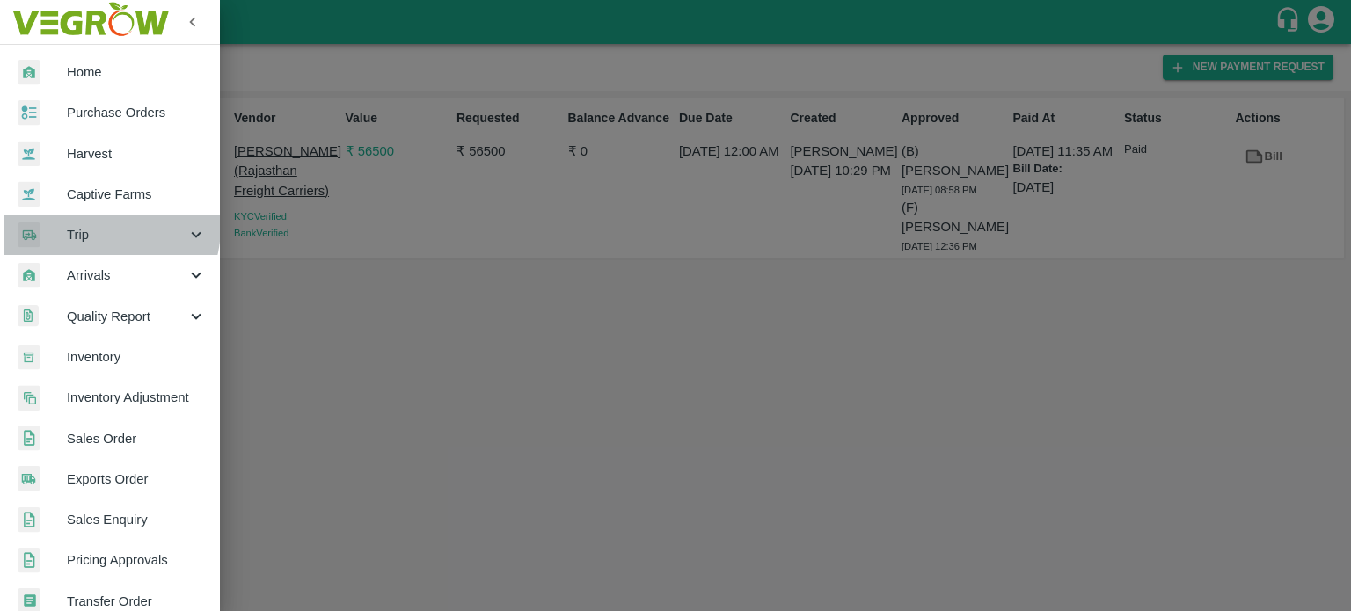
click at [88, 226] on span "Trip" at bounding box center [127, 234] width 120 height 19
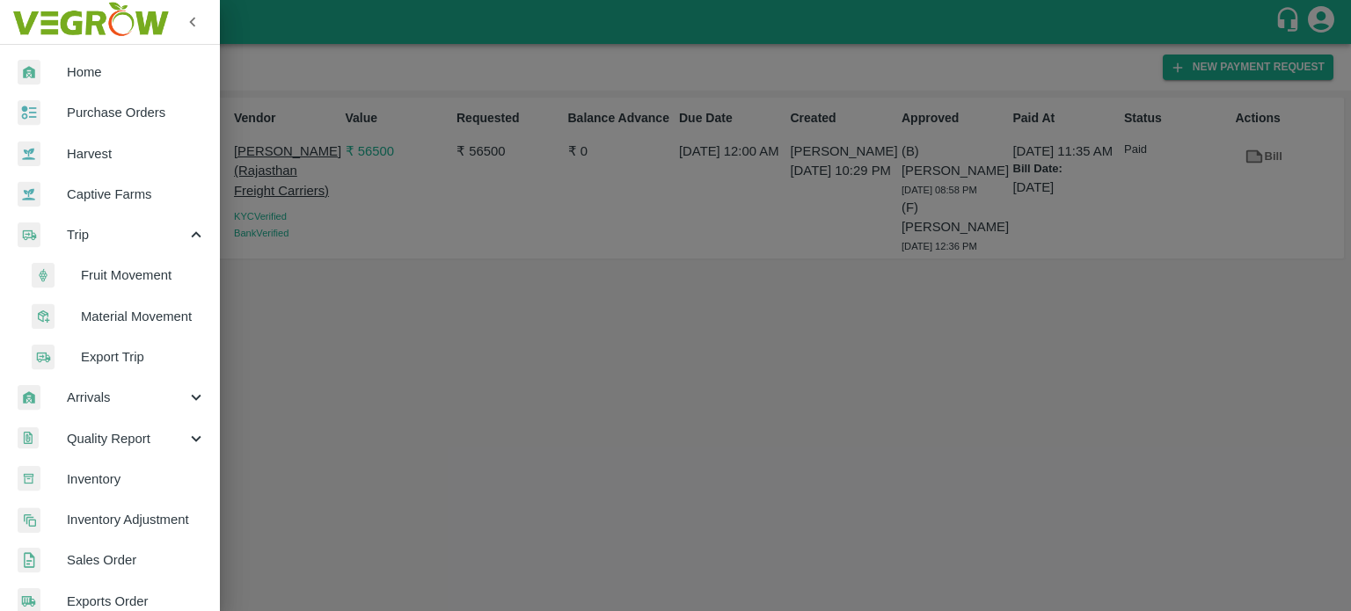
click at [124, 275] on span "Fruit Movement" at bounding box center [143, 275] width 125 height 19
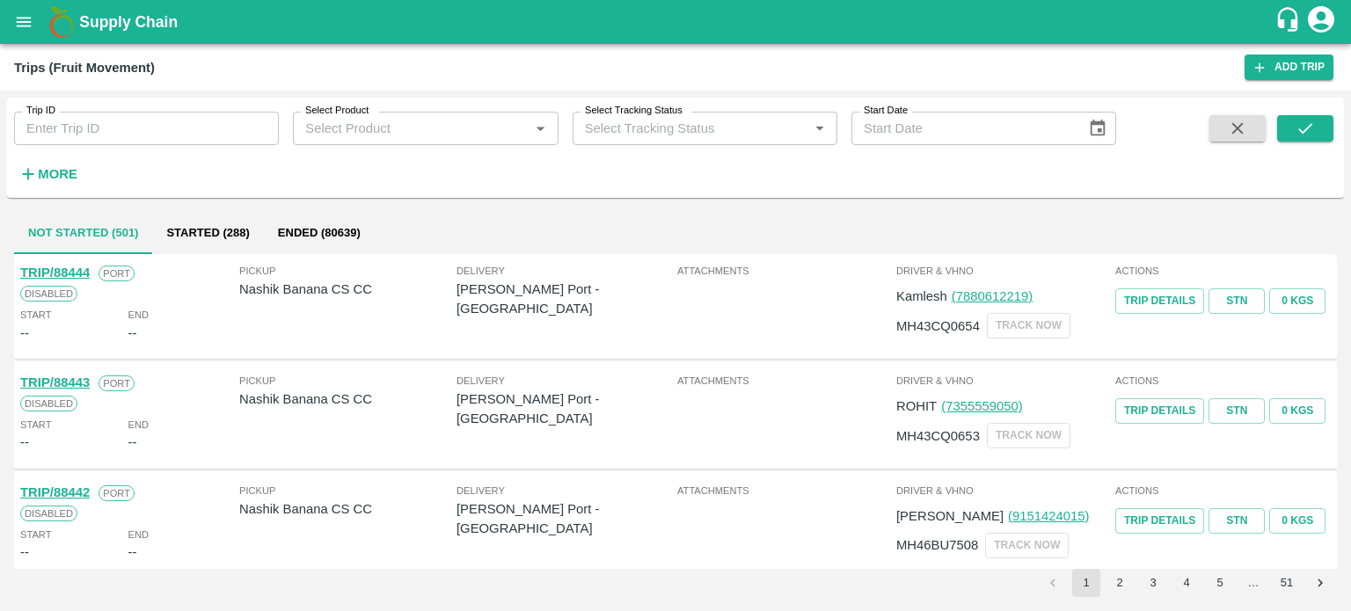
drag, startPoint x: 95, startPoint y: 149, endPoint x: 114, endPoint y: 132, distance: 25.6
click at [114, 132] on div "Trip ID Trip ID Select Product Select Product   * Select Tracking Status Select…" at bounding box center [558, 143] width 1116 height 91
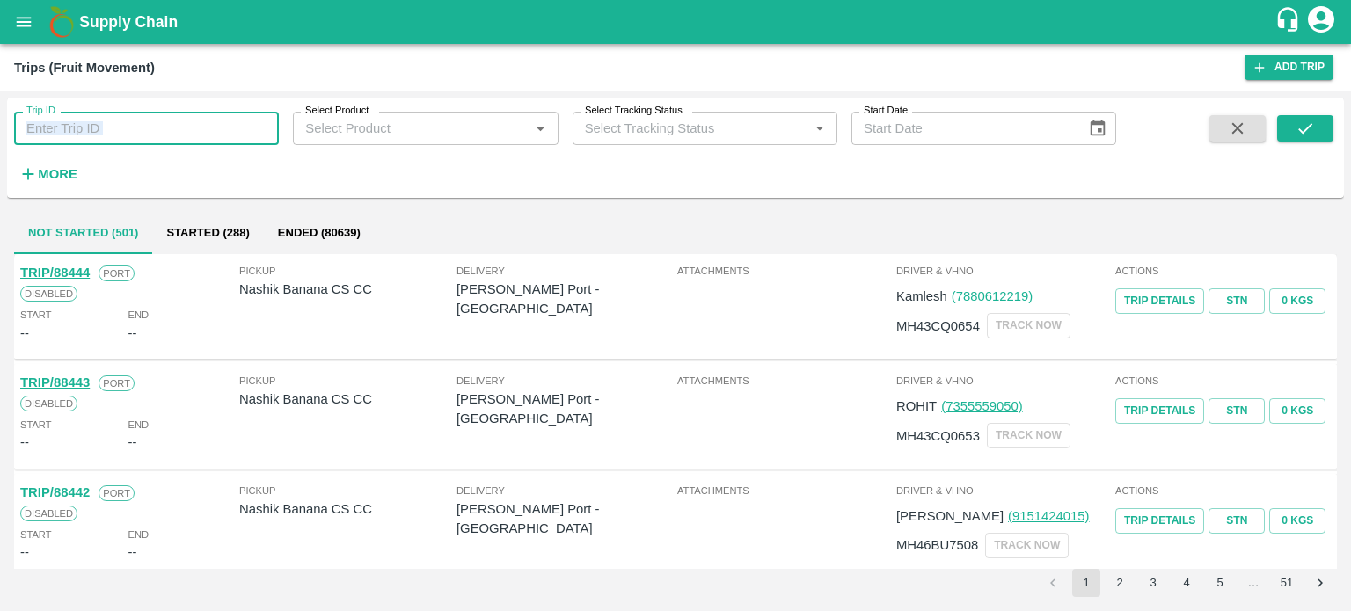
click at [114, 132] on input "Trip ID" at bounding box center [146, 128] width 265 height 33
type input "87336"
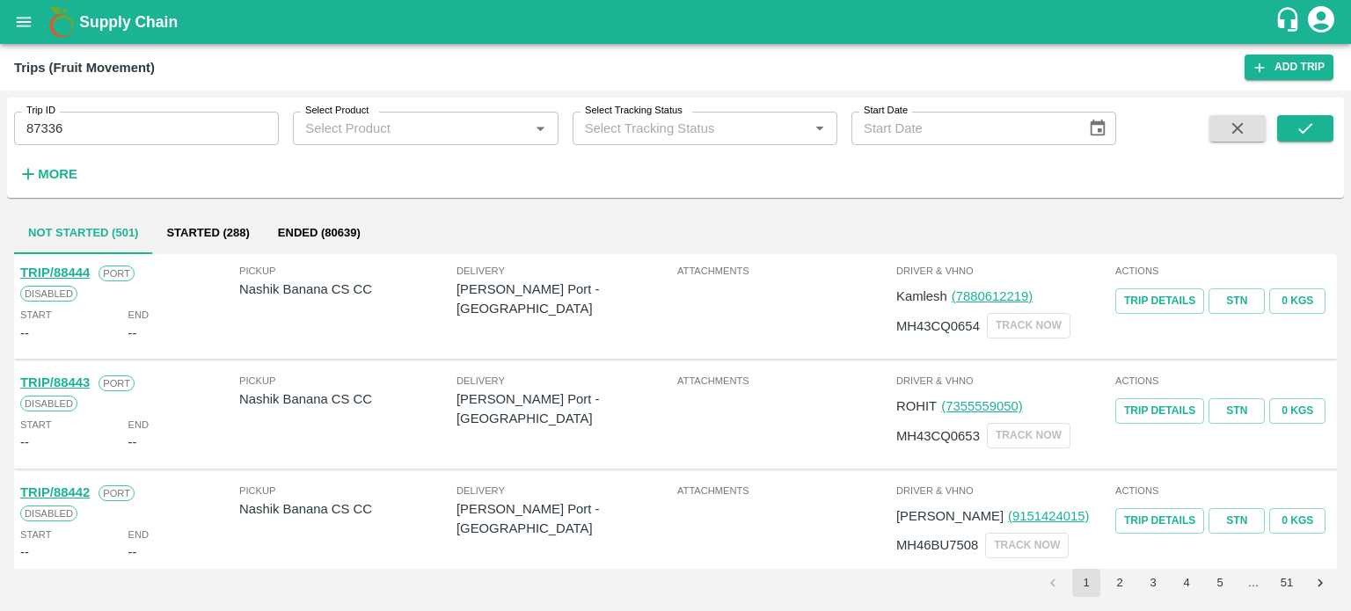
click at [1301, 143] on span at bounding box center [1305, 151] width 56 height 72
click at [1302, 140] on button "submit" at bounding box center [1305, 128] width 56 height 26
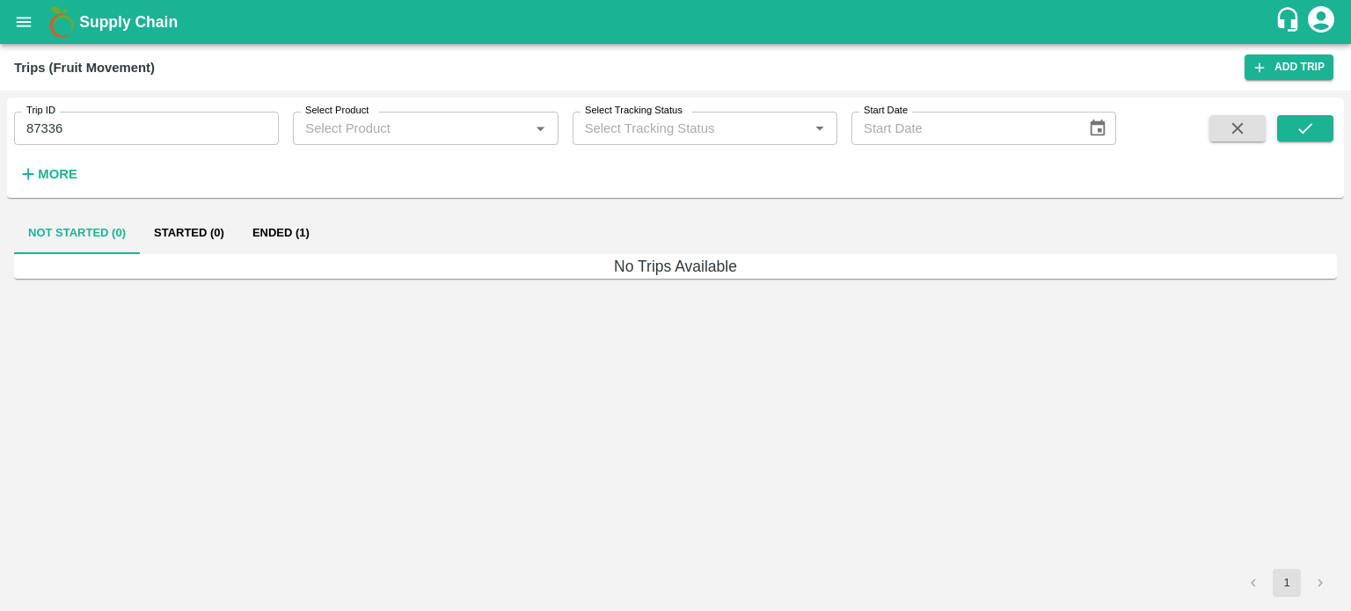
click at [252, 242] on button "Ended (1)" at bounding box center [280, 233] width 85 height 42
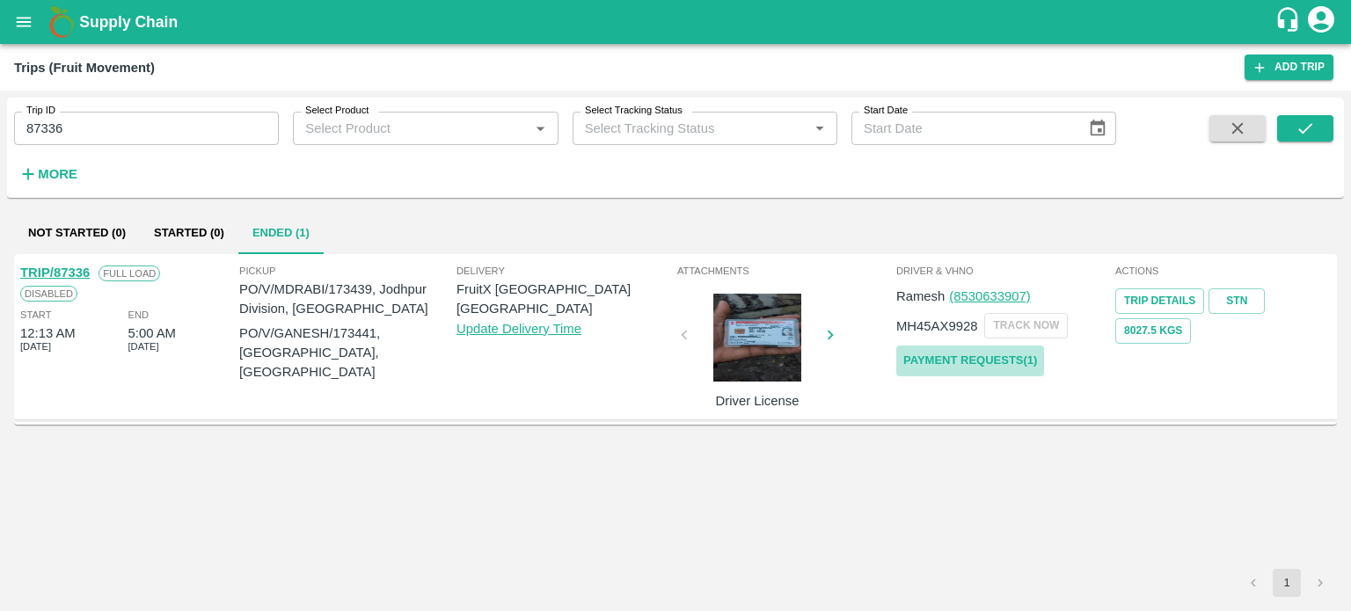
click at [974, 356] on link "Payment Requests( 1 )" at bounding box center [970, 361] width 148 height 31
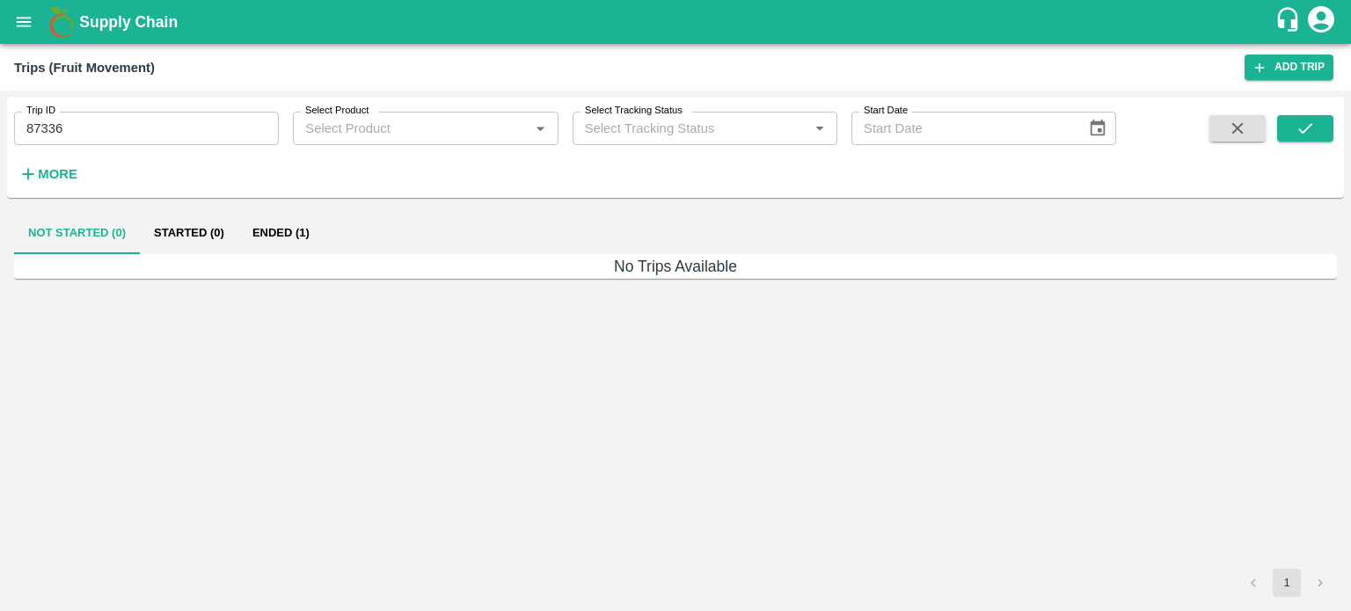
click at [92, 128] on input "87336" at bounding box center [146, 128] width 265 height 33
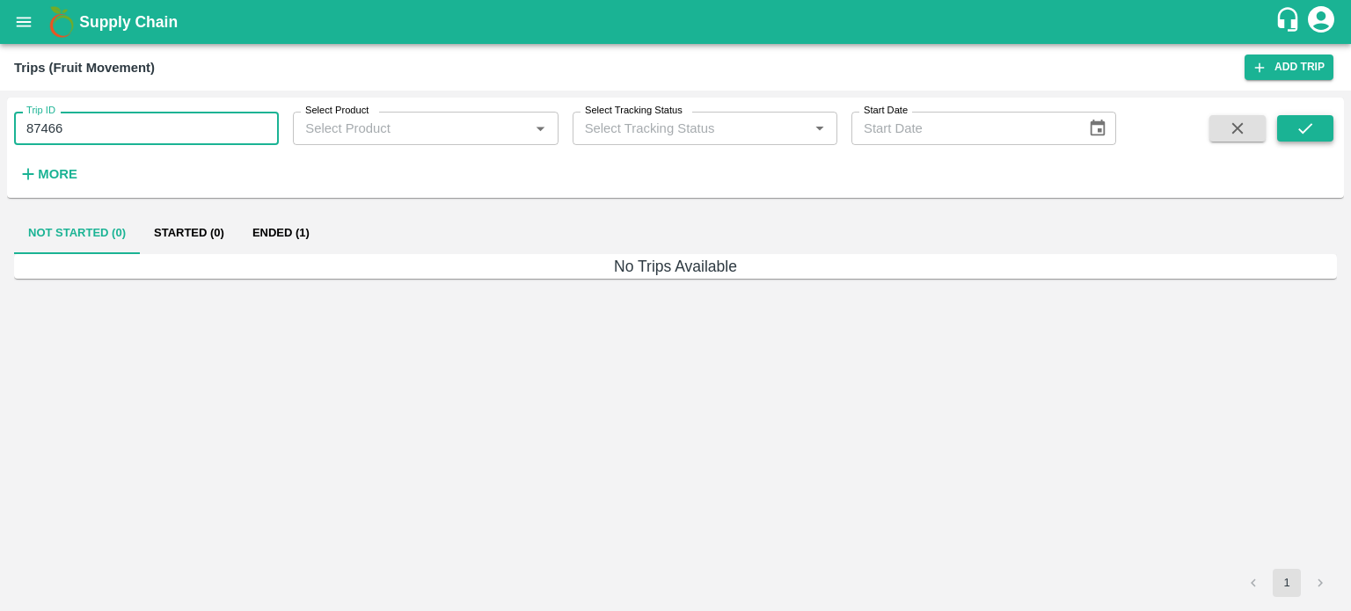
type input "87466"
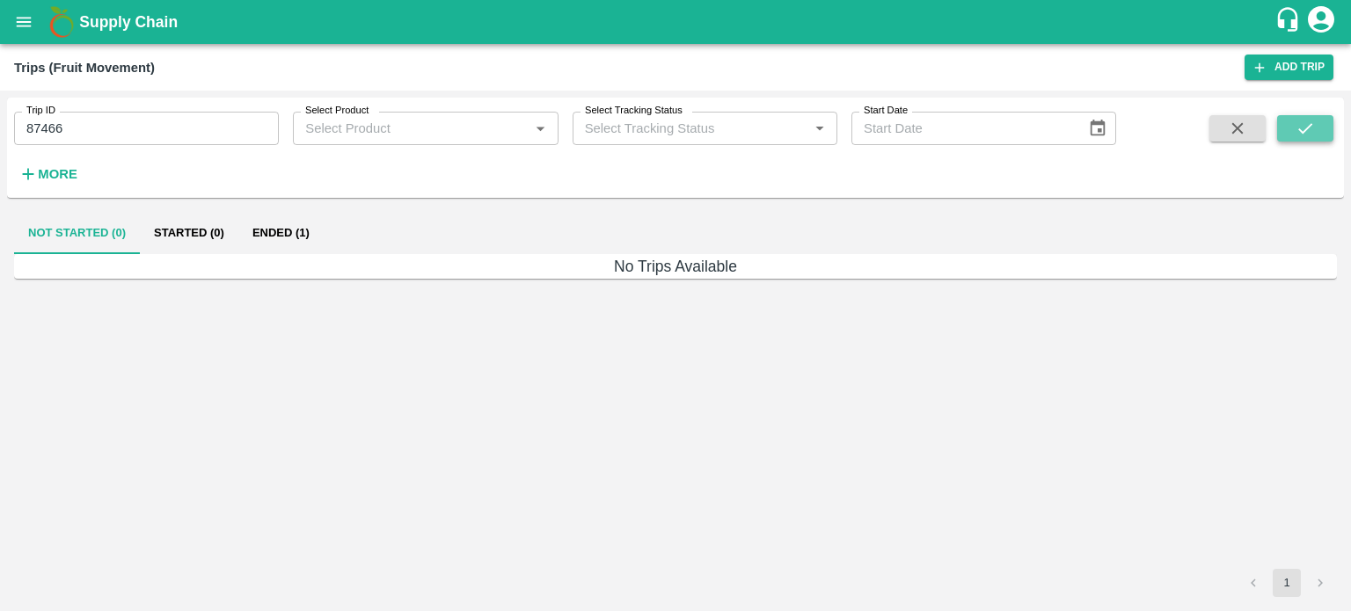
click at [1304, 119] on icon "submit" at bounding box center [1305, 128] width 19 height 19
click at [284, 223] on button "Ended (1)" at bounding box center [280, 233] width 85 height 42
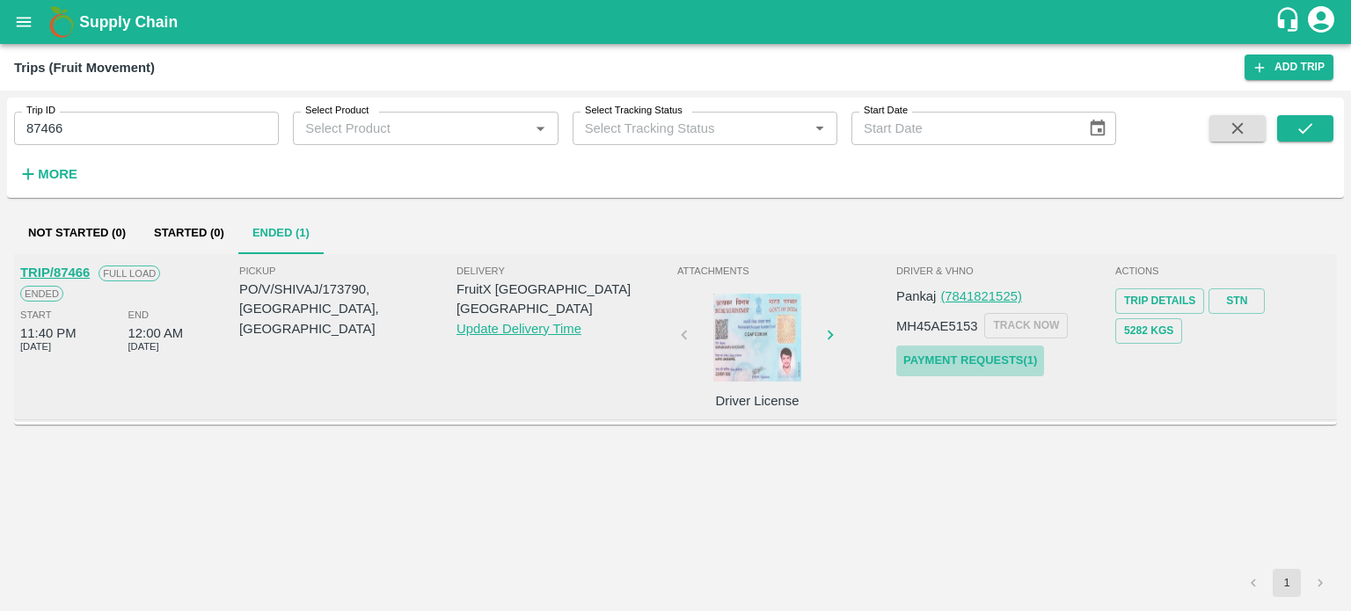
click at [995, 357] on link "Payment Requests( 1 )" at bounding box center [970, 361] width 148 height 31
